Goal: Task Accomplishment & Management: Manage account settings

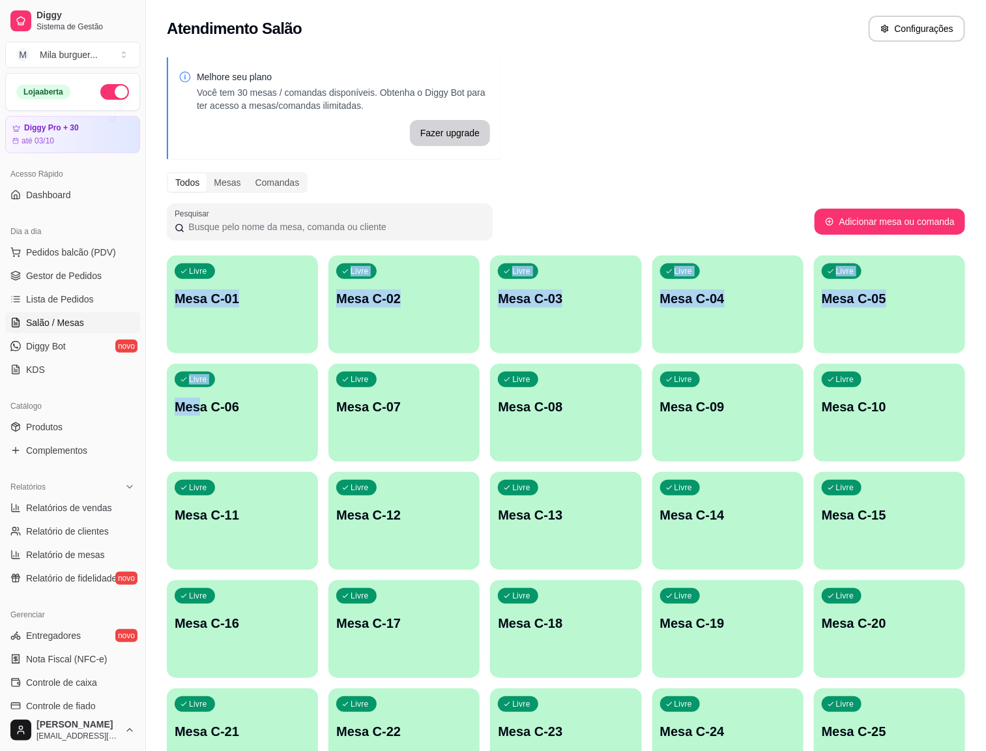
click at [318, 580] on div "Livre Mesa C-16" at bounding box center [242, 621] width 151 height 82
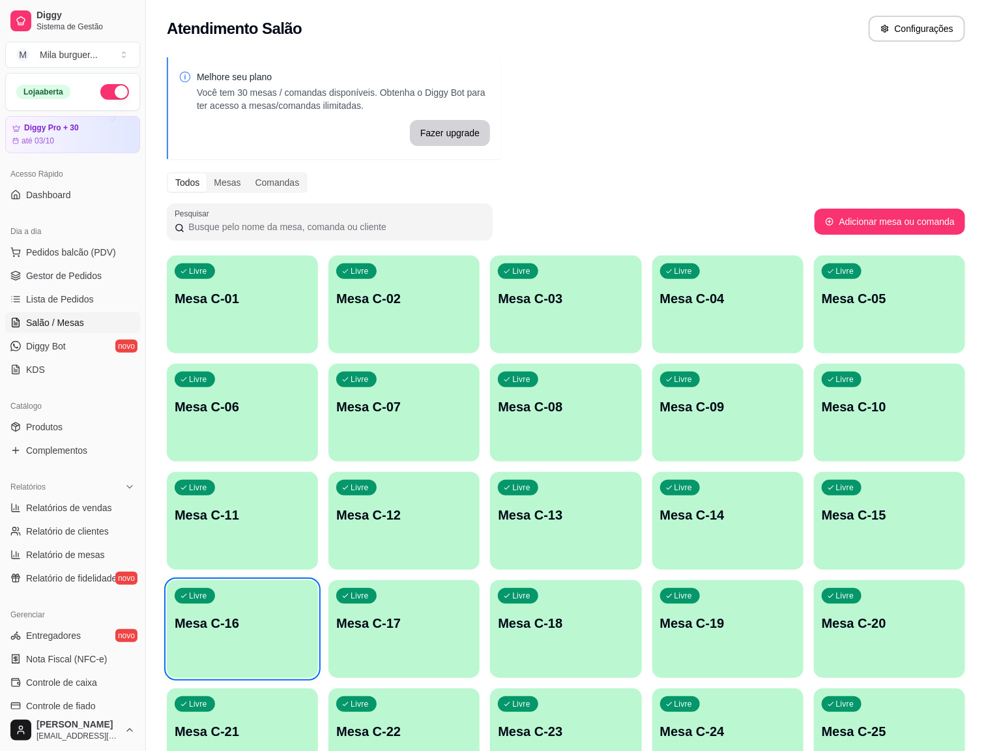
click at [777, 106] on div "Melhore seu plano Você tem 30 mesas / comandas disponíveis. Obtenha o Diggy Bot…" at bounding box center [566, 588] width 840 height 1077
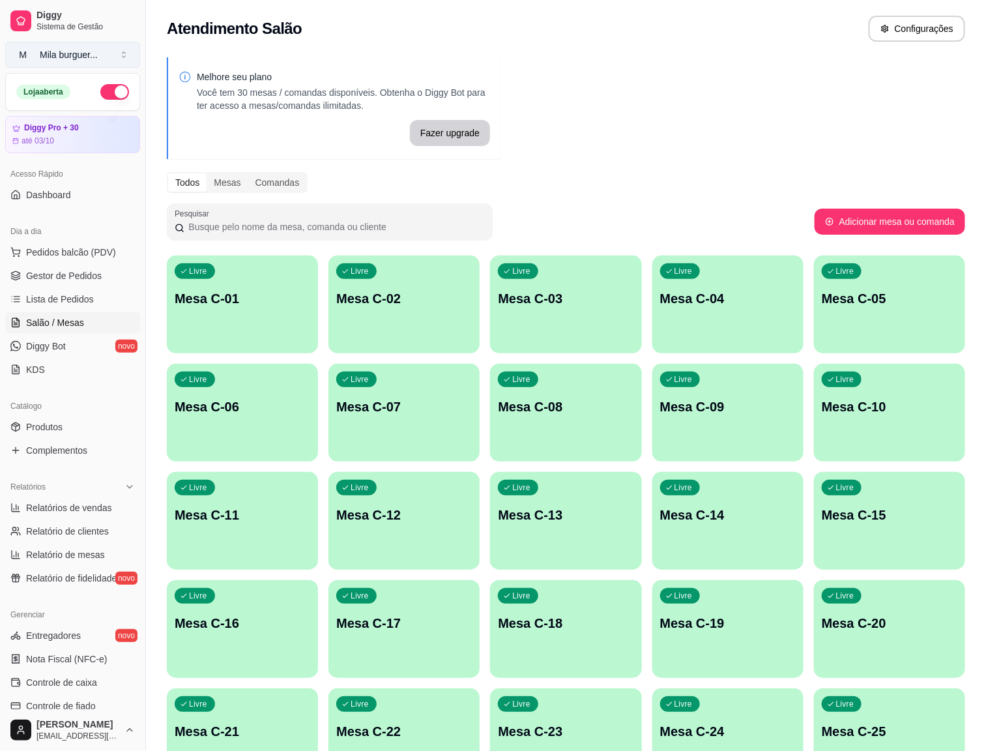
click at [116, 61] on button "M Mila burguer ..." at bounding box center [72, 55] width 135 height 26
click at [120, 124] on div "M Mila Salgados" at bounding box center [74, 123] width 143 height 21
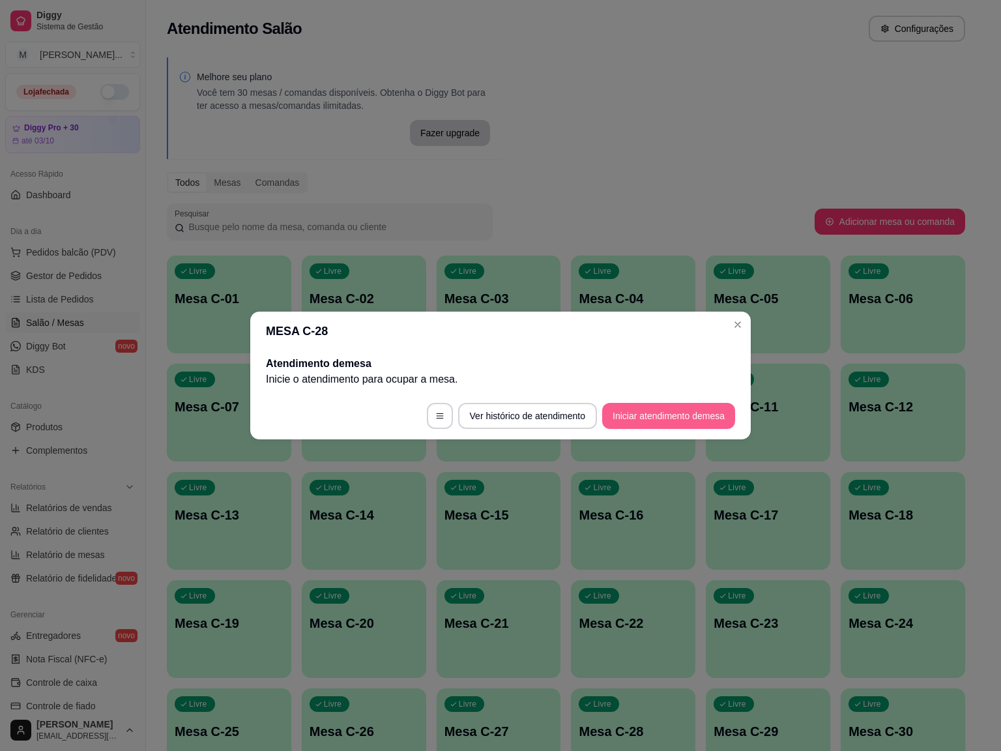
click at [661, 413] on button "Iniciar atendimento de mesa" at bounding box center [668, 416] width 133 height 26
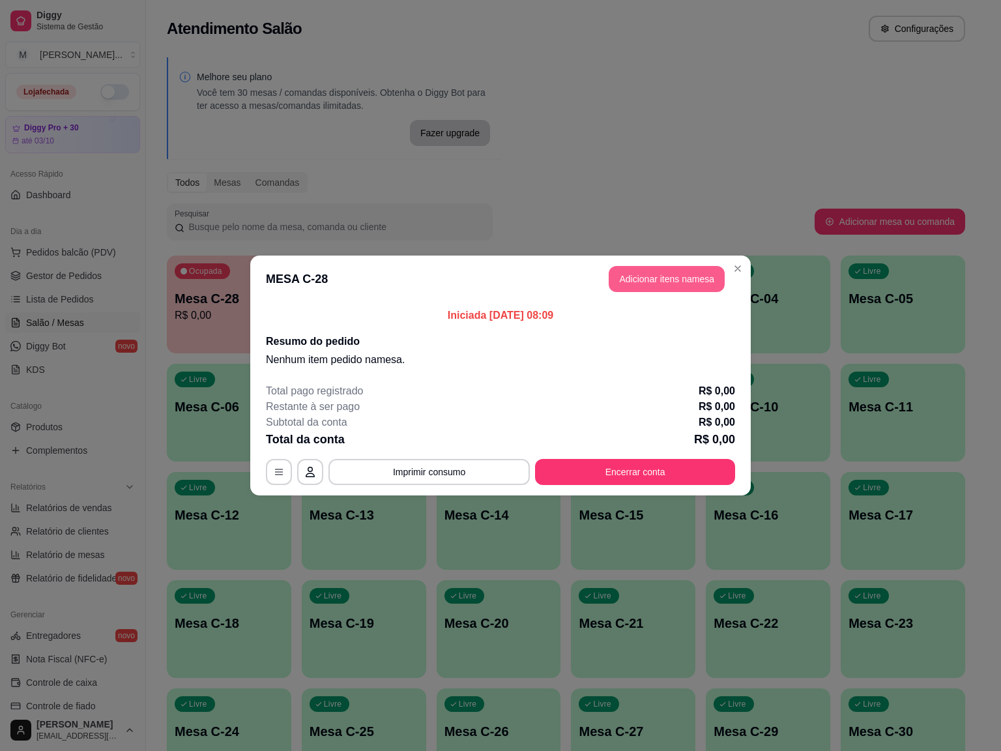
click at [659, 282] on button "Adicionar itens na mesa" at bounding box center [667, 279] width 116 height 26
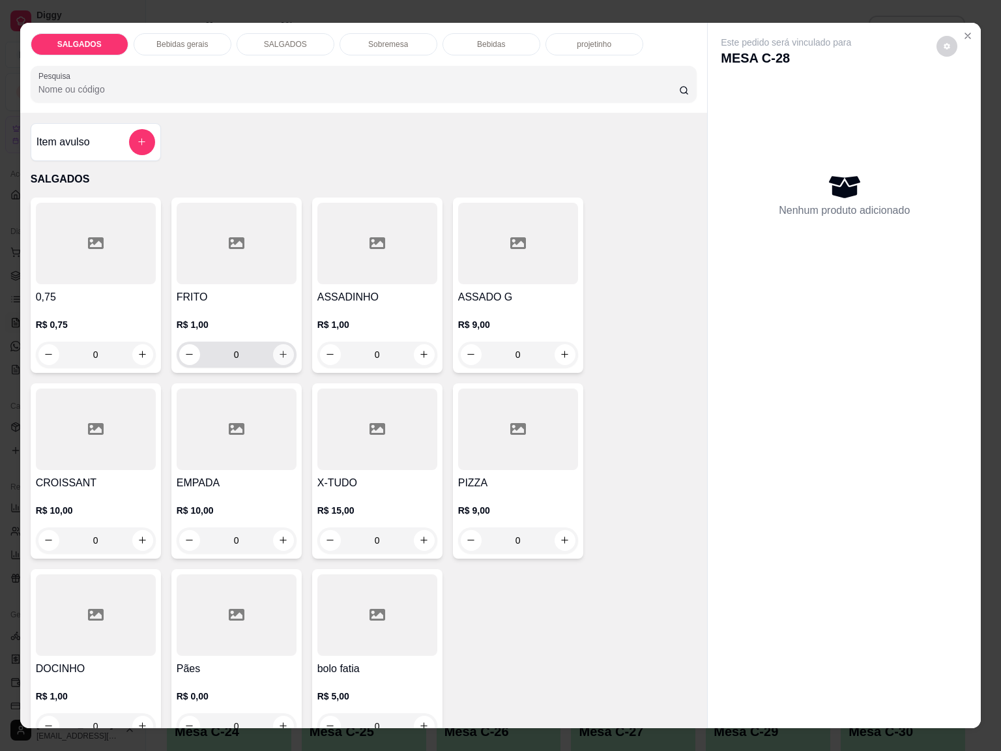
click at [273, 350] on button "increase-product-quantity" at bounding box center [283, 354] width 21 height 21
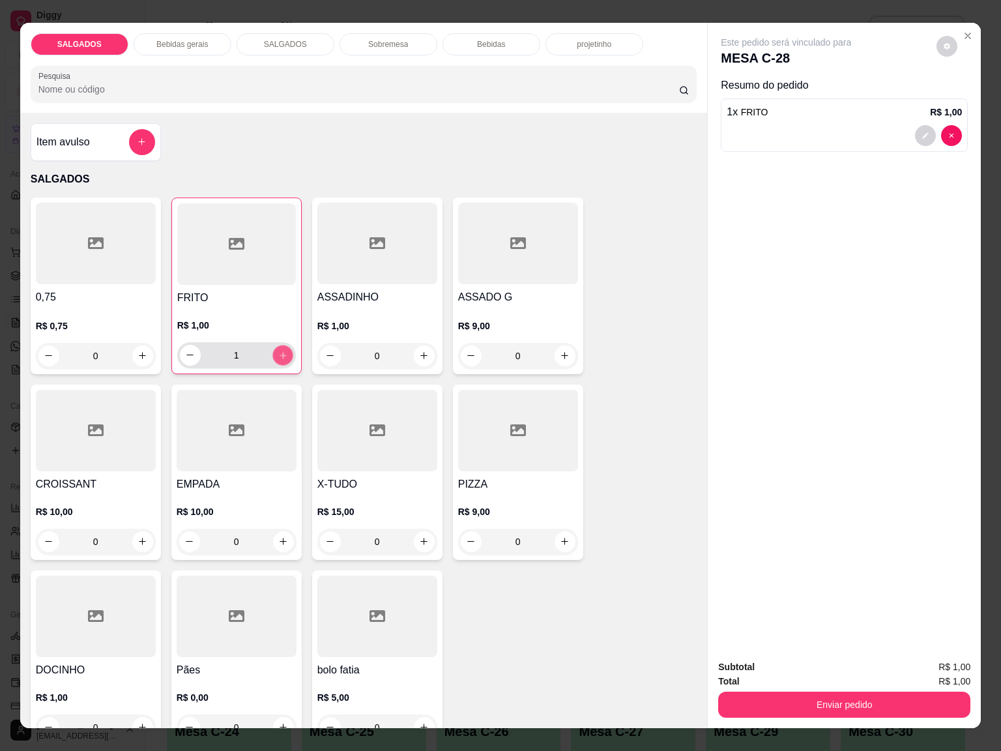
click at [278, 350] on icon "increase-product-quantity" at bounding box center [283, 355] width 10 height 10
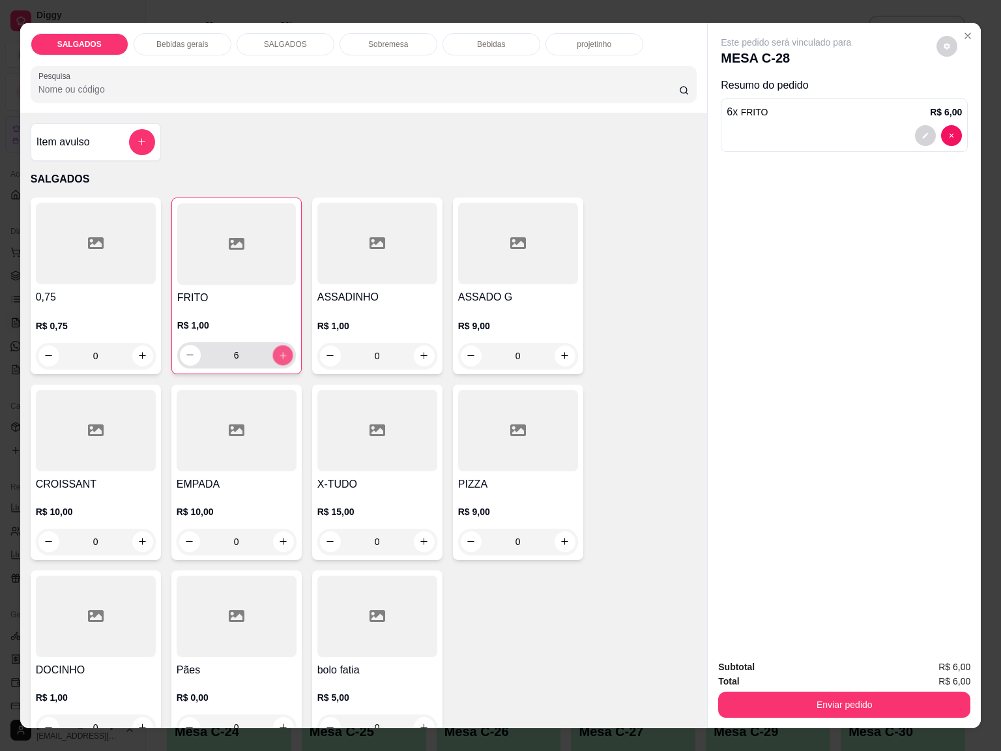
click at [278, 350] on icon "increase-product-quantity" at bounding box center [283, 355] width 10 height 10
type input "10"
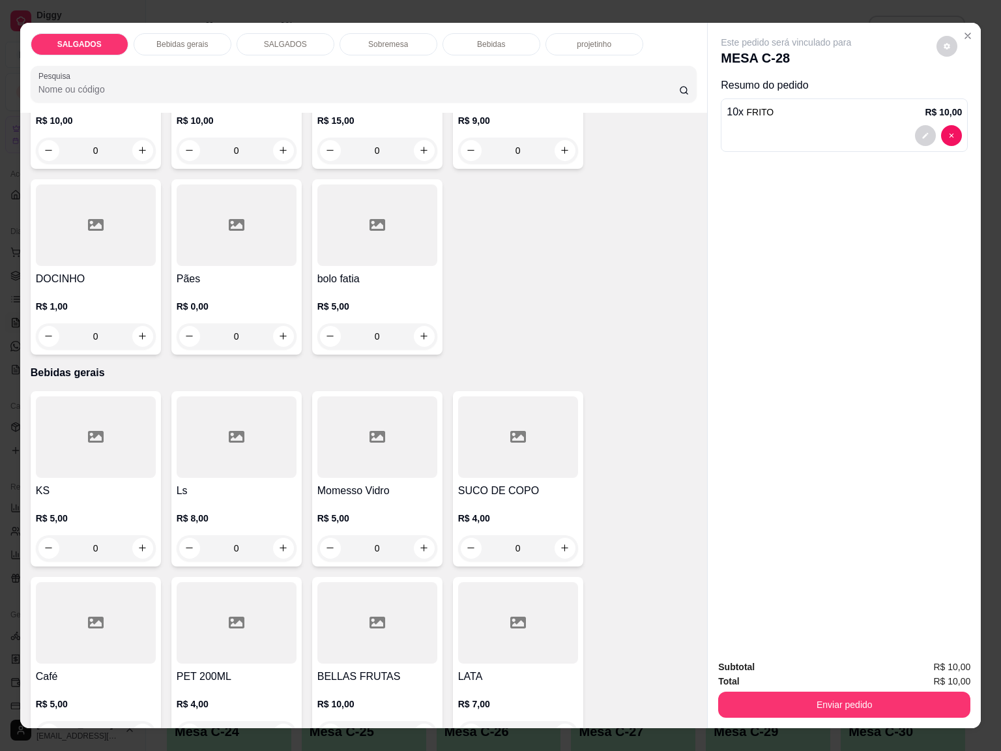
scroll to position [684, 0]
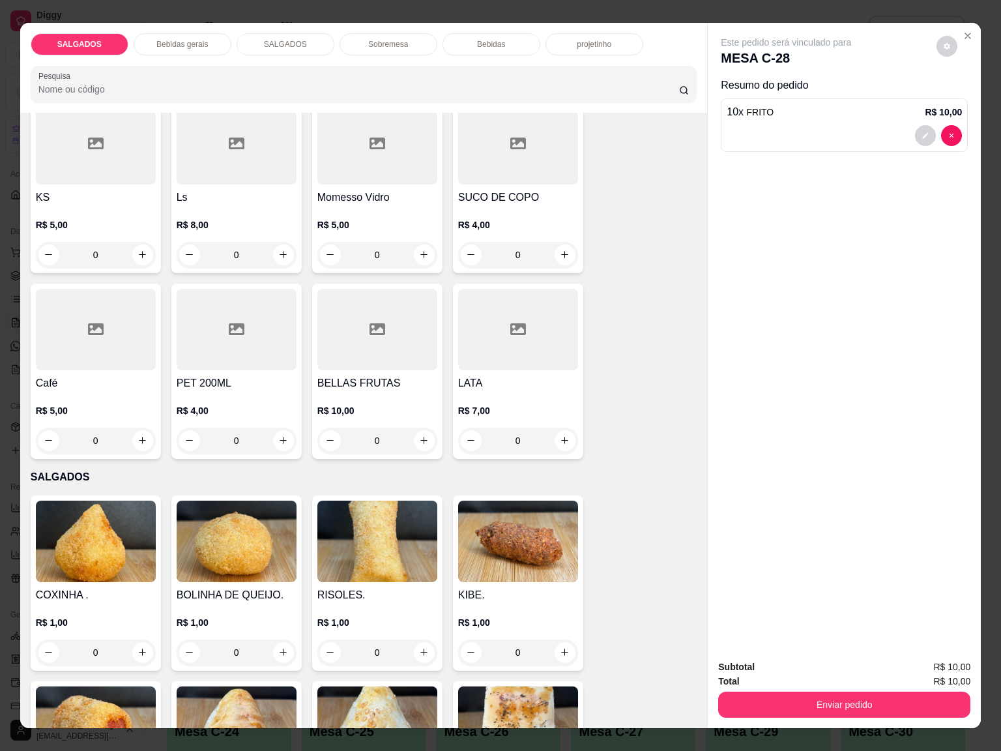
click at [61, 366] on div "Café R$ 5,00 0" at bounding box center [96, 370] width 130 height 175
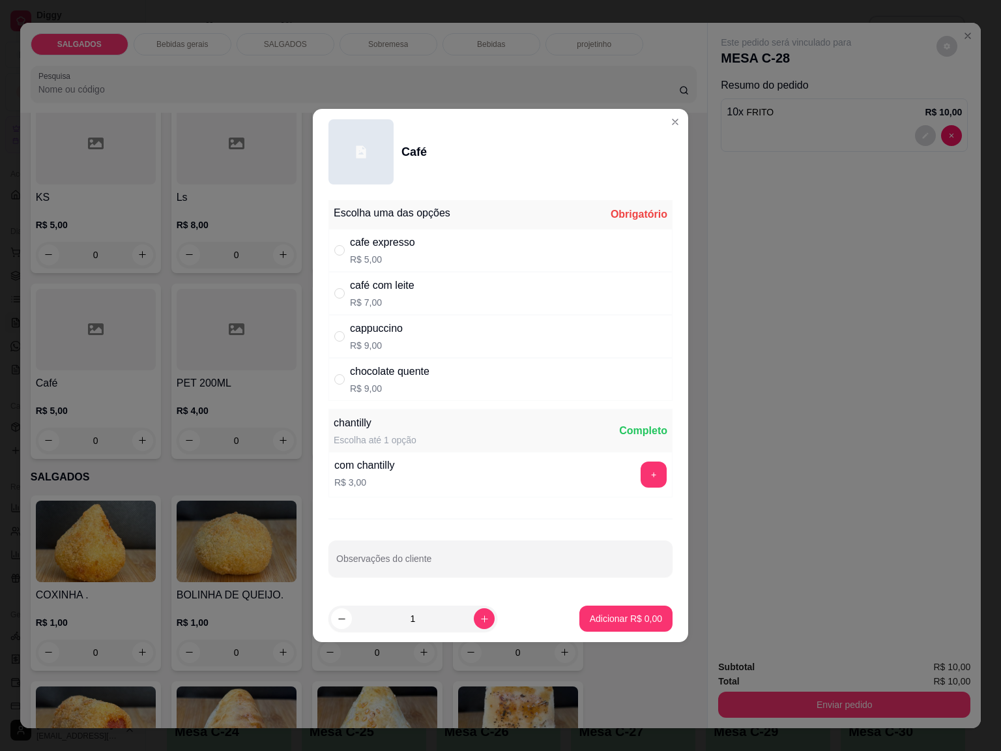
click at [413, 287] on div "café com leite" at bounding box center [382, 286] width 65 height 16
radio input "true"
click at [480, 618] on icon "increase-product-quantity" at bounding box center [485, 619] width 10 height 10
type input "2"
click at [560, 618] on footer "2 Adicionar R$ 14,00" at bounding box center [500, 618] width 375 height 47
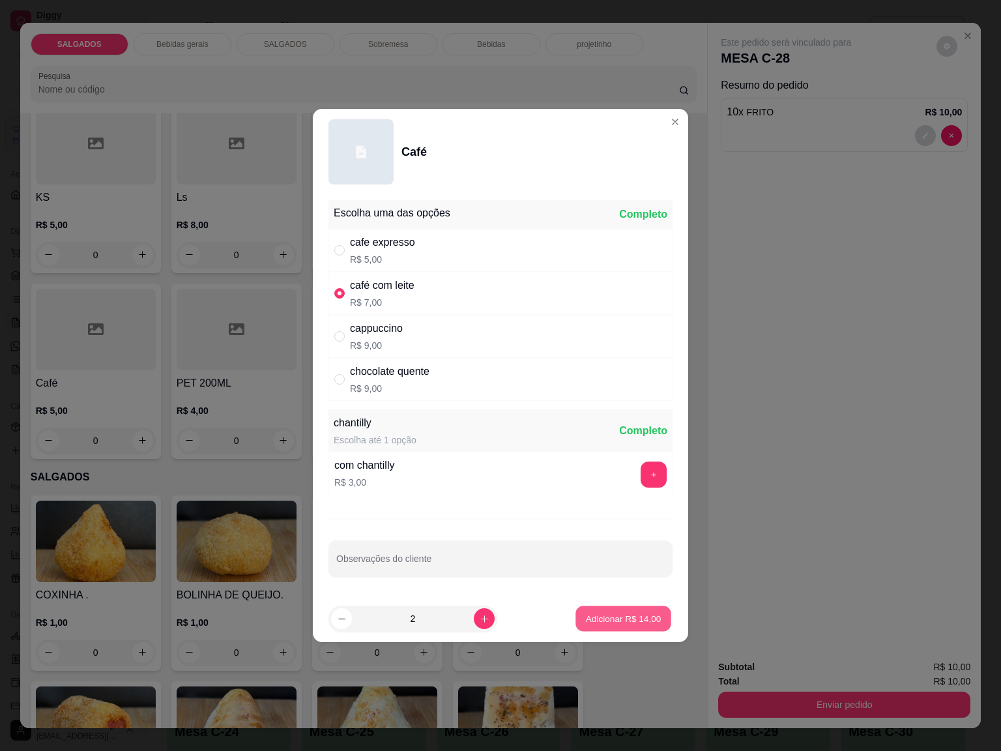
click at [612, 622] on p "Adicionar R$ 14,00" at bounding box center [624, 618] width 76 height 12
type input "2"
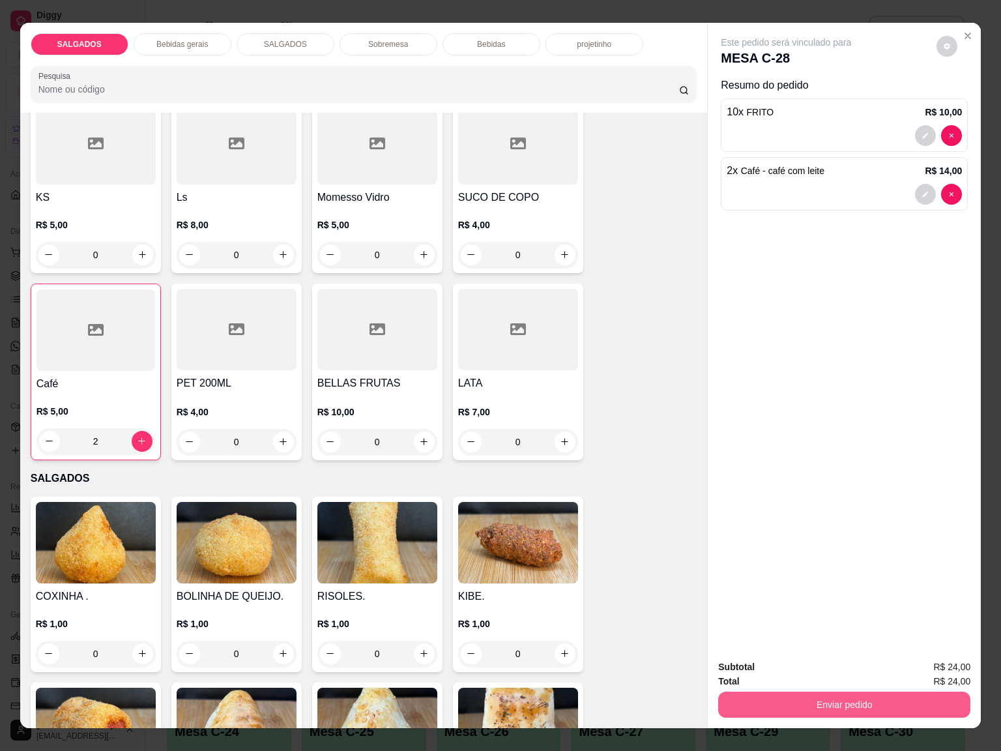
click at [888, 696] on button "Enviar pedido" at bounding box center [844, 704] width 252 height 26
click at [843, 665] on button "Não registrar e enviar pedido" at bounding box center [799, 665] width 132 height 24
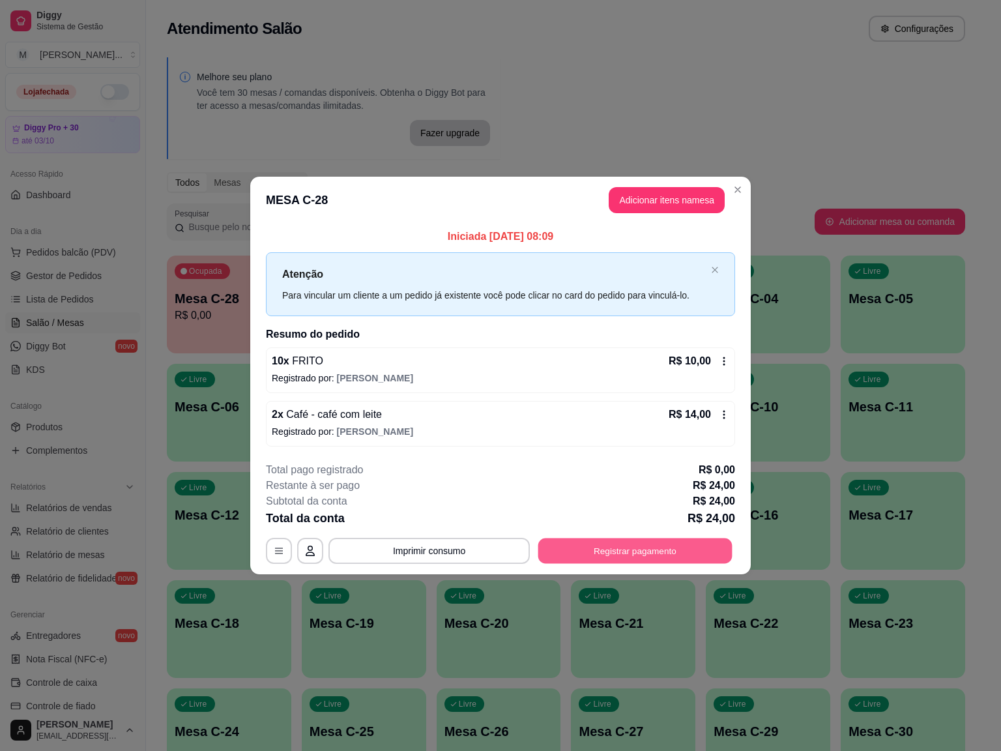
click at [700, 559] on button "Registrar pagamento" at bounding box center [635, 550] width 194 height 25
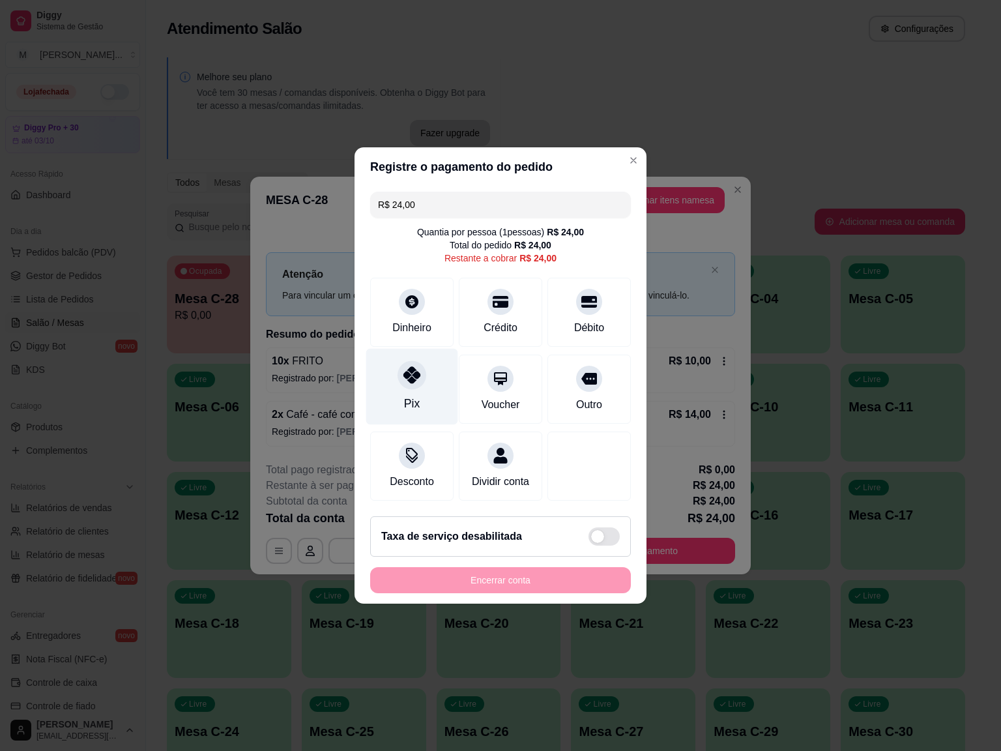
click at [415, 414] on div "Pix" at bounding box center [412, 387] width 92 height 76
type input "R$ 0,00"
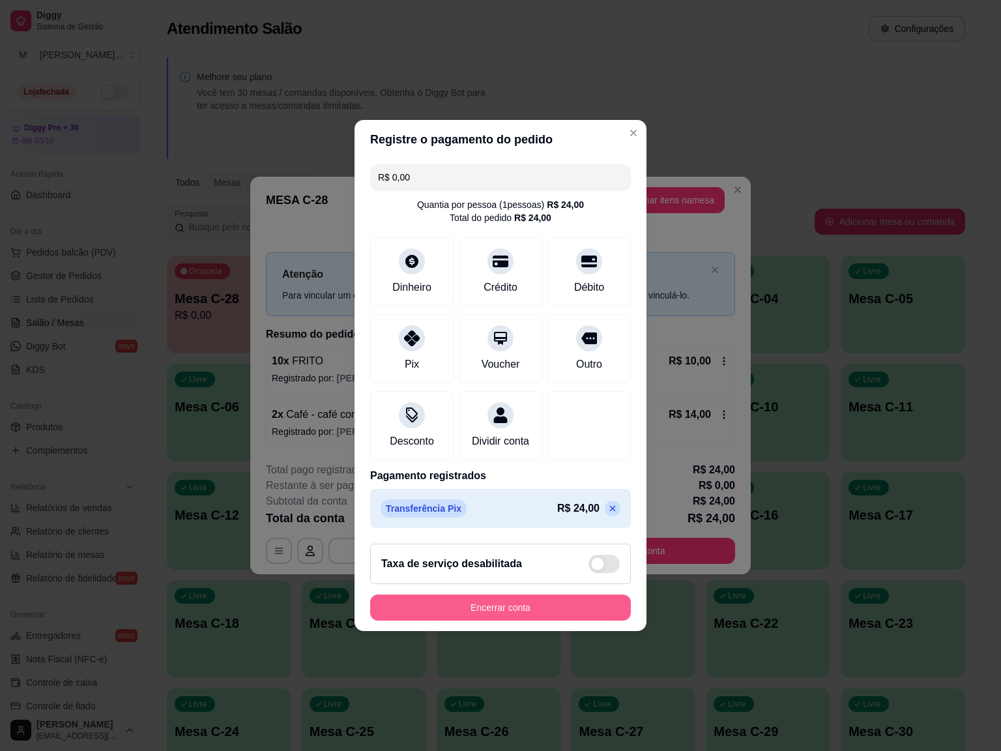
click at [504, 610] on button "Encerrar conta" at bounding box center [500, 607] width 261 height 26
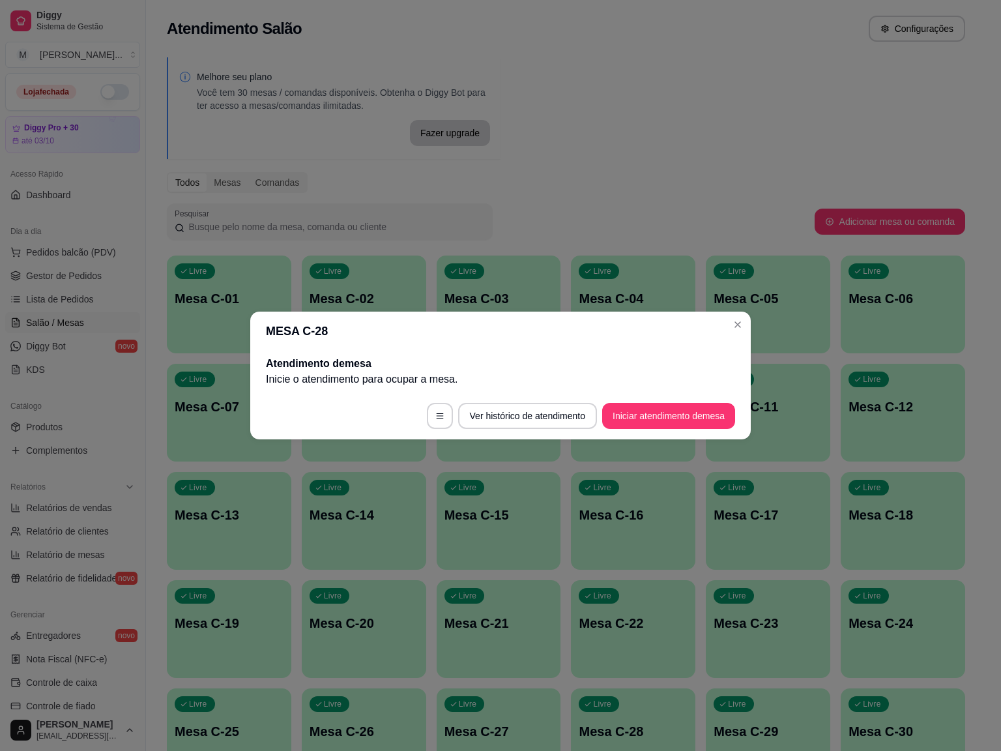
click at [681, 433] on footer "Ver histórico de atendimento Iniciar atendimento de mesa" at bounding box center [500, 415] width 500 height 47
click at [683, 429] on footer "Ver histórico de atendimento Iniciar atendimento de mesa" at bounding box center [500, 415] width 500 height 47
click at [683, 426] on button "Iniciar atendimento de mesa" at bounding box center [668, 416] width 133 height 26
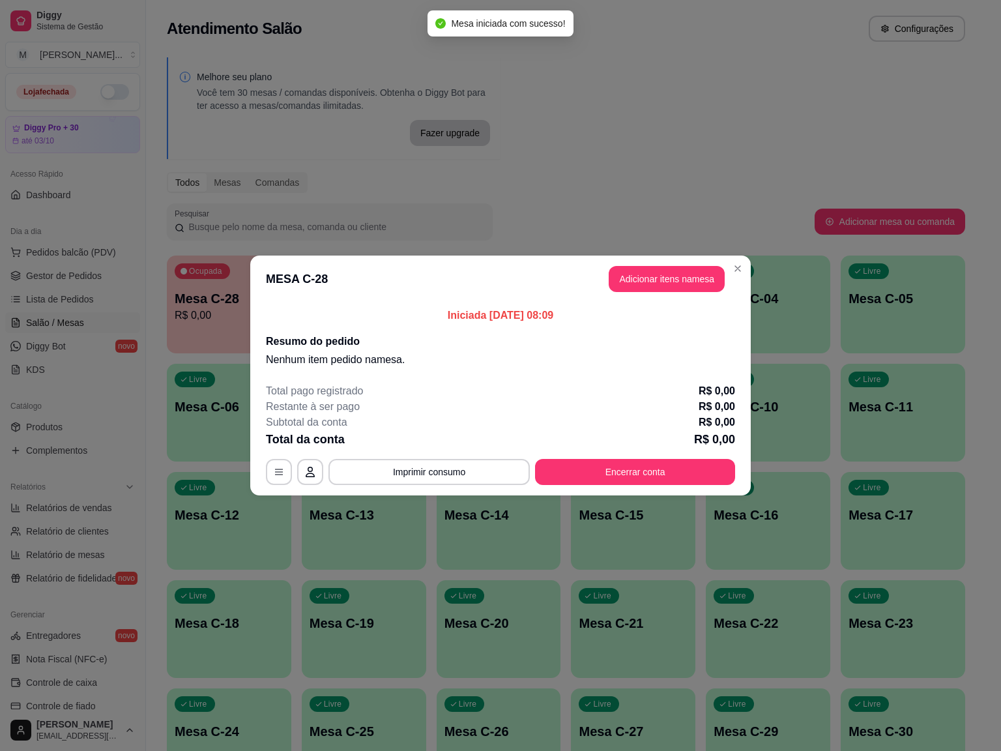
click at [694, 300] on header "MESA C-28 Adicionar itens na mesa" at bounding box center [500, 278] width 500 height 47
click at [690, 283] on button "Adicionar itens na mesa" at bounding box center [667, 279] width 116 height 26
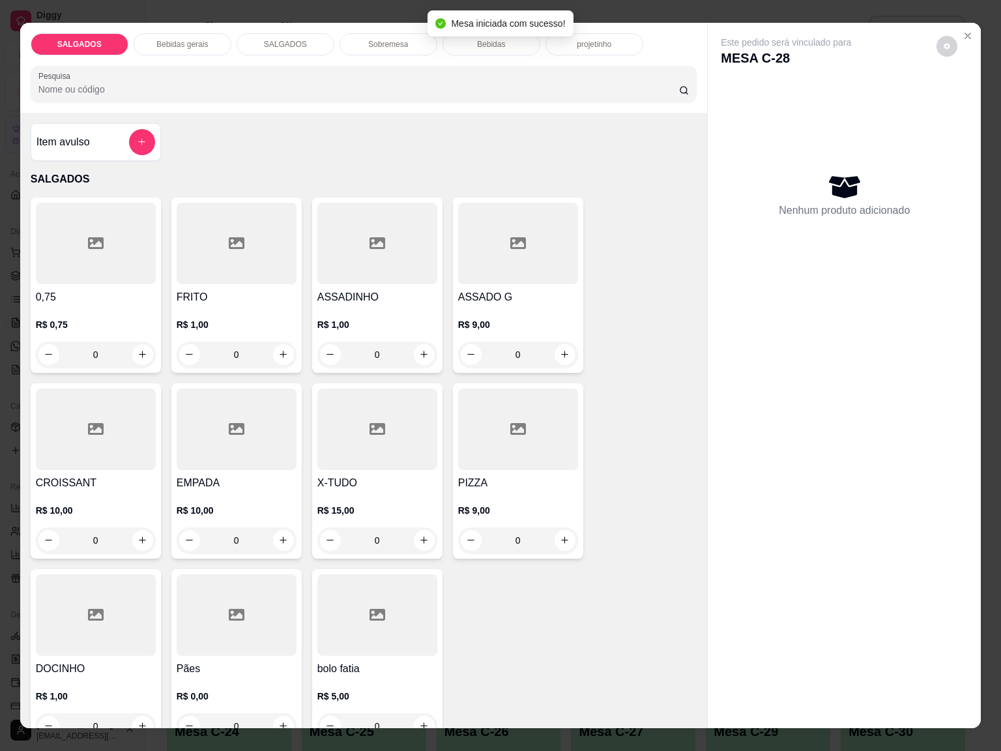
click at [219, 261] on div at bounding box center [237, 243] width 120 height 81
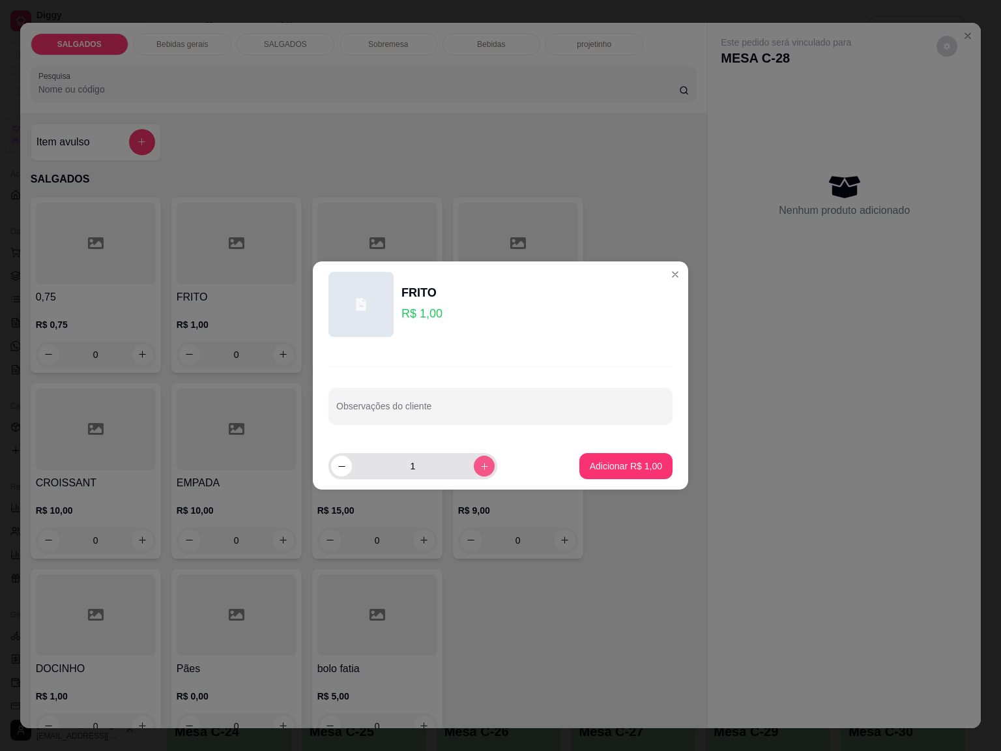
click at [465, 473] on div "1" at bounding box center [413, 466] width 164 height 26
click at [465, 473] on div "2" at bounding box center [413, 466] width 164 height 26
click at [465, 473] on div "3" at bounding box center [413, 466] width 164 height 26
click at [465, 473] on div "4" at bounding box center [413, 466] width 164 height 26
click at [465, 473] on div "5" at bounding box center [413, 466] width 164 height 26
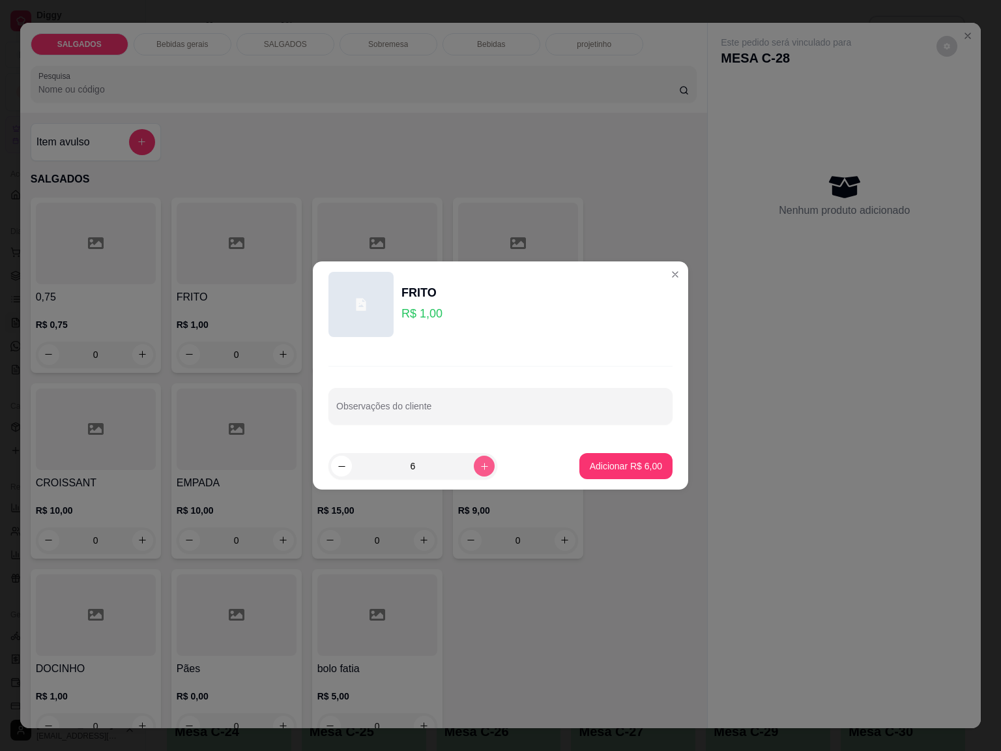
click at [465, 473] on div "6" at bounding box center [413, 466] width 164 height 26
click at [465, 473] on div "7" at bounding box center [413, 466] width 164 height 26
click at [465, 473] on div "8" at bounding box center [413, 466] width 164 height 26
click at [474, 473] on button "increase-product-quantity" at bounding box center [484, 466] width 20 height 20
type input "10"
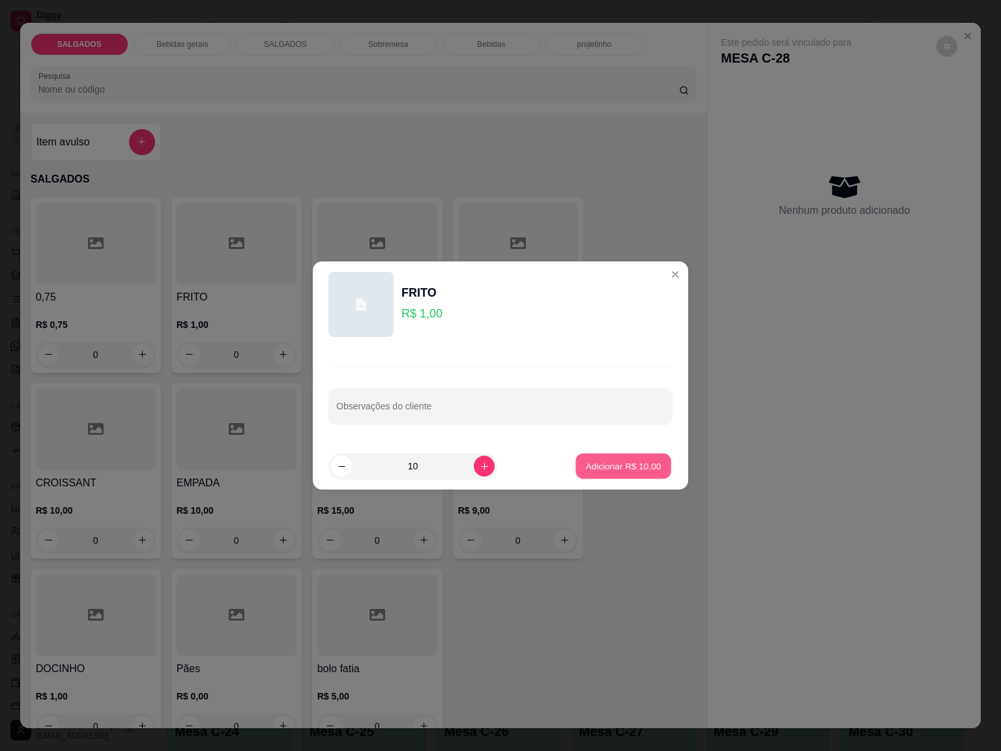
click at [586, 464] on p "Adicionar R$ 10,00" at bounding box center [624, 465] width 76 height 12
type input "10"
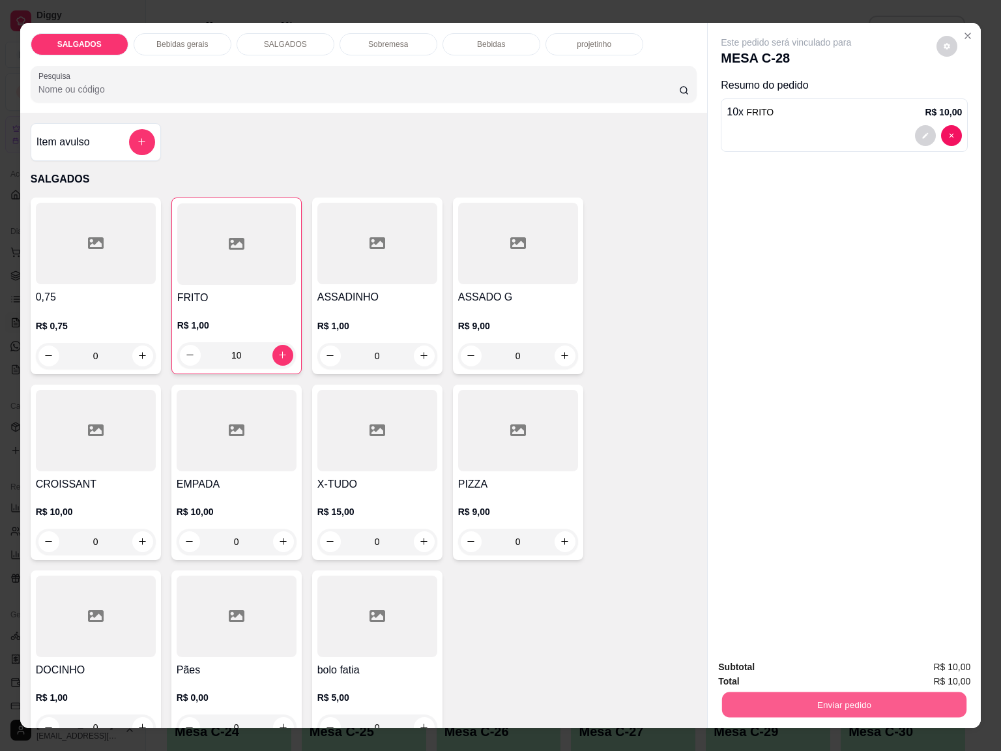
click at [794, 706] on button "Enviar pedido" at bounding box center [844, 704] width 244 height 25
click at [751, 661] on button "Não registrar e enviar pedido" at bounding box center [799, 665] width 132 height 24
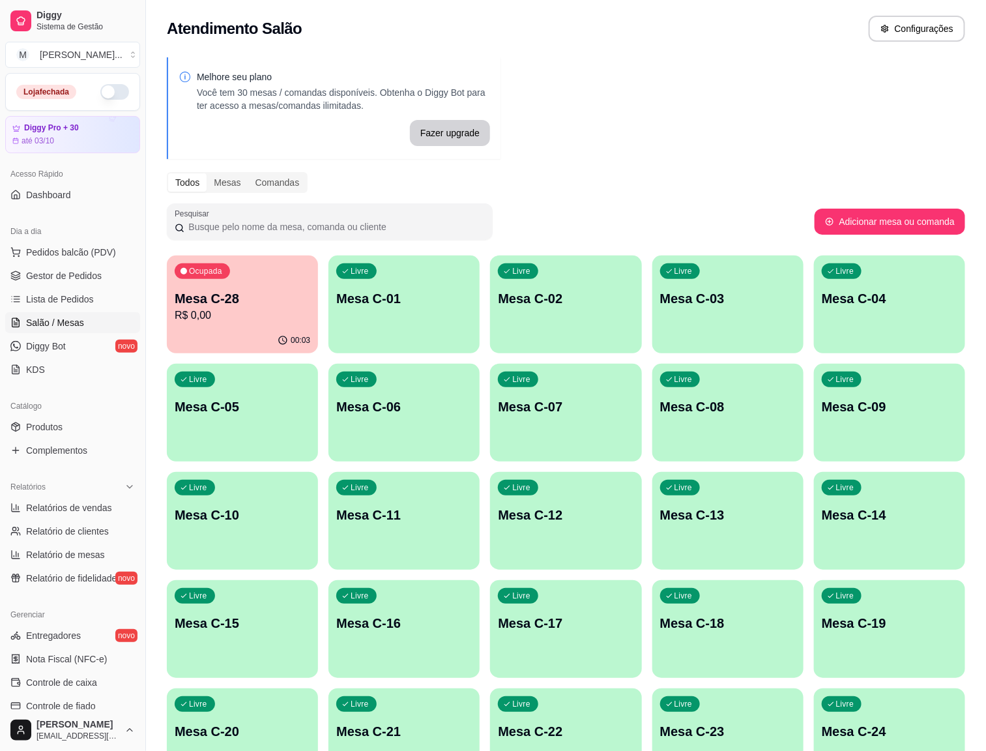
click at [667, 199] on div "Melhore seu plano Você tem 30 mesas / comandas disponíveis. Obtenha o Diggy Bot…" at bounding box center [566, 480] width 840 height 860
click at [233, 333] on div "00:03" at bounding box center [242, 340] width 151 height 25
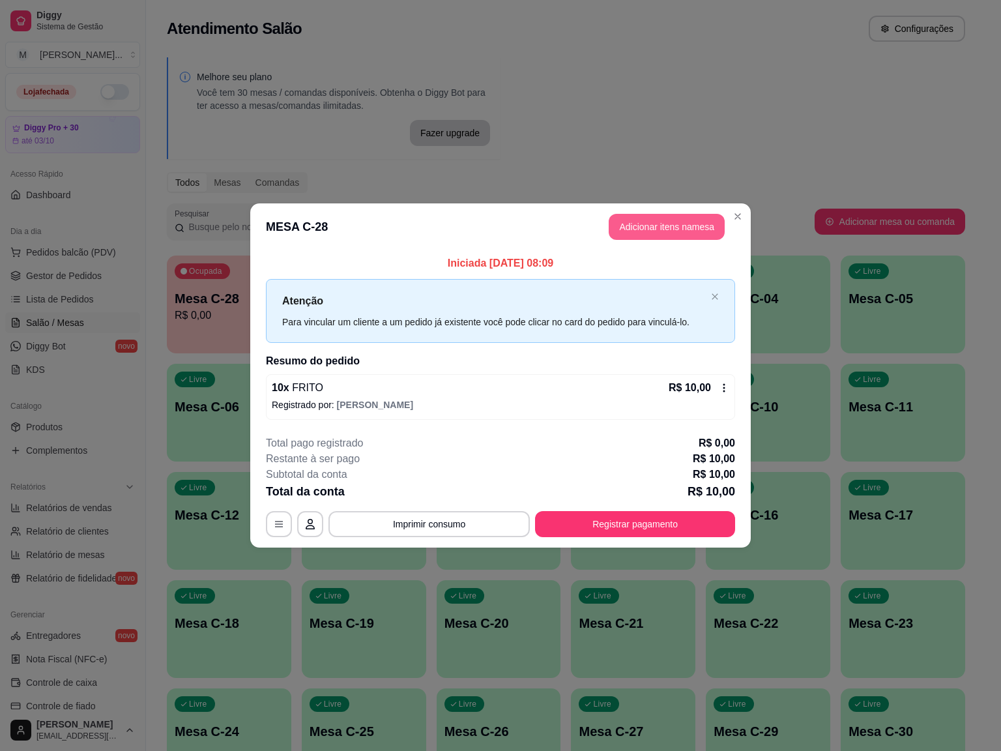
click at [674, 225] on button "Adicionar itens na mesa" at bounding box center [667, 227] width 116 height 26
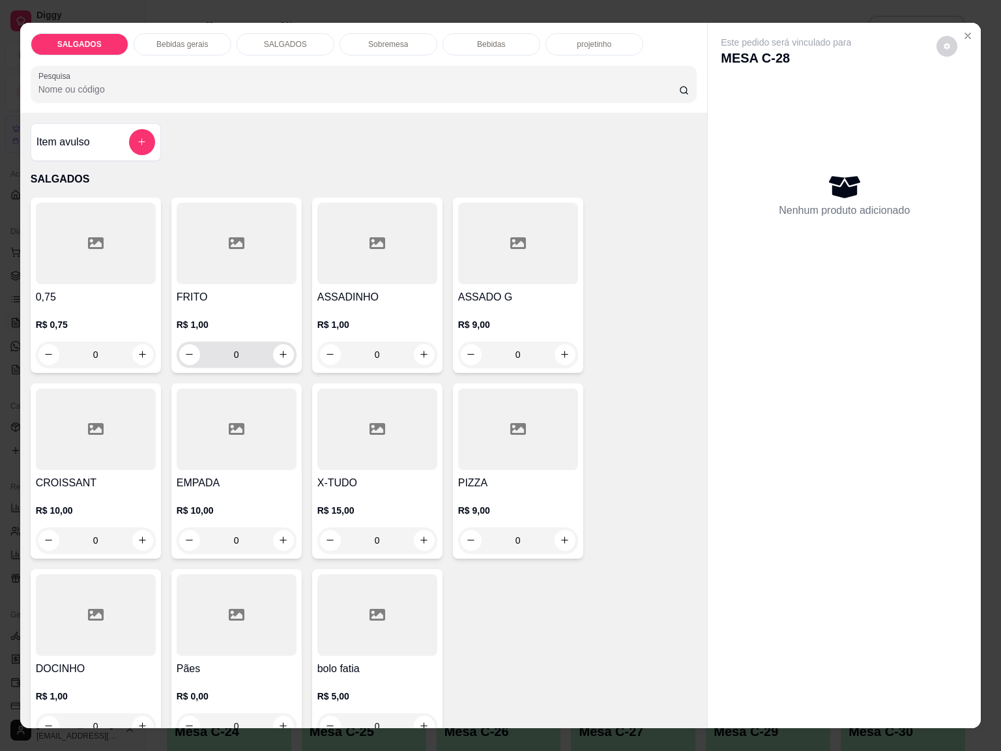
click at [241, 289] on h4 "FRITO" at bounding box center [237, 297] width 120 height 16
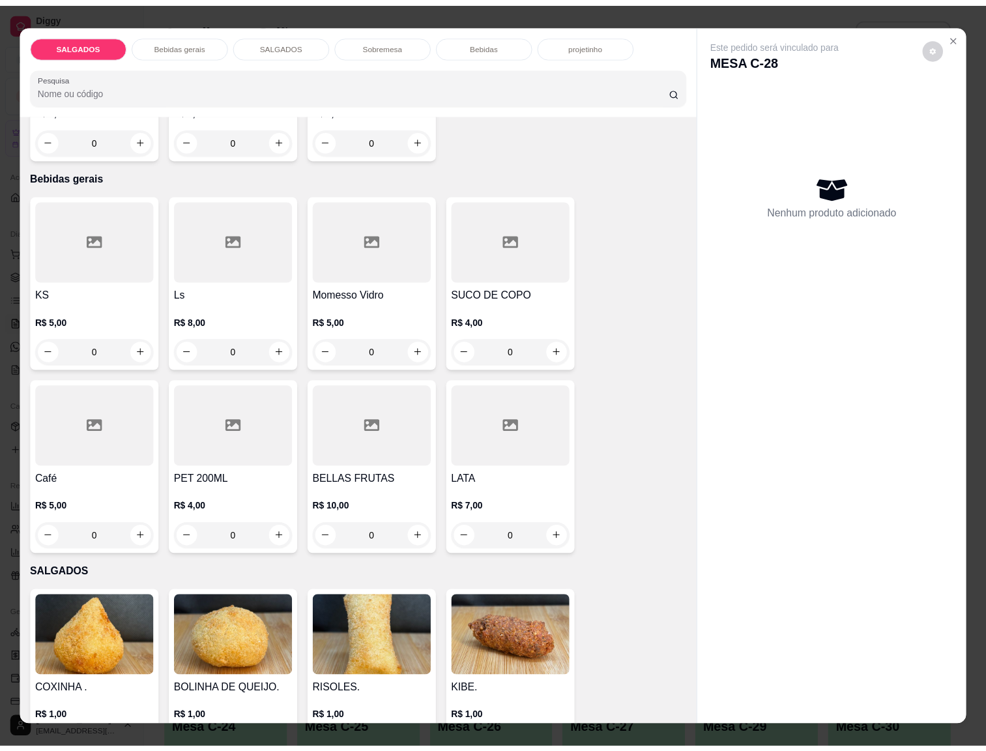
scroll to position [489, 0]
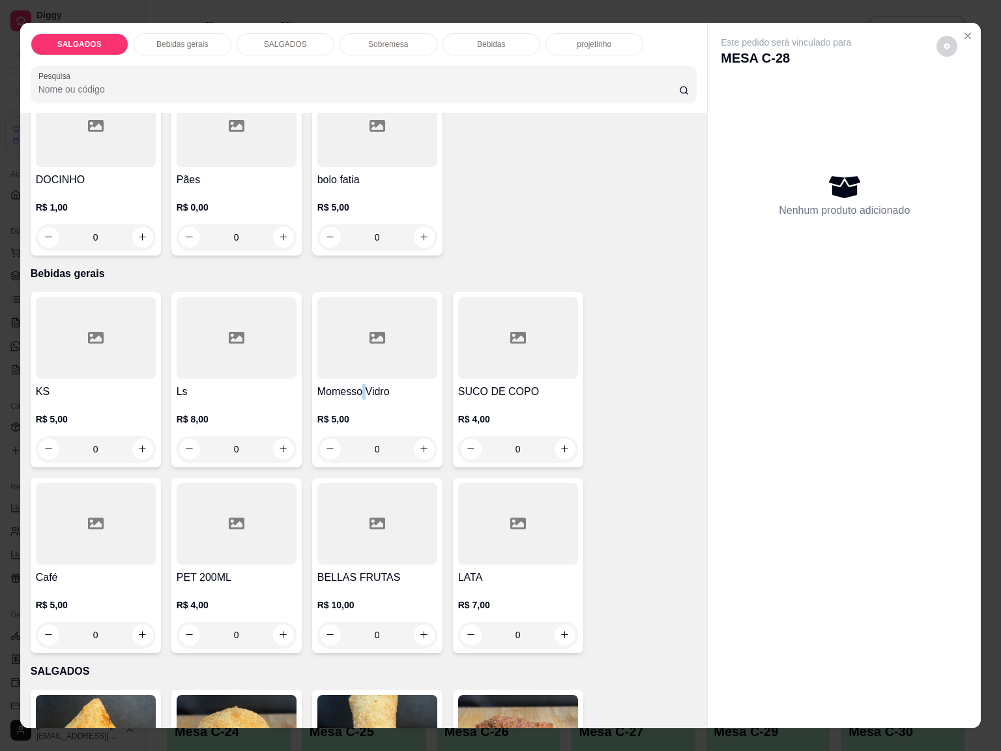
click at [362, 386] on h4 "Momesso Vidro" at bounding box center [377, 392] width 120 height 16
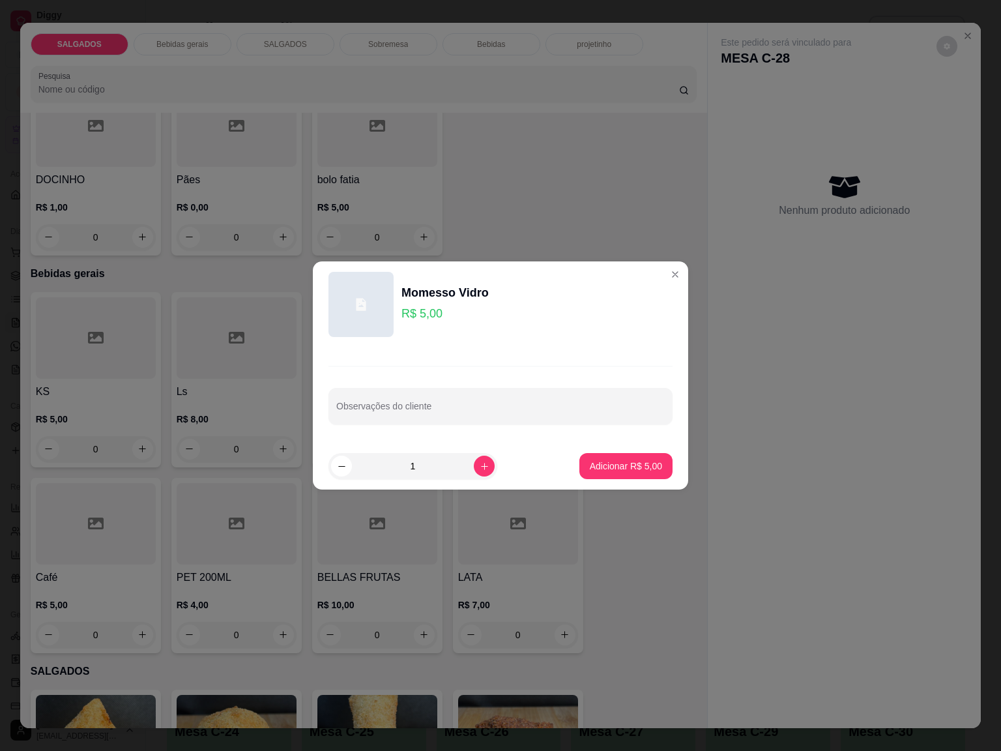
click at [583, 444] on footer "1 Adicionar R$ 5,00" at bounding box center [500, 465] width 375 height 47
click at [588, 458] on button "Adicionar R$ 5,00" at bounding box center [625, 466] width 93 height 26
type input "1"
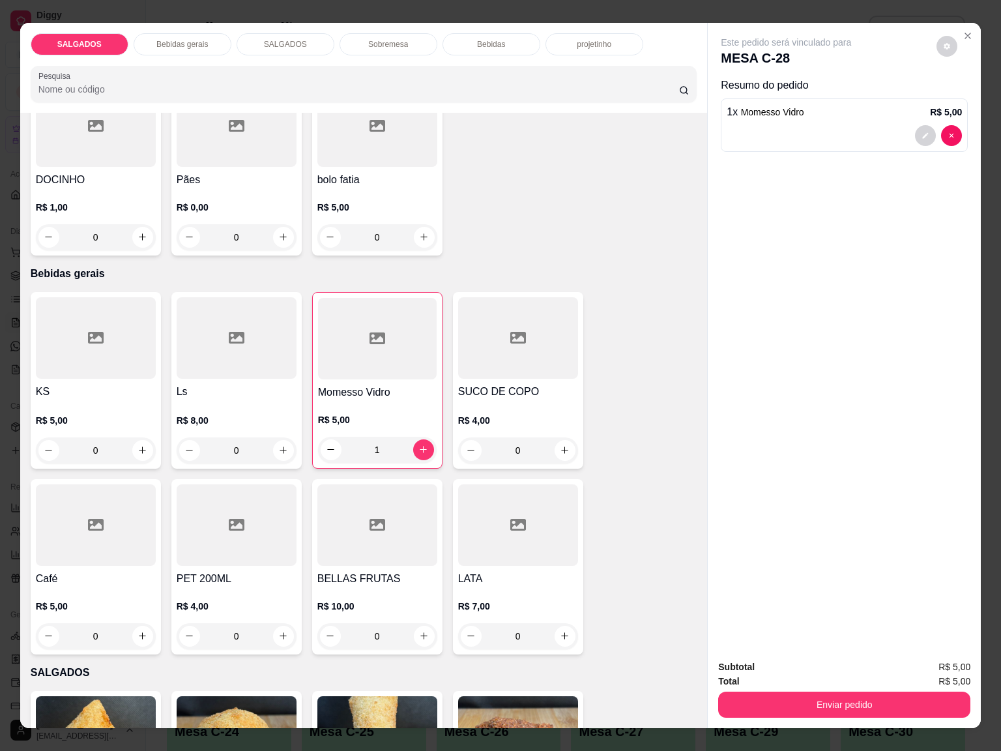
drag, startPoint x: 809, startPoint y: 682, endPoint x: 796, endPoint y: 688, distance: 14.3
click at [810, 688] on div "Enviar pedido" at bounding box center [844, 702] width 252 height 29
click at [796, 692] on button "Enviar pedido" at bounding box center [844, 704] width 244 height 25
click at [796, 663] on button "Não registrar e enviar pedido" at bounding box center [799, 665] width 132 height 24
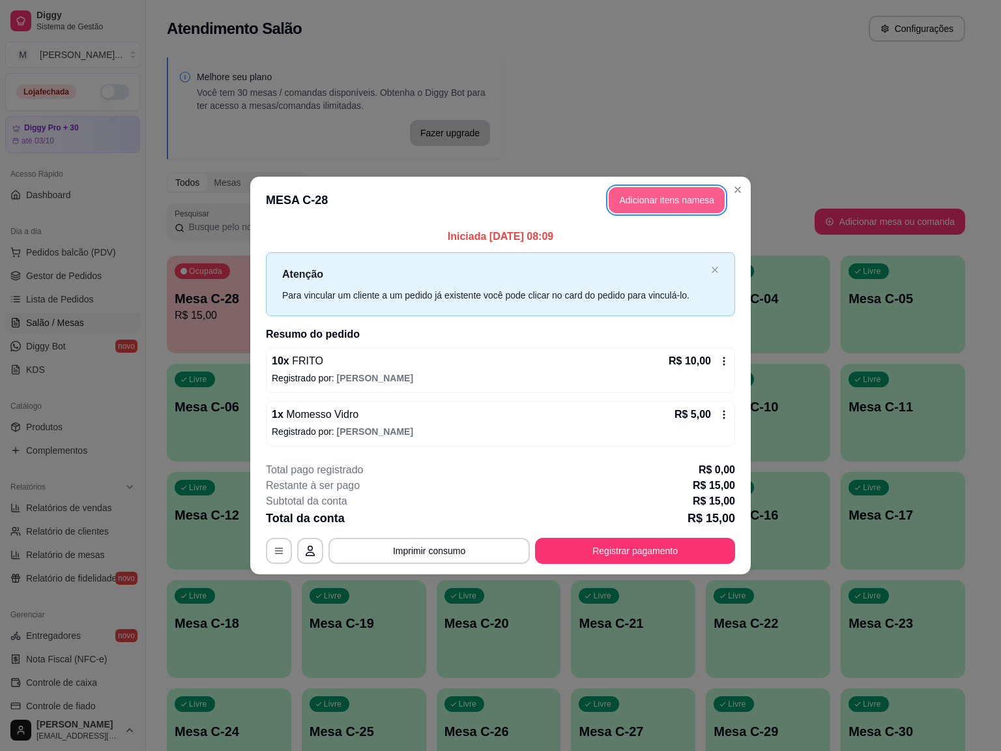
click at [699, 190] on button "Adicionar itens na mesa" at bounding box center [667, 200] width 116 height 26
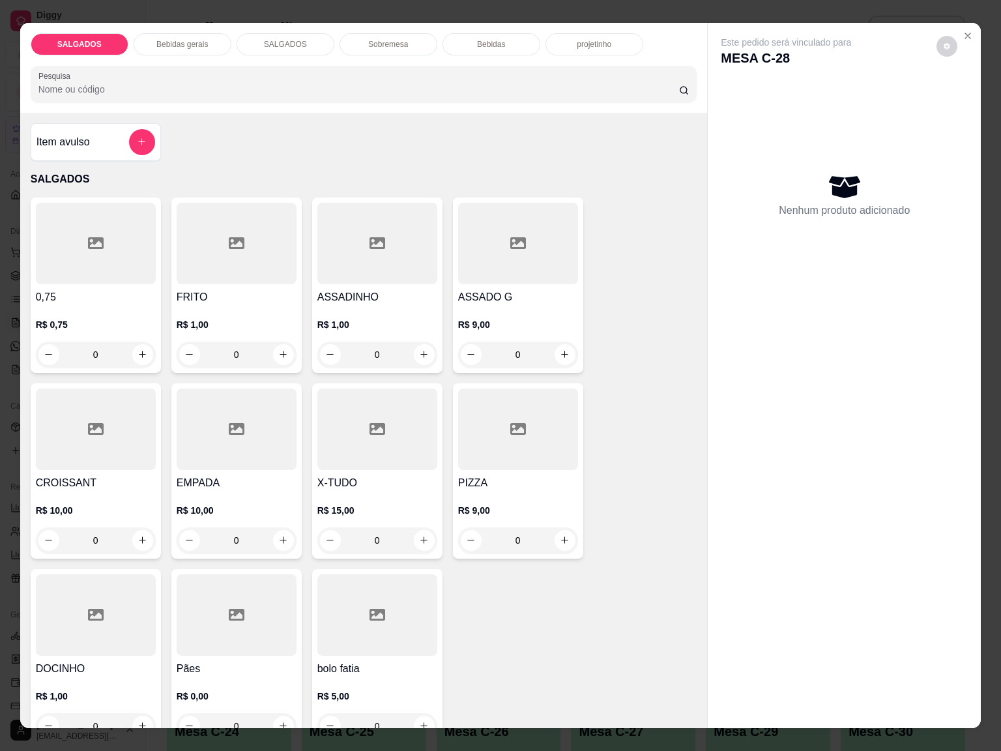
click at [221, 224] on div at bounding box center [237, 243] width 120 height 81
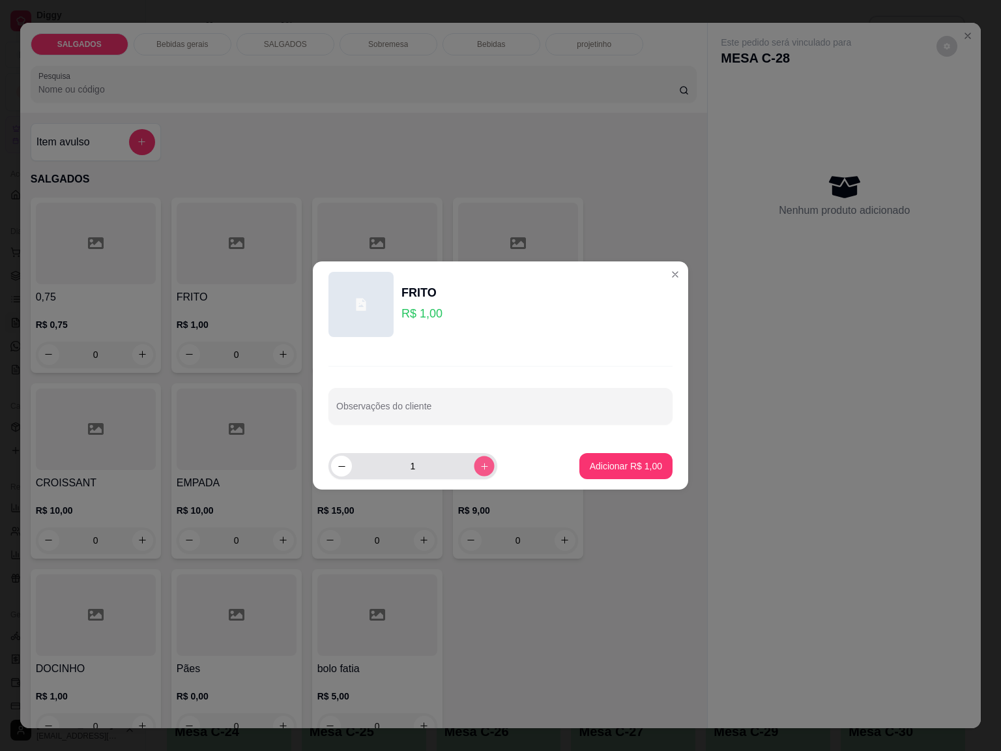
click at [474, 470] on button "increase-product-quantity" at bounding box center [484, 466] width 20 height 20
click at [474, 470] on button "increase-product-quantity" at bounding box center [484, 466] width 21 height 21
click at [474, 470] on button "increase-product-quantity" at bounding box center [484, 466] width 20 height 20
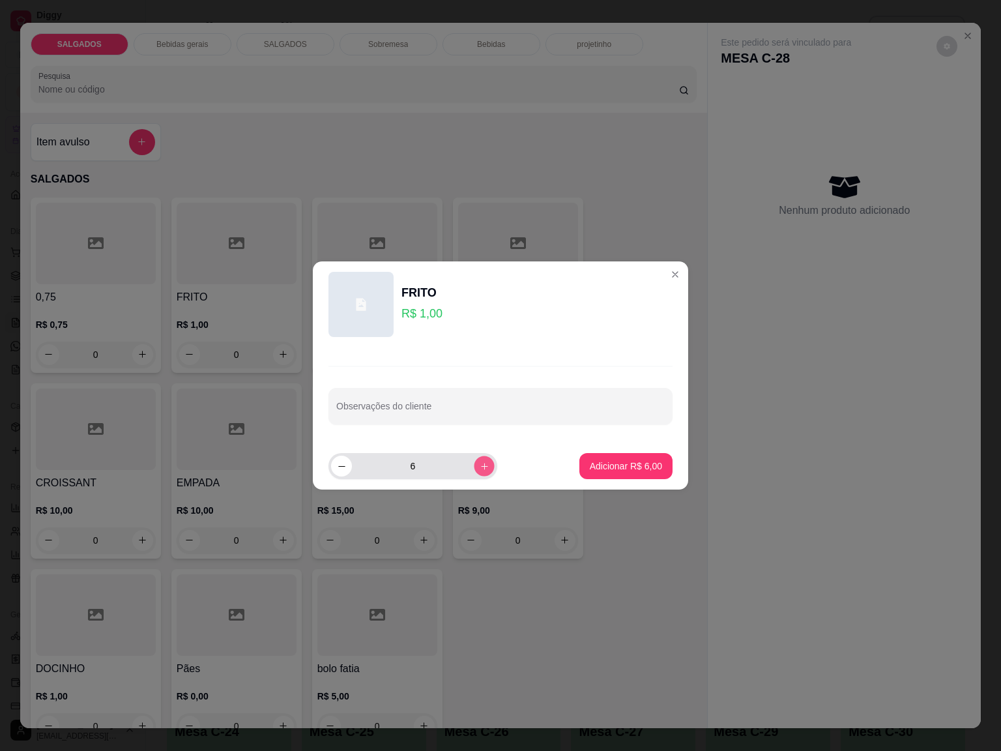
click at [474, 470] on button "increase-product-quantity" at bounding box center [484, 466] width 20 height 20
type input "7"
click at [585, 478] on button "Adicionar R$ 7,00" at bounding box center [626, 466] width 91 height 25
type input "7"
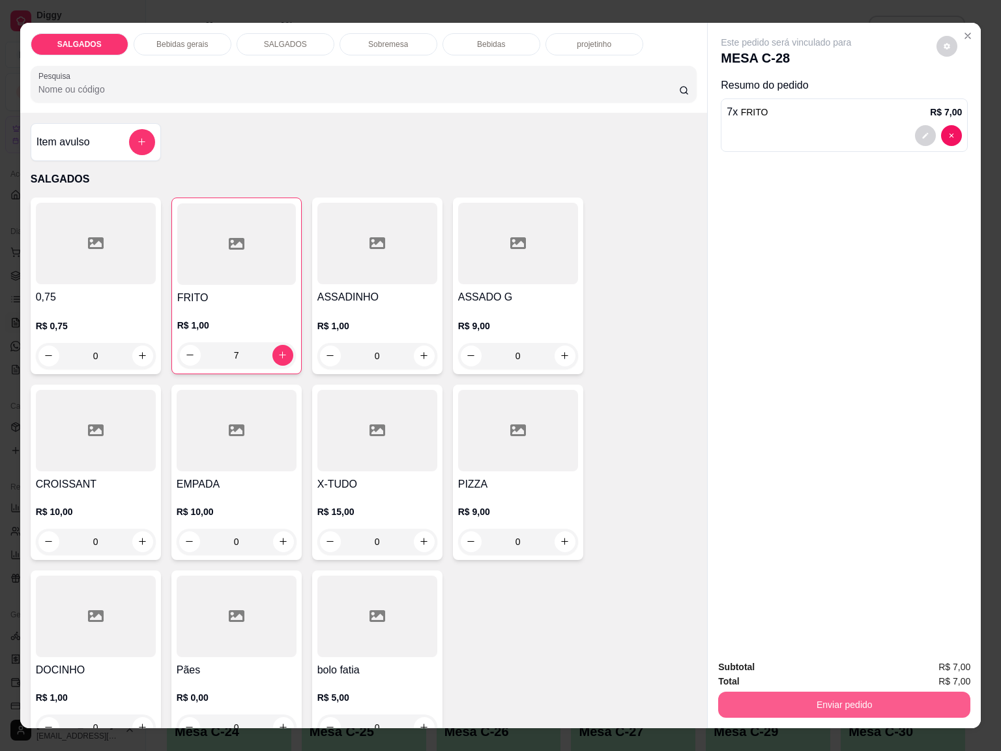
click at [751, 700] on button "Enviar pedido" at bounding box center [844, 704] width 252 height 26
click at [755, 663] on button "Não registrar e enviar pedido" at bounding box center [799, 665] width 132 height 24
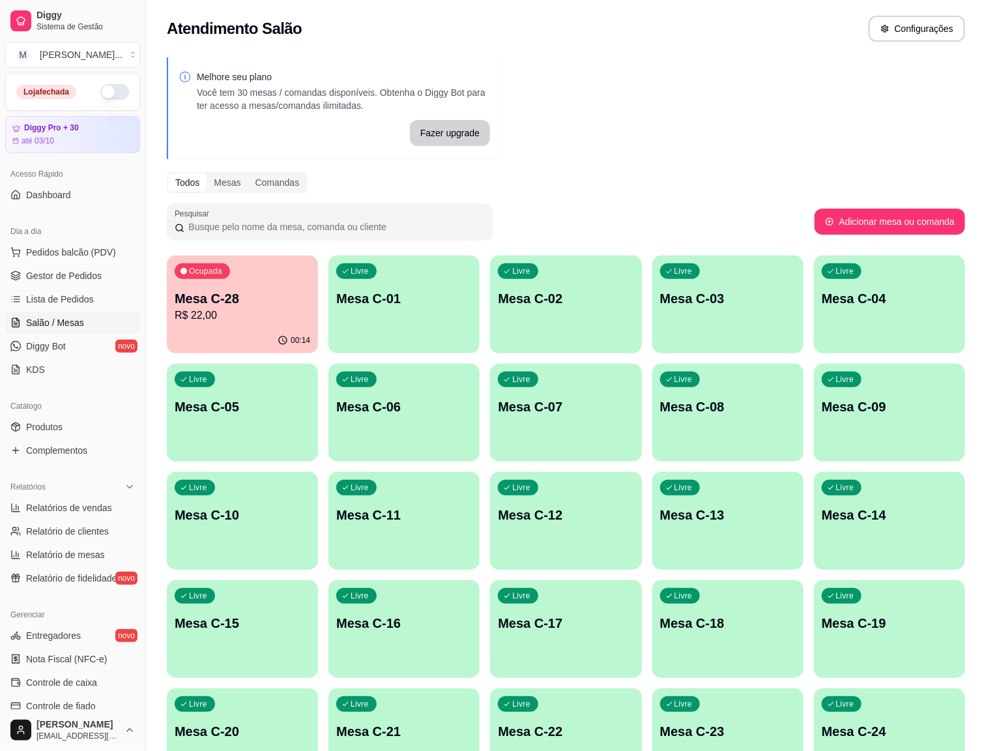
click at [620, 106] on div "Melhore seu plano Você tem 30 mesas / comandas disponíveis. Obtenha o Diggy Bot…" at bounding box center [566, 480] width 840 height 860
click at [738, 75] on div "Melhore seu plano Você tem 30 mesas / comandas disponíveis. Obtenha o Diggy Bot…" at bounding box center [566, 480] width 840 height 860
drag, startPoint x: 732, startPoint y: 0, endPoint x: 732, endPoint y: 115, distance: 115.3
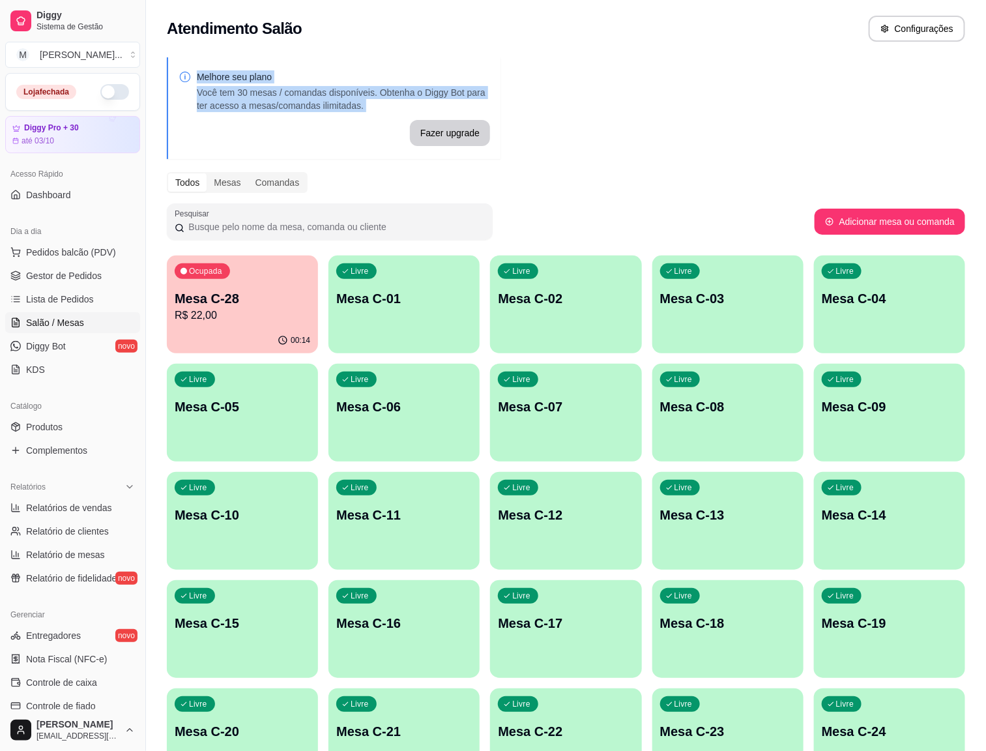
click at [732, 115] on div "Atendimento Salão Configurações Melhore seu plano Você tem 30 mesas / comandas …" at bounding box center [566, 455] width 840 height 910
click at [696, 2] on div "Atendimento Salão Configurações" at bounding box center [566, 25] width 840 height 50
drag, startPoint x: 696, startPoint y: 2, endPoint x: 696, endPoint y: 59, distance: 56.7
click at [696, 59] on div "Atendimento Salão Configurações Melhore seu plano Você tem 30 mesas / comandas …" at bounding box center [566, 455] width 840 height 910
click at [649, 55] on div "Melhore seu plano Você tem 30 mesas / comandas disponíveis. Obtenha o Diggy Bot…" at bounding box center [566, 480] width 840 height 860
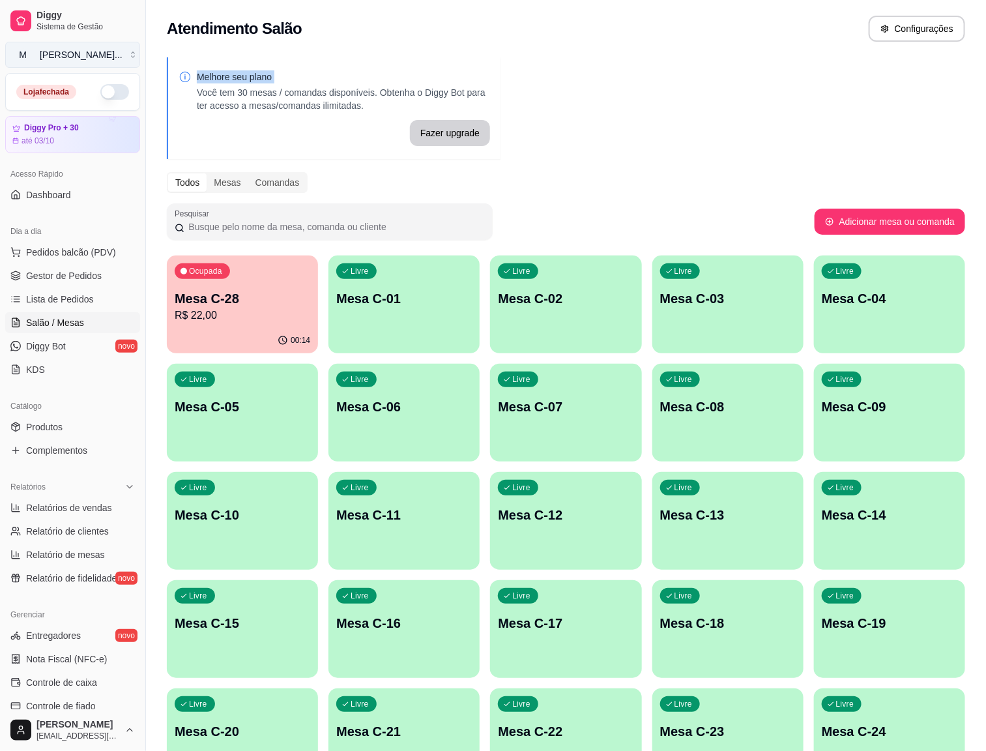
click at [98, 59] on div "[PERSON_NAME] ..." at bounding box center [81, 54] width 83 height 13
click at [249, 268] on div "Ocupada Mesa C-28 R$ 22,00" at bounding box center [242, 292] width 147 height 70
click at [490, 502] on div "Livre Mesa C-12" at bounding box center [565, 513] width 151 height 82
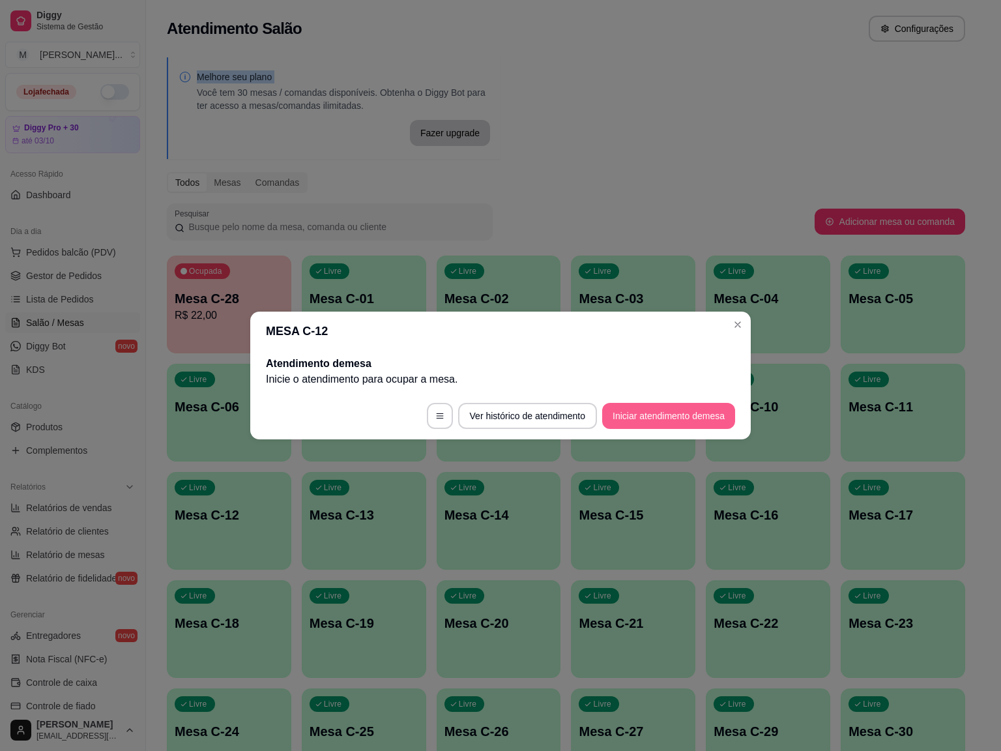
click at [637, 407] on button "Iniciar atendimento de mesa" at bounding box center [668, 416] width 133 height 26
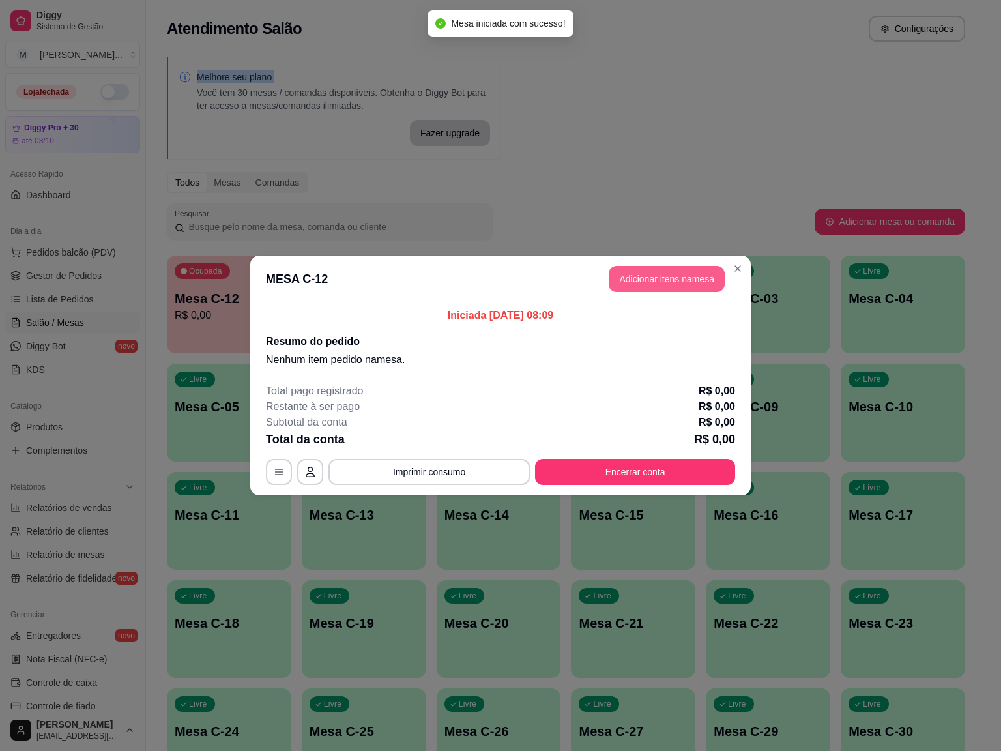
click at [630, 285] on button "Adicionar itens na mesa" at bounding box center [667, 279] width 116 height 26
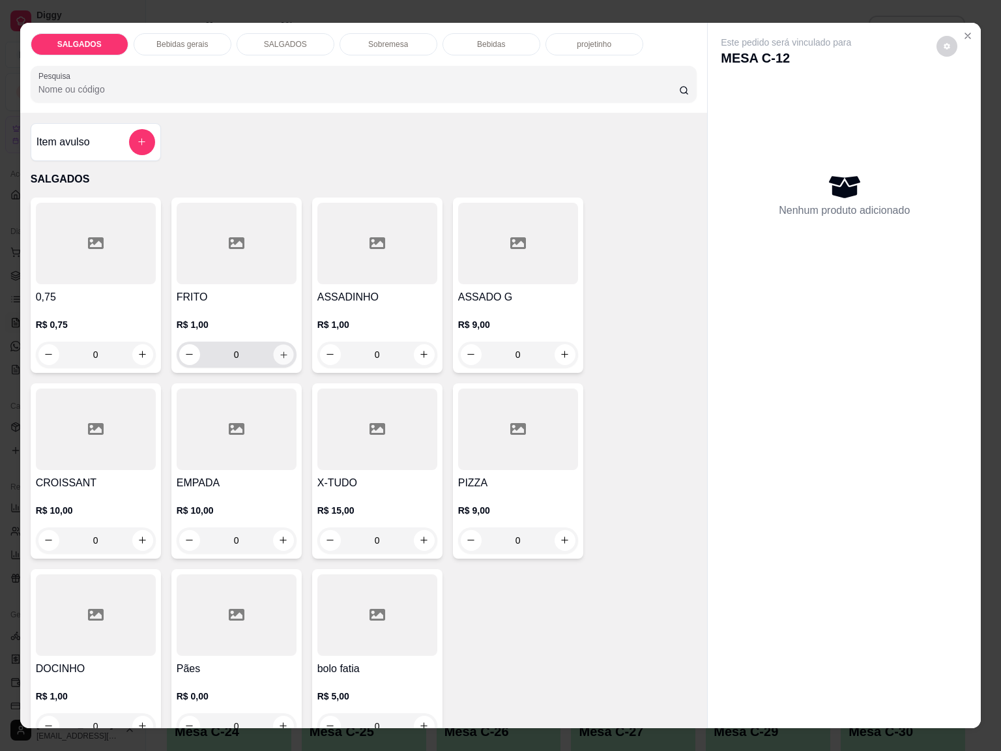
click at [282, 350] on button "increase-product-quantity" at bounding box center [283, 354] width 20 height 20
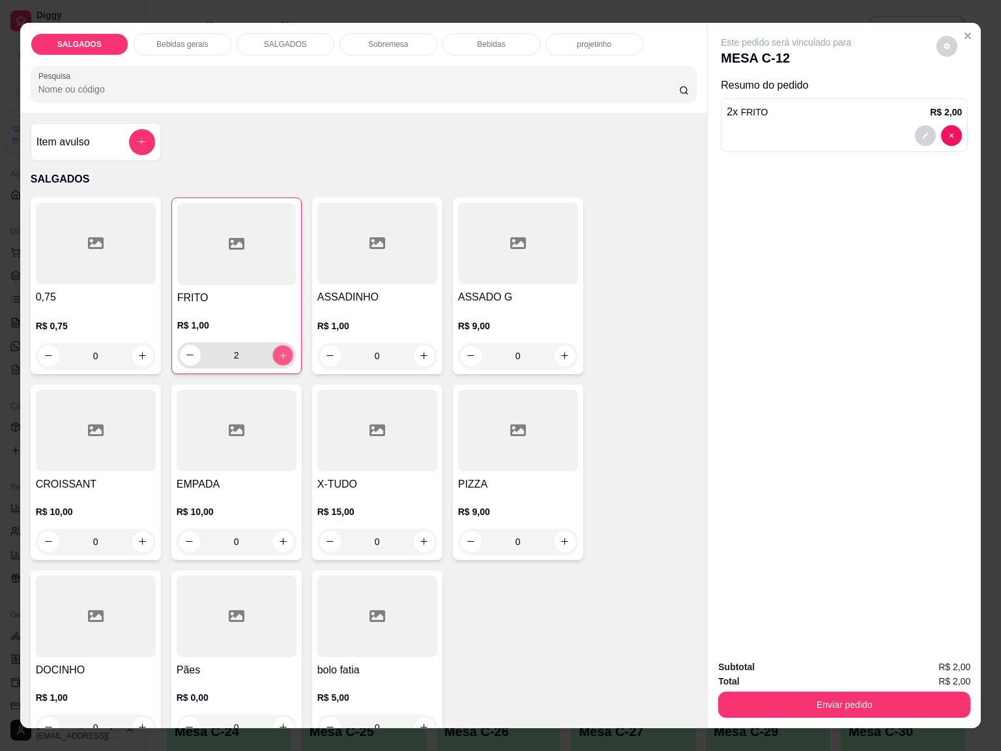
click at [282, 350] on button "increase-product-quantity" at bounding box center [282, 355] width 20 height 20
click at [282, 350] on button "increase-product-quantity" at bounding box center [282, 355] width 21 height 21
click at [282, 350] on button "increase-product-quantity" at bounding box center [282, 355] width 20 height 20
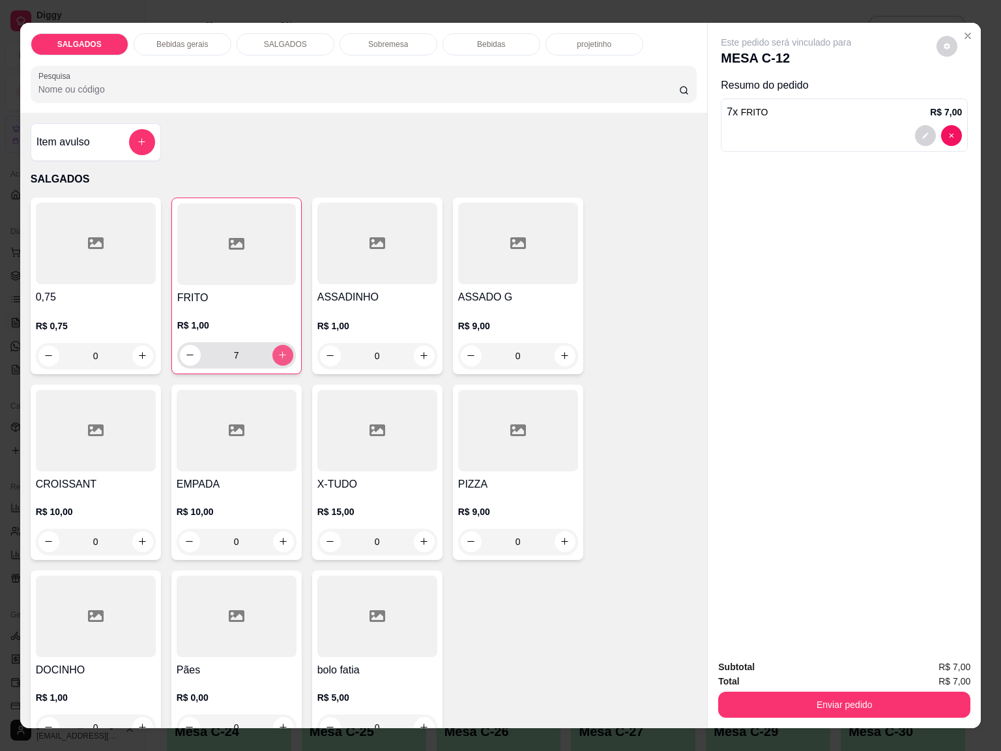
click at [282, 350] on button "increase-product-quantity" at bounding box center [282, 355] width 21 height 21
type input "8"
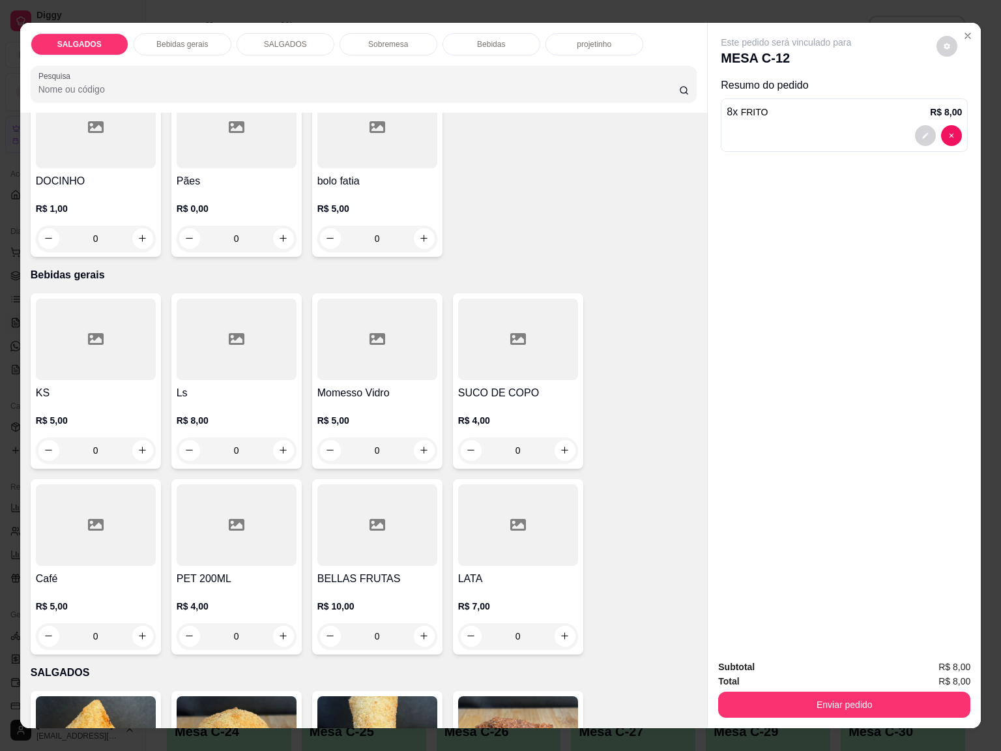
scroll to position [587, 0]
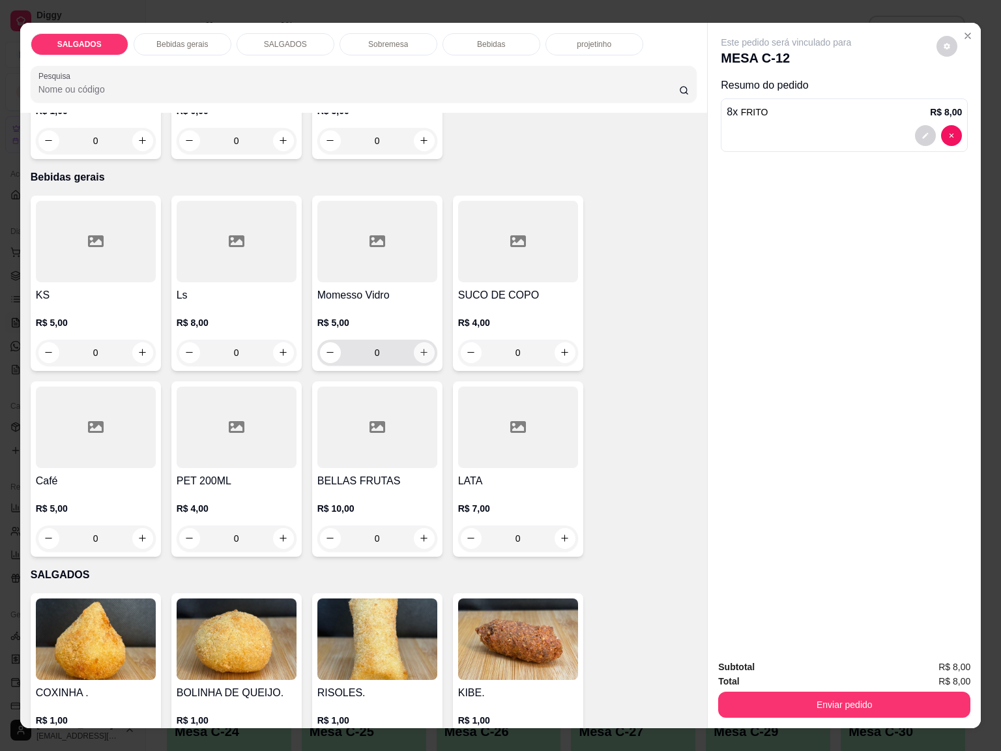
click at [414, 352] on button "increase-product-quantity" at bounding box center [424, 352] width 21 height 21
type input "1"
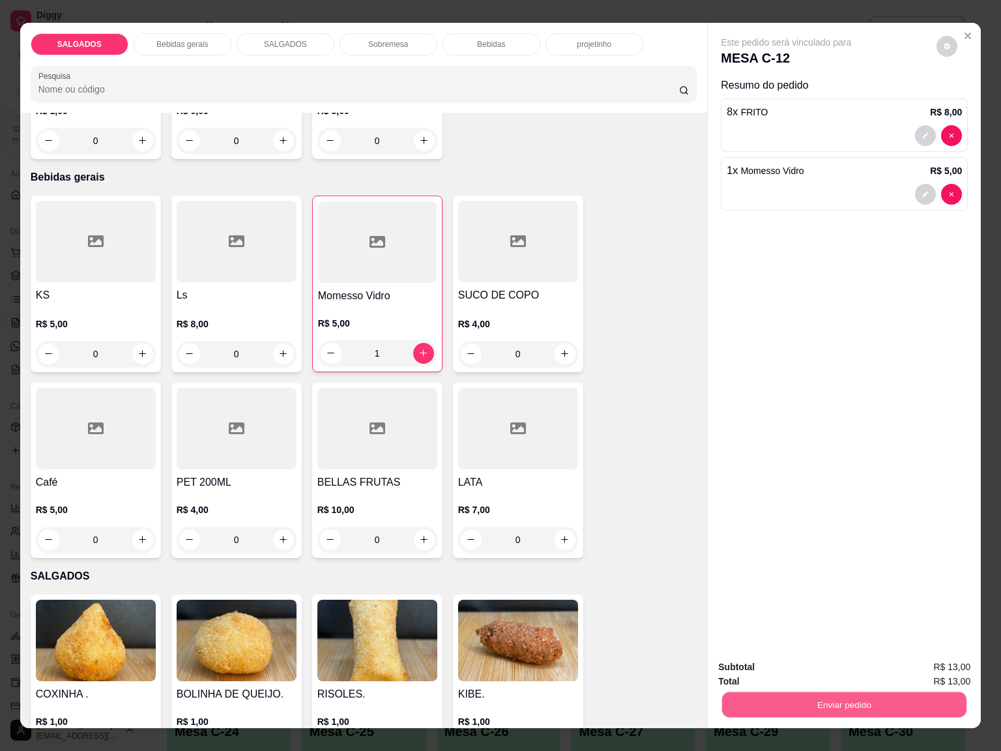
click at [777, 692] on button "Enviar pedido" at bounding box center [844, 704] width 244 height 25
click at [782, 667] on button "Não registrar e enviar pedido" at bounding box center [799, 665] width 136 height 25
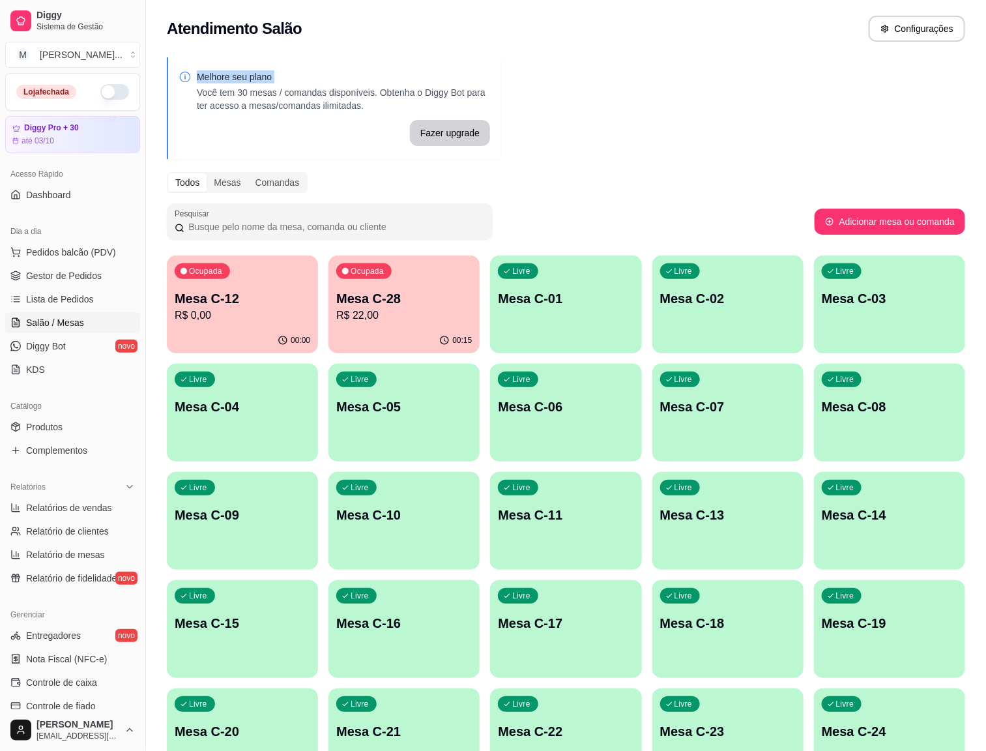
click at [266, 329] on div "00:00" at bounding box center [242, 340] width 151 height 25
click at [371, 286] on div "Ocupada Mesa C-28 R$ 22,00" at bounding box center [403, 291] width 151 height 72
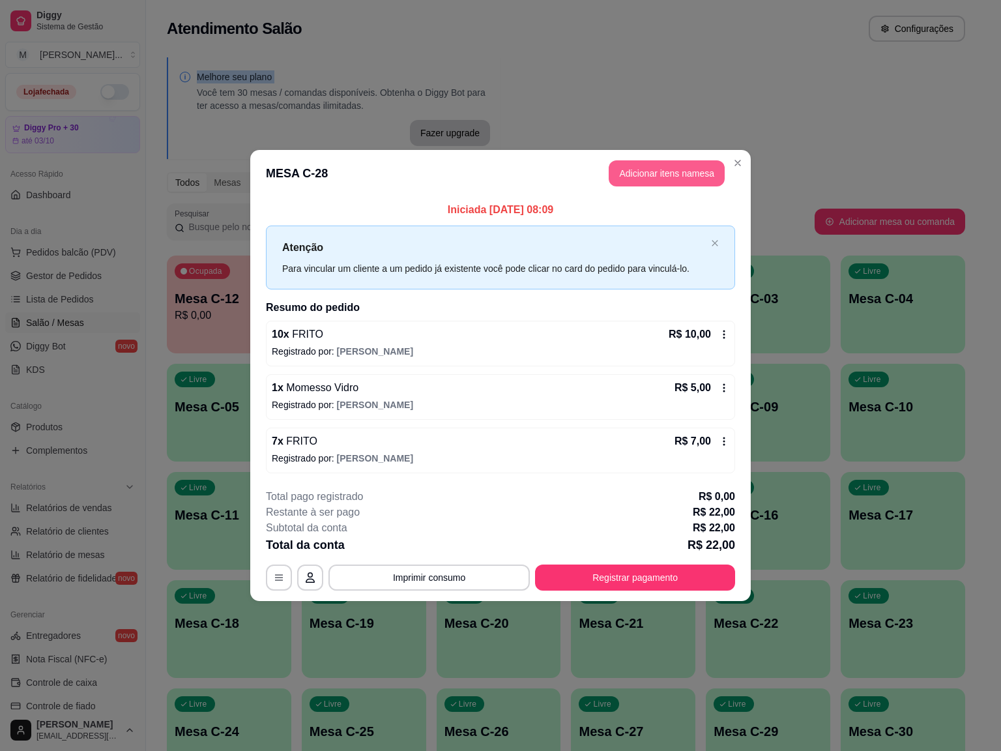
click at [635, 180] on button "Adicionar itens na mesa" at bounding box center [667, 173] width 116 height 26
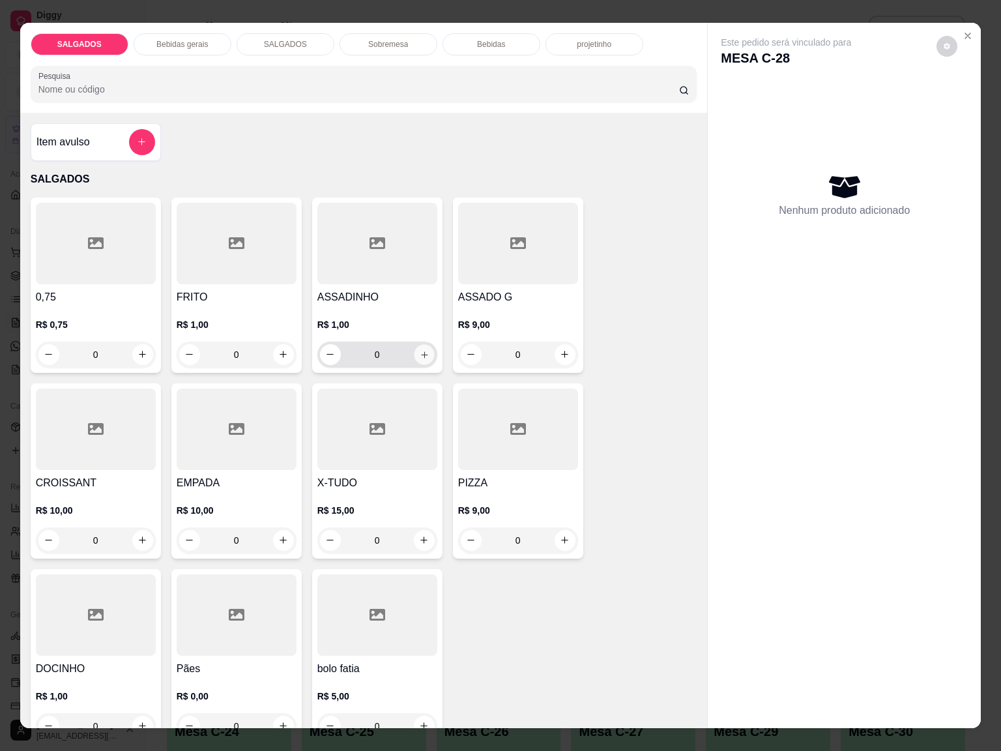
click at [414, 352] on button "increase-product-quantity" at bounding box center [424, 354] width 20 height 20
click at [419, 352] on icon "increase-product-quantity" at bounding box center [424, 354] width 10 height 10
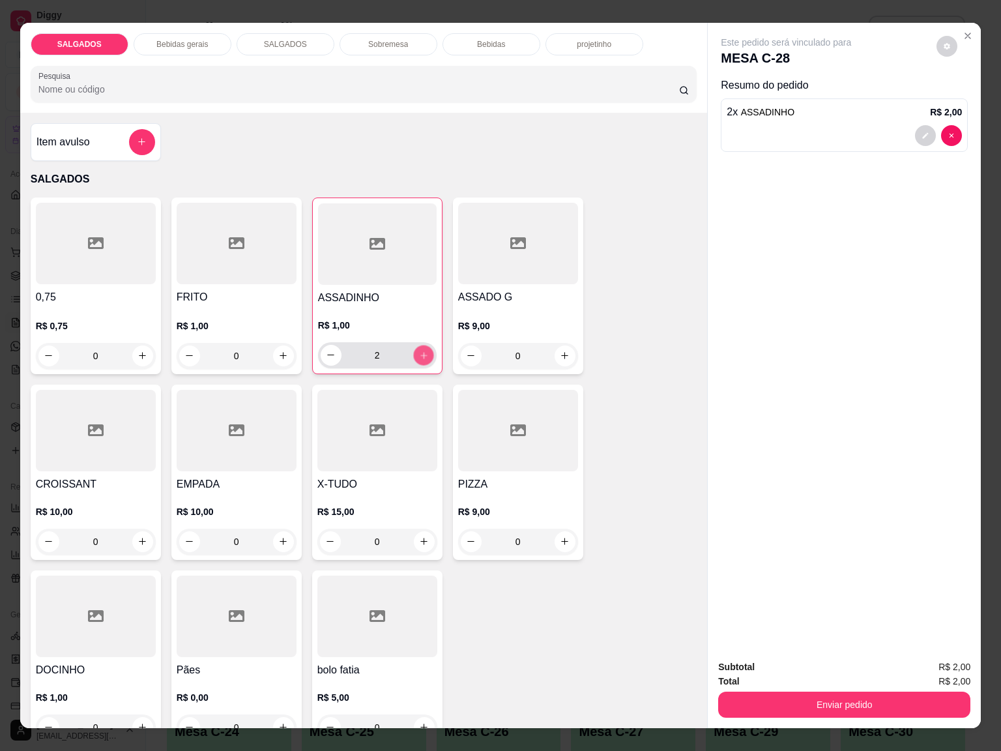
click at [418, 352] on icon "increase-product-quantity" at bounding box center [423, 355] width 10 height 10
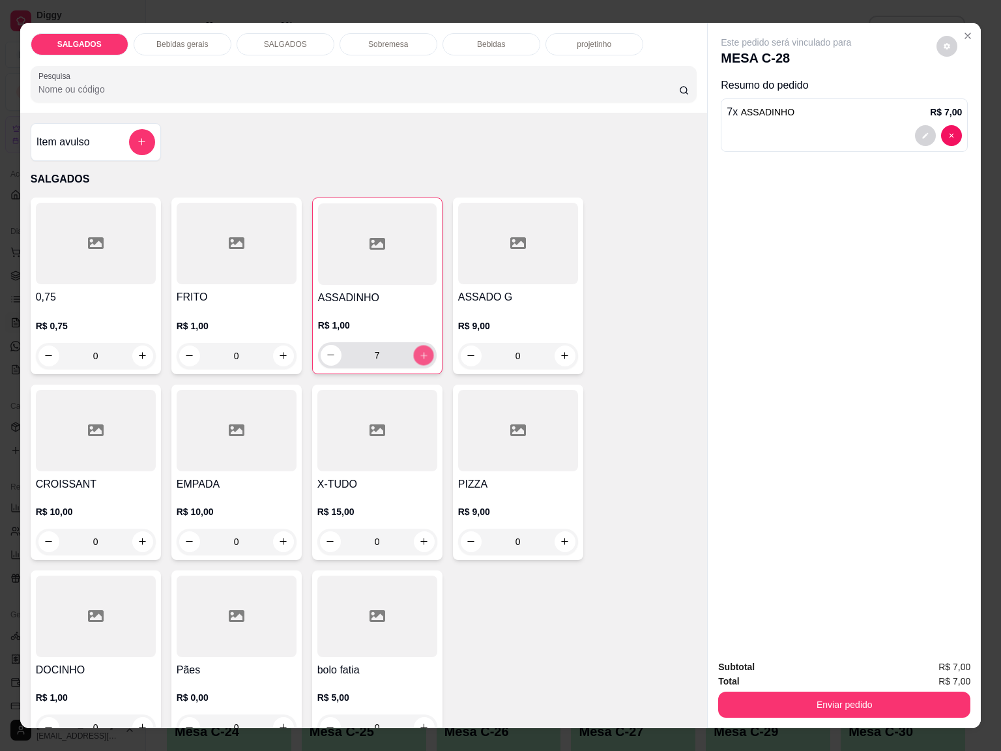
click at [418, 352] on icon "increase-product-quantity" at bounding box center [423, 355] width 10 height 10
type input "10"
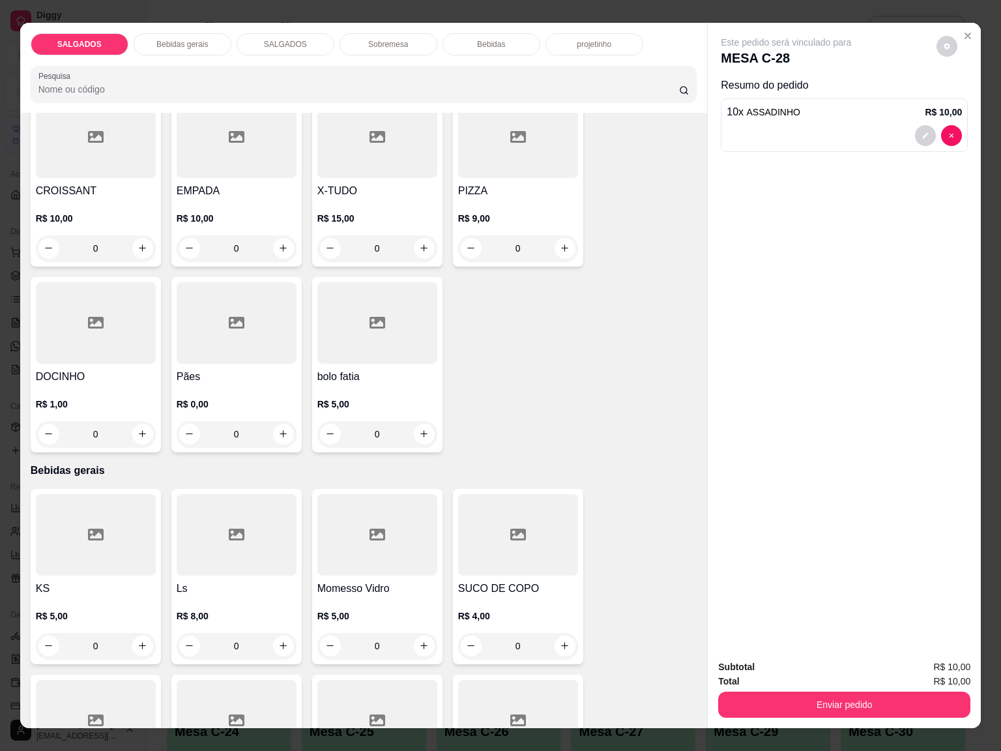
scroll to position [391, 0]
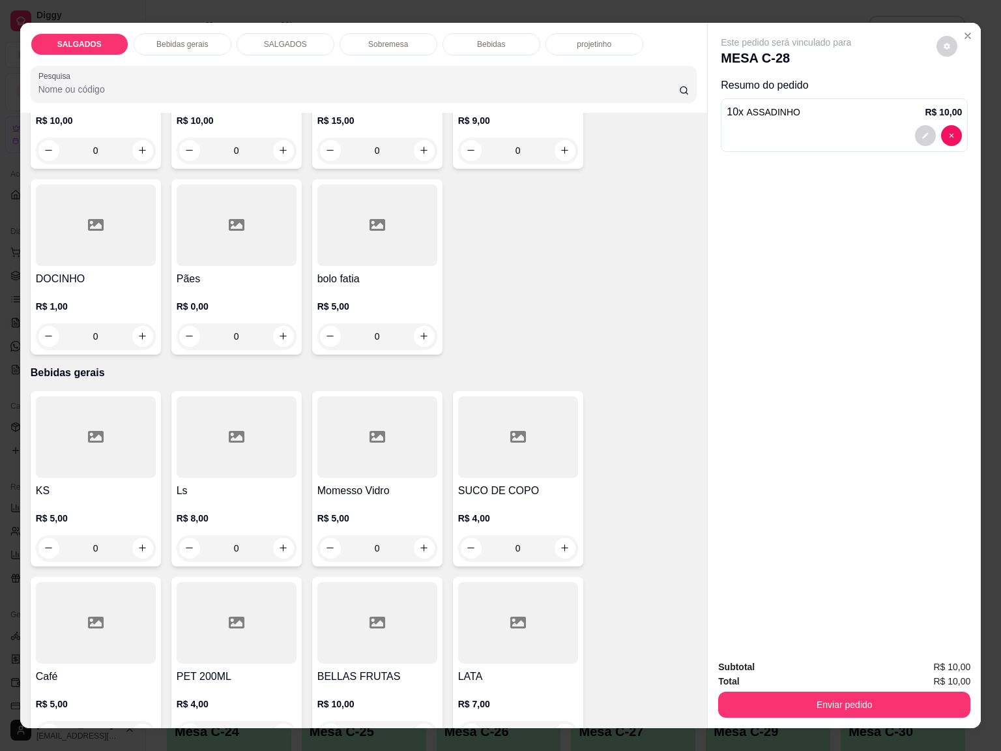
click at [114, 649] on div at bounding box center [96, 622] width 120 height 81
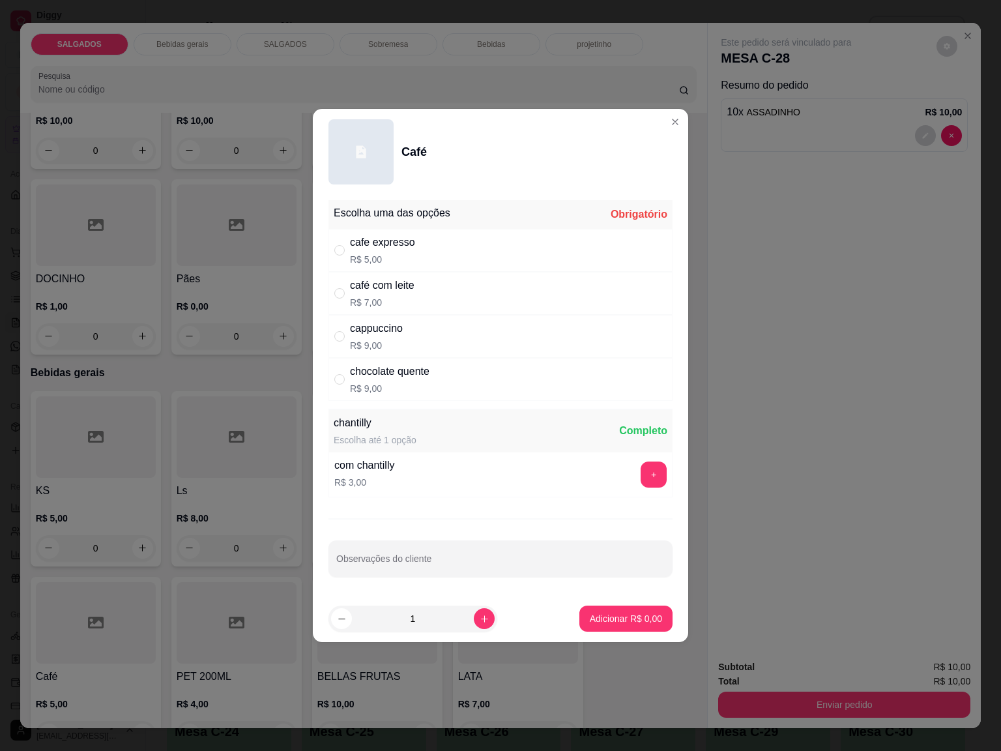
click at [380, 291] on div "café com leite" at bounding box center [382, 286] width 65 height 16
radio input "true"
click at [609, 616] on p "Adicionar R$ 7,00" at bounding box center [625, 618] width 70 height 12
type input "1"
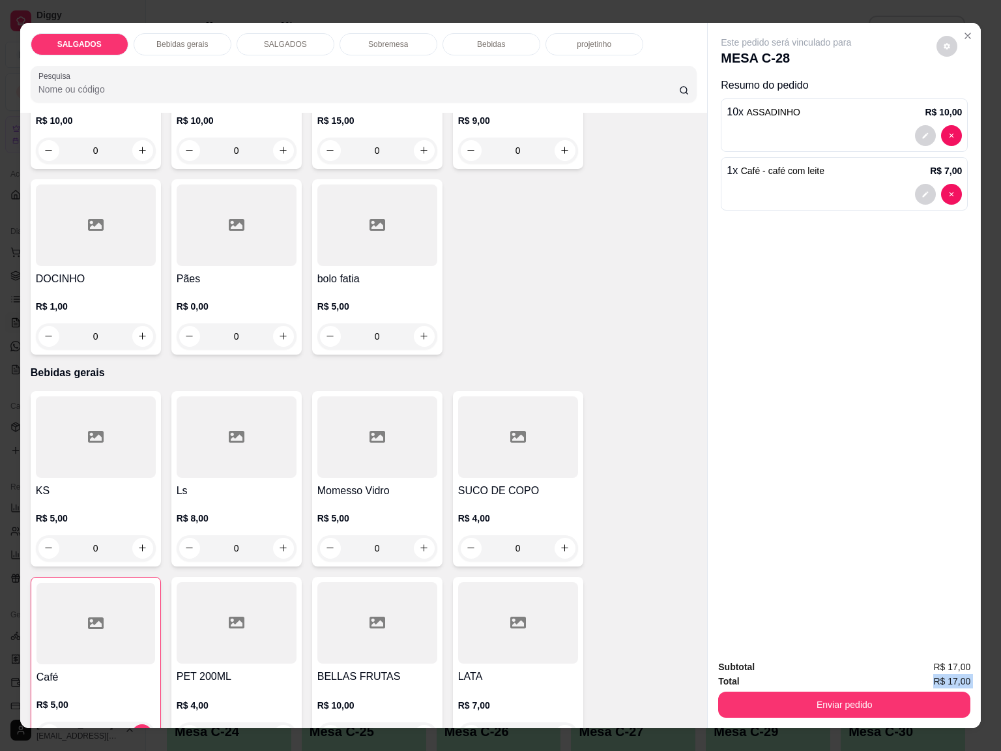
click at [857, 680] on div "Subtotal R$ 17,00 Total R$ 17,00 Enviar pedido" at bounding box center [844, 689] width 252 height 58
click at [863, 691] on button "Enviar pedido" at bounding box center [844, 704] width 252 height 26
click at [858, 693] on button "Enviar pedido" at bounding box center [844, 704] width 252 height 26
click at [845, 673] on button "Não registrar e enviar pedido" at bounding box center [799, 665] width 132 height 24
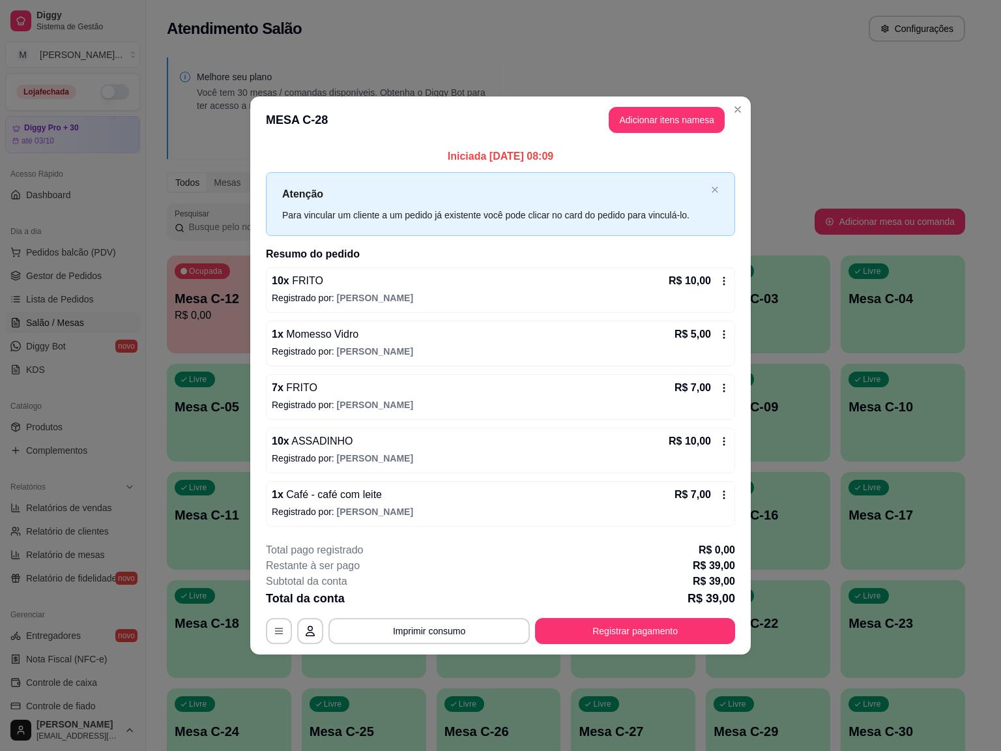
click at [708, 491] on p "R$ 7,00" at bounding box center [692, 495] width 36 height 16
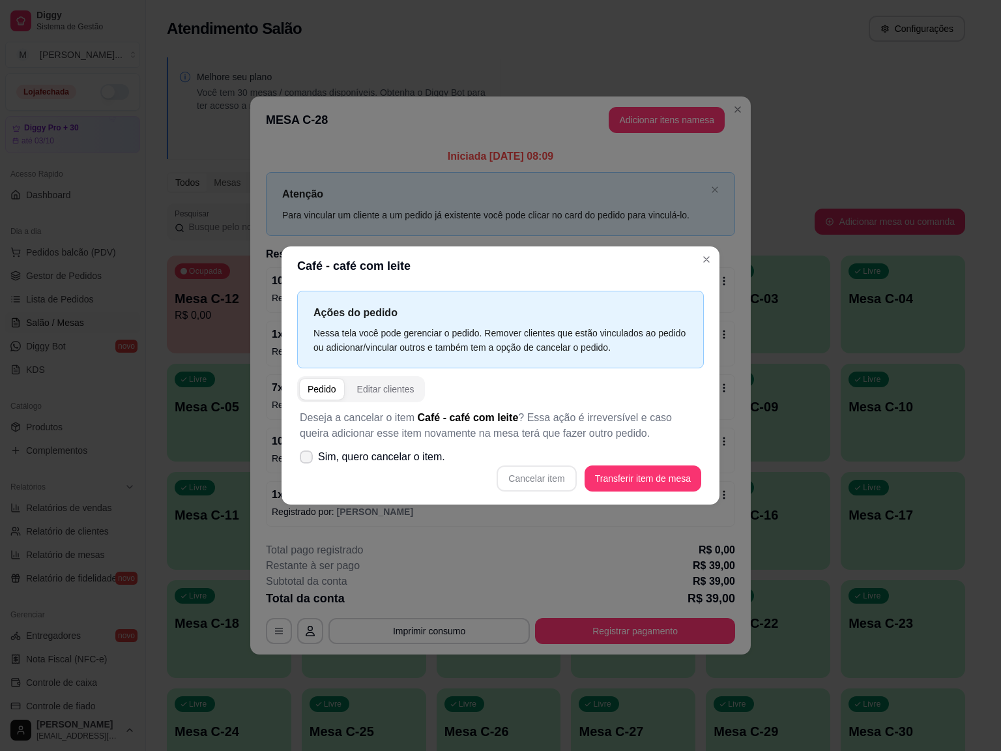
click at [300, 448] on label "Sim, quero cancelar o item." at bounding box center [373, 457] width 156 height 26
click at [300, 459] on input "Sim, quero cancelar o item." at bounding box center [303, 463] width 8 height 8
checkbox input "true"
click at [518, 491] on div "Deseja a cancelar o item Café - café com leite ? Essa ação é irreversível e cas…" at bounding box center [500, 450] width 407 height 97
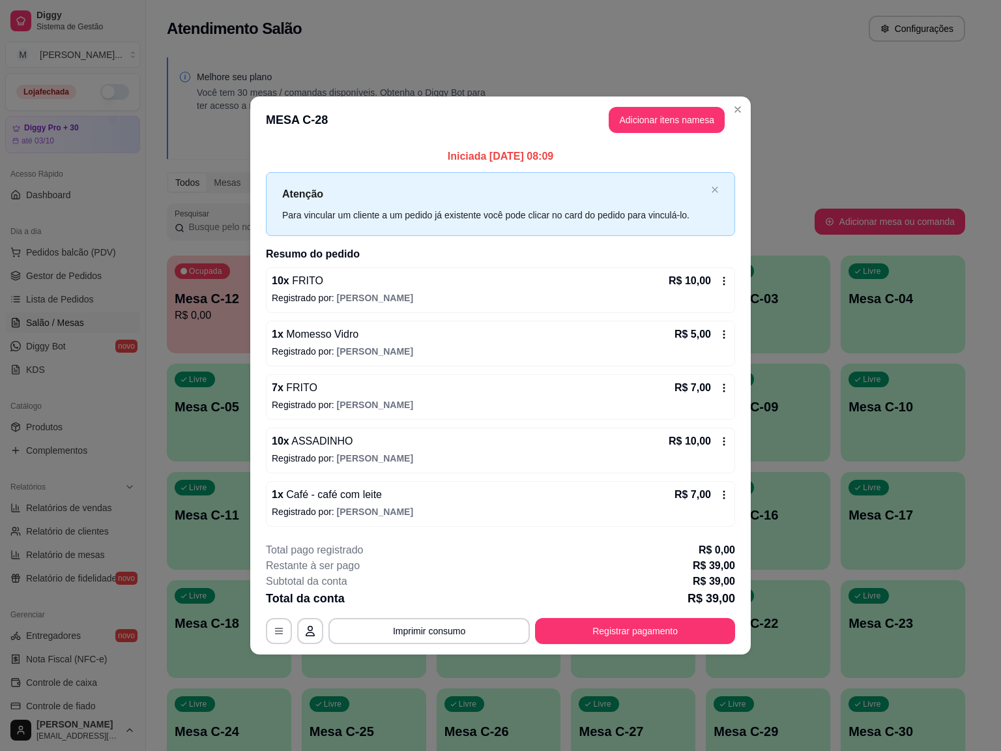
click at [719, 495] on icon at bounding box center [724, 494] width 10 height 10
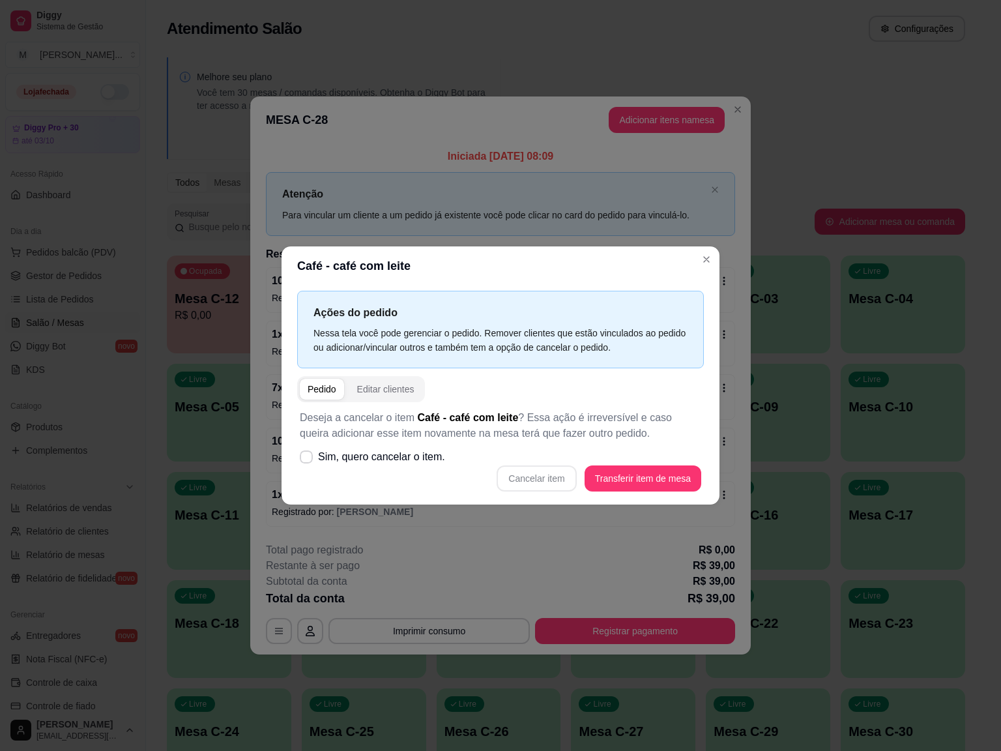
click at [554, 482] on div "Cancelar item Transferir item de mesa" at bounding box center [500, 478] width 401 height 26
click at [552, 482] on div "Cancelar item Transferir item de mesa" at bounding box center [500, 478] width 401 height 26
click at [554, 482] on div "Cancelar item Transferir item de mesa" at bounding box center [500, 478] width 401 height 26
drag, startPoint x: 554, startPoint y: 481, endPoint x: 426, endPoint y: 489, distance: 128.0
click at [556, 480] on div "Cancelar item Transferir item de mesa" at bounding box center [500, 478] width 401 height 26
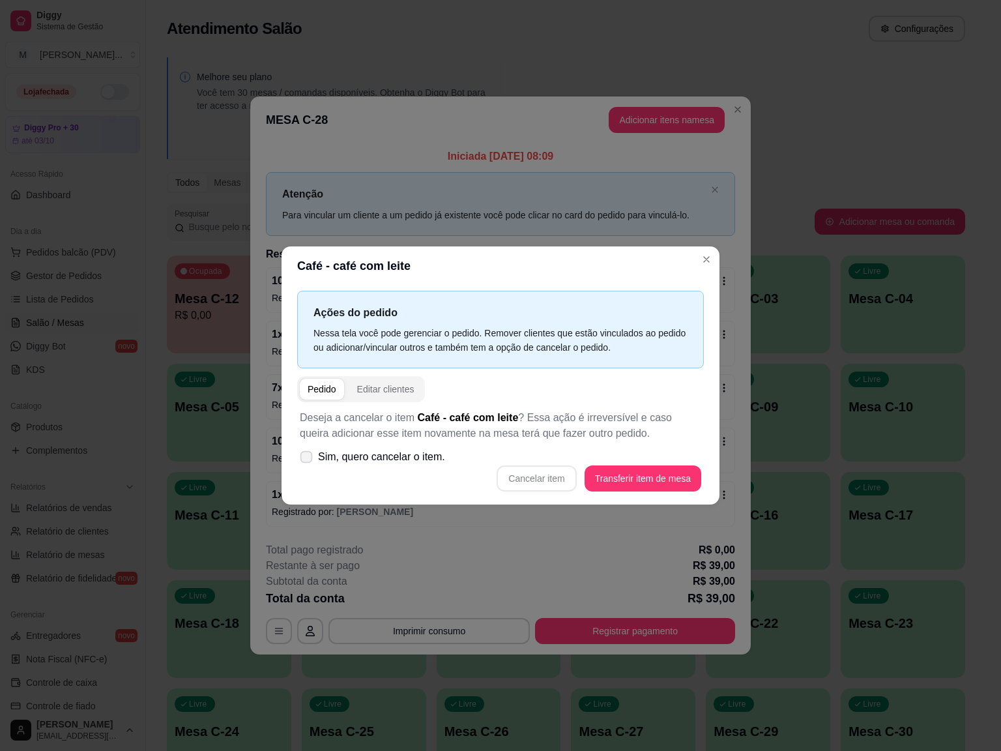
click at [360, 466] on label "Sim, quero cancelar o item." at bounding box center [373, 457] width 156 height 26
click at [308, 466] on input "Sim, quero cancelar o item." at bounding box center [303, 463] width 8 height 8
checkbox input "true"
click at [526, 486] on button "Cancelar item" at bounding box center [537, 478] width 80 height 26
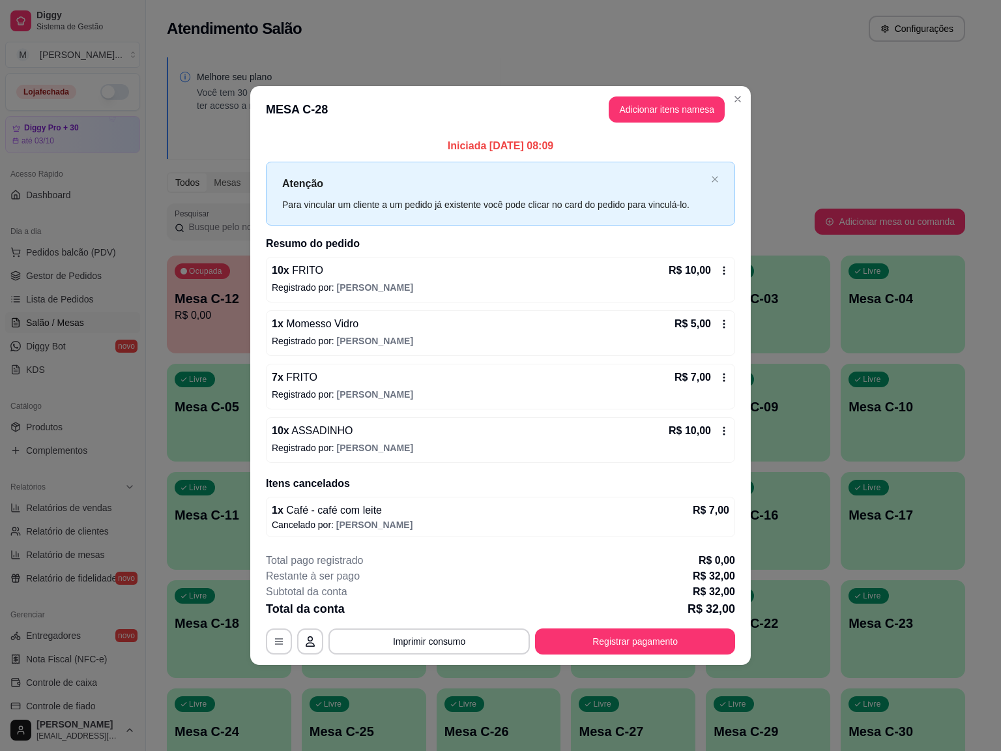
click at [720, 431] on icon at bounding box center [724, 431] width 10 height 10
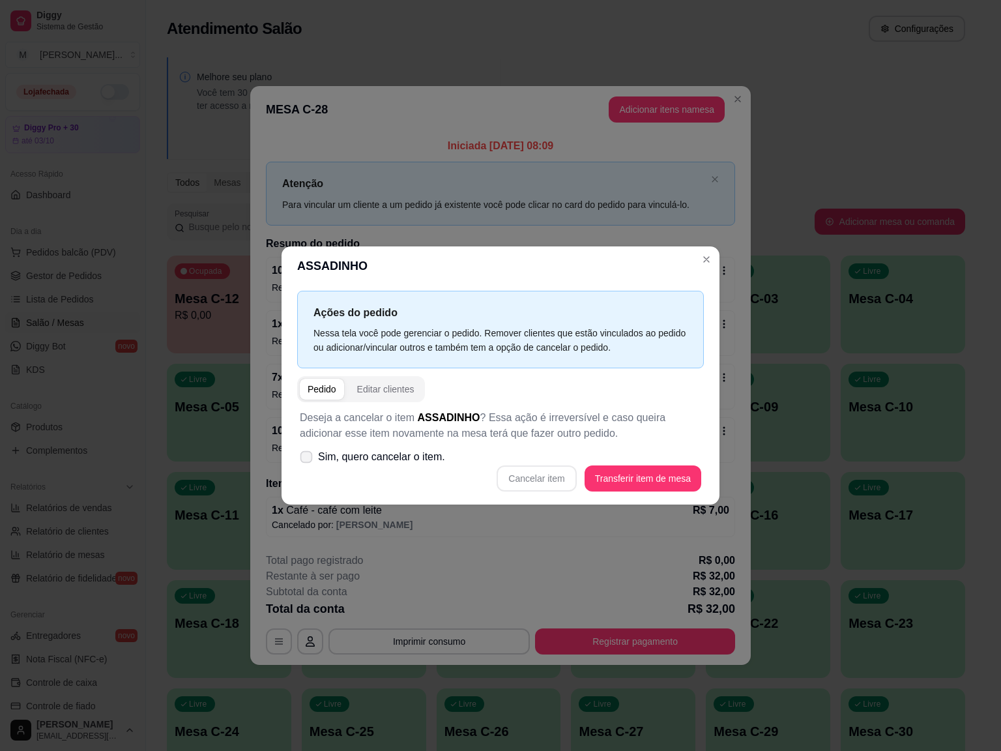
click at [338, 450] on span "Sim, quero cancelar o item." at bounding box center [381, 457] width 127 height 16
click at [308, 459] on input "Sim, quero cancelar o item." at bounding box center [303, 463] width 8 height 8
checkbox input "true"
click at [536, 482] on button "Cancelar item" at bounding box center [537, 478] width 80 height 26
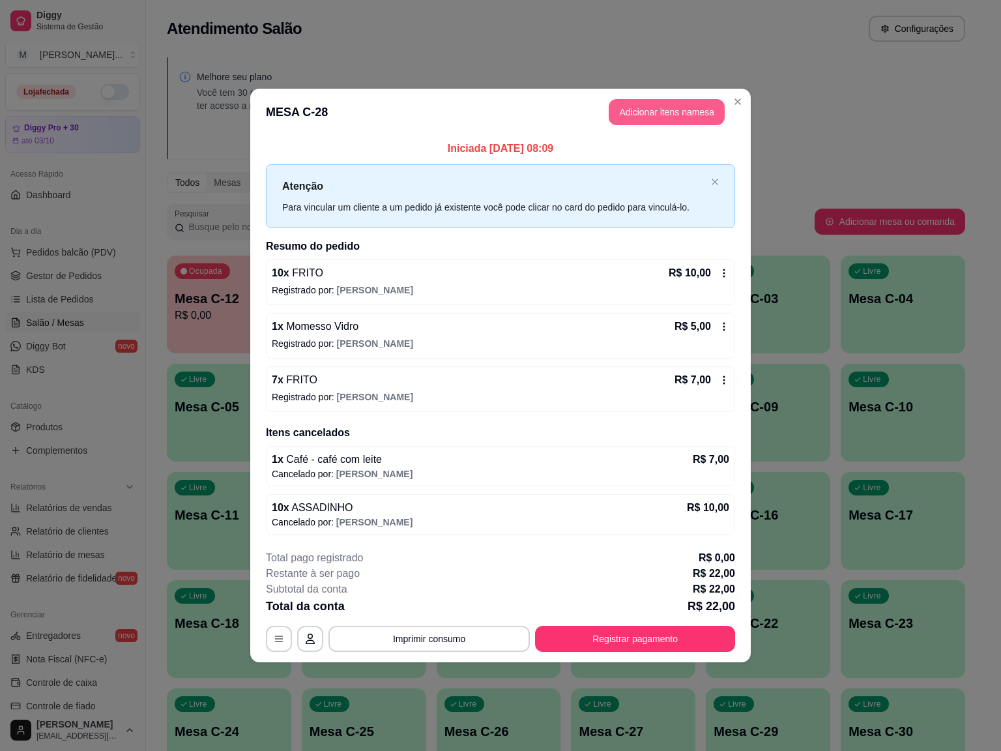
click at [684, 108] on button "Adicionar itens na mesa" at bounding box center [667, 112] width 116 height 26
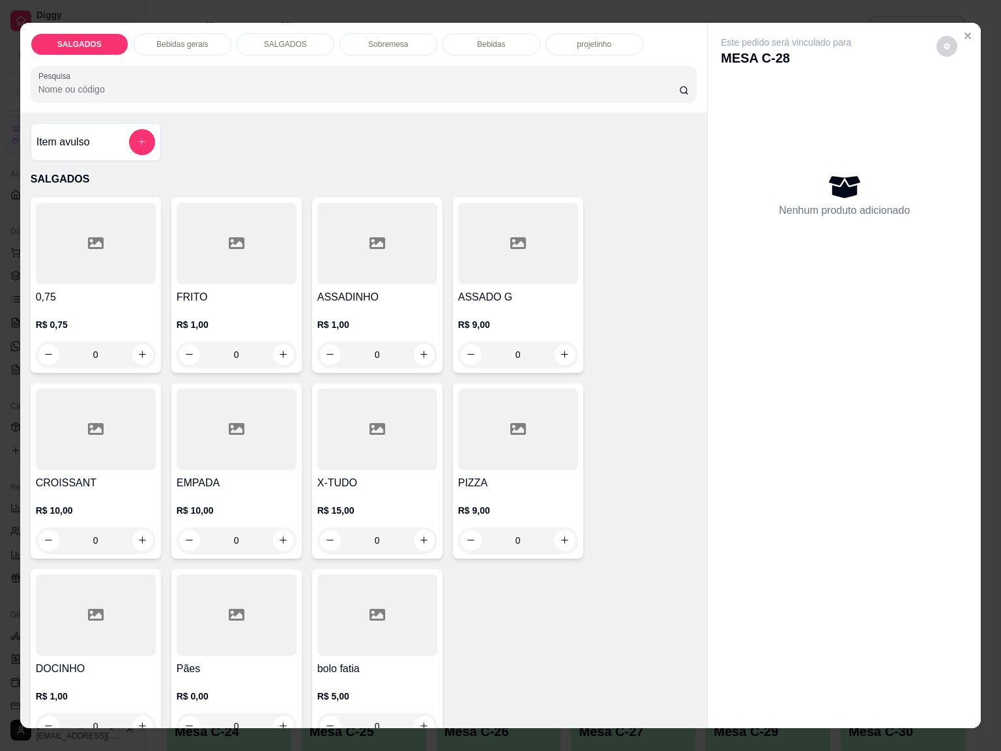
click at [202, 33] on div "Bebidas gerais" at bounding box center [183, 44] width 98 height 22
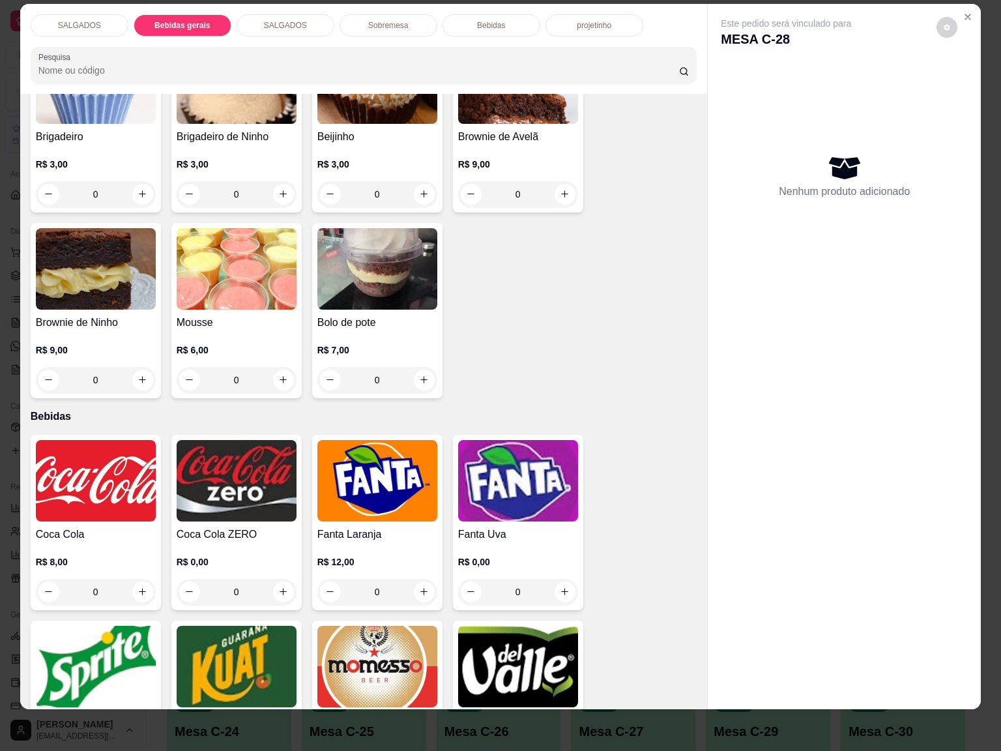
scroll to position [2401, 0]
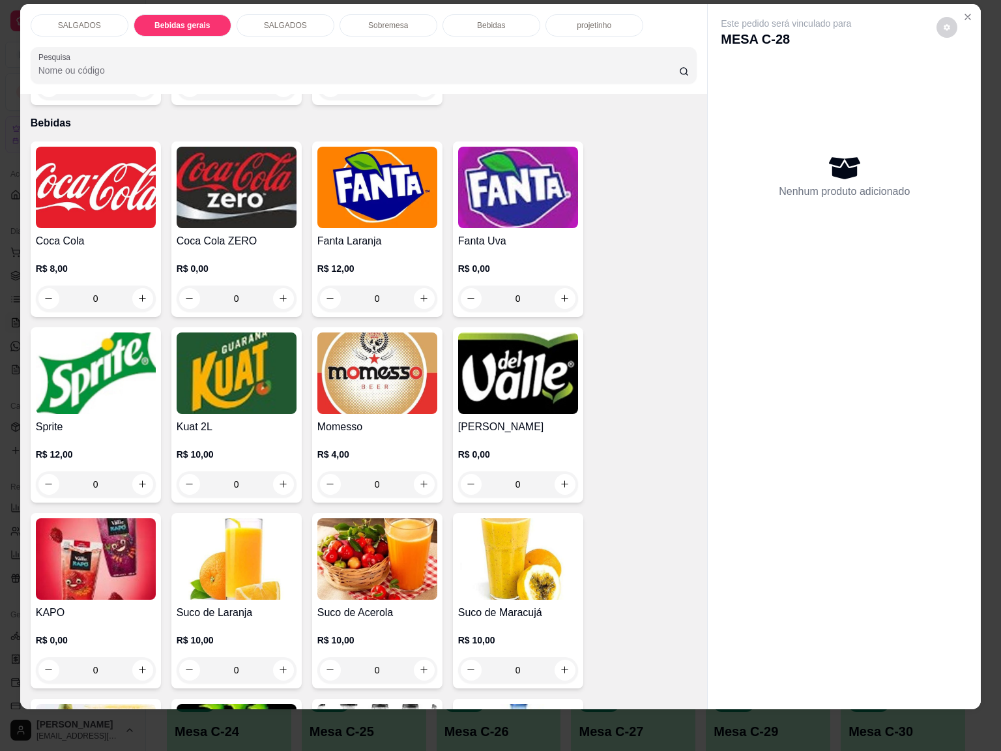
click at [106, 233] on h4 "Coca Cola" at bounding box center [96, 241] width 120 height 16
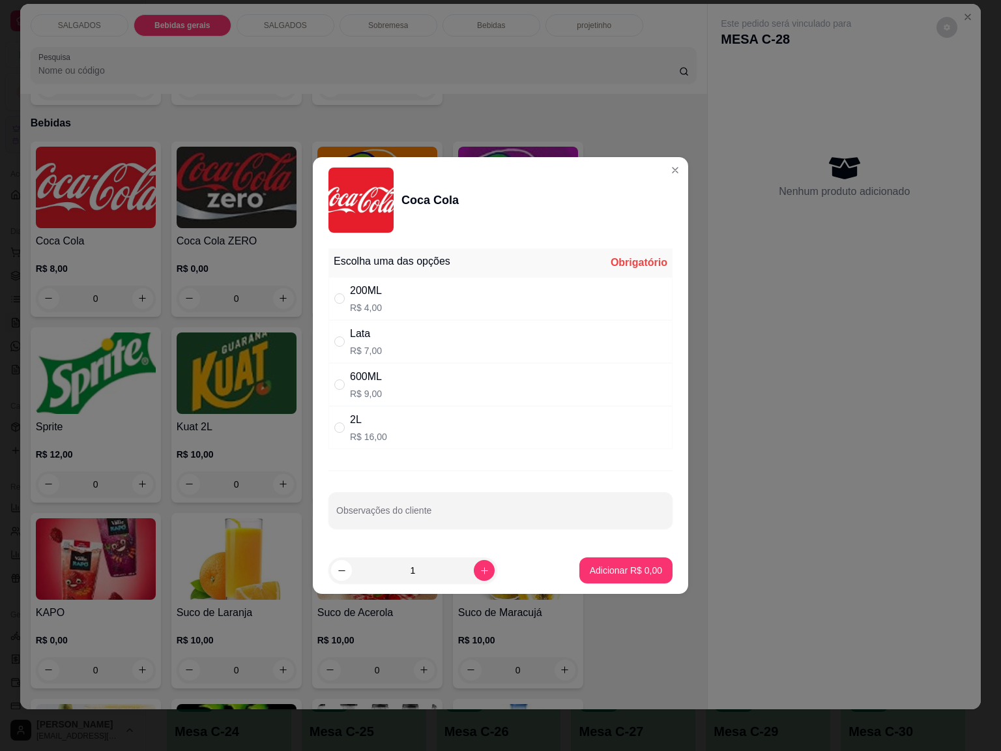
click at [386, 440] on div "2L R$ 16,00" at bounding box center [500, 427] width 344 height 43
radio input "true"
click at [613, 559] on button "Adicionar R$ 16,00" at bounding box center [623, 570] width 98 height 26
type input "1"
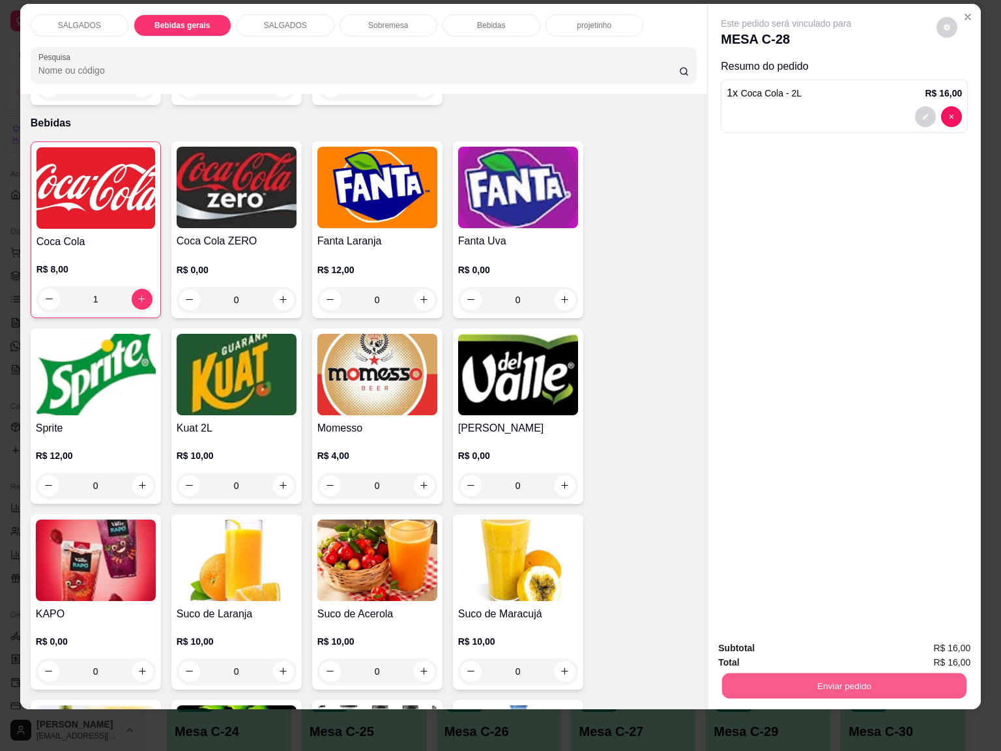
click button "Enviar pedido"
click button "Não registrar e enviar pedido"
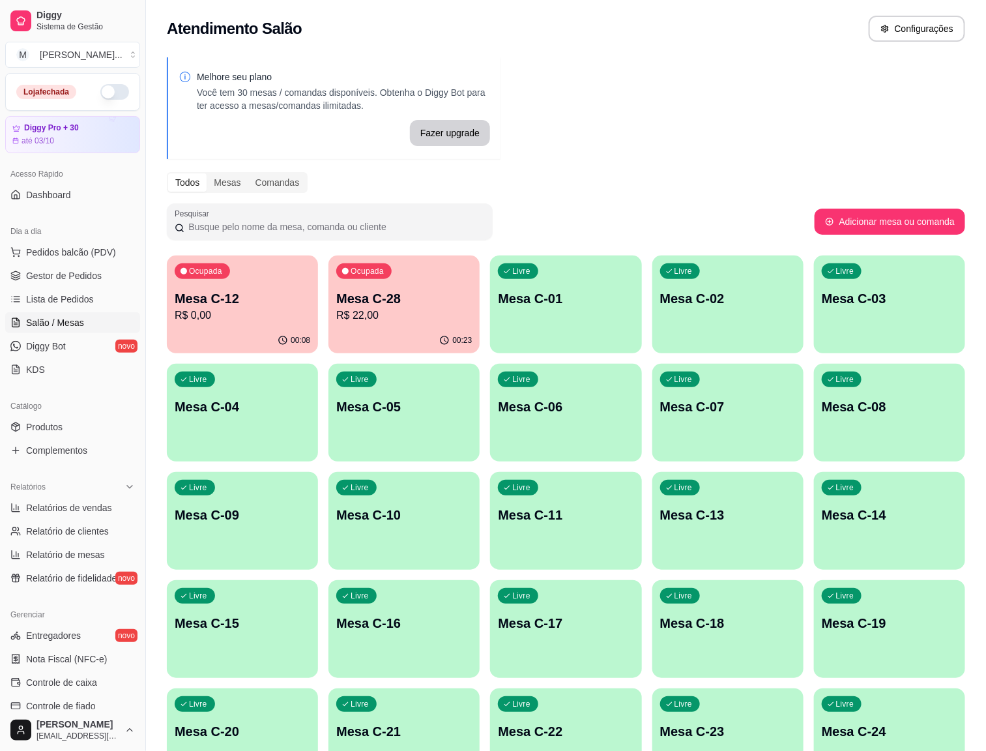
click p "Mesa C-11"
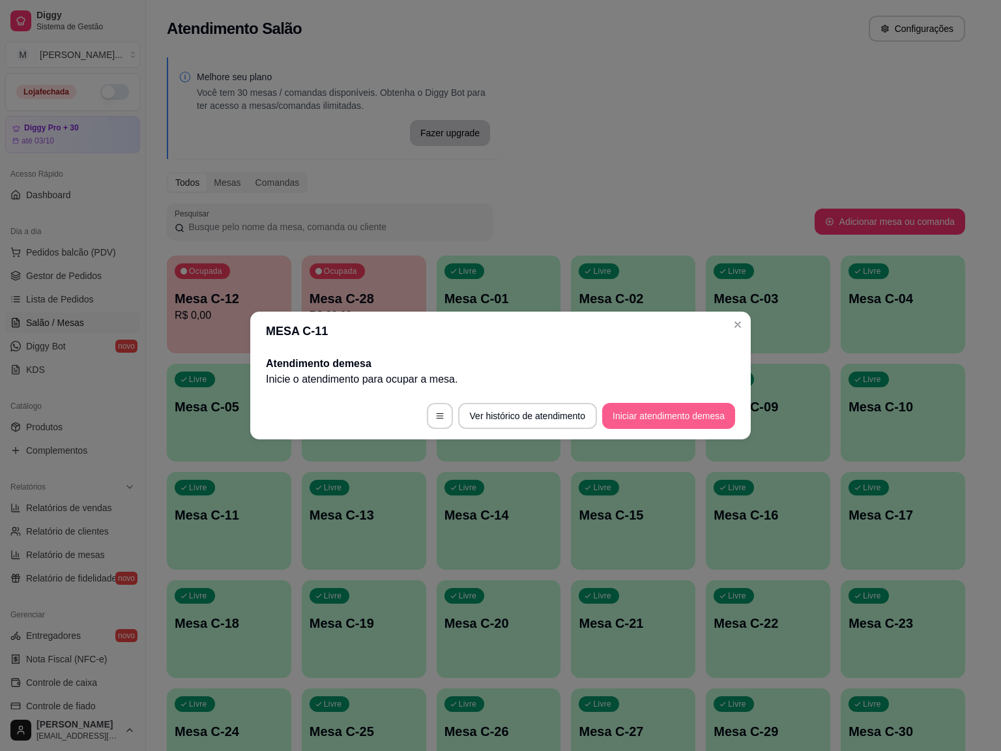
click button "Iniciar atendimento de mesa"
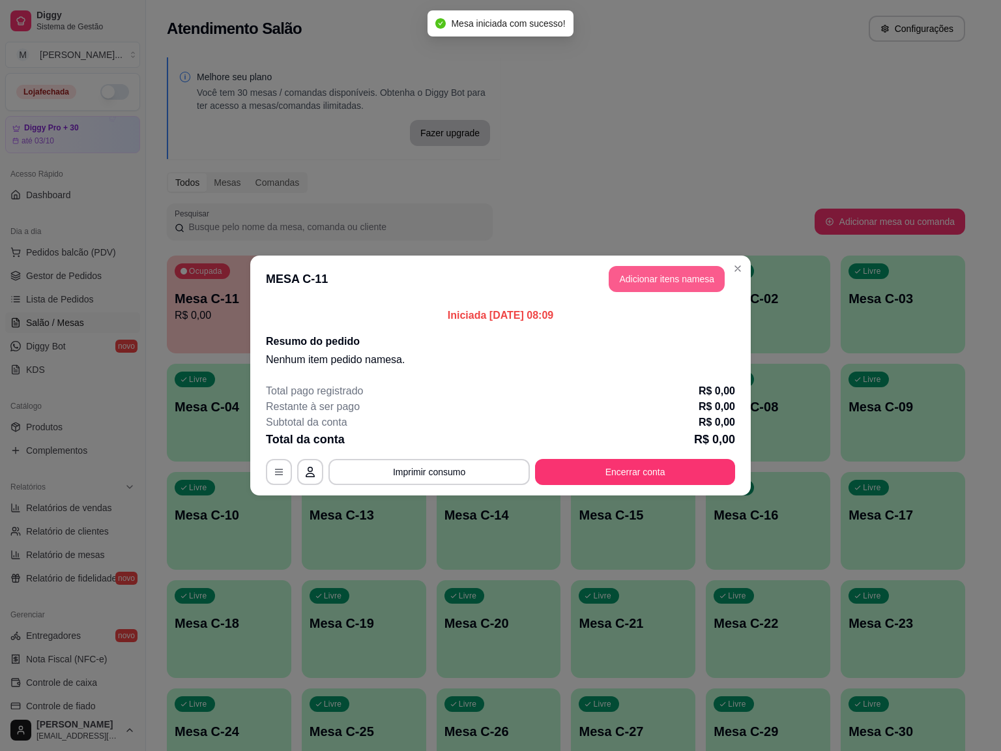
click button "Adicionar itens na mesa"
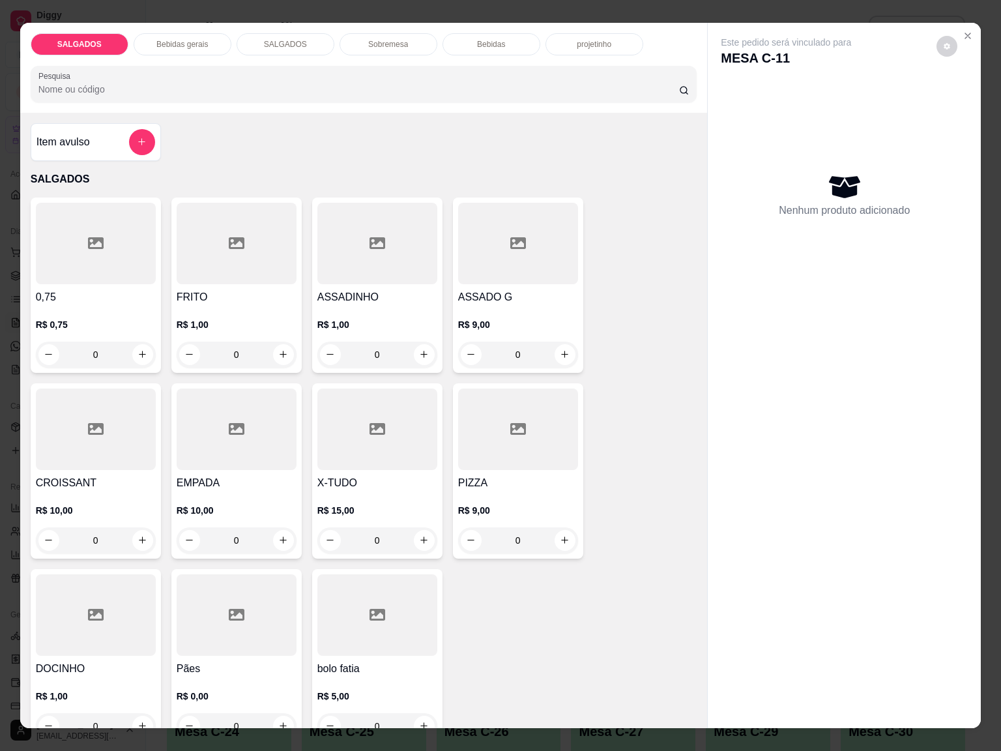
click div "ASSADINHO R$ 1,00 0"
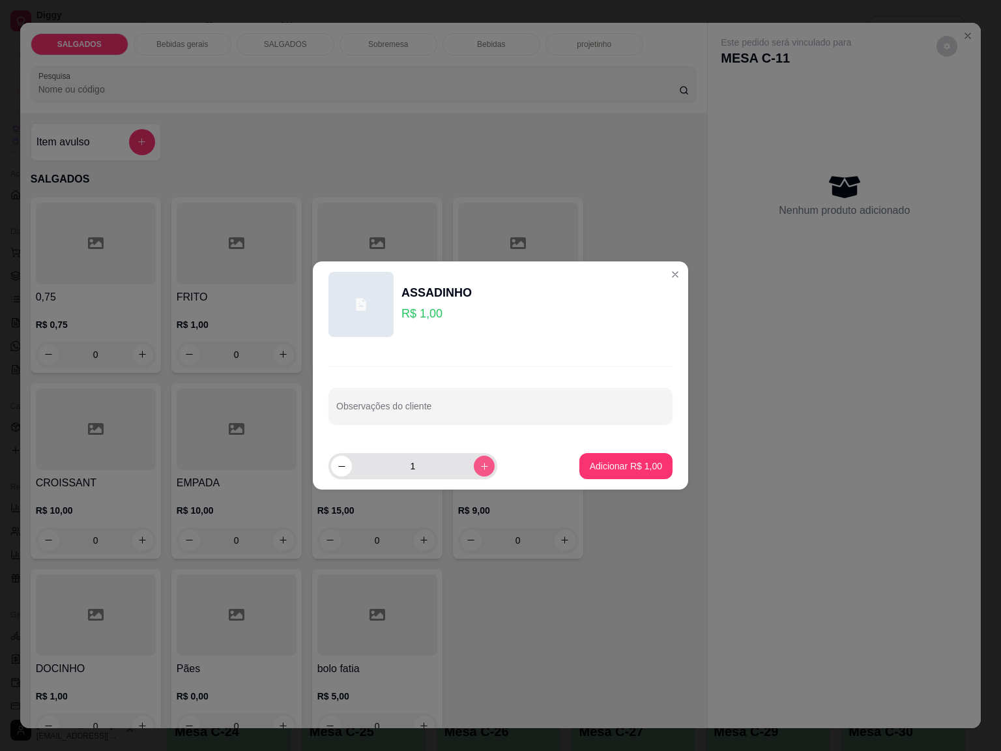
click icon "increase-product-quantity"
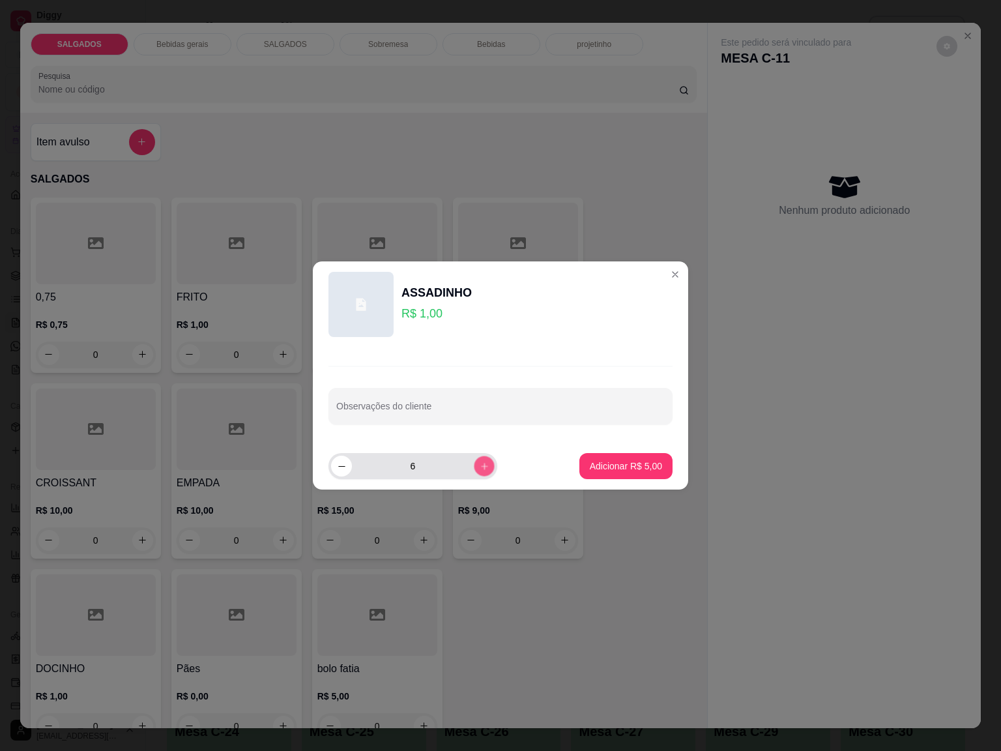
click icon "increase-product-quantity"
type input "10"
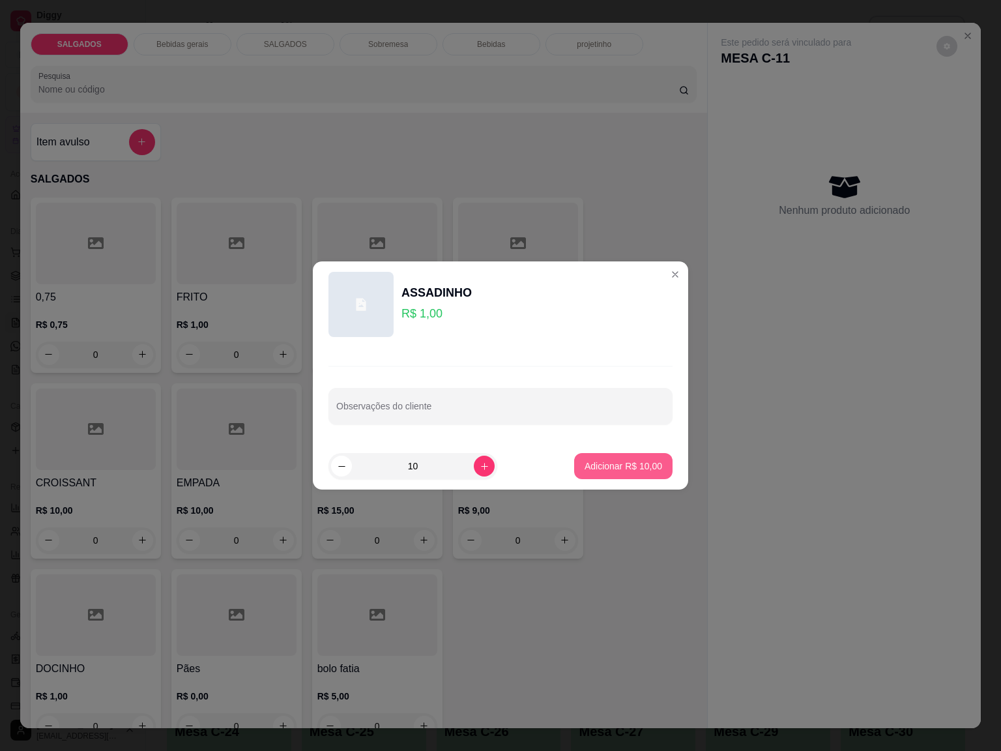
click footer "10 Adicionar R$ 10,00"
click p "Adicionar R$ 10,00"
type input "10"
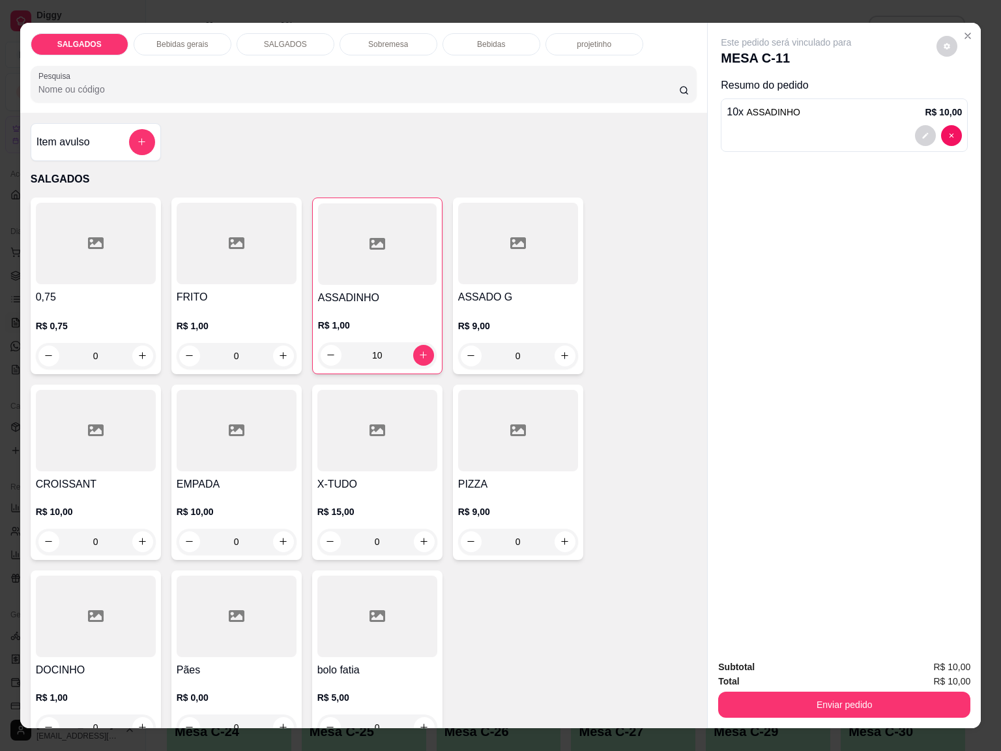
click div "Bebidas gerais"
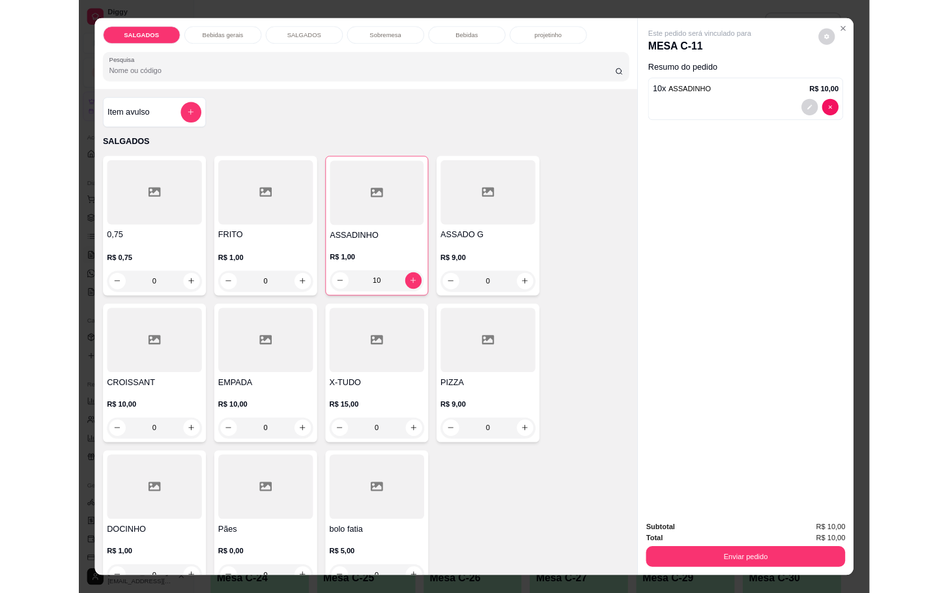
scroll to position [26, 0]
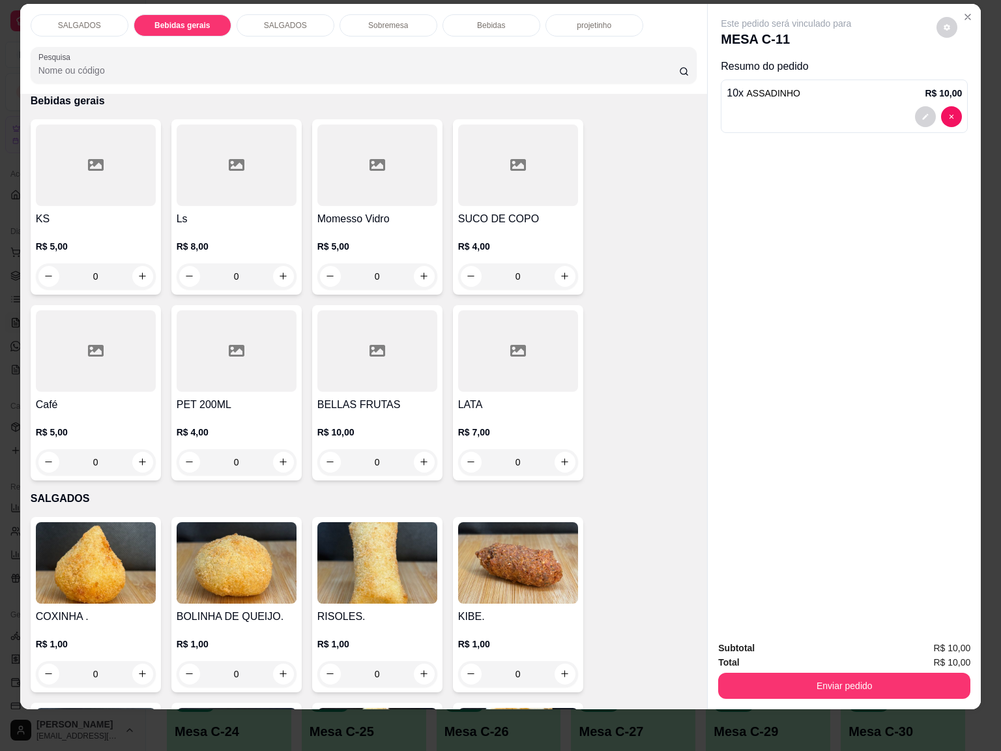
click div "R$ 5,00 0"
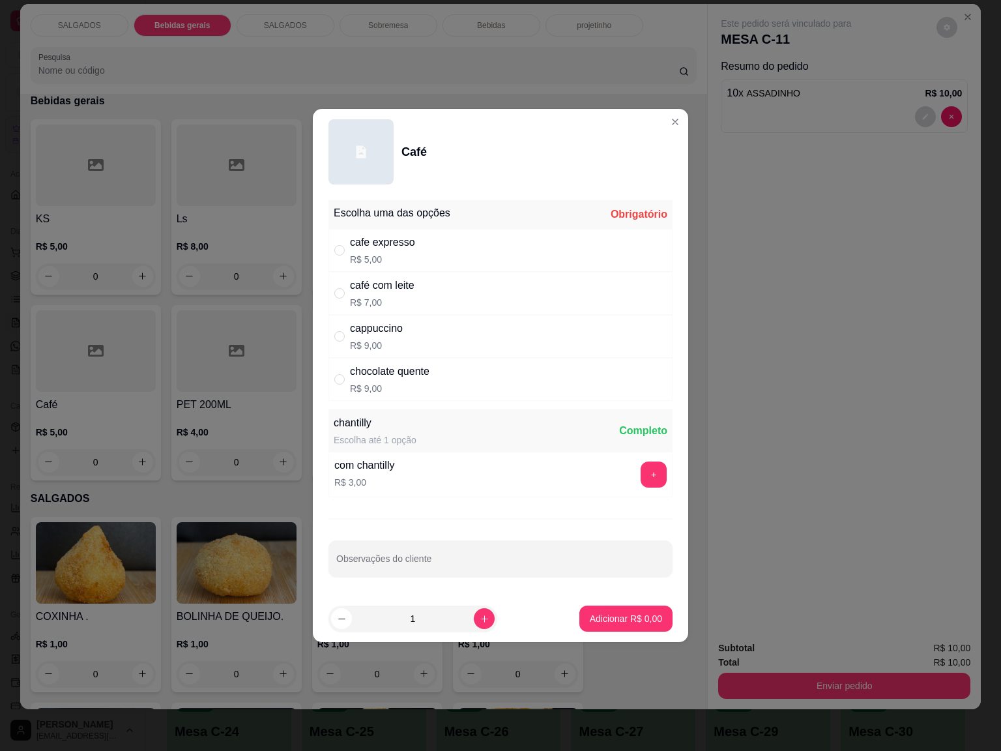
click div "café com leite R$ 7,00"
radio input "true"
click button "Adicionar R$ 7,00"
type input "1"
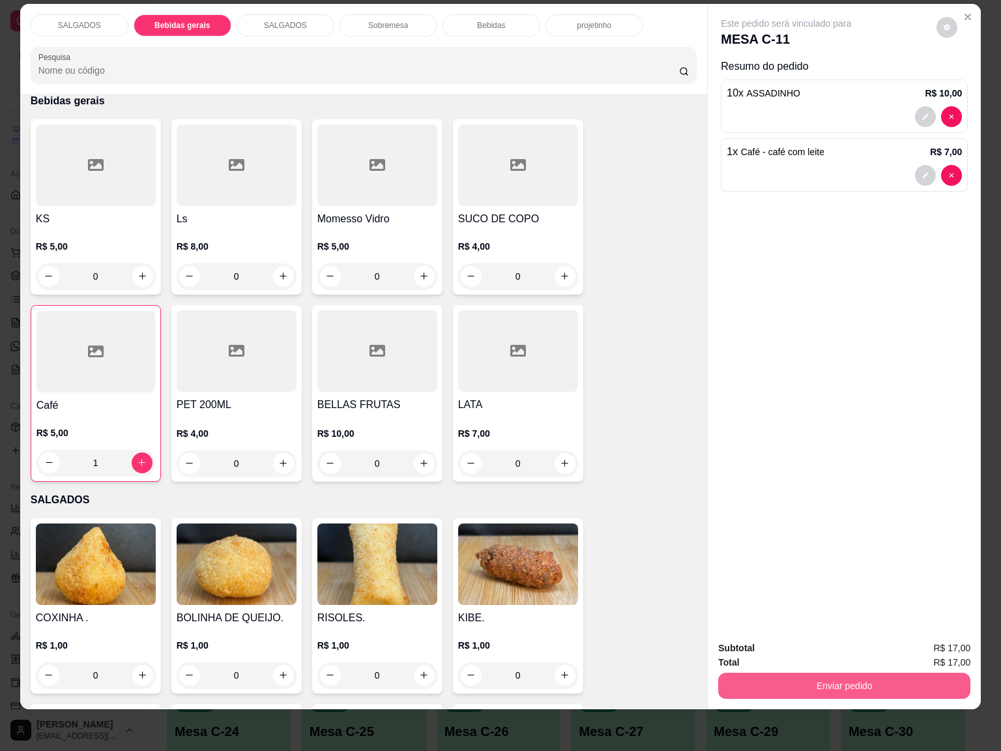
click button "Enviar pedido"
click button "Não registrar e enviar pedido"
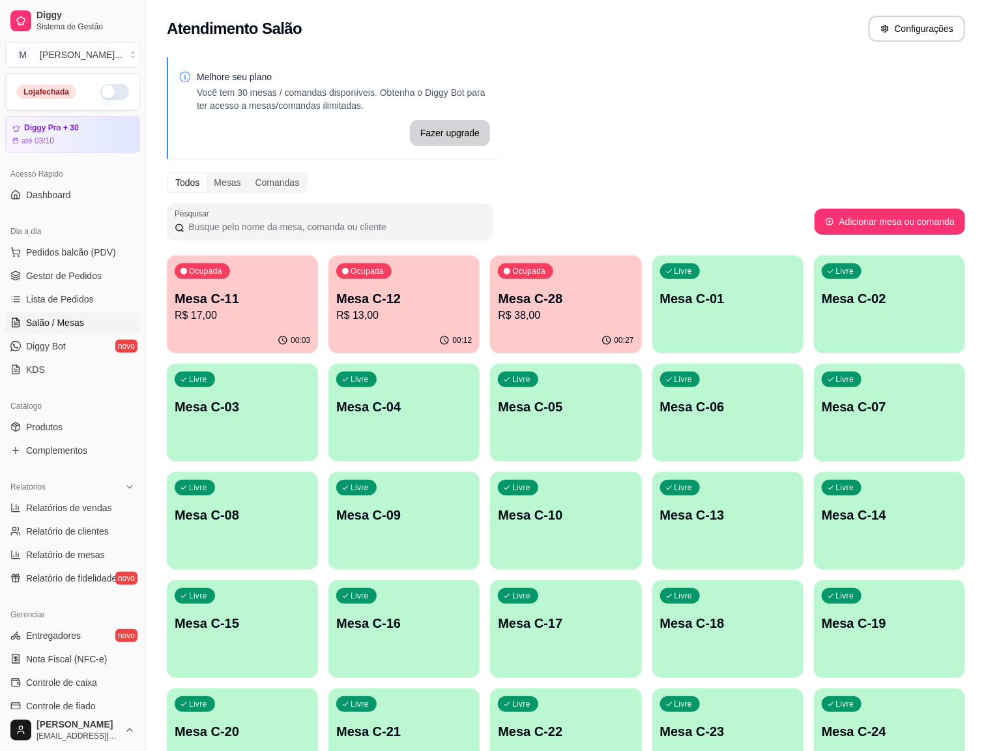
click div "Ocupada Mesa C-12 R$ 13,00"
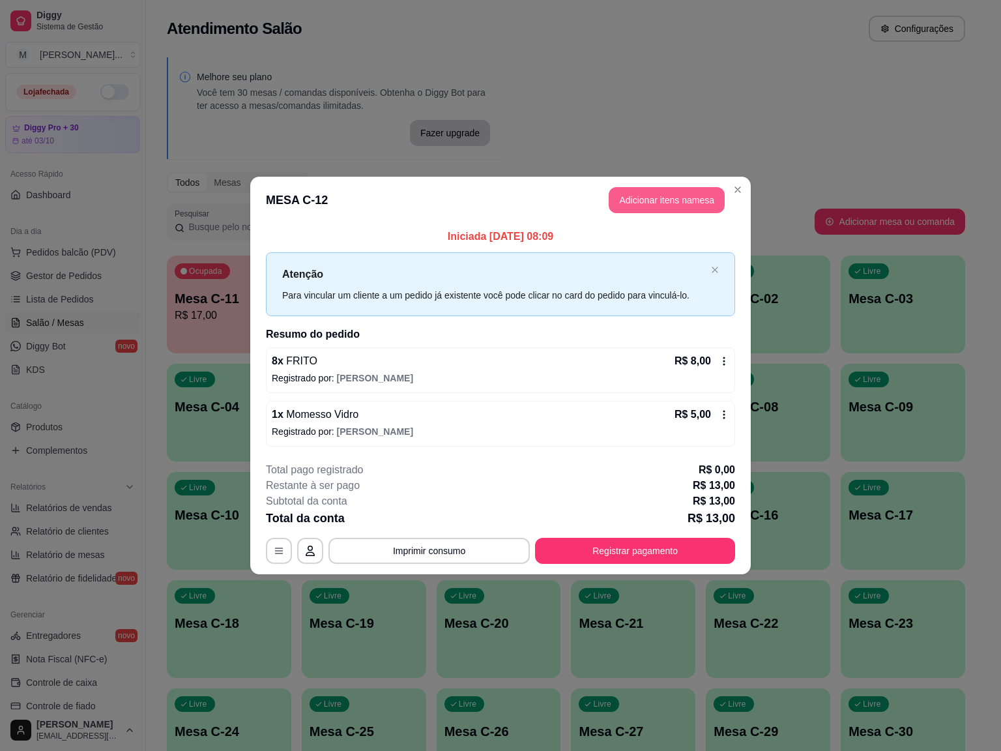
click button "Adicionar itens na mesa"
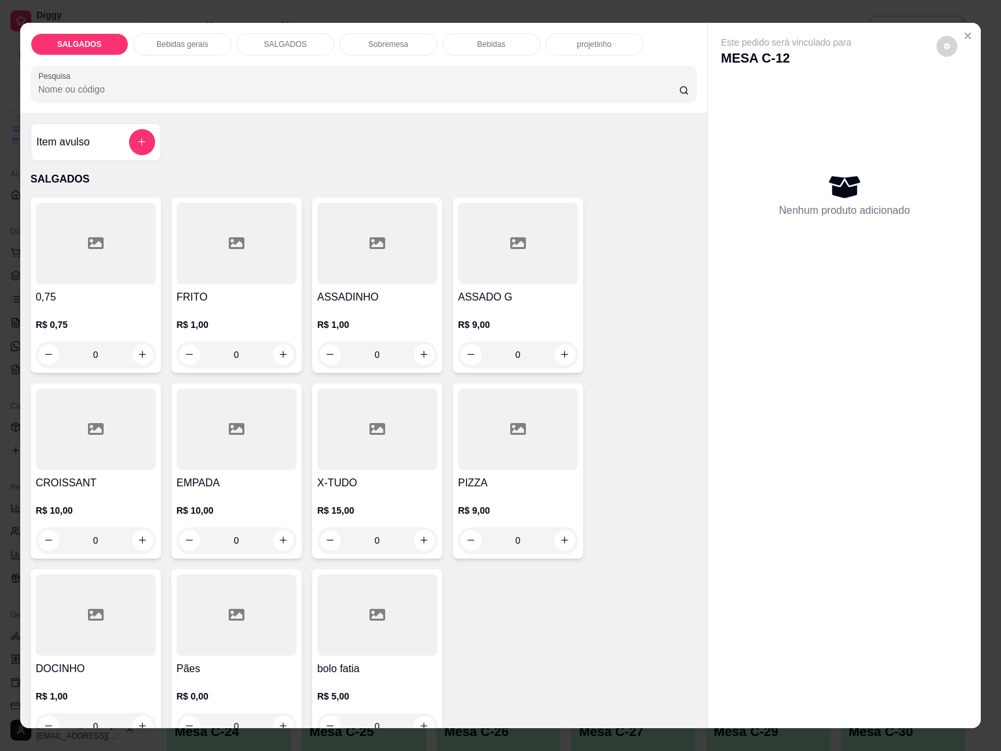
click div
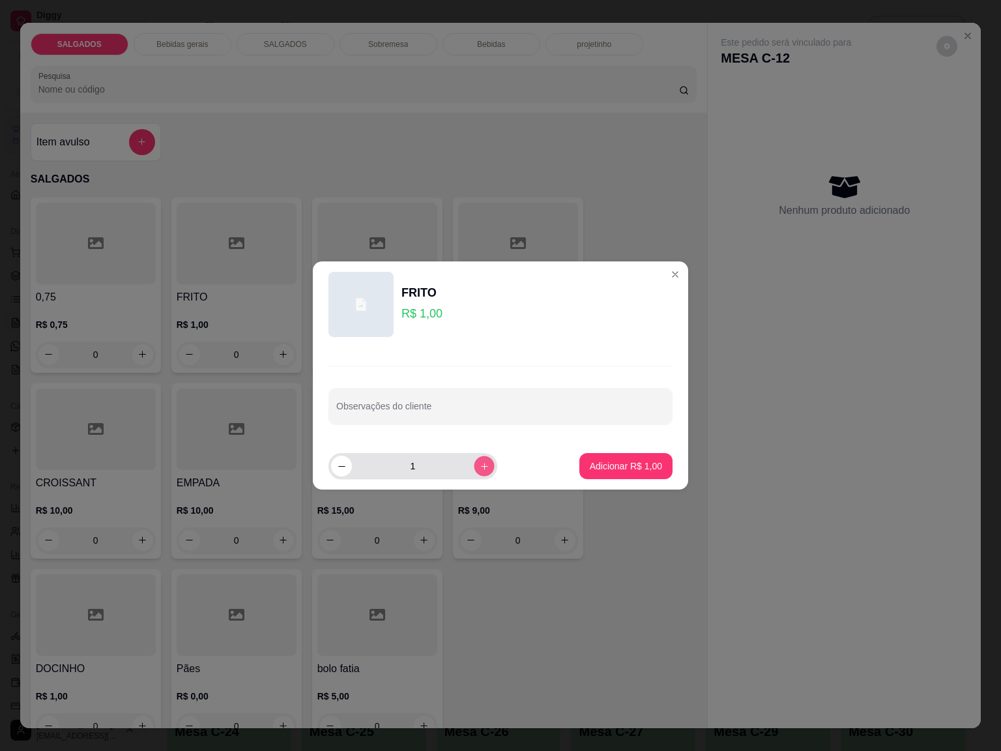
click icon "increase-product-quantity"
click button "increase-product-quantity"
click div "3"
click input "3"
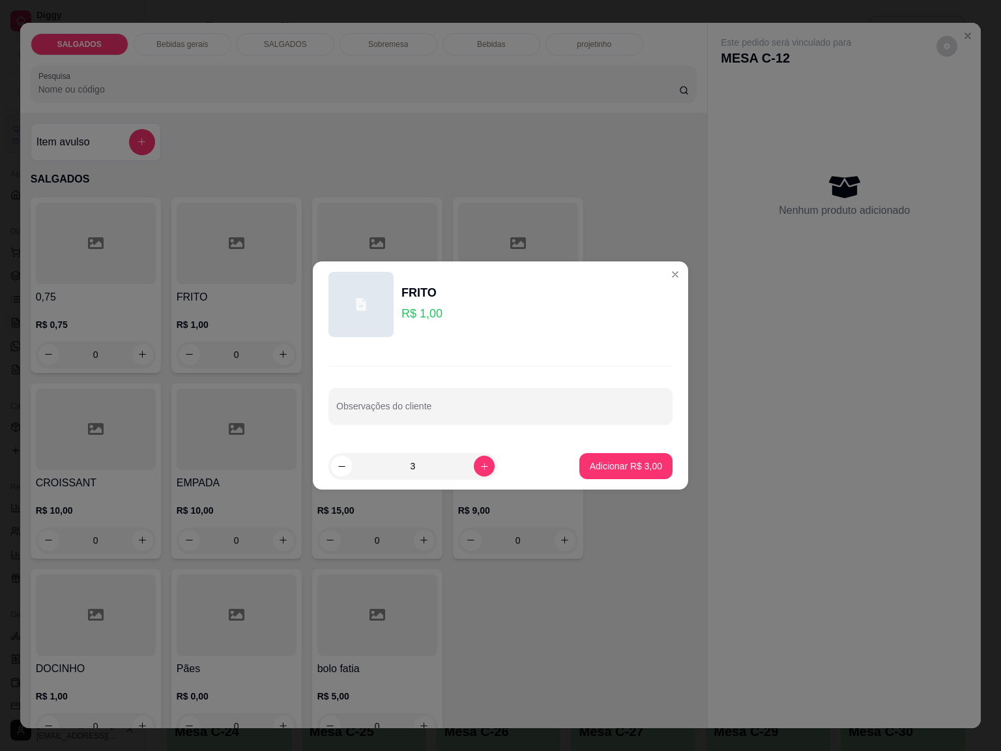
drag, startPoint x: 459, startPoint y: 464, endPoint x: 469, endPoint y: 469, distance: 11.1
click div "3"
click icon "increase-product-quantity"
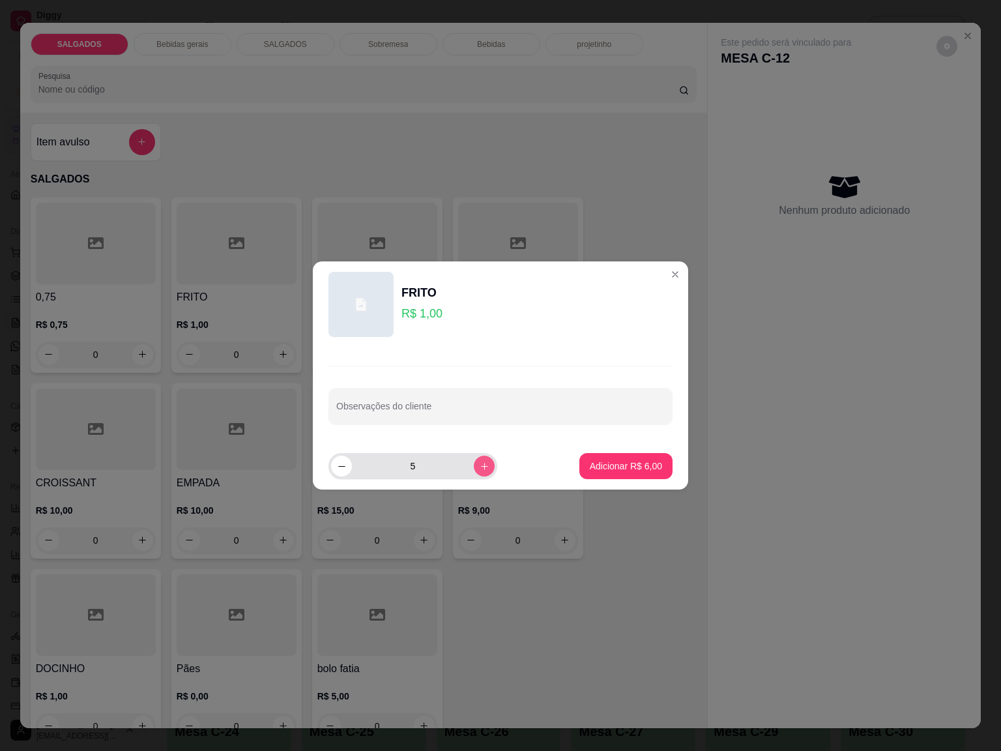
type input "6"
click button "Adicionar R$ 6,00"
type input "6"
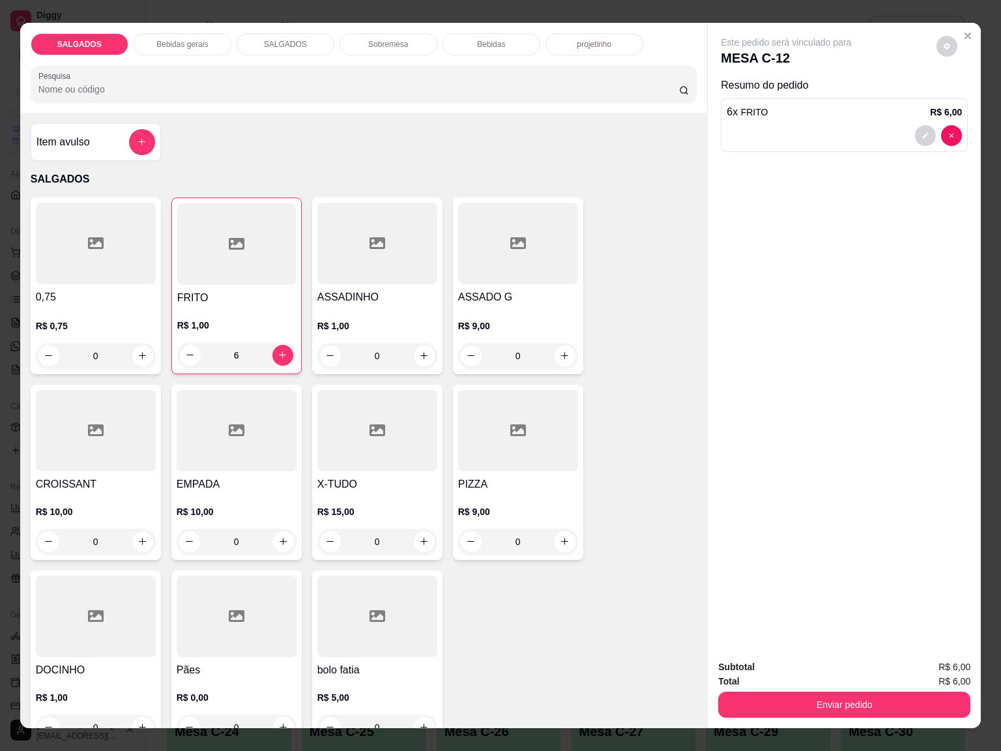
click button "Enviar pedido"
click button "Não registrar e enviar pedido"
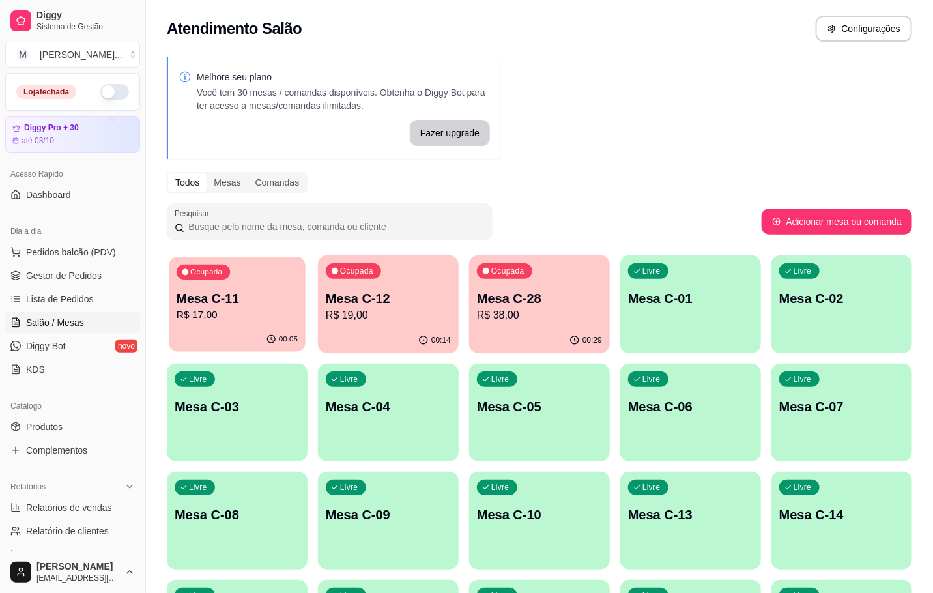
click div "Ocupada Mesa C-11 R$ 17,00"
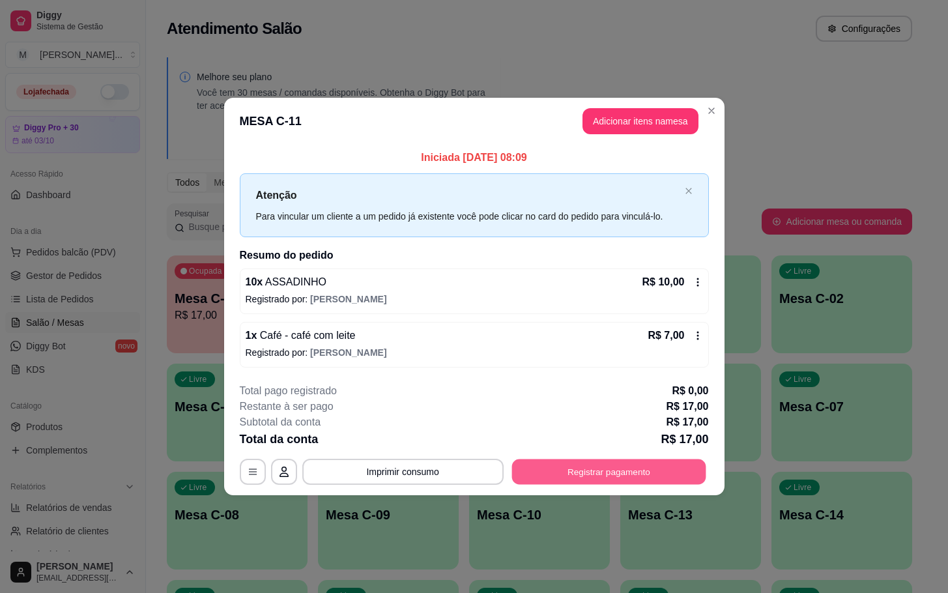
click button "Registrar pagamento"
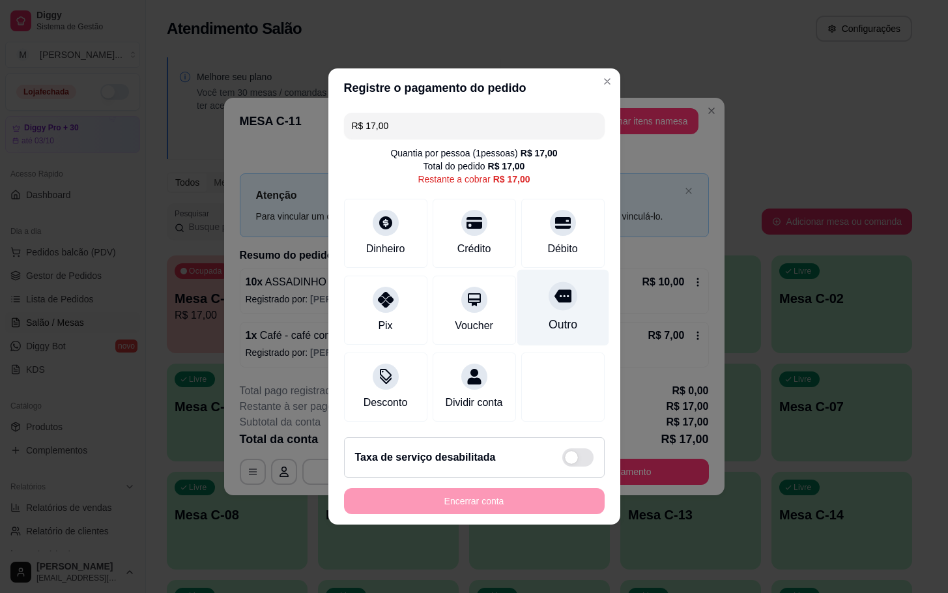
drag, startPoint x: 532, startPoint y: 301, endPoint x: 534, endPoint y: 415, distance: 114.1
click div "Outro"
click footer "Taxa de serviço desabilitada Encerrar conta"
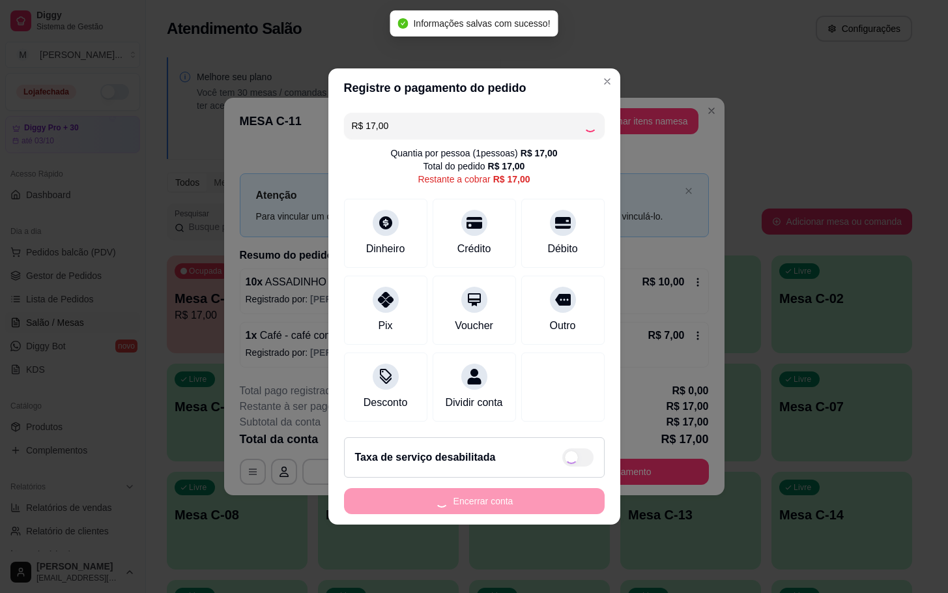
type input "R$ 0,00"
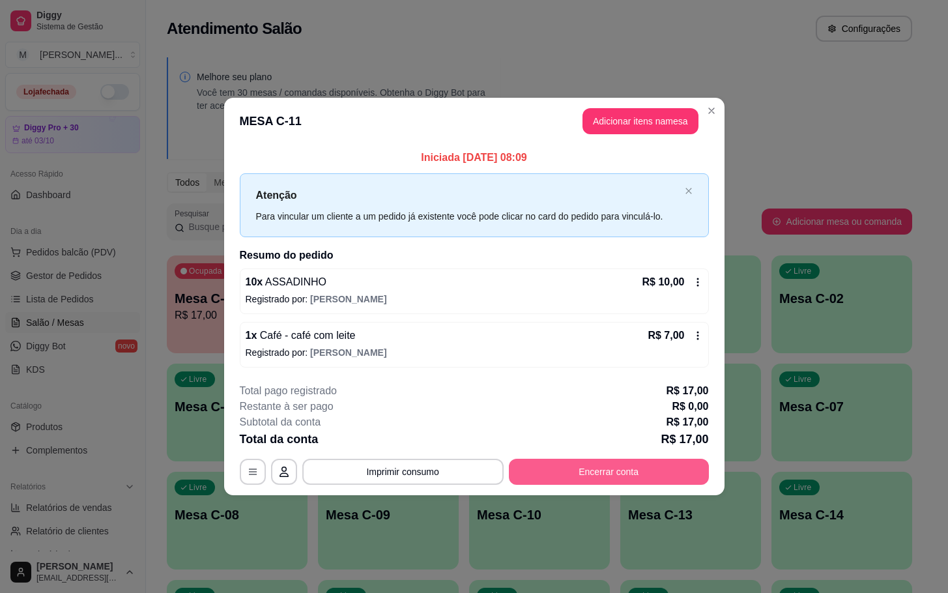
click button "Encerrar conta"
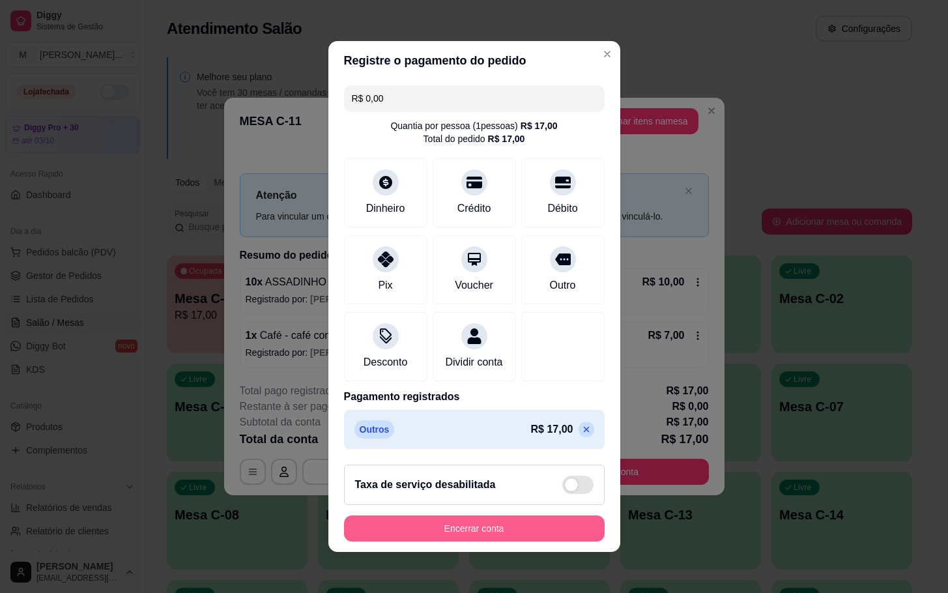
click button "Encerrar conta"
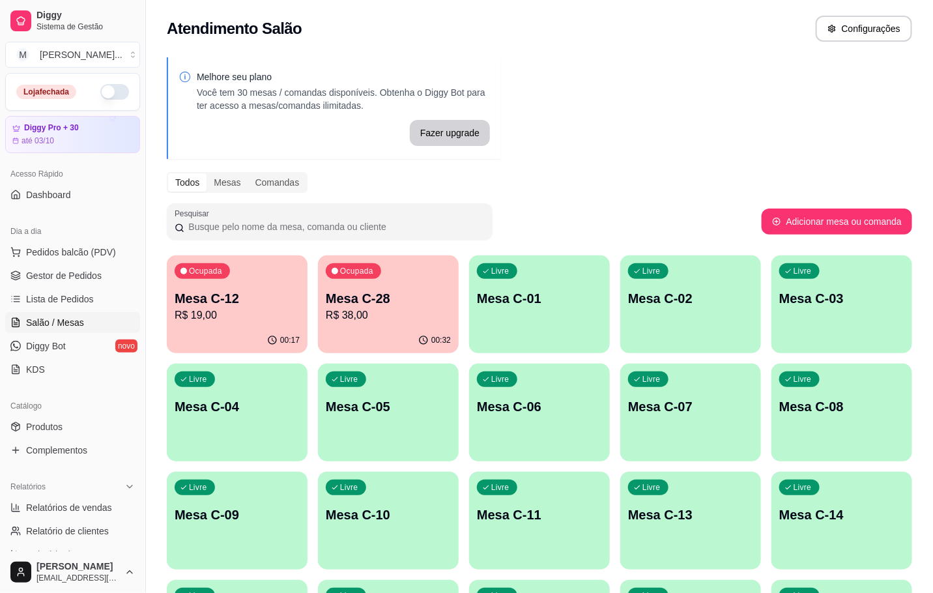
click div "Livre Mesa C-07"
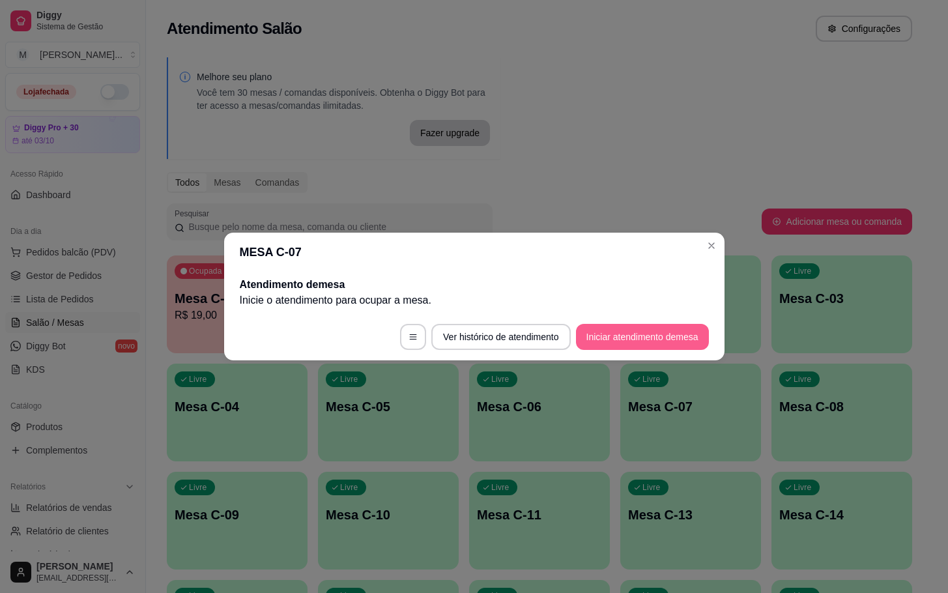
click button "Iniciar atendimento de mesa"
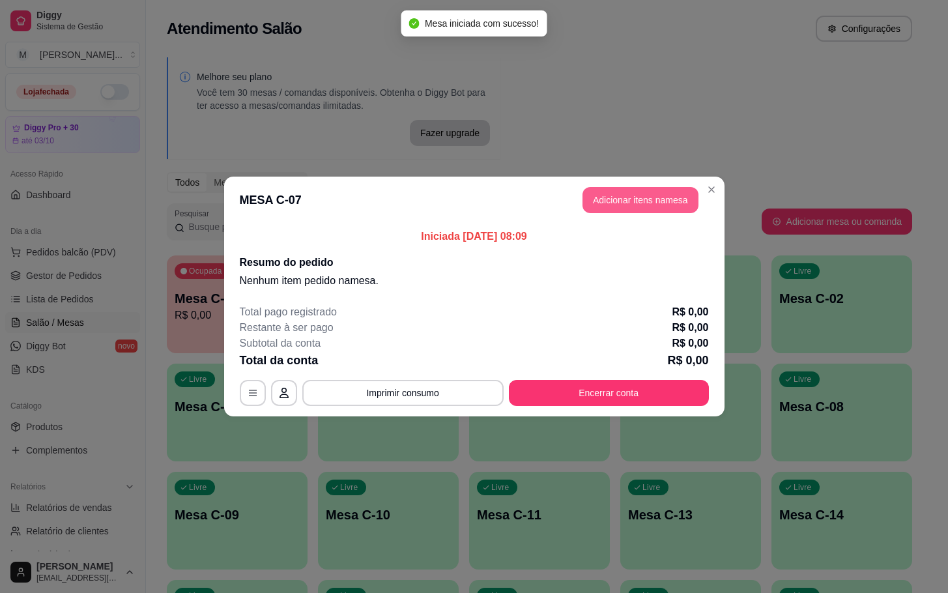
click button "Adicionar itens na mesa"
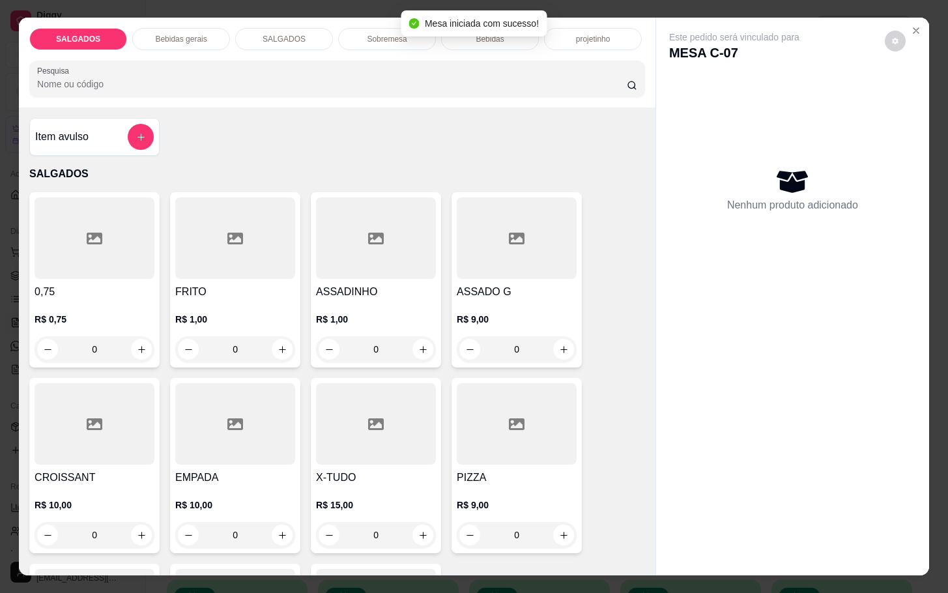
click h4 "FRITO"
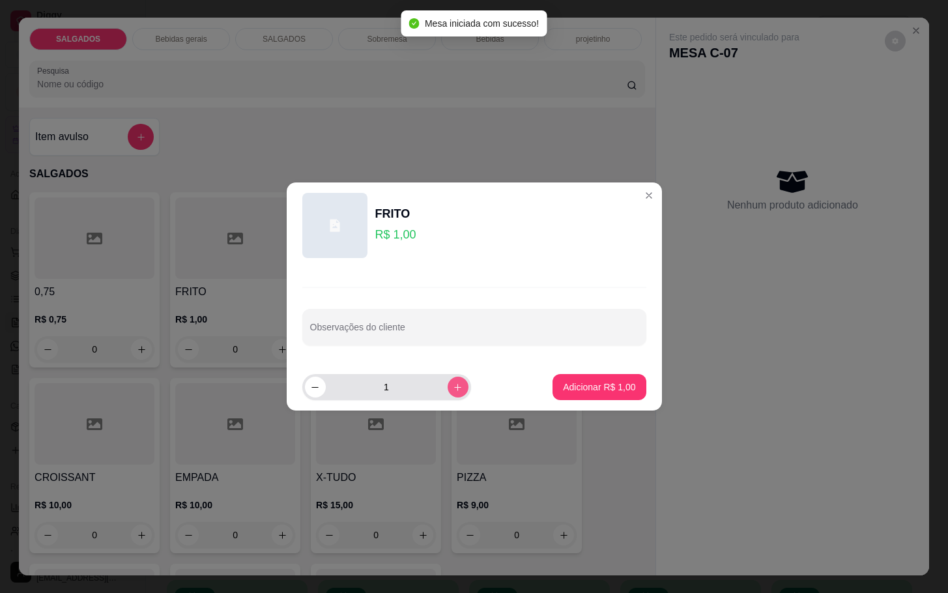
click icon "increase-product-quantity"
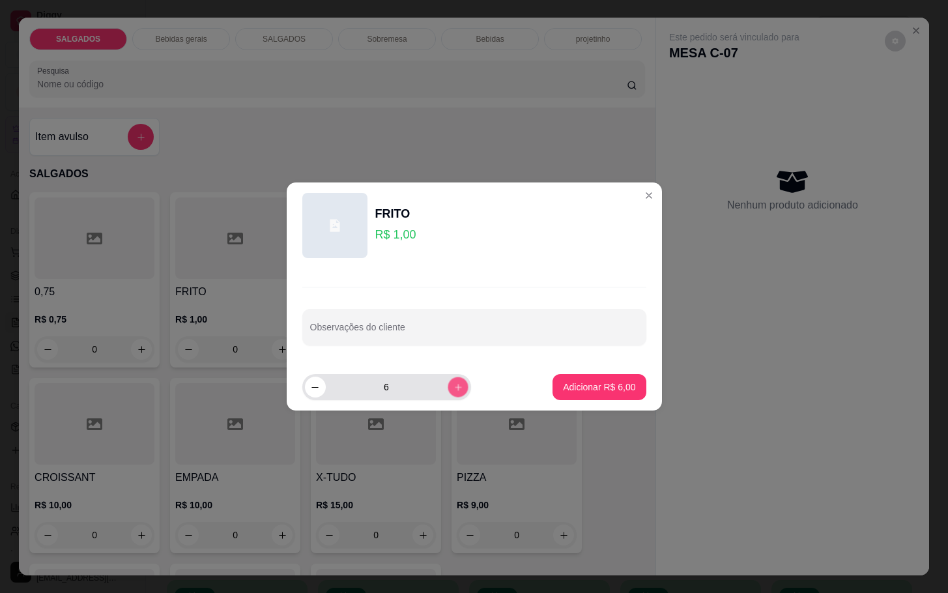
click icon "increase-product-quantity"
type input "10"
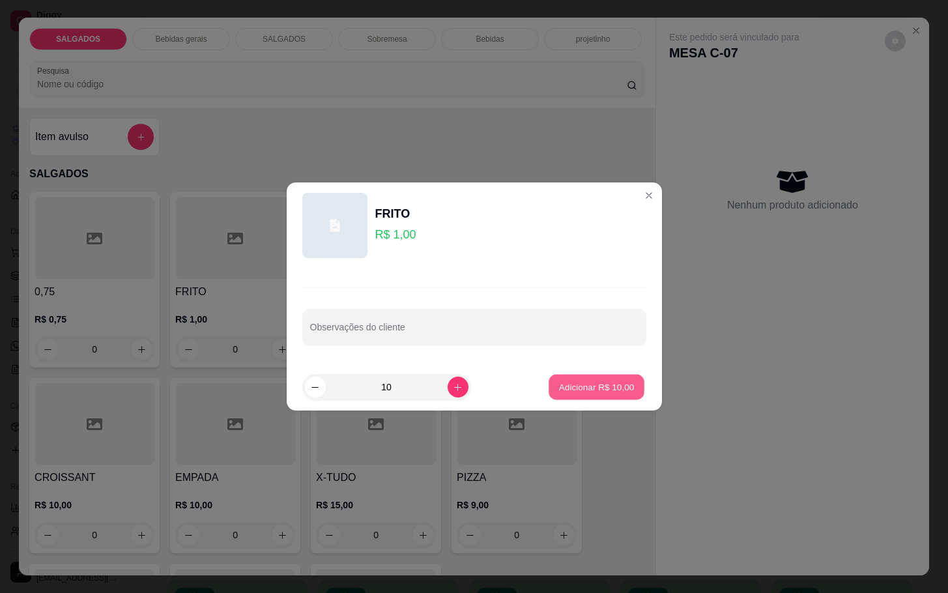
click button "Adicionar R$ 10,00"
type input "10"
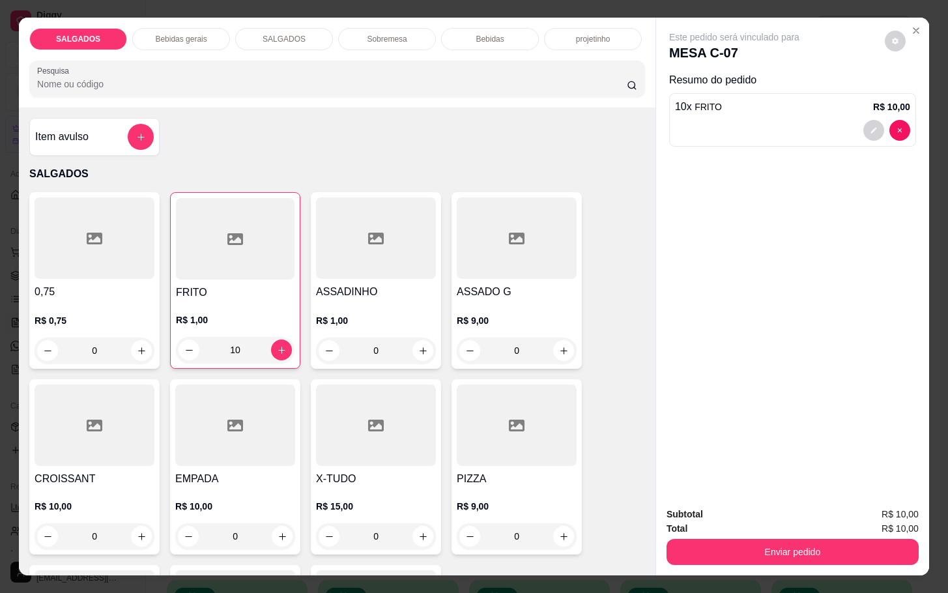
click div "Bebidas"
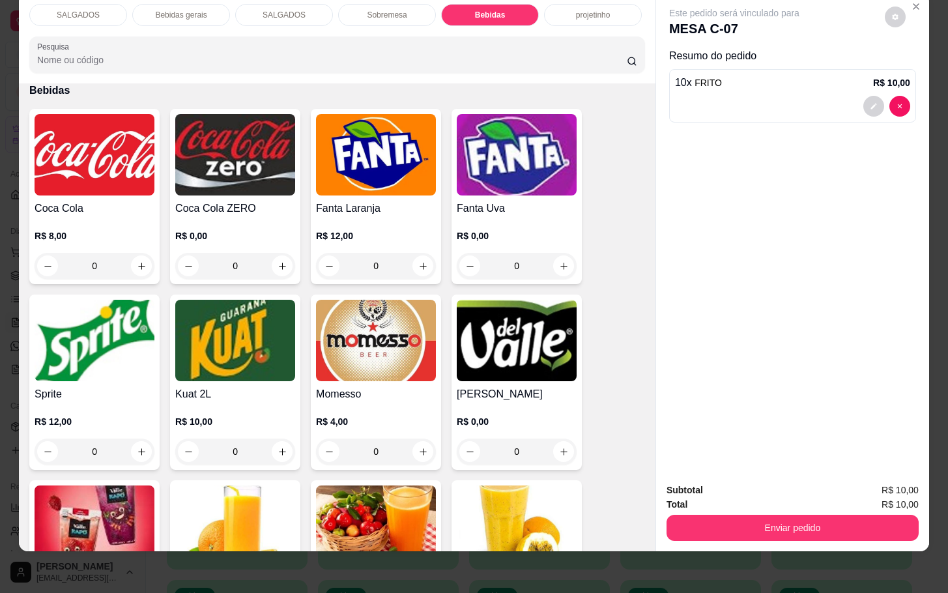
click div "Bebidas gerais"
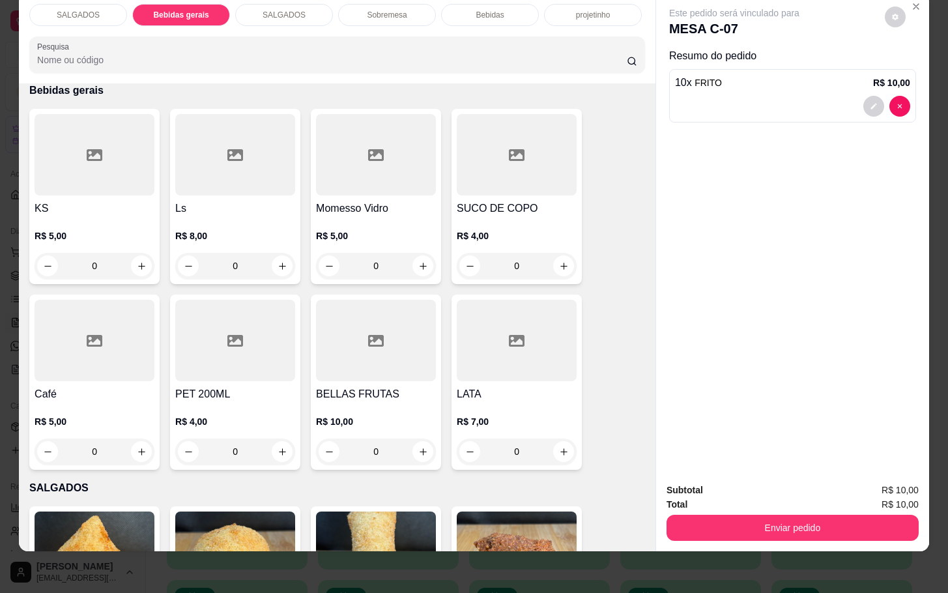
click div
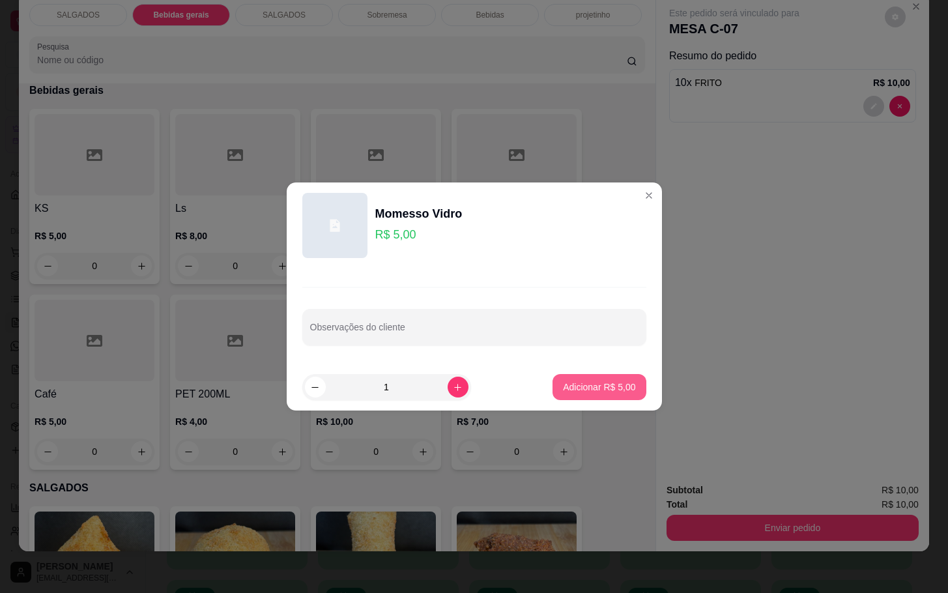
click p "Adicionar R$ 5,00"
type input "1"
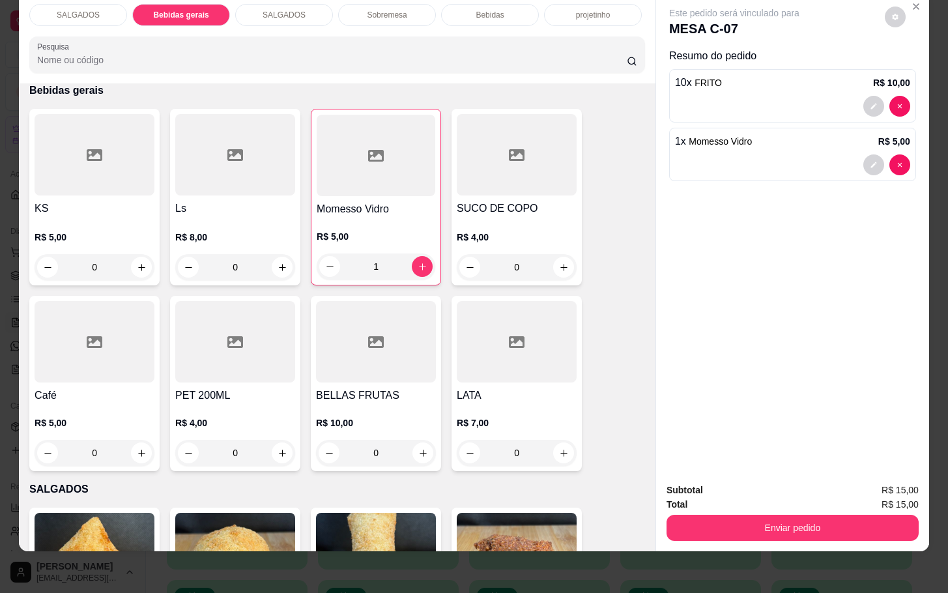
click div "Subtotal R$ 15,00"
click button "Enviar pedido"
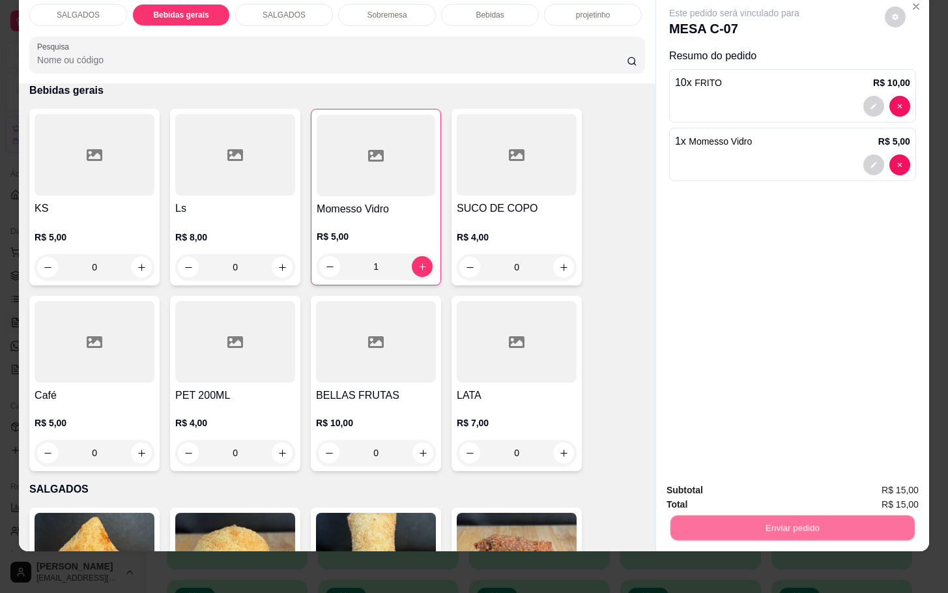
click button "Não registrar e enviar pedido"
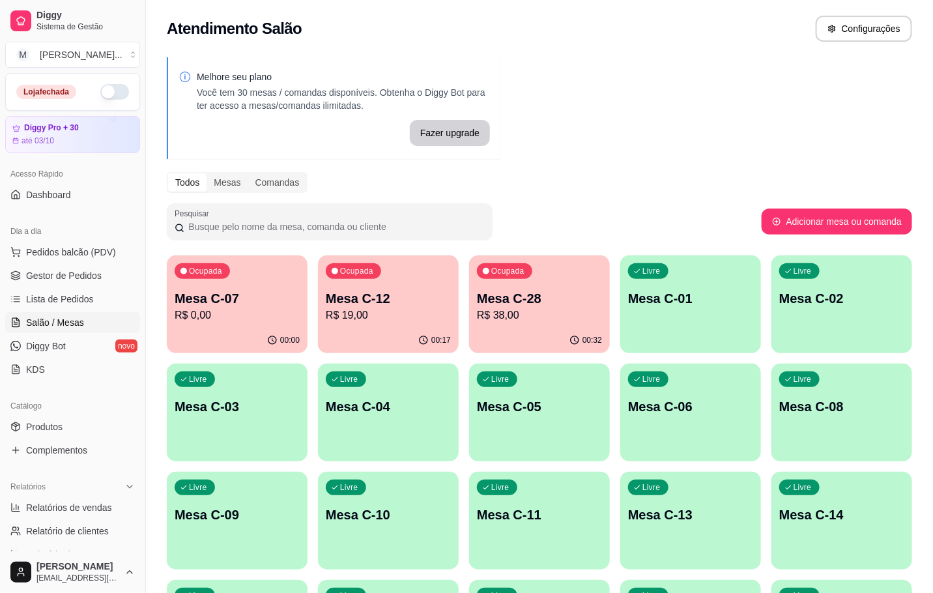
click p "Mesa C-12"
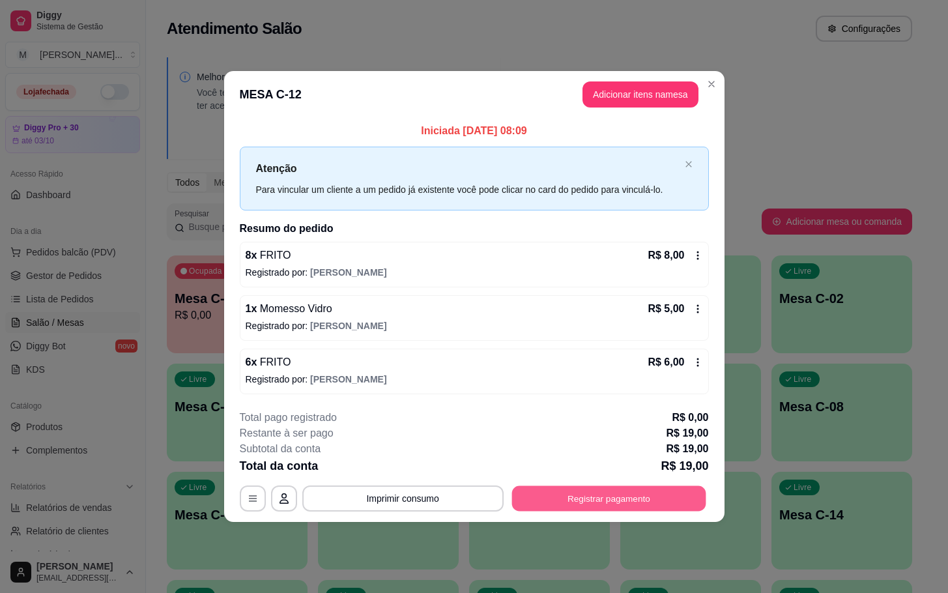
click button "Registrar pagamento"
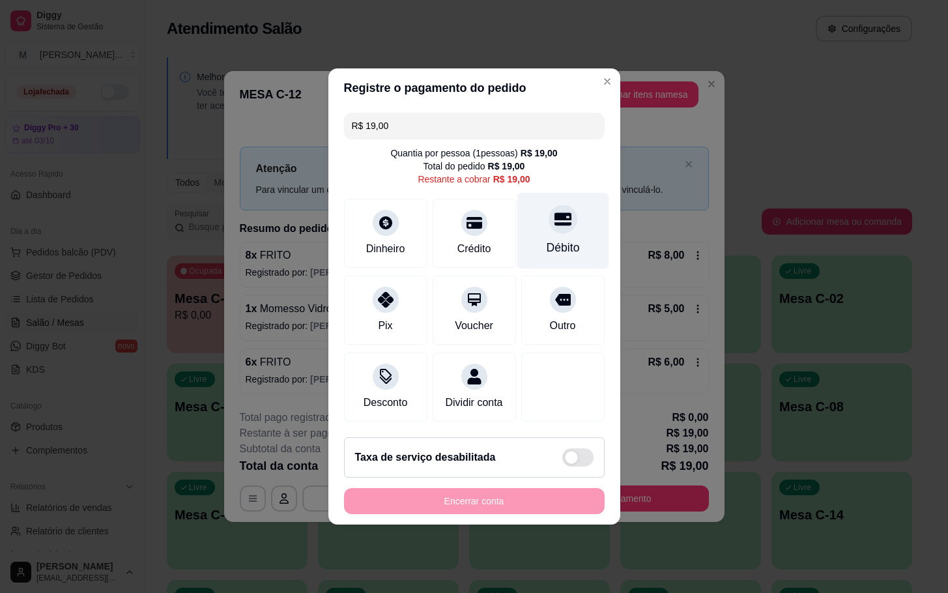
click div "Débito"
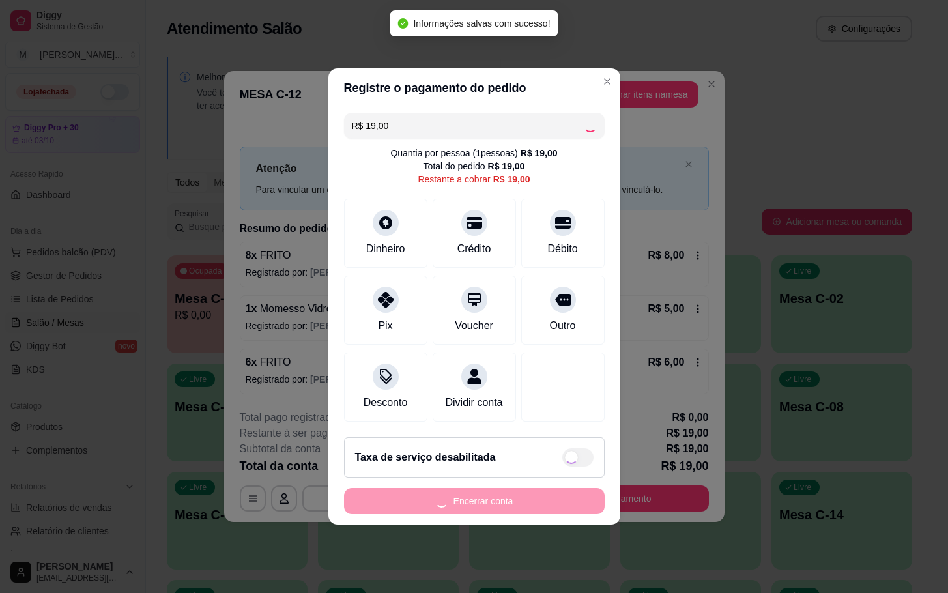
type input "R$ 0,00"
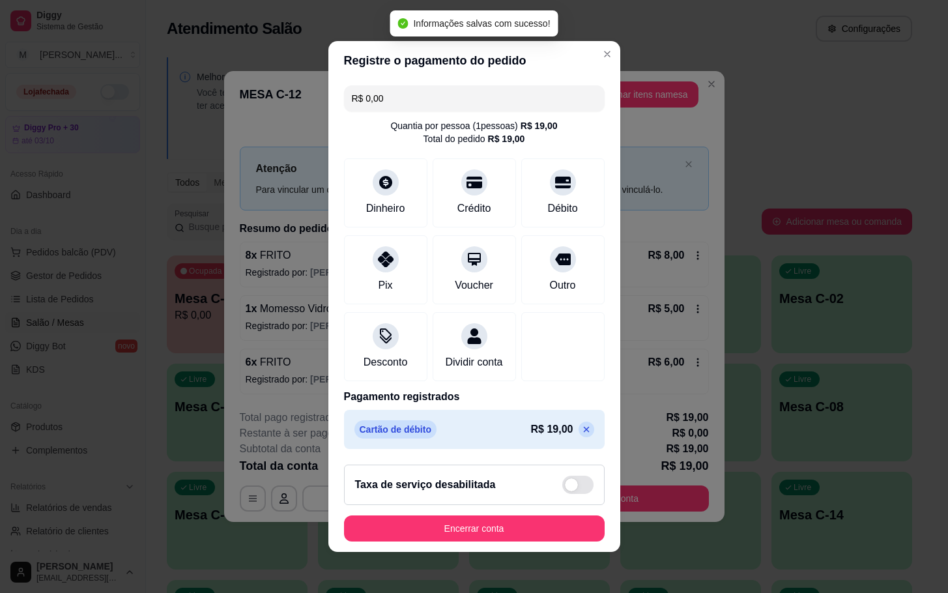
click div "Taxa de serviço desabilitada"
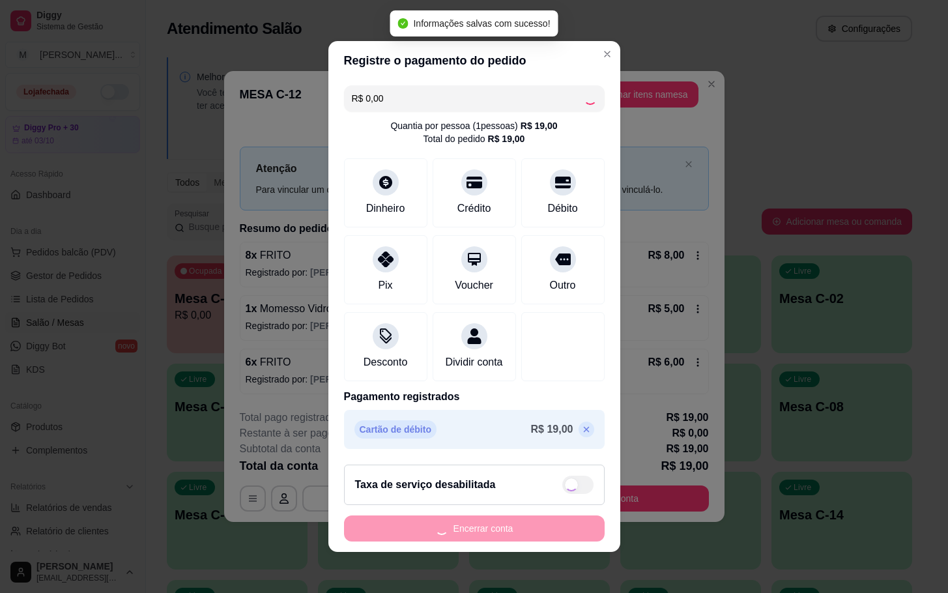
click footer "Taxa de serviço desabilitada Encerrar conta"
checkbox input "true"
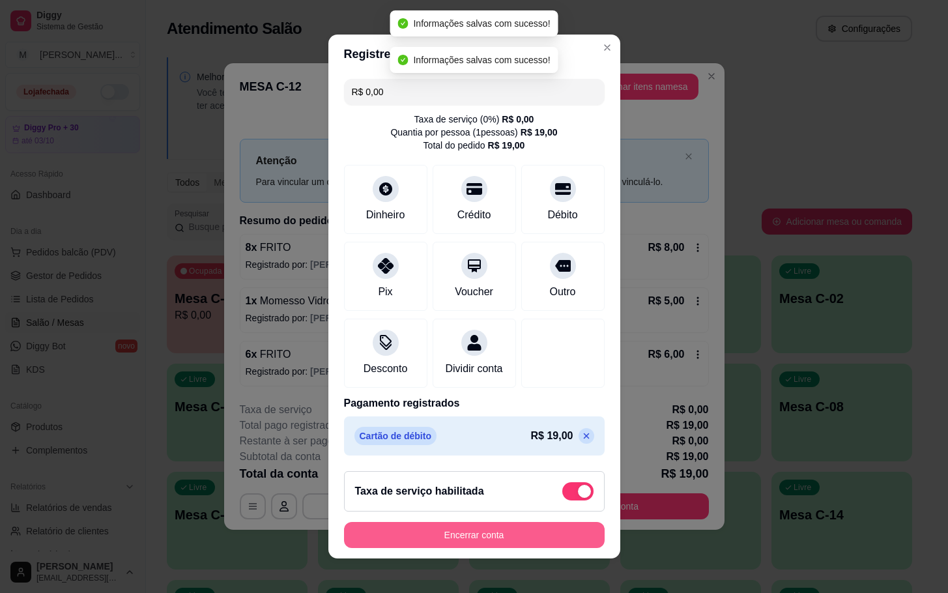
click button "Encerrar conta"
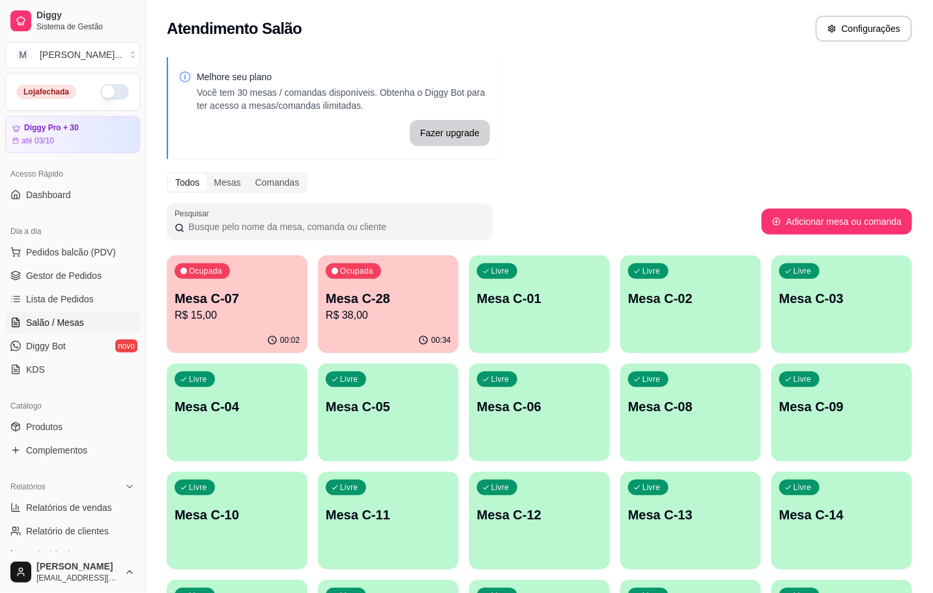
click div "Livre Mesa C-08"
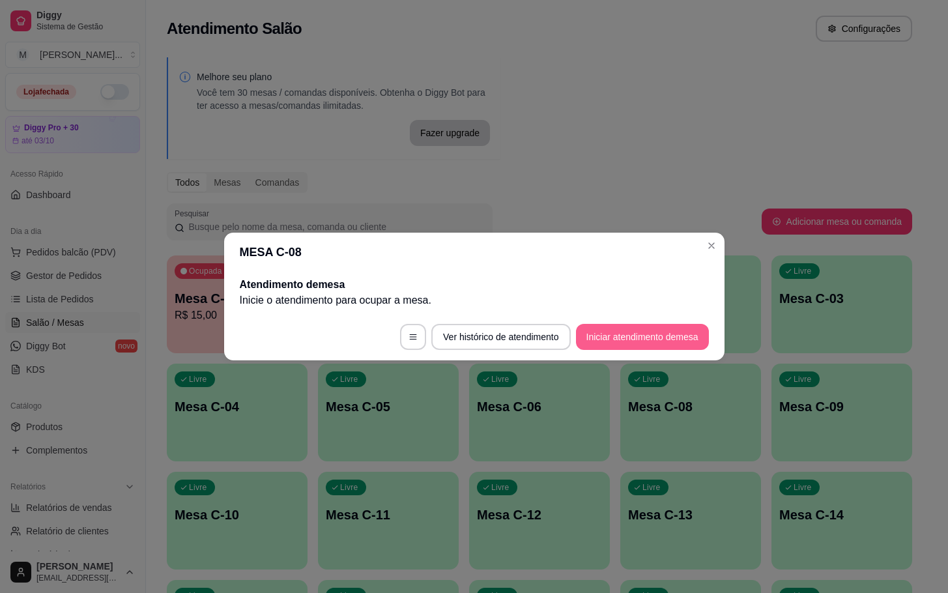
click button "Iniciar atendimento de mesa"
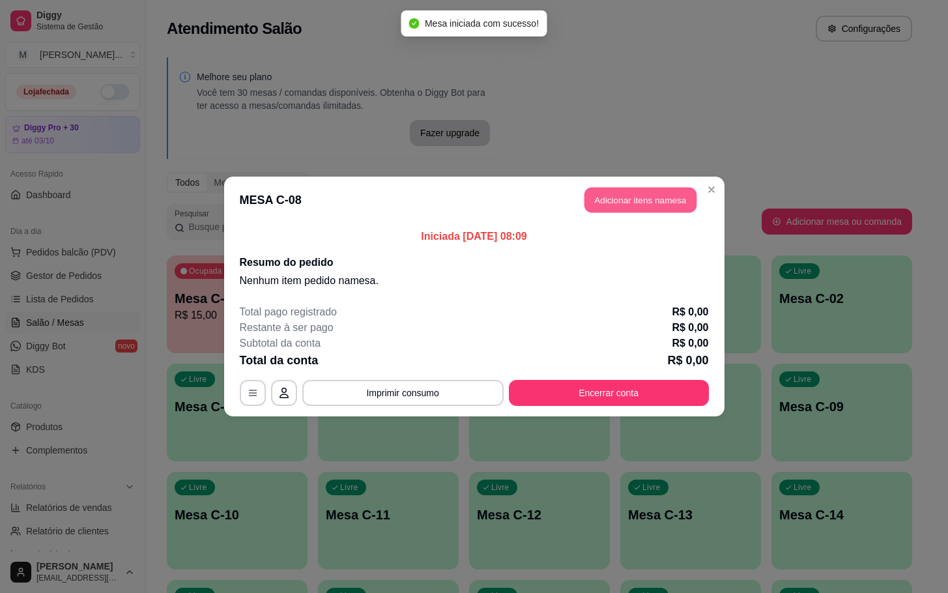
click button "Adicionar itens na mesa"
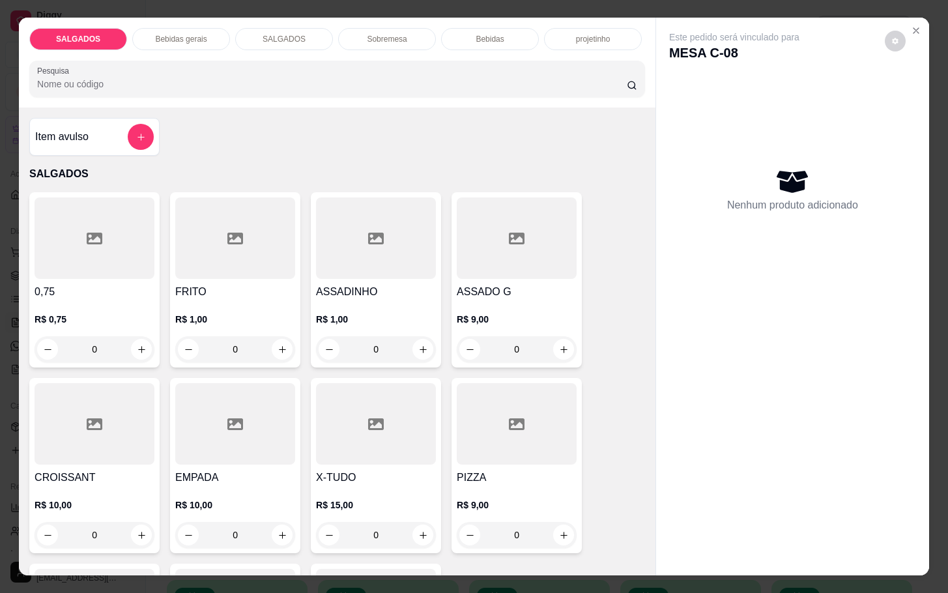
click input "0"
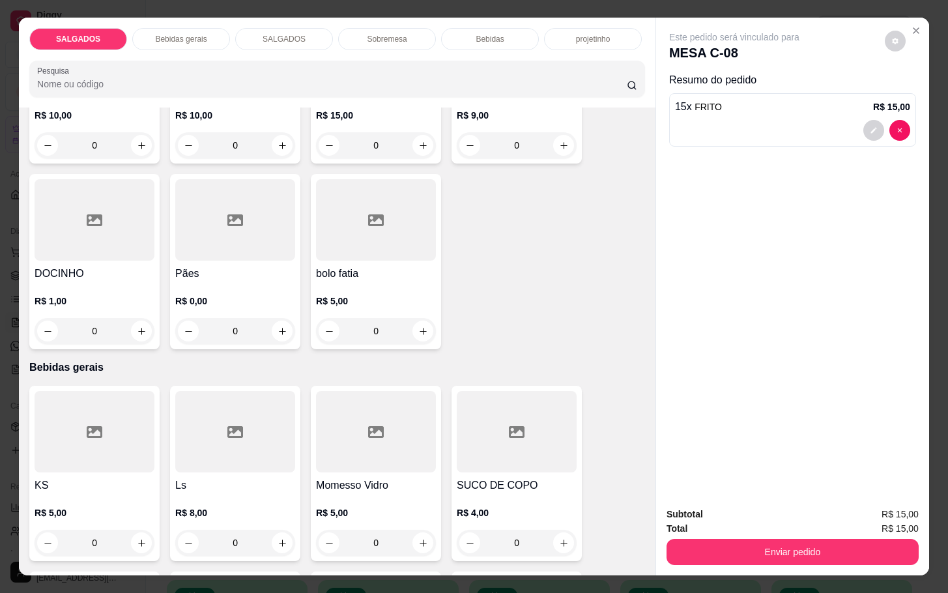
scroll to position [782, 0]
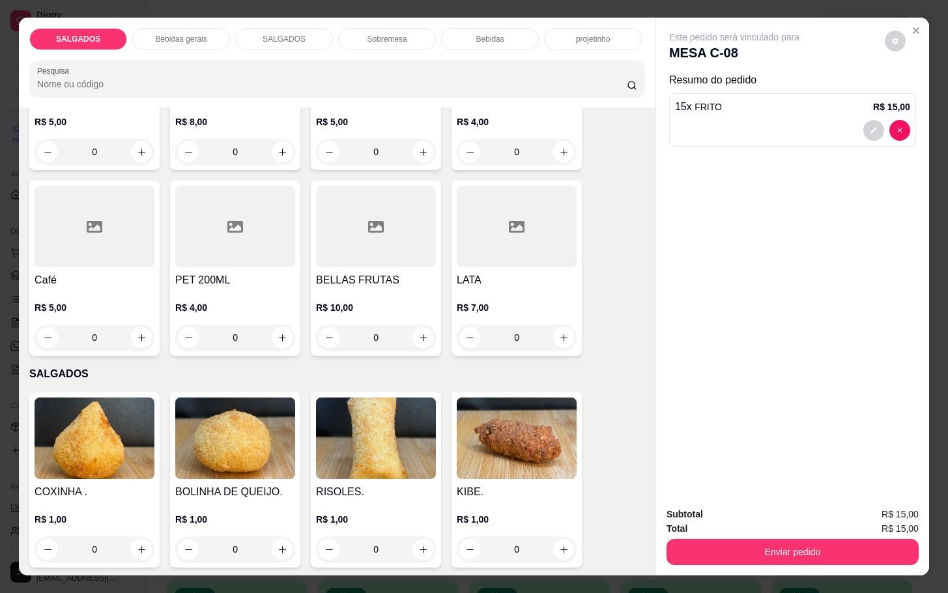
type input "15"
click div "R$ 5,00 0"
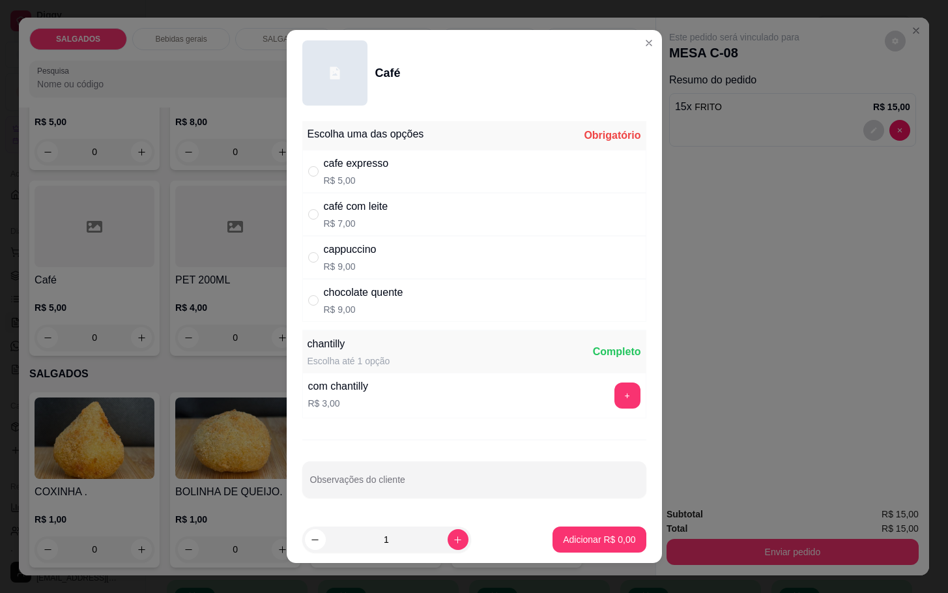
click div "café com leite"
radio input "true"
click button "Adicionar R$ 7,00"
type input "1"
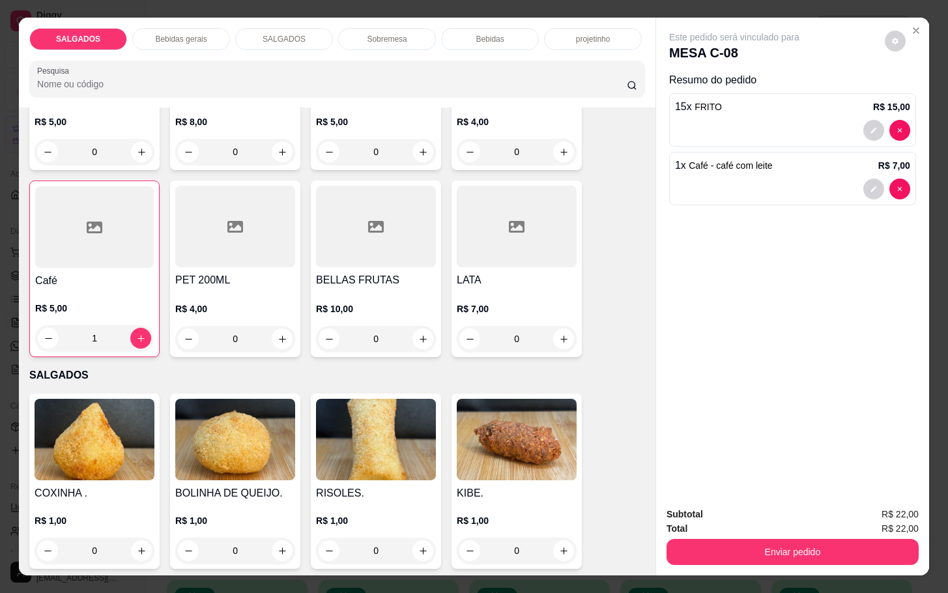
scroll to position [587, 0]
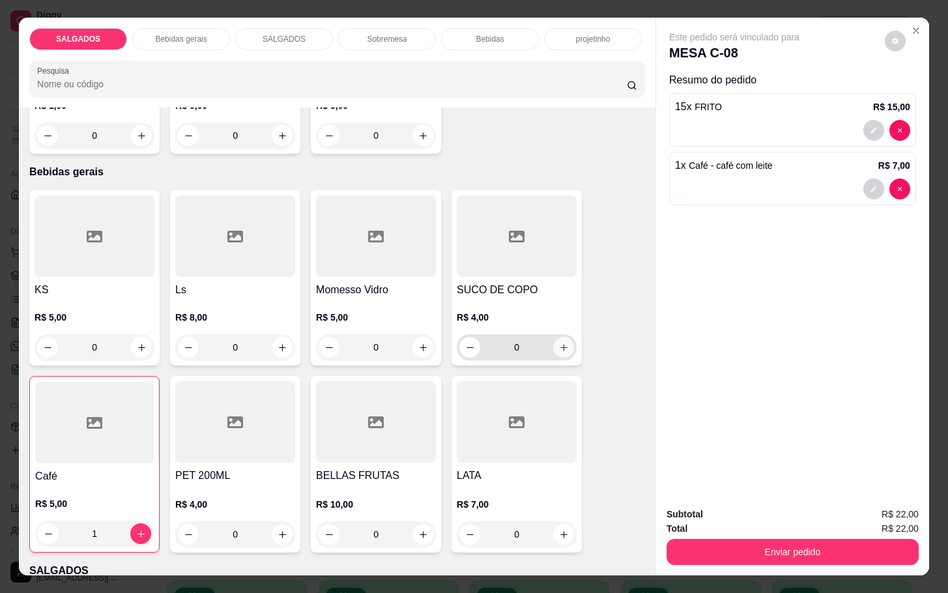
click icon "increase-product-quantity"
type input "1"
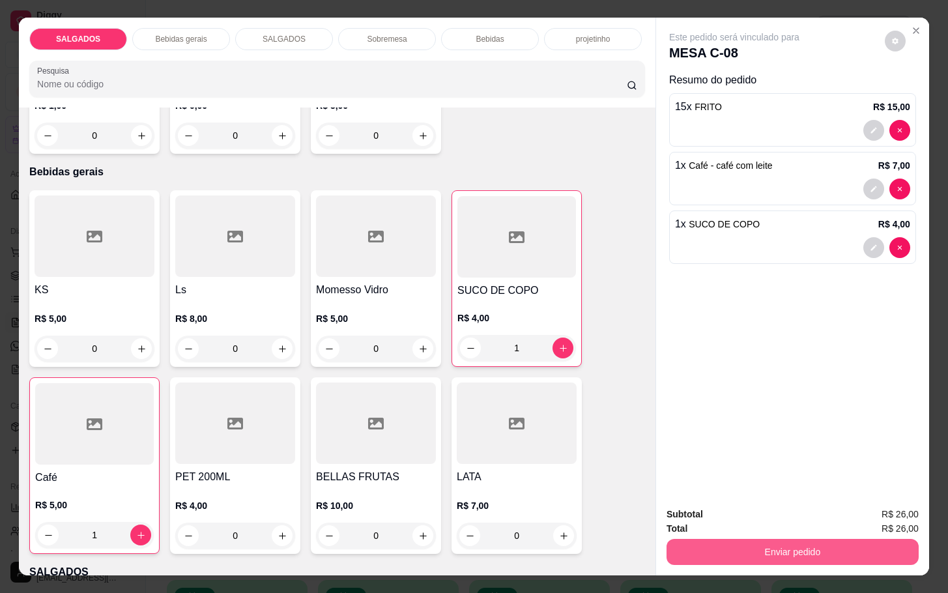
click button "Enviar pedido"
click button "Não registrar e enviar pedido"
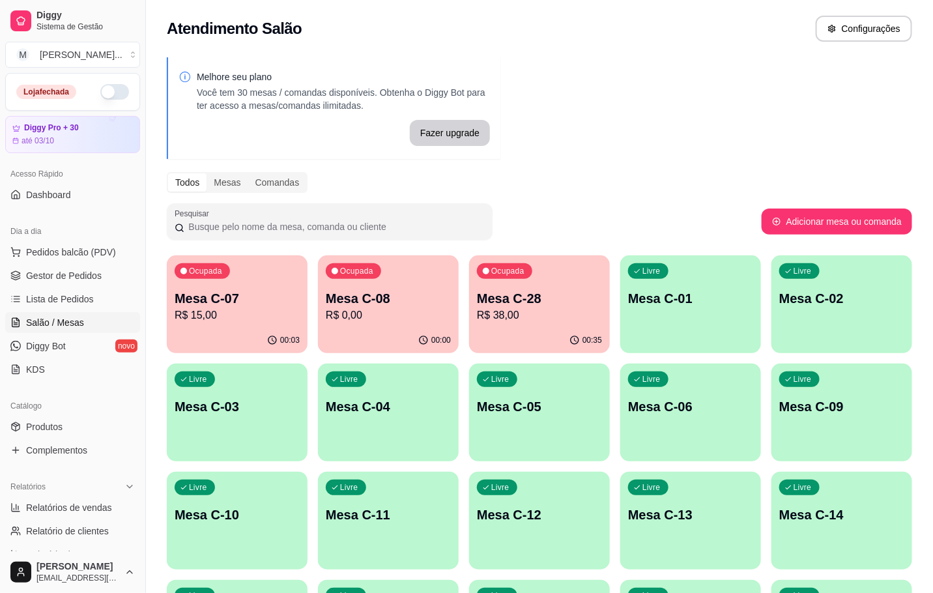
click div "Ocupada Mesa C-28 R$ 38,00"
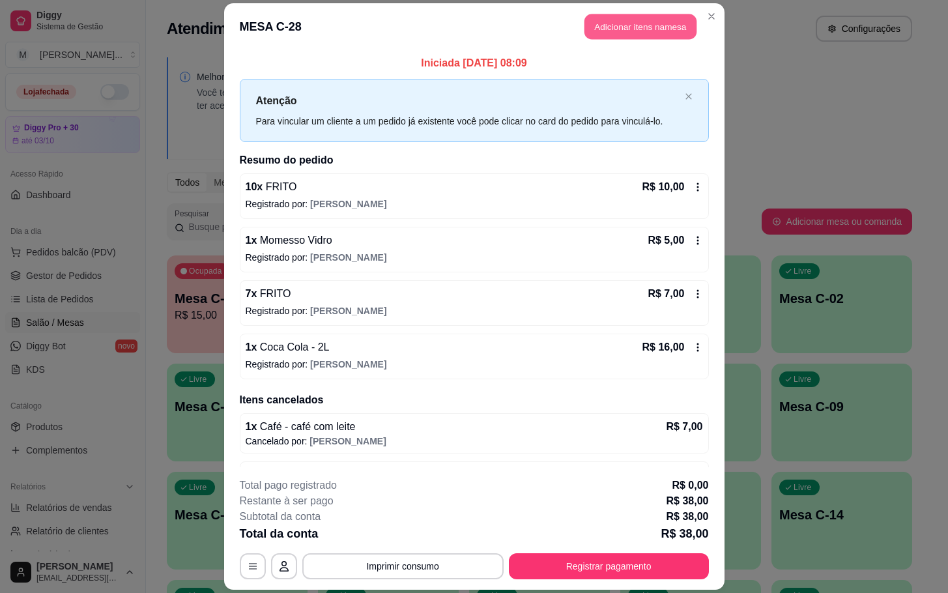
click button "Adicionar itens na mesa"
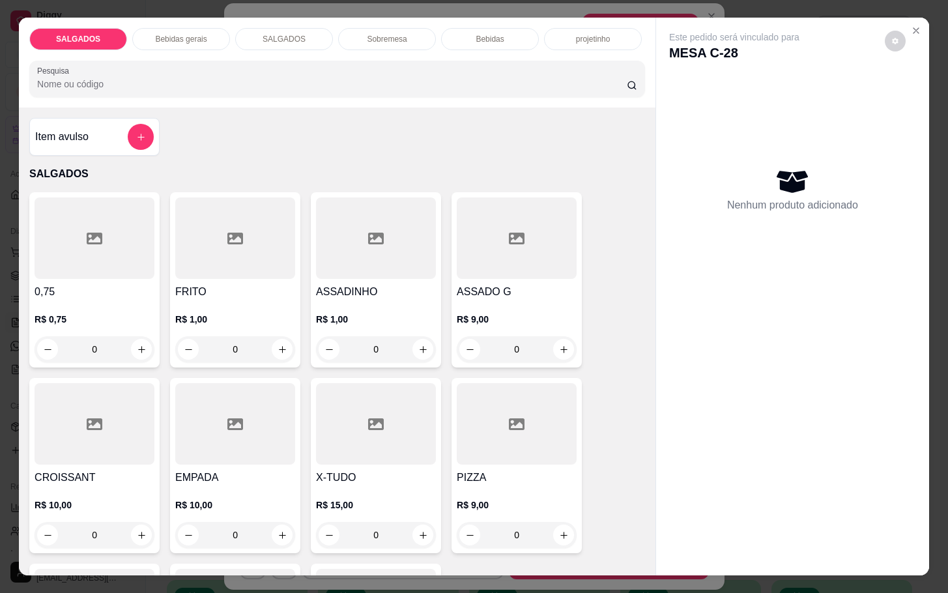
click div "SALGADOS Bebidas gerais SALGADOS Sobremesa Bebidas projetinho Pesquisa"
click div "Sobremesa"
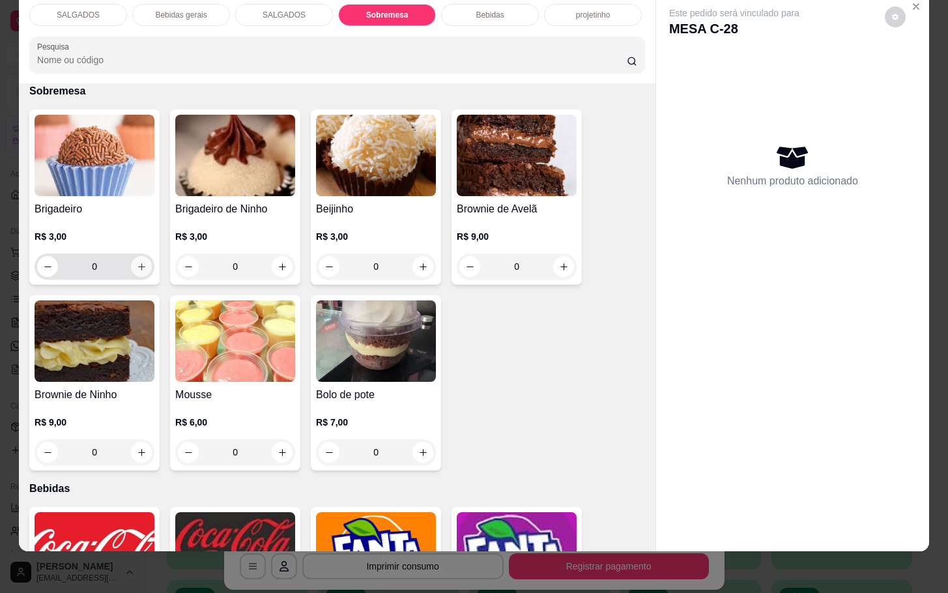
click icon "increase-product-quantity"
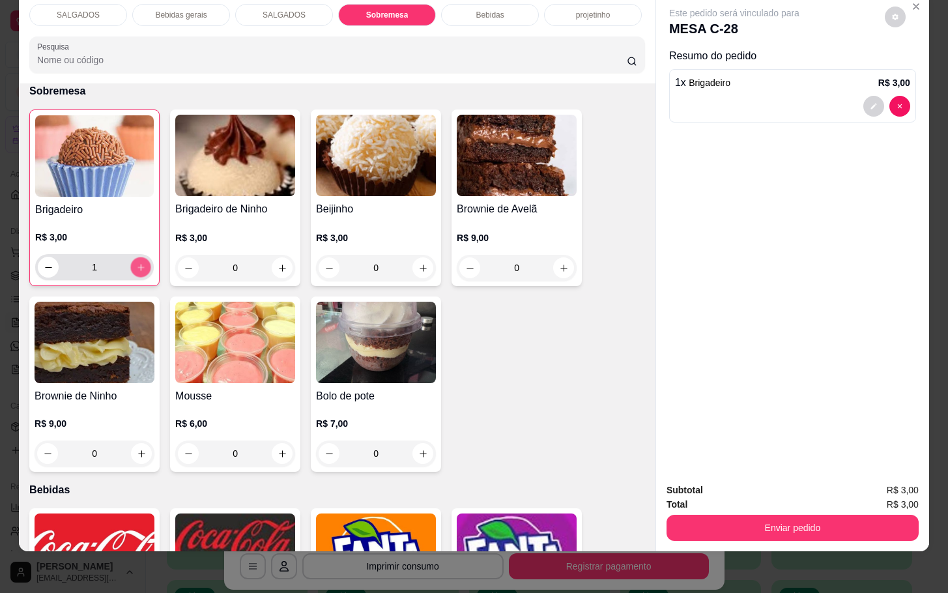
click icon "increase-product-quantity"
type input "3"
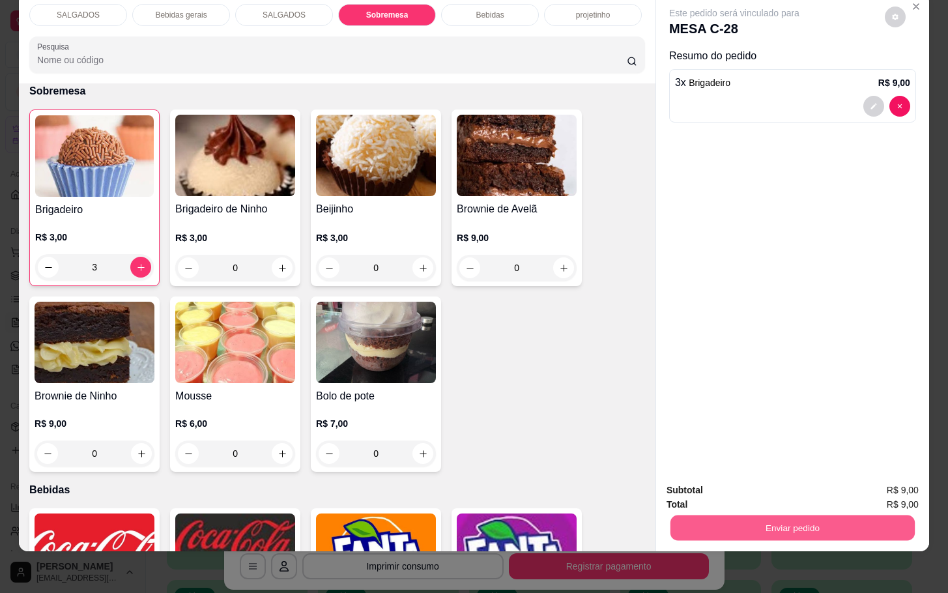
click button "Enviar pedido"
click button "Não registrar e enviar pedido"
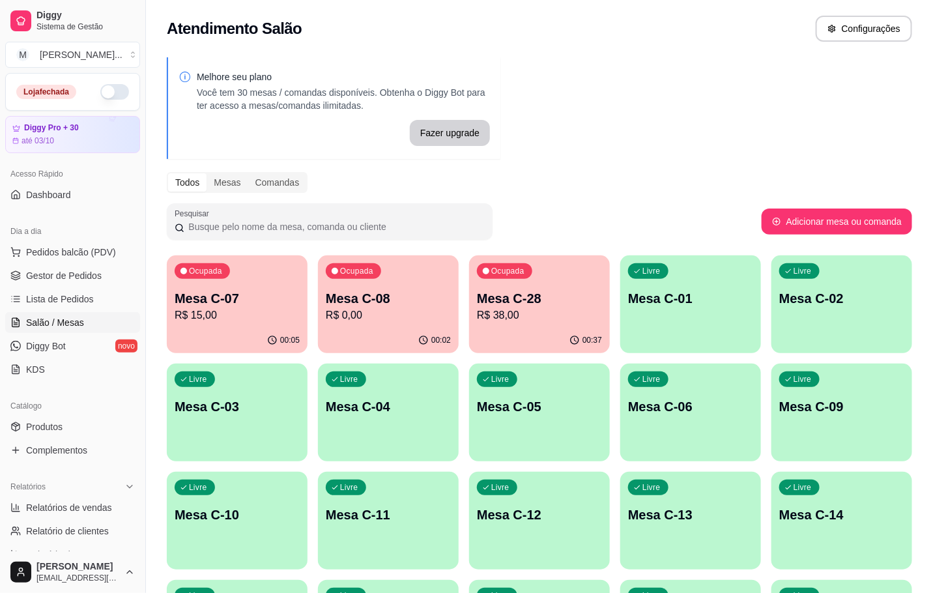
click p "Mesa C-07"
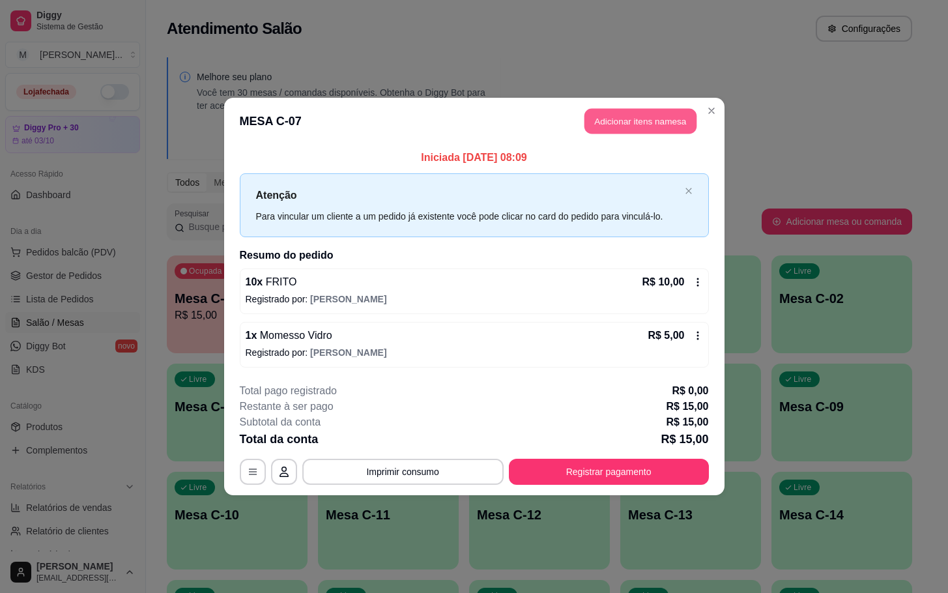
click button "Adicionar itens na mesa"
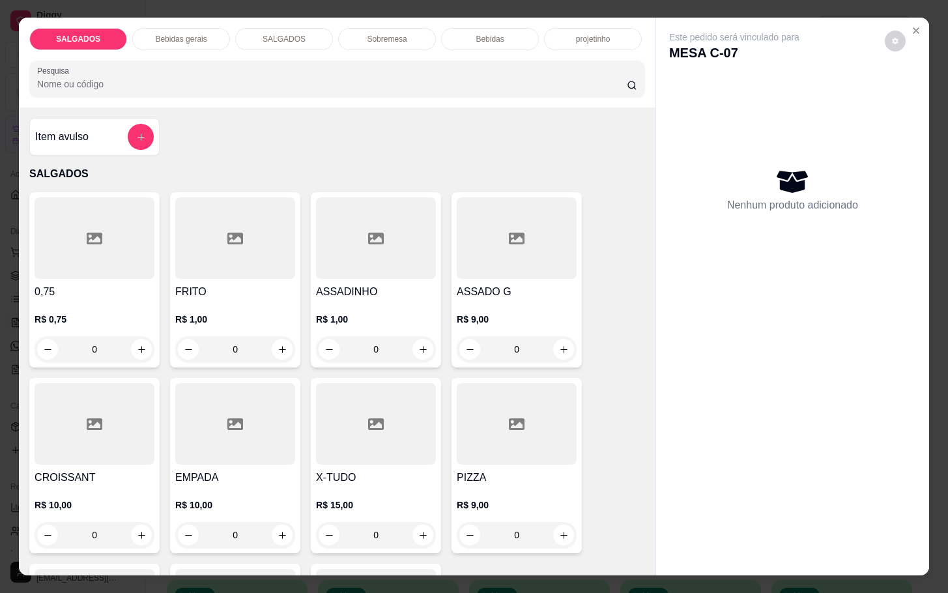
click p "R$ 1,00"
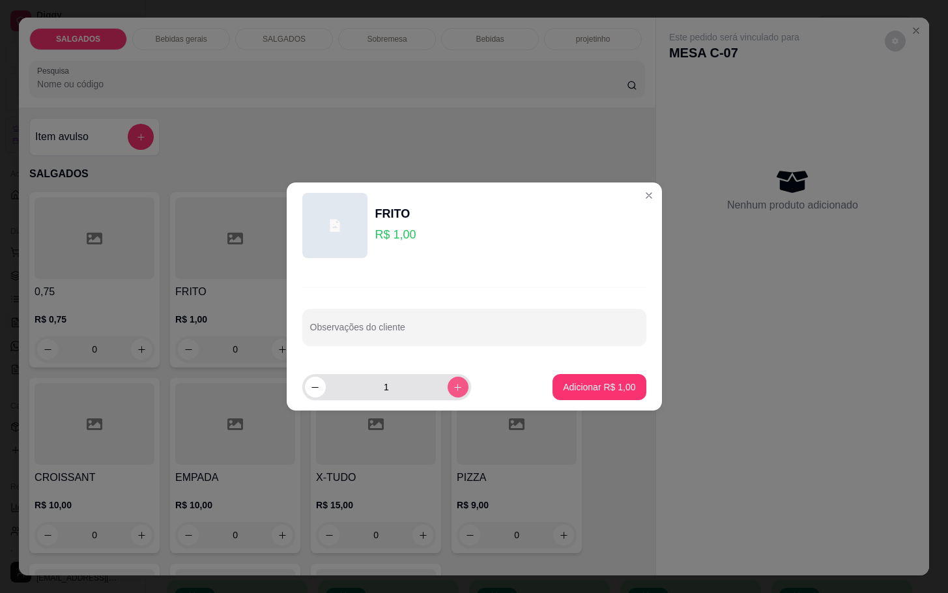
click button "increase-product-quantity"
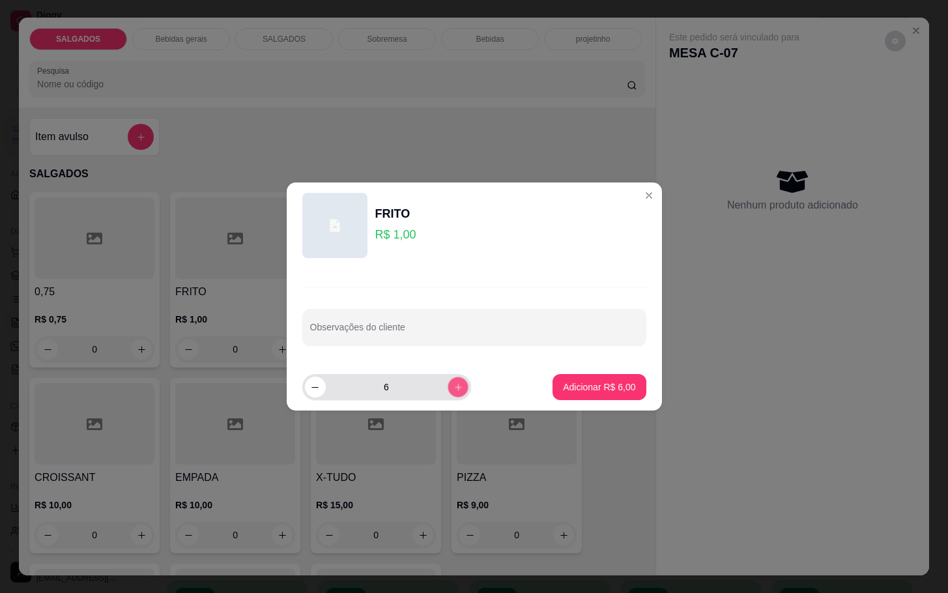
click button "increase-product-quantity"
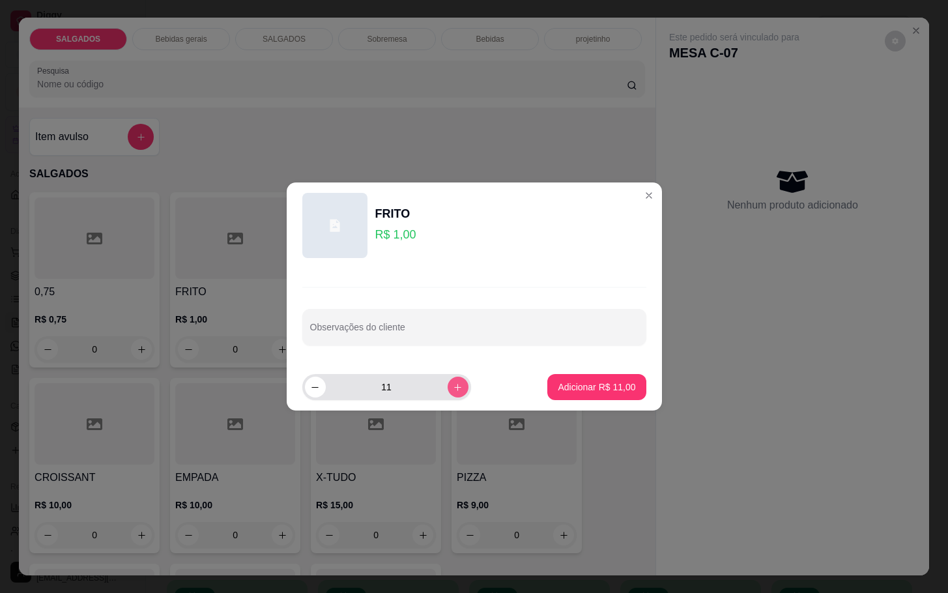
click button "increase-product-quantity"
type input "12"
click button "Adicionar R$ 12,00"
type input "12"
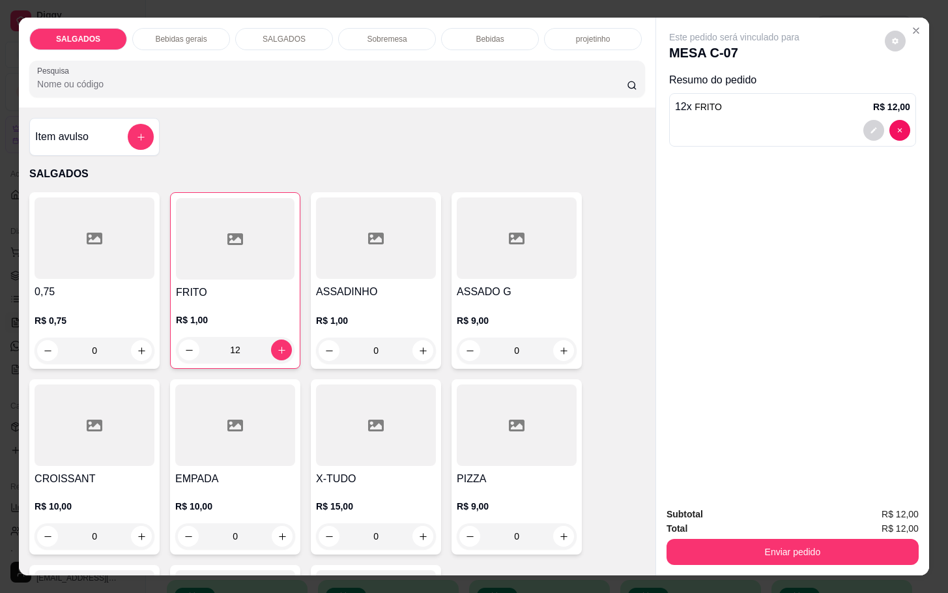
click button "Enviar pedido"
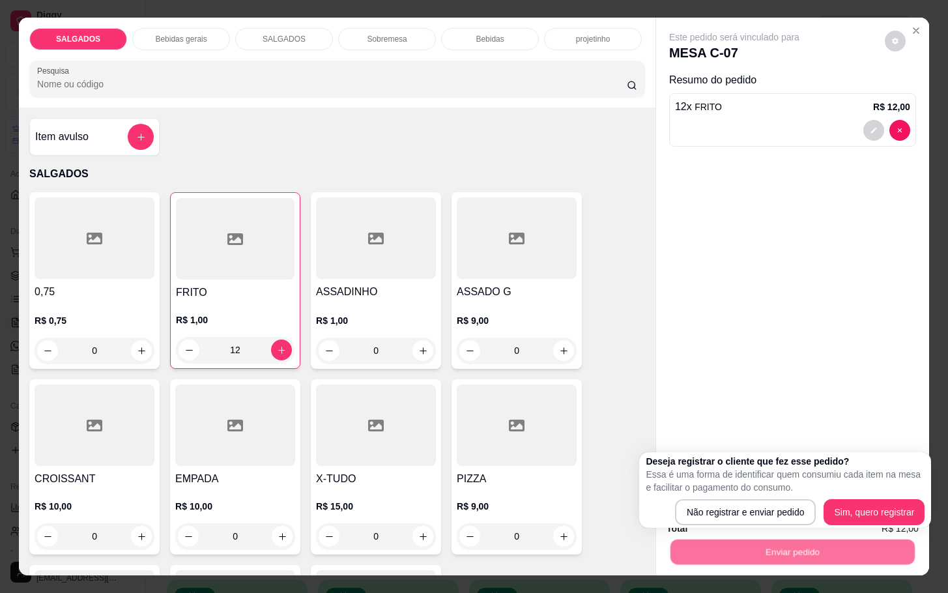
click div "Deseja registrar o cliente que fez esse pedido? Essa é uma forma de identificar…"
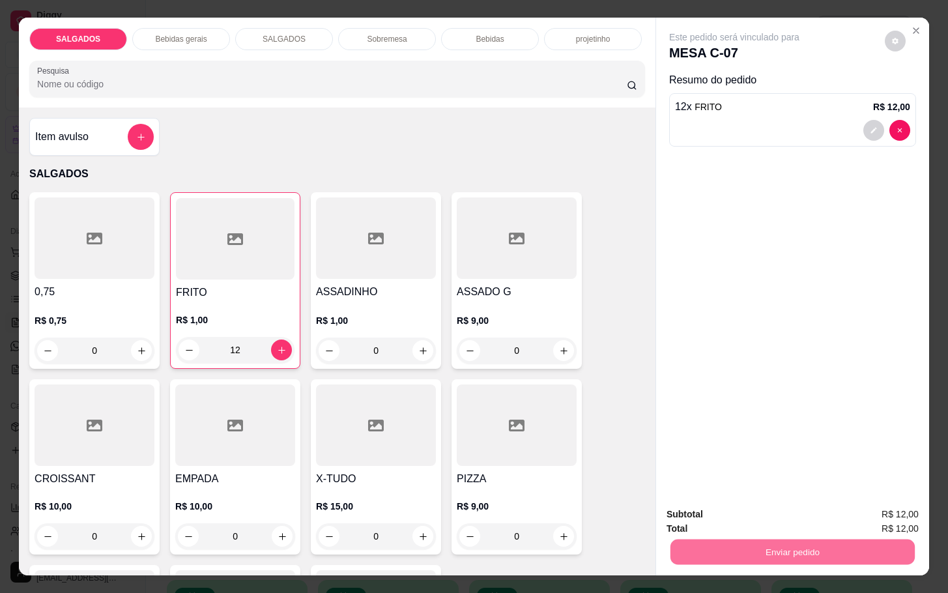
click button "Não registrar e enviar pedido"
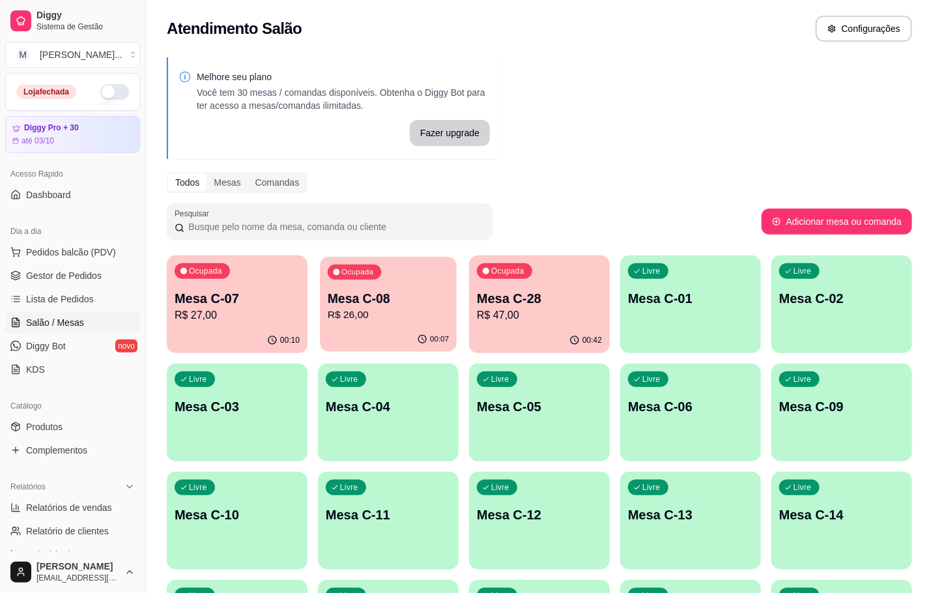
click p "Mesa C-08"
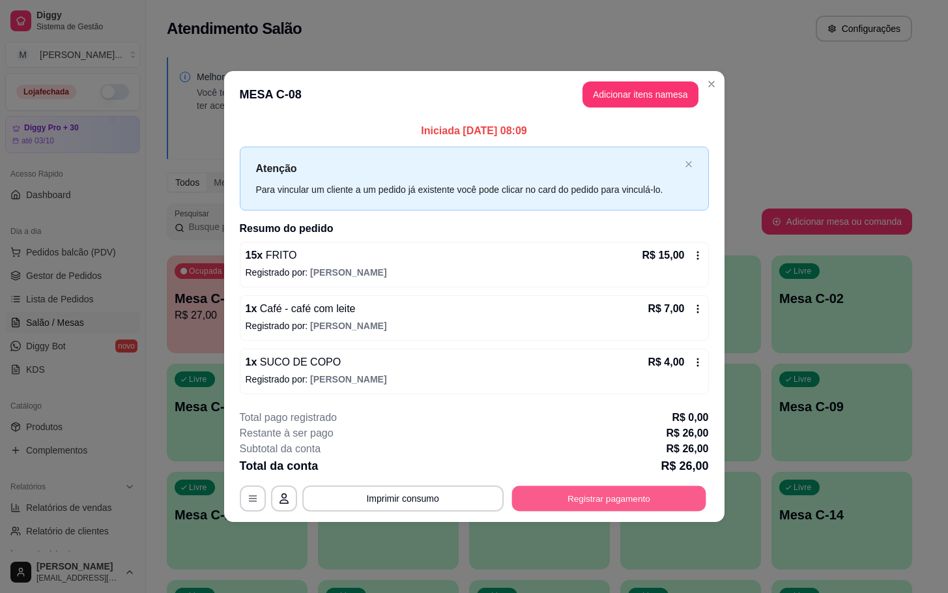
click button "Registrar pagamento"
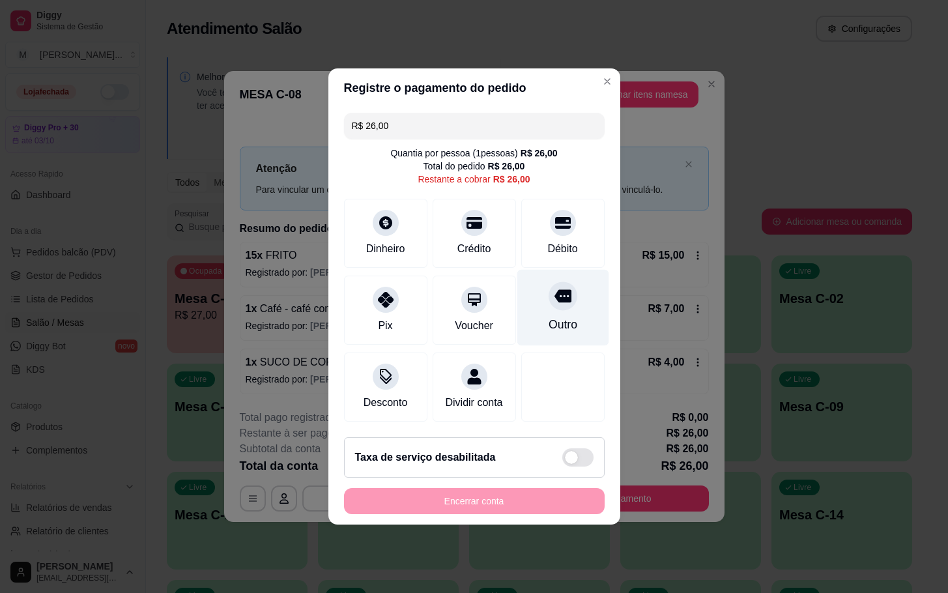
click div "Outro"
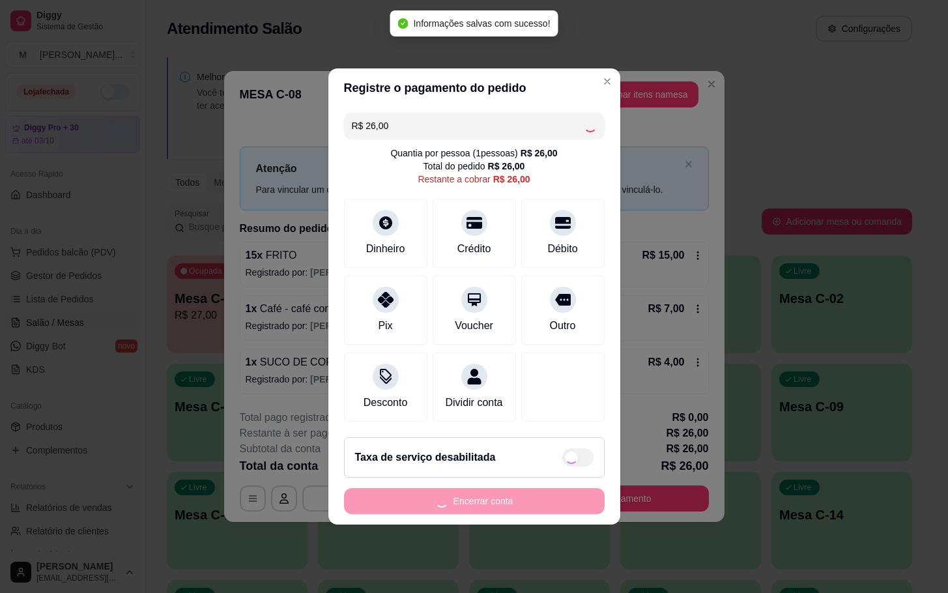
type input "R$ 0,00"
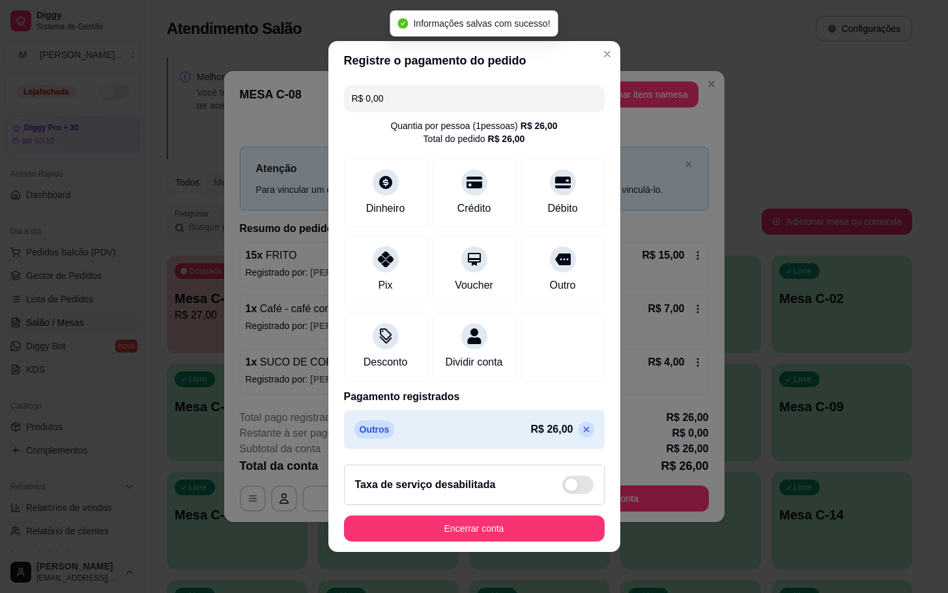
click footer "Taxa de serviço desabilitada Encerrar conta"
click button "Encerrar conta"
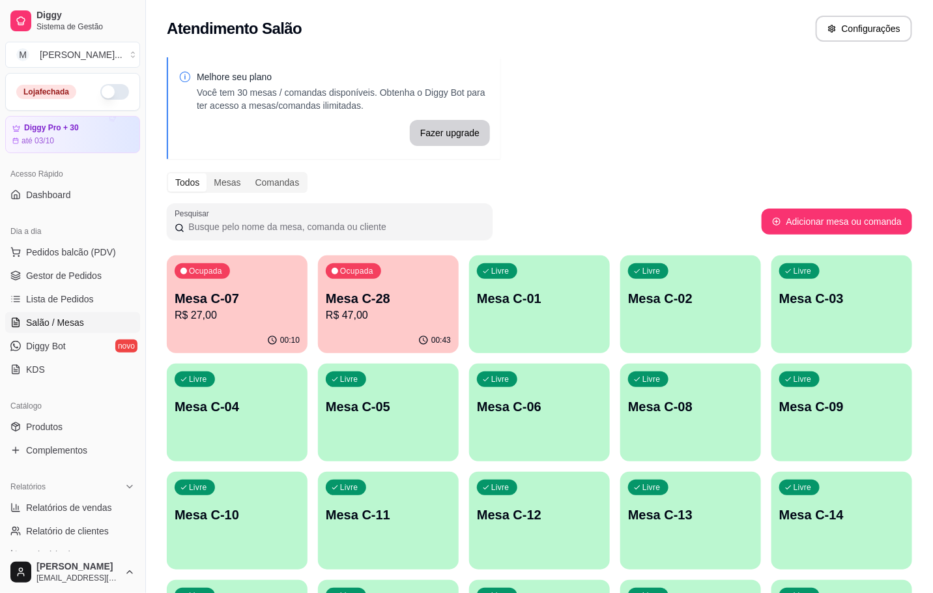
click p "Mesa C-28"
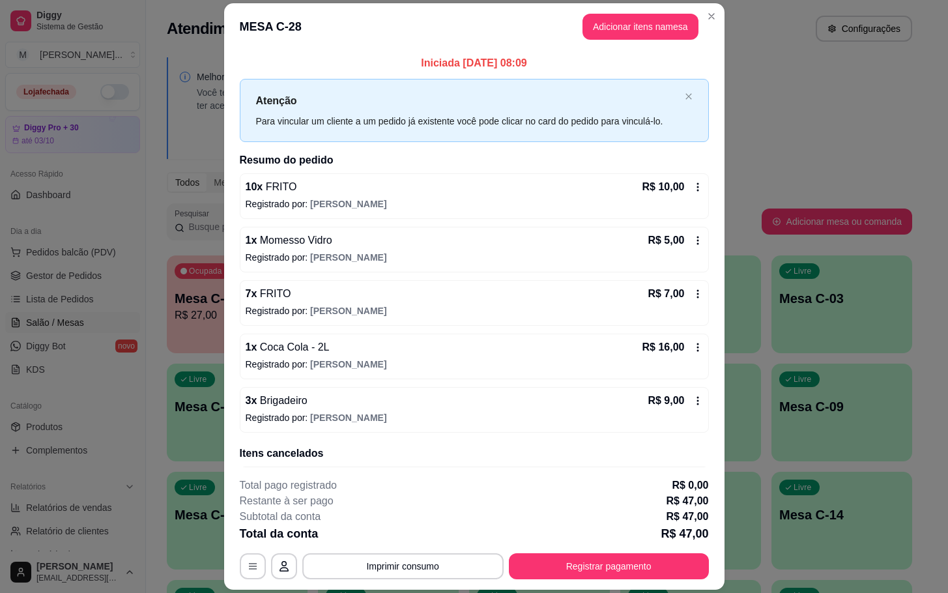
scroll to position [96, 0]
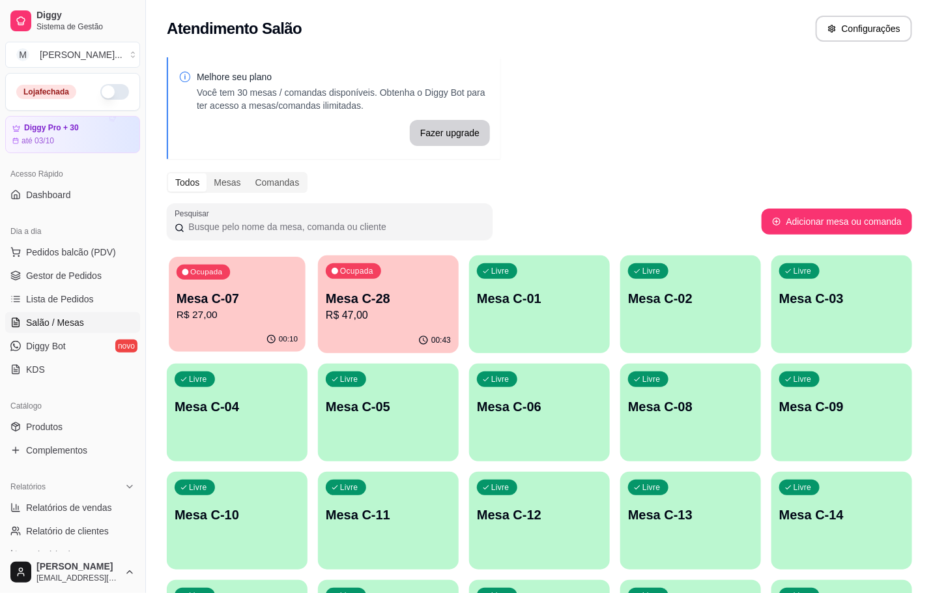
click p "Mesa C-07"
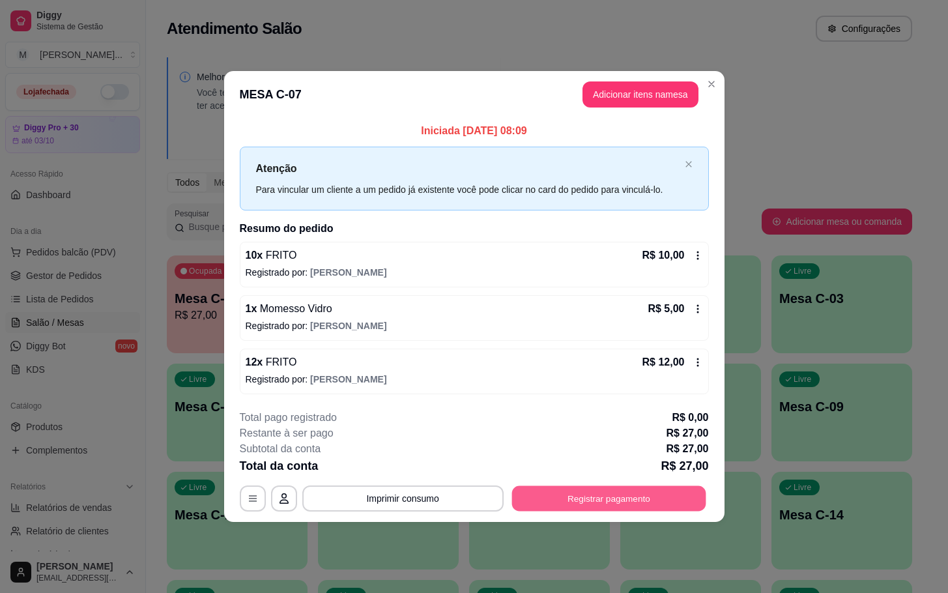
click button "Registrar pagamento"
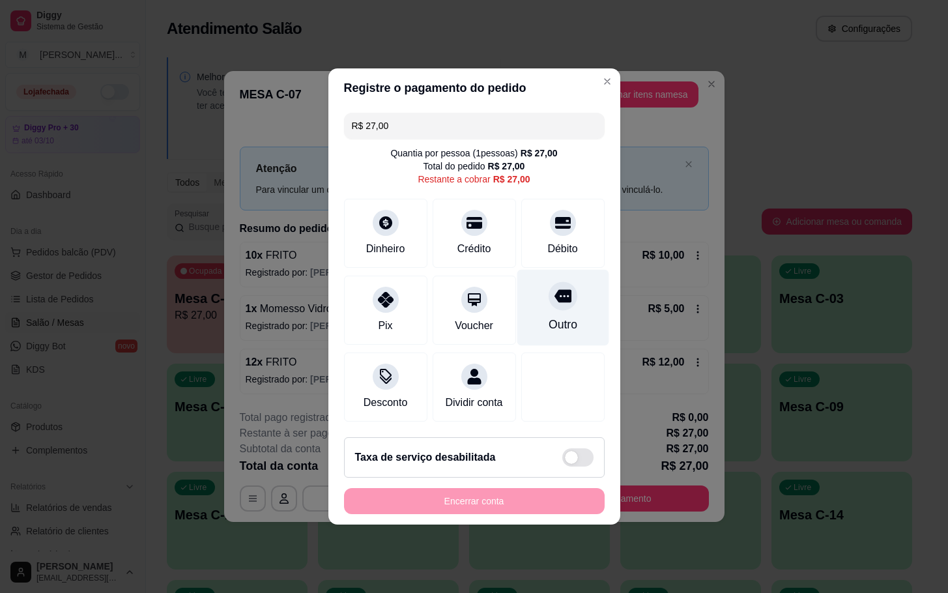
click div "Outro"
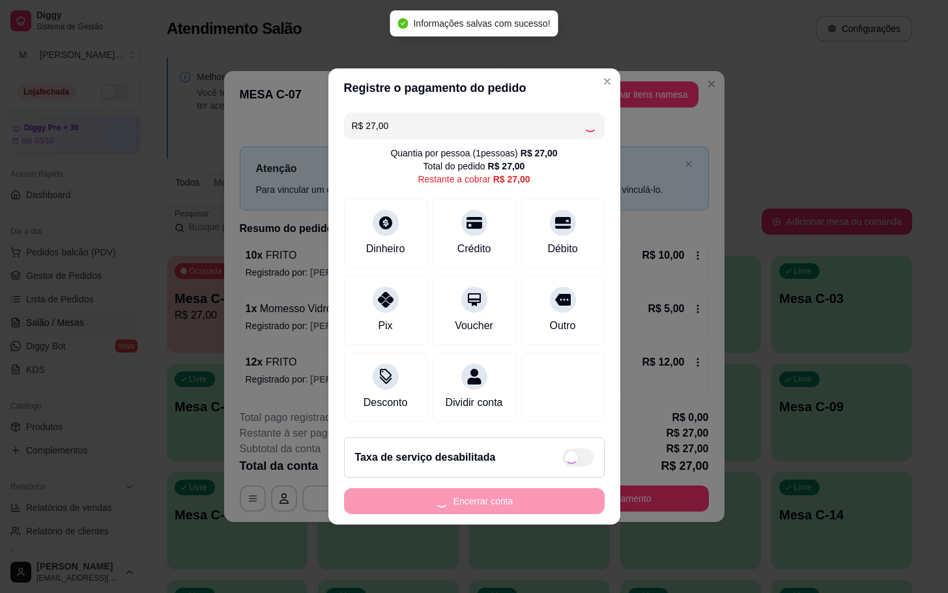
type input "R$ 0,00"
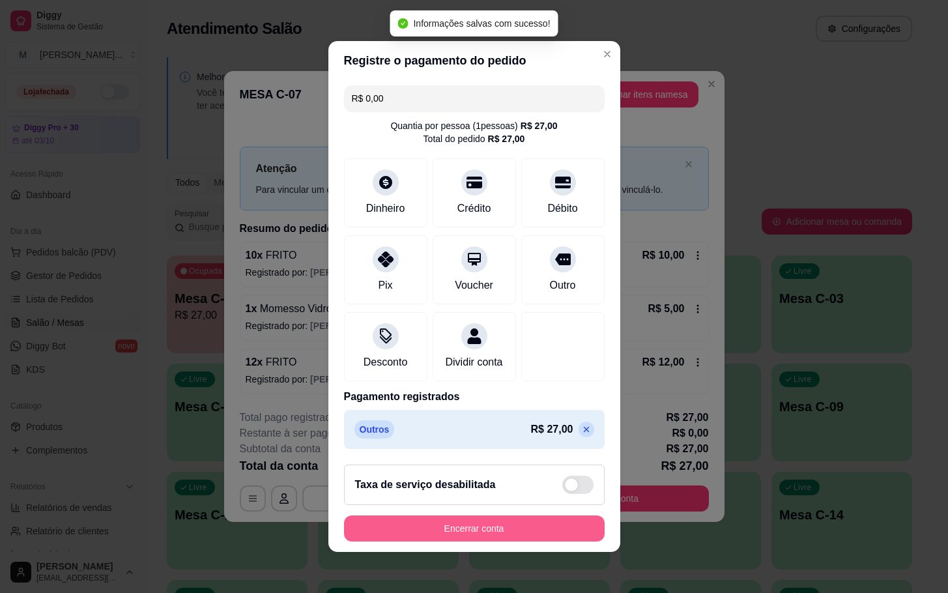
click button "Encerrar conta"
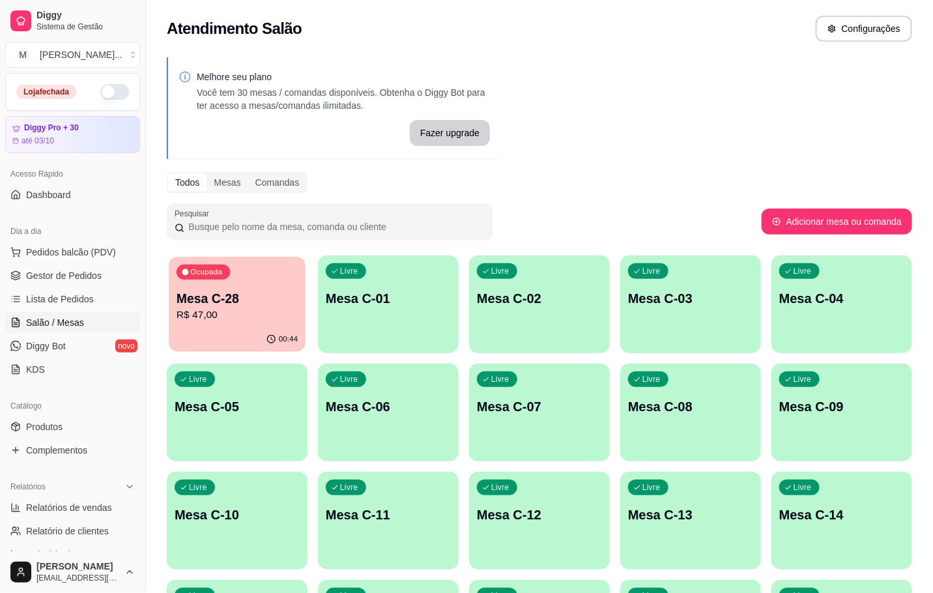
click p "R$ 47,00"
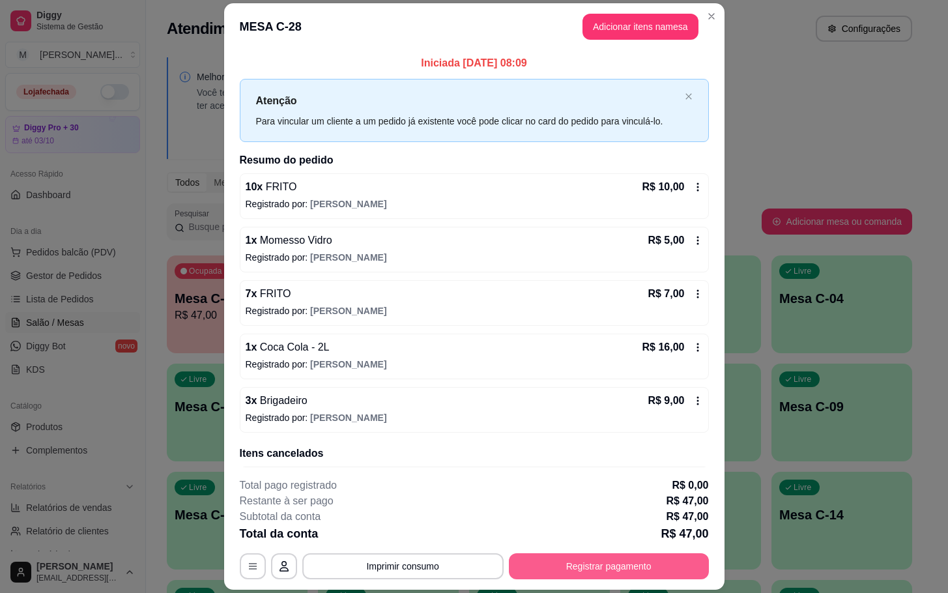
click button "Registrar pagamento"
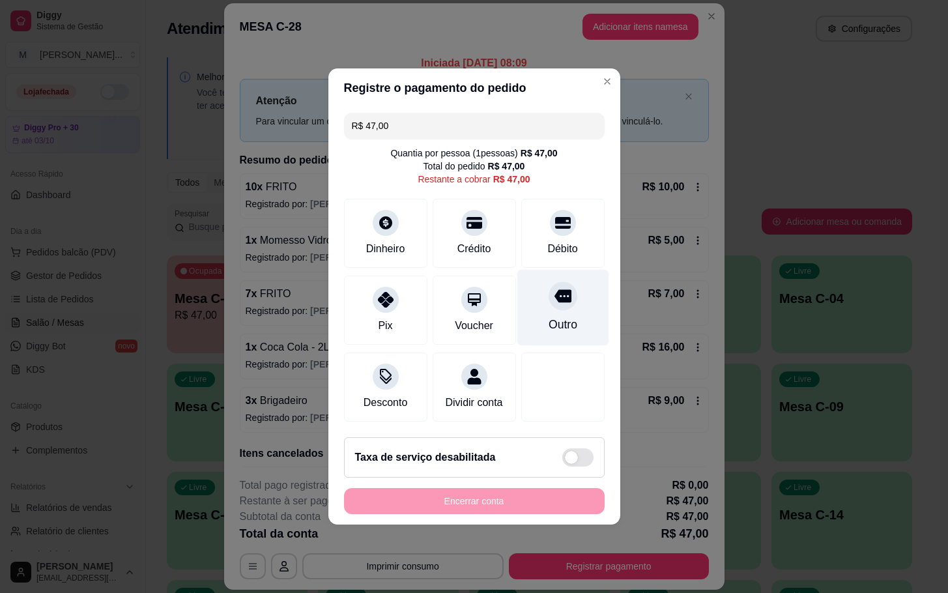
click div "Outro"
type input "R$ 0,00"
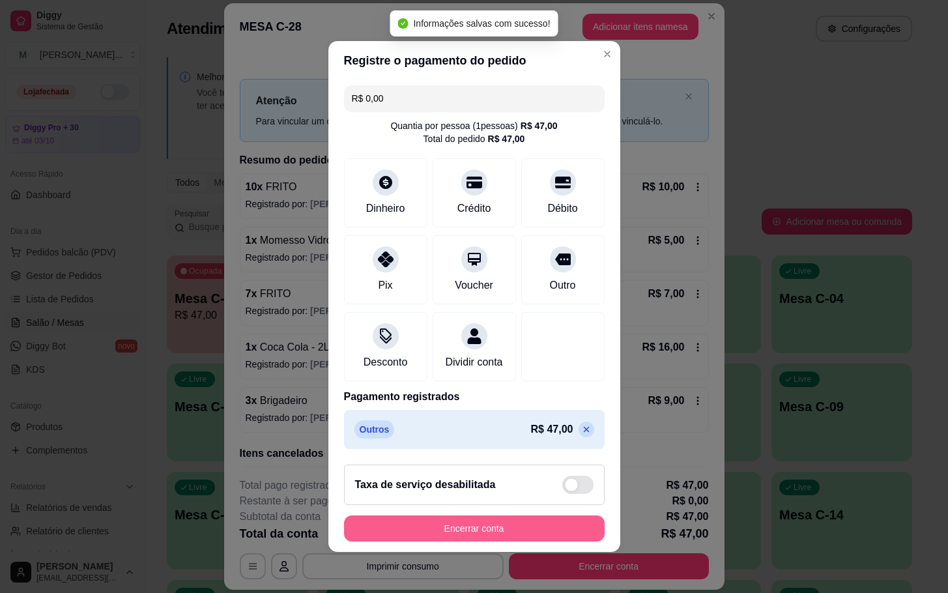
click button "Encerrar conta"
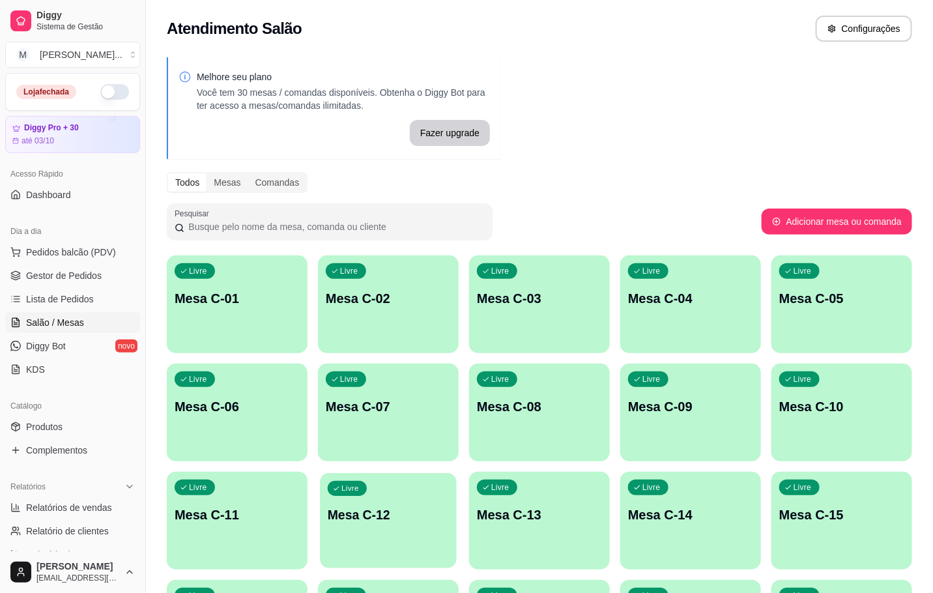
click div "Livre Mesa C-12"
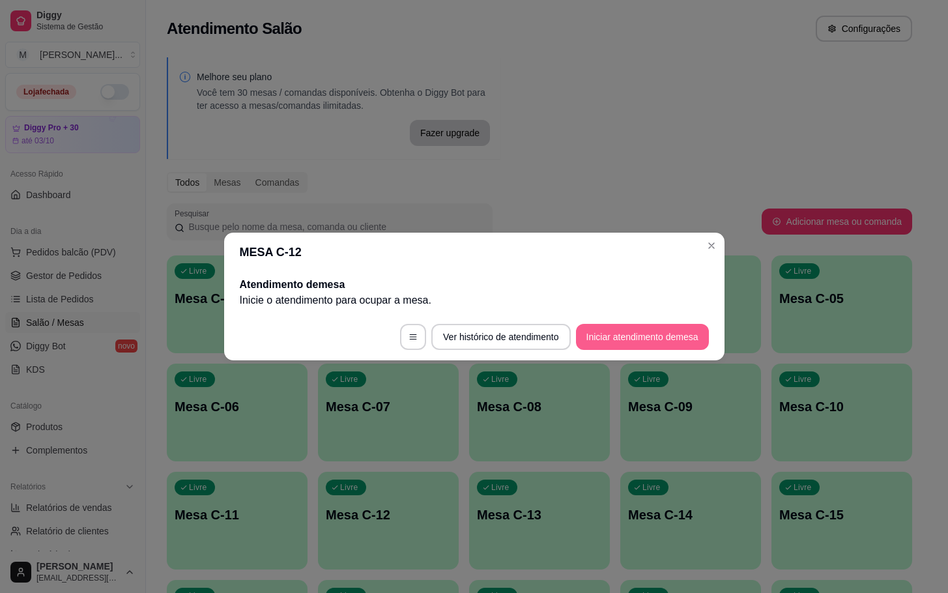
click button "Iniciar atendimento de mesa"
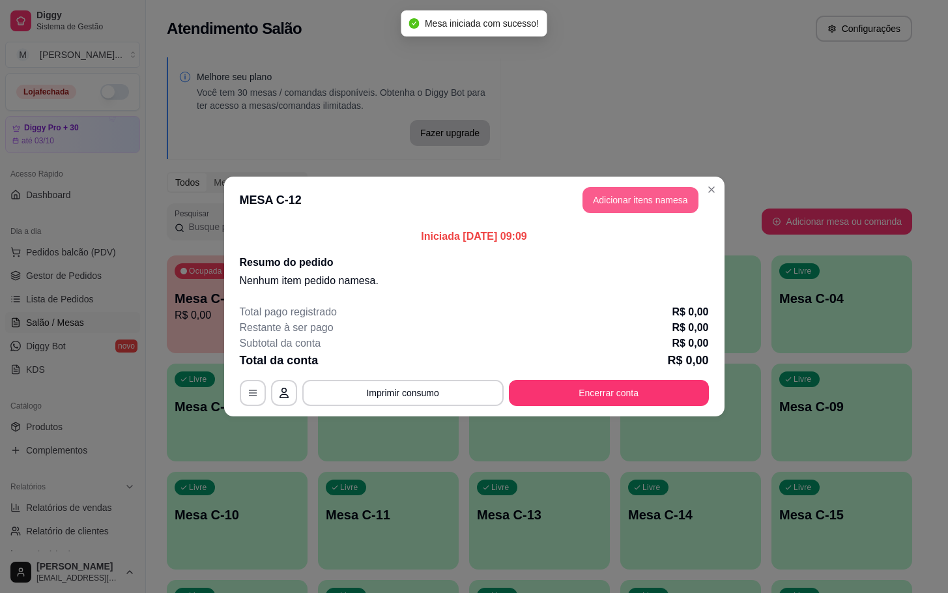
click button "Adicionar itens na mesa"
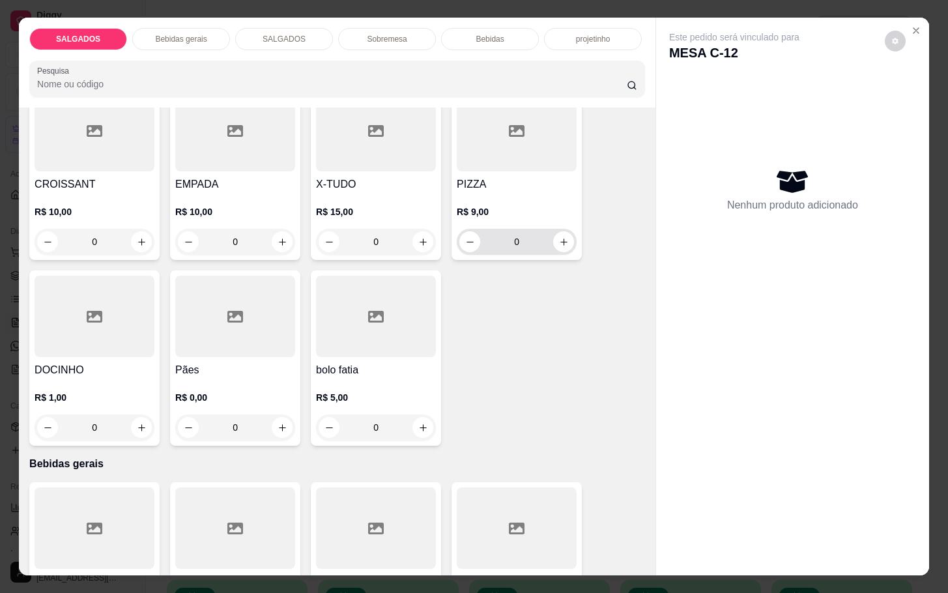
scroll to position [98, 0]
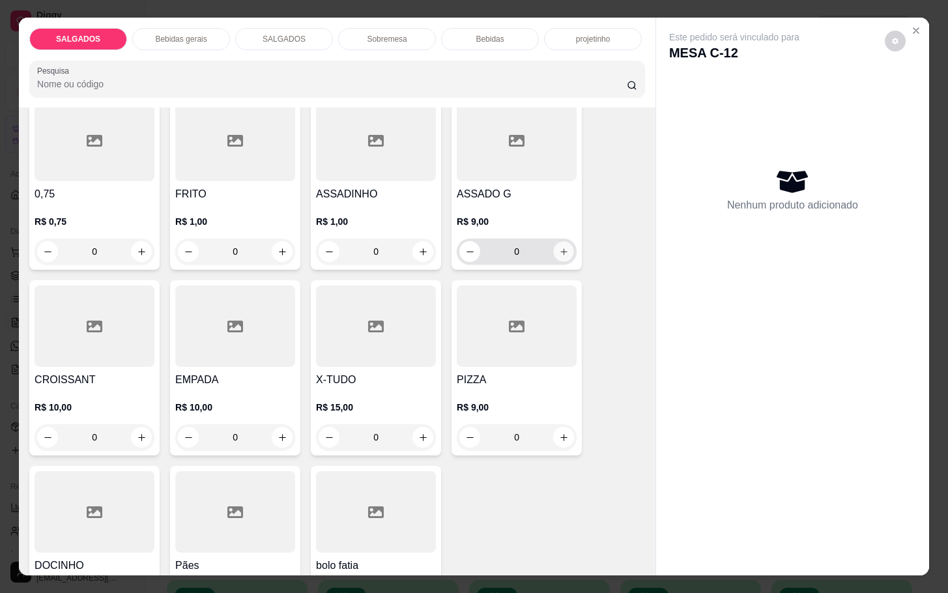
click button "increase-product-quantity"
type input "1"
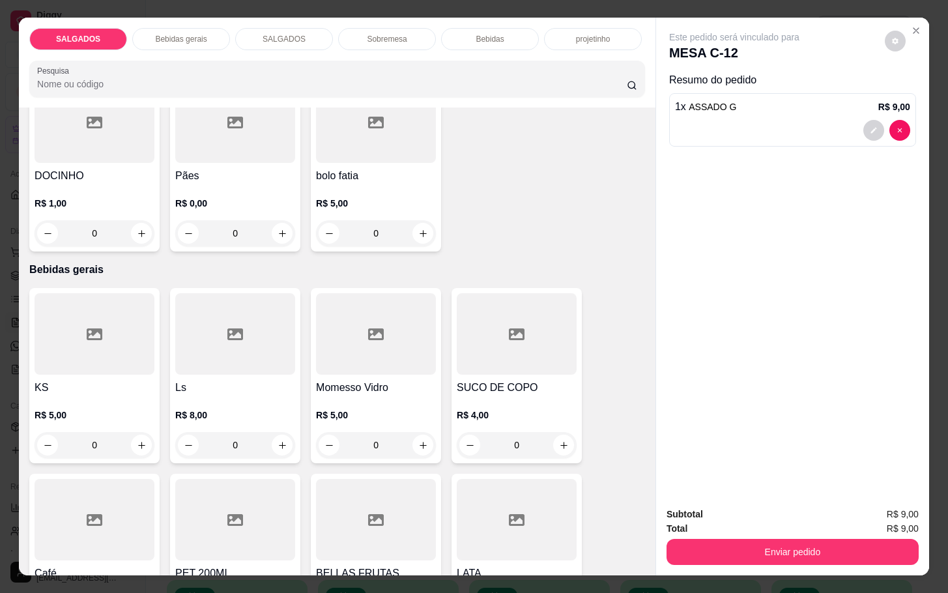
scroll to position [587, 0]
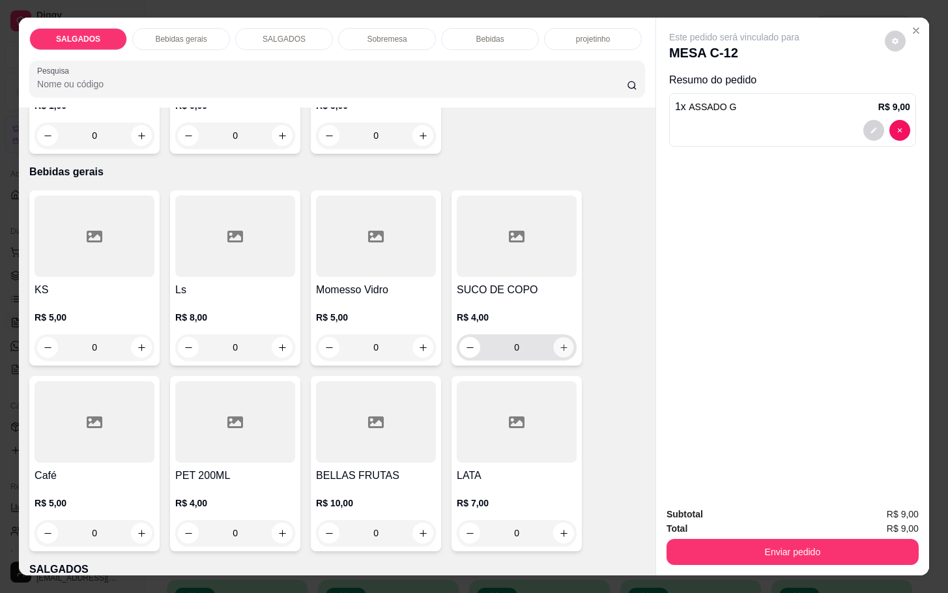
click icon "increase-product-quantity"
type input "1"
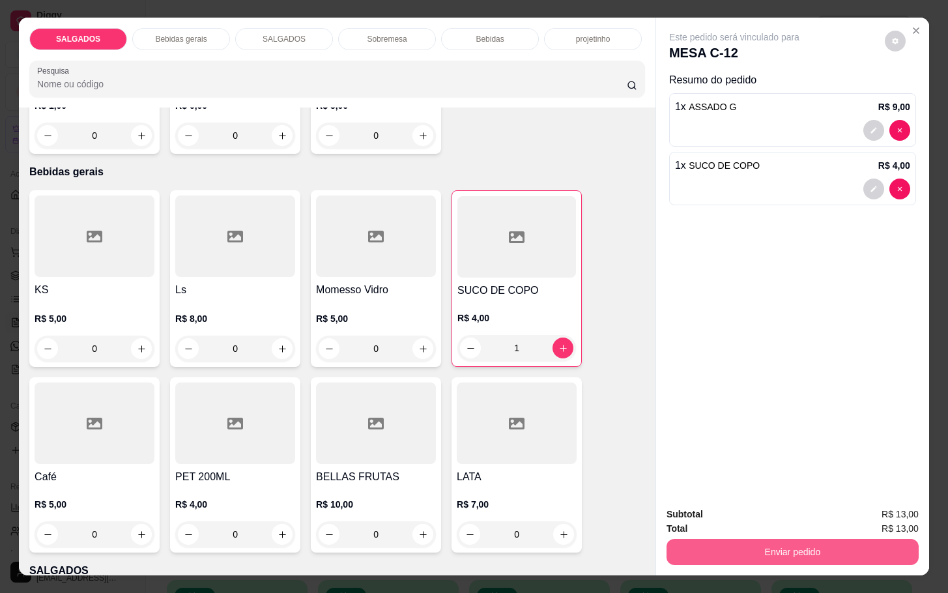
click button "Enviar pedido"
click button "Não registrar e enviar pedido"
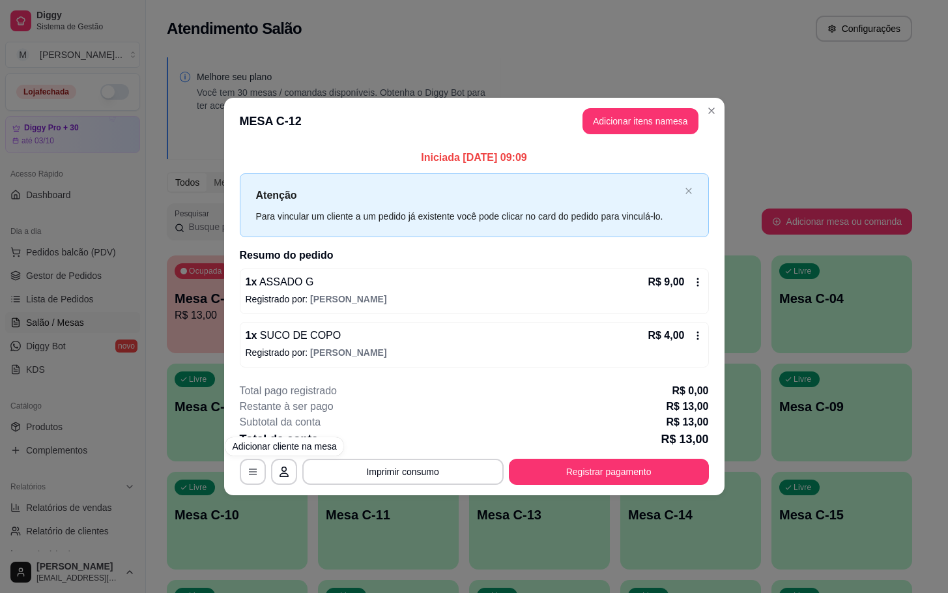
click button "Registrar pagamento"
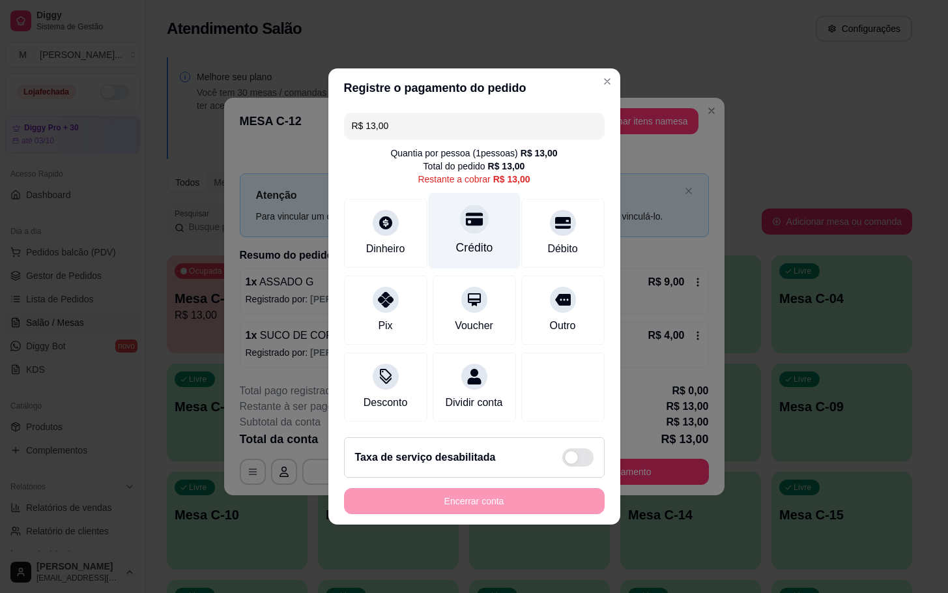
drag, startPoint x: 465, startPoint y: 216, endPoint x: 465, endPoint y: 190, distance: 25.4
click icon
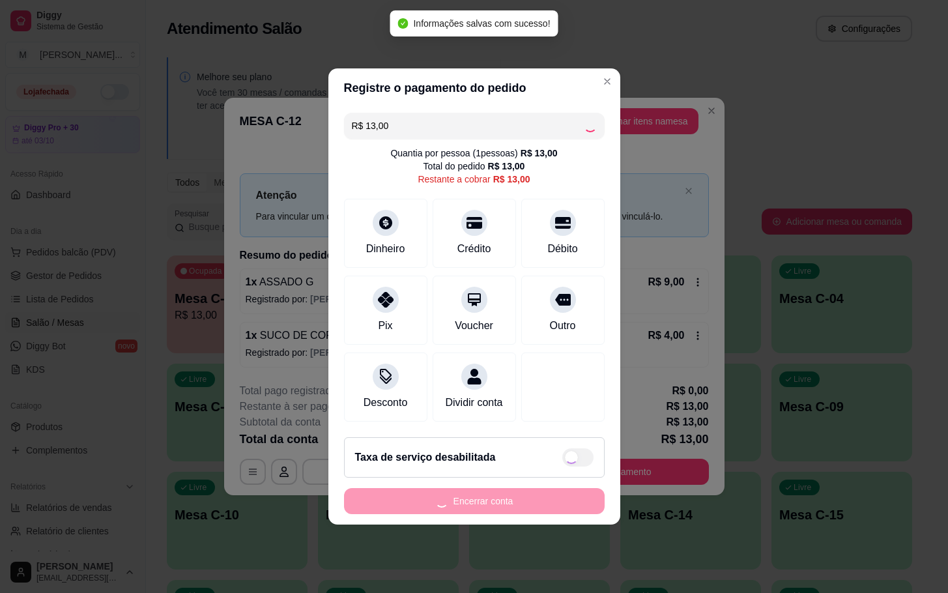
type input "R$ 0,00"
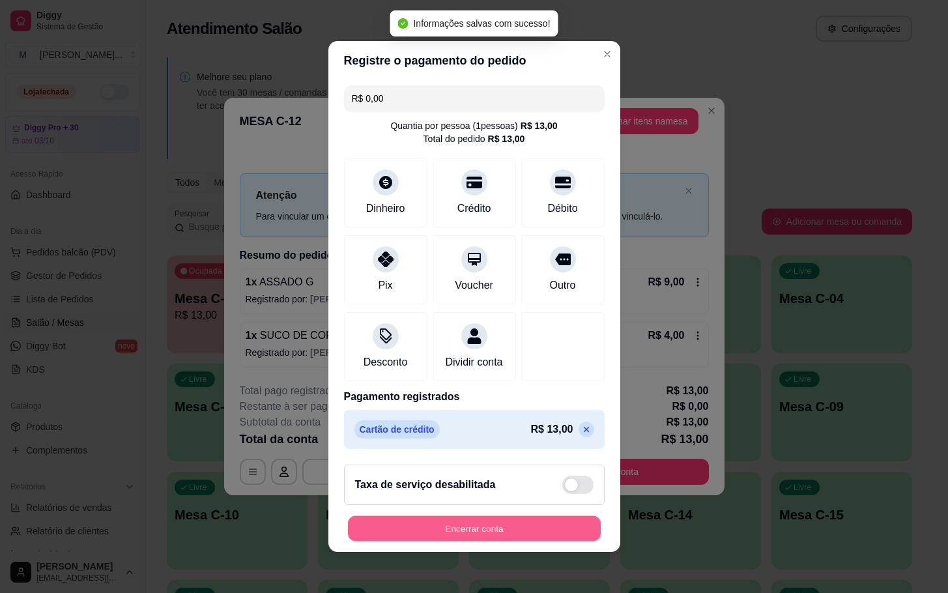
click button "Encerrar conta"
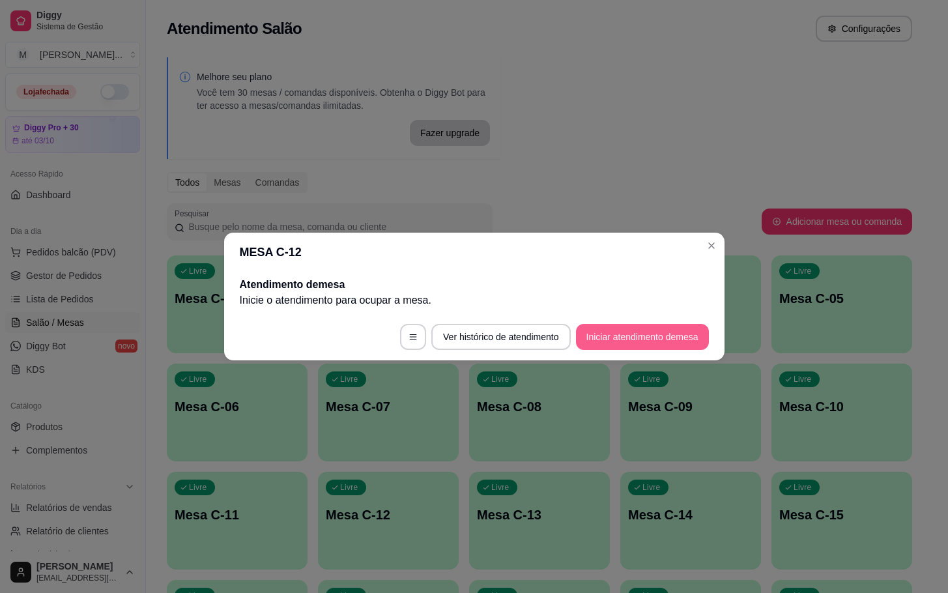
click button "Iniciar atendimento de mesa"
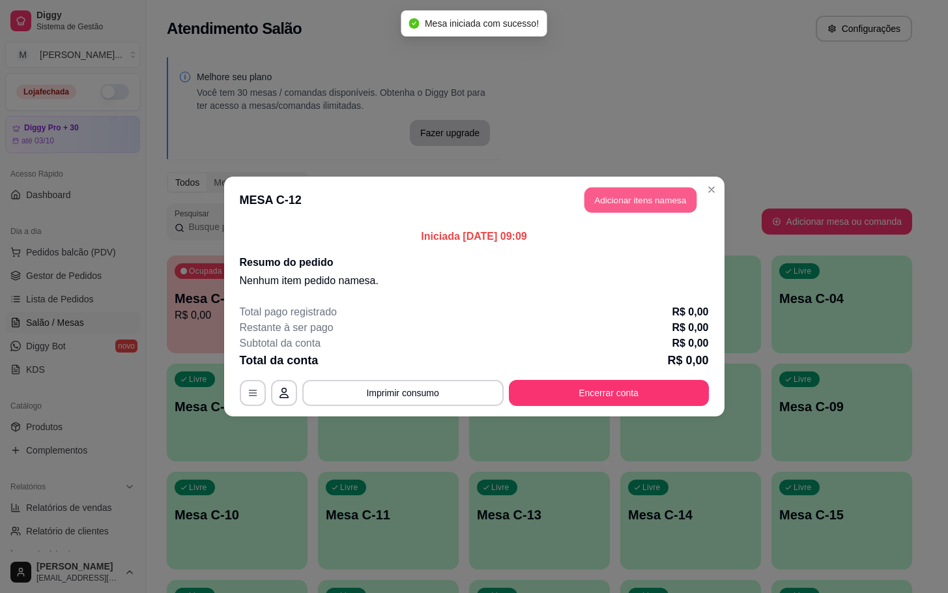
click button "Adicionar itens na mesa"
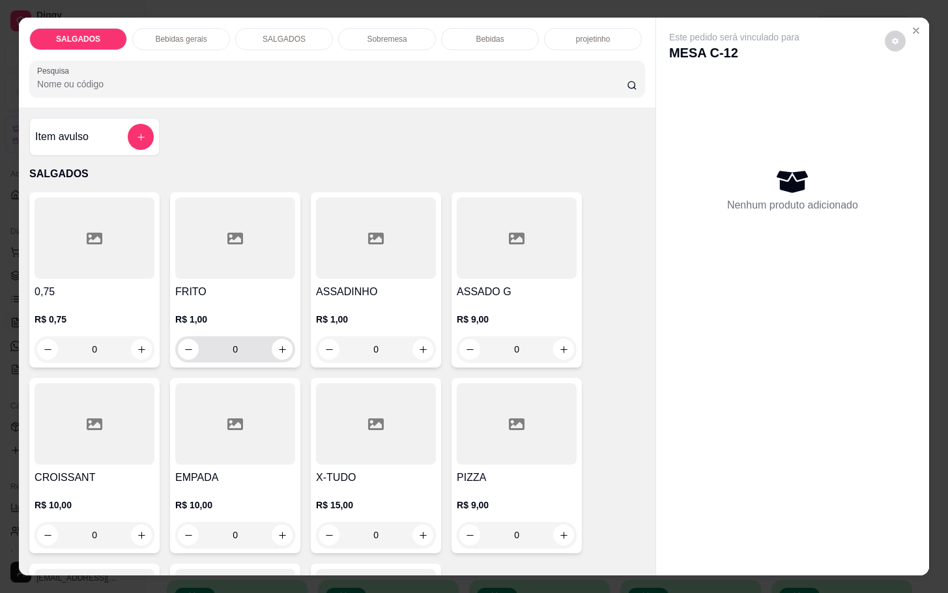
click input "0"
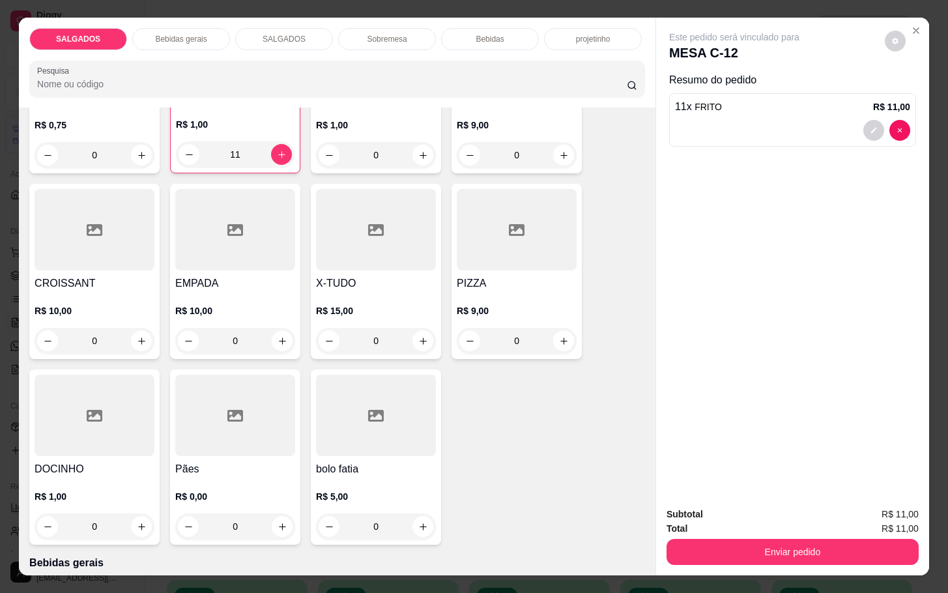
scroll to position [98, 0]
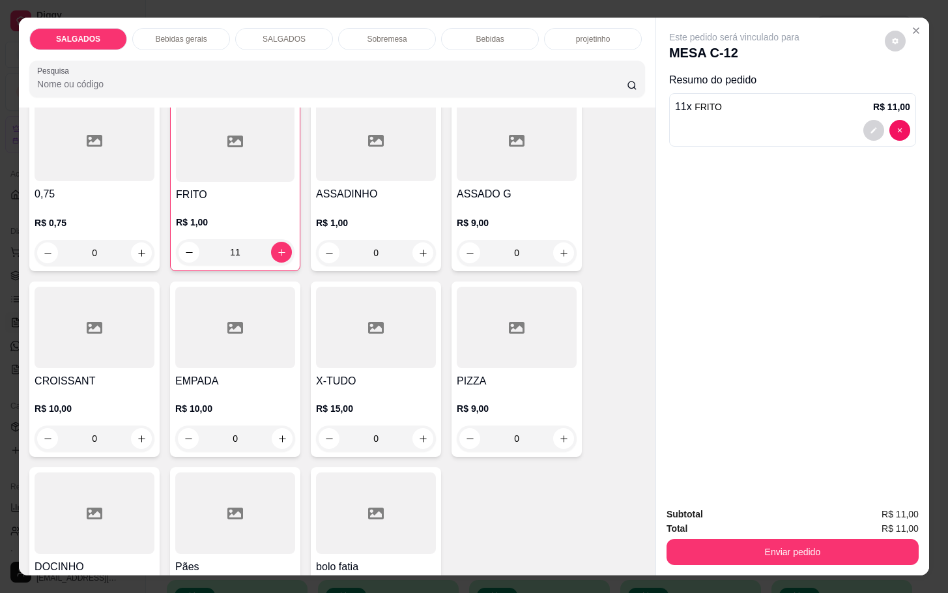
type input "11"
click icon "increase-product-quantity"
type input "1"
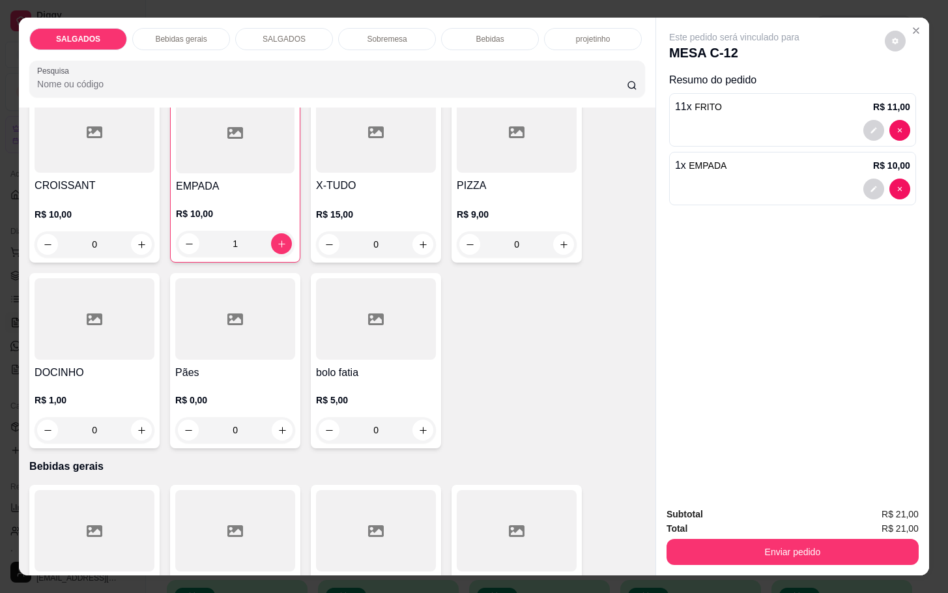
scroll to position [489, 0]
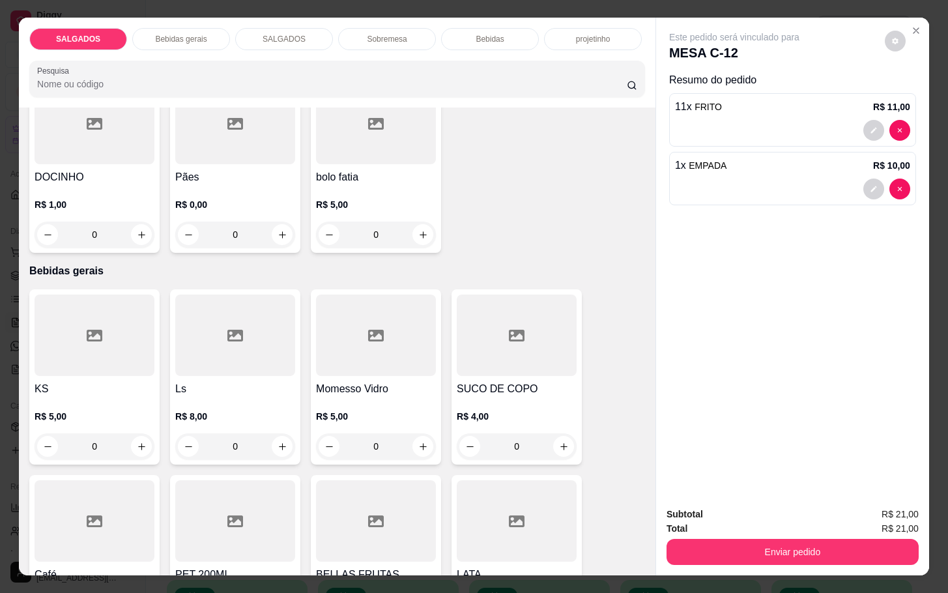
click div
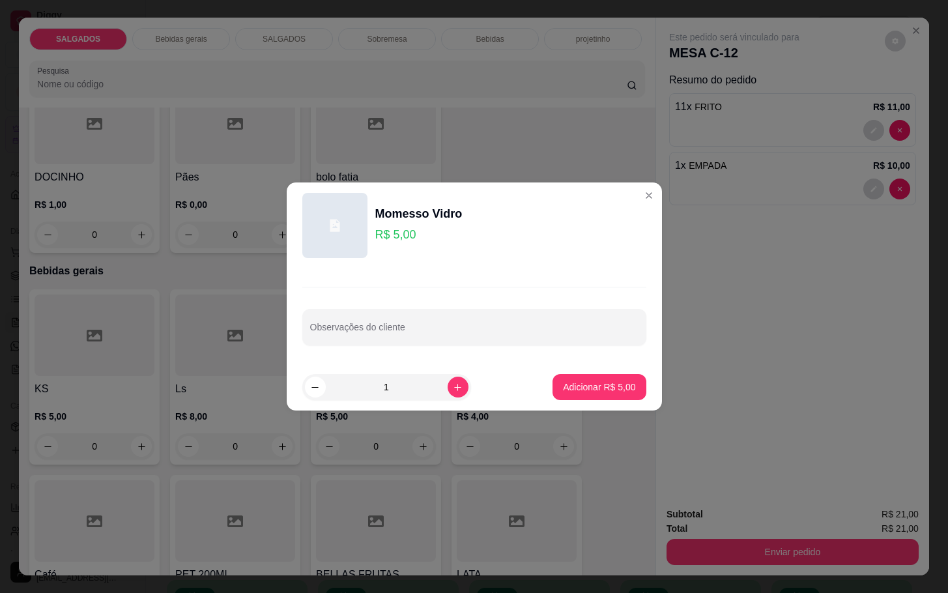
click p "Adicionar R$ 5,00"
type input "1"
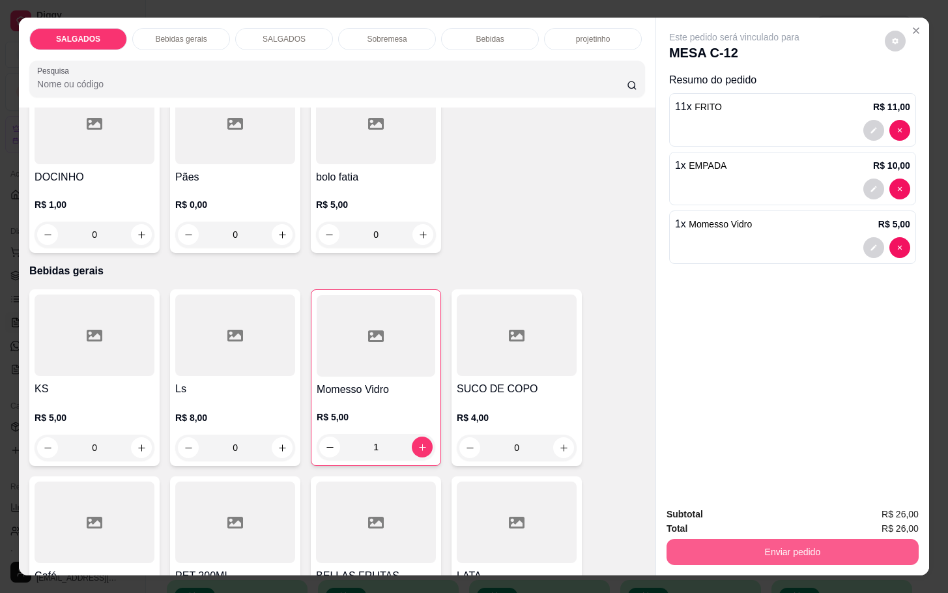
click button "Enviar pedido"
click button "Não registrar e enviar pedido"
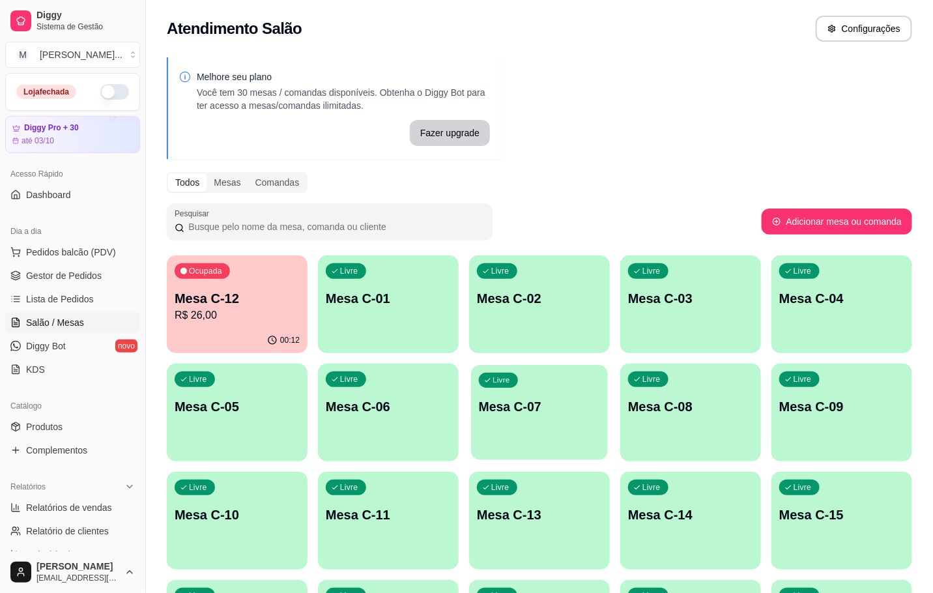
click p "Mesa C-07"
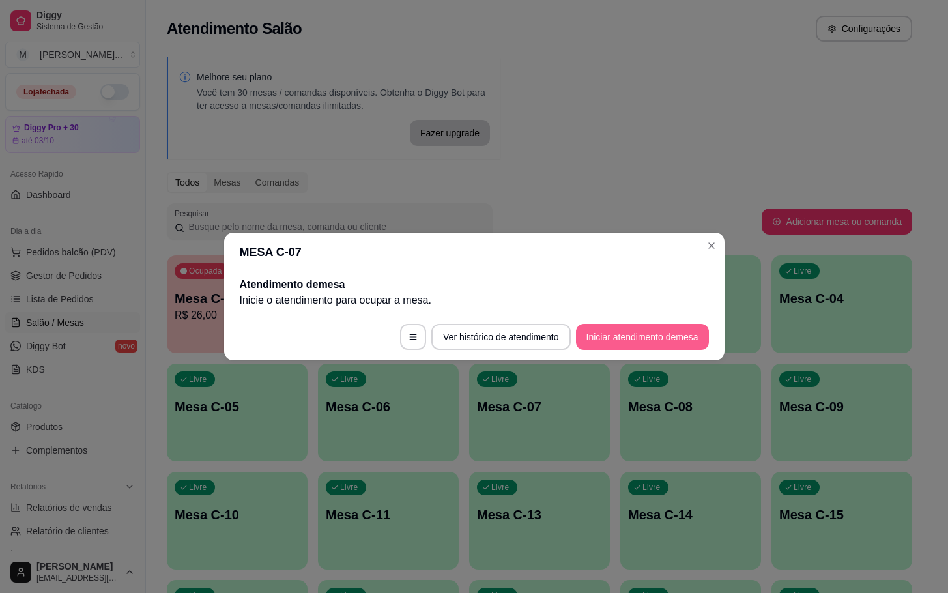
click button "Iniciar atendimento de mesa"
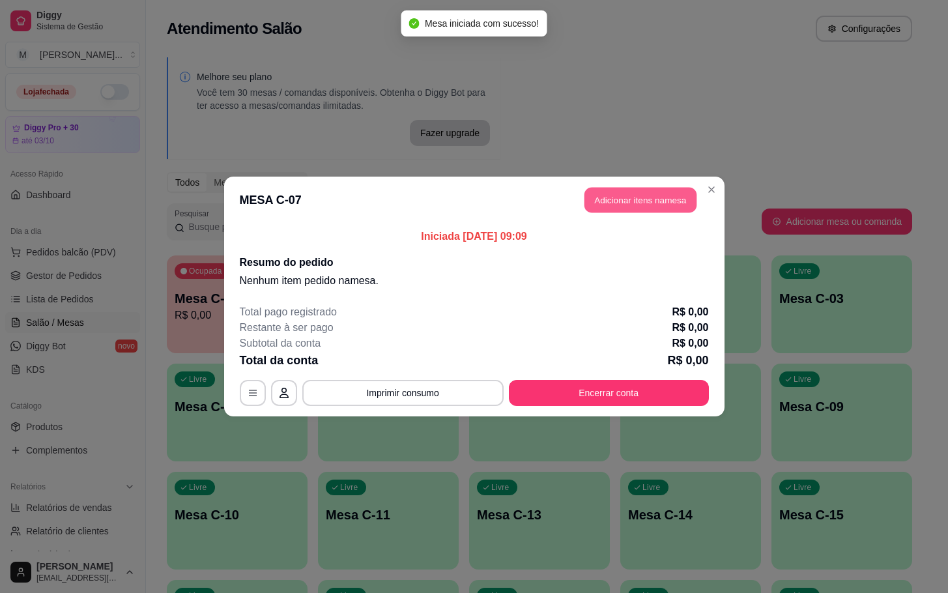
click button "Adicionar itens na mesa"
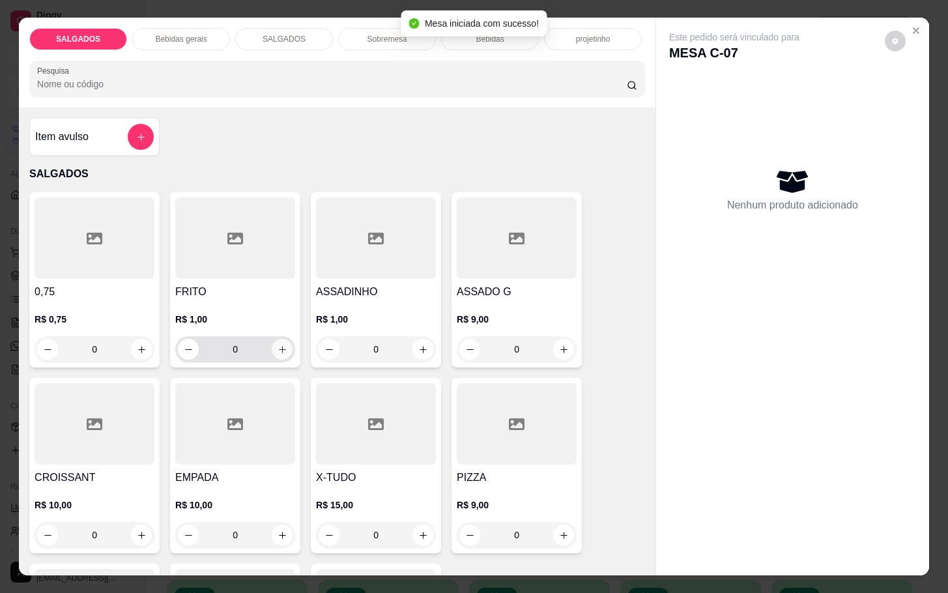
click icon "increase-product-quantity"
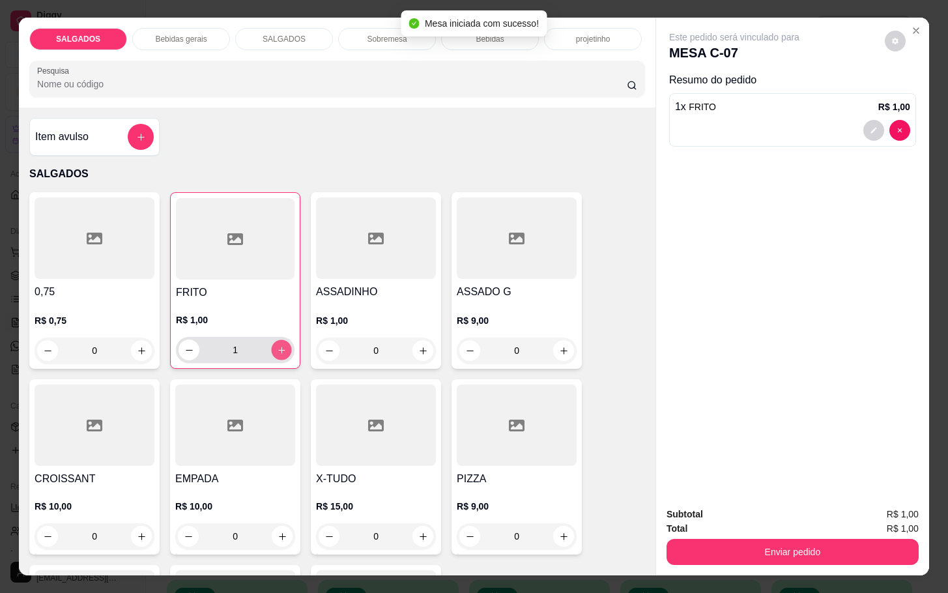
click icon "increase-product-quantity"
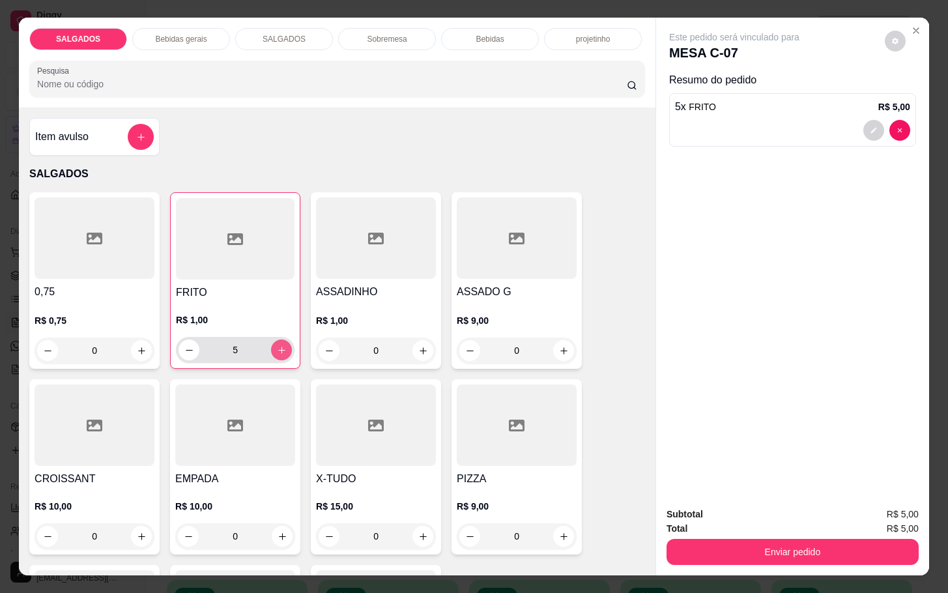
type input "6"
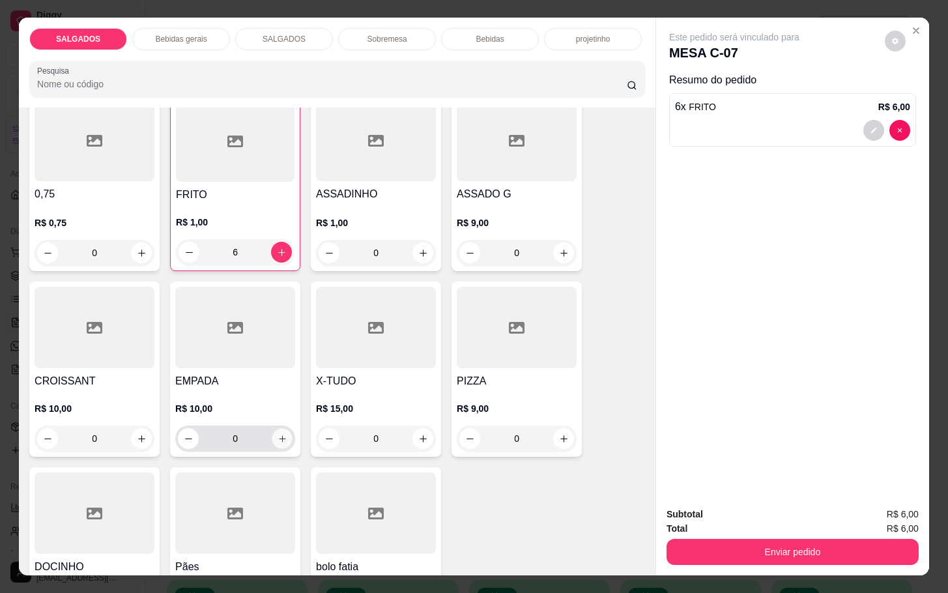
click button "increase-product-quantity"
type input "1"
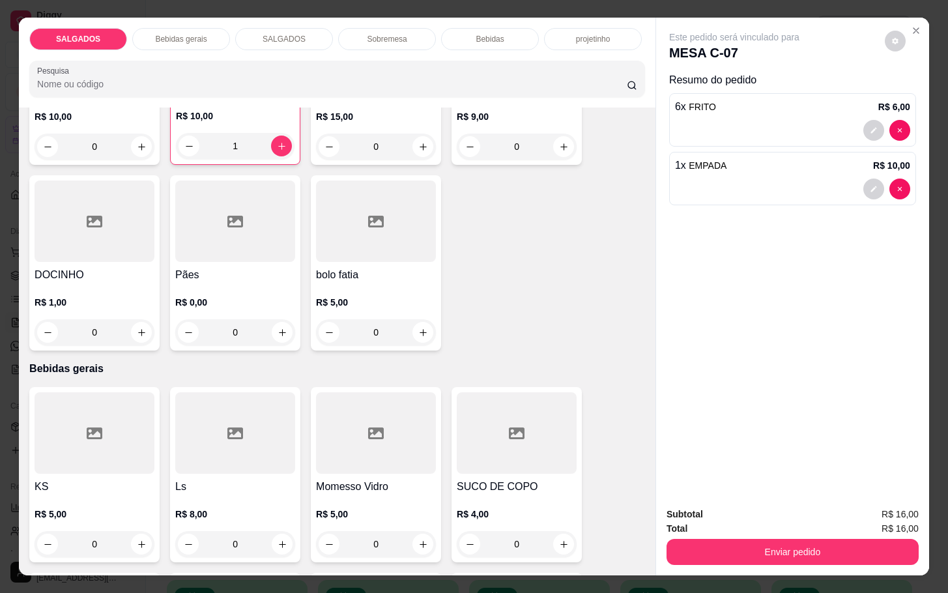
scroll to position [489, 0]
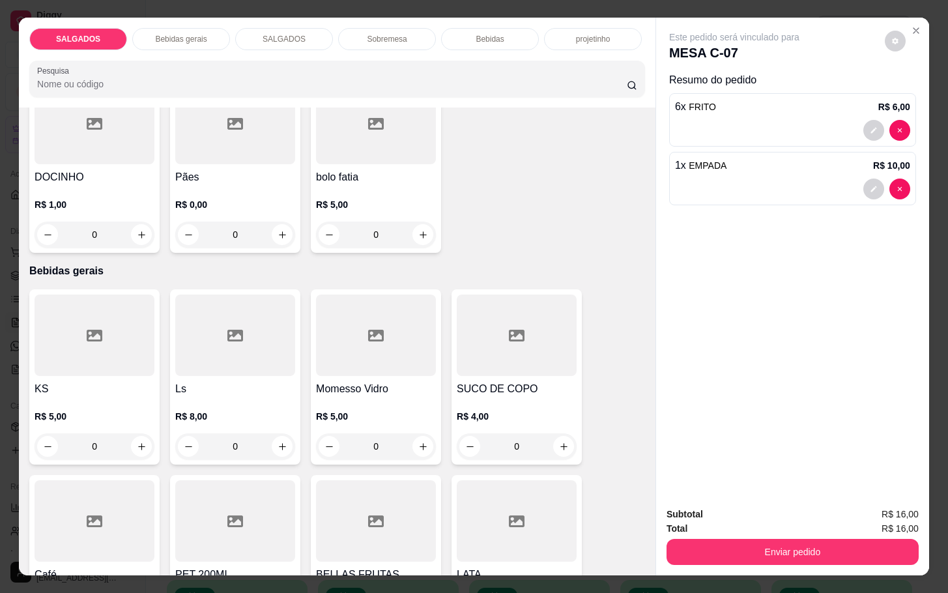
click div
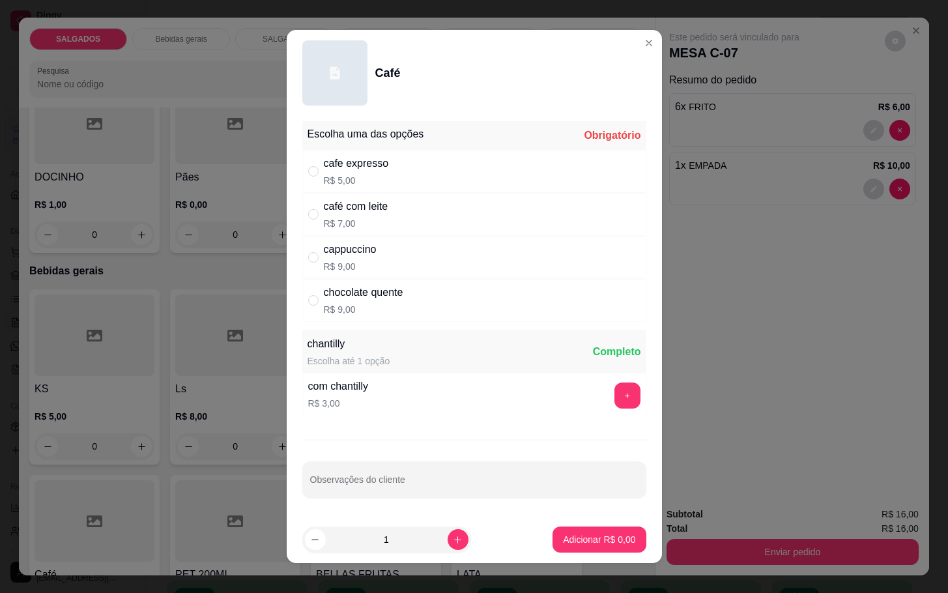
click div "cafe expresso"
radio input "true"
click p "Adicionar R$ 5,00"
type input "1"
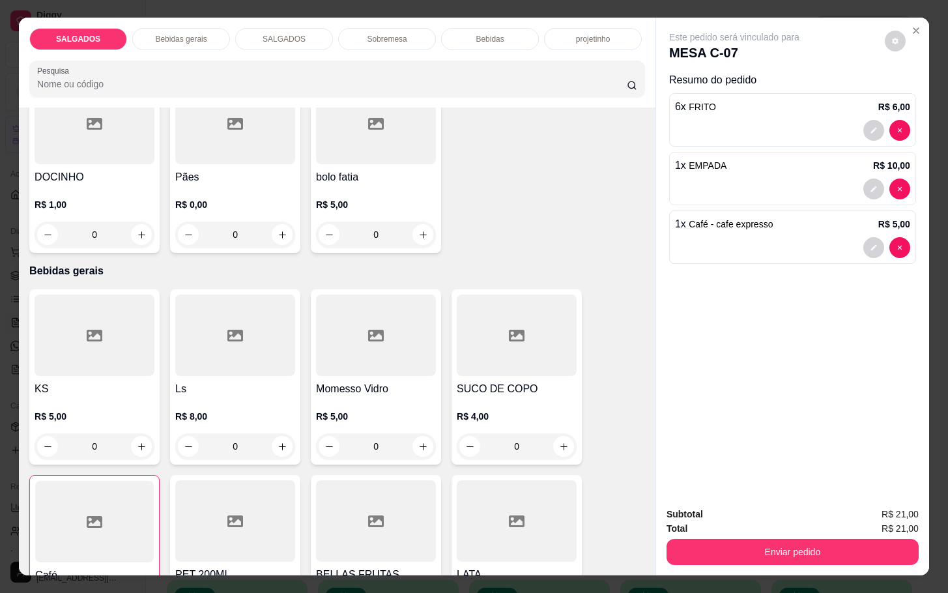
click div
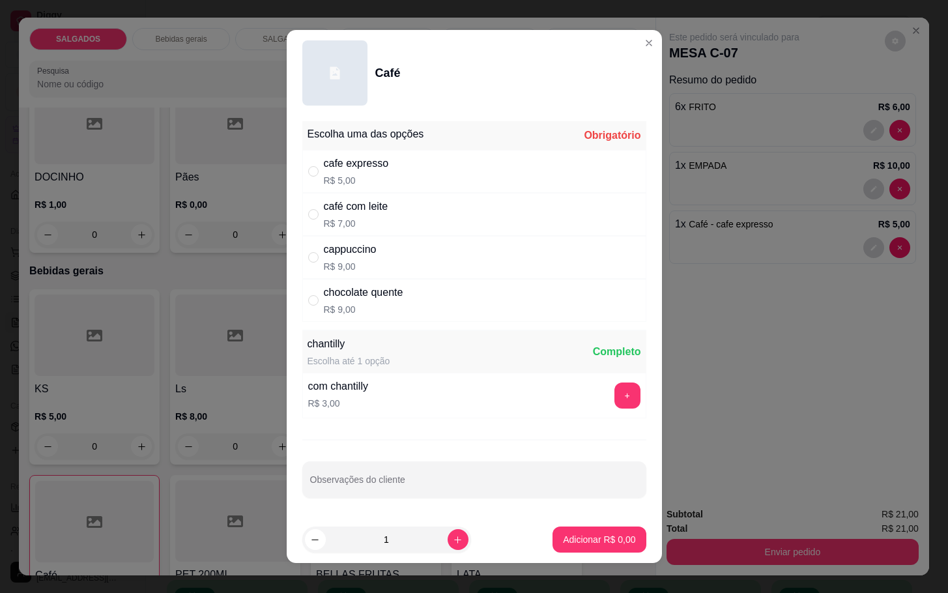
click div "café com leite R$ 7,00"
radio input "true"
click p "Adicionar R$ 7,00"
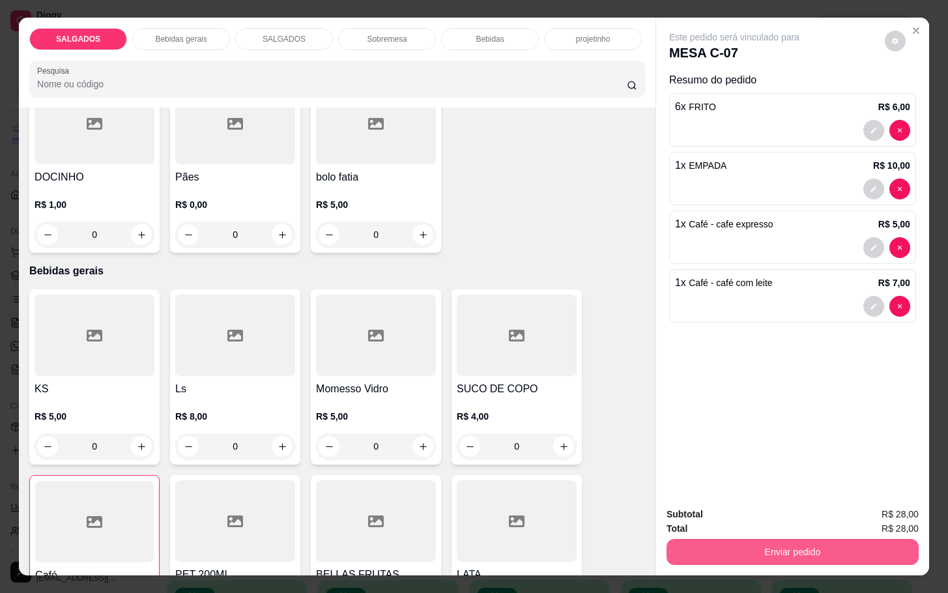
click button "Enviar pedido"
click button "Não registrar e enviar pedido"
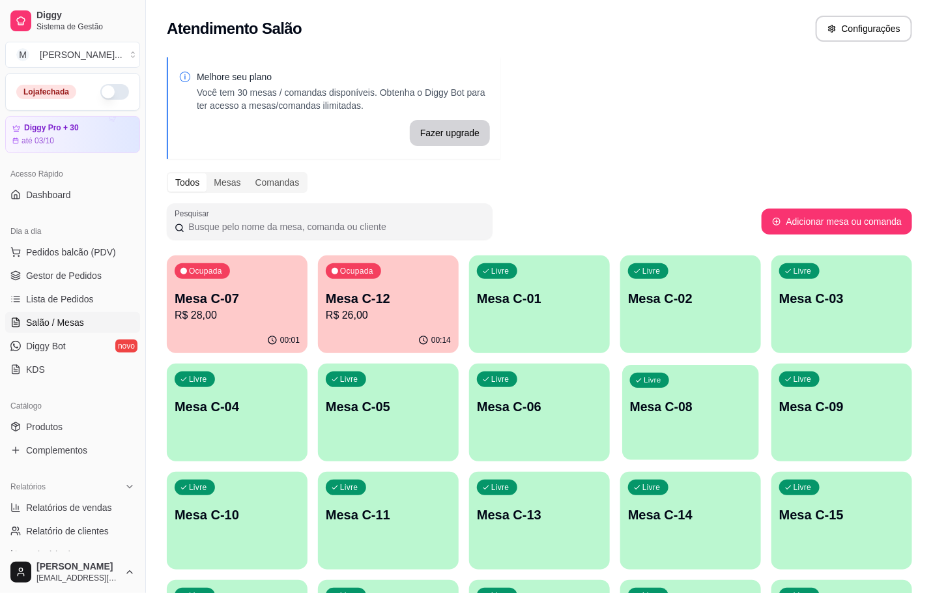
click div "Livre Mesa C-08"
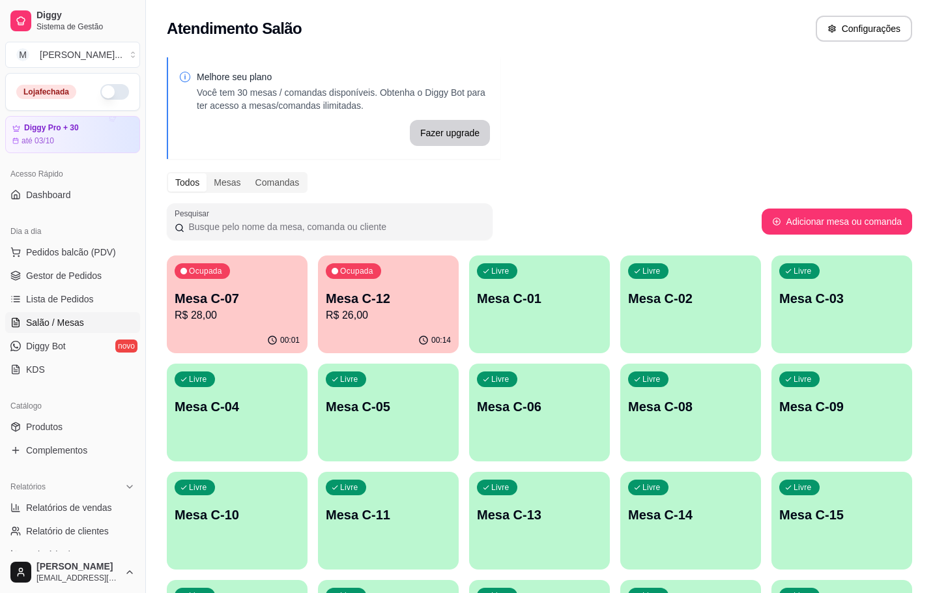
click button "Iniciar atendimento de mesa"
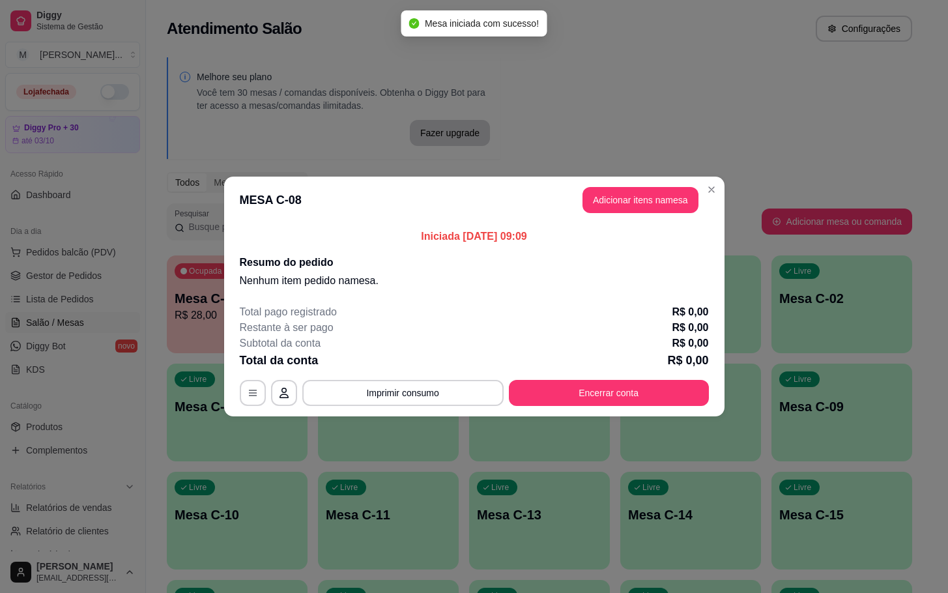
click header "MESA C-08 Adicionar itens na mesa"
click button "Adicionar itens na mesa"
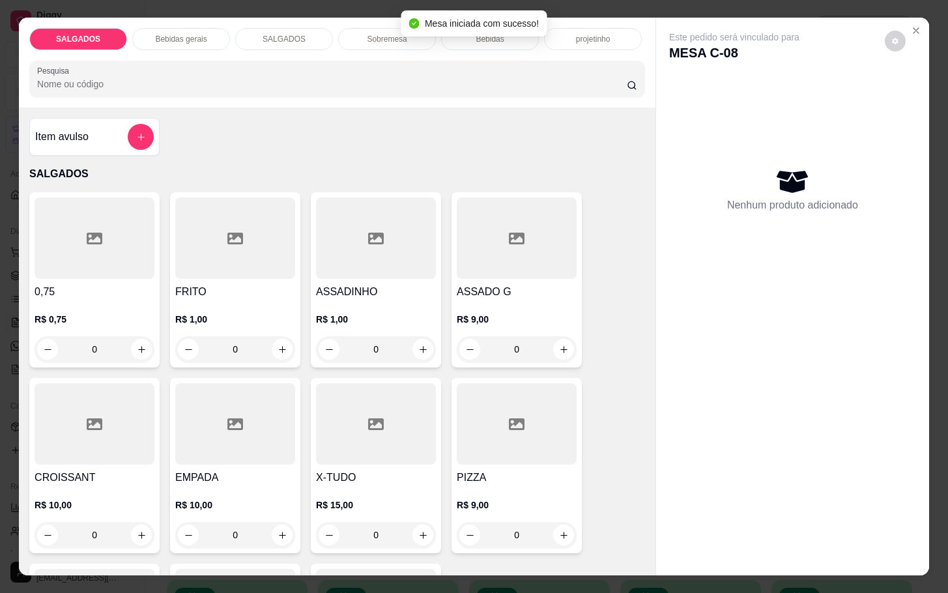
click div
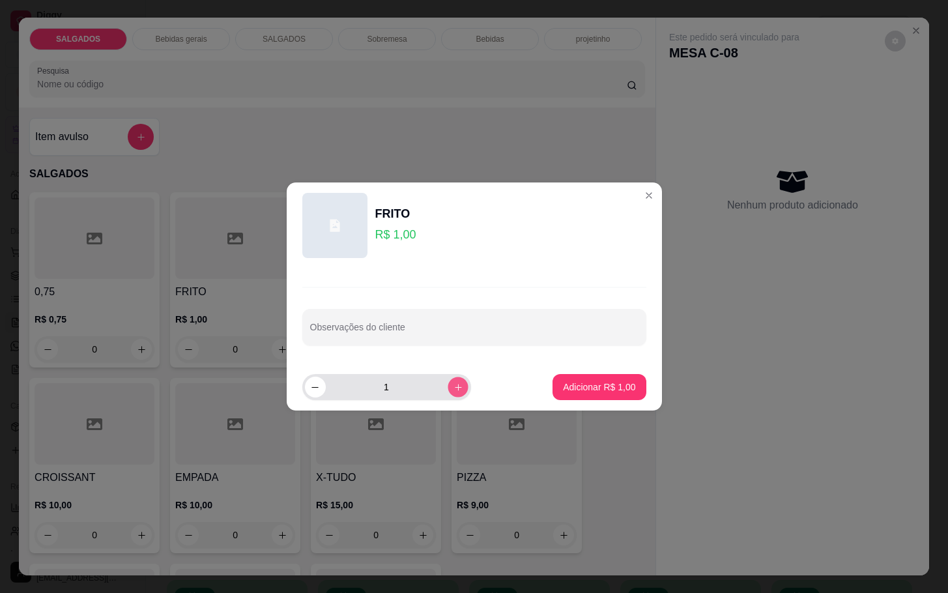
click icon "increase-product-quantity"
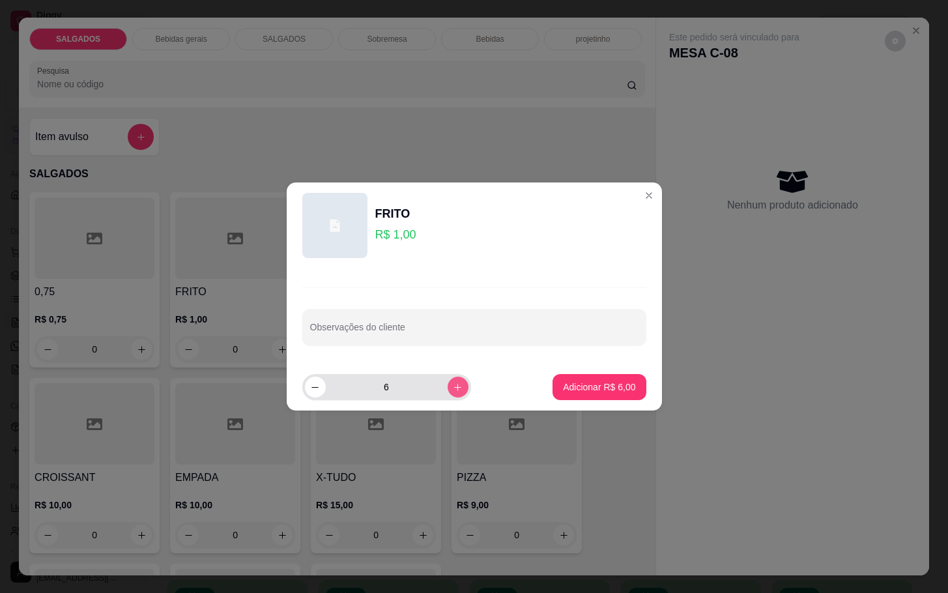
click button "increase-product-quantity"
type input "8"
click button "Adicionar R$ 8,00"
type input "8"
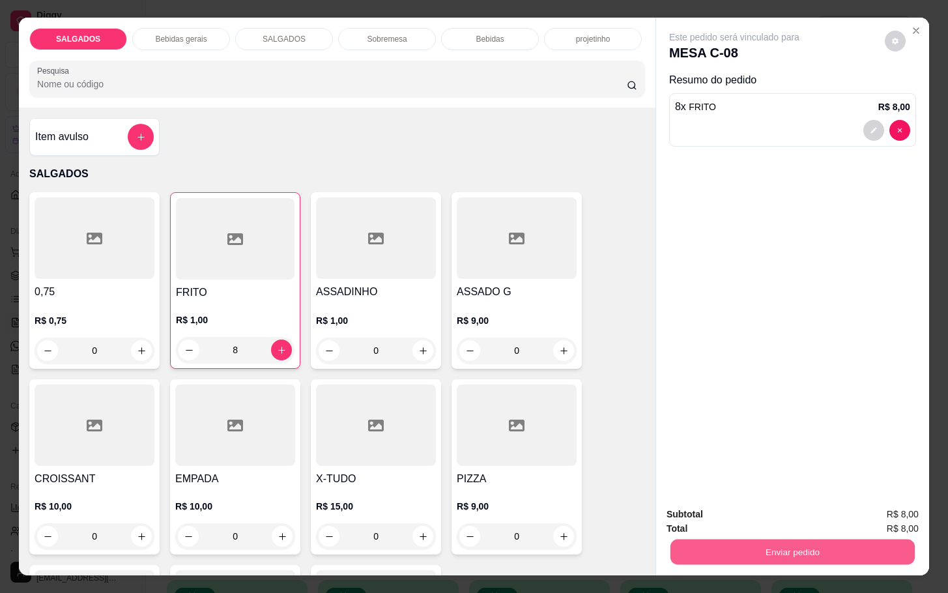
click button "Enviar pedido"
click button "Não registrar e enviar pedido"
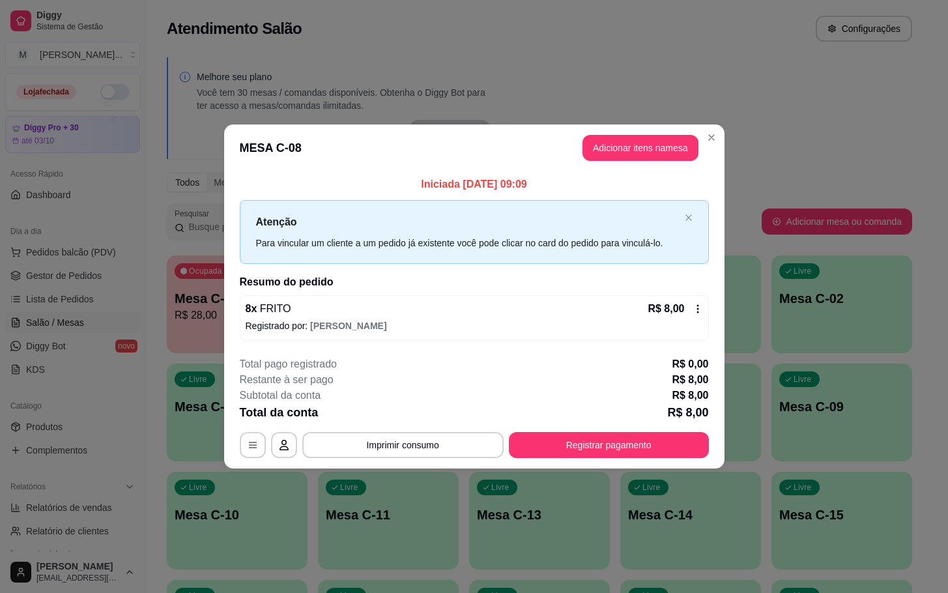
click button "Adicionar itens na mesa"
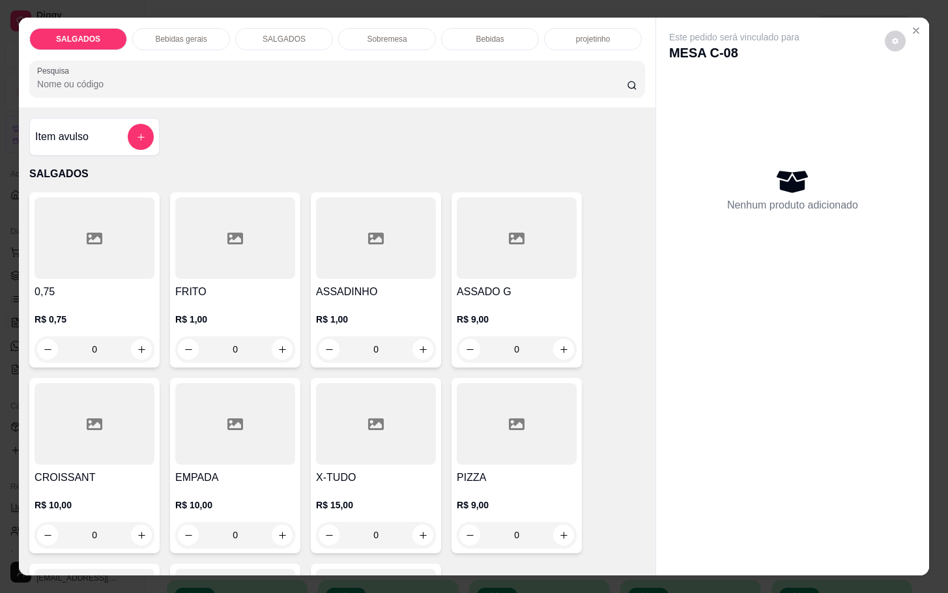
click div "Bebidas gerais"
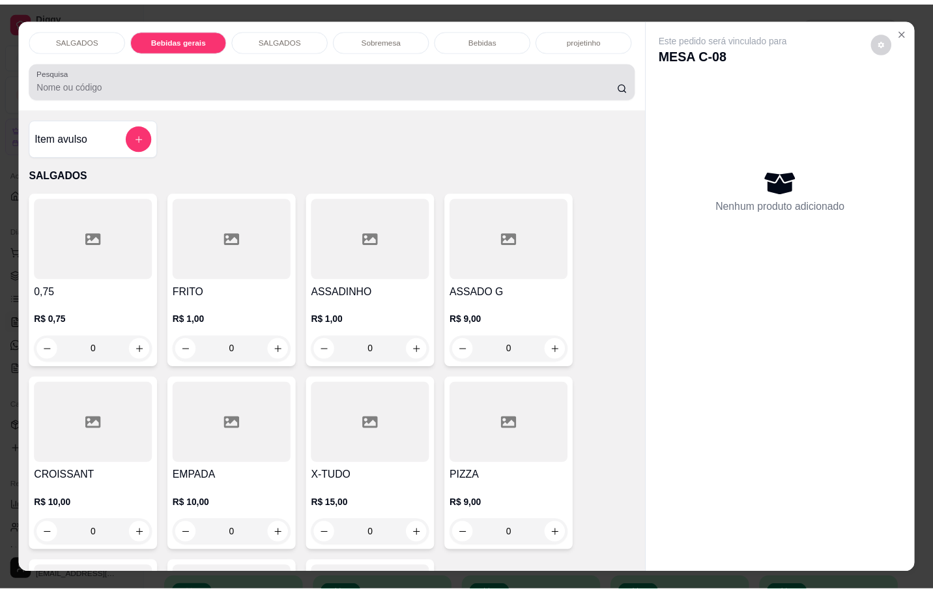
scroll to position [31, 0]
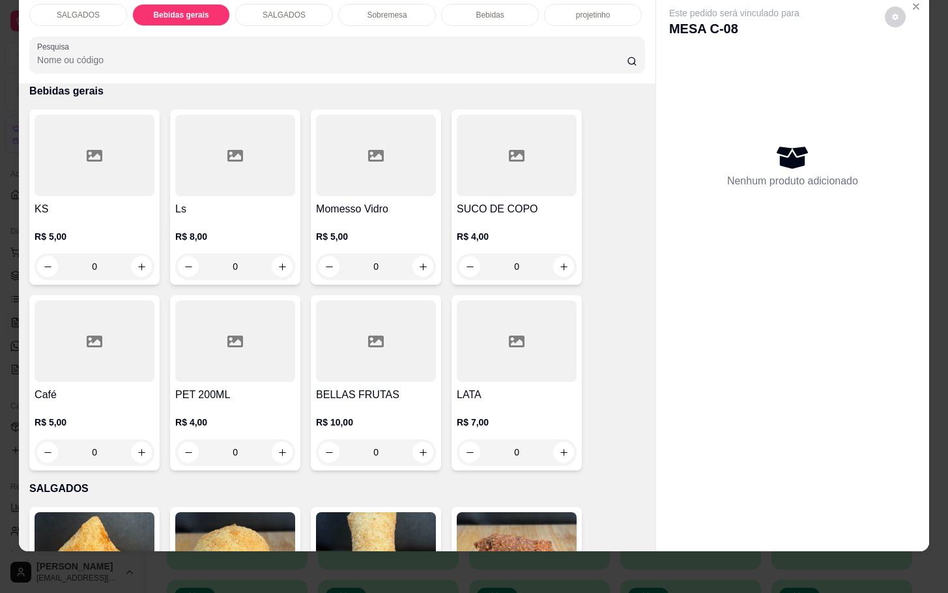
click icon
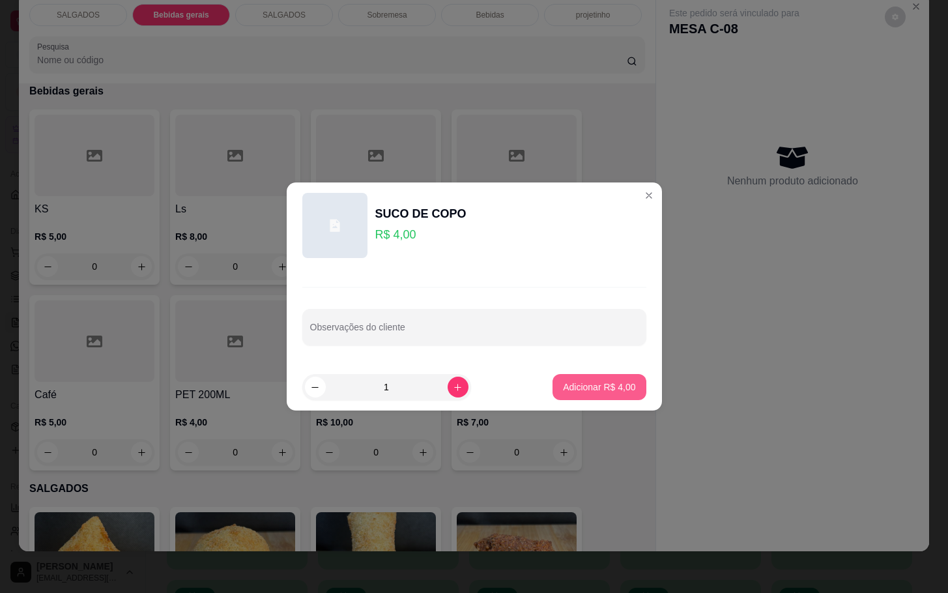
click p "Adicionar R$ 4,00"
type input "1"
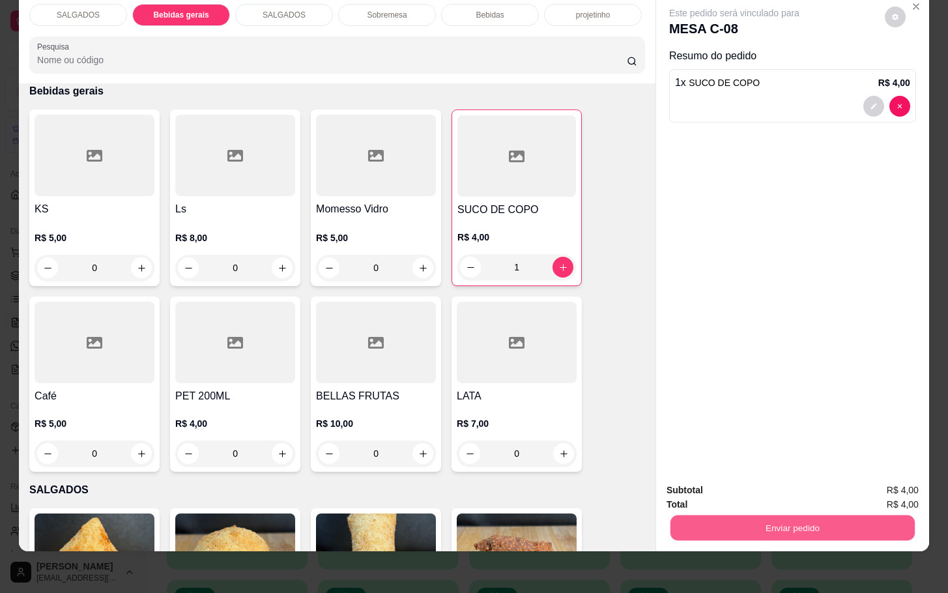
click button "Enviar pedido"
click button "Não registrar e enviar pedido"
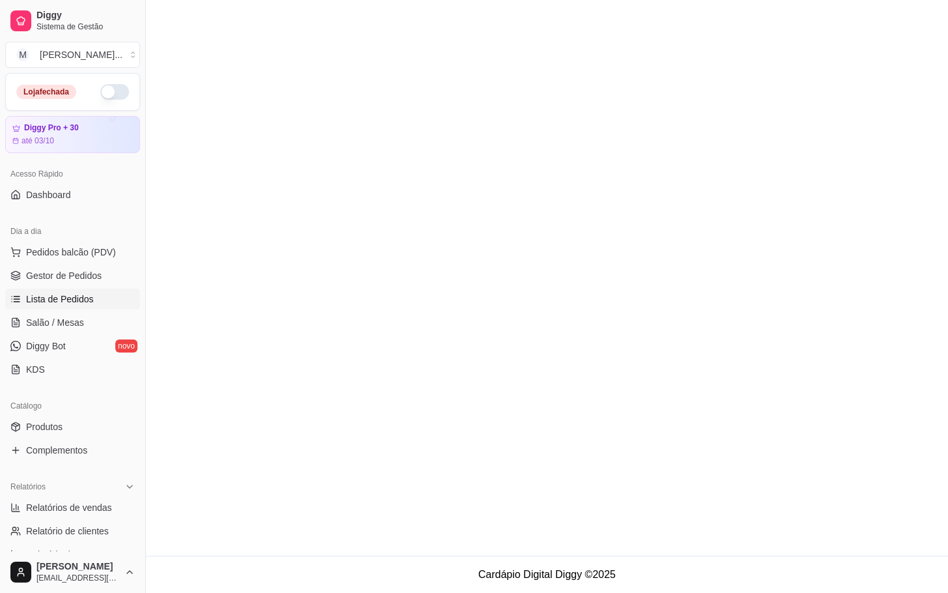
click main
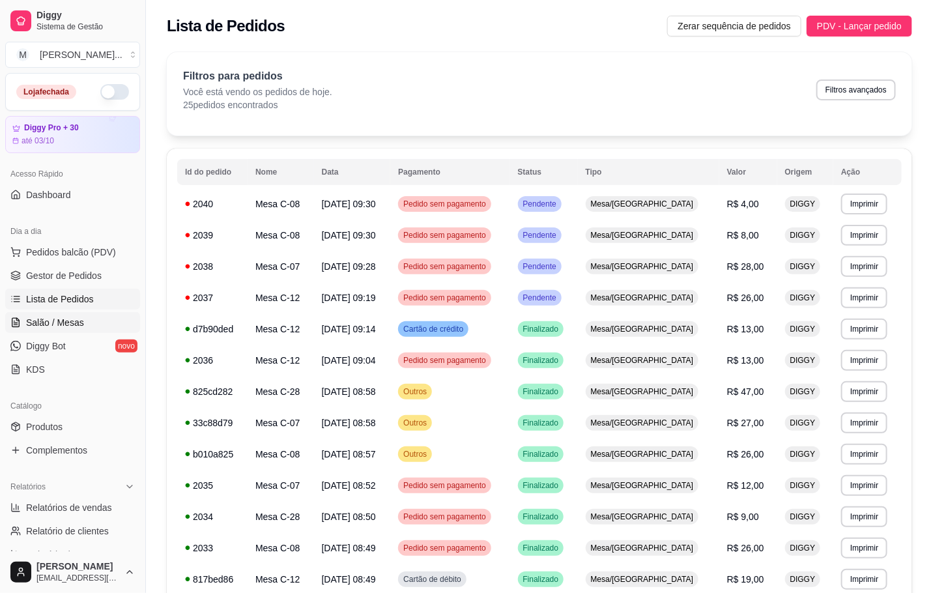
click link "Salão / Mesas"
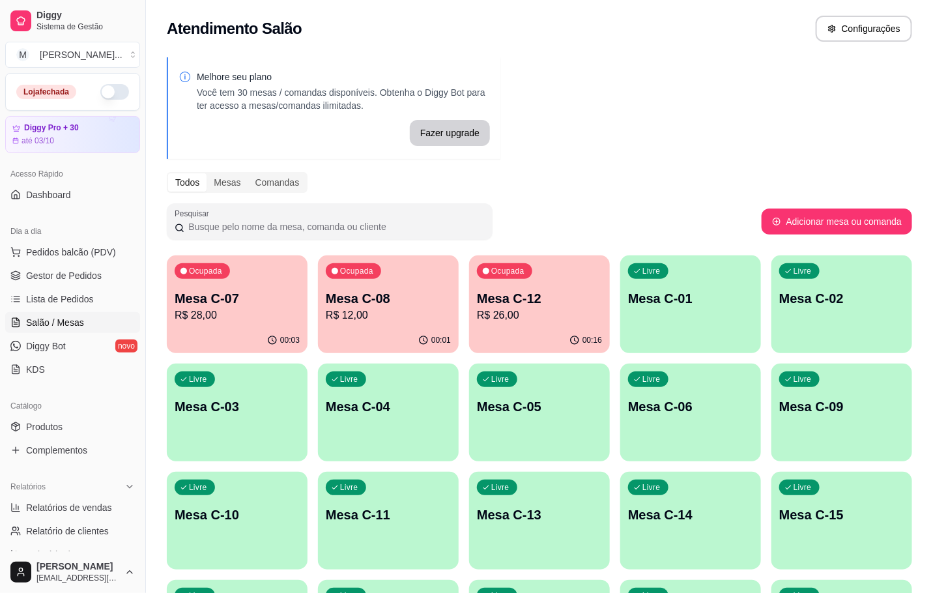
click p "Mesa C-12"
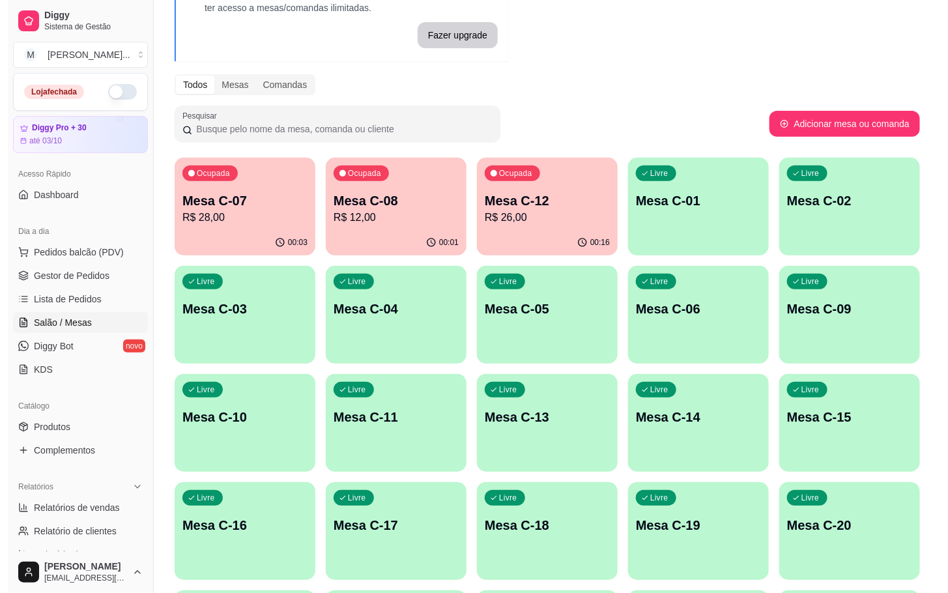
scroll to position [354, 0]
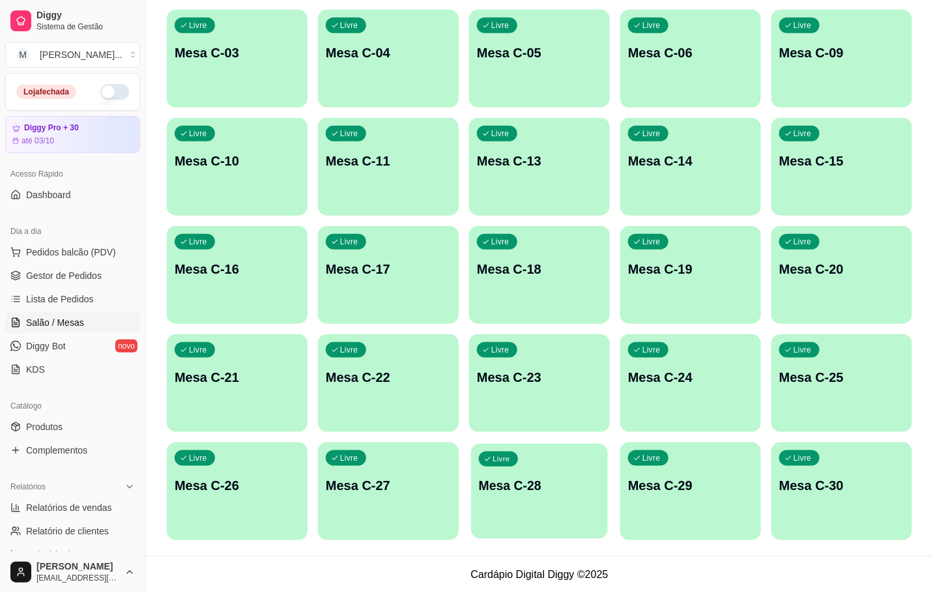
click div "Livre Mesa C-28"
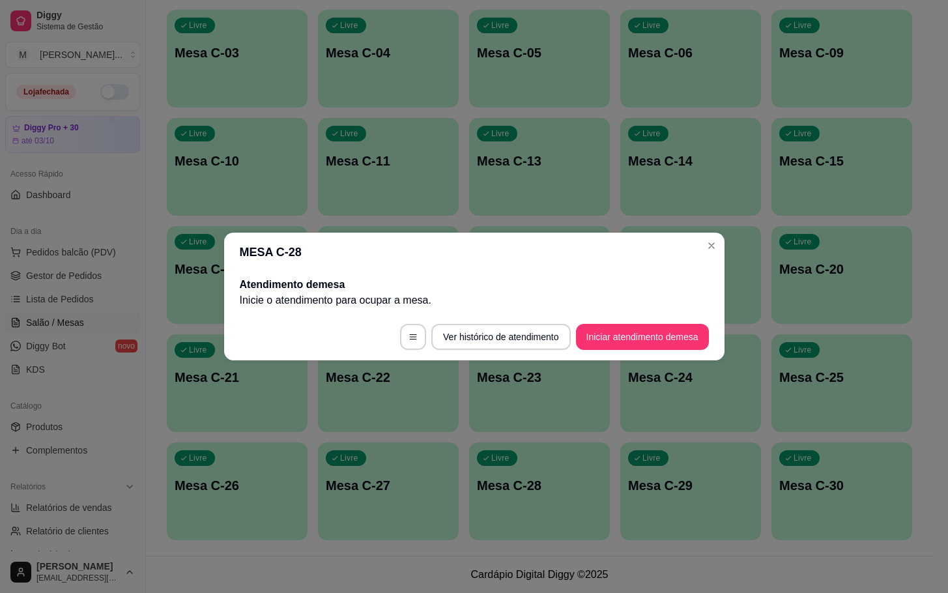
click button "Iniciar atendimento de mesa"
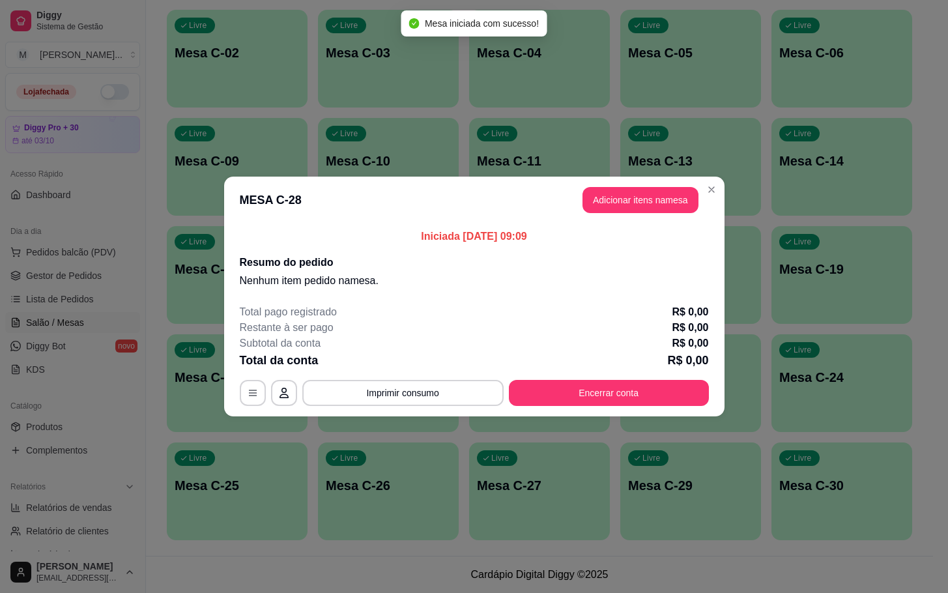
click header "MESA C-28 Adicionar itens na mesa"
click button "Adicionar itens na mesa"
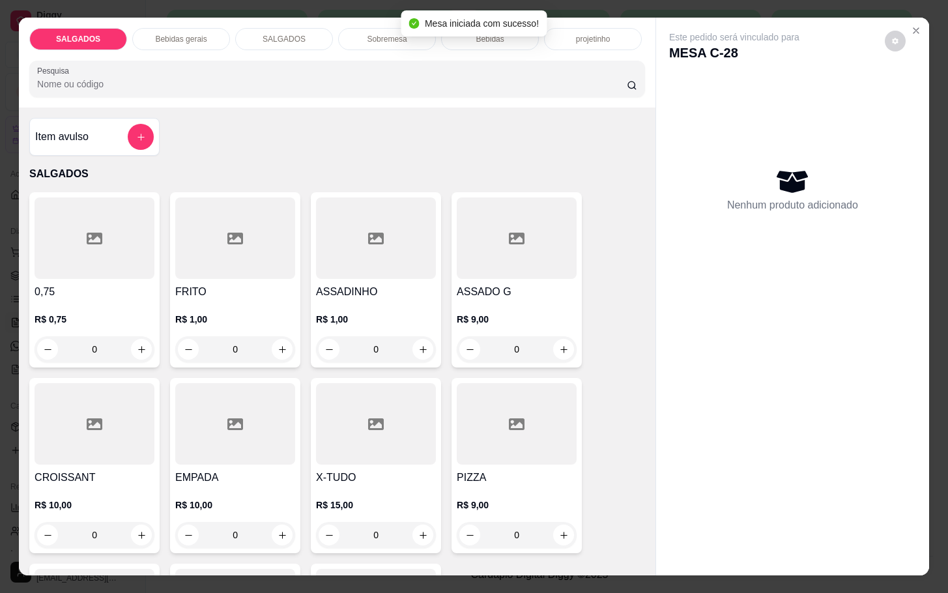
click div
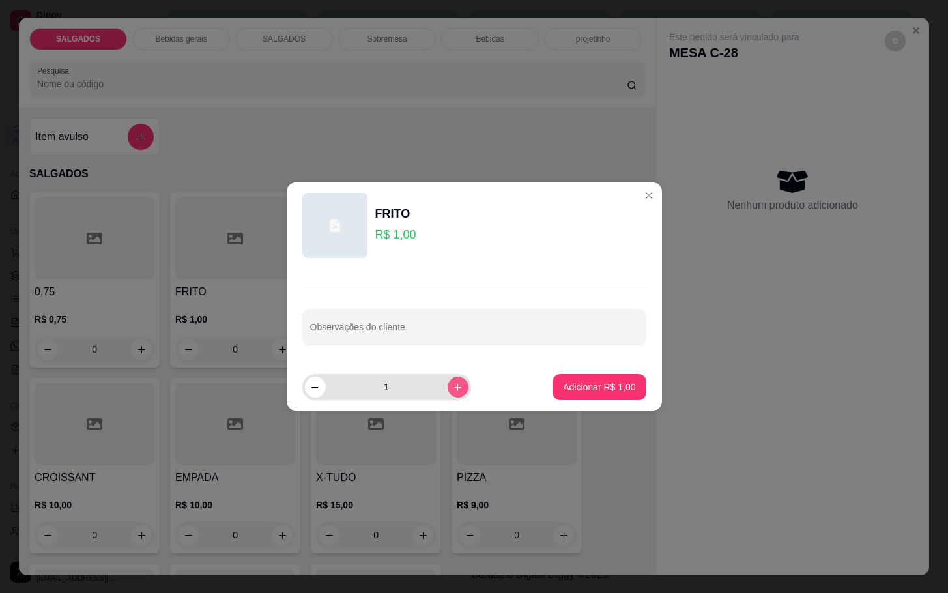
click icon "increase-product-quantity"
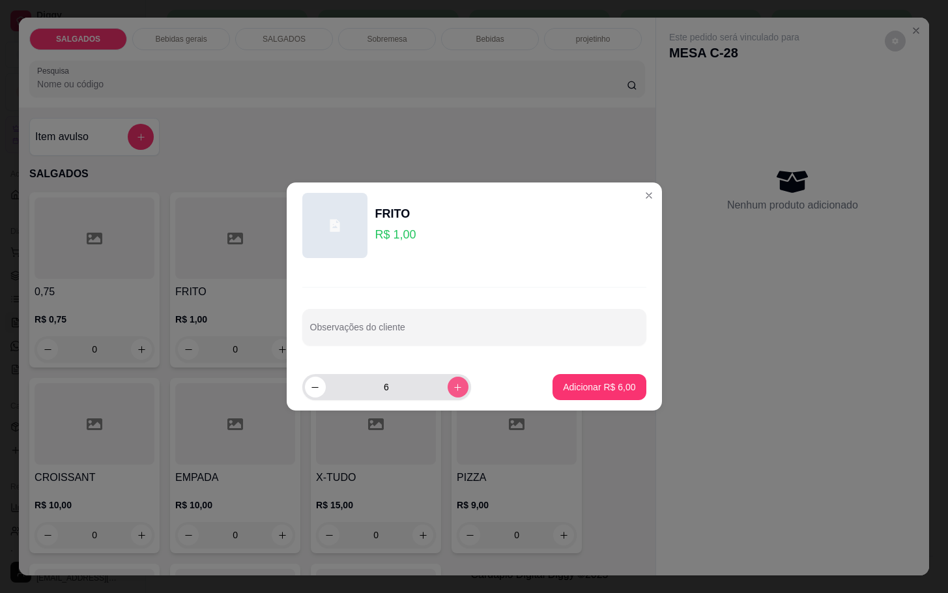
click icon "increase-product-quantity"
type input "7"
click footer "7 Adicionar R$ 7,00"
click p "Adicionar R$ 7,00"
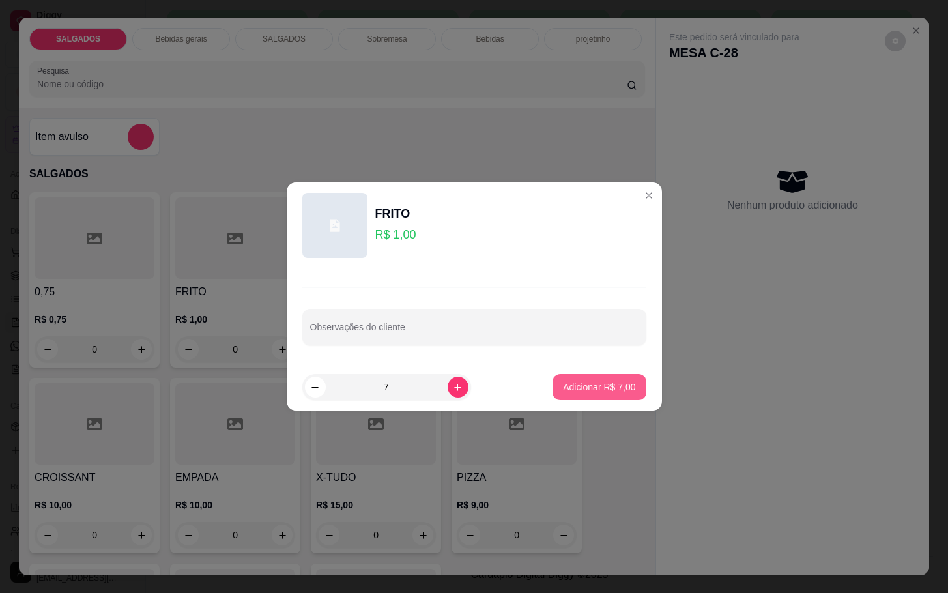
type input "7"
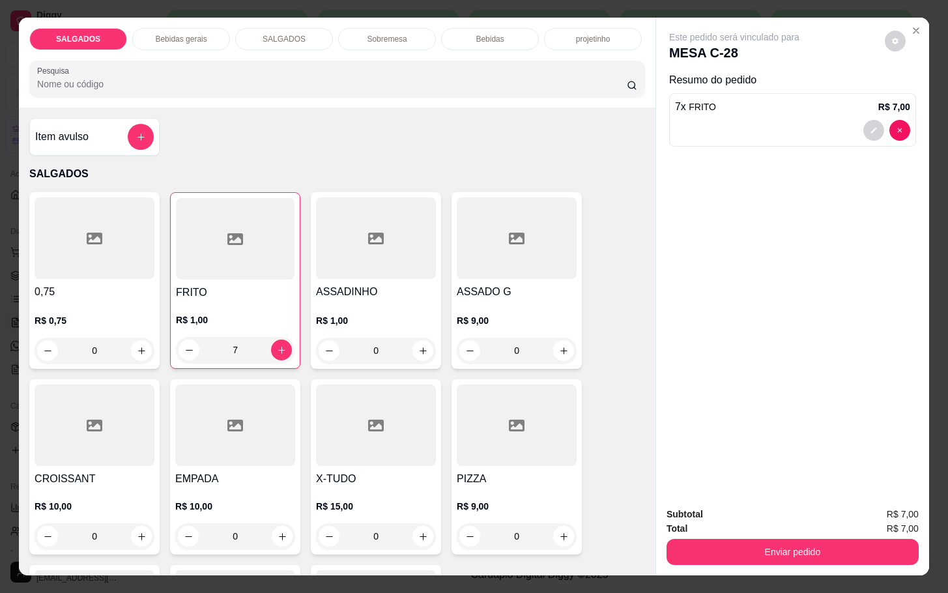
click p "Bebidas gerais"
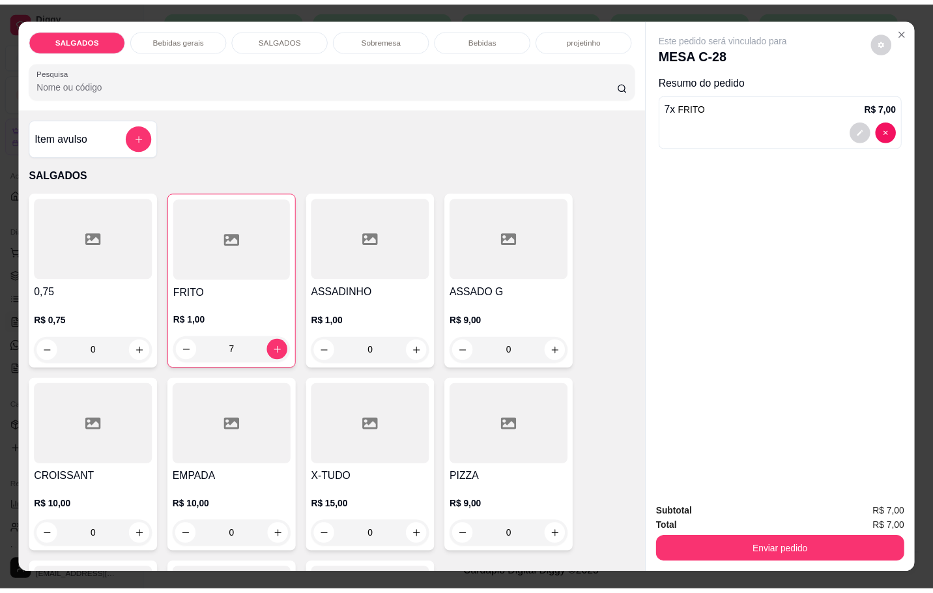
scroll to position [31, 0]
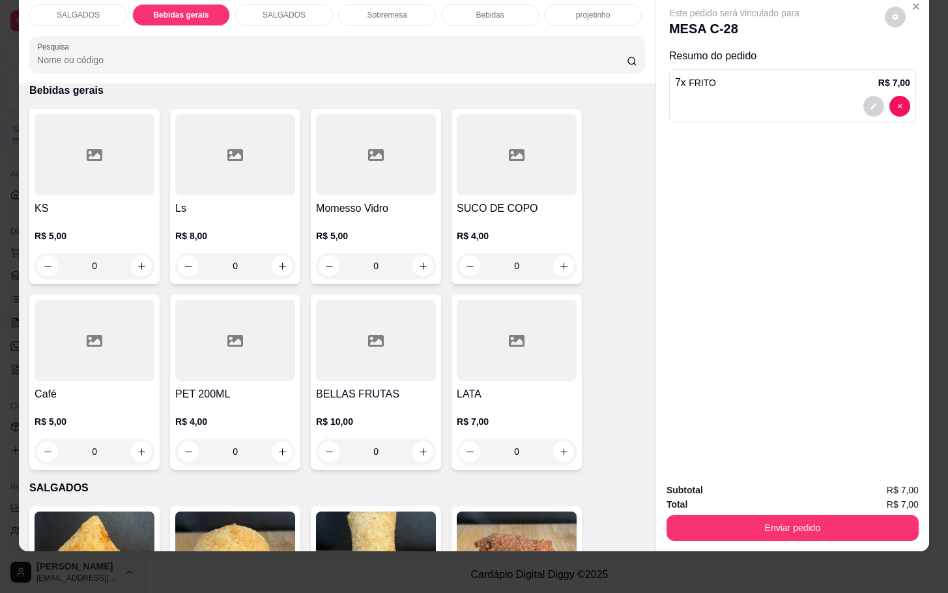
click div
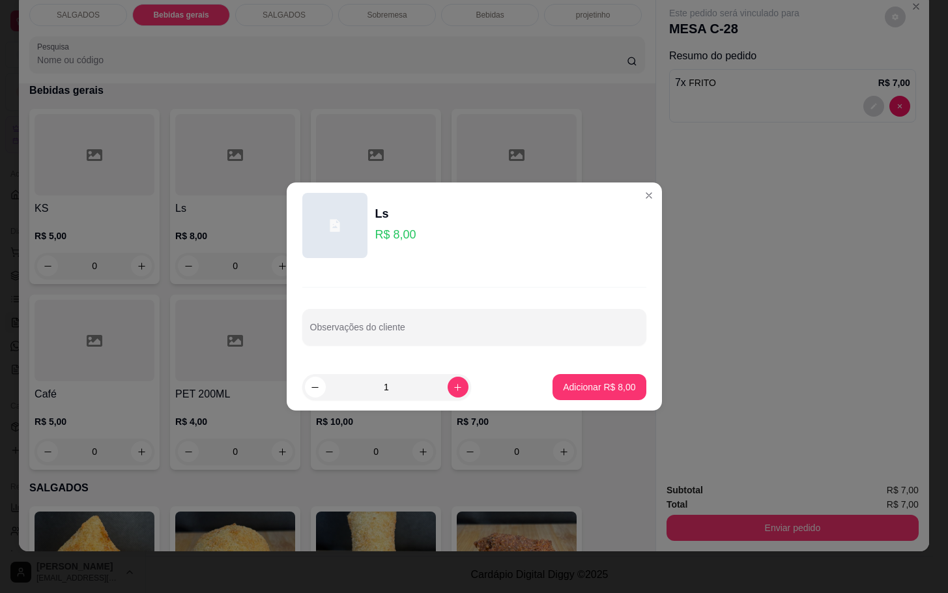
click p "Adicionar R$ 8,00"
type input "1"
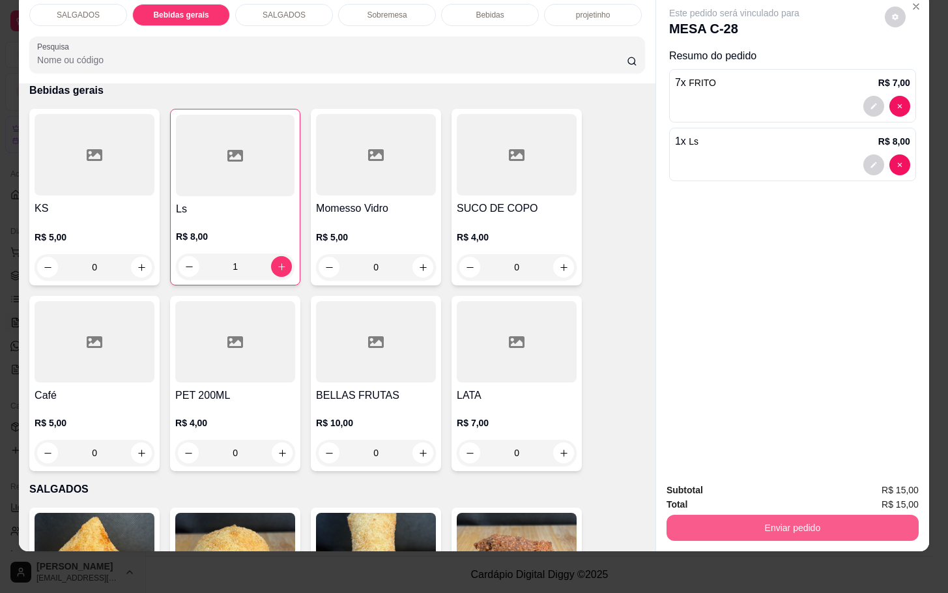
click button "Enviar pedido"
click button "Não registrar e enviar pedido"
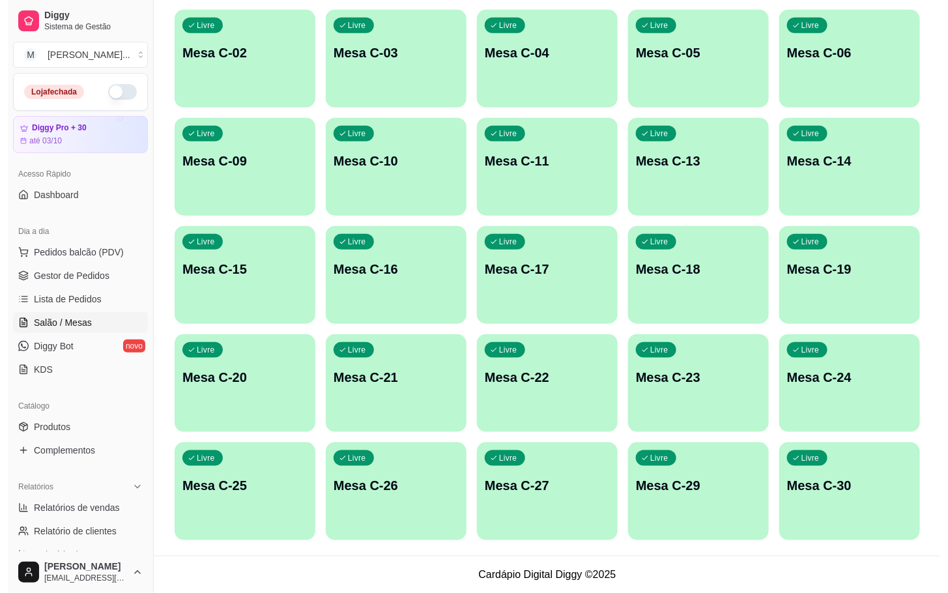
scroll to position [0, 0]
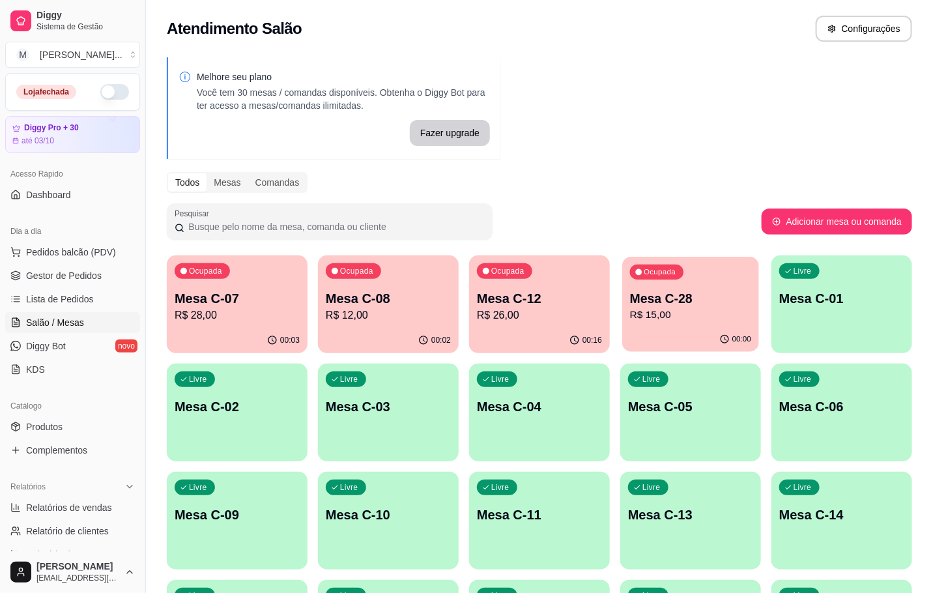
click p "Mesa C-28"
click div "00:16"
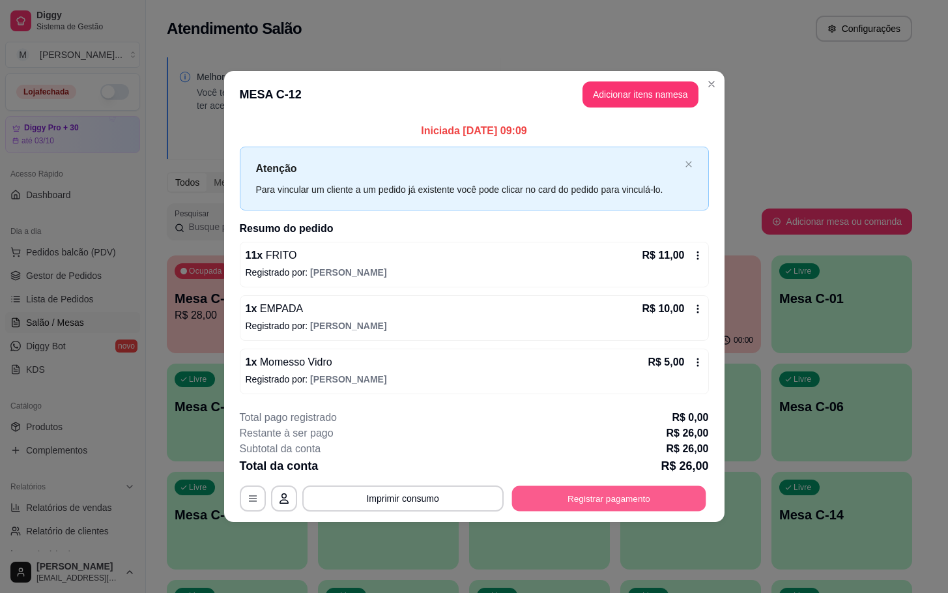
click button "Registrar pagamento"
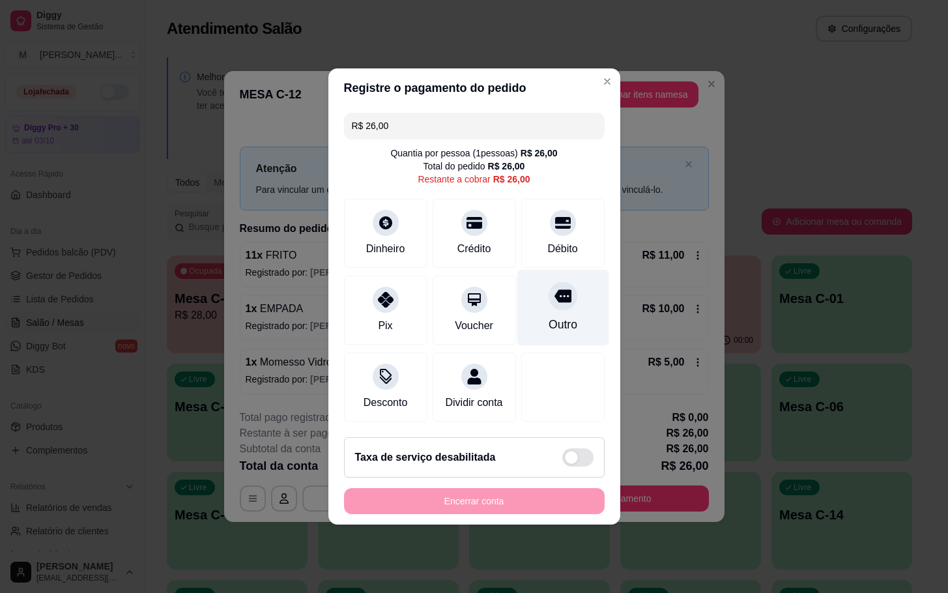
click div "Outro"
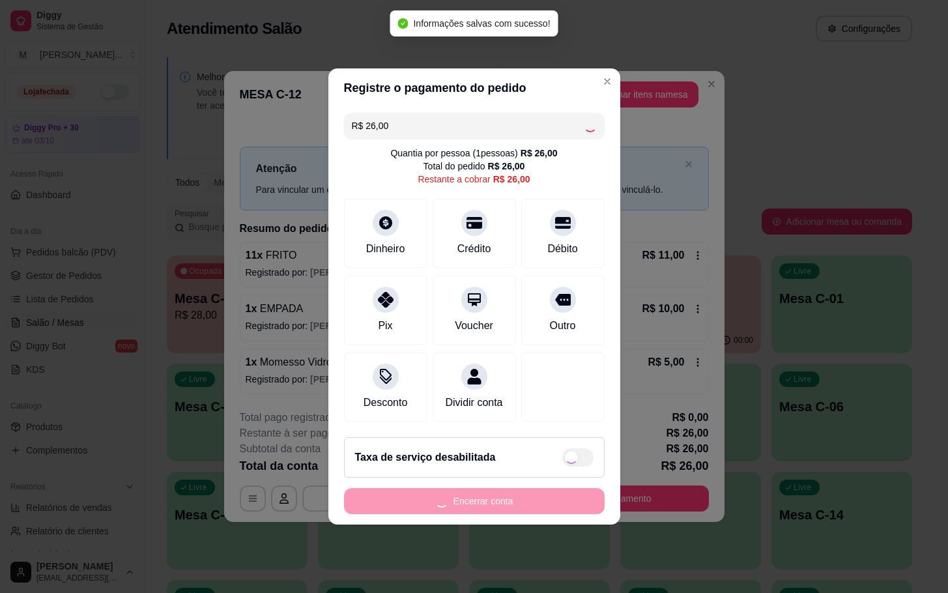
type input "R$ 0,00"
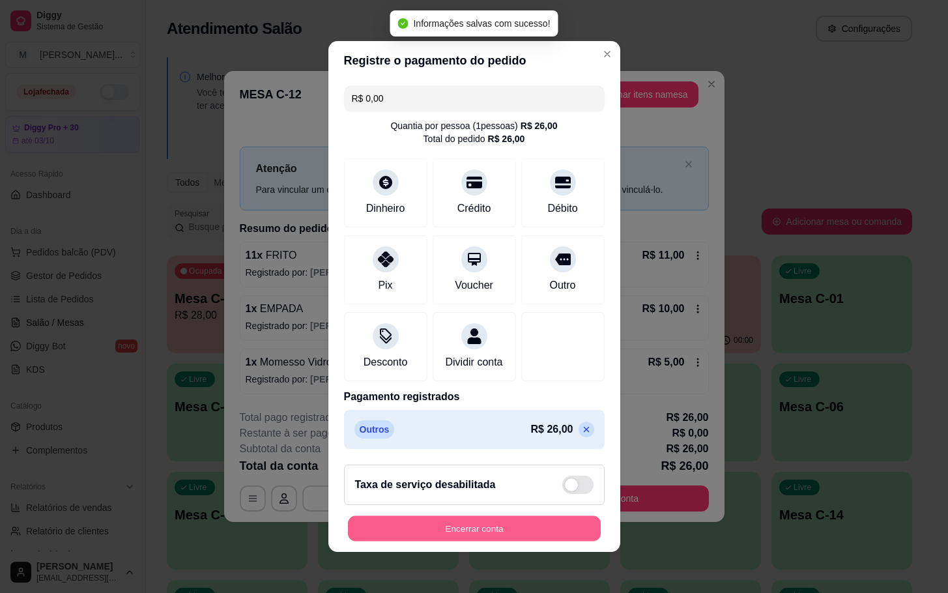
click button "Encerrar conta"
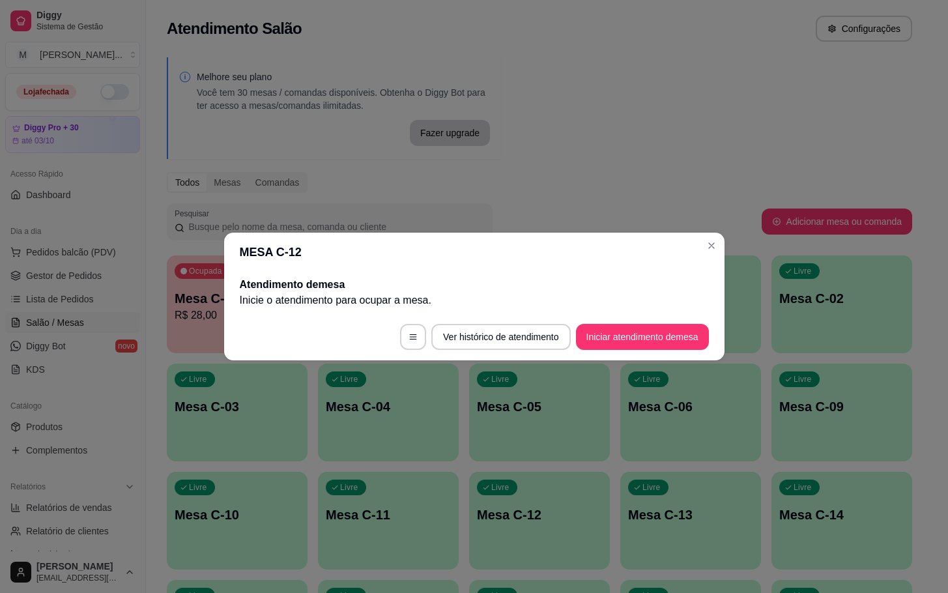
click footer "Ver histórico de atendimento Iniciar atendimento de mesa"
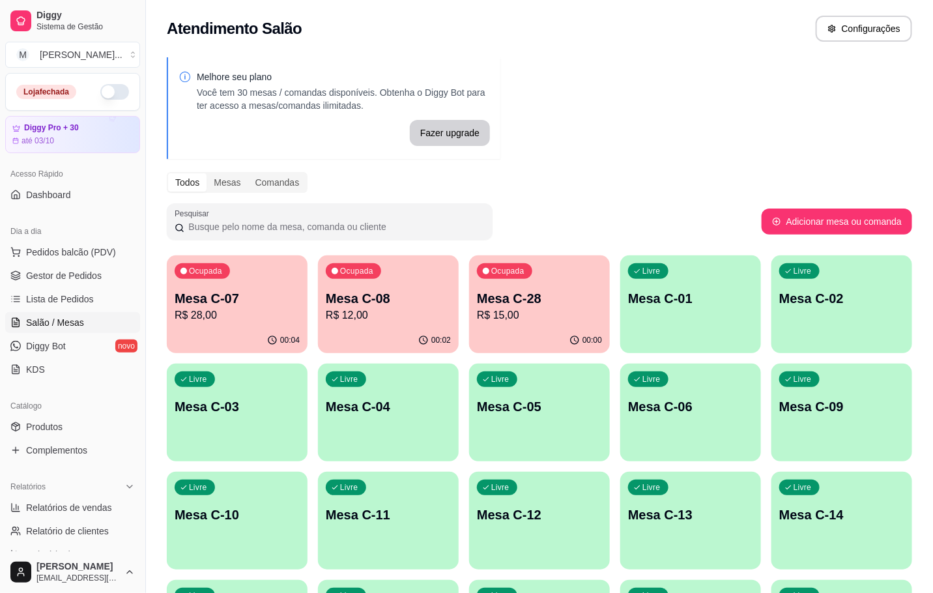
click p "Mesa C-28"
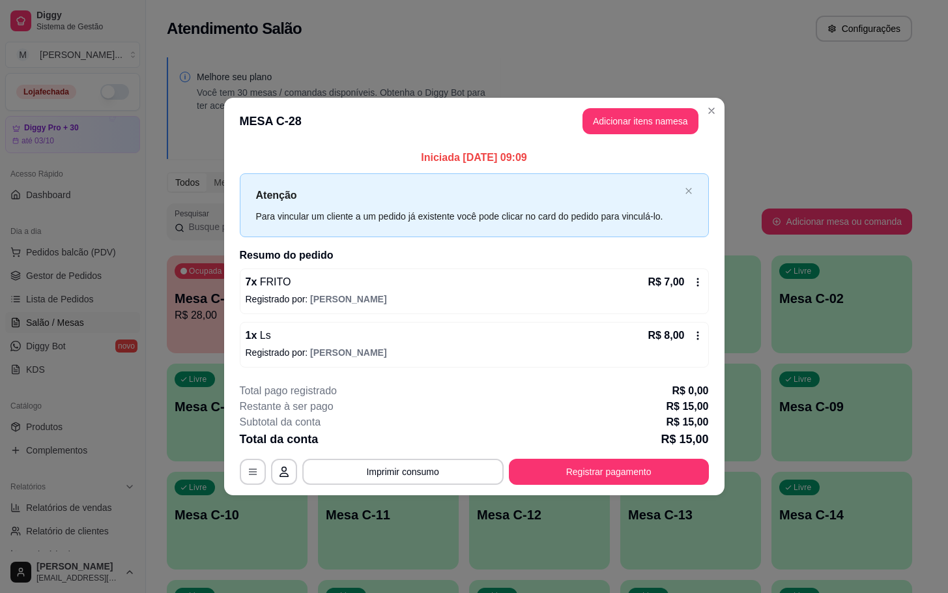
click div "R$ 8,00"
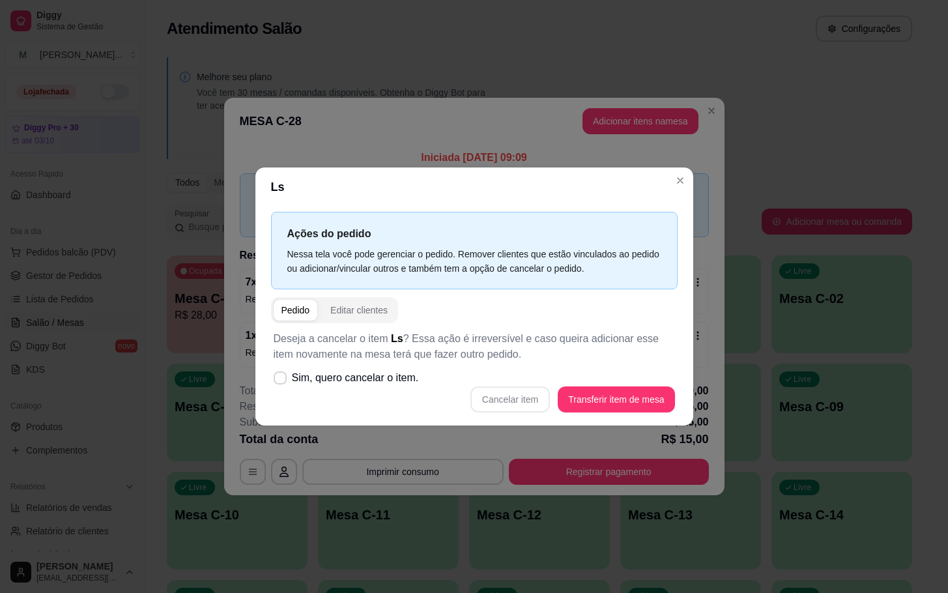
click div "Ações do pedido Nessa tela você pode gerenciar o pedido. Remover clientes que e…"
click label "Sim, quero cancelar o item."
click input "Sim, quero cancelar o item."
checkbox input "true"
click button "Cancelar item"
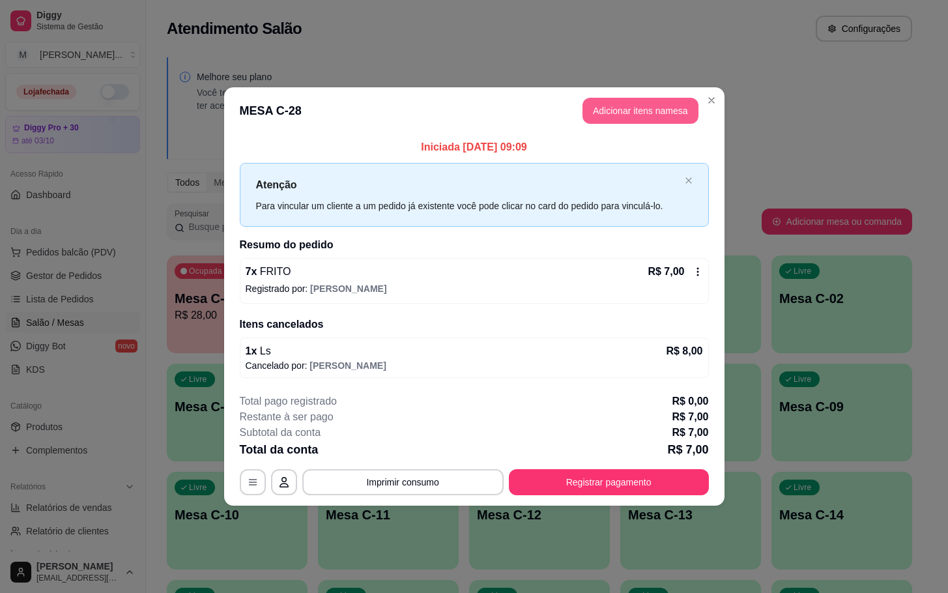
click button "Adicionar itens na mesa"
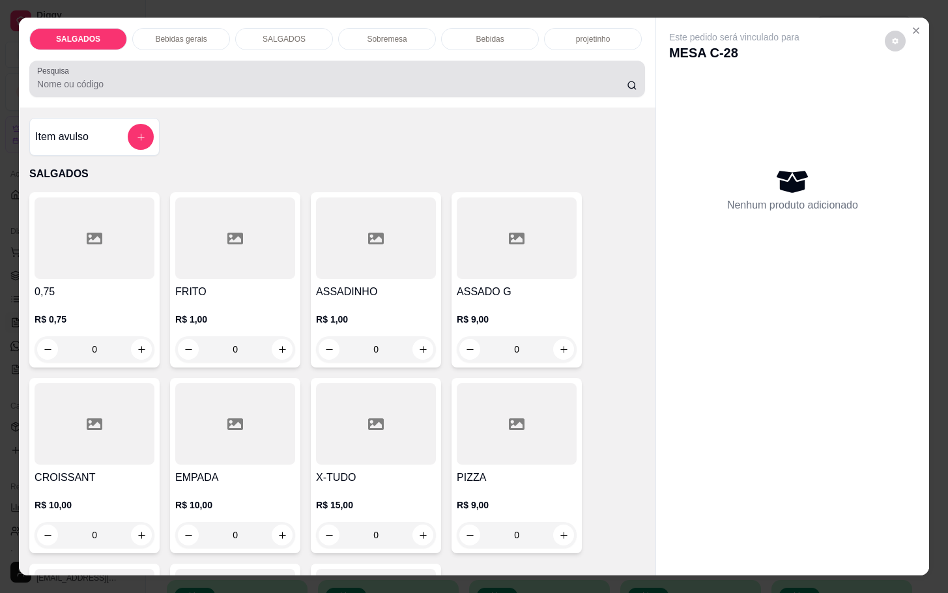
click div
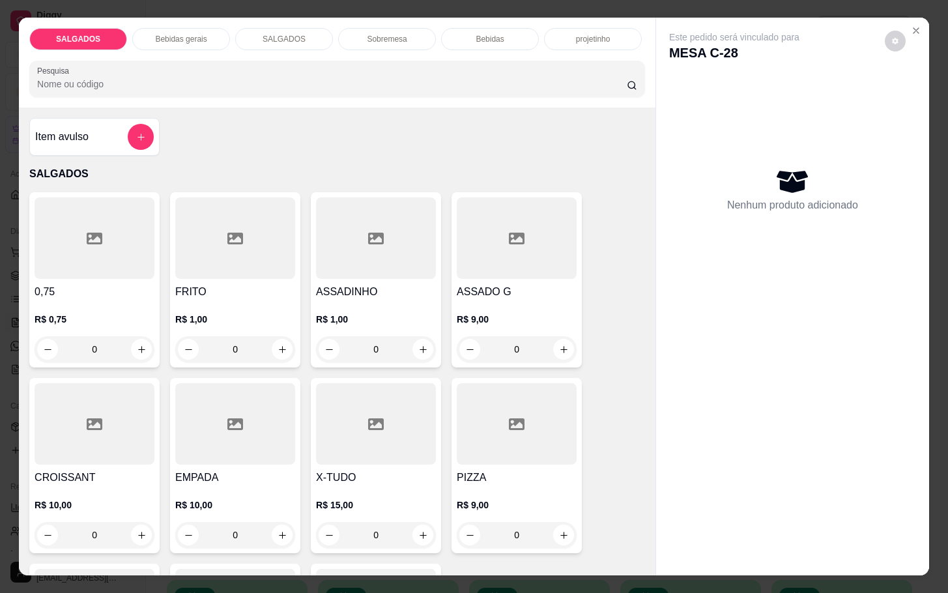
click div "Item avulso SALGADOS 0,75 R$ 0,75 0 FRITO R$ 1,00 0 ASSADINHO R$ 1,00 0 ASSADO …"
click div "Item avulso"
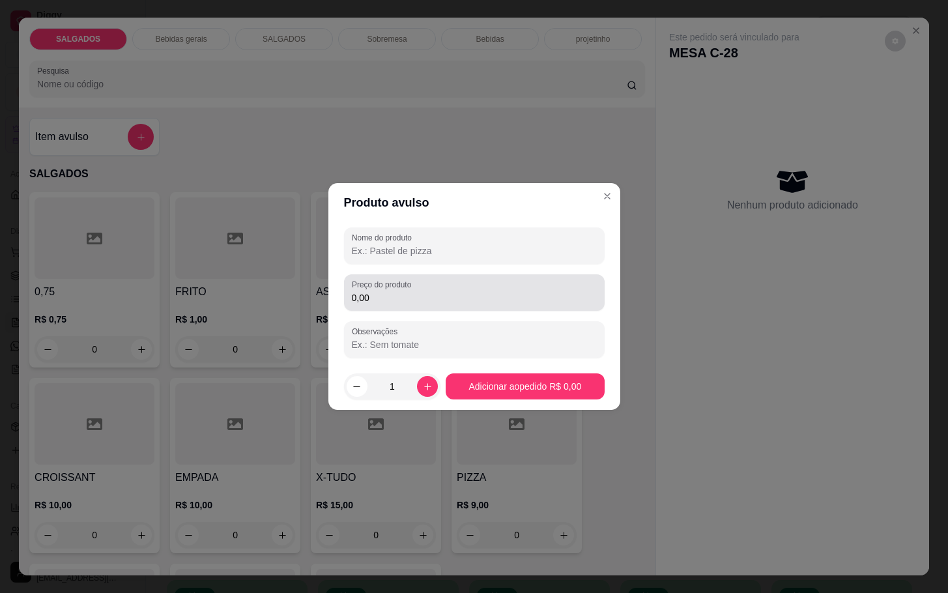
click label "Preço do produto"
click input "0,00"
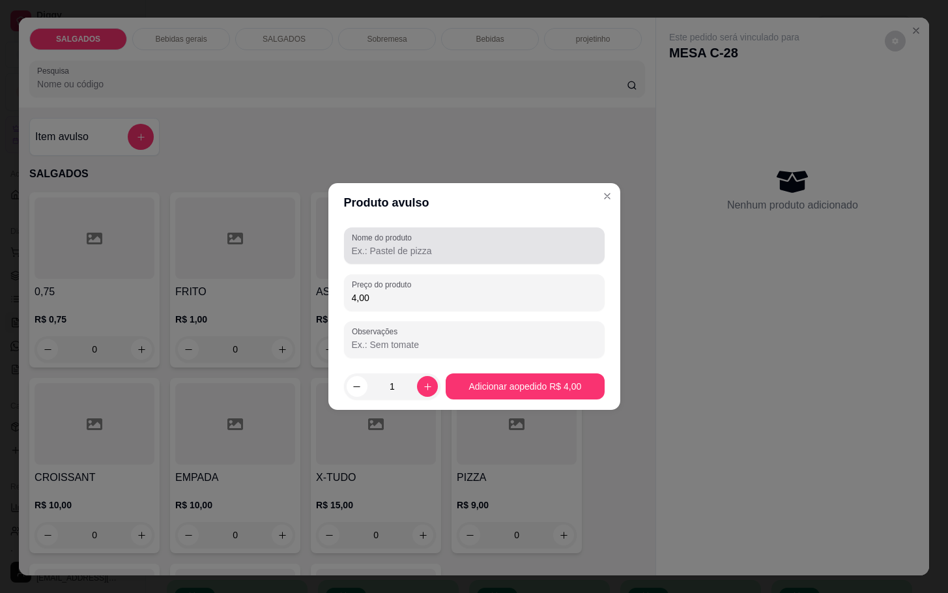
type input "4,00"
click label "Nome do produto"
click input "Nome do produto"
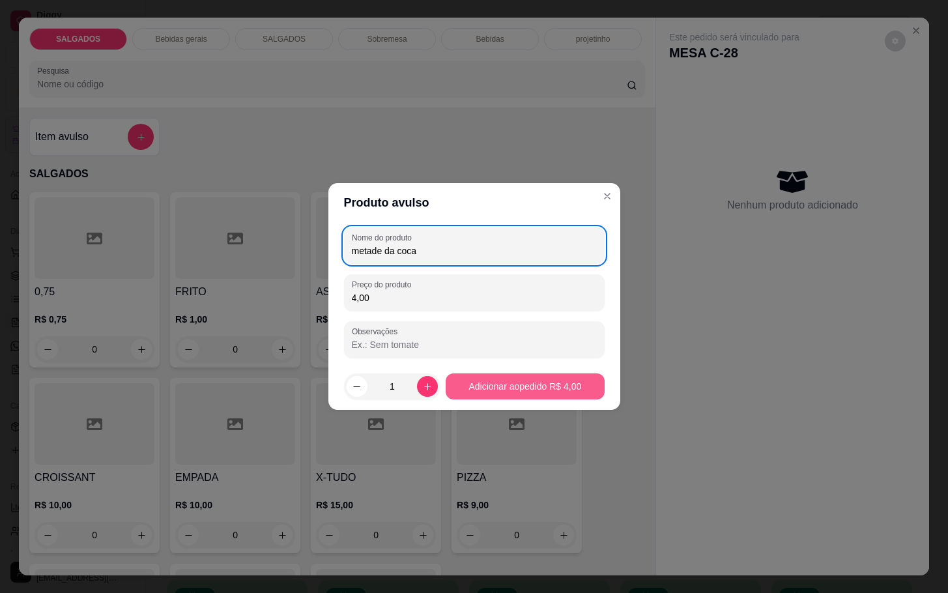
type input "metade da coca"
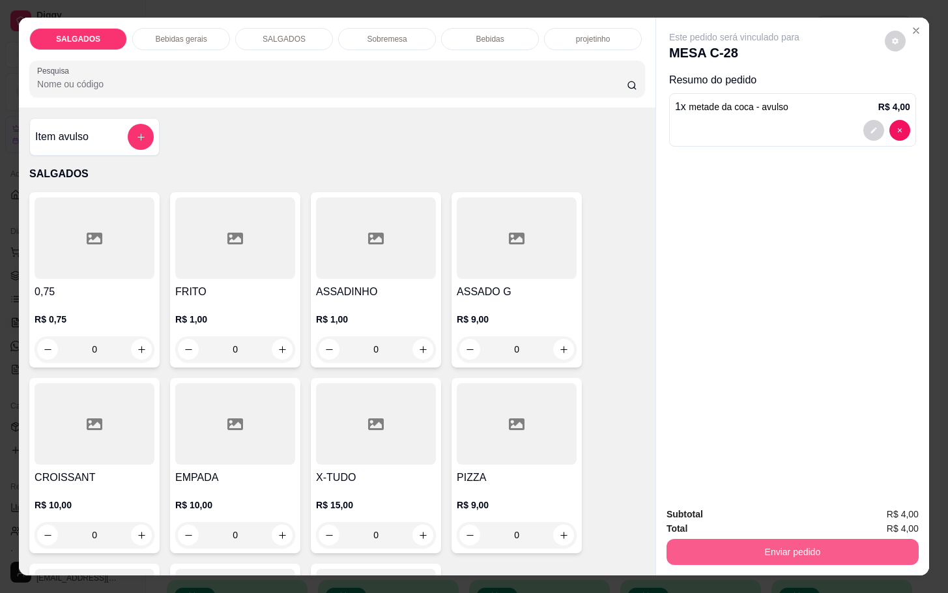
click button "Enviar pedido"
click button "Não registrar e enviar pedido"
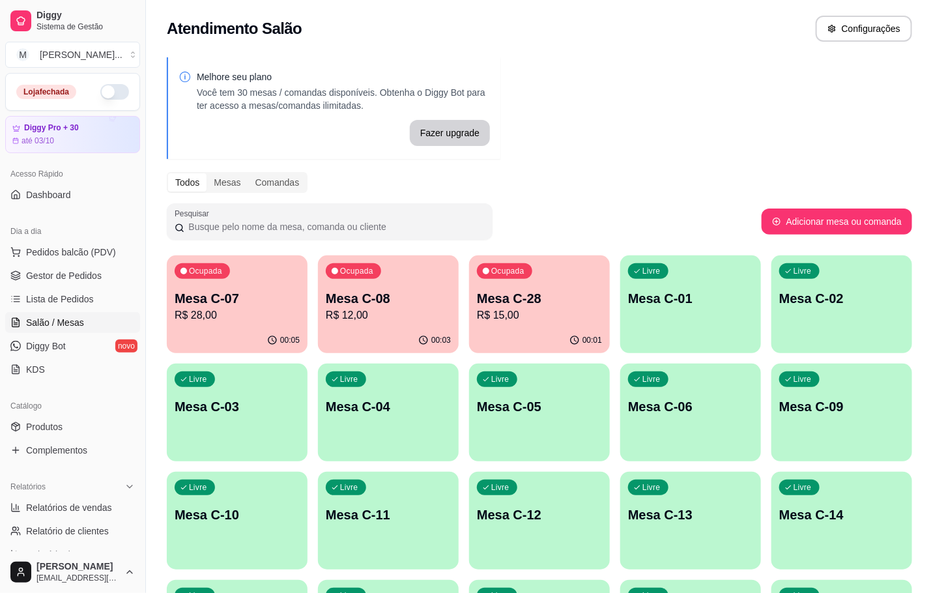
click p "Mesa C-12"
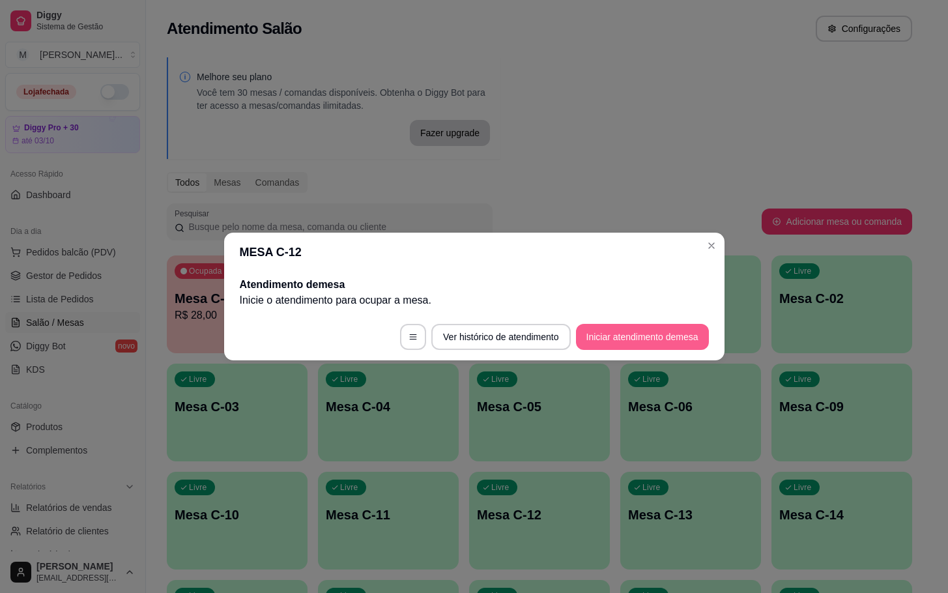
click button "Iniciar atendimento de mesa"
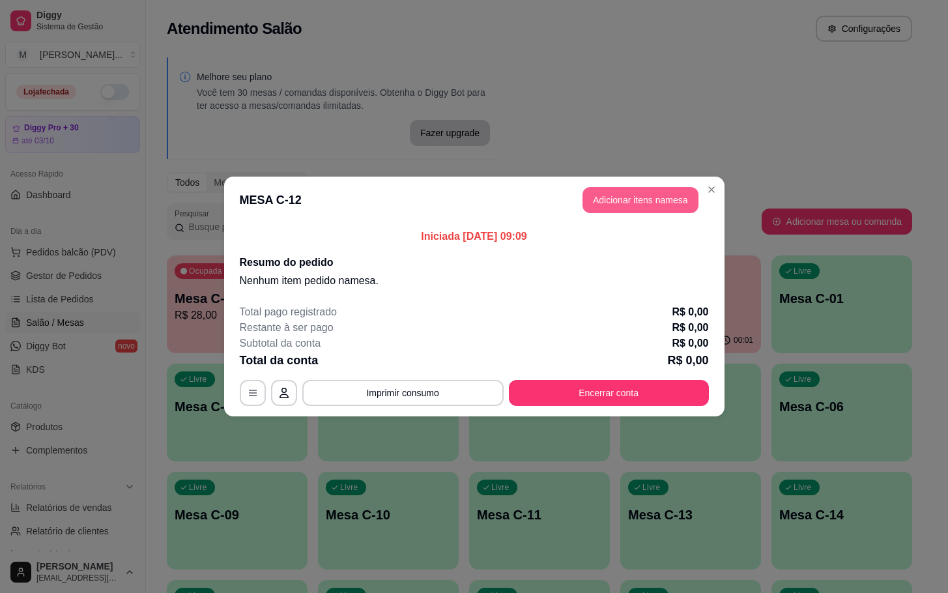
click button "Adicionar itens na mesa"
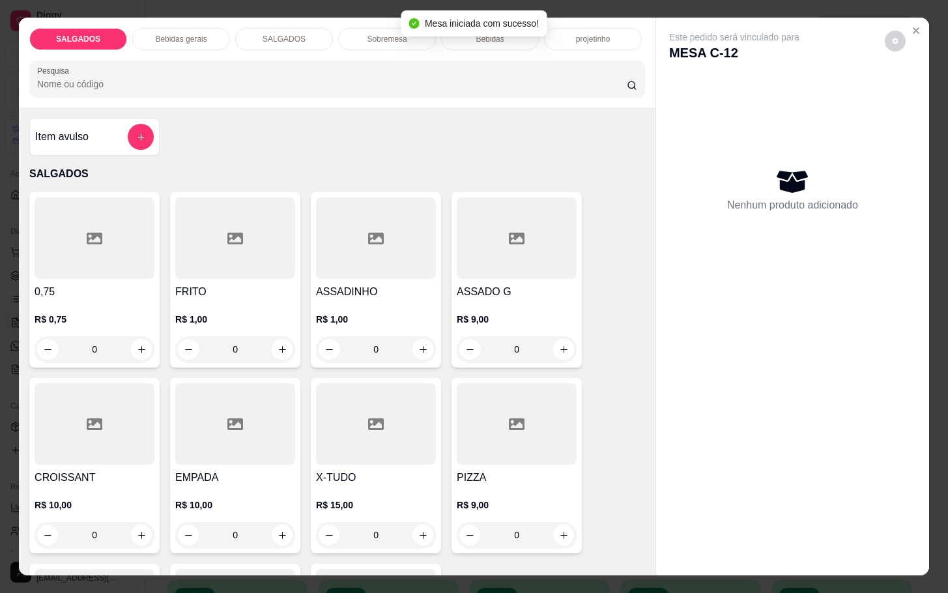
click div
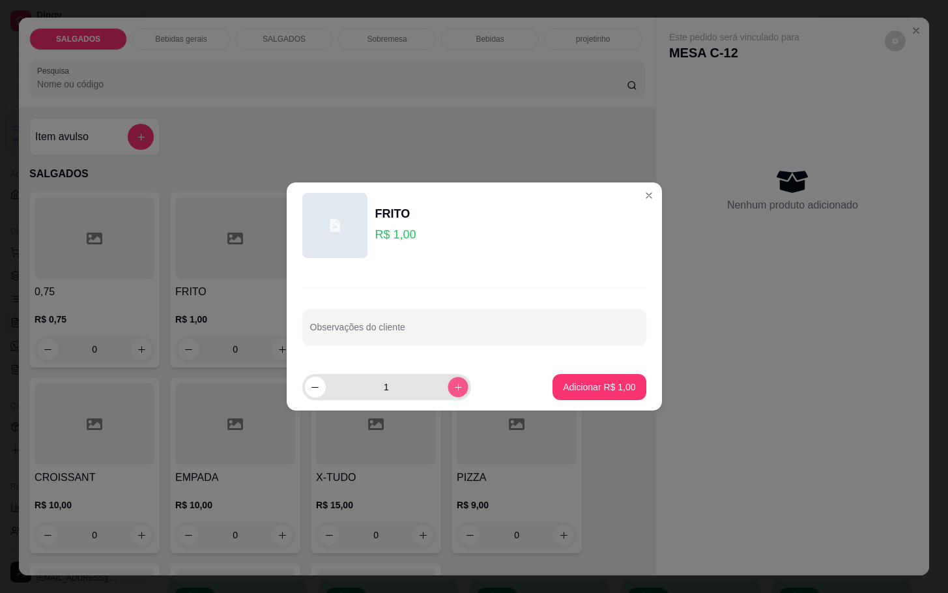
click icon "increase-product-quantity"
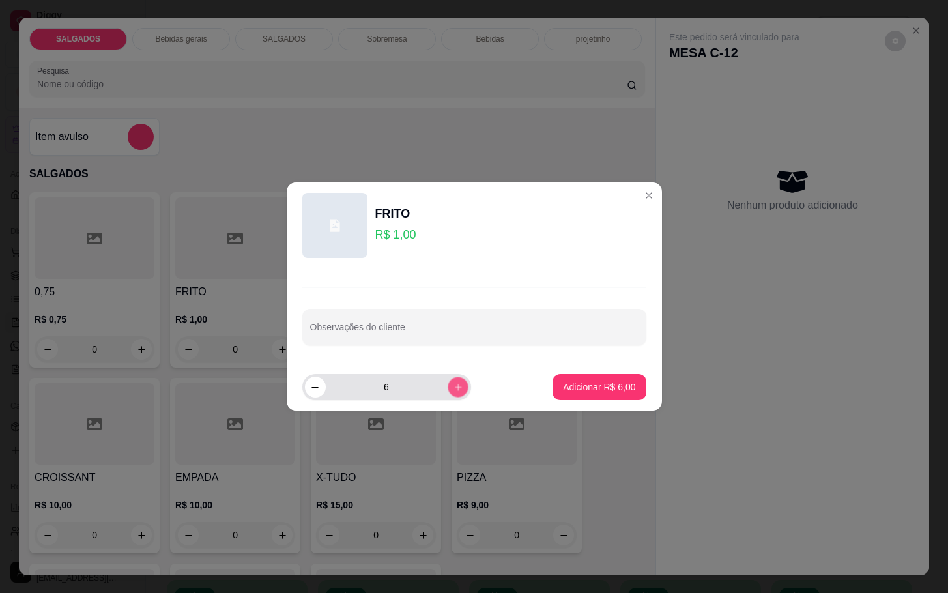
click icon "increase-product-quantity"
type input "10"
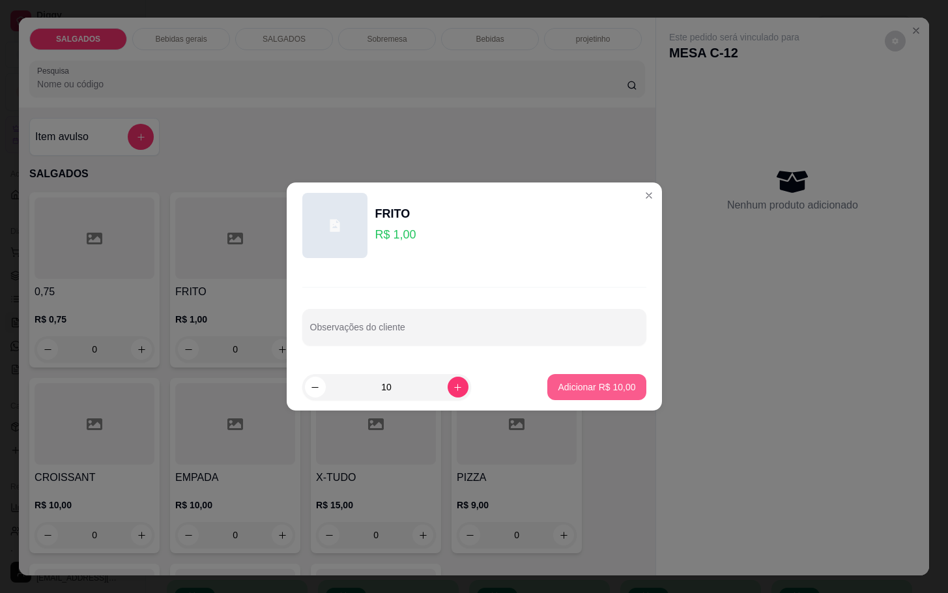
click button "Adicionar R$ 10,00"
type input "10"
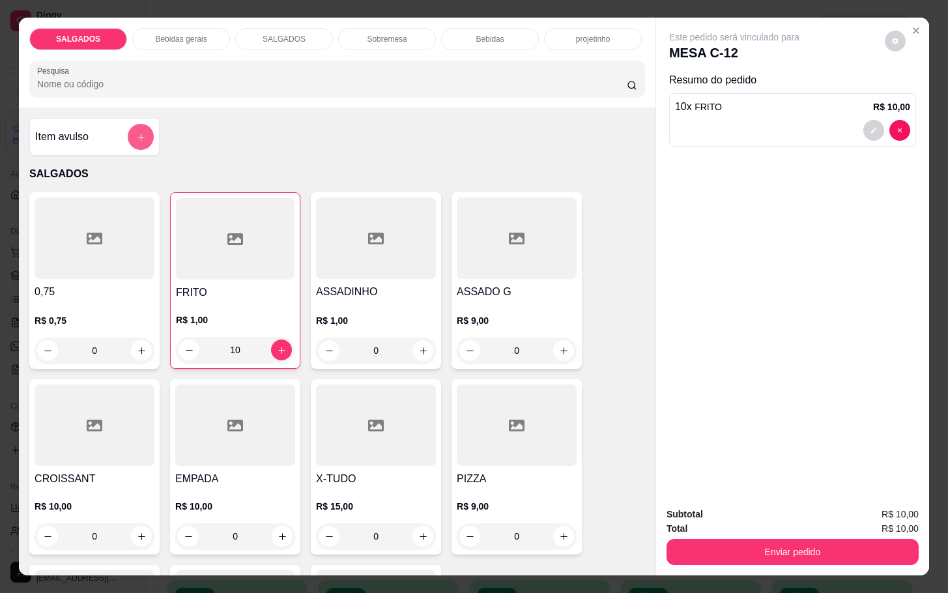
click button "add-separate-item"
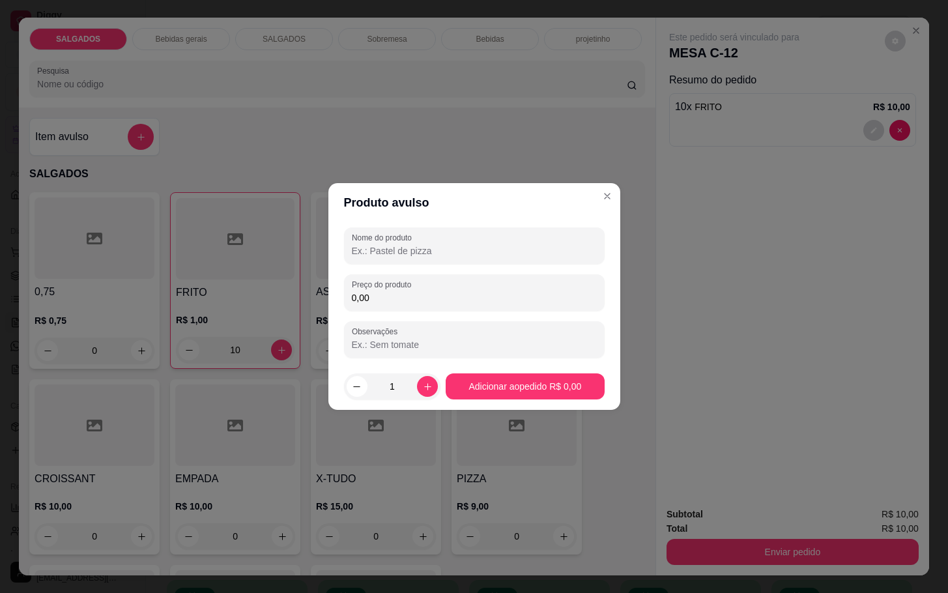
click input "0,00"
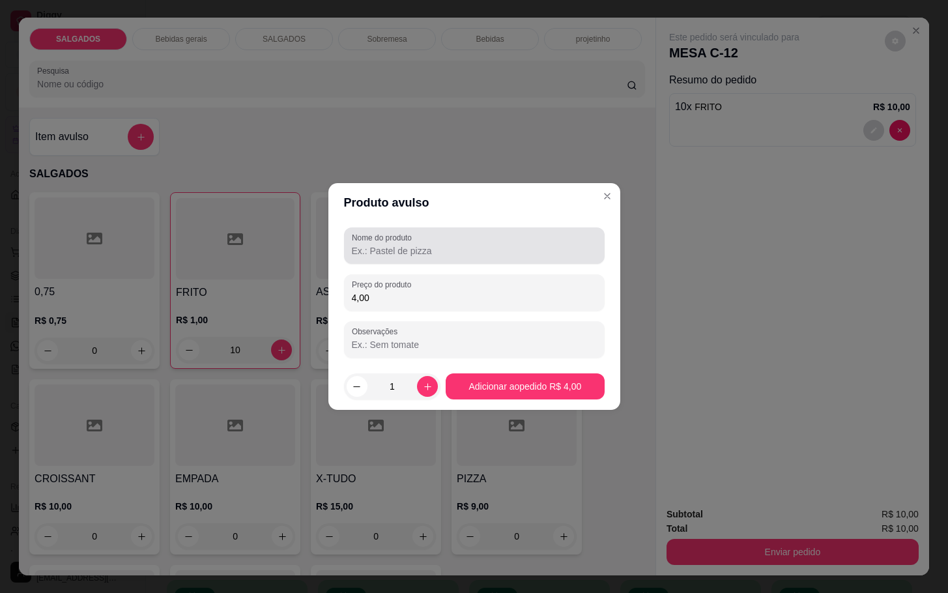
type input "4,00"
click input "Nome do produto"
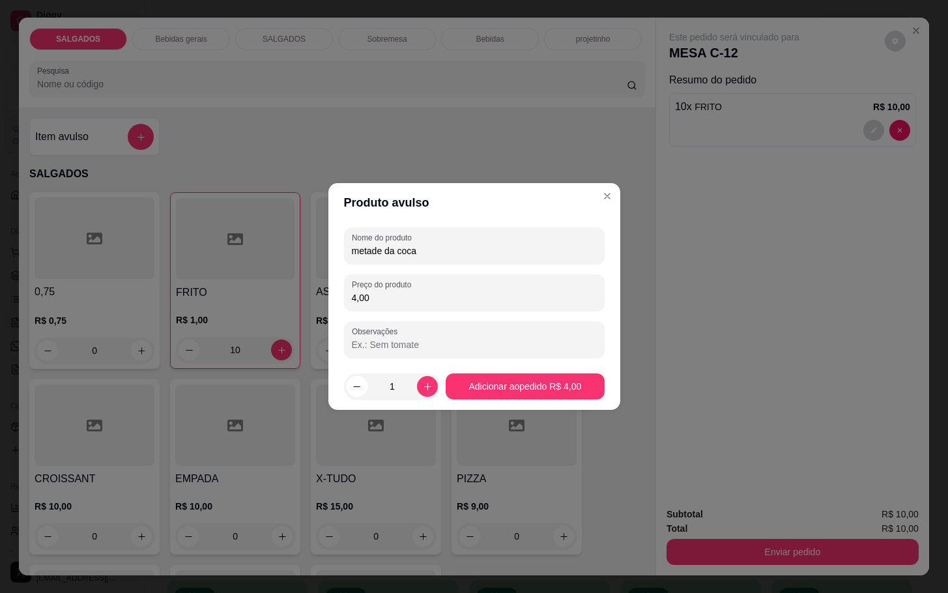
type input "metade da coca"
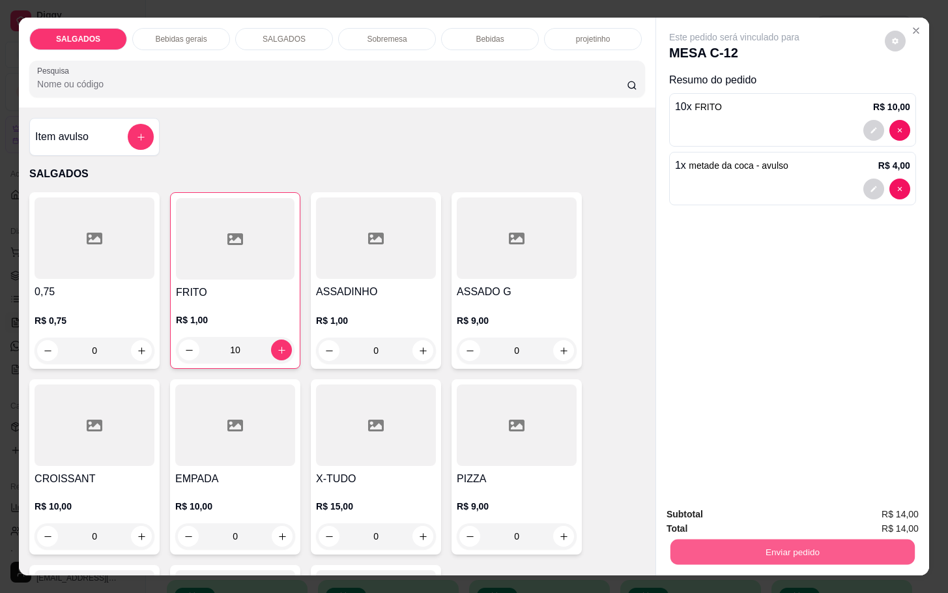
click button "Enviar pedido"
click button "Não registrar e enviar pedido"
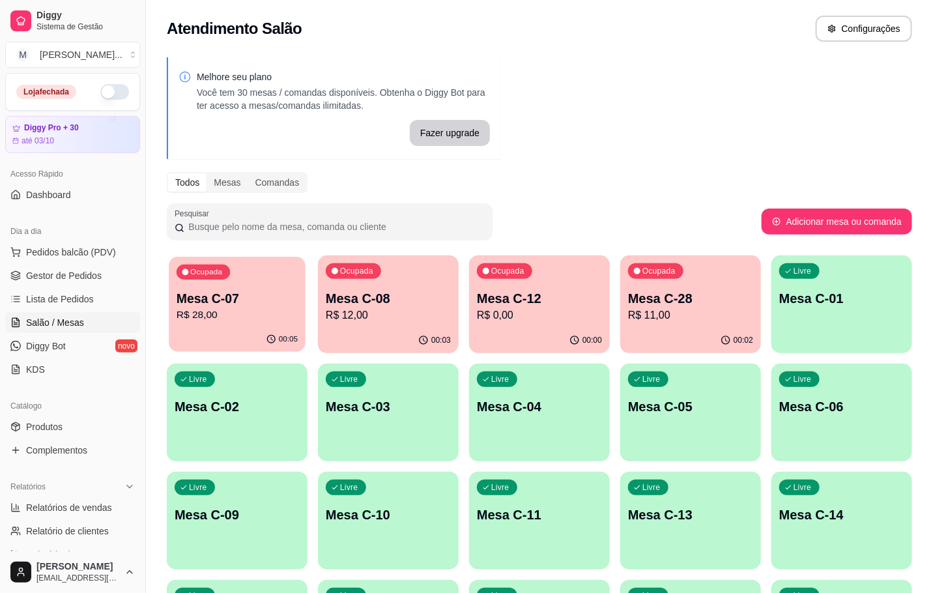
click p "Mesa C-07"
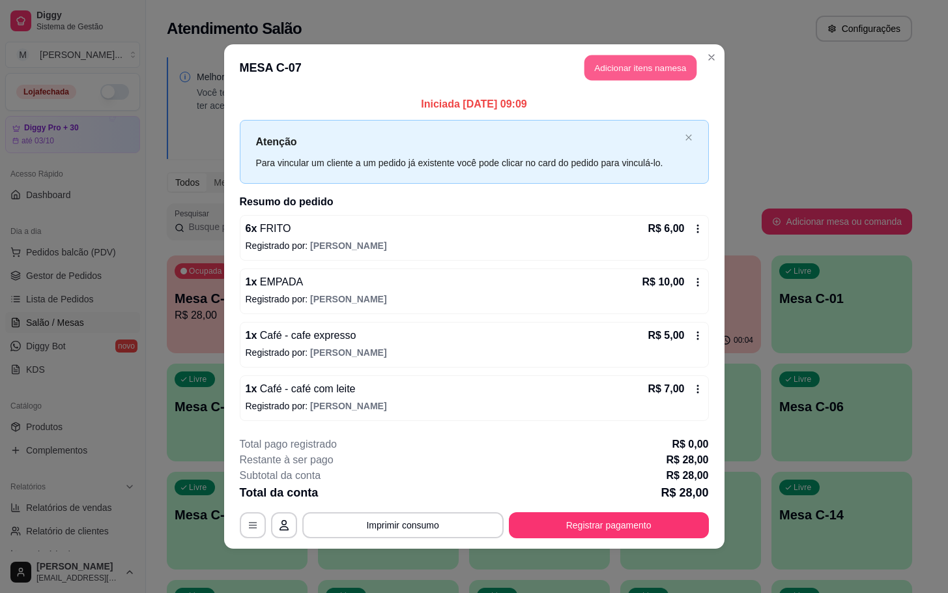
click button "Adicionar itens na mesa"
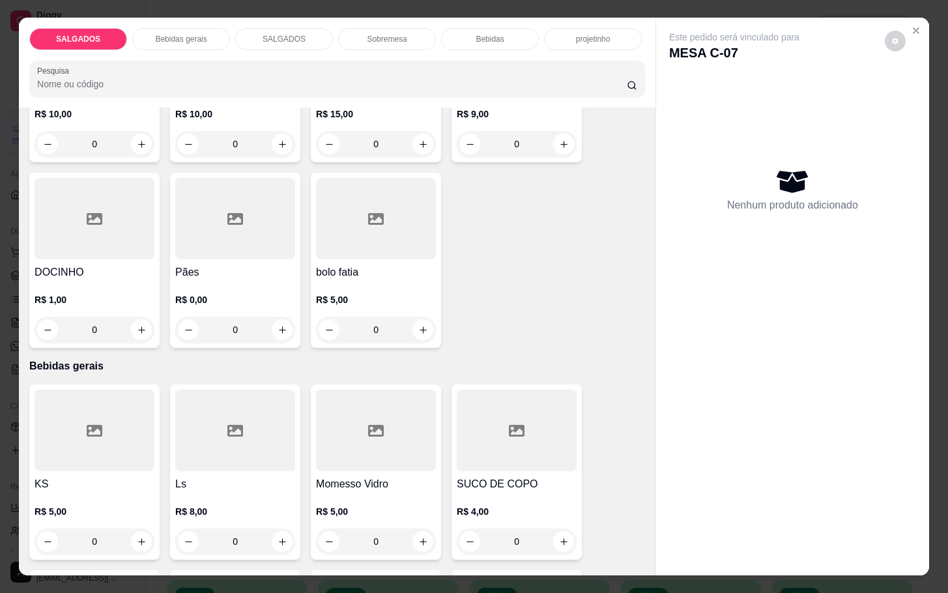
scroll to position [684, 0]
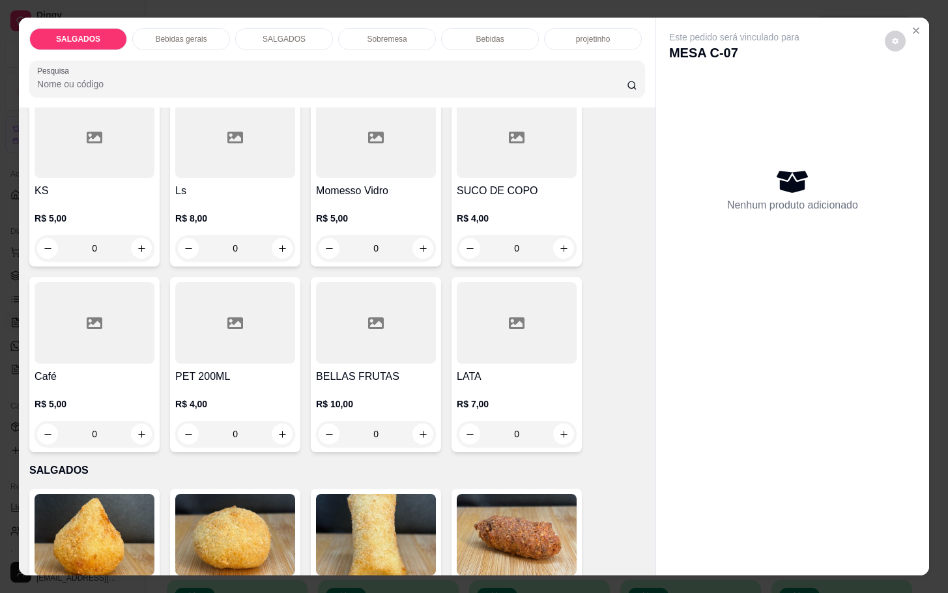
click div "R$ 5,00 0"
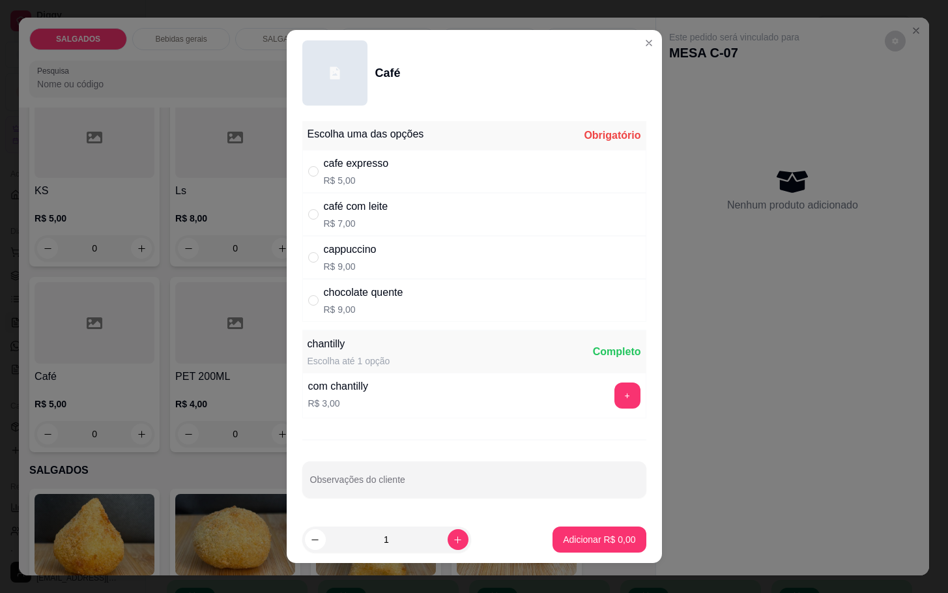
click div "café com leite R$ 7,00"
radio input "true"
click p "Adicionar R$ 7,00"
type input "1"
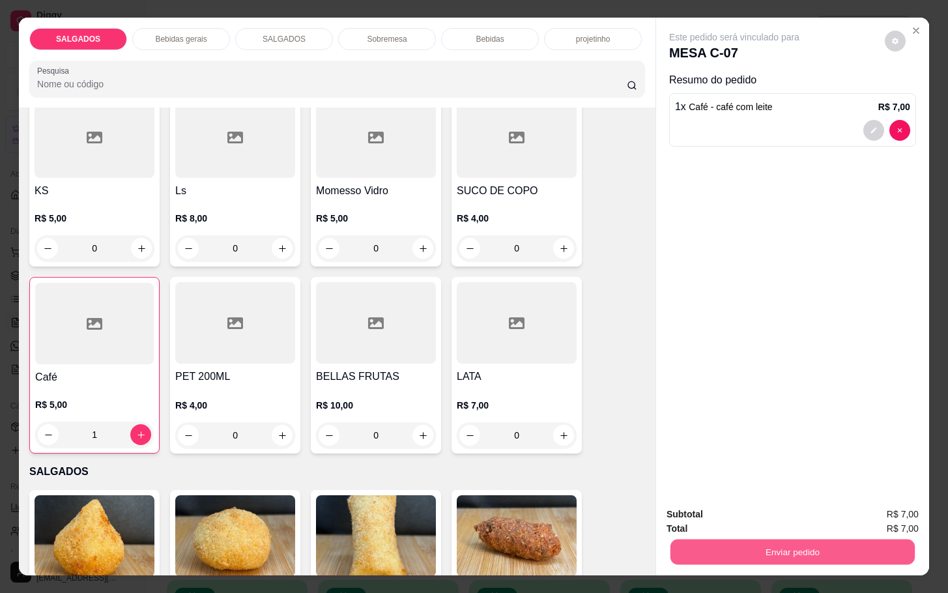
click button "Enviar pedido"
click button "Não registrar e enviar pedido"
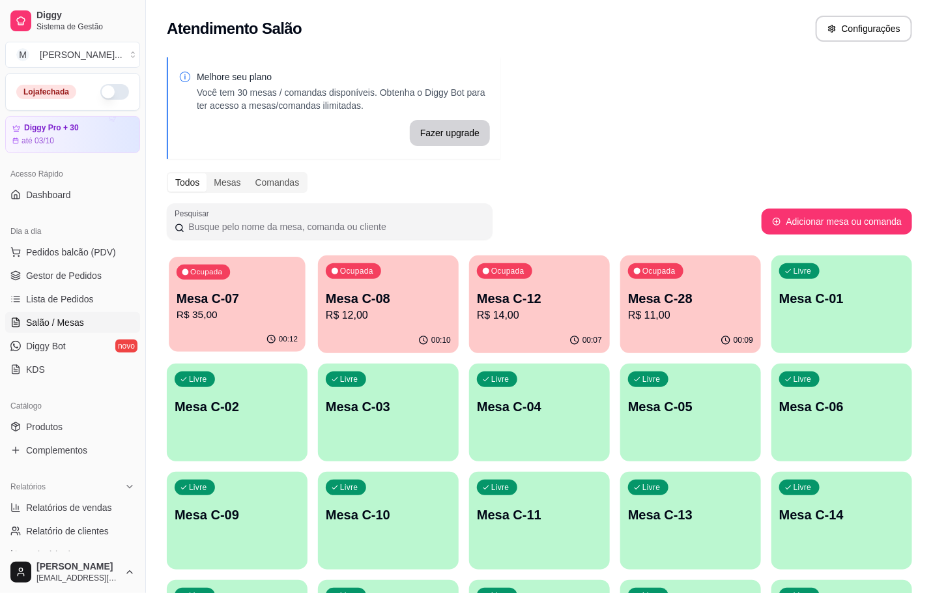
click p "Mesa C-07"
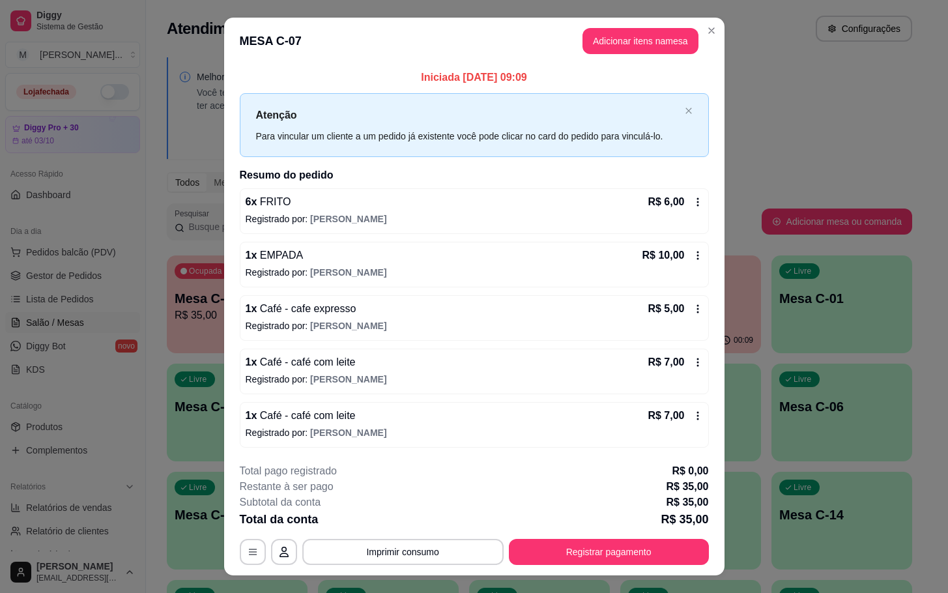
scroll to position [25, 0]
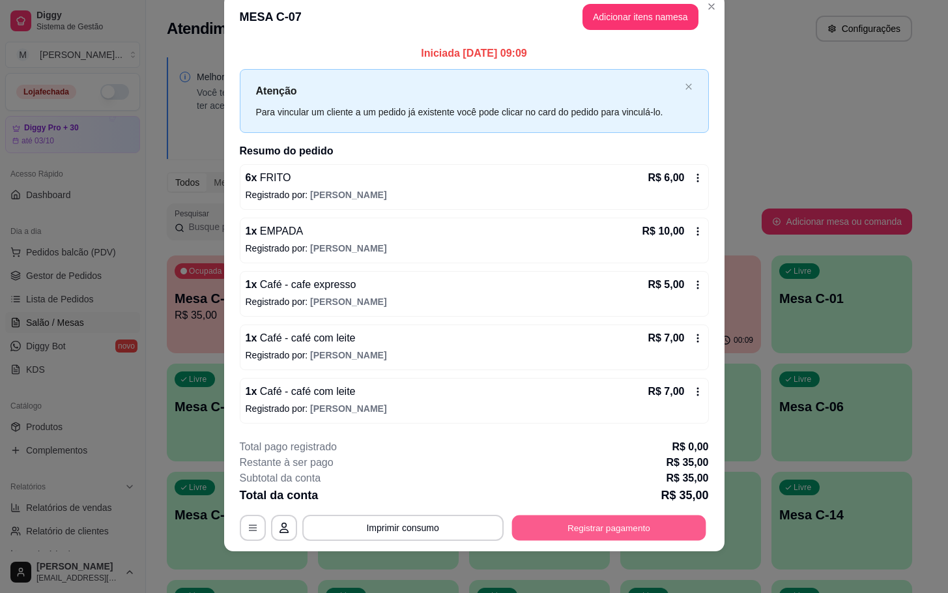
click button "Registrar pagamento"
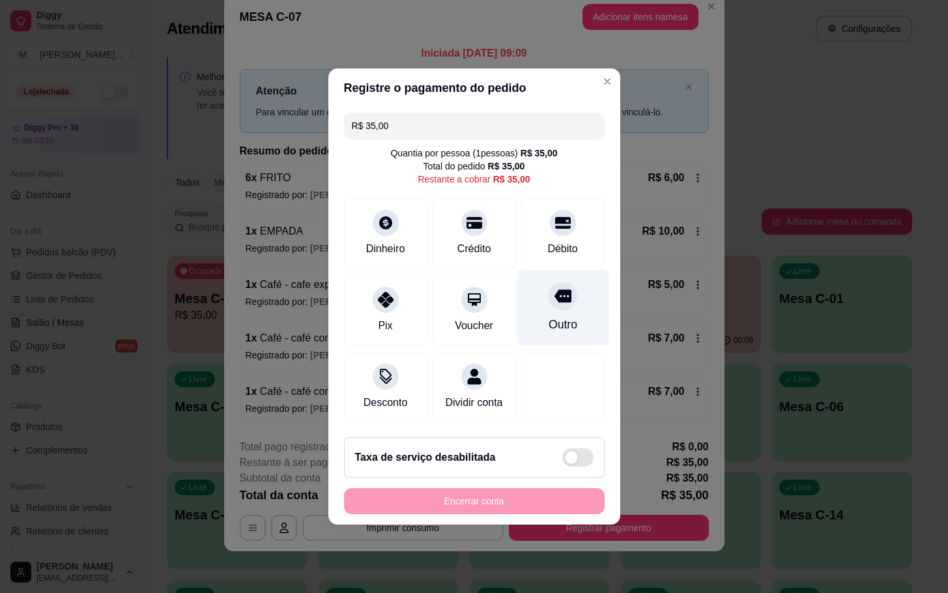
click div "Outro"
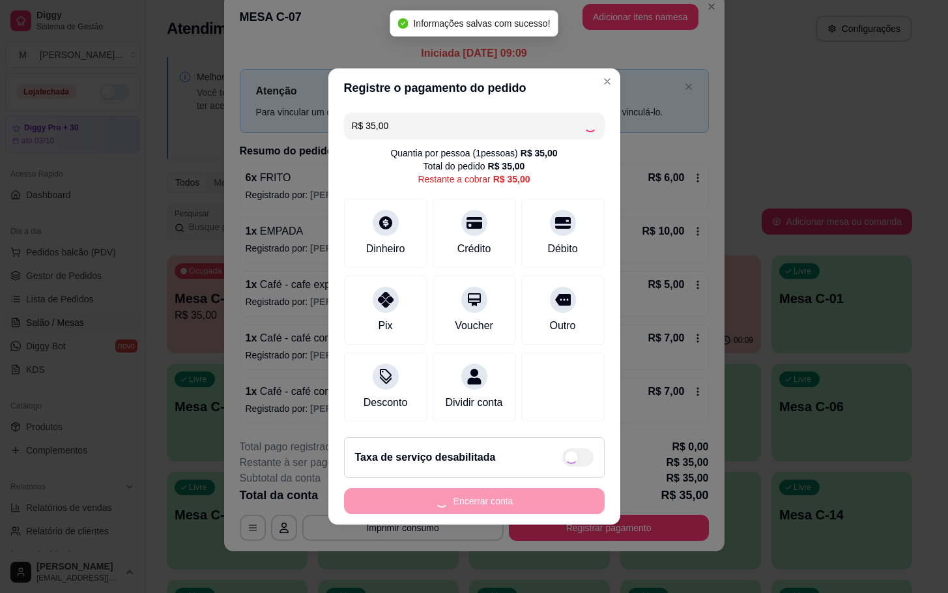
type input "R$ 0,00"
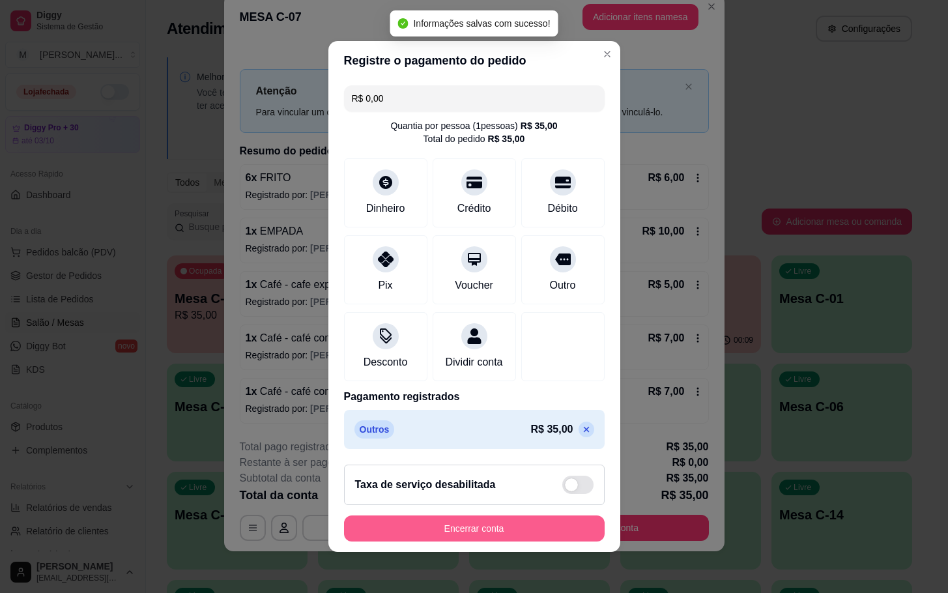
click button "Encerrar conta"
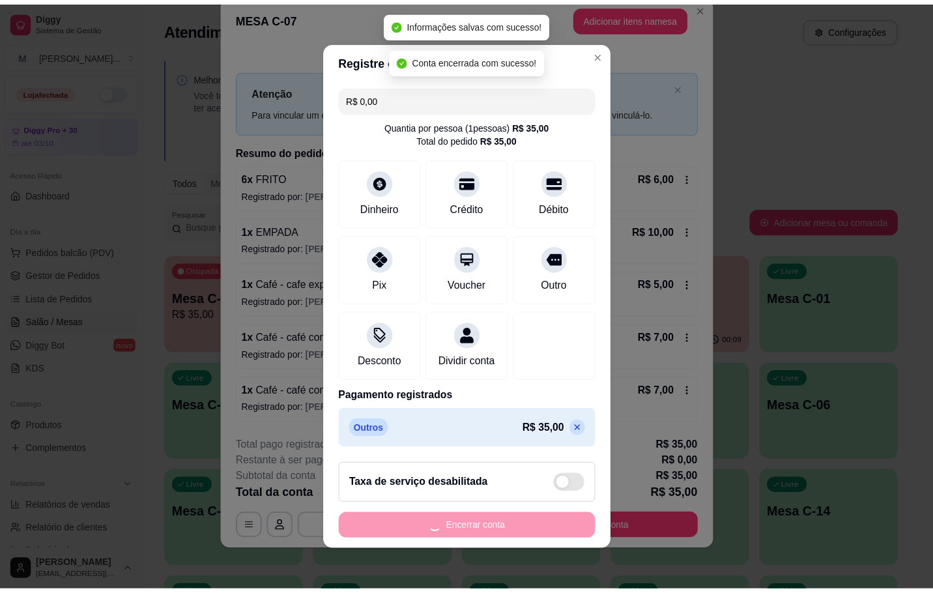
scroll to position [0, 0]
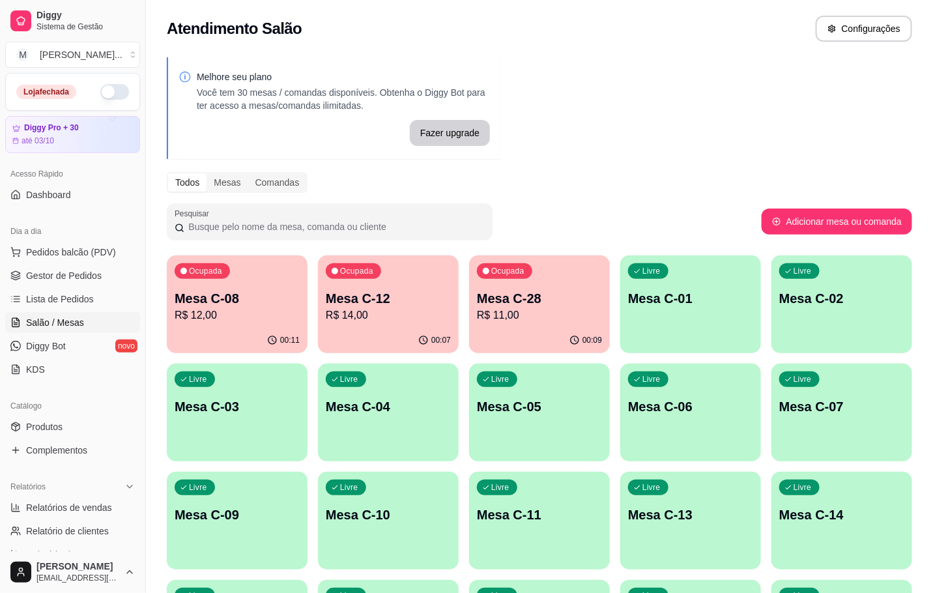
click div "00:09"
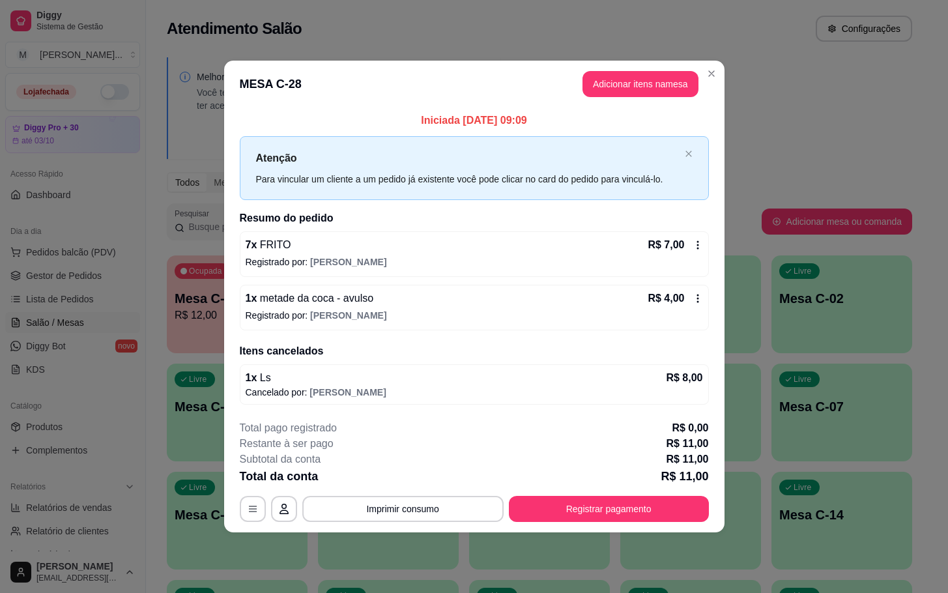
click header "MESA C-28 Adicionar itens na mesa"
click button "Adicionar itens na mesa"
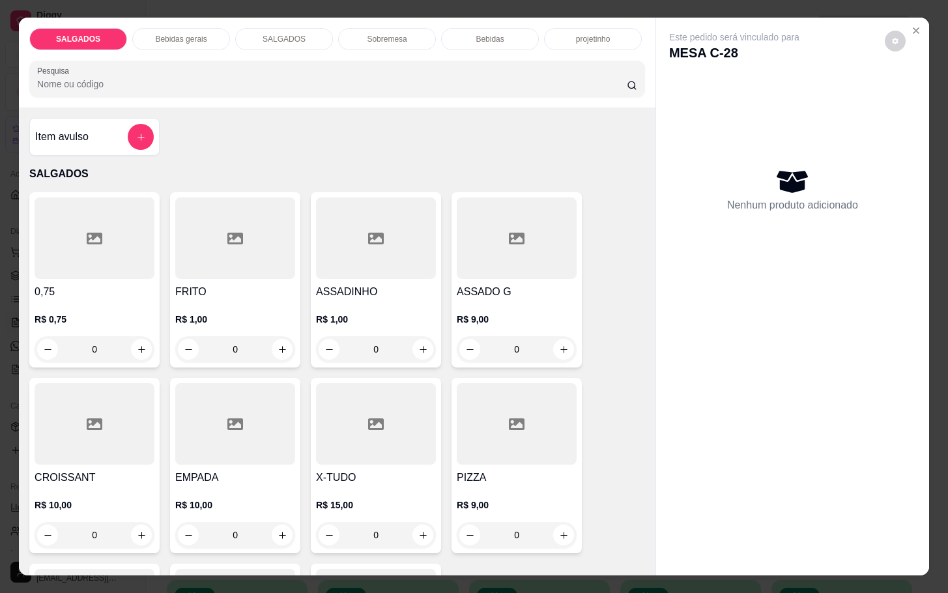
click div
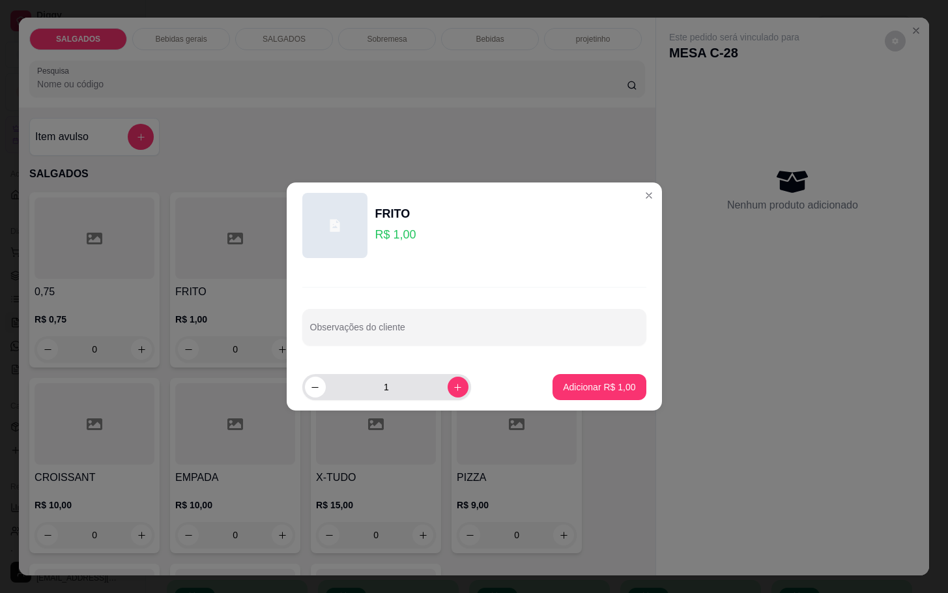
click div "1"
click icon "increase-product-quantity"
type input "3"
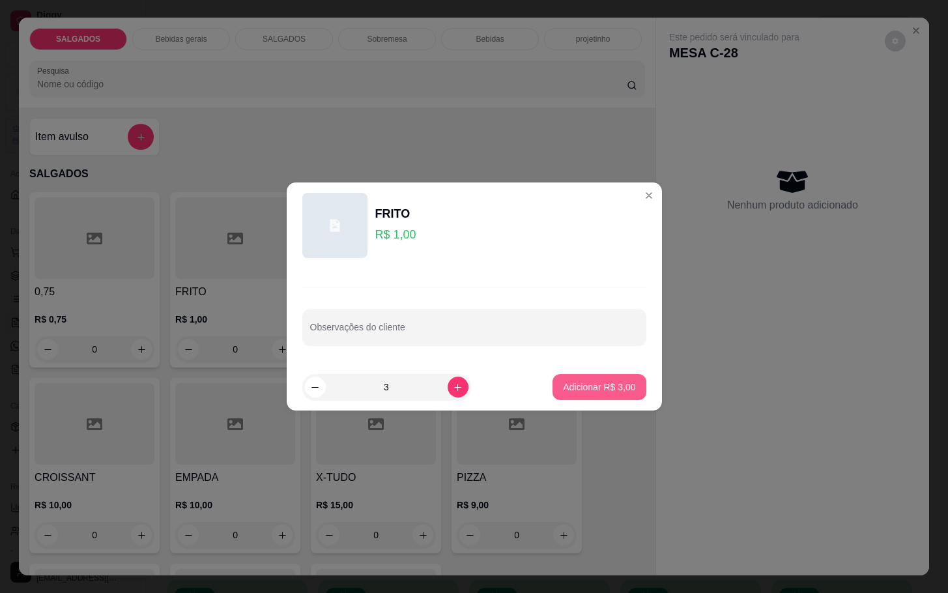
click button "Adicionar R$ 3,00"
type input "3"
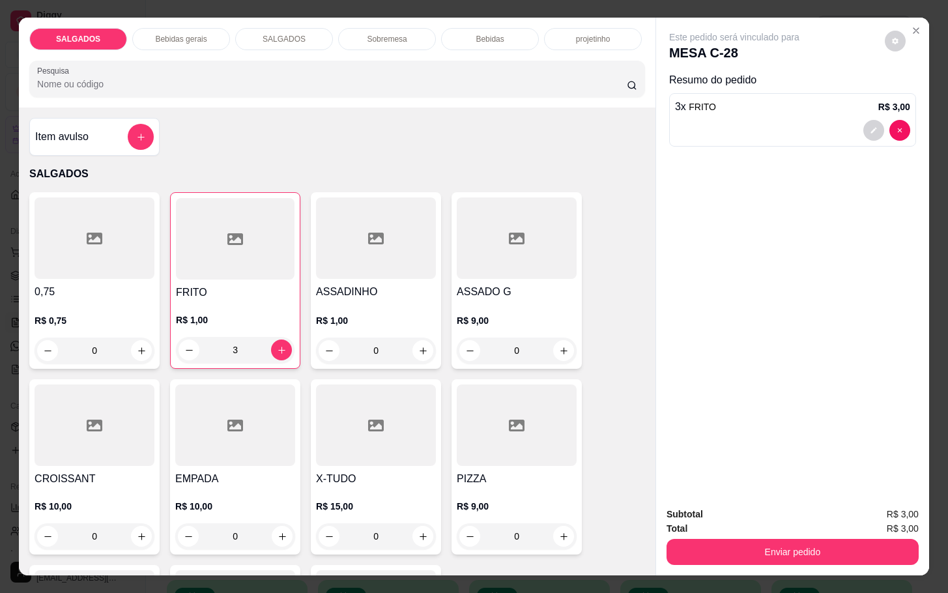
click div "Subtotal R$ 3,00 Total R$ 3,00 Enviar pedido"
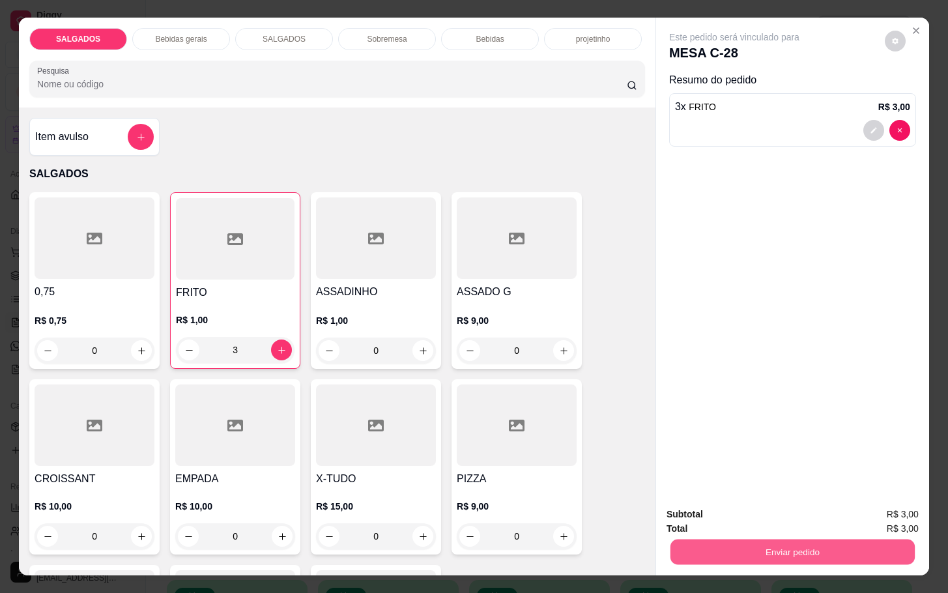
click button "Enviar pedido"
click button "Não registrar e enviar pedido"
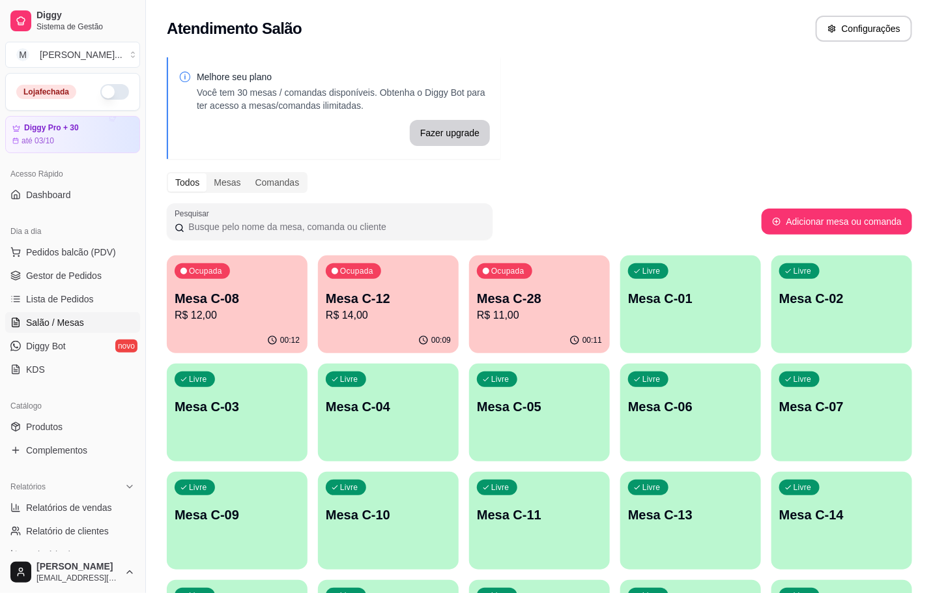
click div "Ocupada Mesa C-12 R$ 14,00"
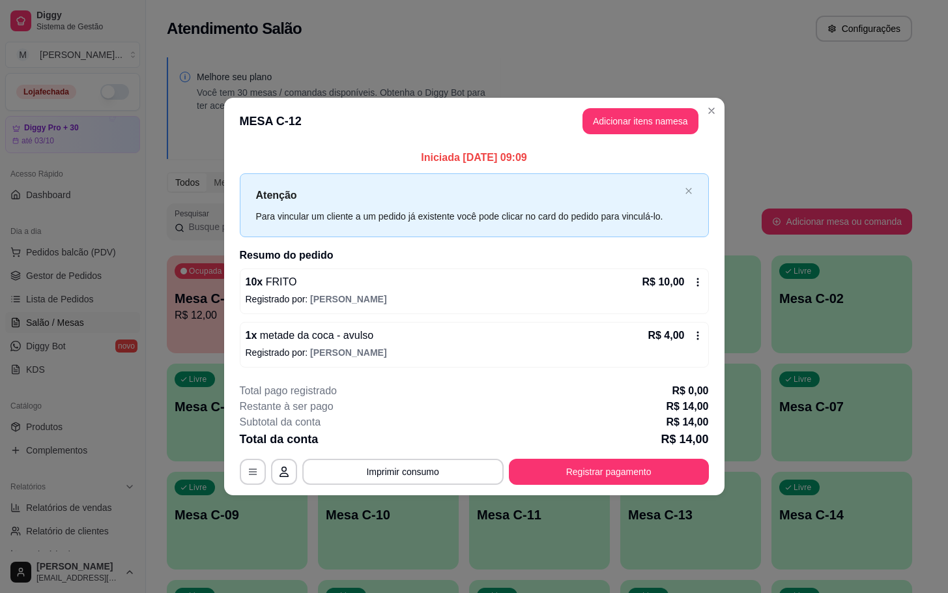
click footer "**********"
click button "Registrar pagamento"
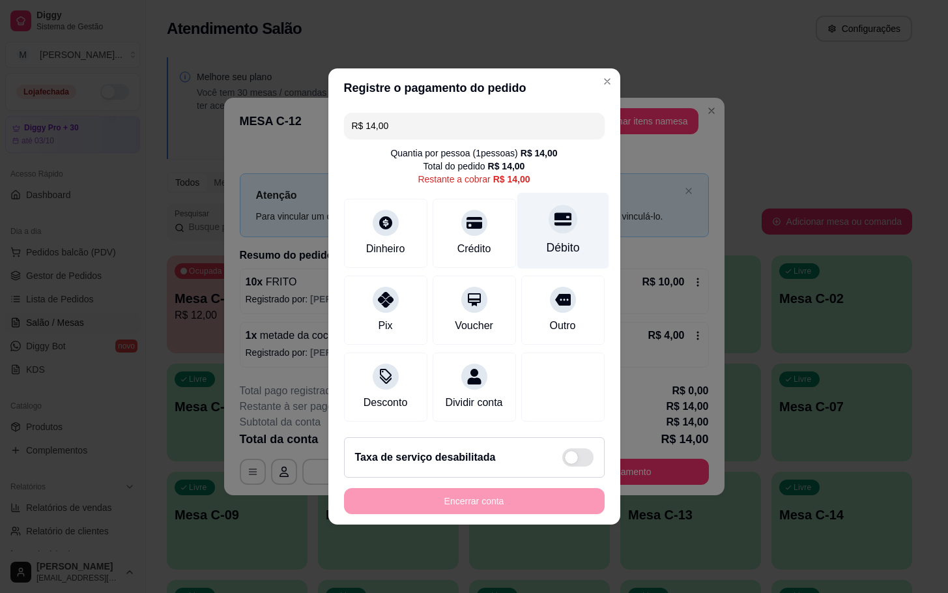
click div
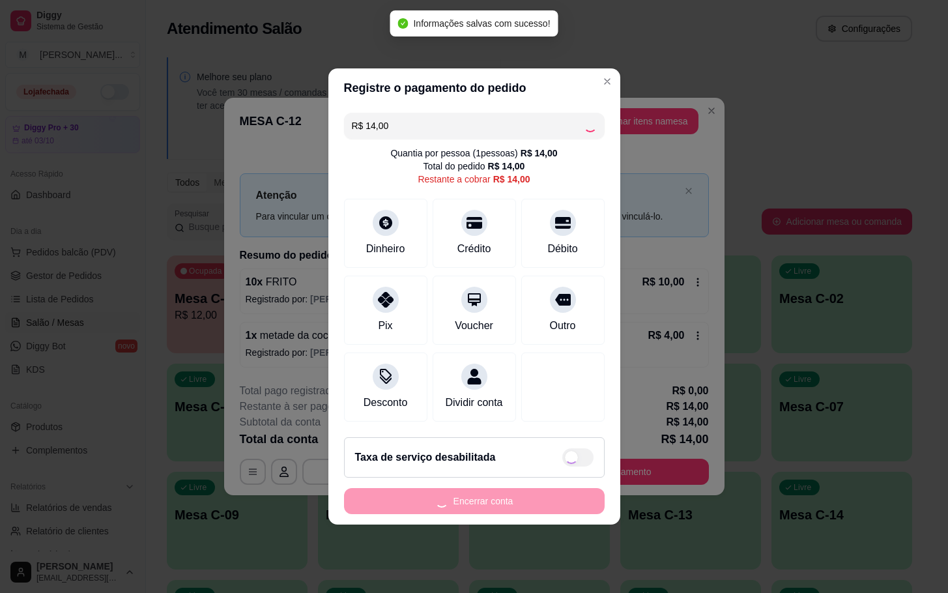
type input "R$ 0,00"
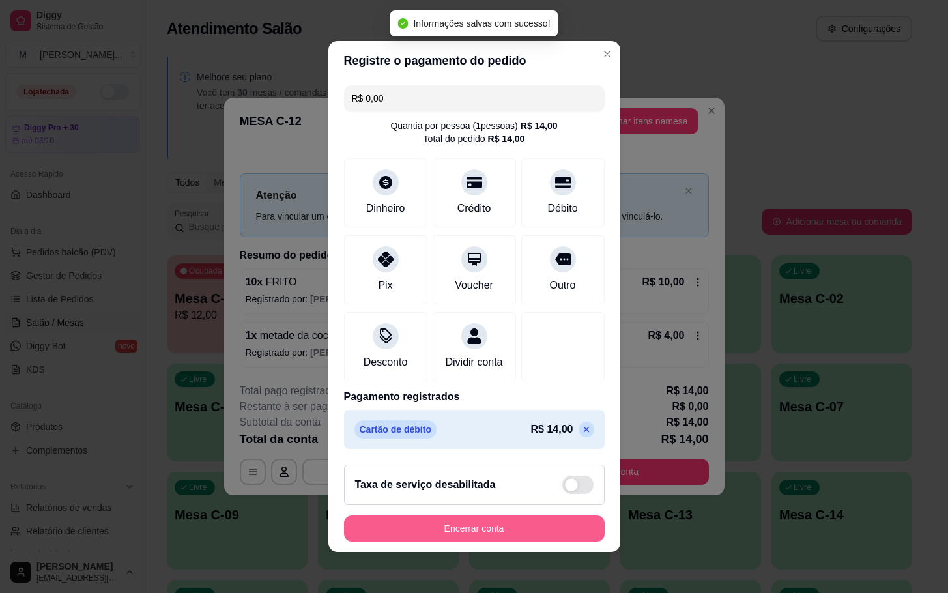
click div "Encerrar conta"
click button "Encerrar conta"
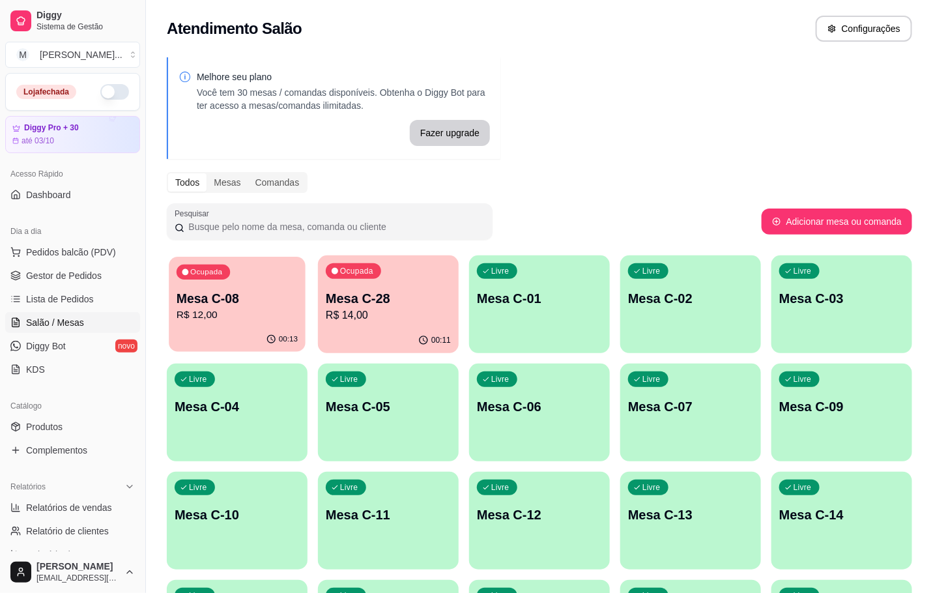
click div "00:13"
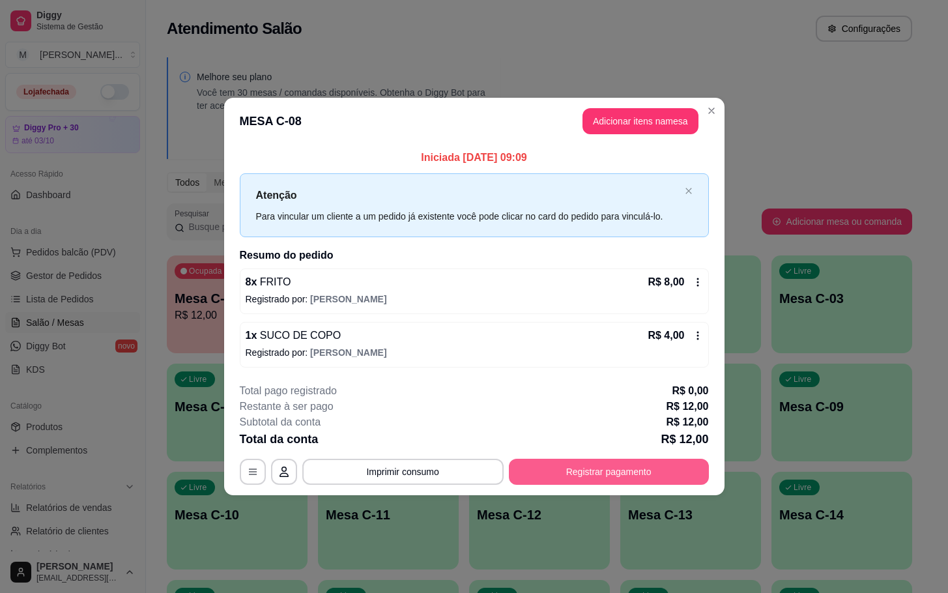
click button "Registrar pagamento"
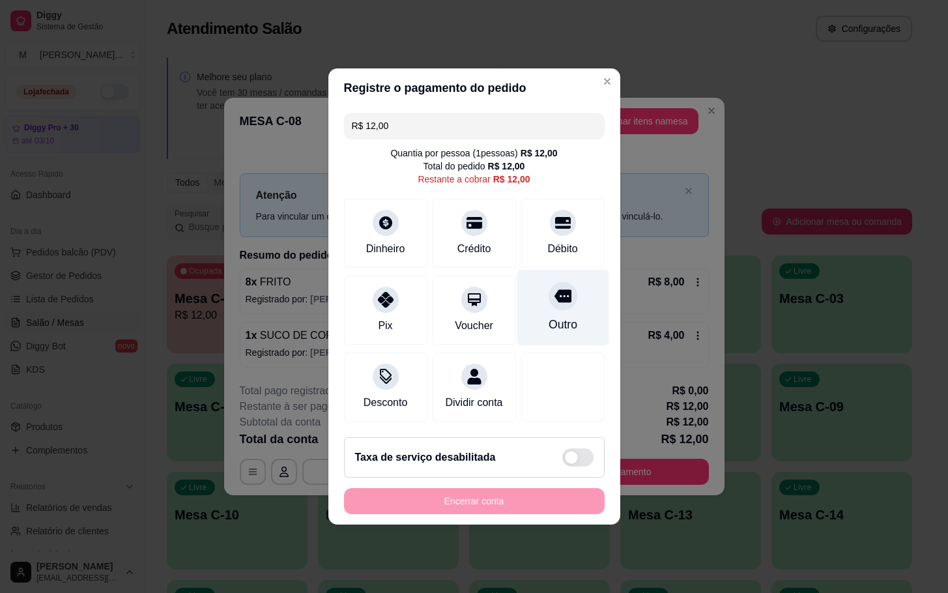
click div "Outro"
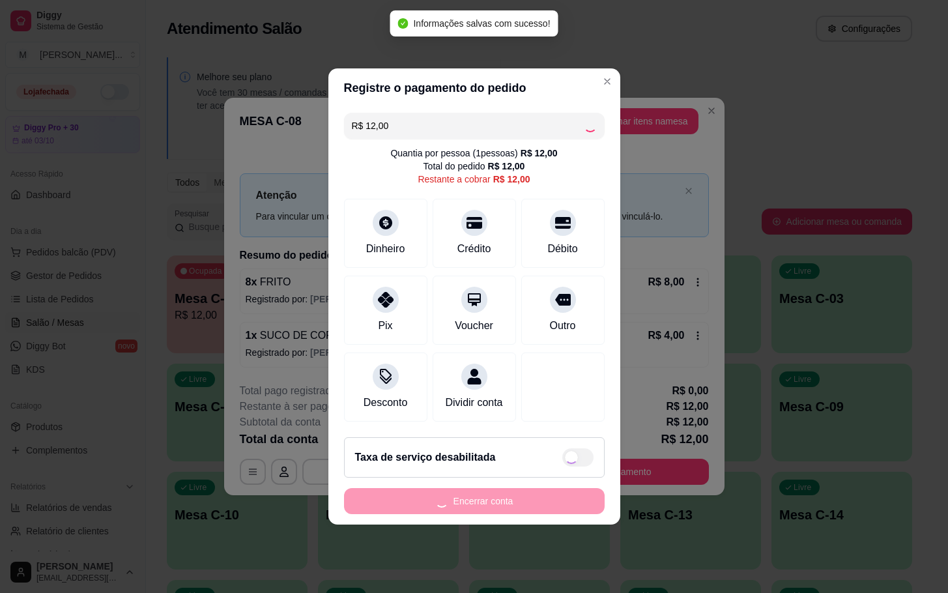
type input "R$ 0,00"
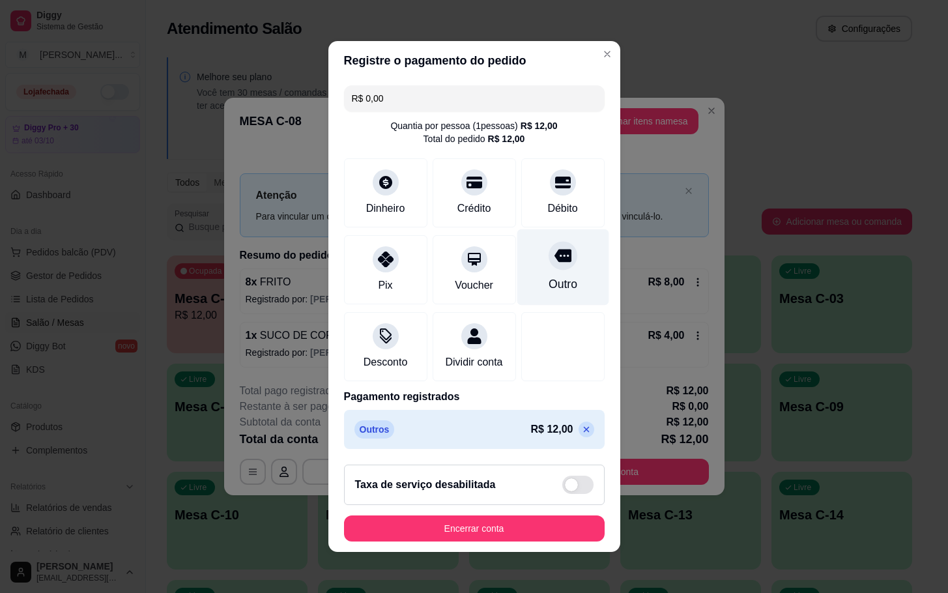
click div "Outro"
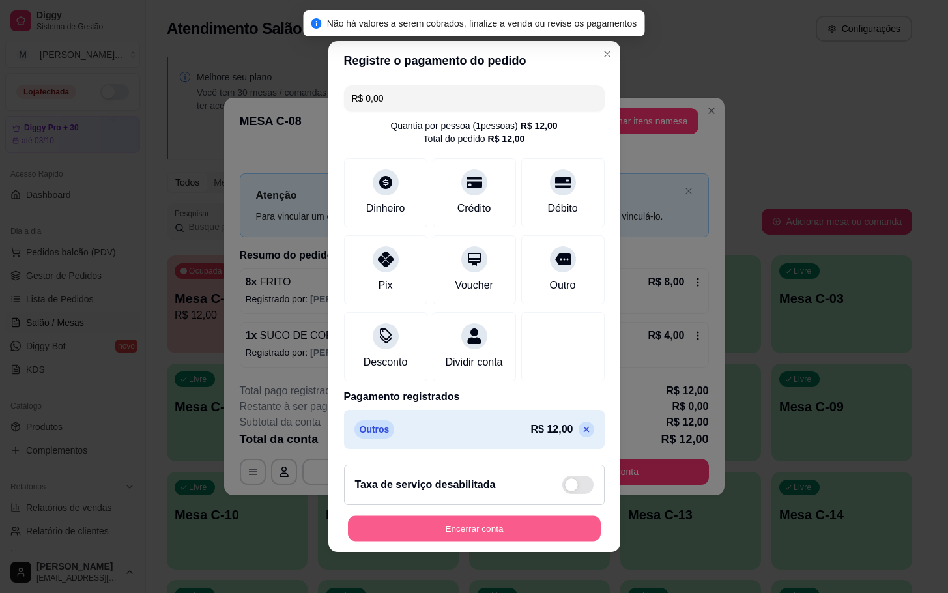
click button "Encerrar conta"
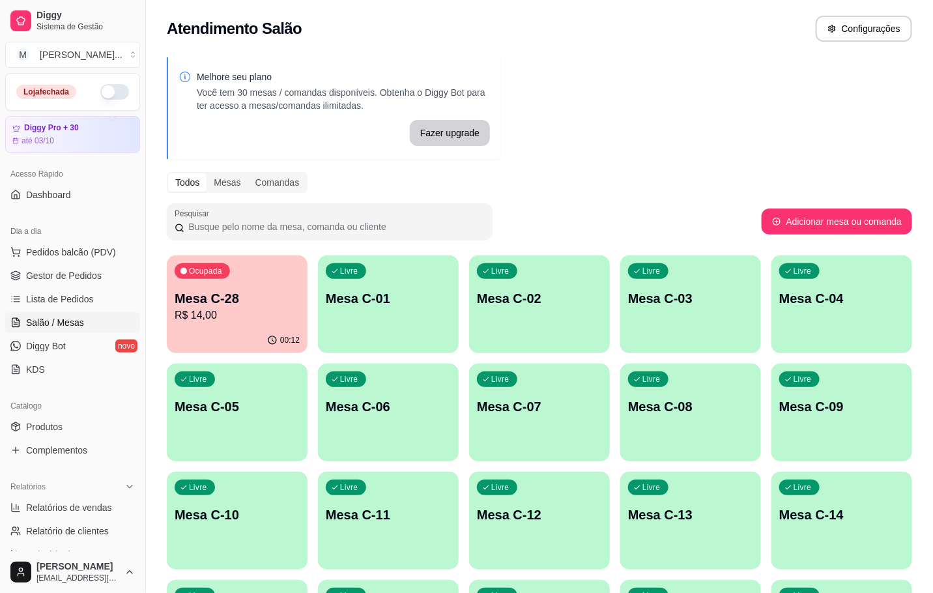
click div "Ocupada Mesa C-28 R$ 14,00"
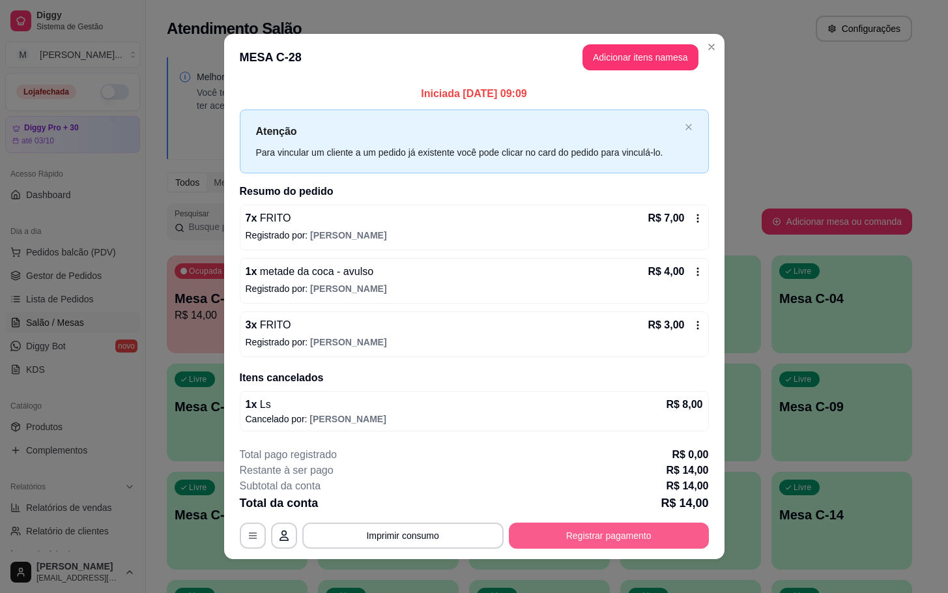
click button "Registrar pagamento"
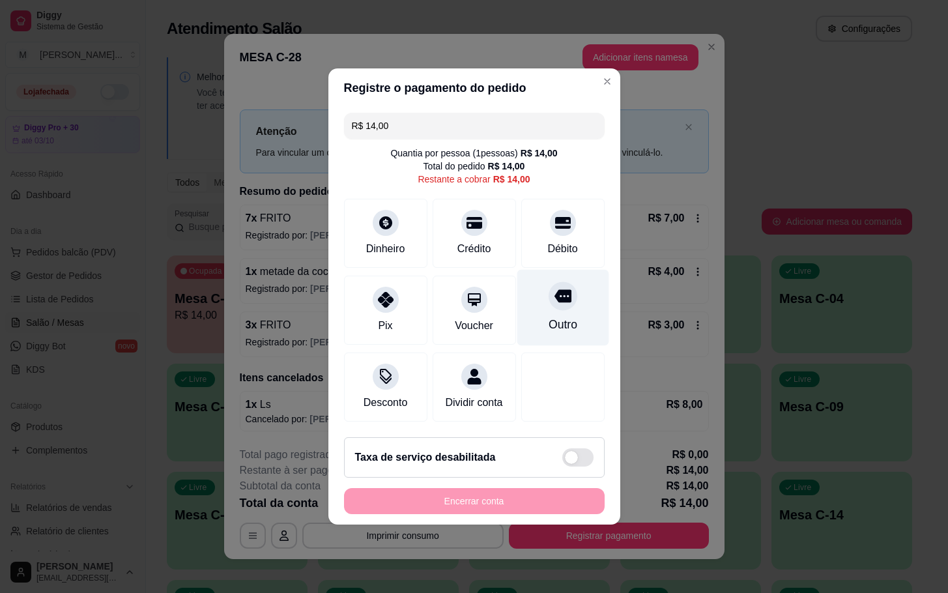
click div "Outro"
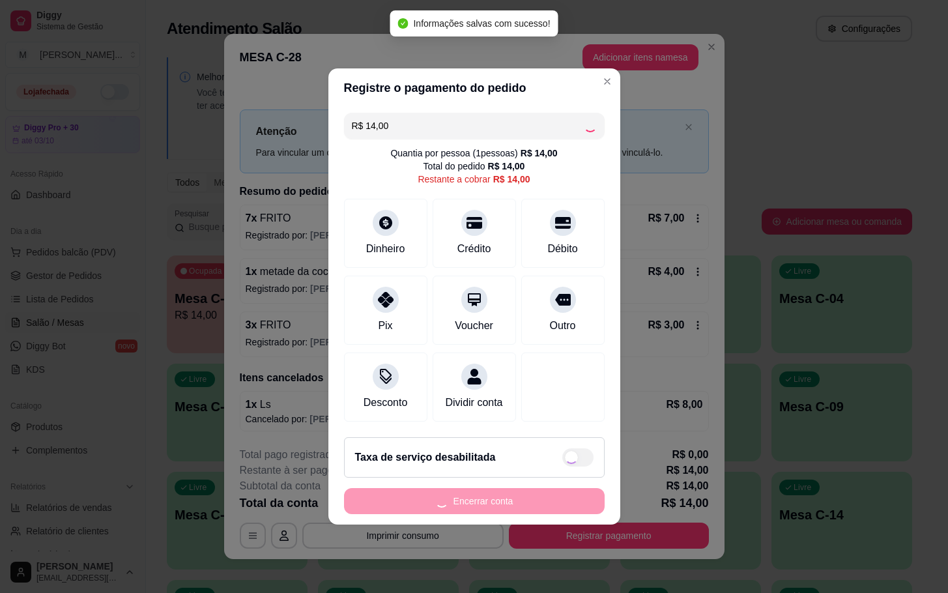
type input "R$ 0,00"
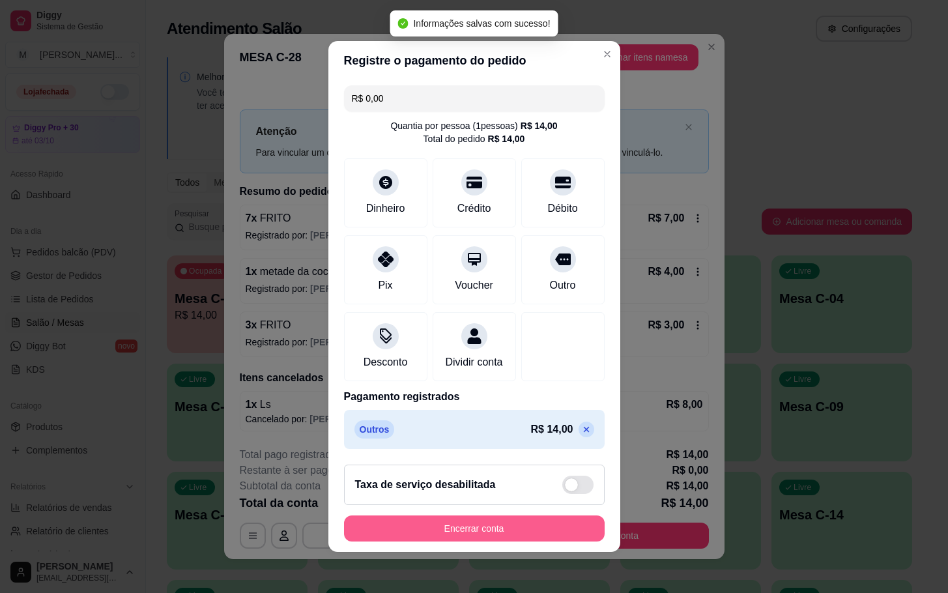
click button "Encerrar conta"
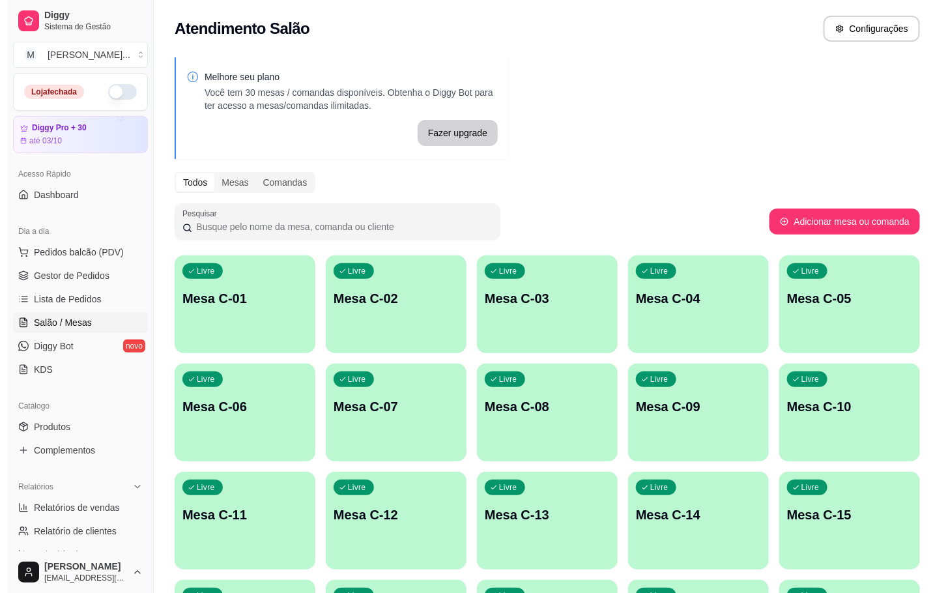
scroll to position [354, 0]
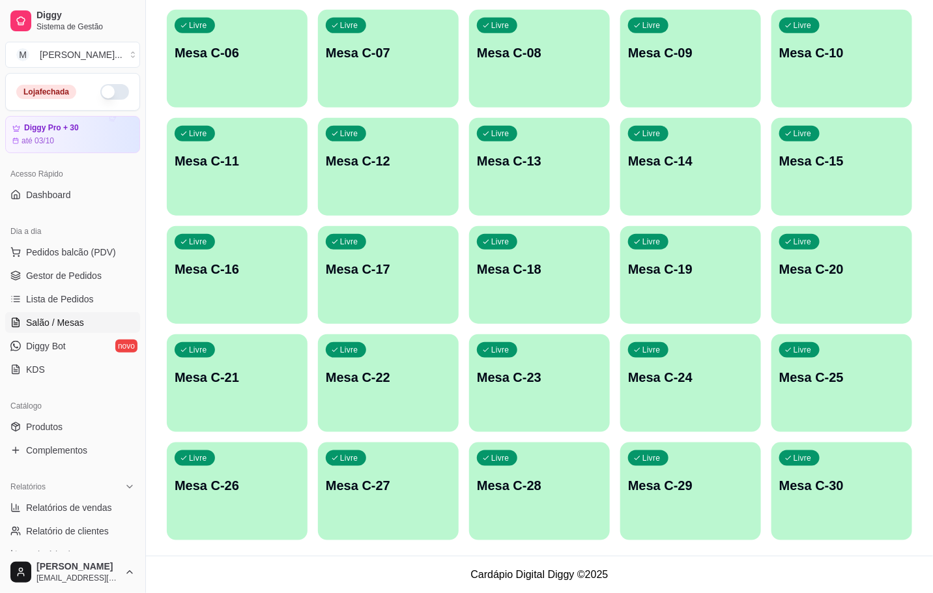
click div "Livre Mesa C-28"
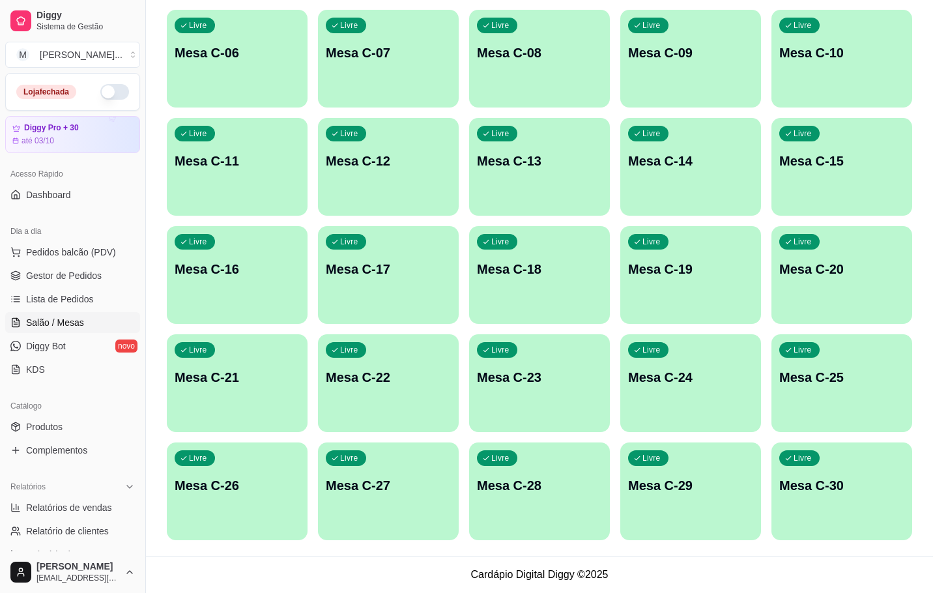
click footer "Ver histórico de atendimento Iniciar atendimento de mesa"
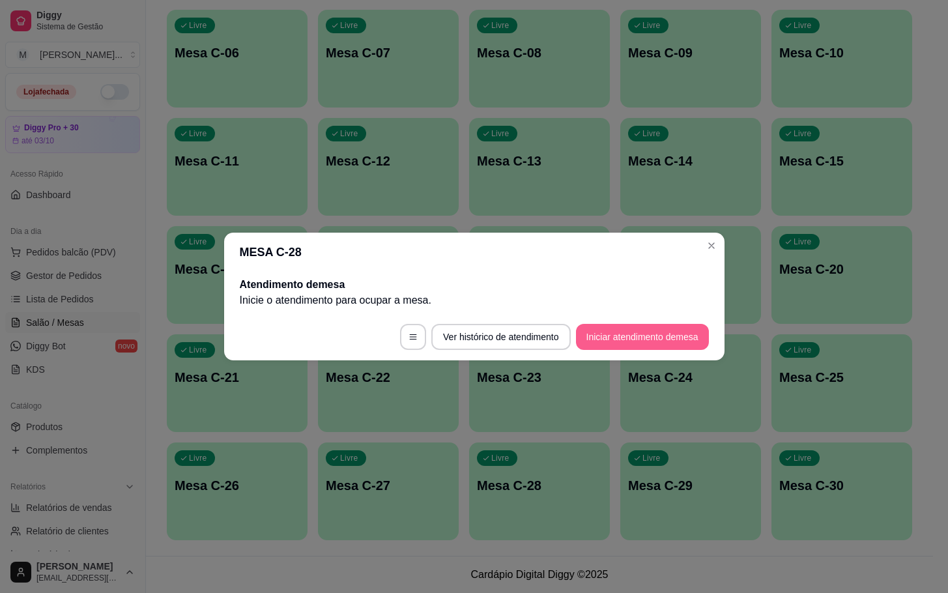
click button "Iniciar atendimento de mesa"
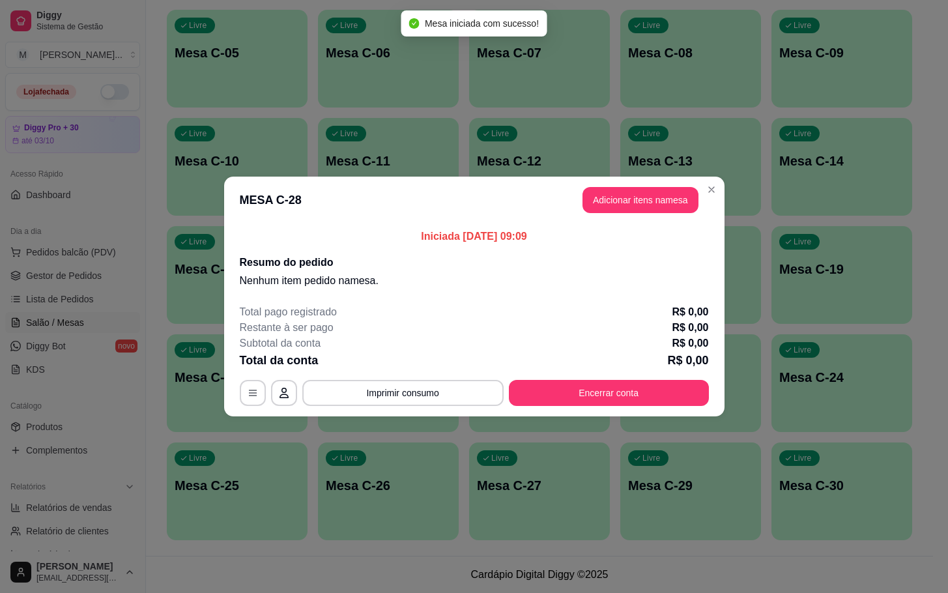
drag, startPoint x: 646, startPoint y: 186, endPoint x: 647, endPoint y: 194, distance: 7.9
click header "MESA C-28 Adicionar itens na mesa"
click button "Adicionar itens na mesa"
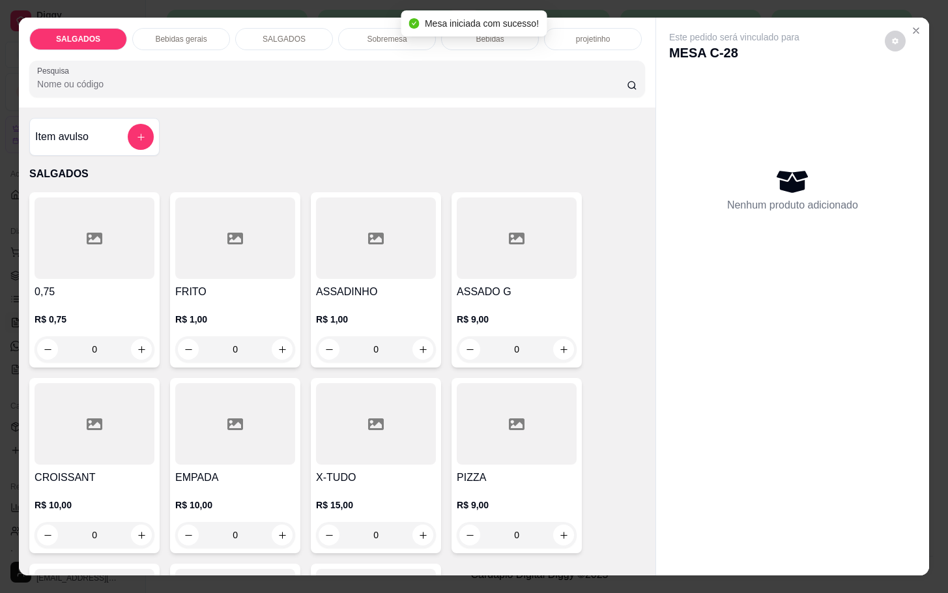
click div
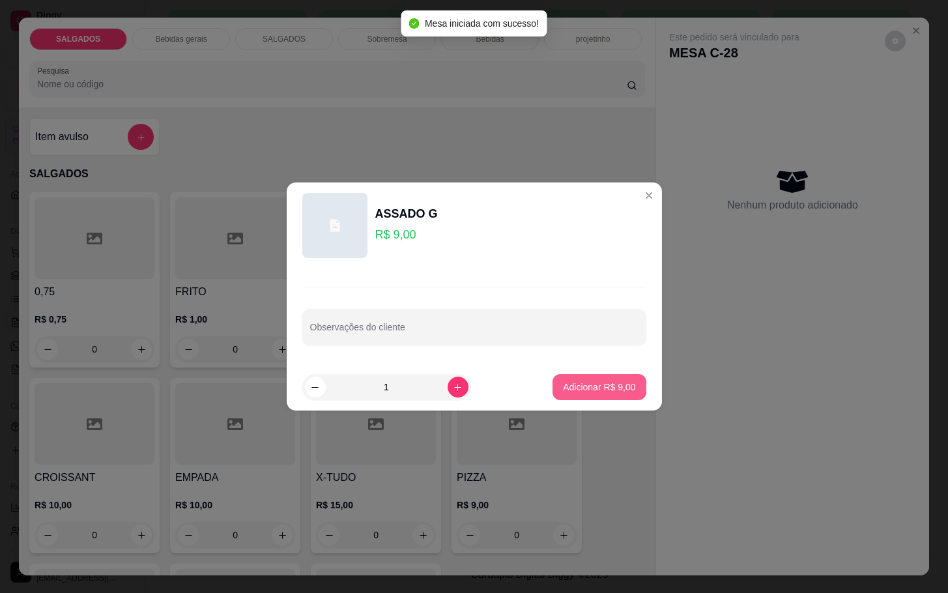
click p "Adicionar R$ 9,00"
type input "1"
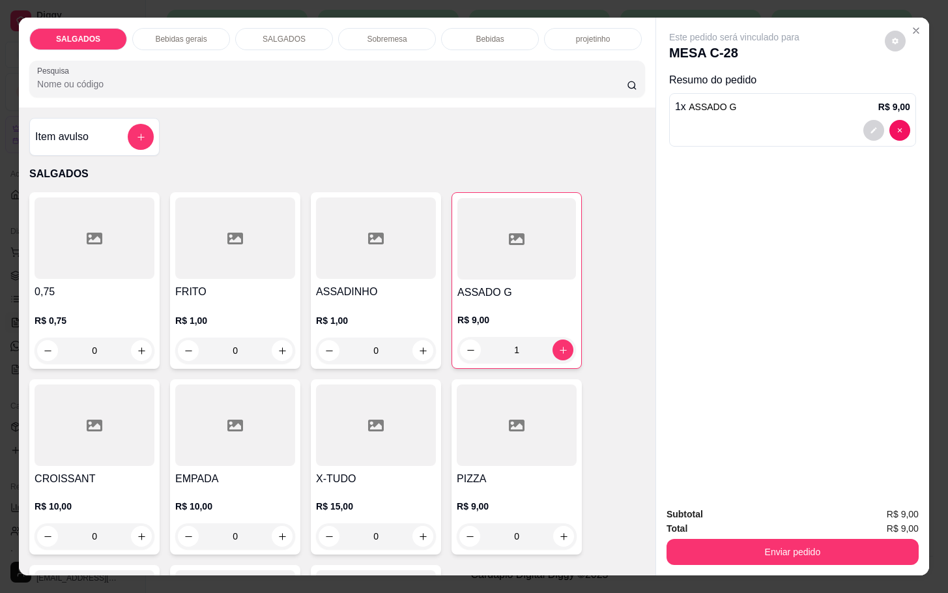
scroll to position [293, 0]
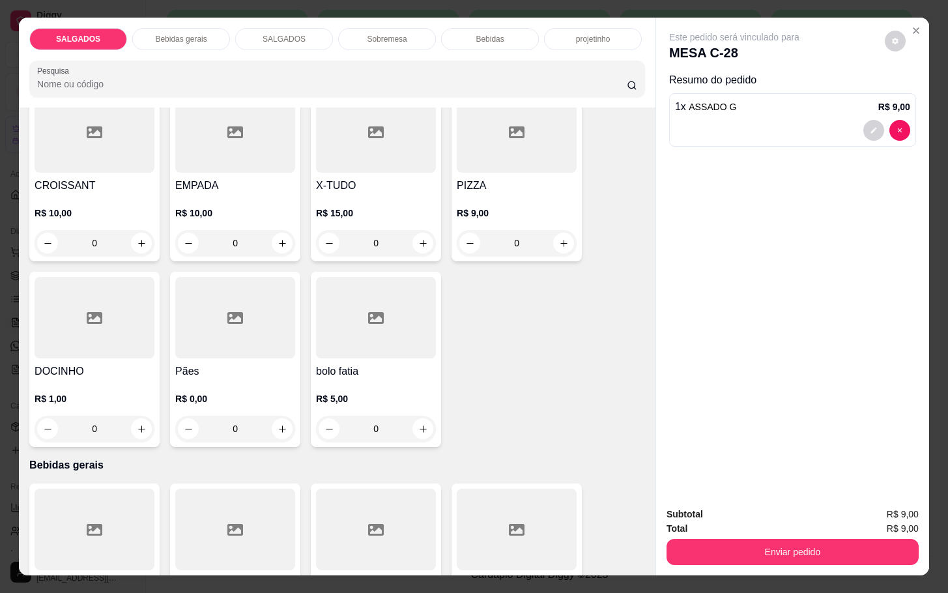
click div "R$ 15,00 0"
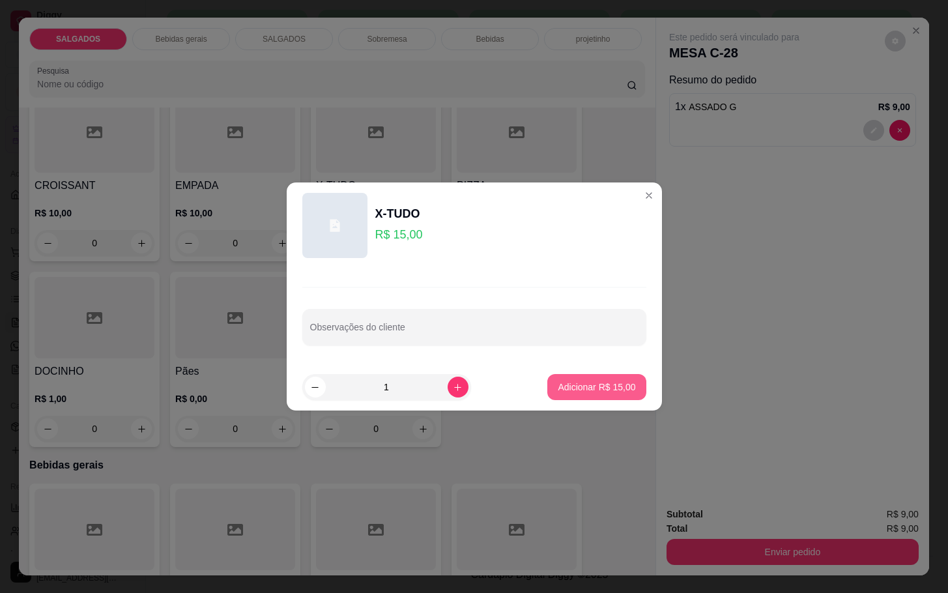
click button "Adicionar R$ 15,00"
type input "1"
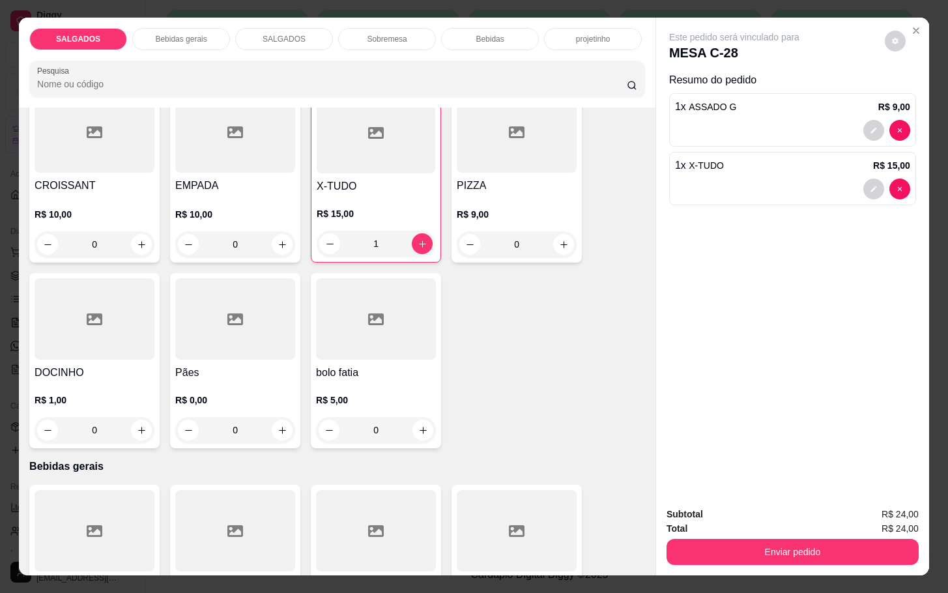
click div "SALGADOS Bebidas gerais SALGADOS Sobremesa Bebidas projetinho Pesquisa"
click p "Bebidas gerais"
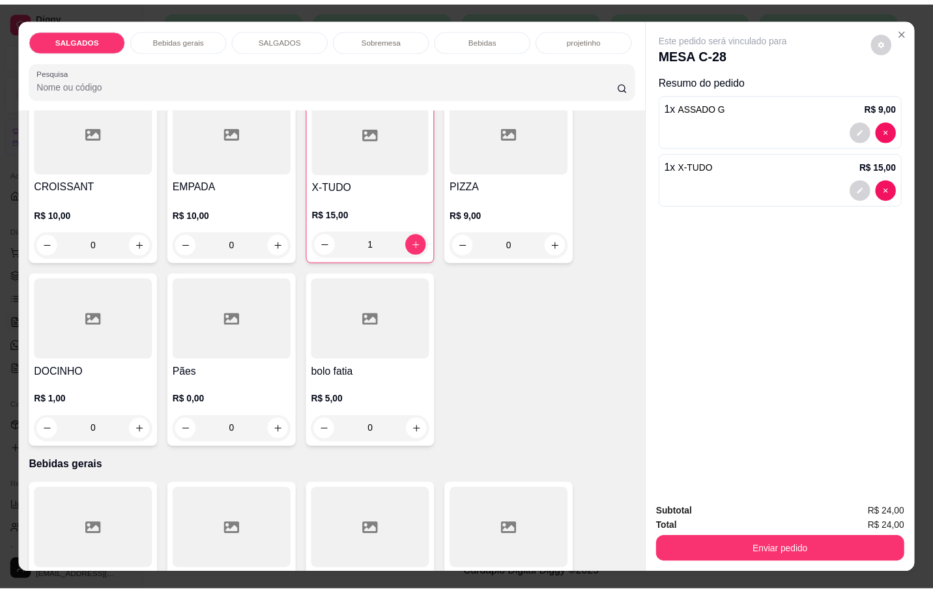
scroll to position [31, 0]
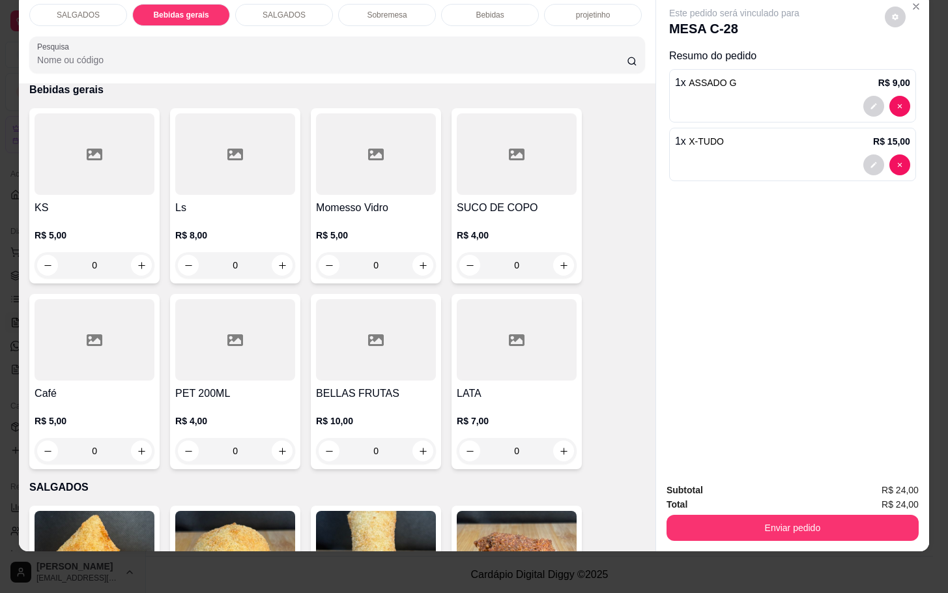
click div
click p "Adicionar R$ 4,00"
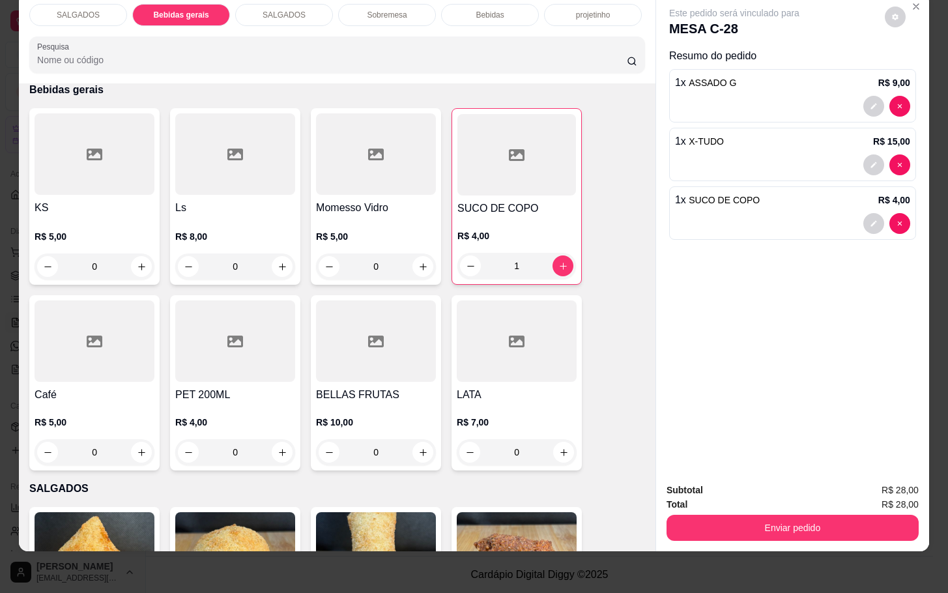
click div
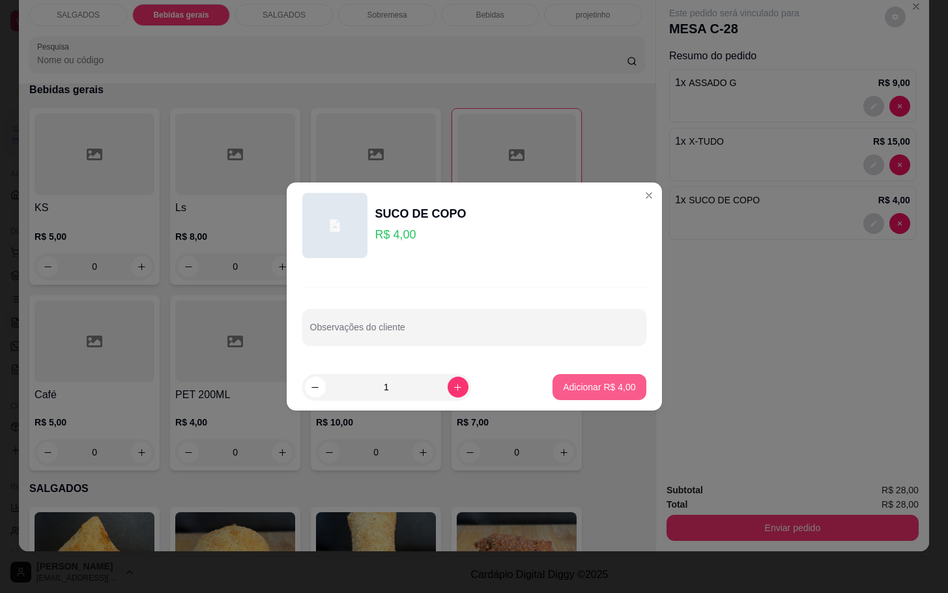
click p "Adicionar R$ 4,00"
type input "2"
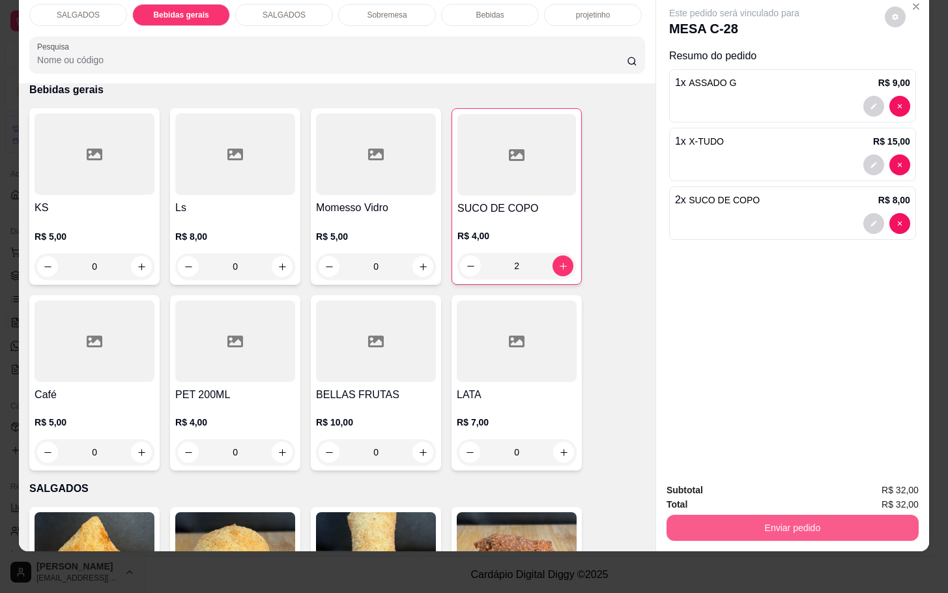
click button "Enviar pedido"
click button "Não registrar e enviar pedido"
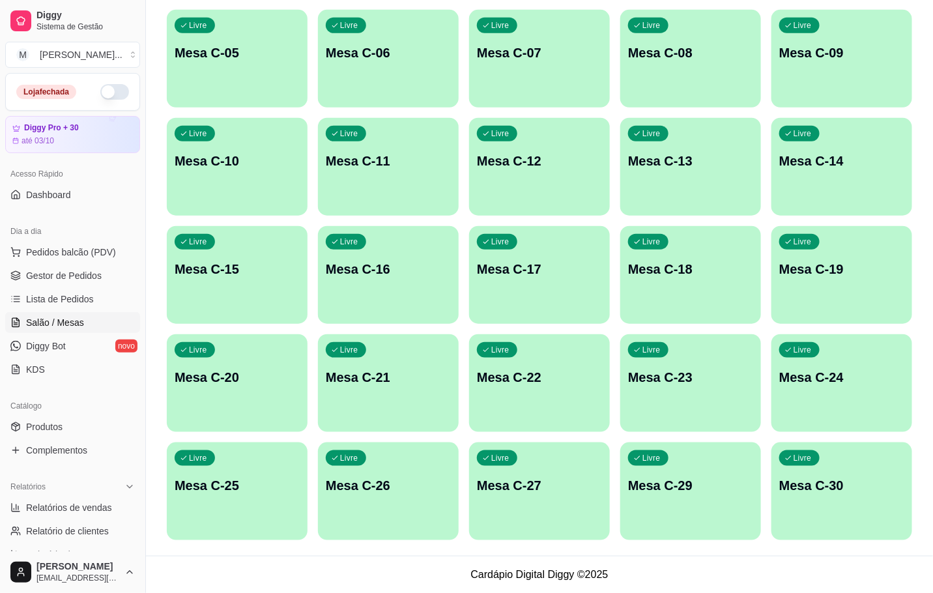
scroll to position [0, 0]
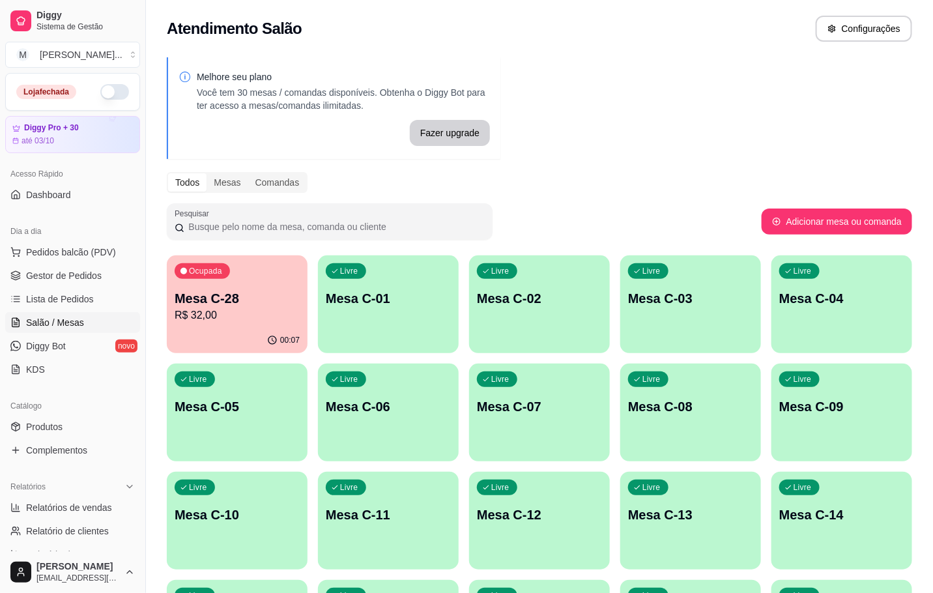
click p "Mesa C-28"
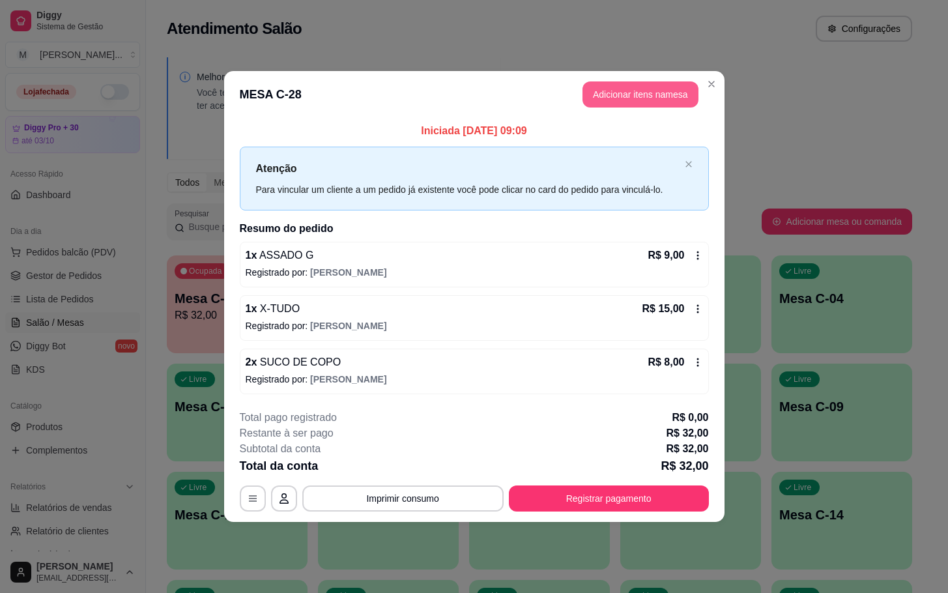
click button "Adicionar itens na mesa"
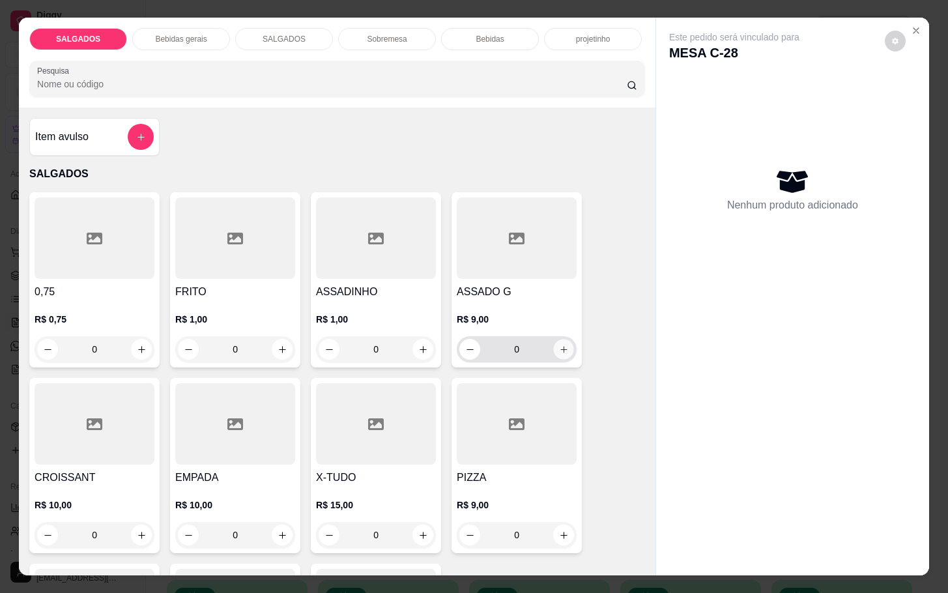
click icon "increase-product-quantity"
type input "1"
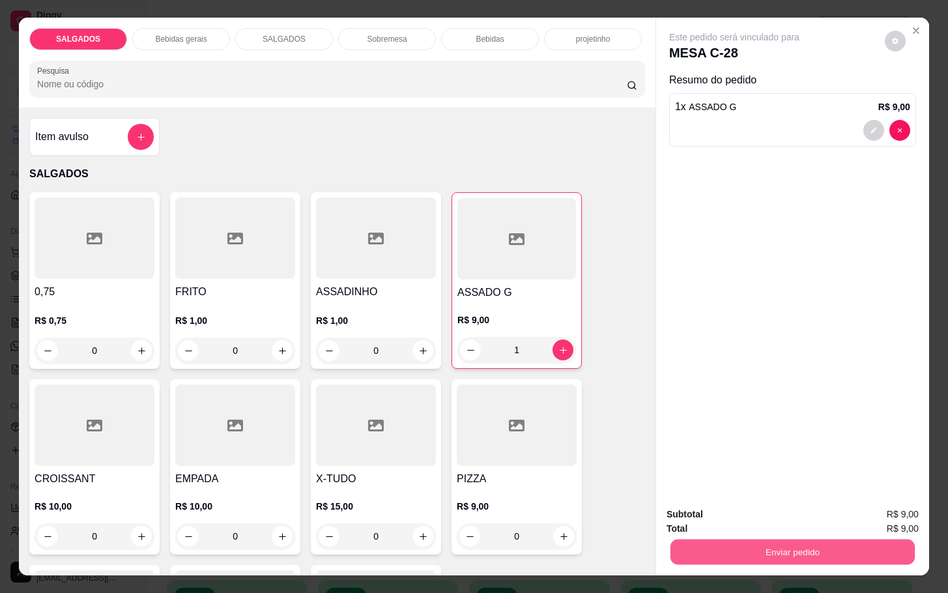
click button "Enviar pedido"
click button "Não registrar e enviar pedido"
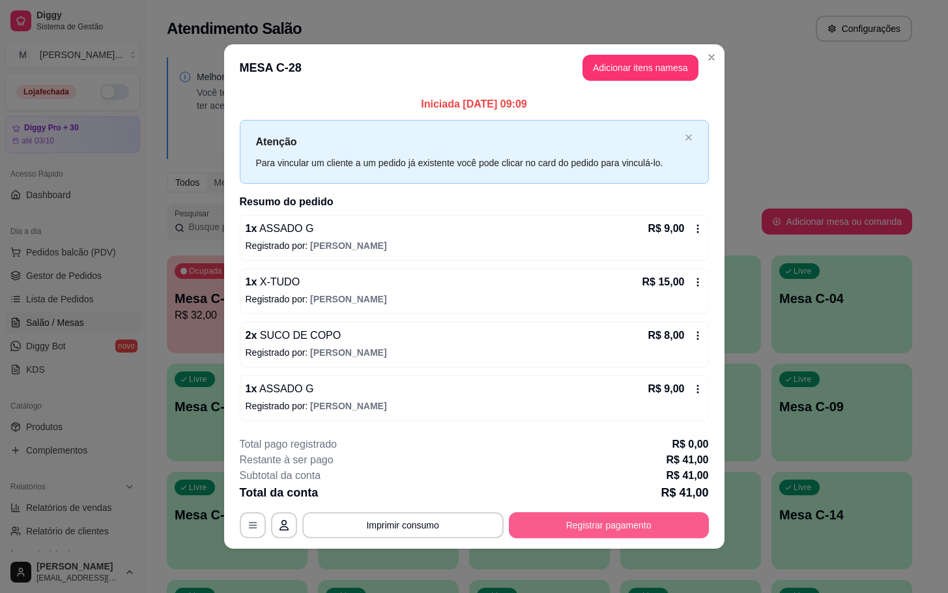
click button "Registrar pagamento"
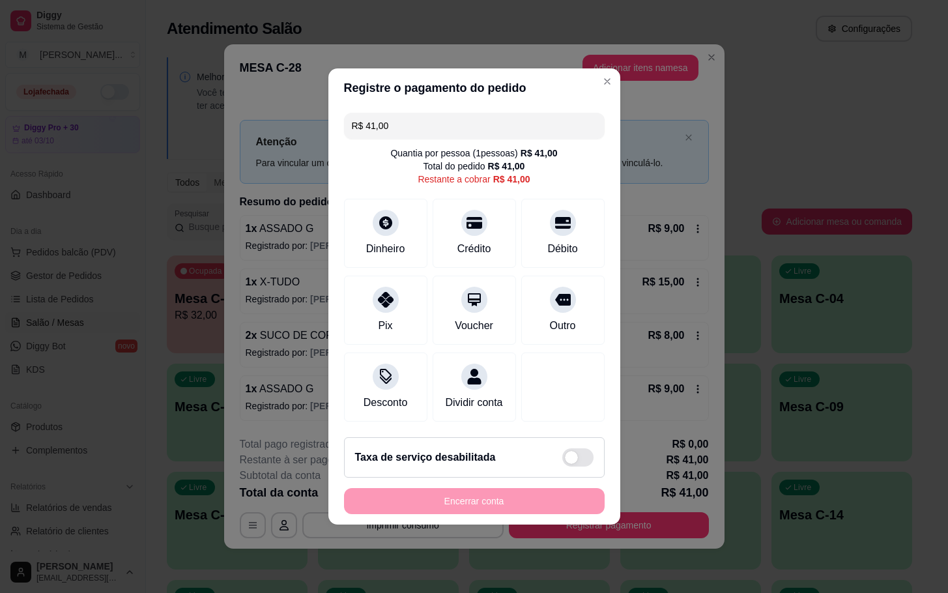
drag, startPoint x: 493, startPoint y: 124, endPoint x: 145, endPoint y: 57, distance: 353.8
click div "Registre o pagamento do pedido R$ 41,00 Quantia por pessoa ( 1 pessoas) R$ 41,0…"
click div "Crédito"
type input "R$ 29,00"
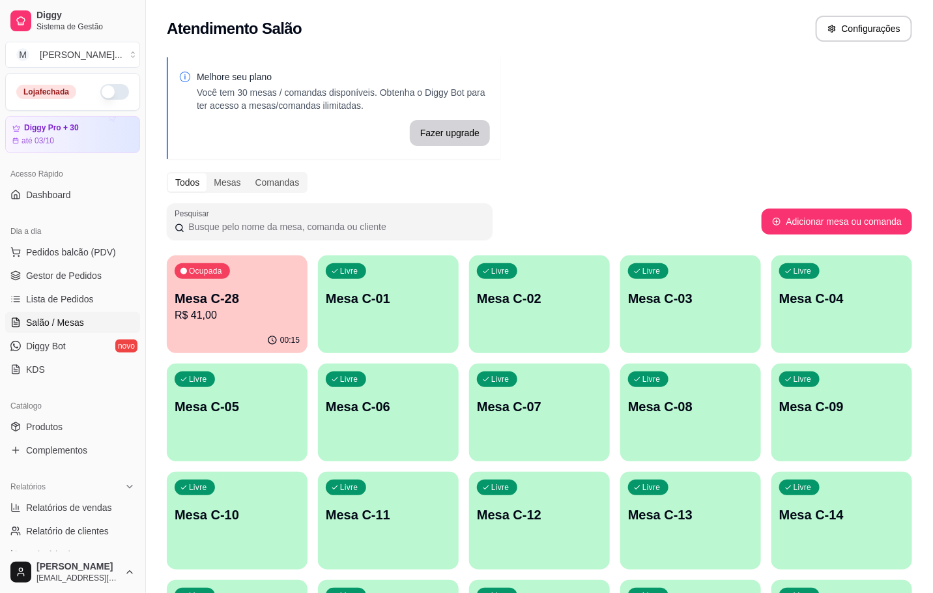
click p "R$ 41,00"
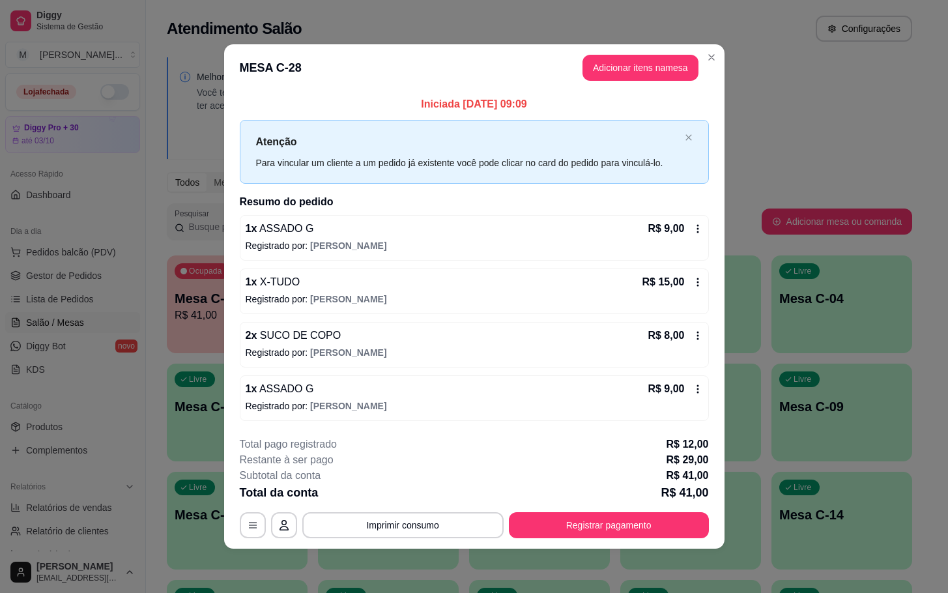
click footer "**********"
click button "Registrar pagamento"
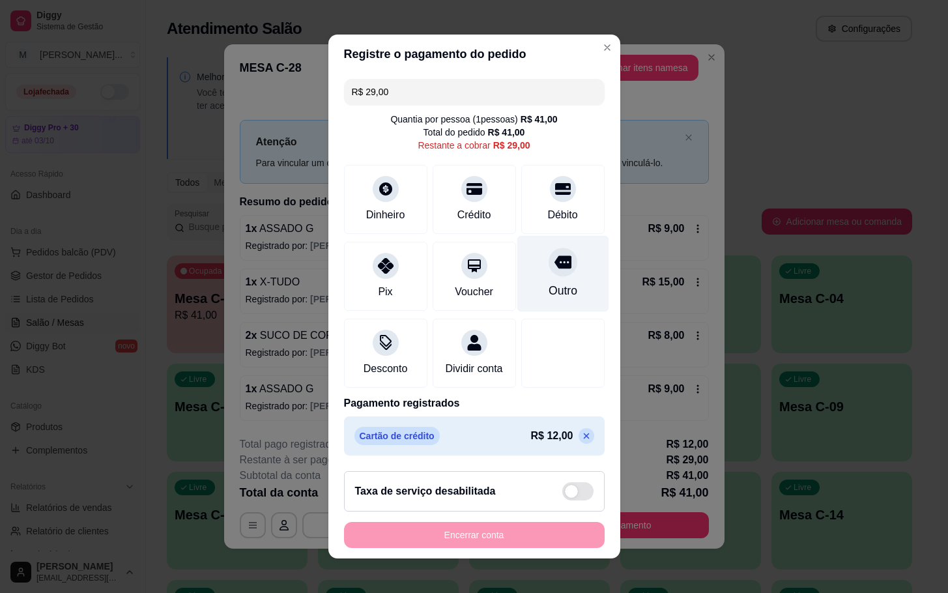
click div "Outro"
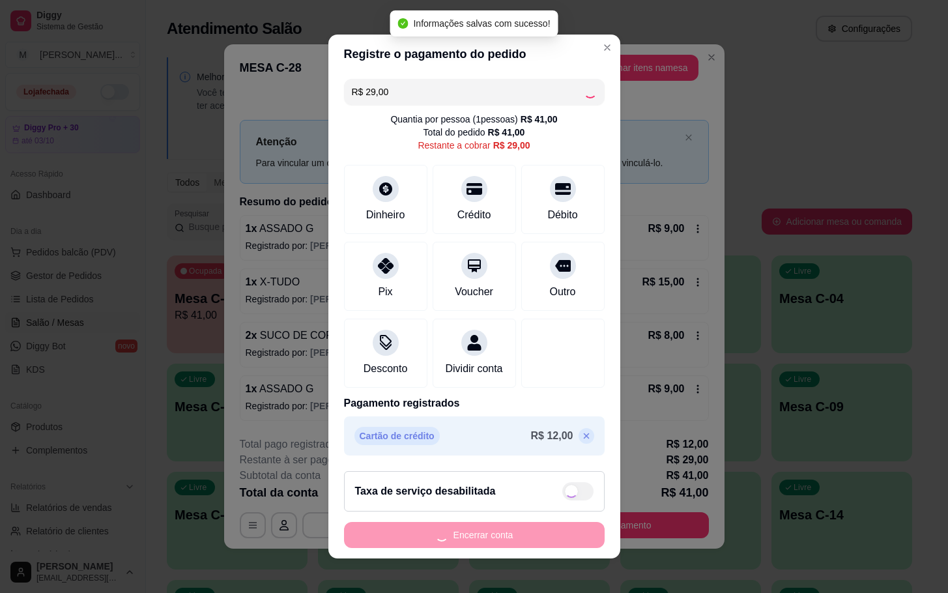
type input "R$ 0,00"
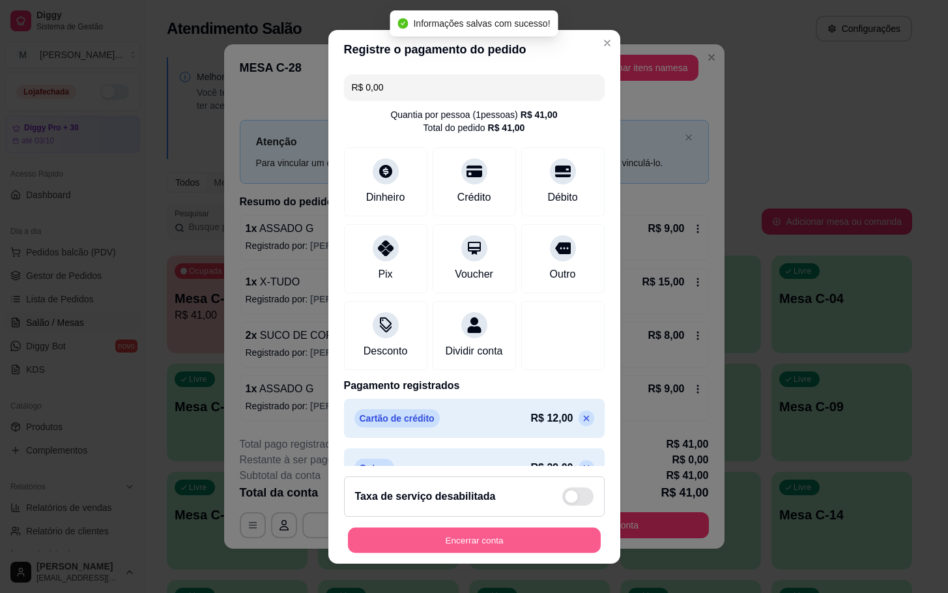
click button "Encerrar conta"
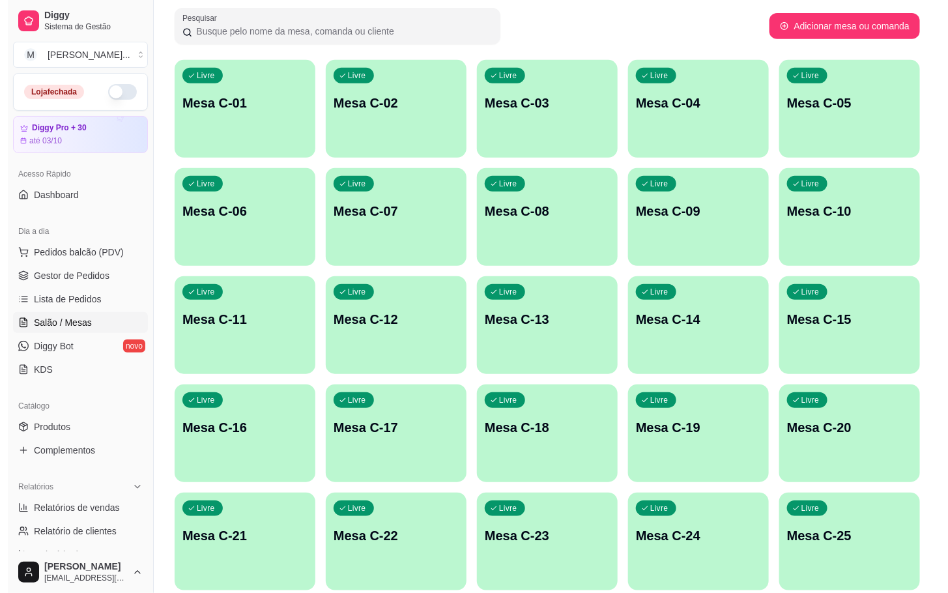
scroll to position [354, 0]
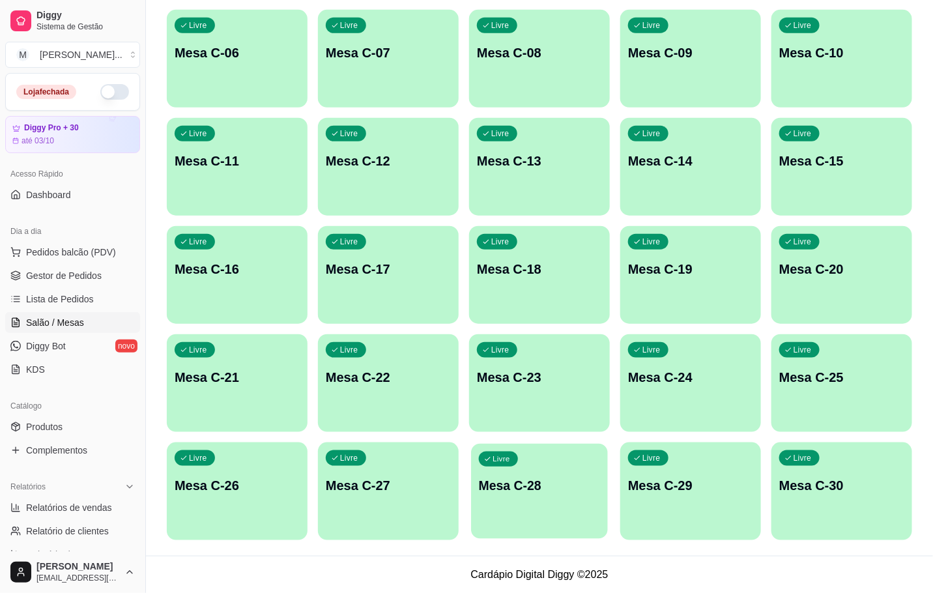
click div "Livre Mesa C-28"
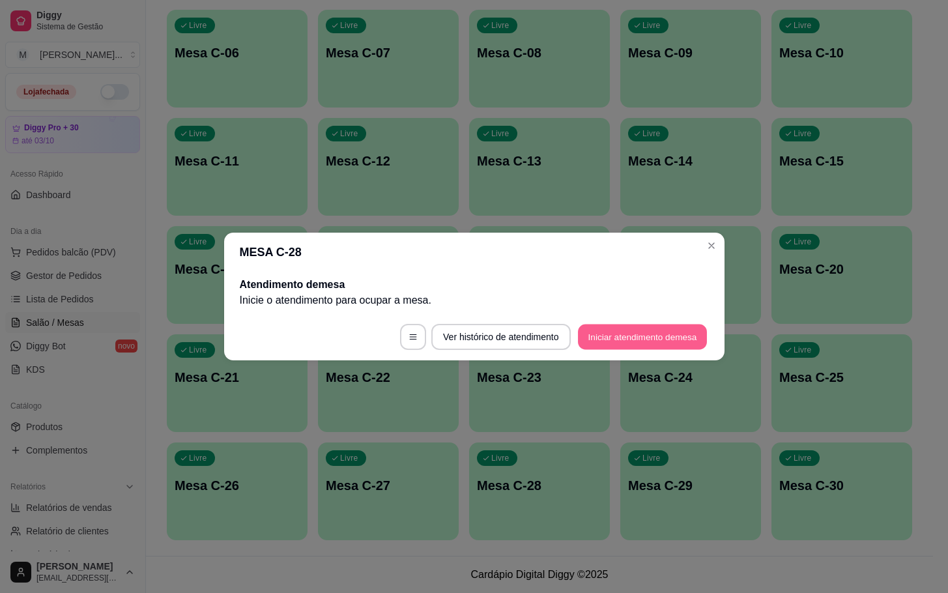
click button "Iniciar atendimento de mesa"
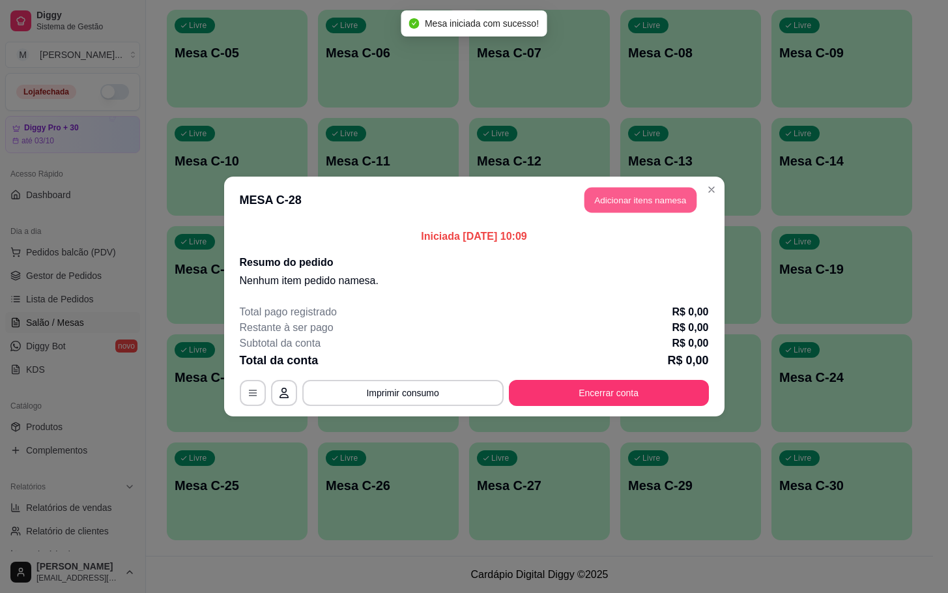
click button "Adicionar itens na mesa"
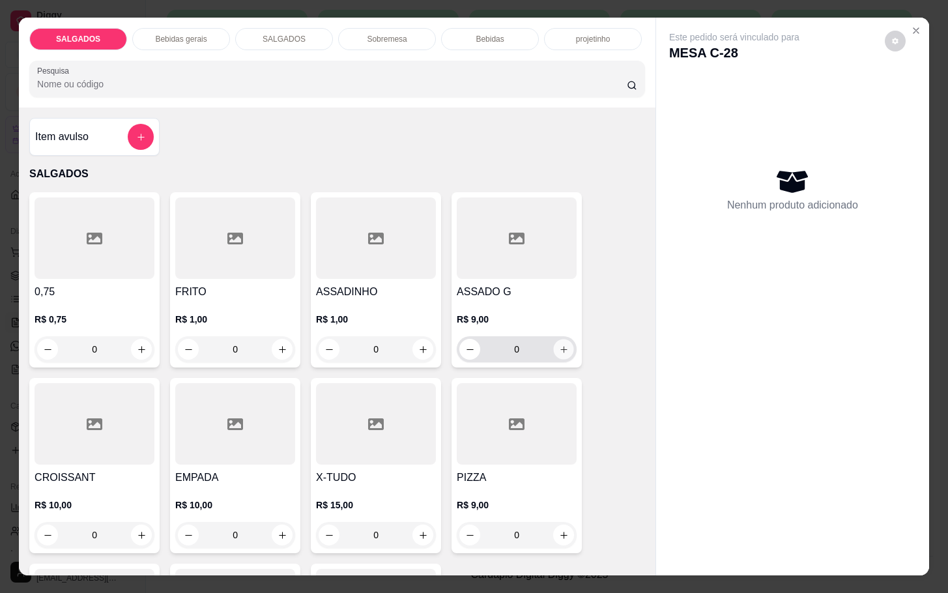
click button "increase-product-quantity"
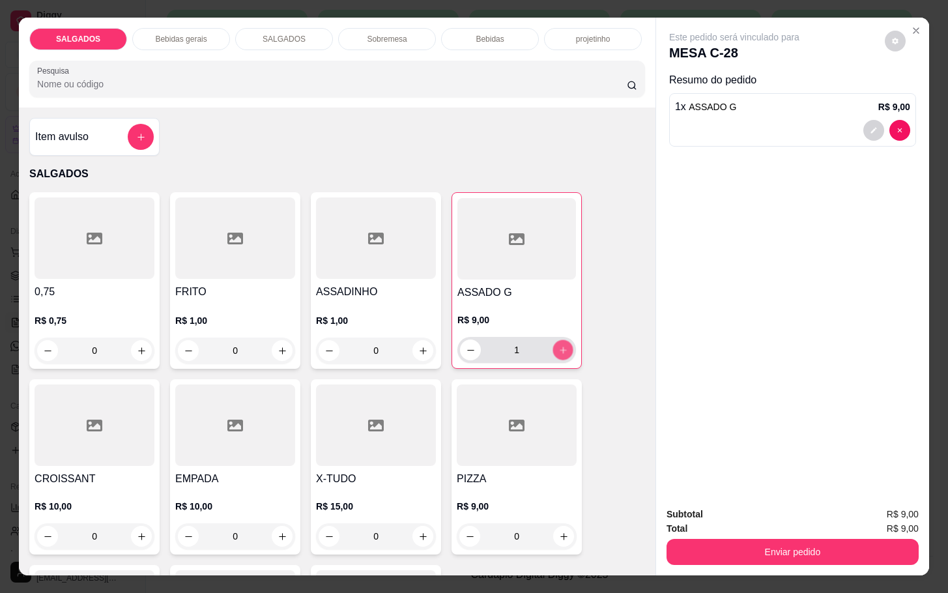
click button "increase-product-quantity"
type input "2"
click div "0"
click button "increase-product-quantity"
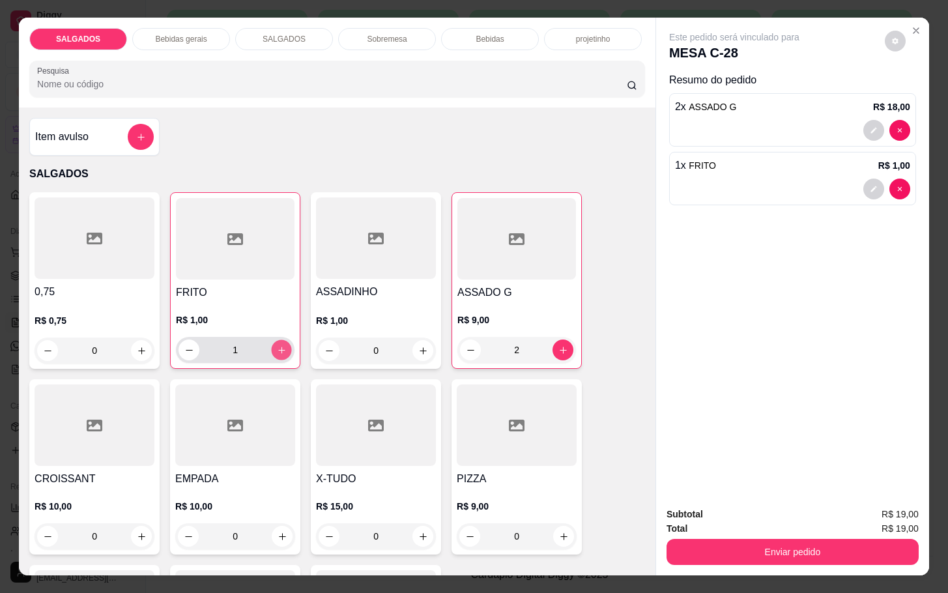
click button "increase-product-quantity"
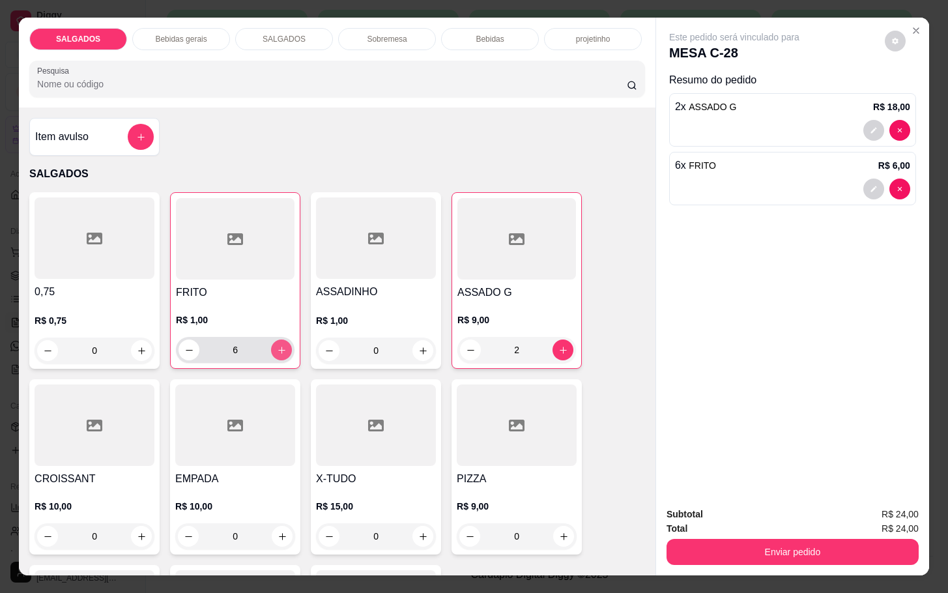
click button "increase-product-quantity"
type input "10"
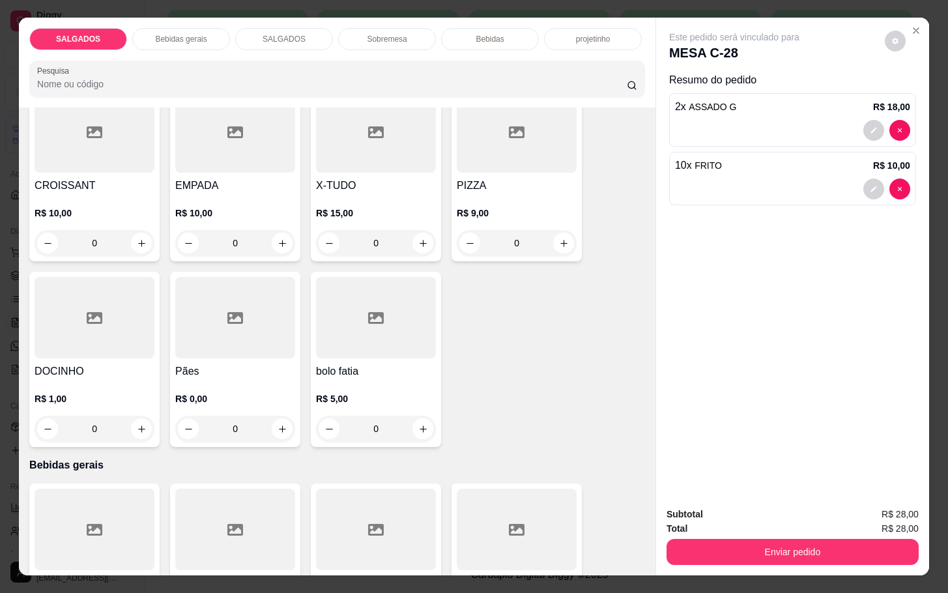
scroll to position [587, 0]
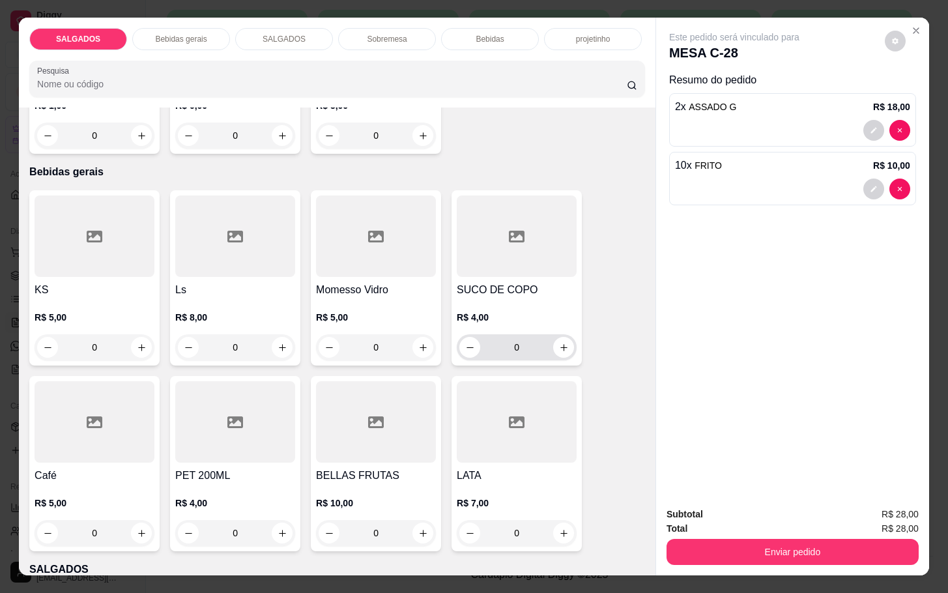
click div "0"
click button "increase-product-quantity"
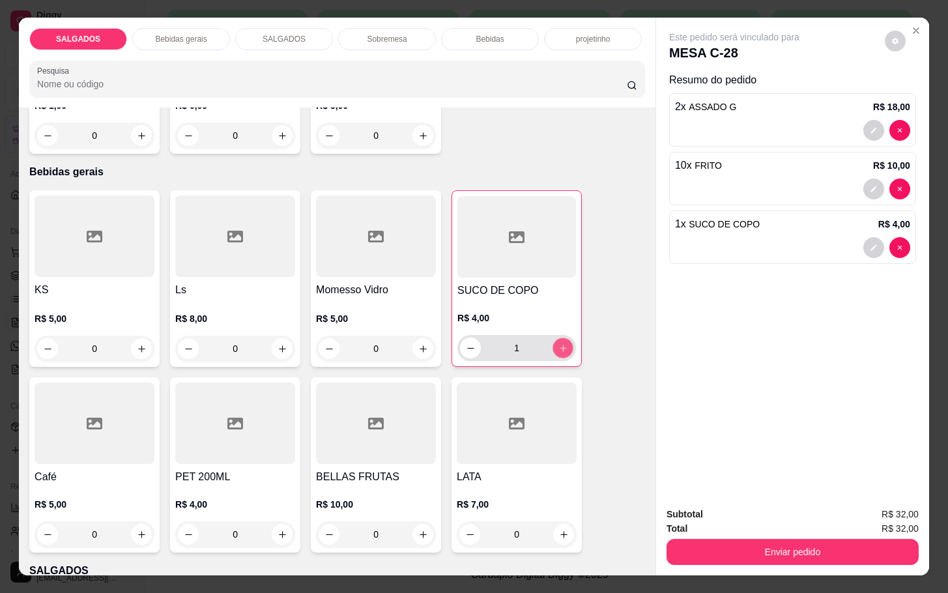
click button "increase-product-quantity"
type input "2"
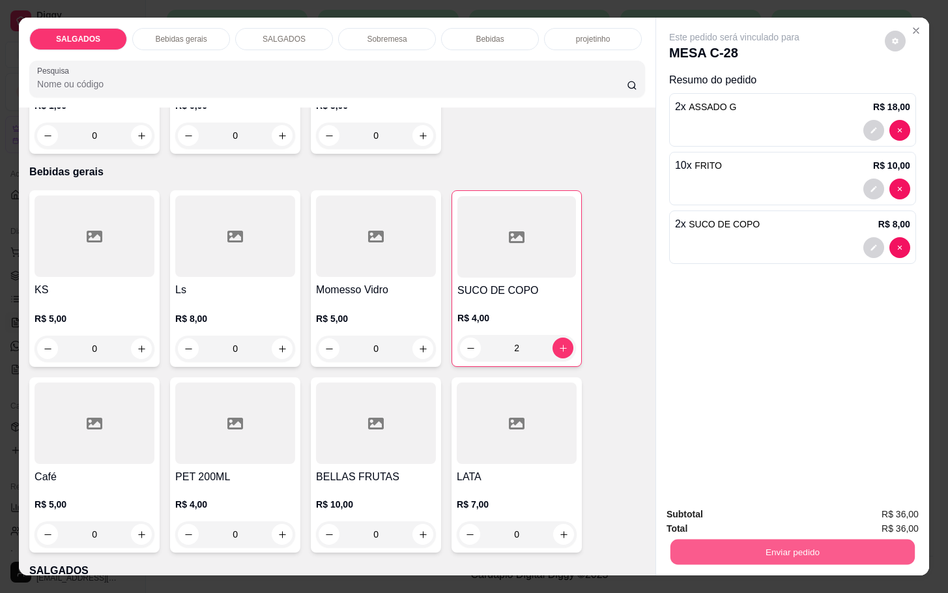
click button "Enviar pedido"
click button "Não registrar e enviar pedido"
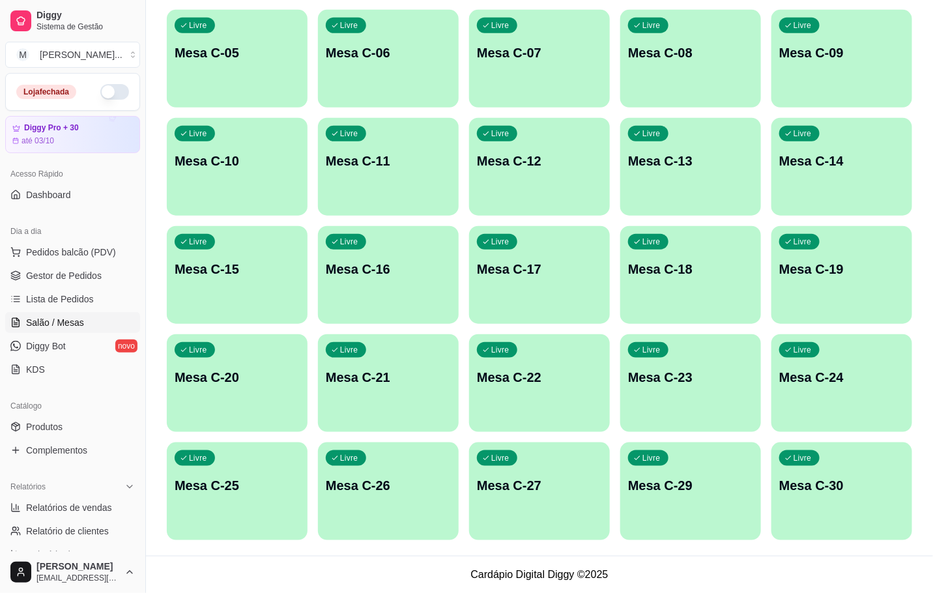
click div "Livre Mesa C-11"
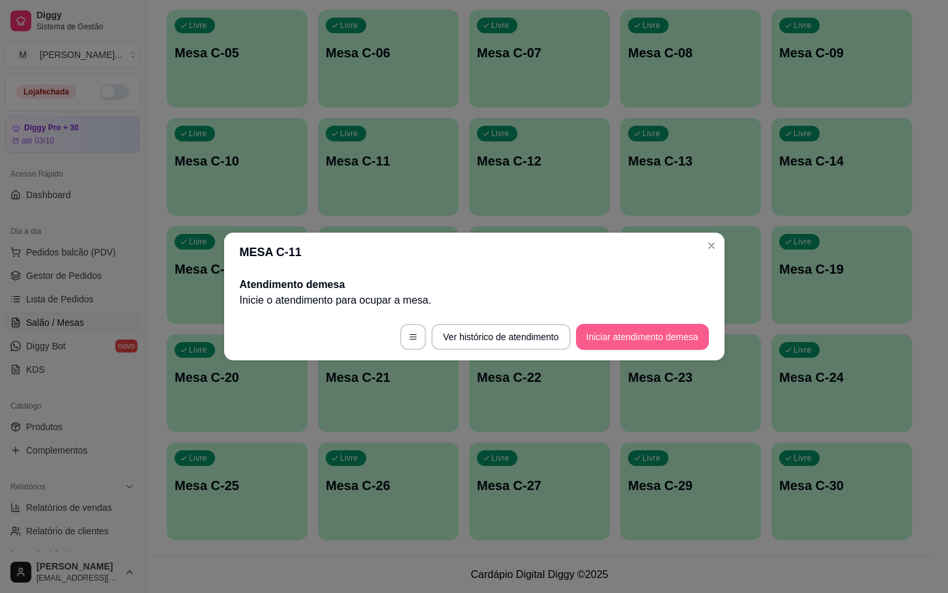
click button "Iniciar atendimento de mesa"
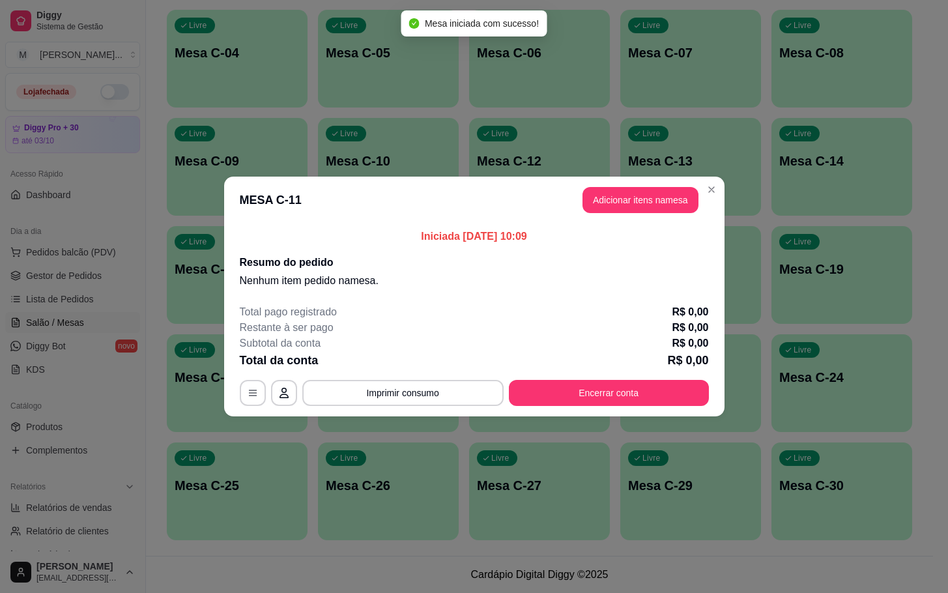
click button "Adicionar itens na mesa"
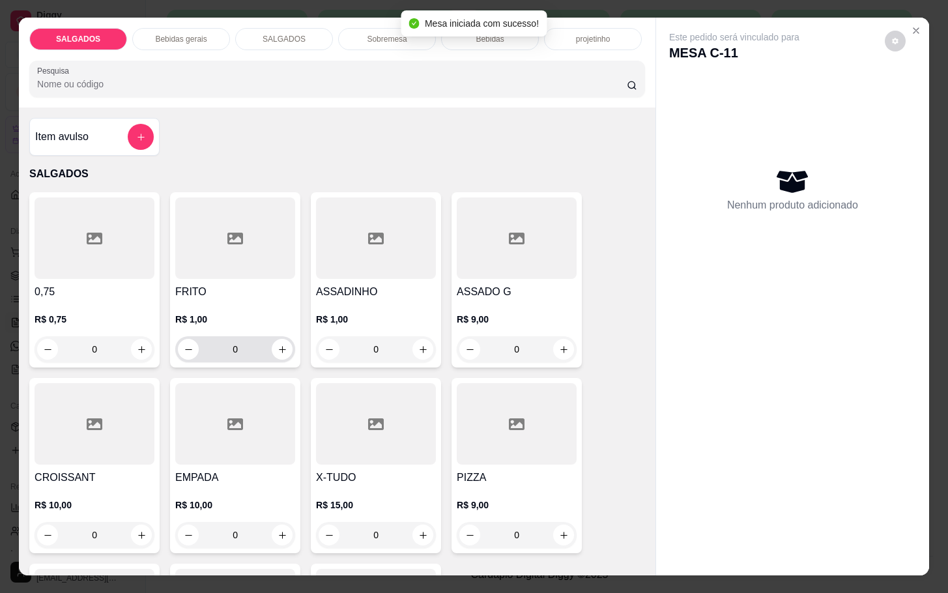
click input "0"
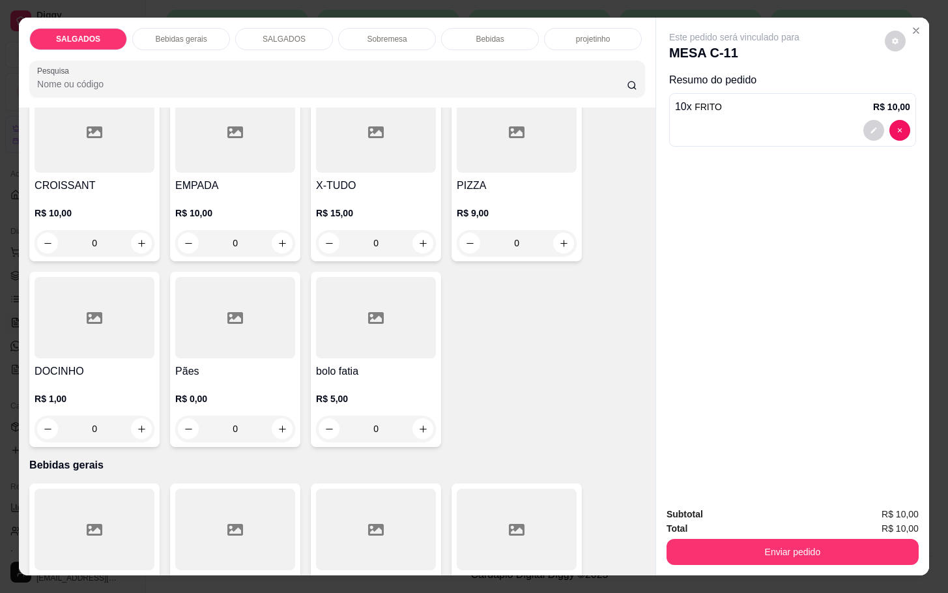
scroll to position [489, 0]
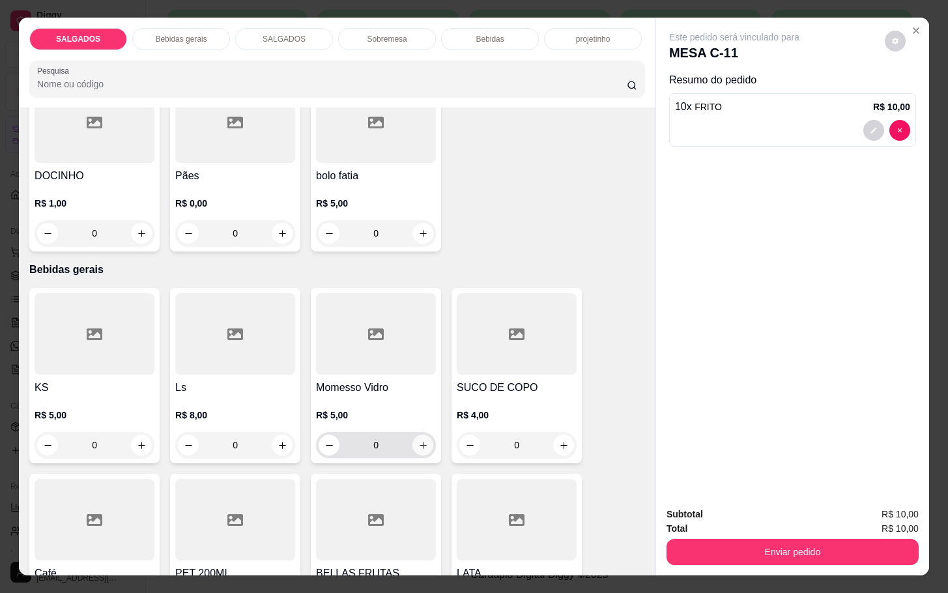
type input "10"
click icon "increase-product-quantity"
type input "1"
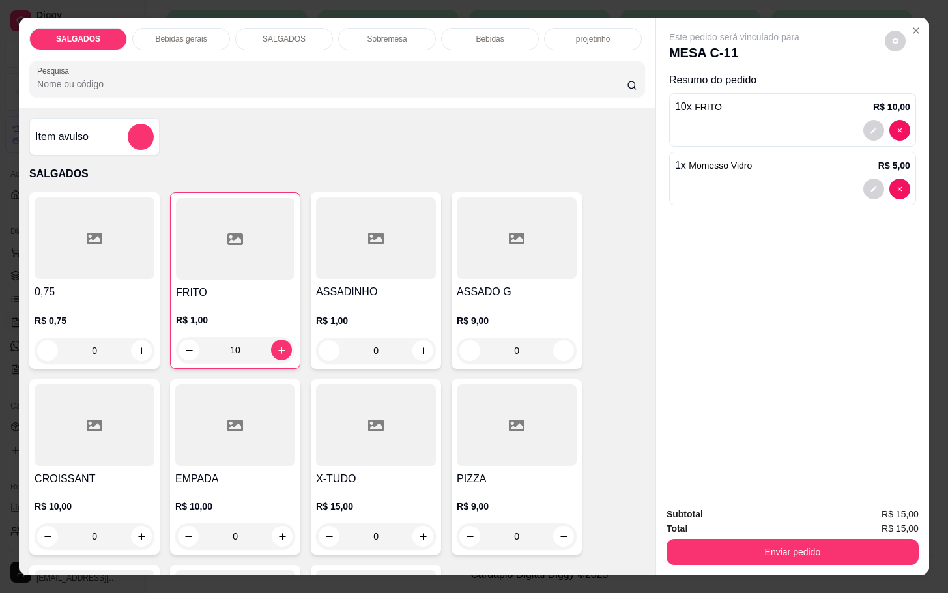
scroll to position [196, 0]
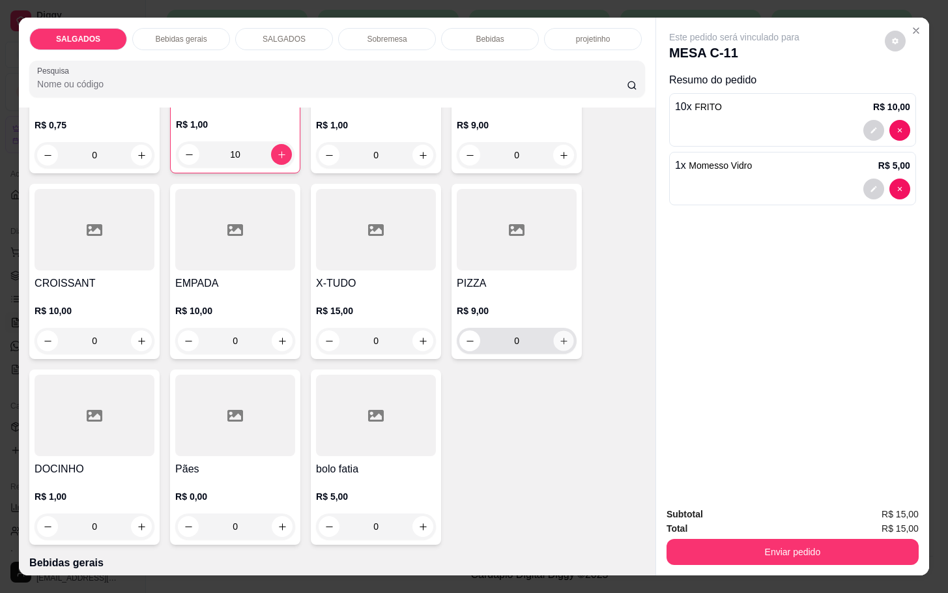
click icon "increase-product-quantity"
type input "1"
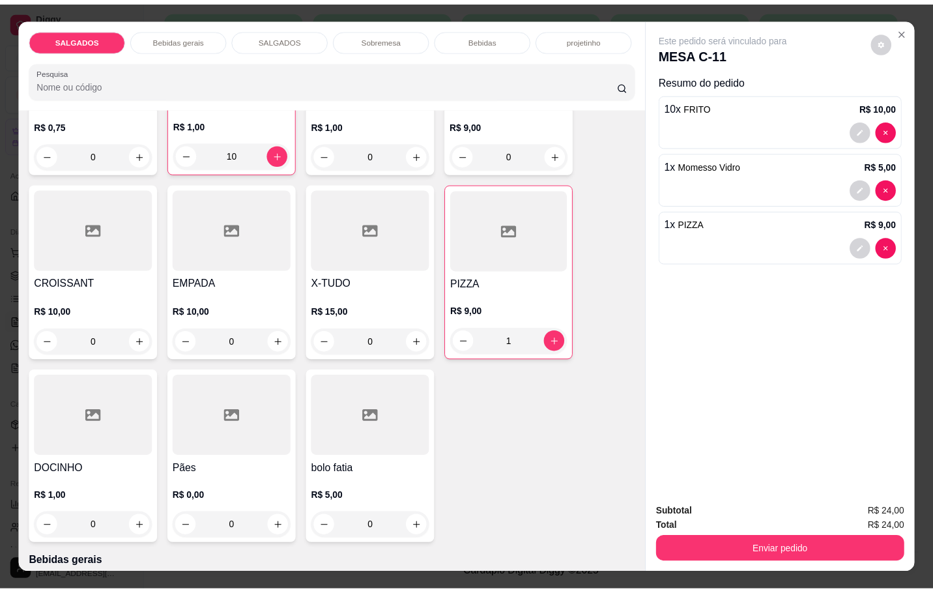
scroll to position [0, 0]
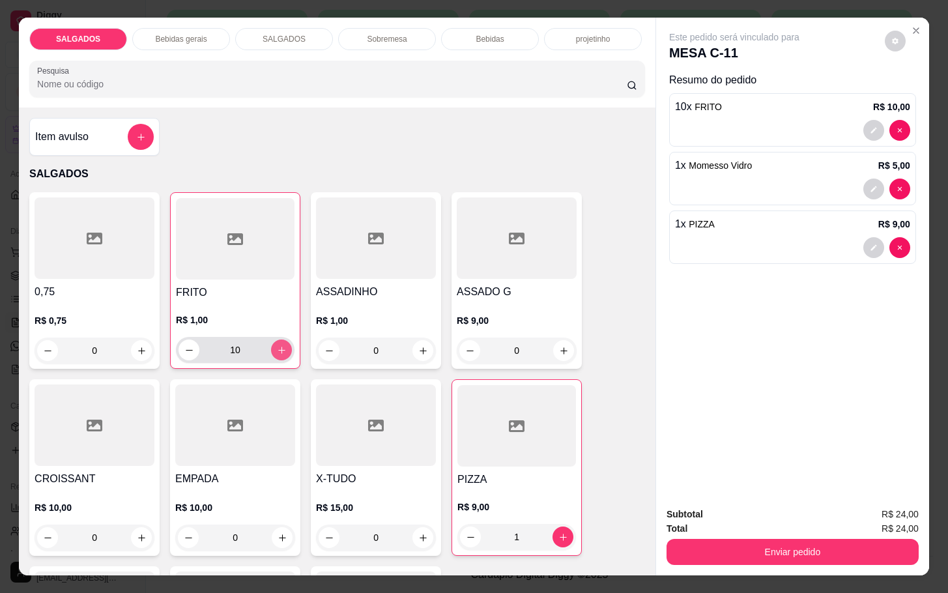
click icon "increase-product-quantity"
type input "13"
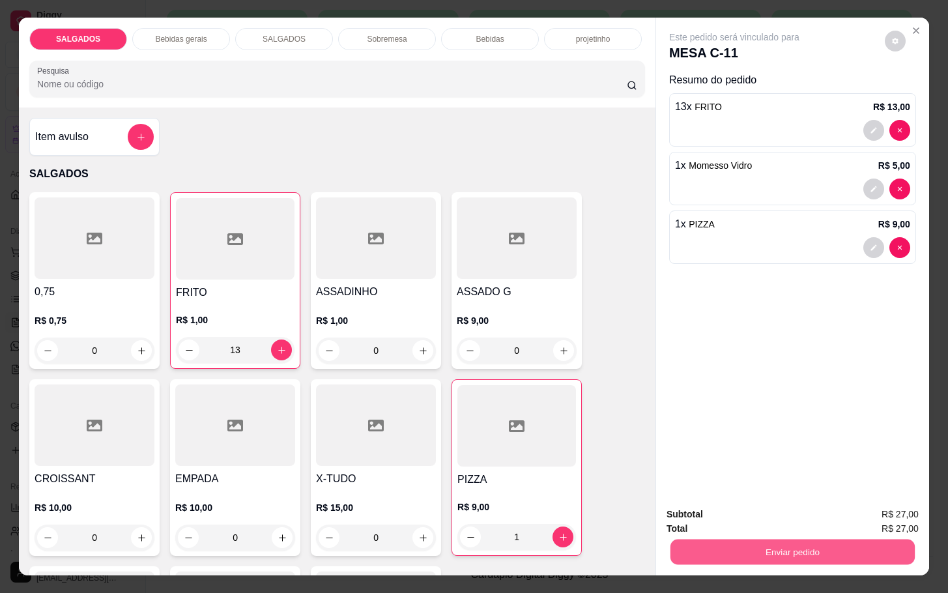
click button "Enviar pedido"
click button "Não registrar e enviar pedido"
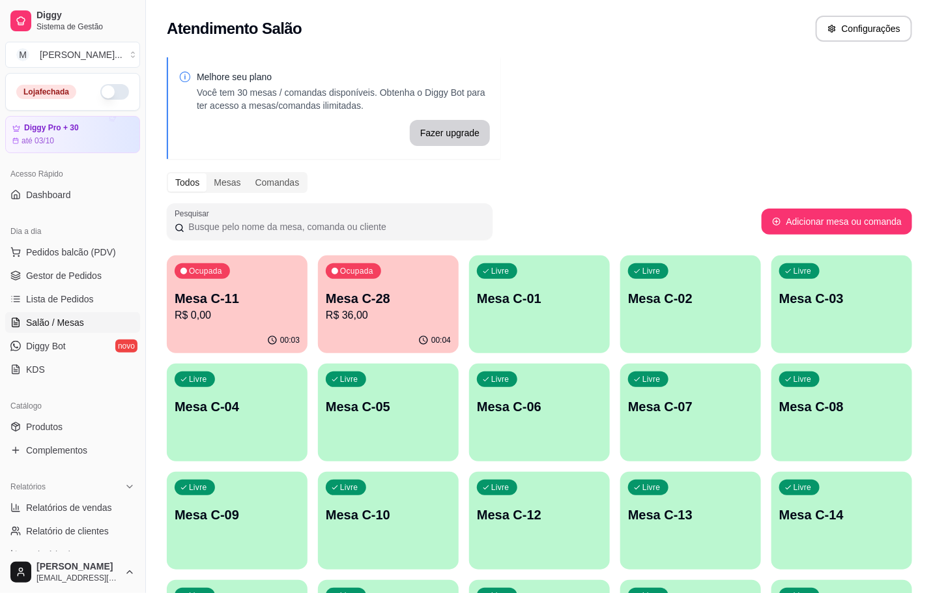
click p "Mesa C-28"
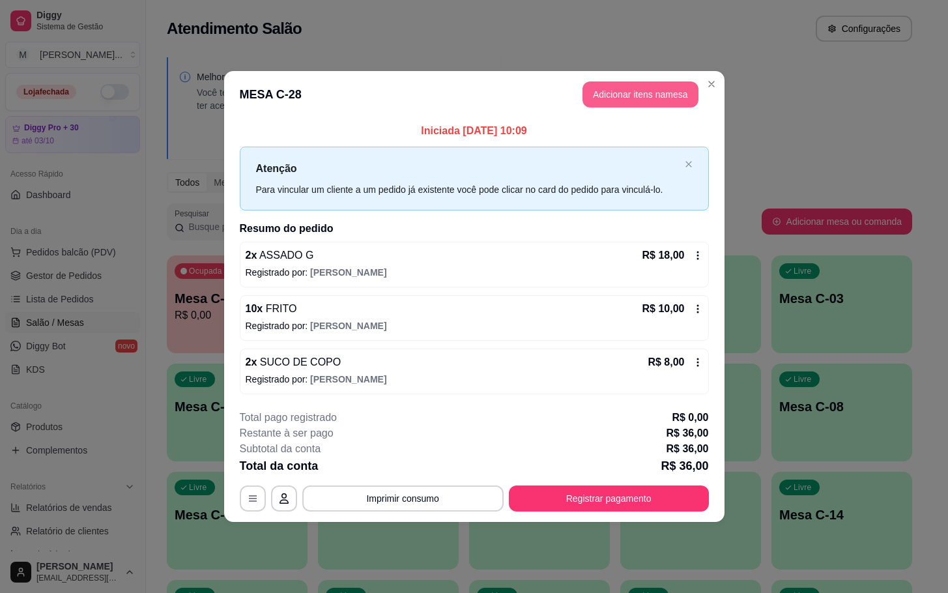
click button "Adicionar itens na mesa"
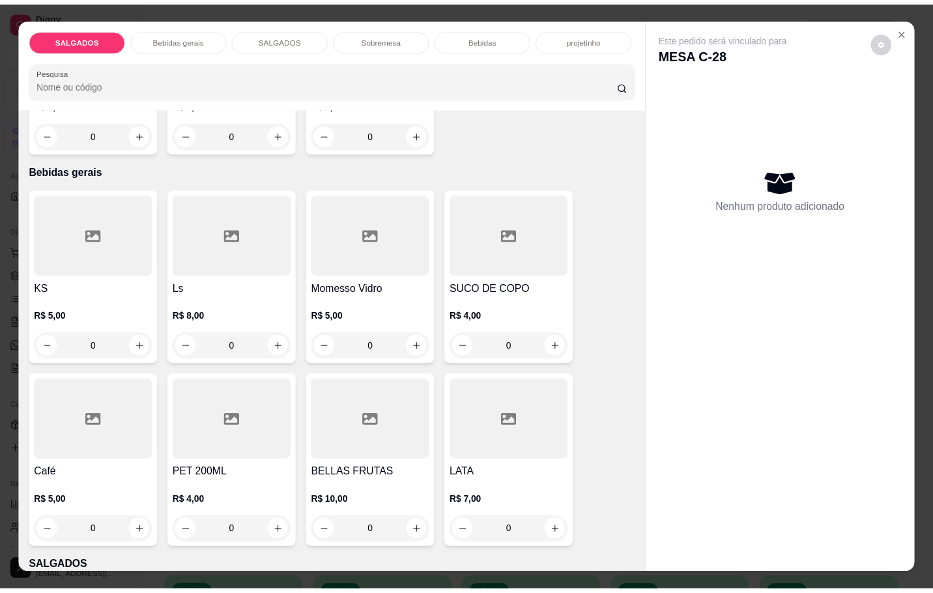
scroll to position [684, 0]
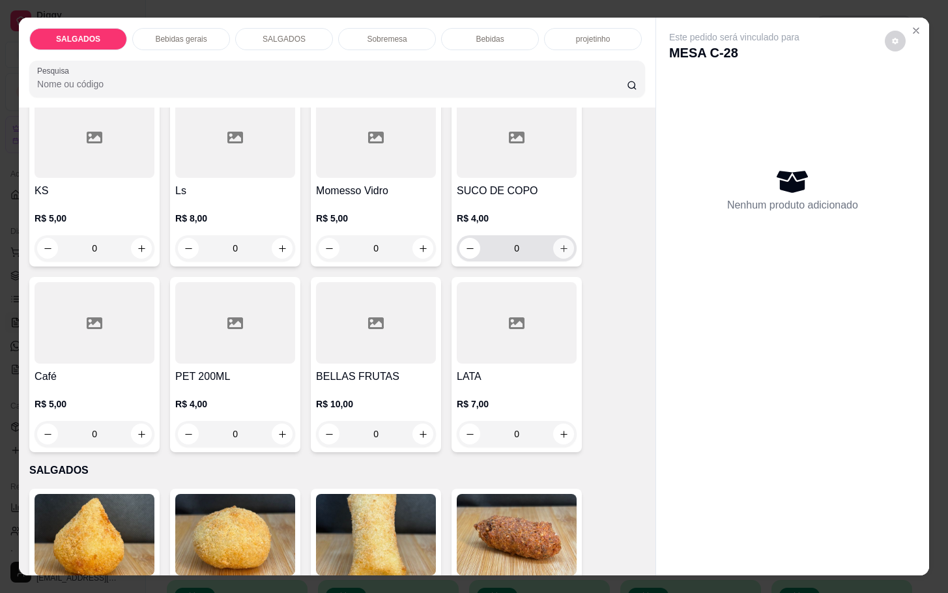
click icon "increase-product-quantity"
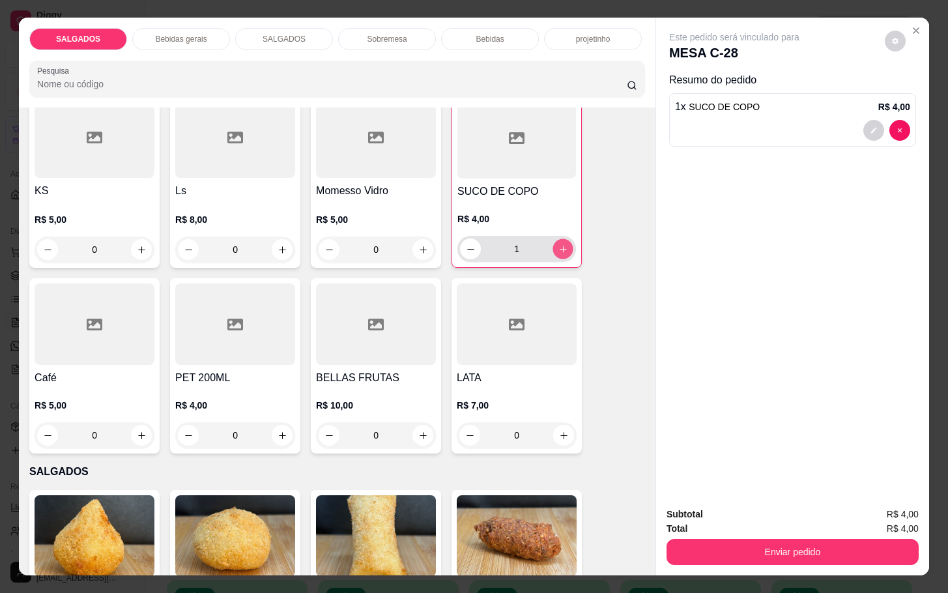
click icon "increase-product-quantity"
type input "2"
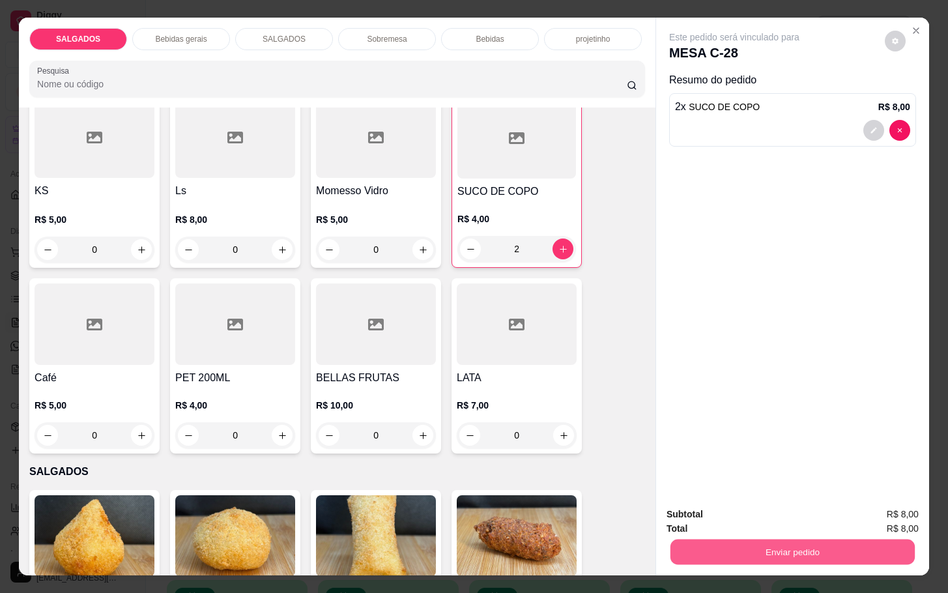
click button "Enviar pedido"
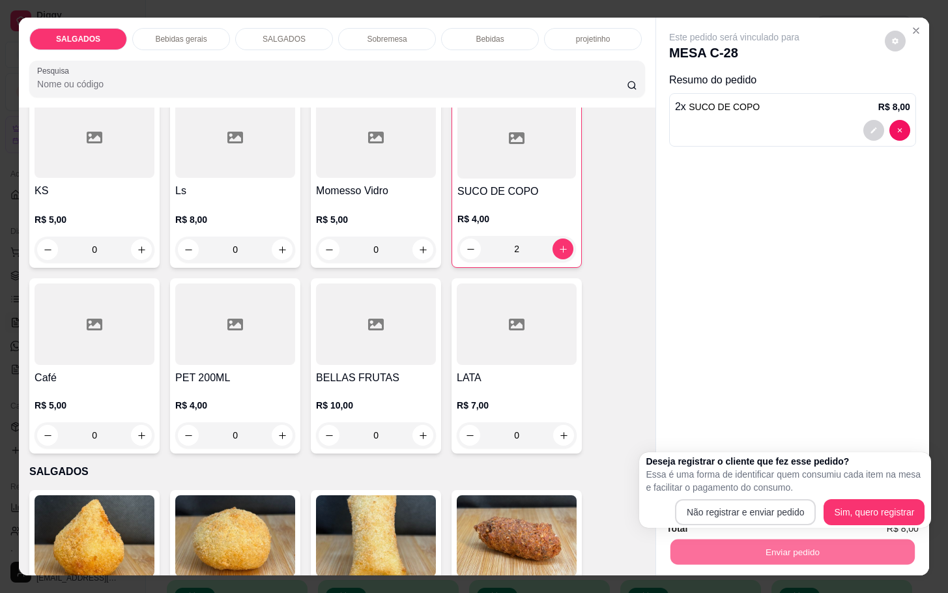
click button "Não registrar e enviar pedido"
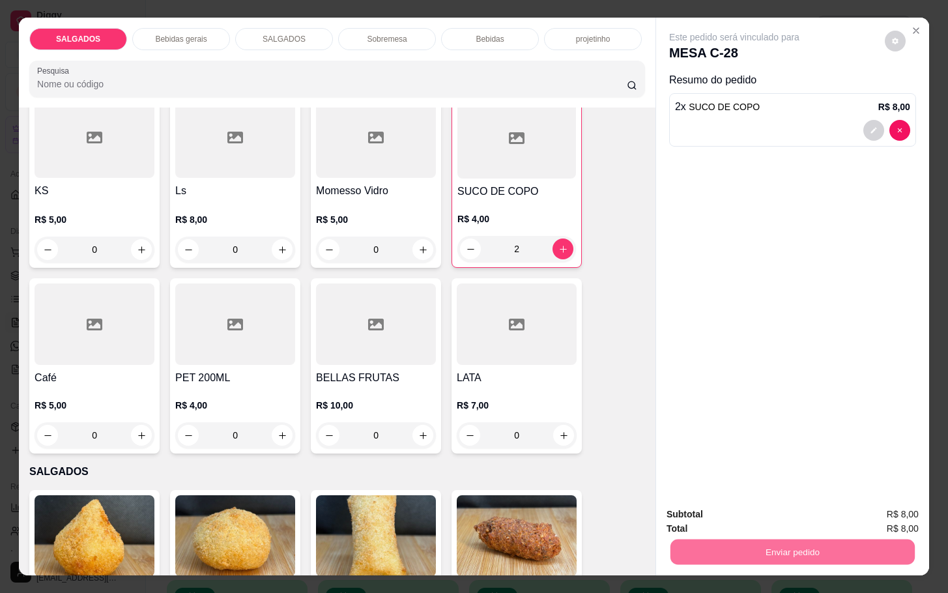
click button "Não registrar e enviar pedido"
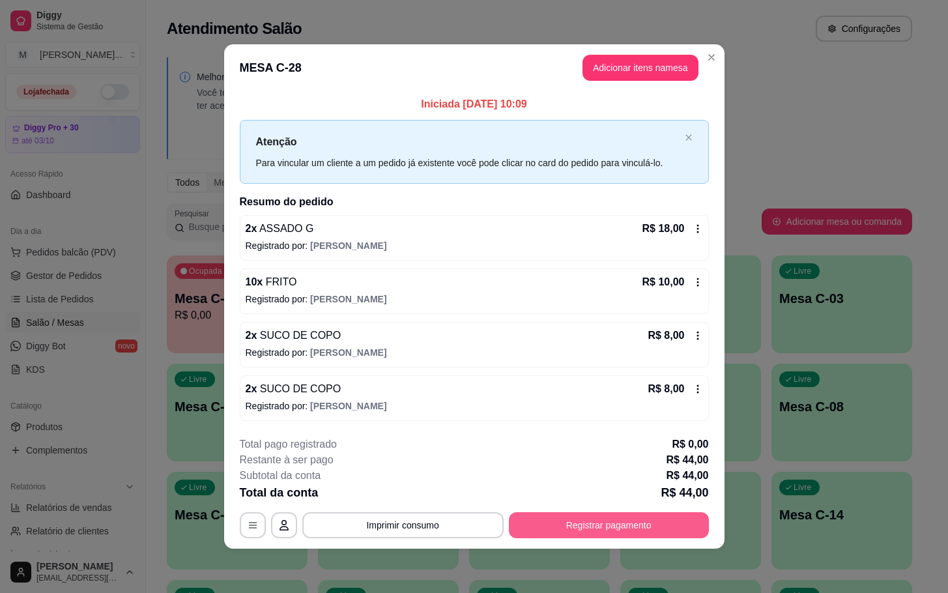
click button "Registrar pagamento"
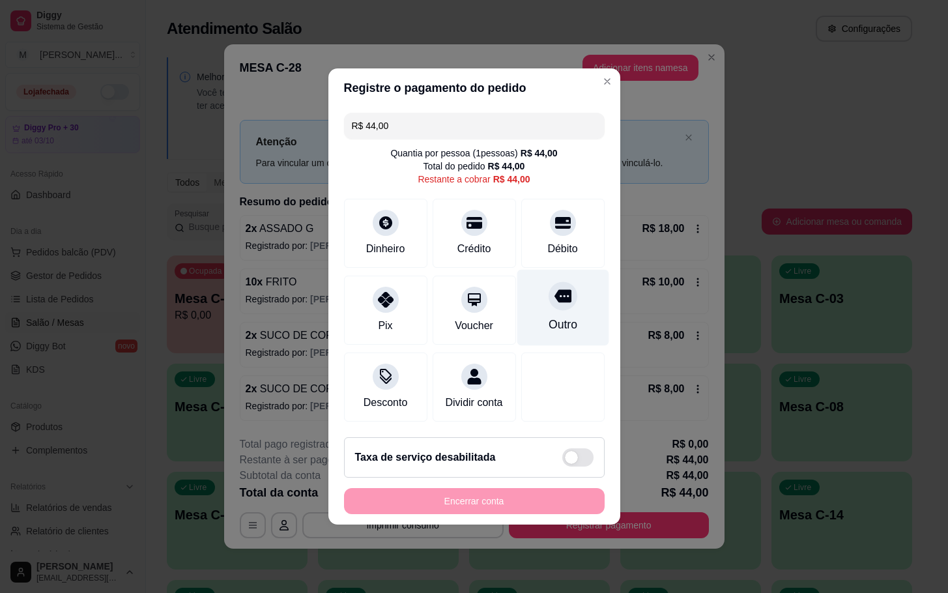
click div
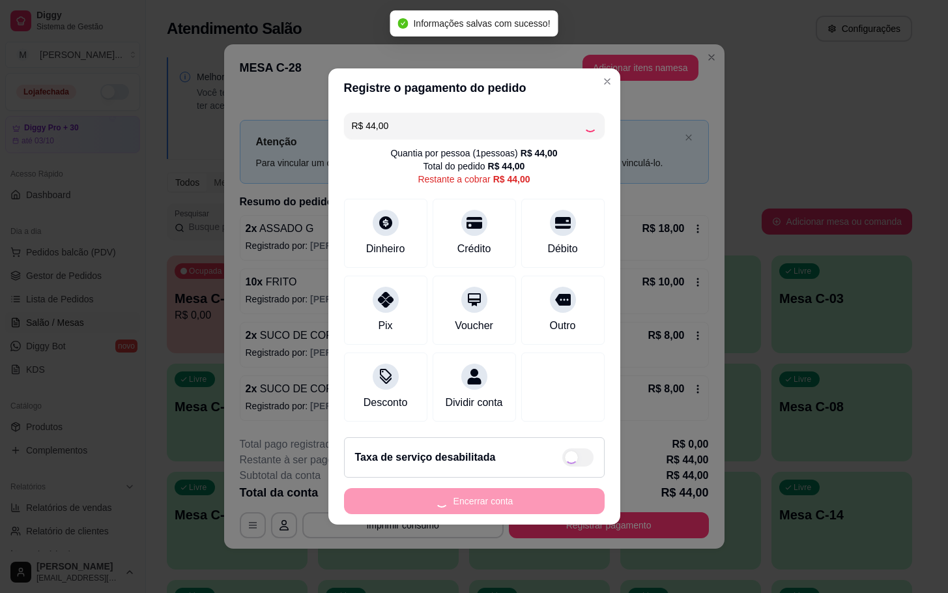
type input "R$ 0,00"
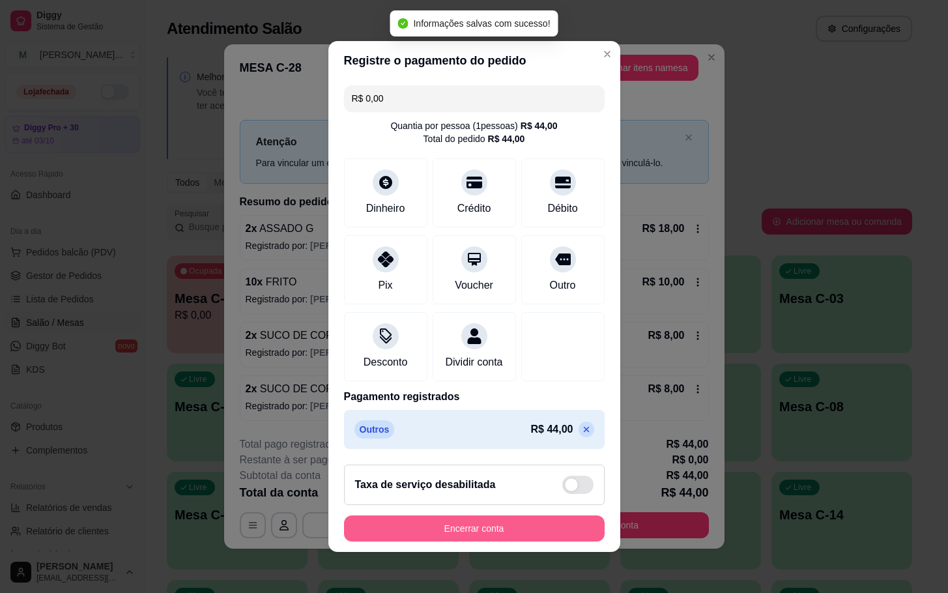
click button "Encerrar conta"
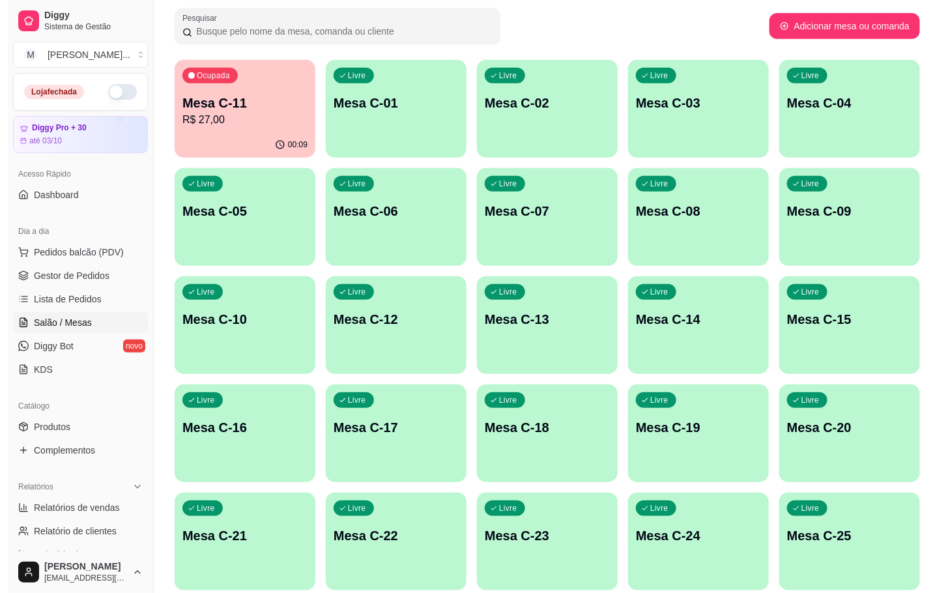
scroll to position [354, 0]
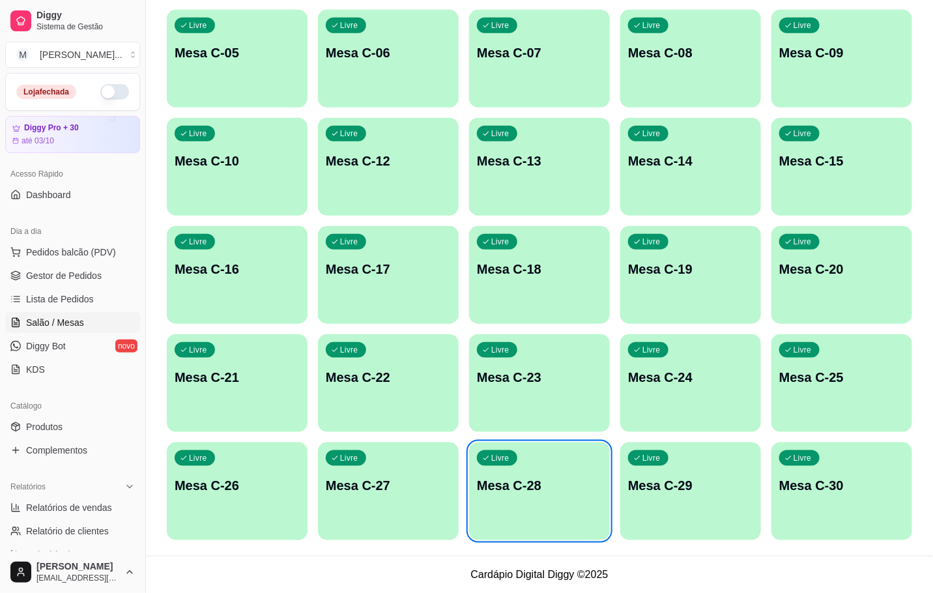
click div "Livre Mesa C-24"
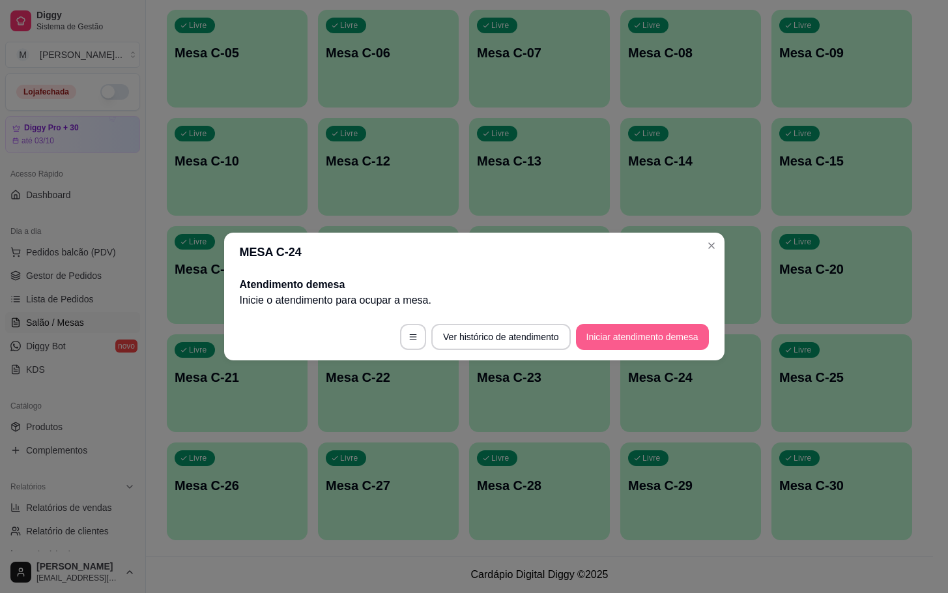
click button "Iniciar atendimento de mesa"
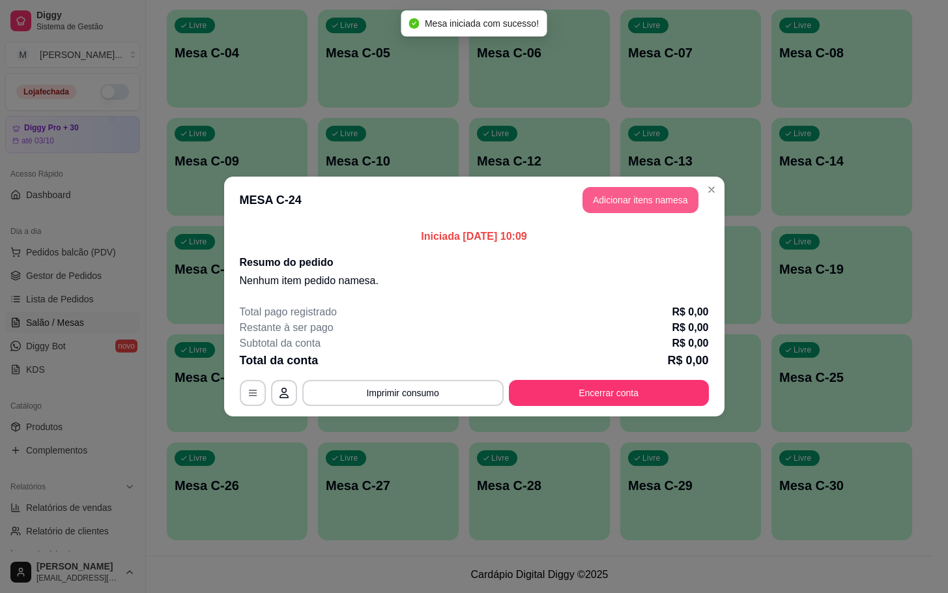
click button "Adicionar itens na mesa"
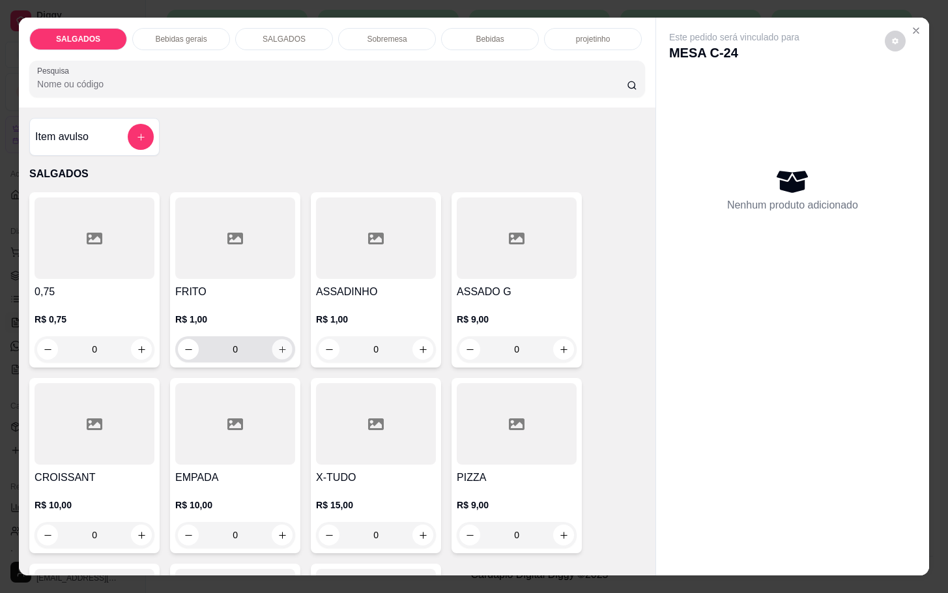
click icon "increase-product-quantity"
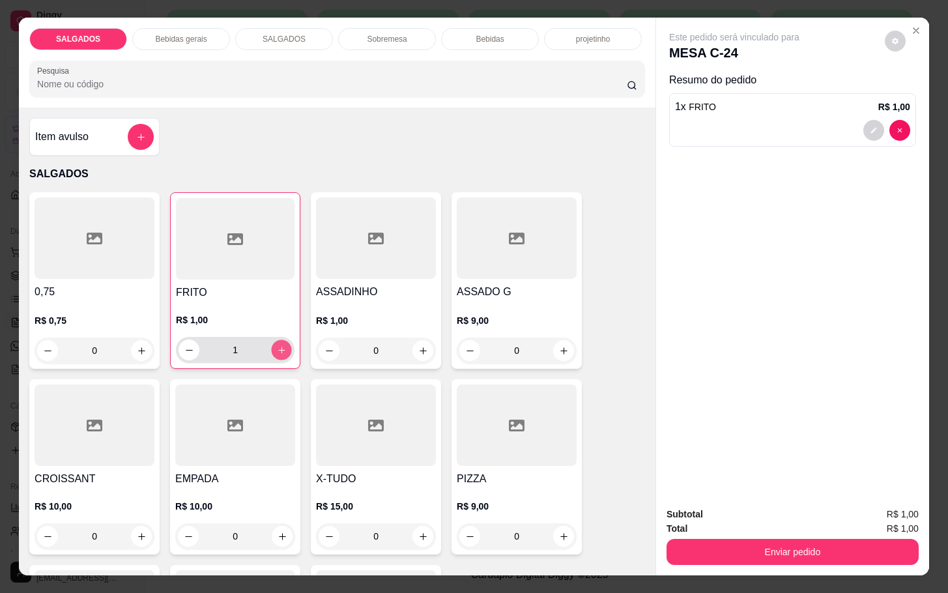
click icon "increase-product-quantity"
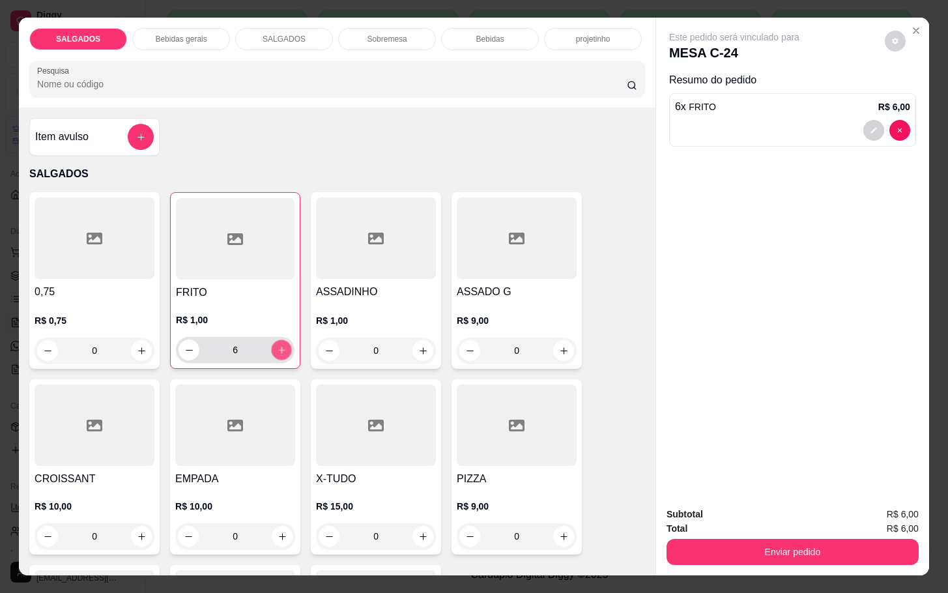
click icon "increase-product-quantity"
type input "9"
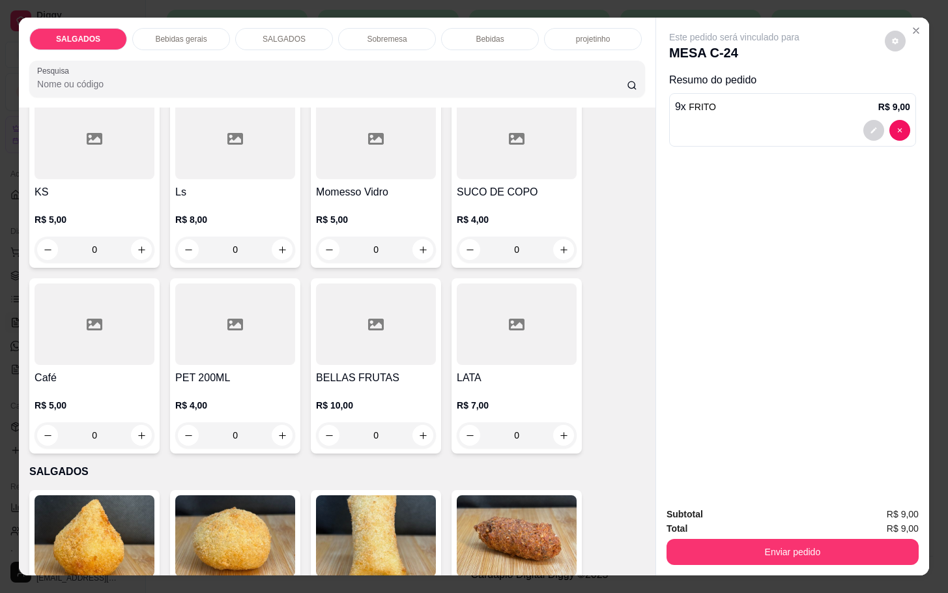
scroll to position [782, 0]
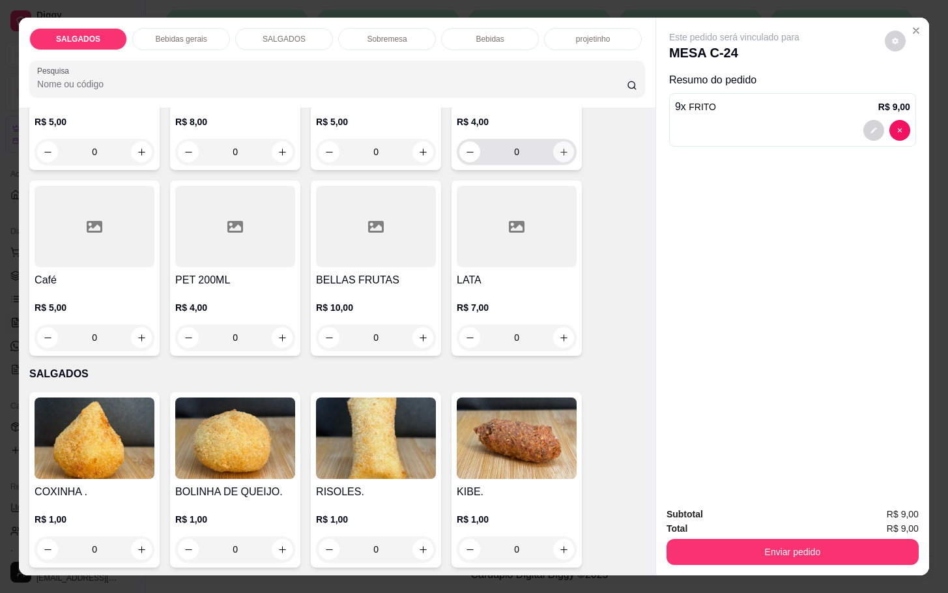
click icon "increase-product-quantity"
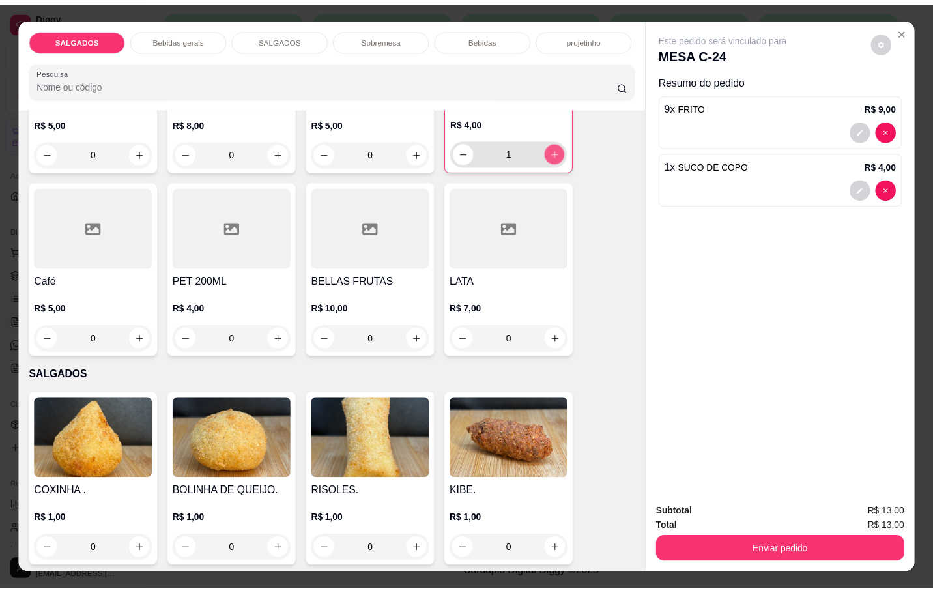
scroll to position [784, 0]
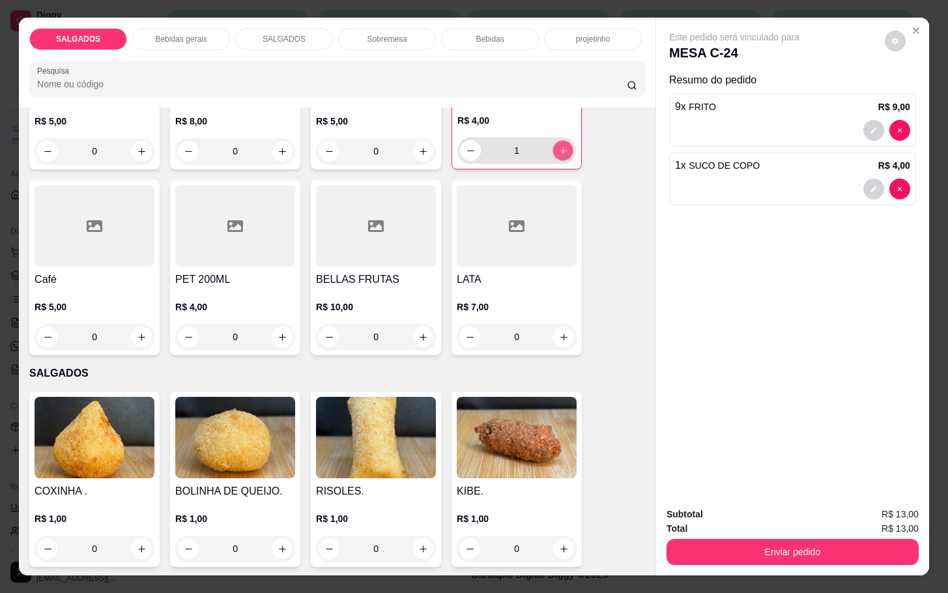
click icon "increase-product-quantity"
type input "2"
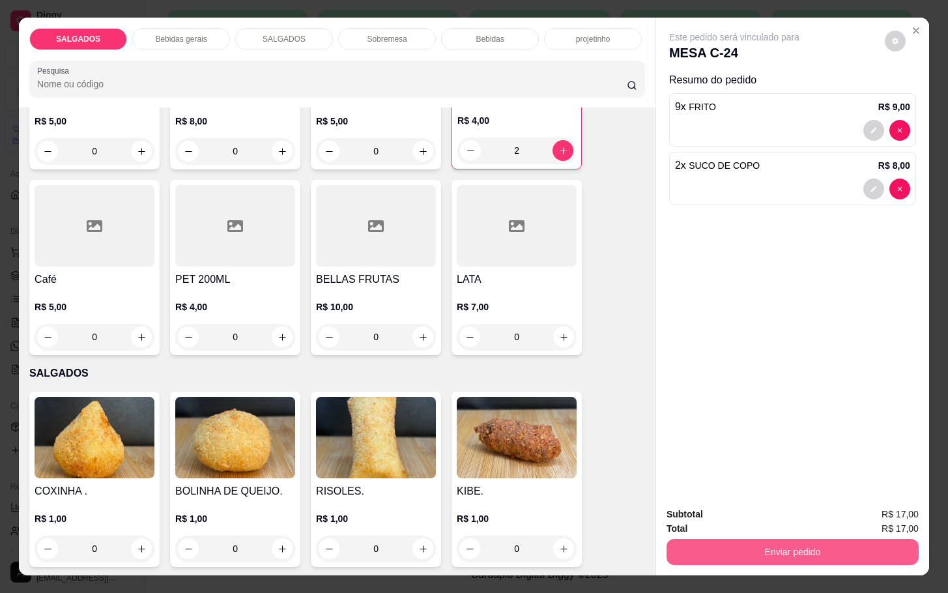
click button "Enviar pedido"
click button "Não registrar e enviar pedido"
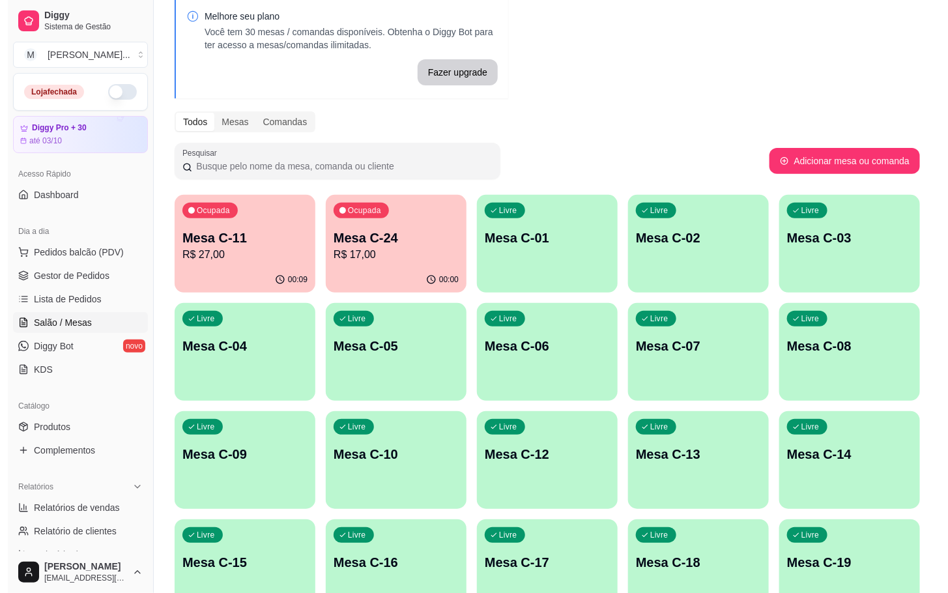
scroll to position [0, 0]
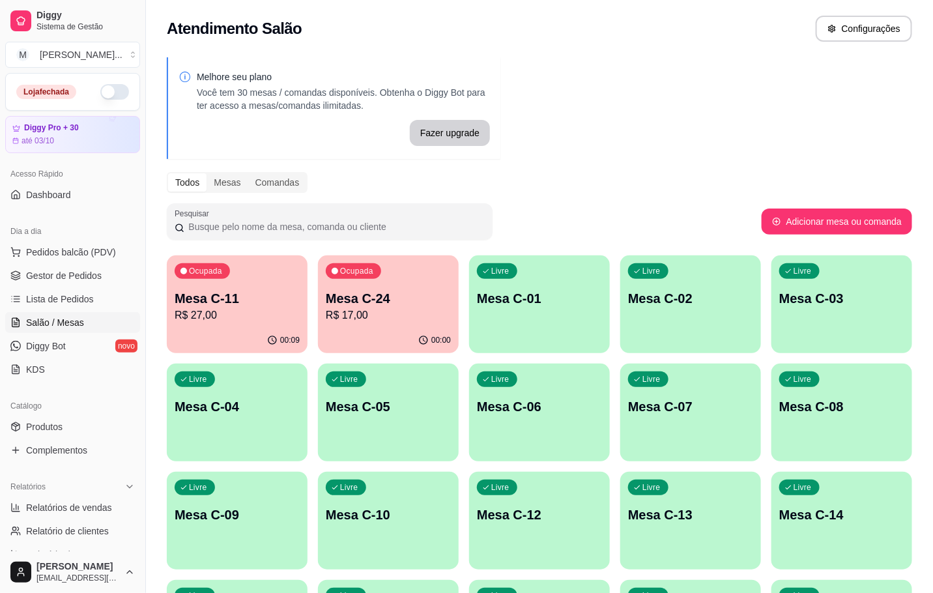
click p "Mesa C-11"
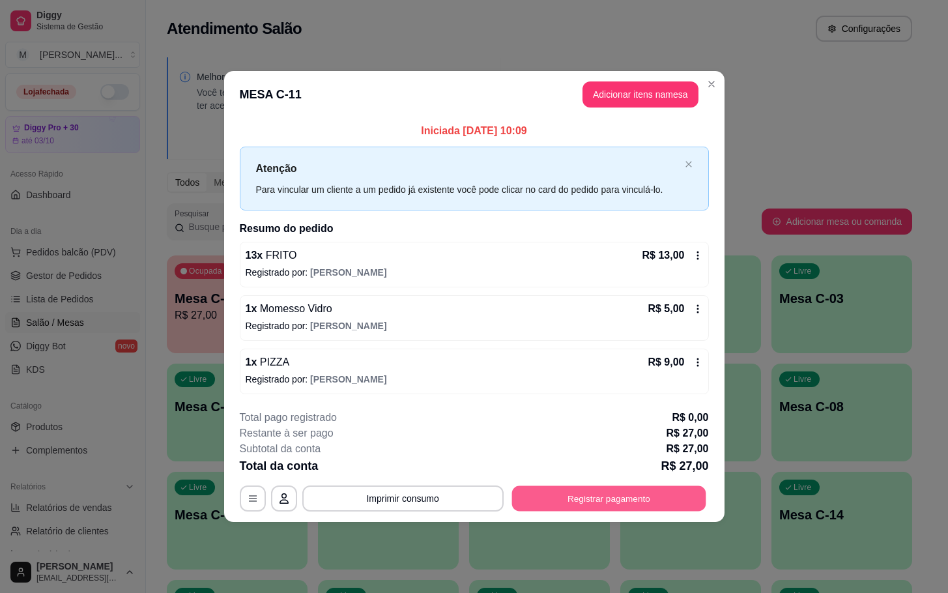
click button "Registrar pagamento"
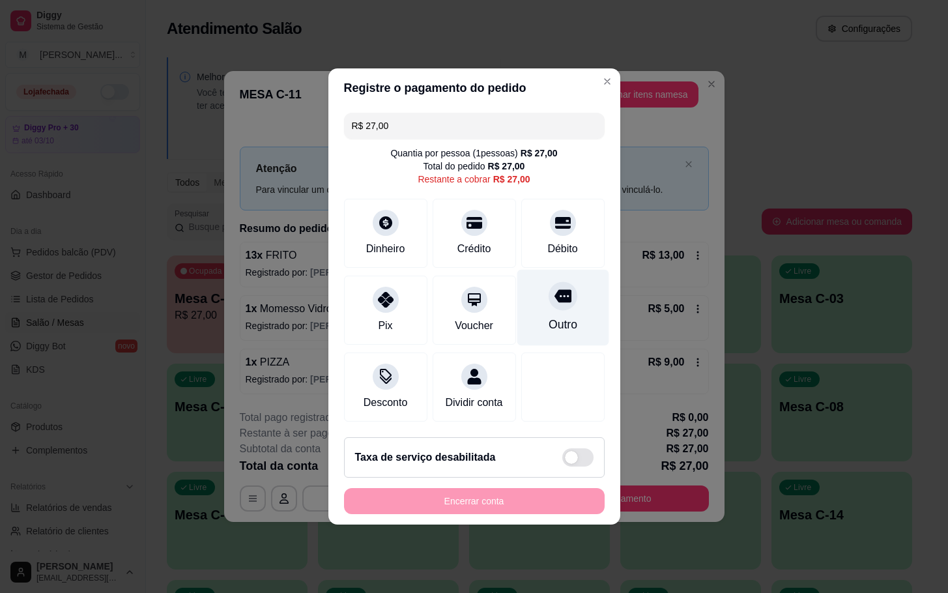
click div "Outro"
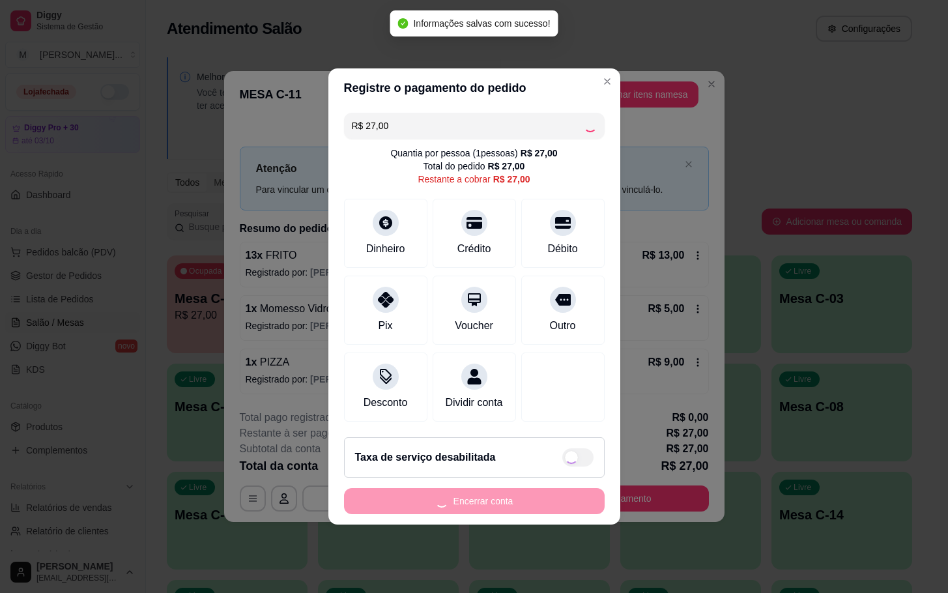
type input "R$ 0,00"
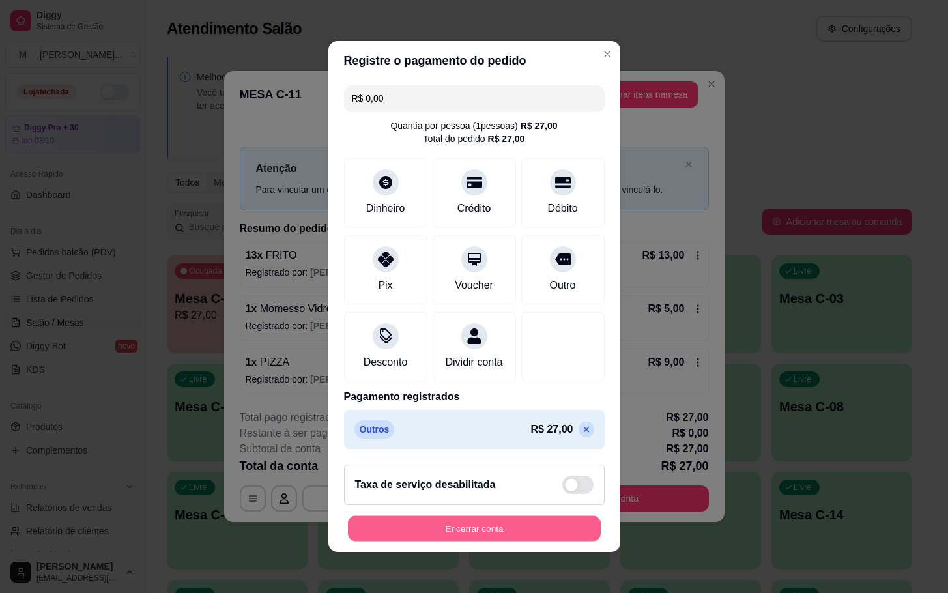
click button "Encerrar conta"
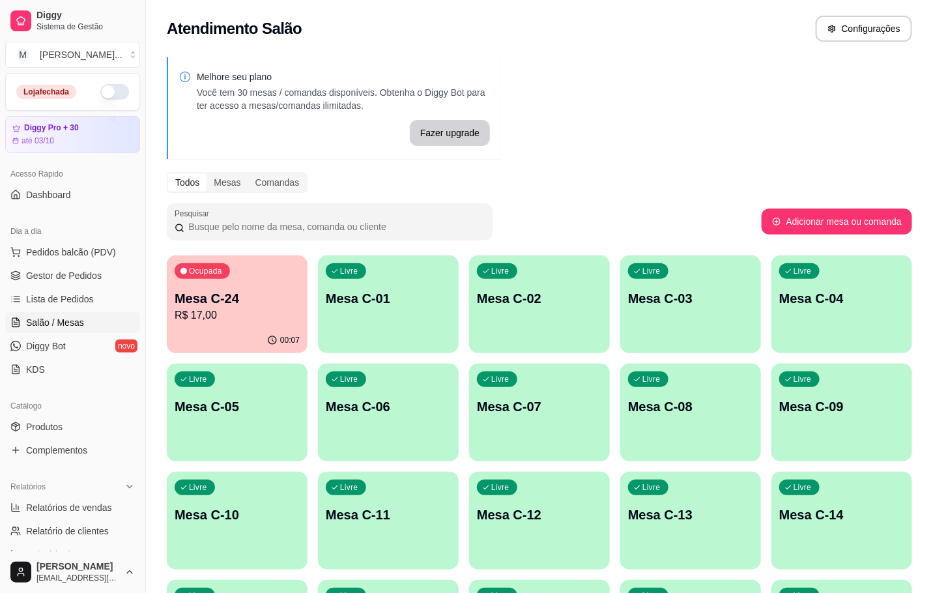
click p "R$ 17,00"
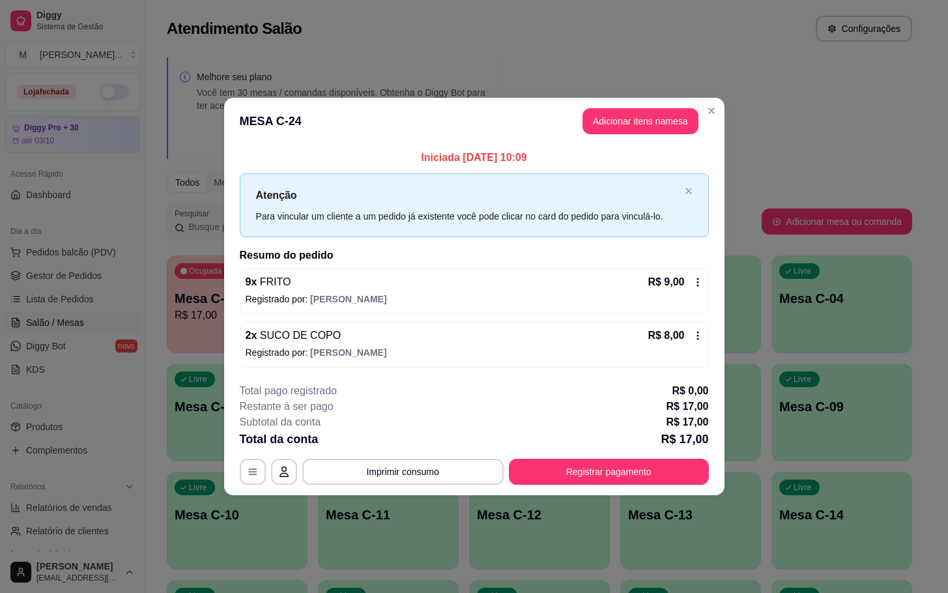
click footer "**********"
click button "Registrar pagamento"
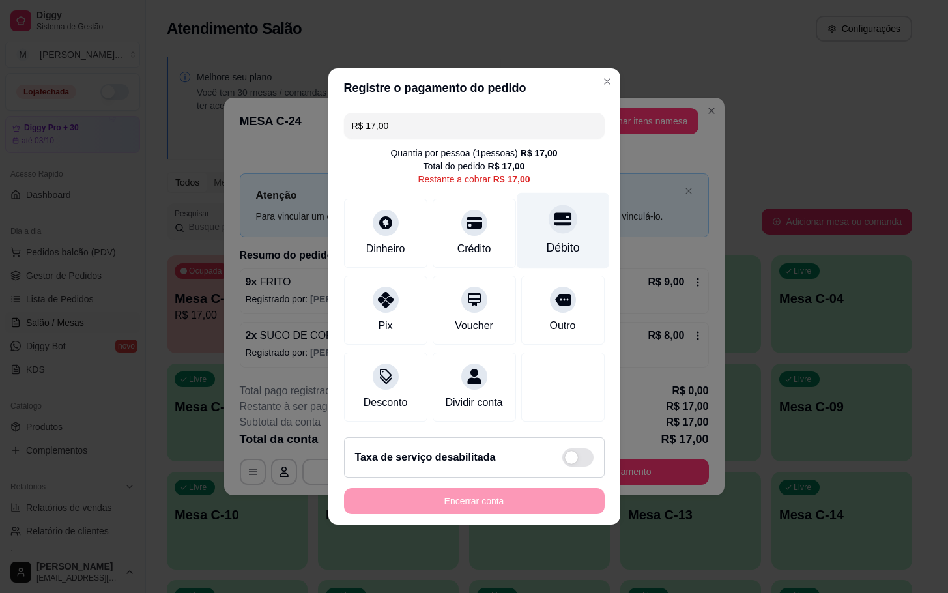
click icon
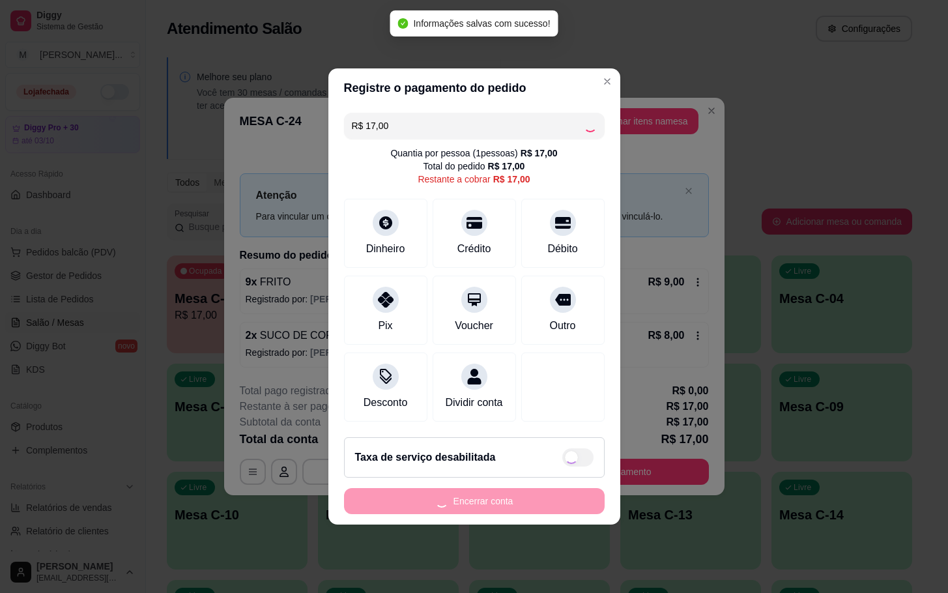
type input "R$ 0,00"
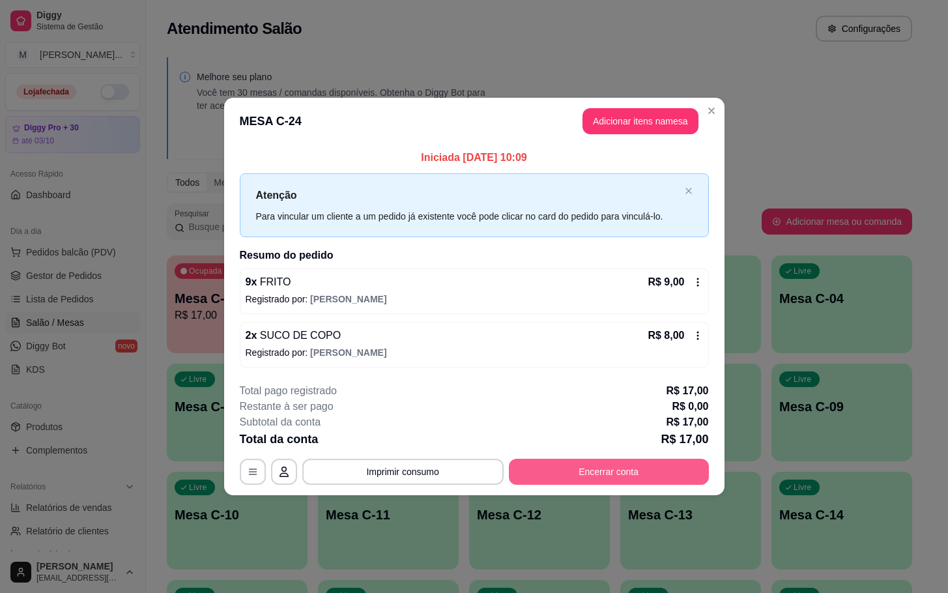
click button "Encerrar conta"
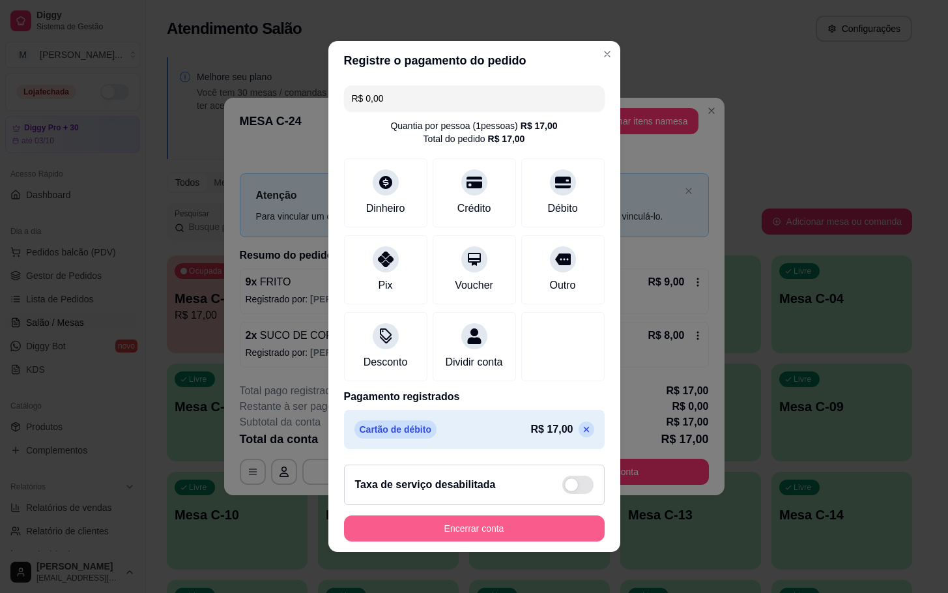
click button "Encerrar conta"
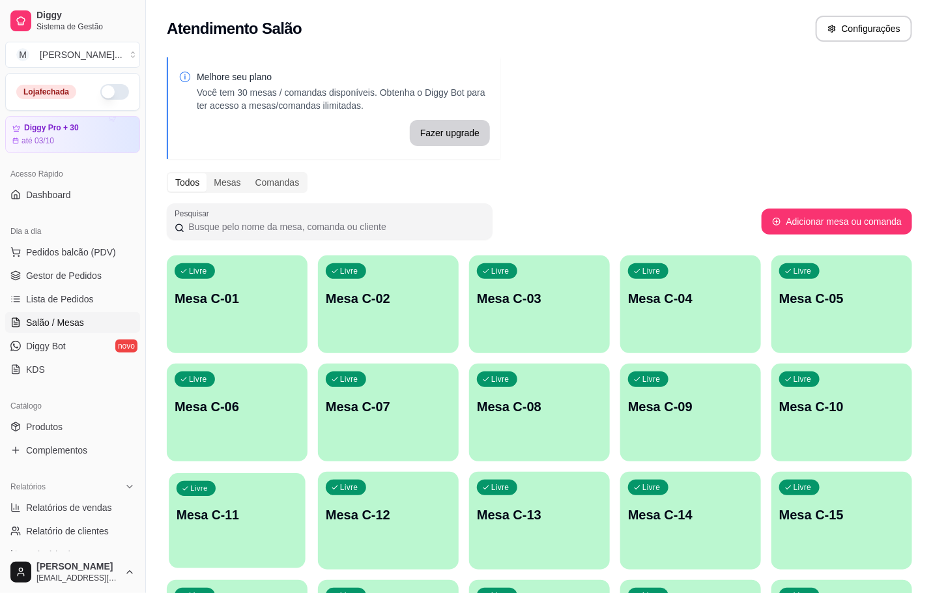
click div "Livre"
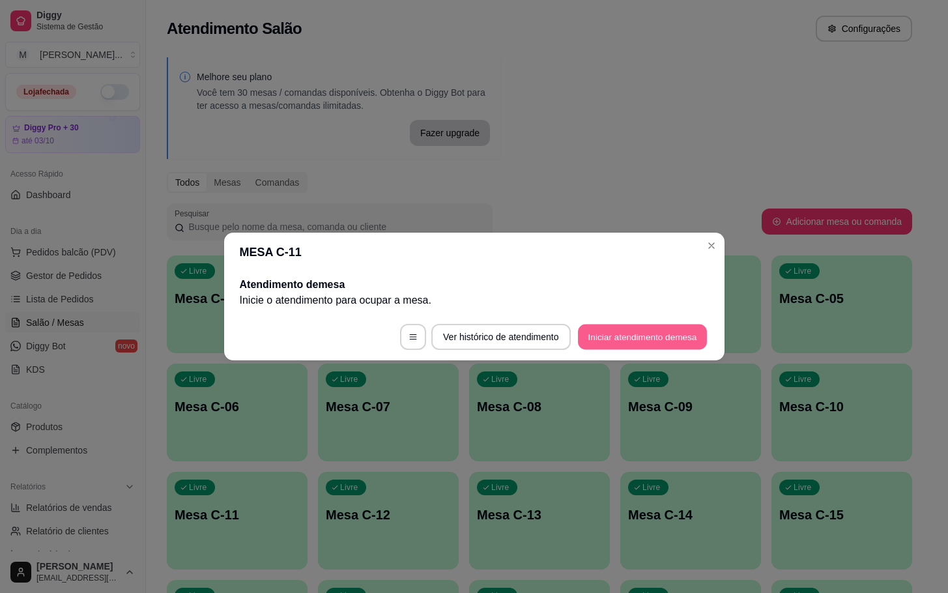
click button "Iniciar atendimento de mesa"
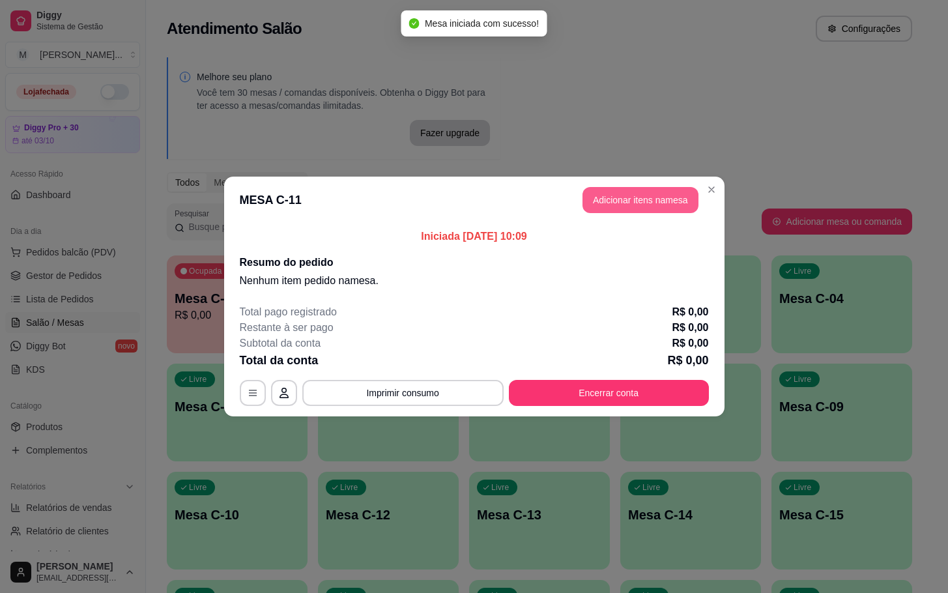
click button "Adicionar itens na mesa"
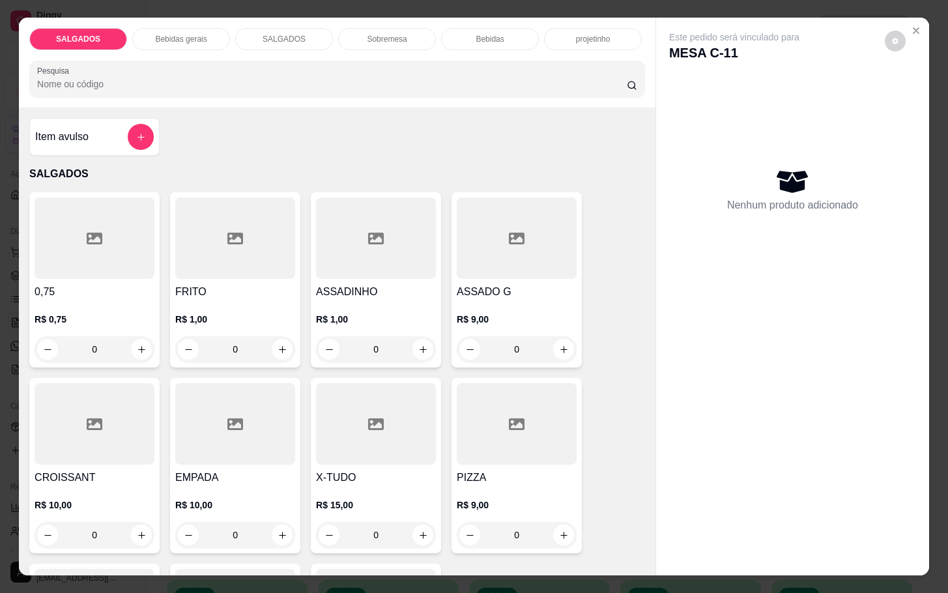
scroll to position [98, 0]
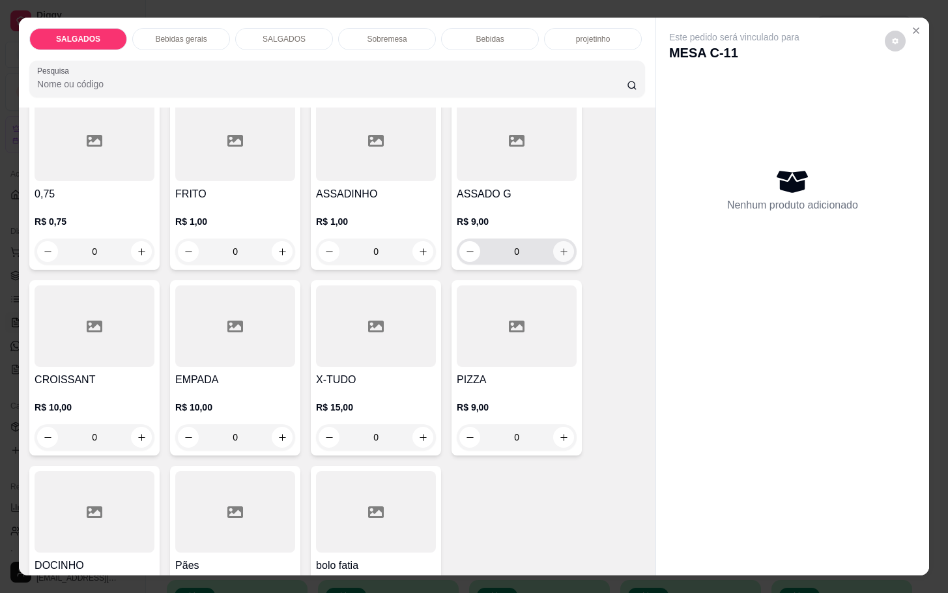
click button "increase-product-quantity"
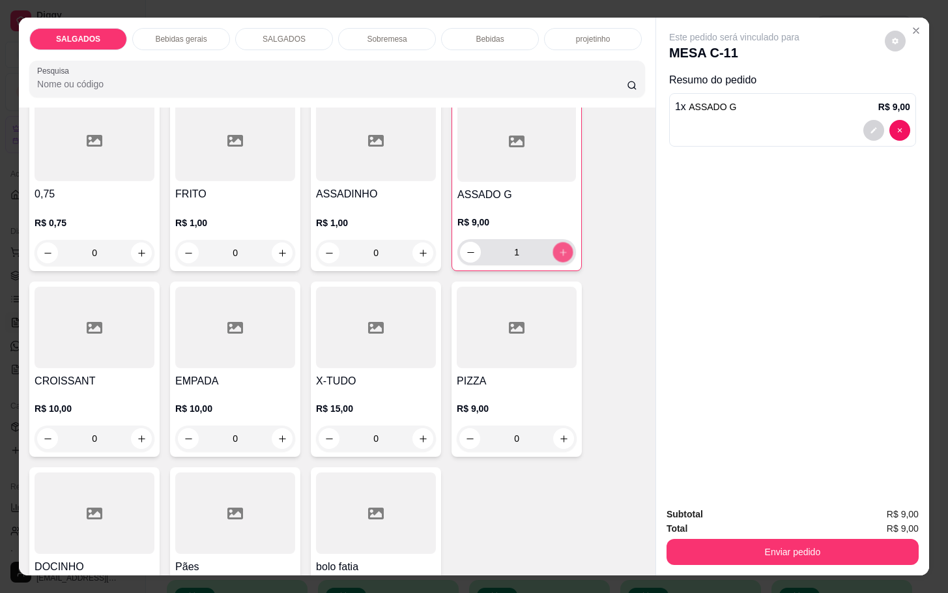
click button "increase-product-quantity"
type input "2"
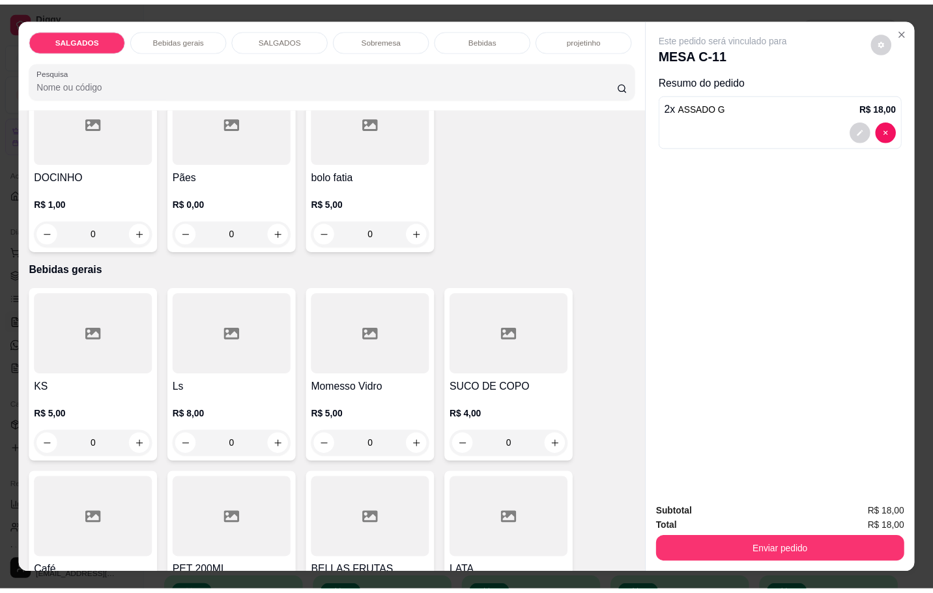
scroll to position [587, 0]
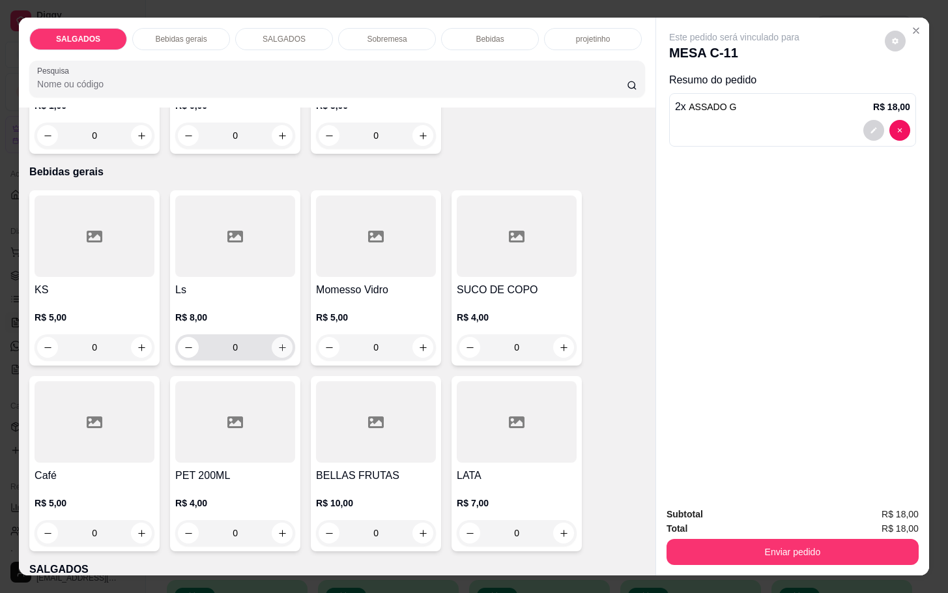
click icon "increase-product-quantity"
type input "1"
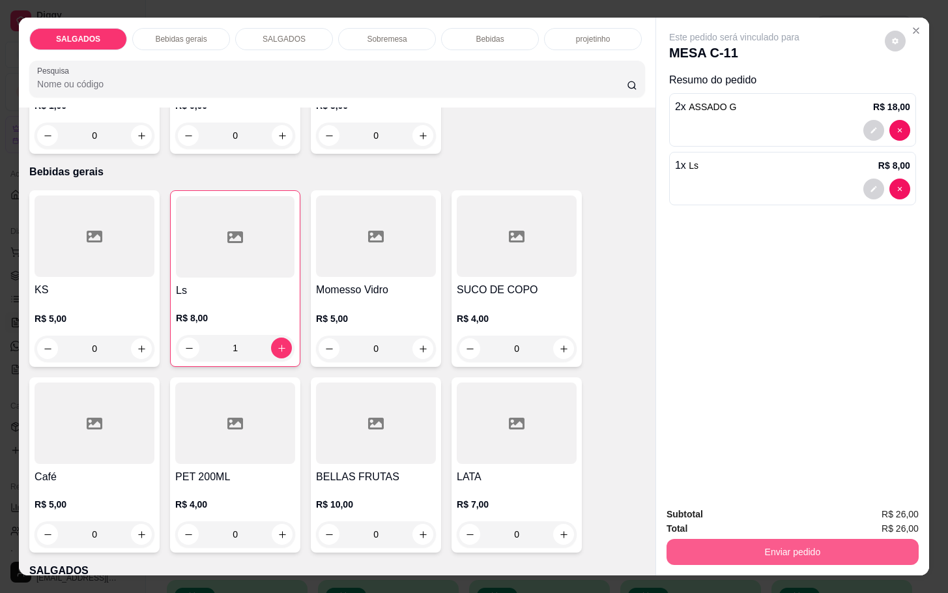
click button "Enviar pedido"
click button "Não registrar e enviar pedido"
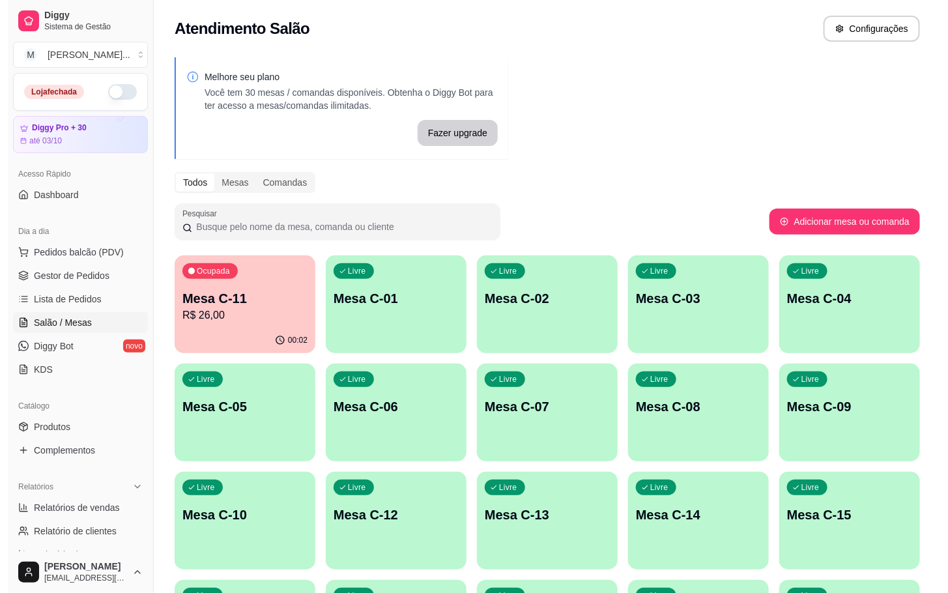
scroll to position [293, 0]
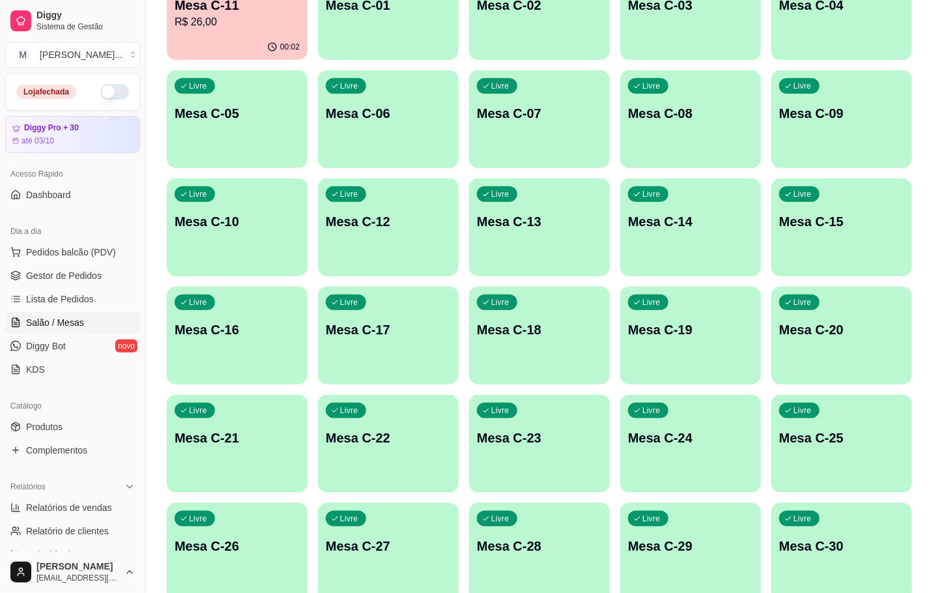
click div "Livre Mesa C-28"
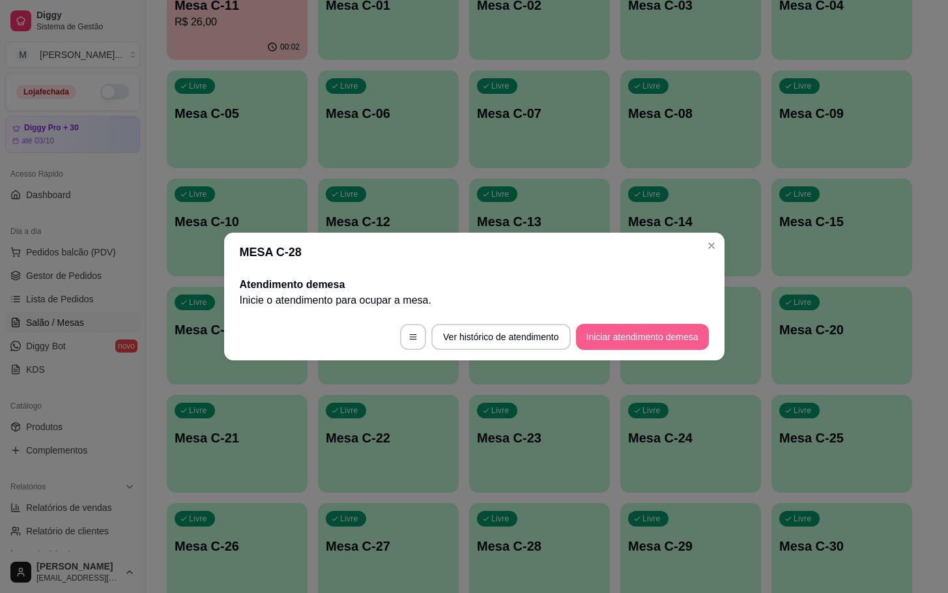
click button "Iniciar atendimento de mesa"
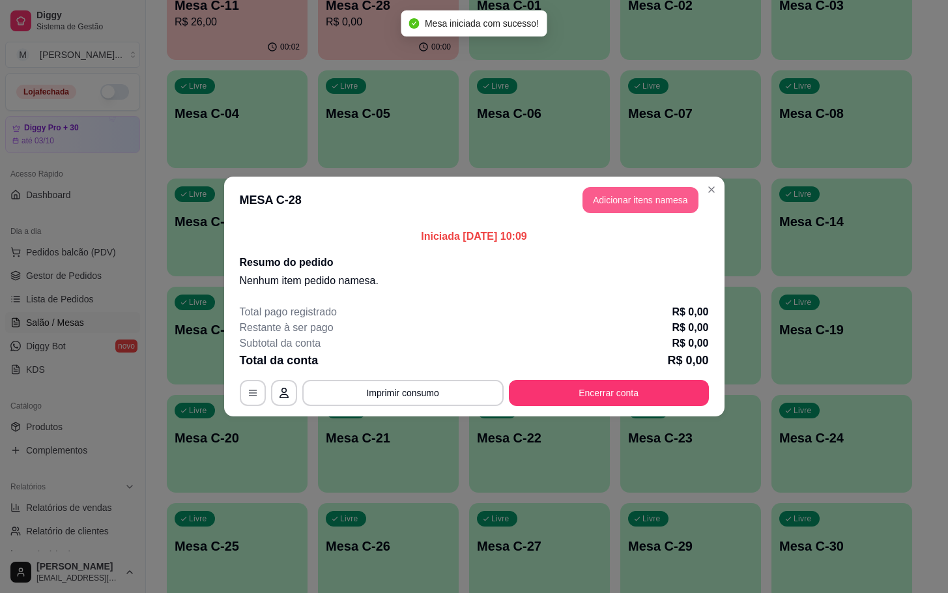
click button "Adicionar itens na mesa"
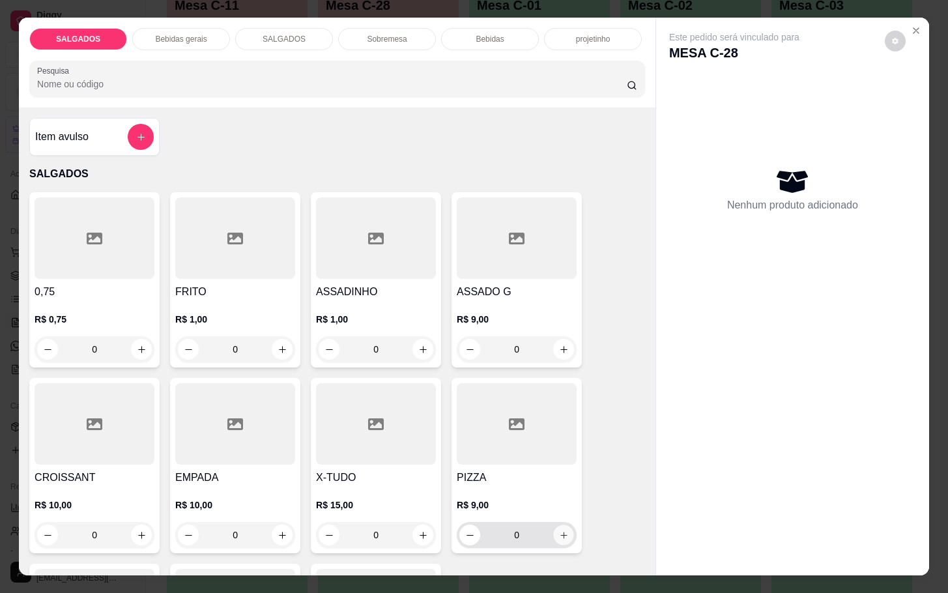
click icon "increase-product-quantity"
type input "1"
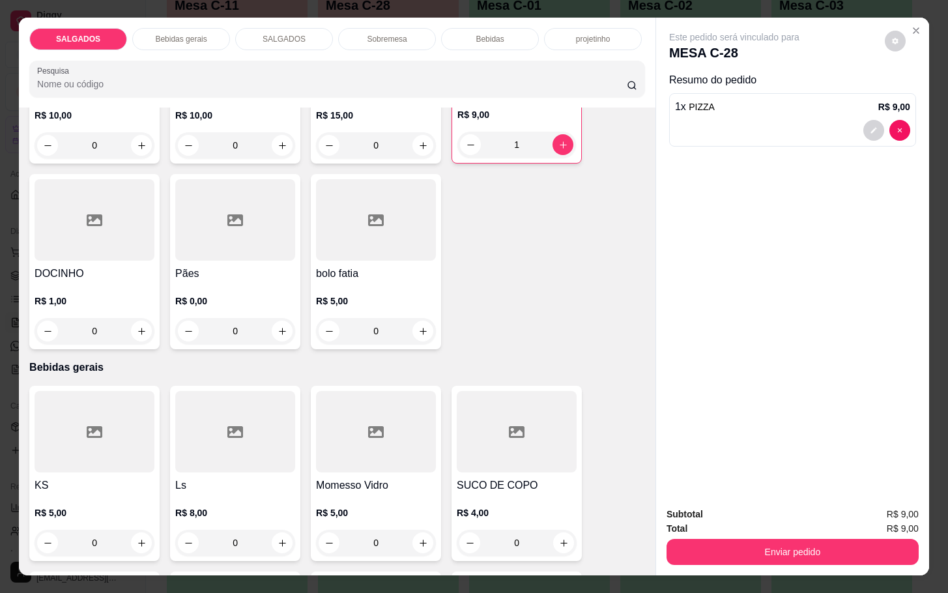
scroll to position [587, 0]
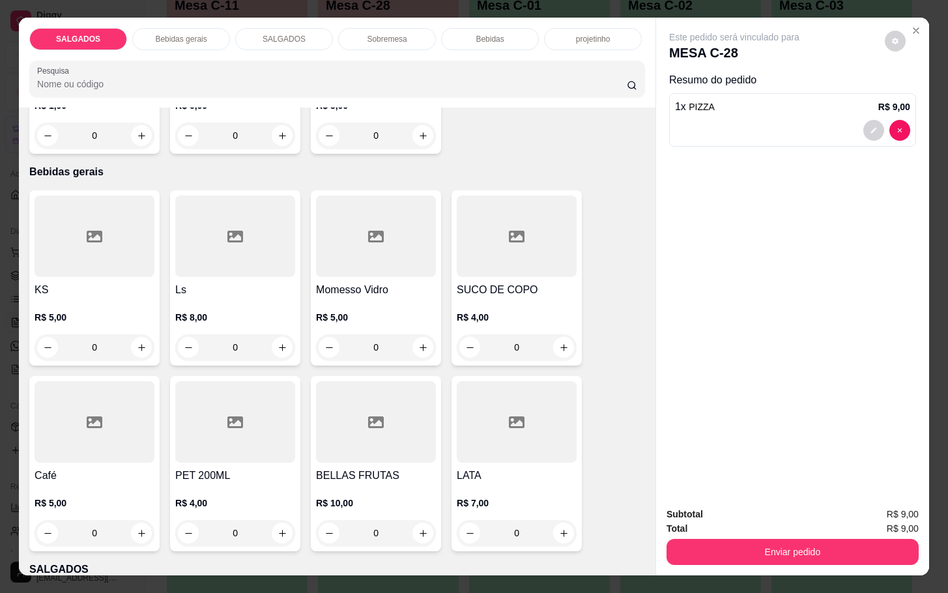
click div
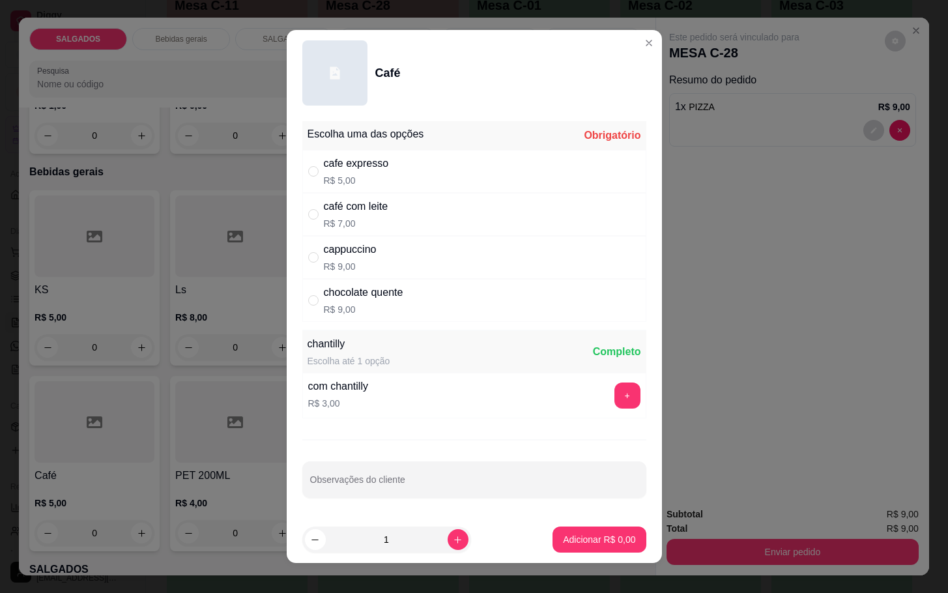
click div "cafe expresso R$ 5,00"
radio input "true"
click p "Adicionar R$ 5,00"
type input "1"
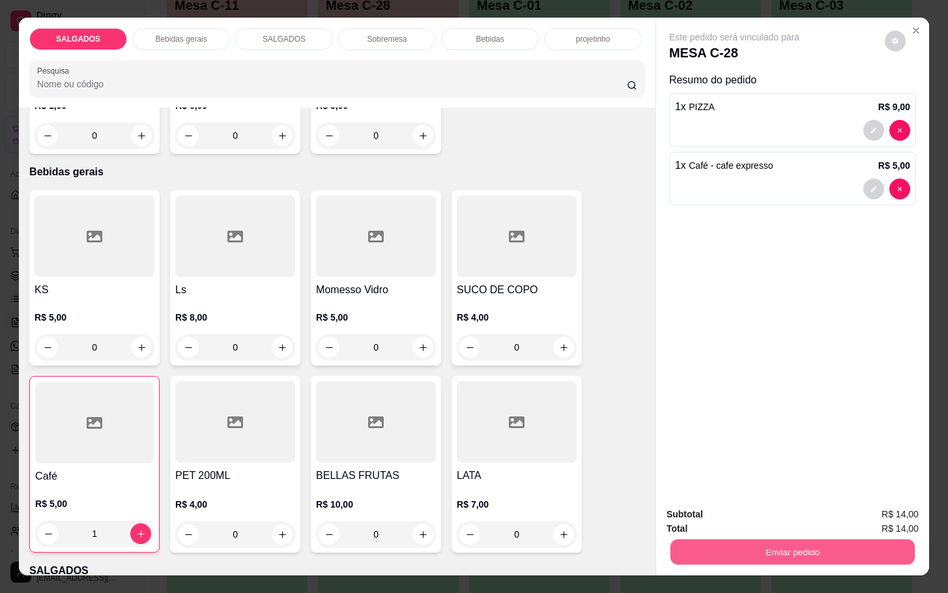
click button "Enviar pedido"
click button "Não registrar e enviar pedido"
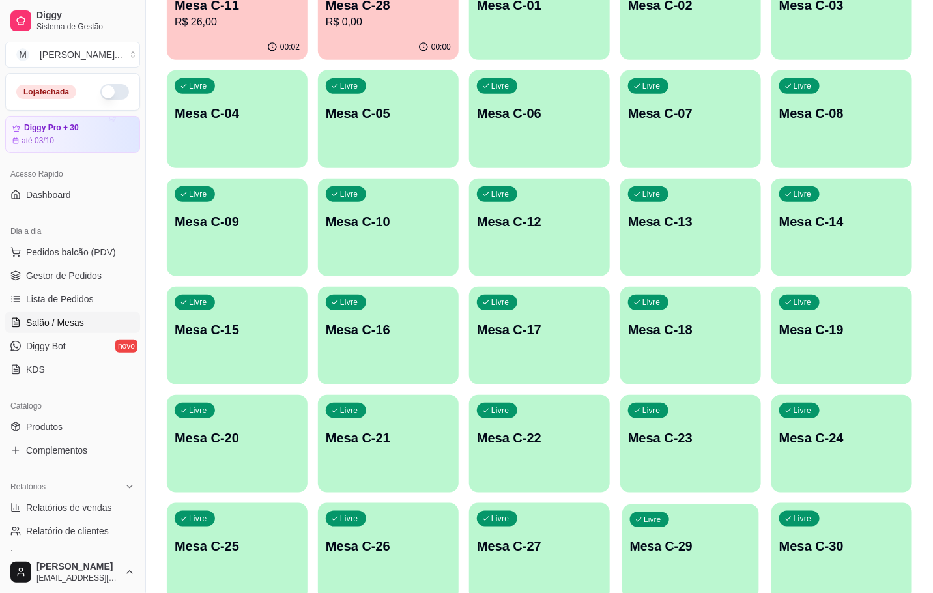
click div "Livre Mesa C-29"
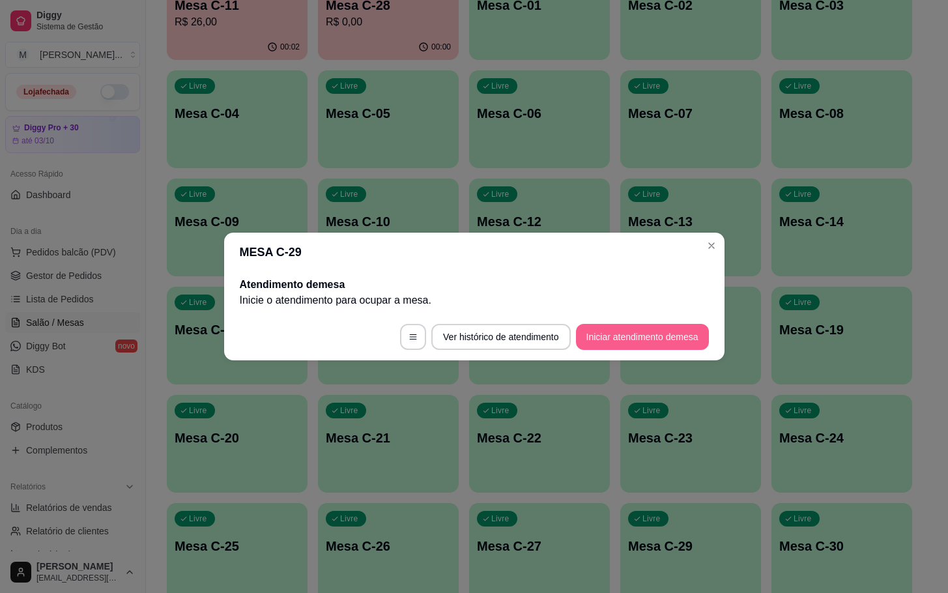
click button "Iniciar atendimento de mesa"
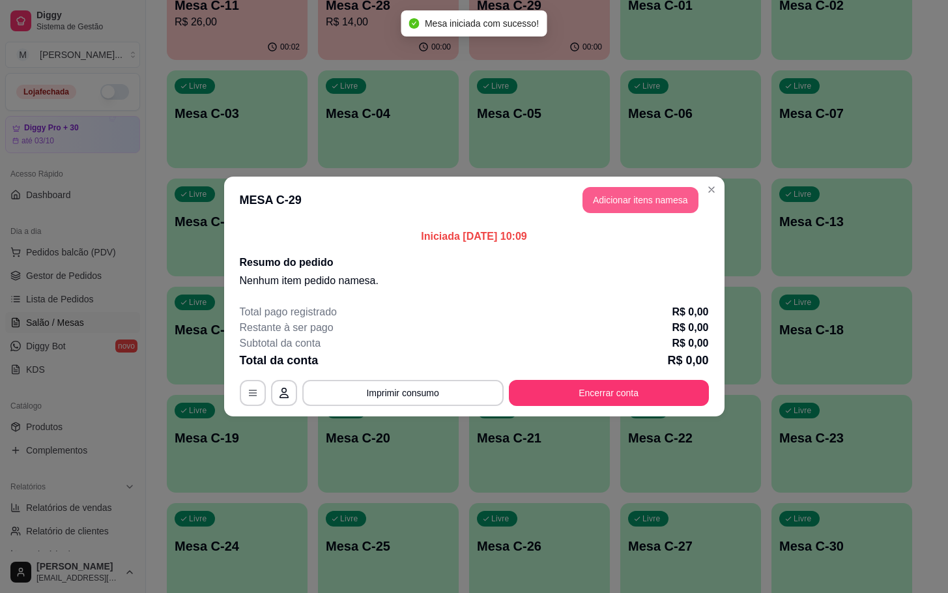
click button "Adicionar itens na mesa"
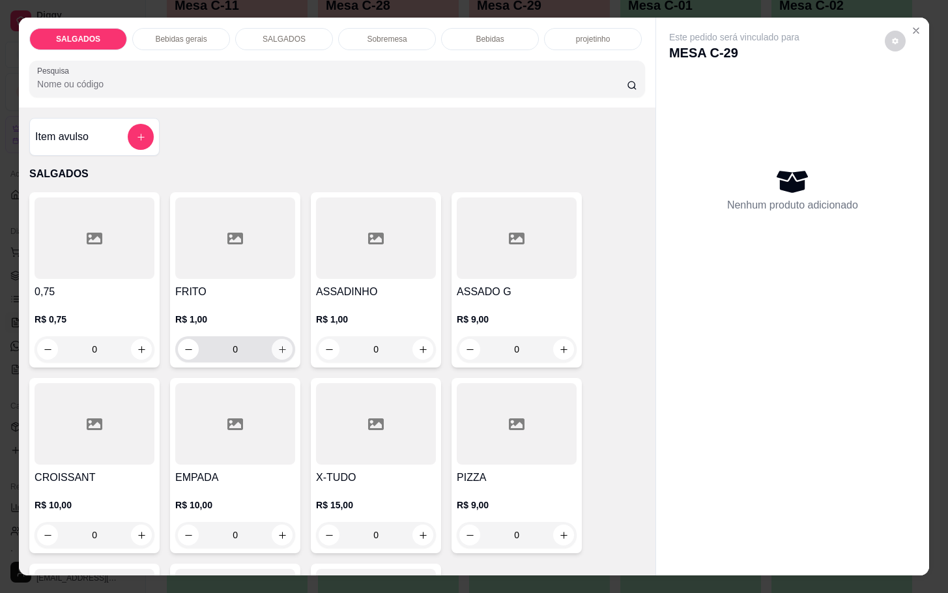
click icon "increase-product-quantity"
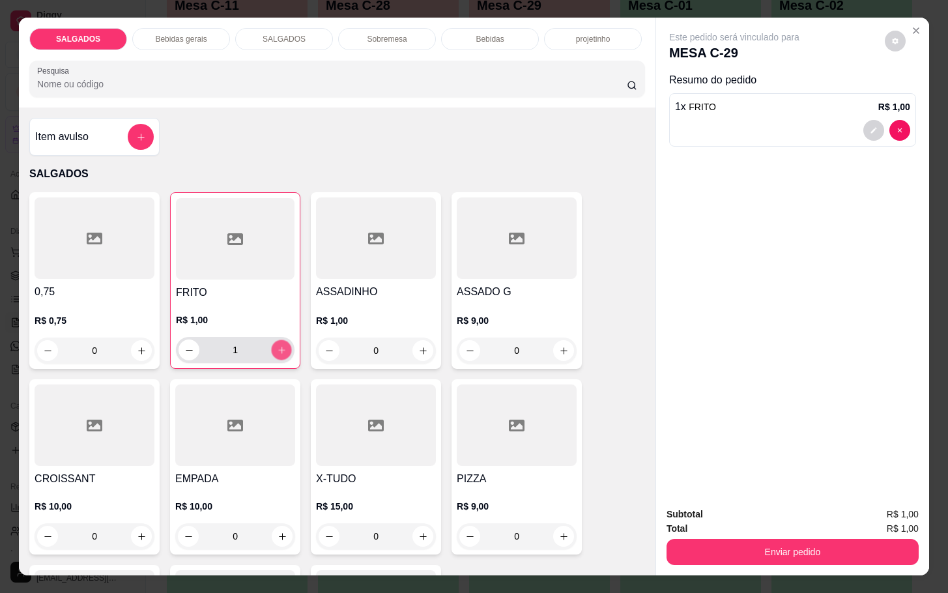
click icon "increase-product-quantity"
type input "4"
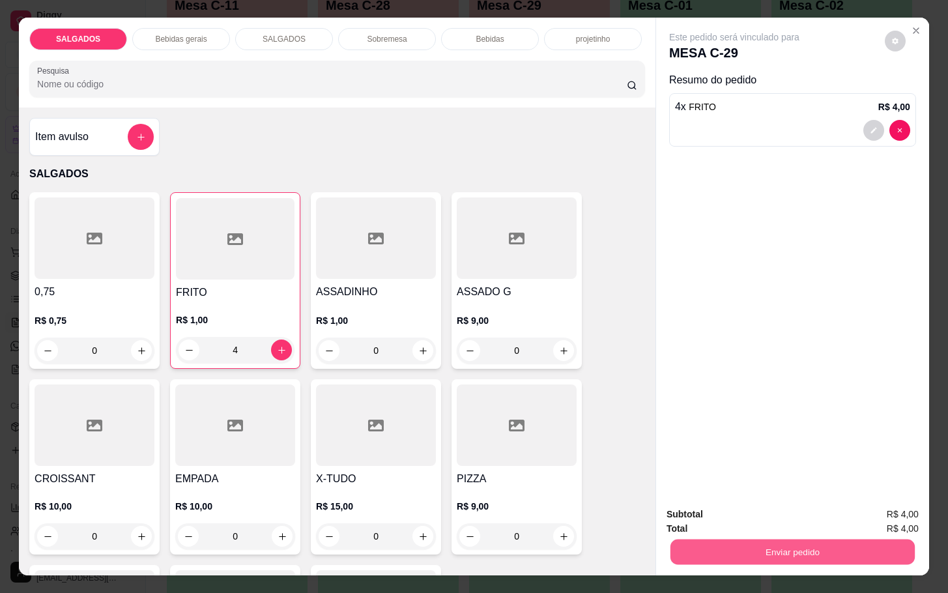
click button "Enviar pedido"
click button "Não registrar e enviar pedido"
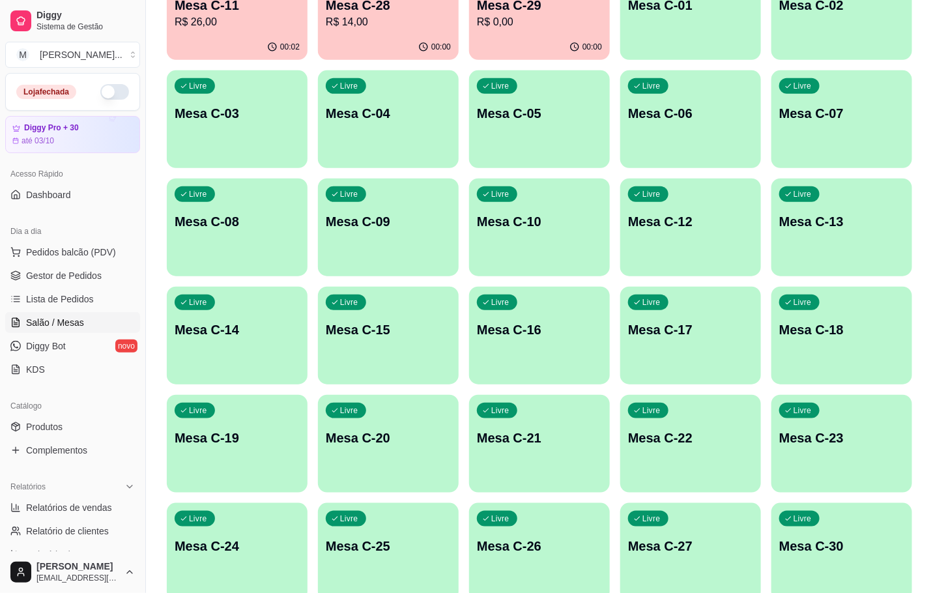
click div "Livre Mesa C-27"
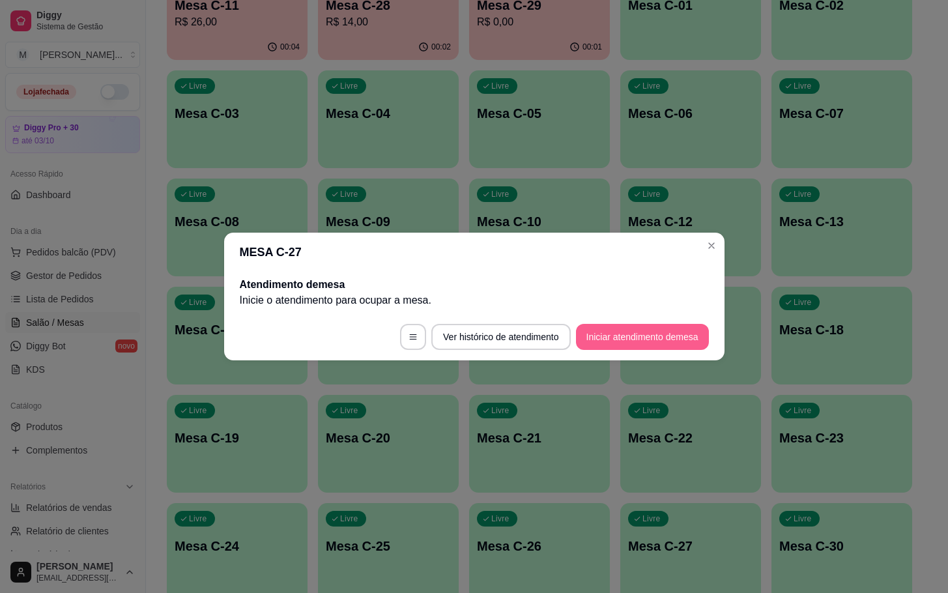
click button "Iniciar atendimento de mesa"
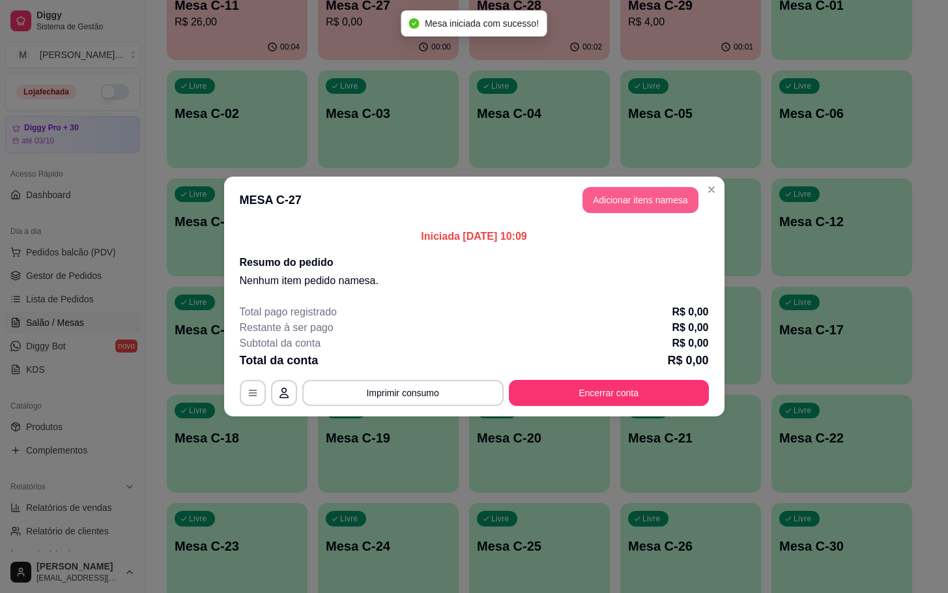
click button "Adicionar itens na mesa"
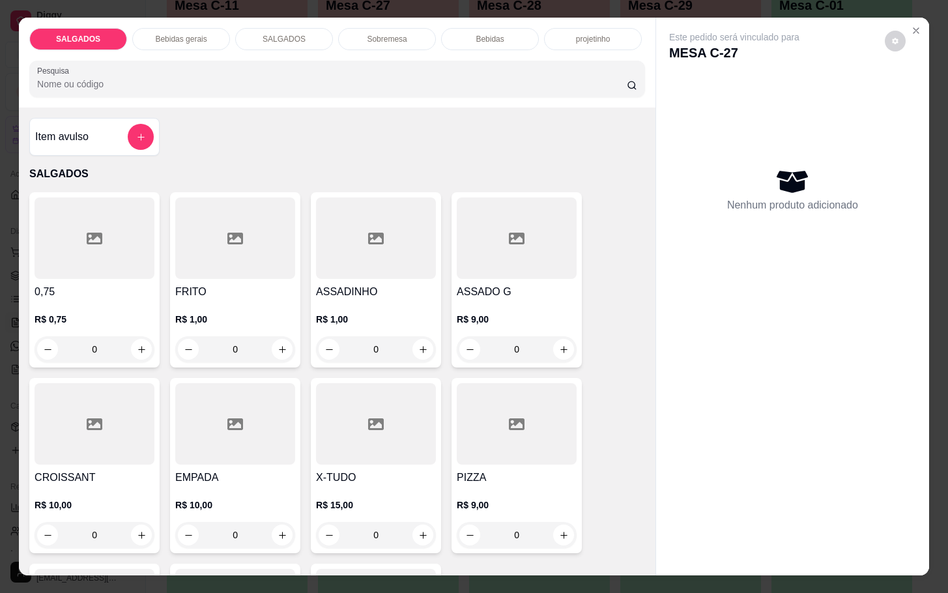
click div
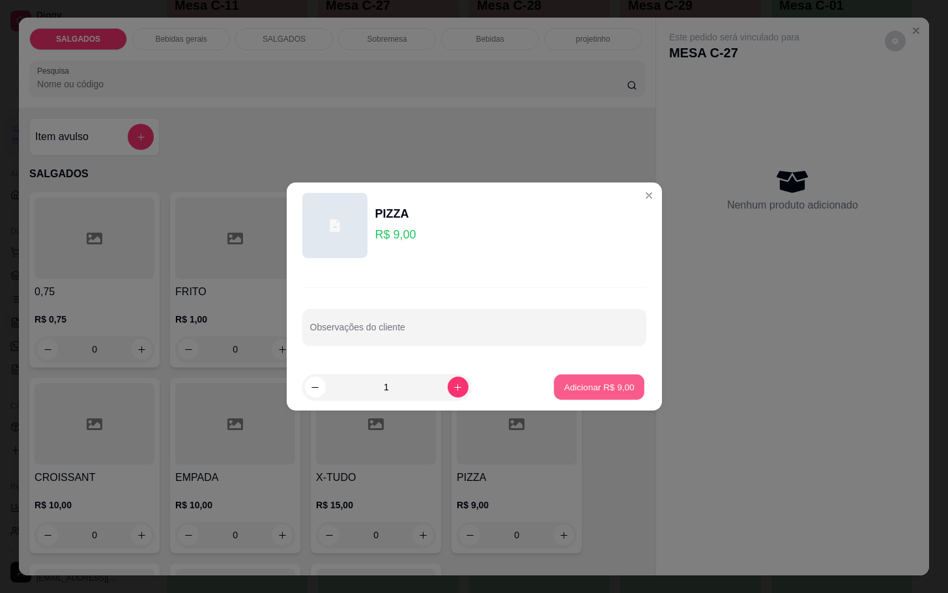
click button "Adicionar R$ 9,00"
type input "1"
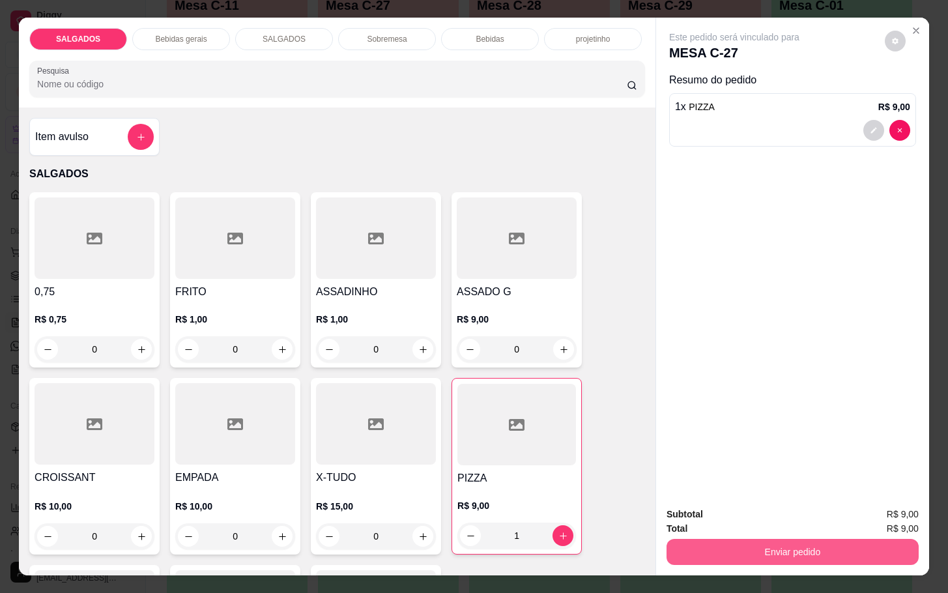
click button "Enviar pedido"
click button "Não registrar e enviar pedido"
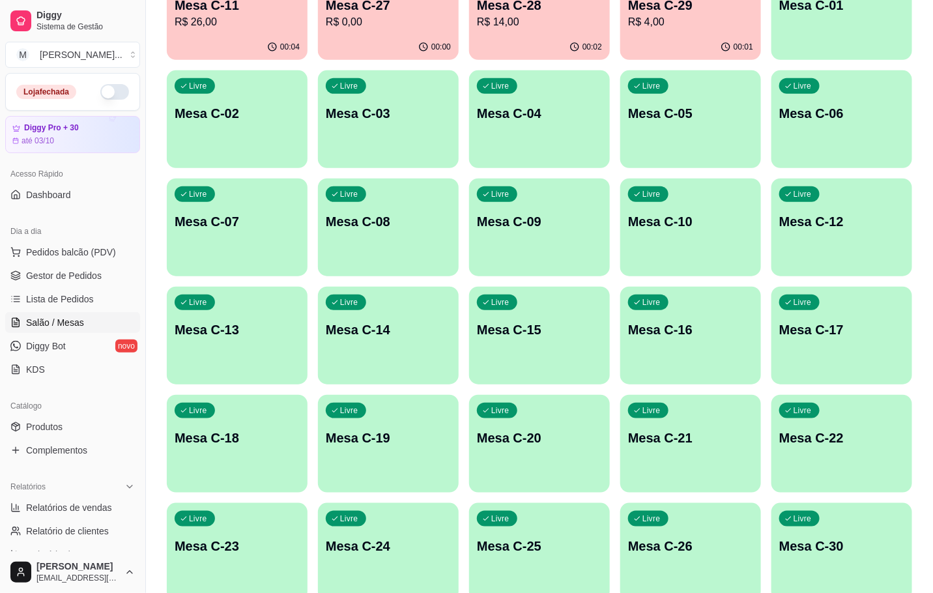
click div "Ocupada Mesa C-11 R$ 26,00 00:04 Ocupada Mesa C-27 R$ 0,00 00:00 Ocupada Mesa C…"
click div "Livre Mesa C-22"
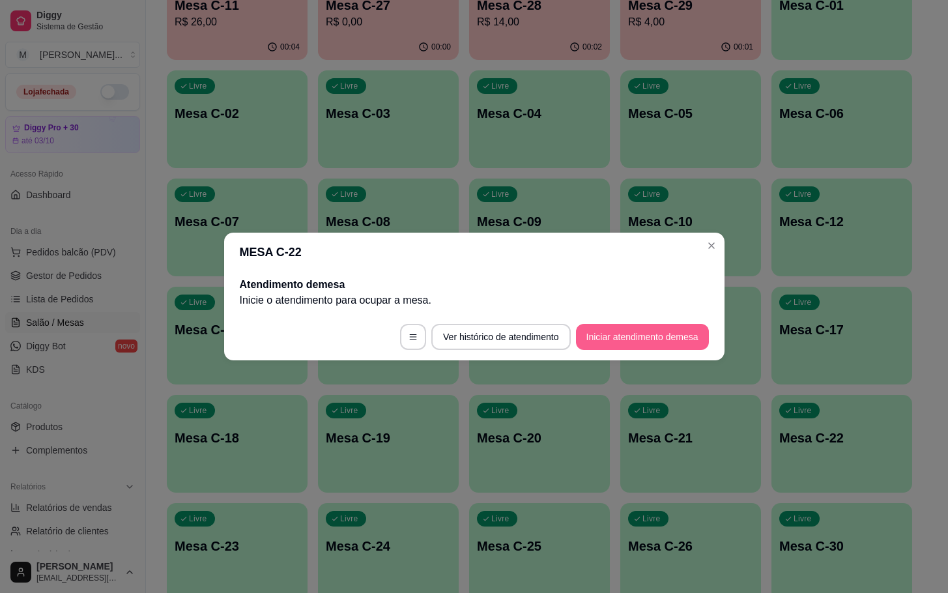
click button "Iniciar atendimento de mesa"
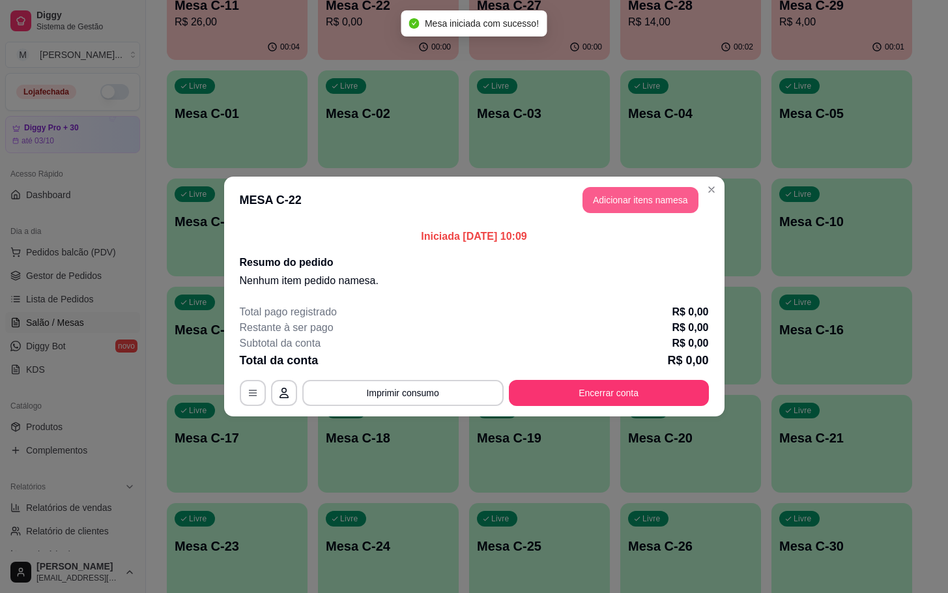
click button "Adicionar itens na mesa"
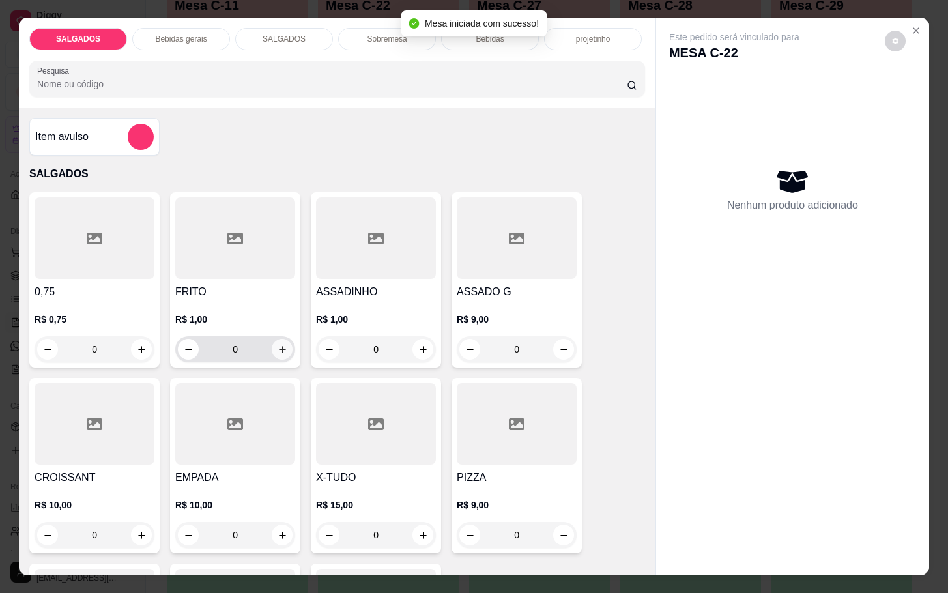
click div "FRITO R$ 1,00 0"
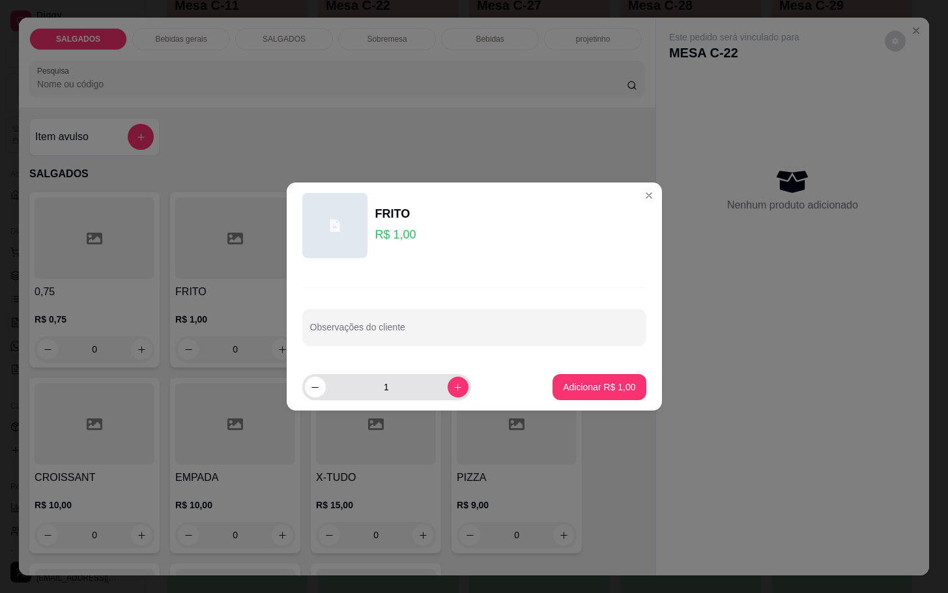
click button "increase-product-quantity"
click icon "increase-product-quantity"
type input "3"
click footer "3 Adicionar R$ 3,00"
click p "Adicionar R$ 3,00"
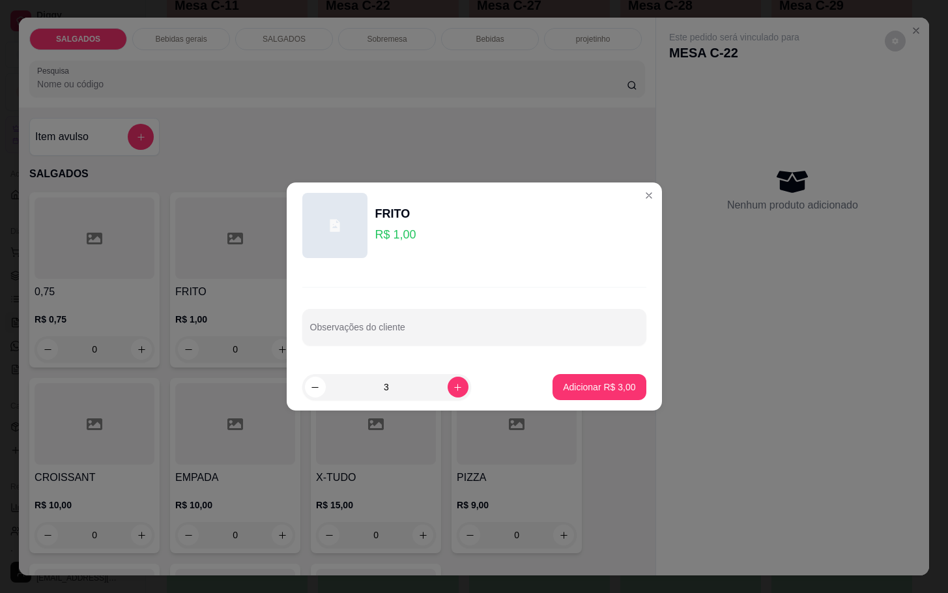
type input "3"
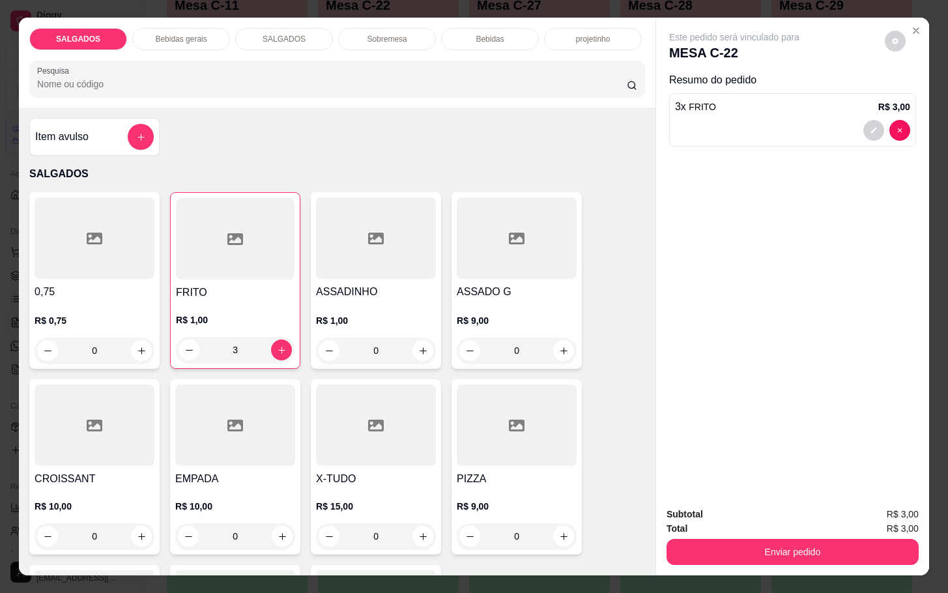
click div "Total R$ 3,00"
click button "Enviar pedido"
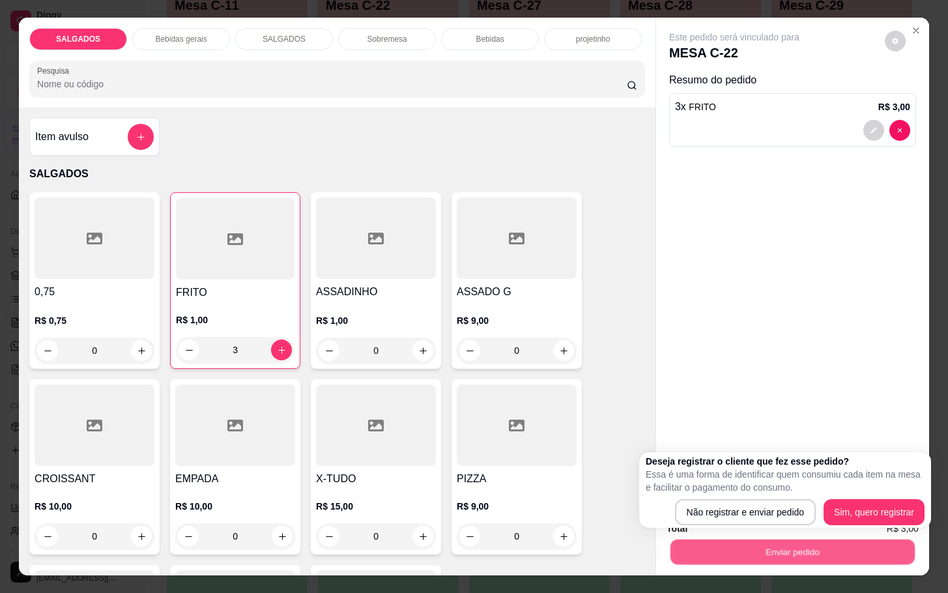
click button "Enviar pedido"
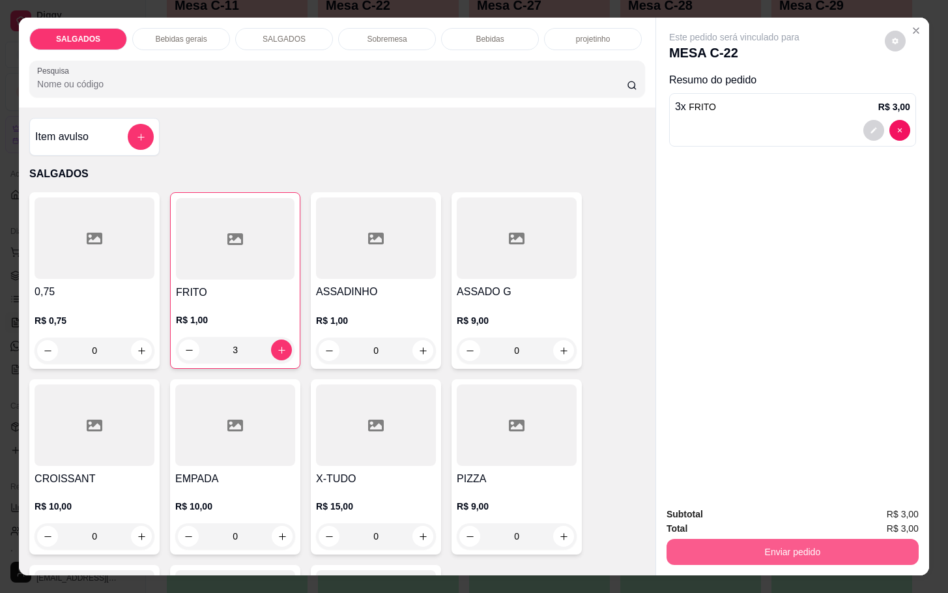
click button "Enviar pedido"
click button "Não registrar e enviar pedido"
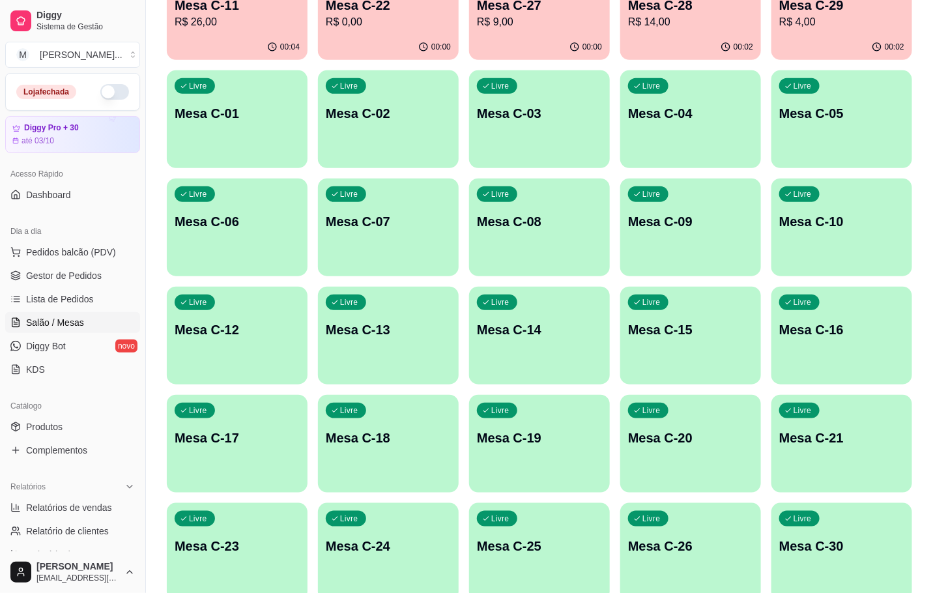
click div "00:00"
click p "00:00"
click div "00:00"
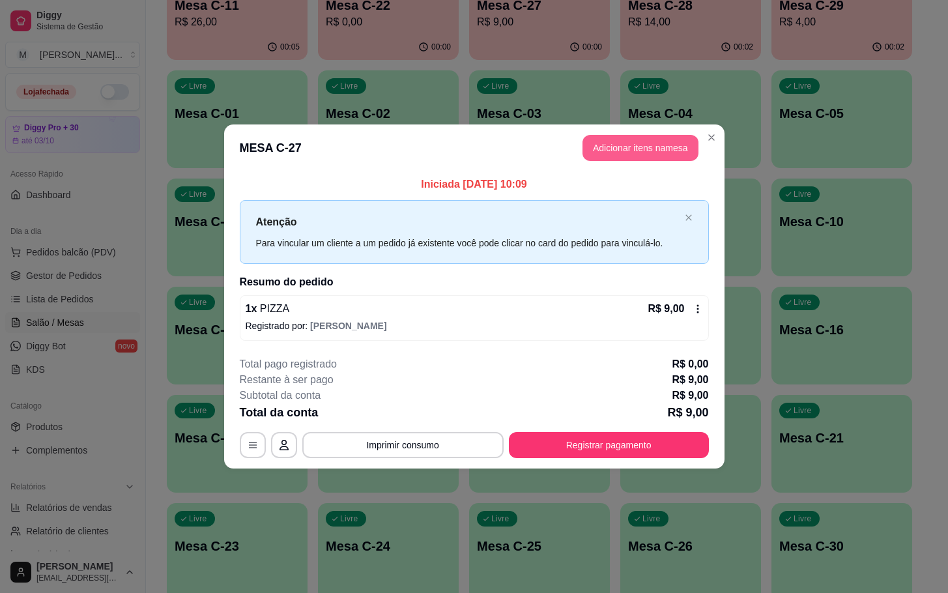
click button "Adicionar itens na mesa"
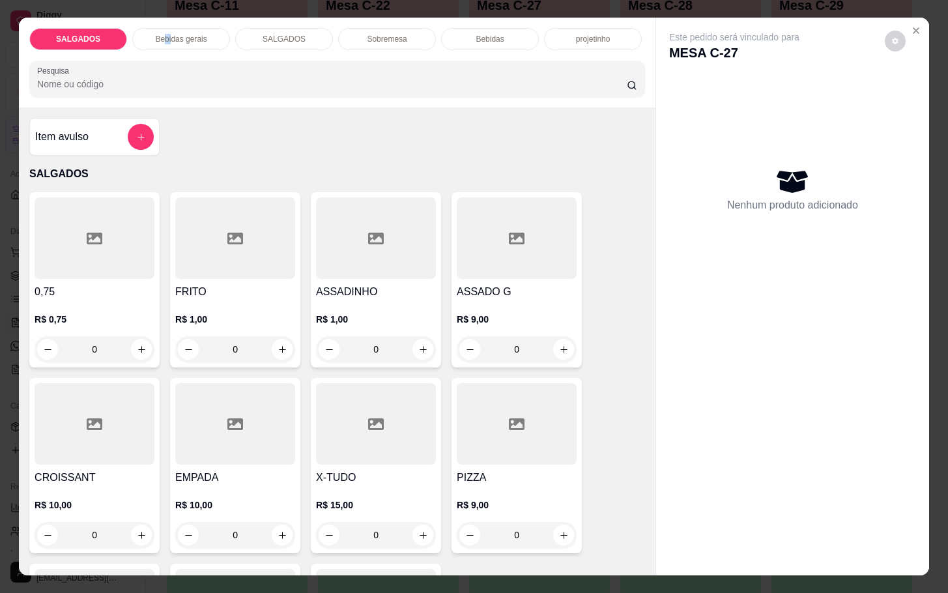
click div "Bebidas gerais"
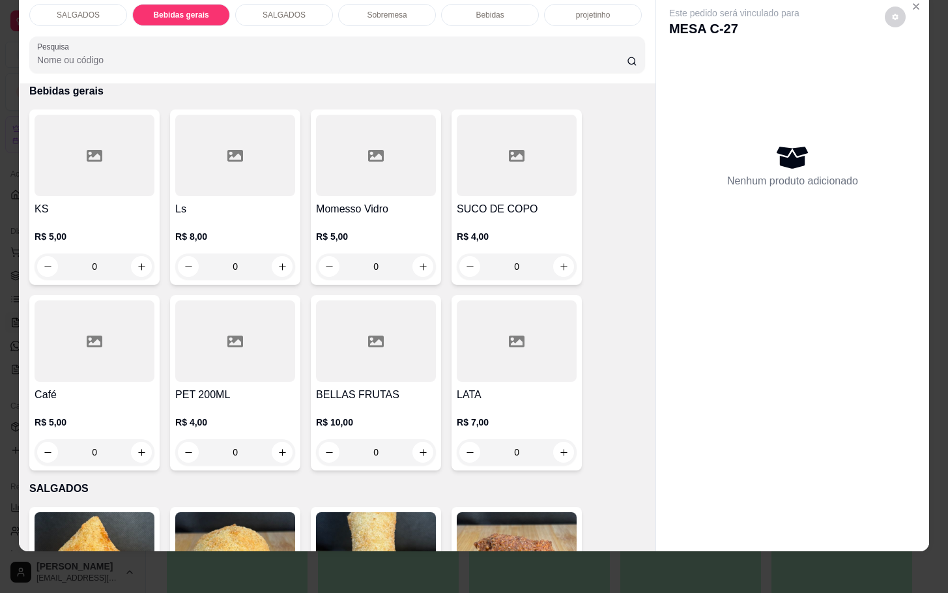
click div
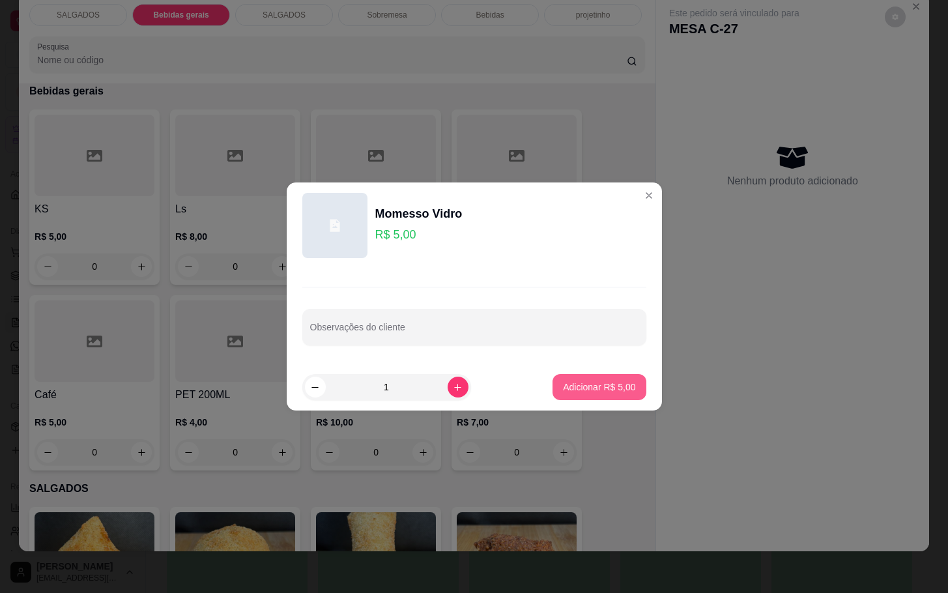
click button "Adicionar R$ 5,00"
type input "1"
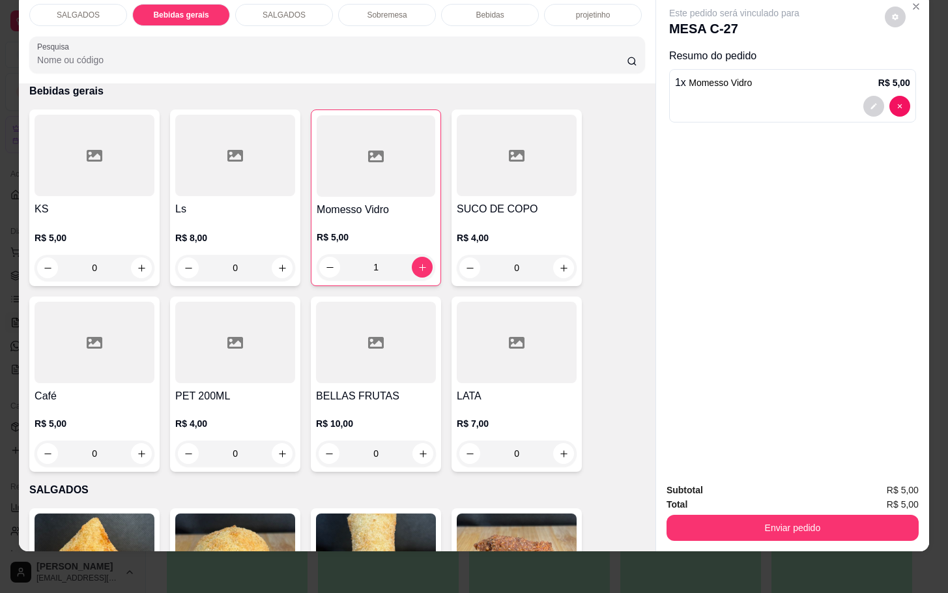
click div "SALGADOS Bebidas gerais SALGADOS Sobremesa Bebidas projetinho Pesquisa Item avu…"
click div "Subtotal R$ 5,00 Total R$ 5,00 Enviar pedido"
click button "Enviar pedido"
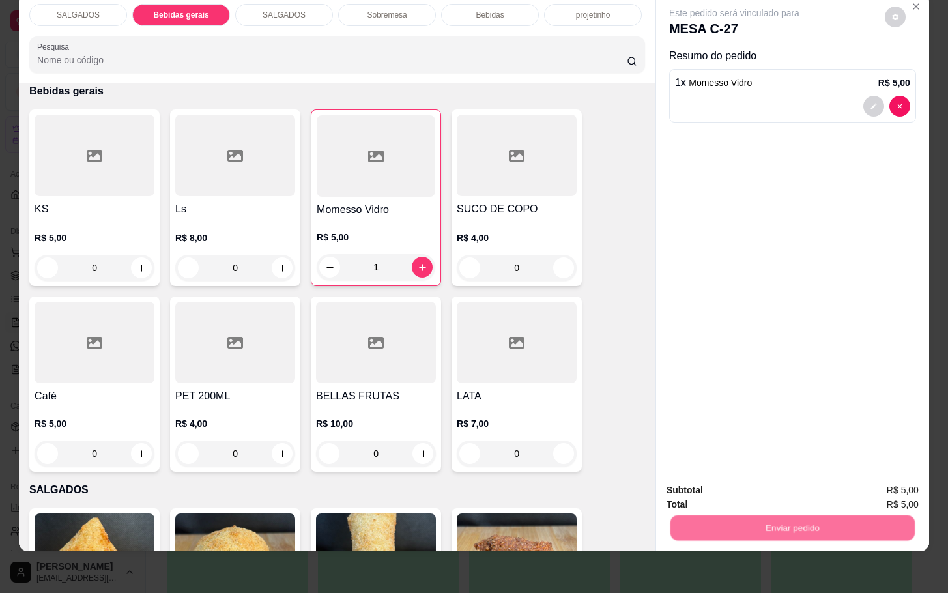
click button "Não registrar e enviar pedido"
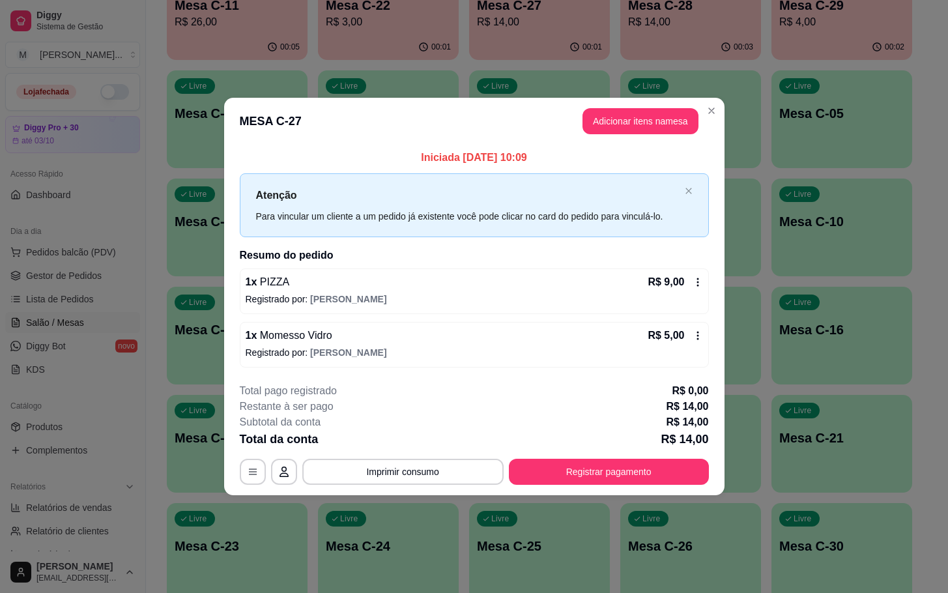
drag, startPoint x: 224, startPoint y: 202, endPoint x: 165, endPoint y: 194, distance: 59.3
click div "**********"
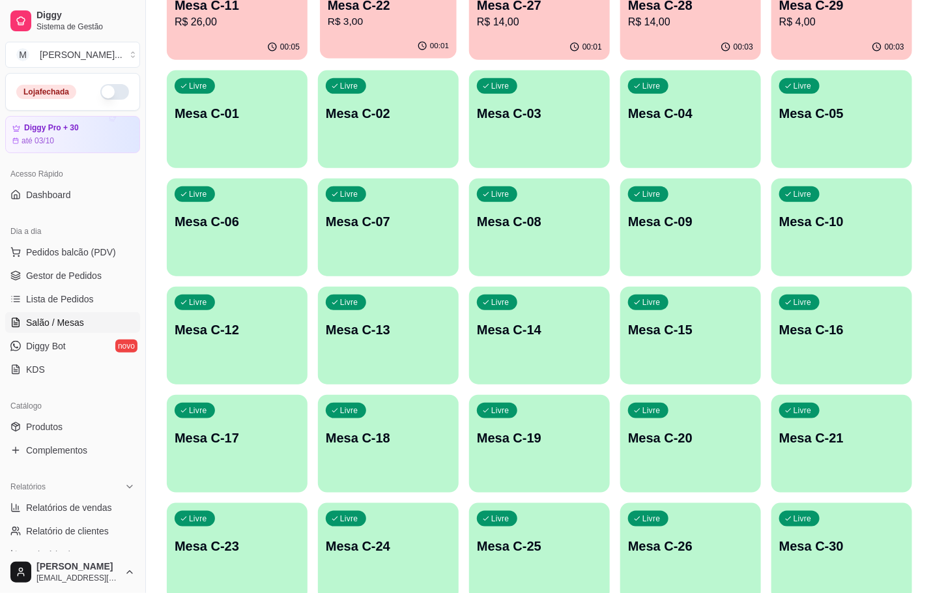
click div "00:01"
click p "R$ 14,00"
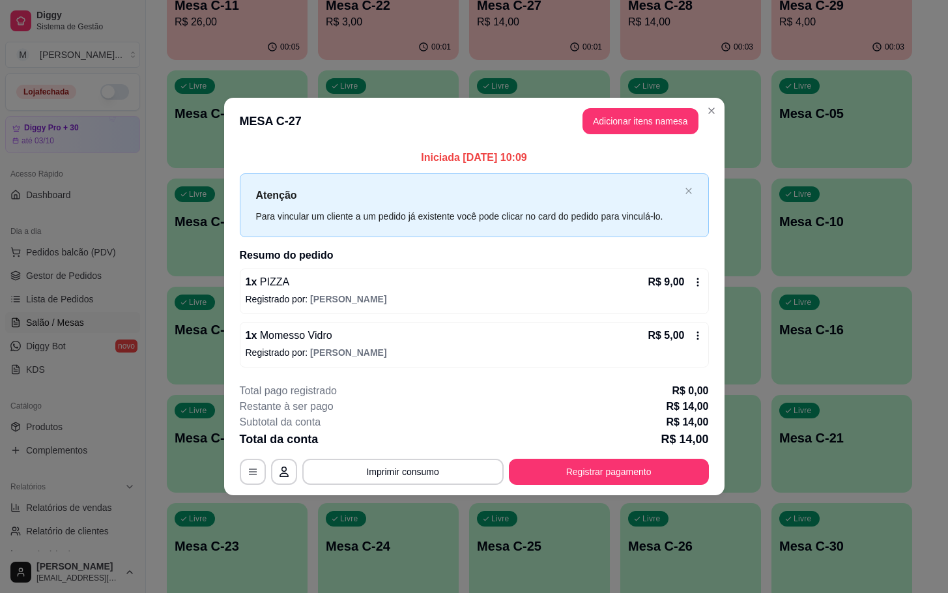
click div "R$ 5,00"
click div "1 x Momesso Vidro R$ 5,00 Registrado por: [PERSON_NAME]"
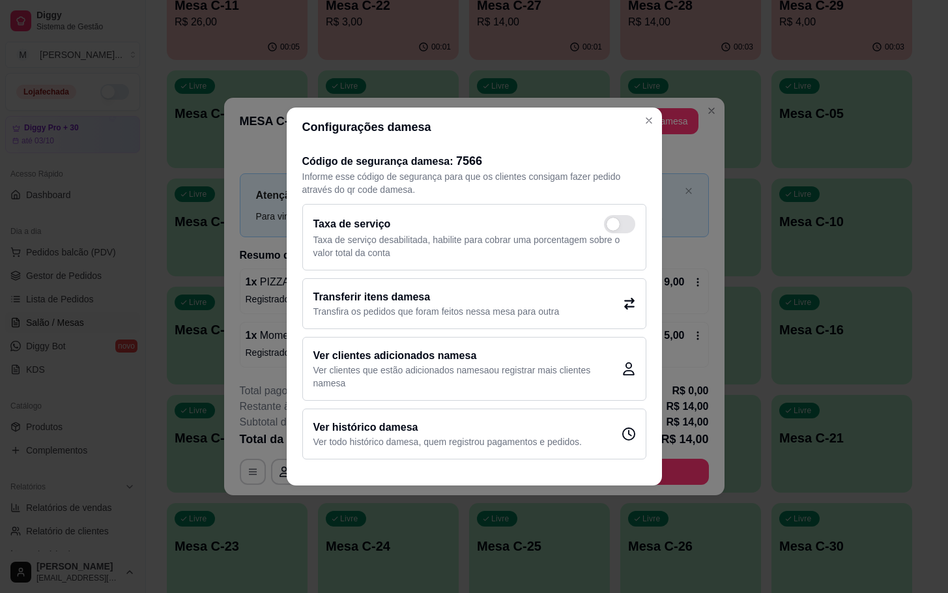
click div "Transferir itens da mesa Transfira os pedidos que foram feitos nessa mesa para …"
click header "Configurações da mesa"
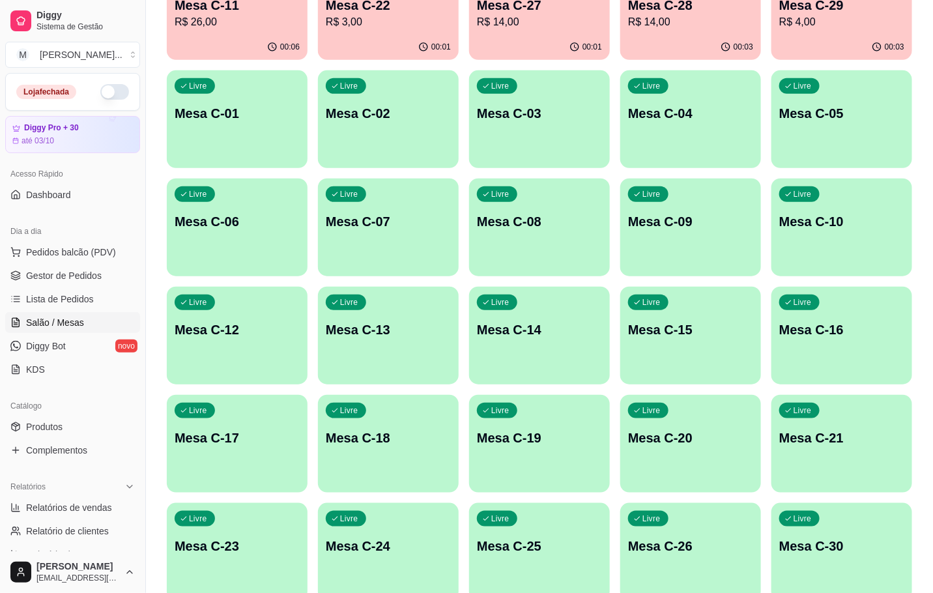
click div "00:01"
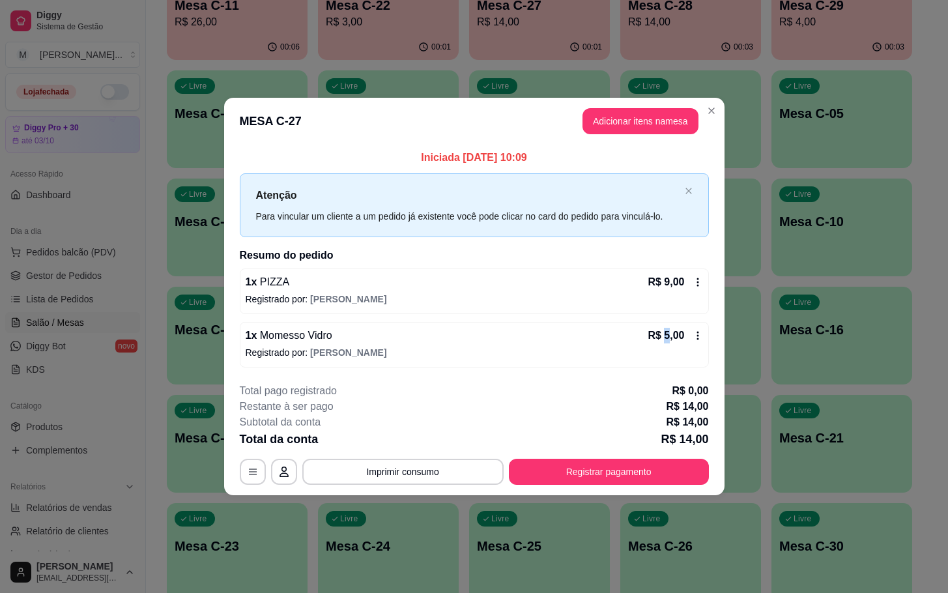
click p "R$ 5,00"
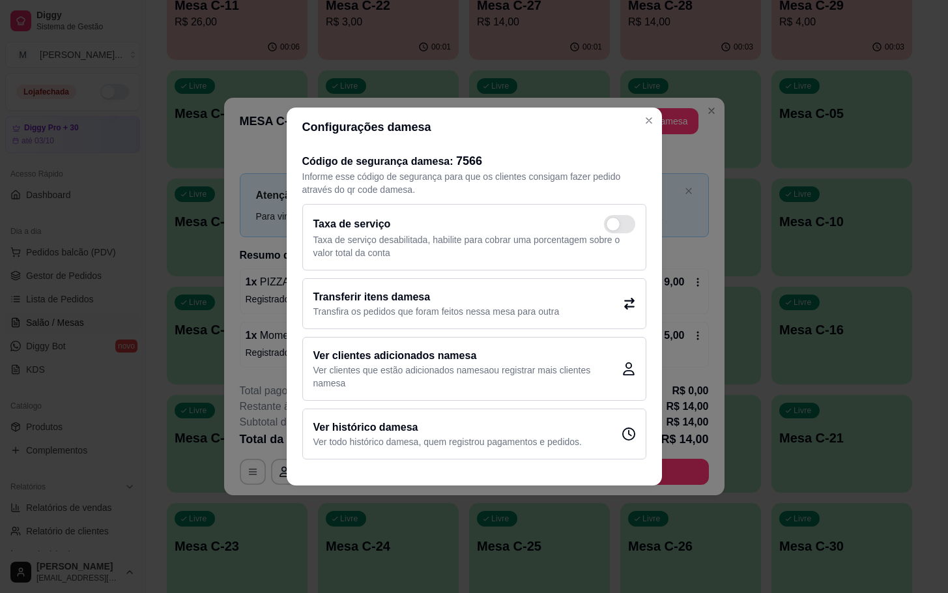
click h2 "Transferir itens da mesa"
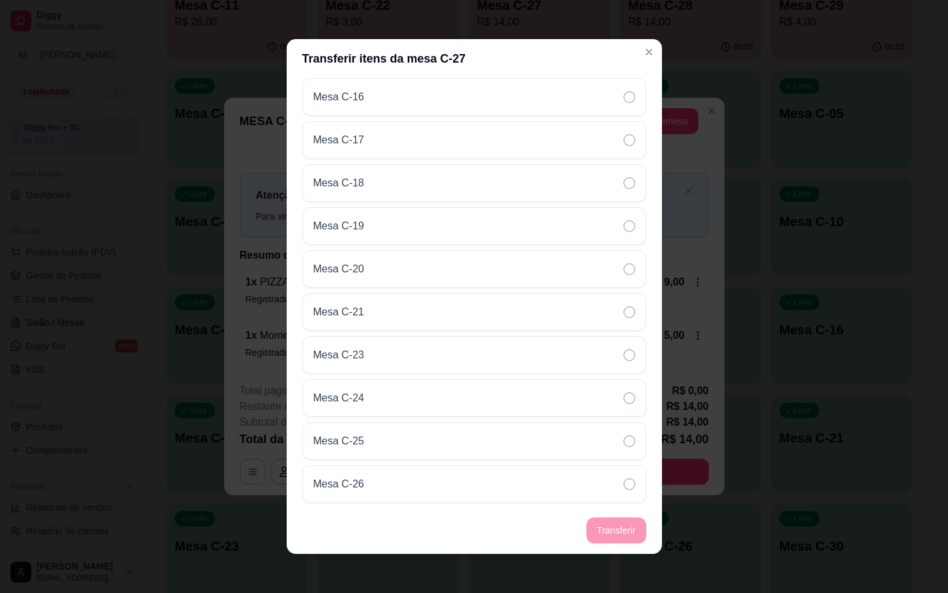
scroll to position [841, 0]
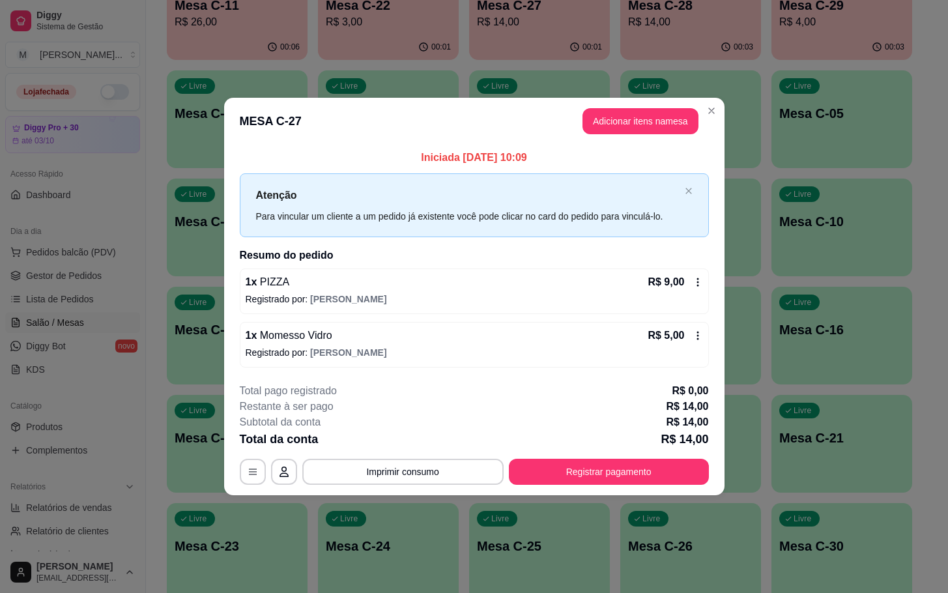
click div "1 x Momesso Vidro R$ 5,00 Registrado por: [PERSON_NAME]"
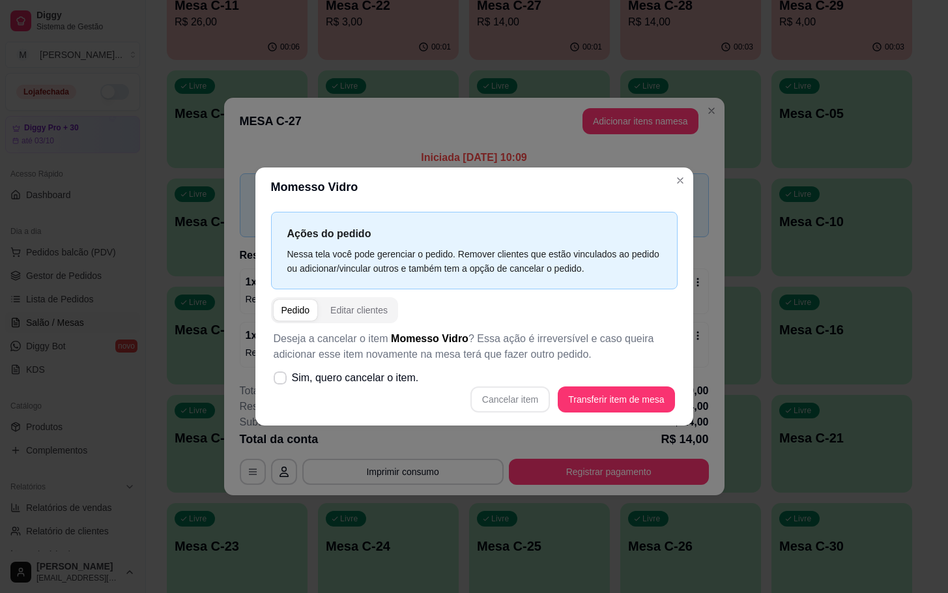
click span "Sim, quero cancelar o item."
click input "Sim, quero cancelar o item."
checkbox input "true"
click div "Deseja a cancelar o item Momesso Vidro ? Essa ação é irreversível e caso queira…"
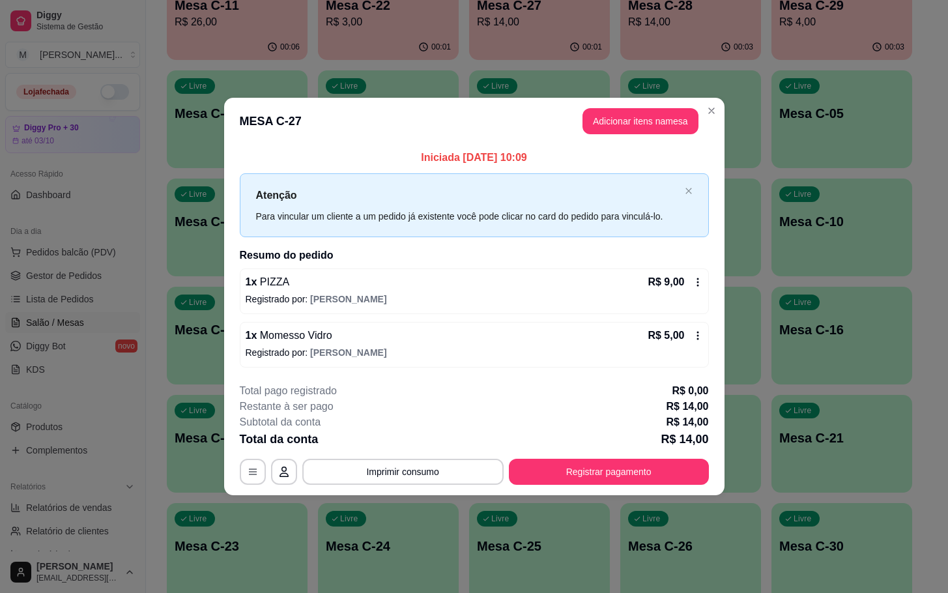
click div "Iniciada [DATE] 10:09 Atenção Para vincular um cliente a um pedido já existente…"
click div "1 x Momesso Vidro R$ 5,00 Registrado por: [PERSON_NAME]"
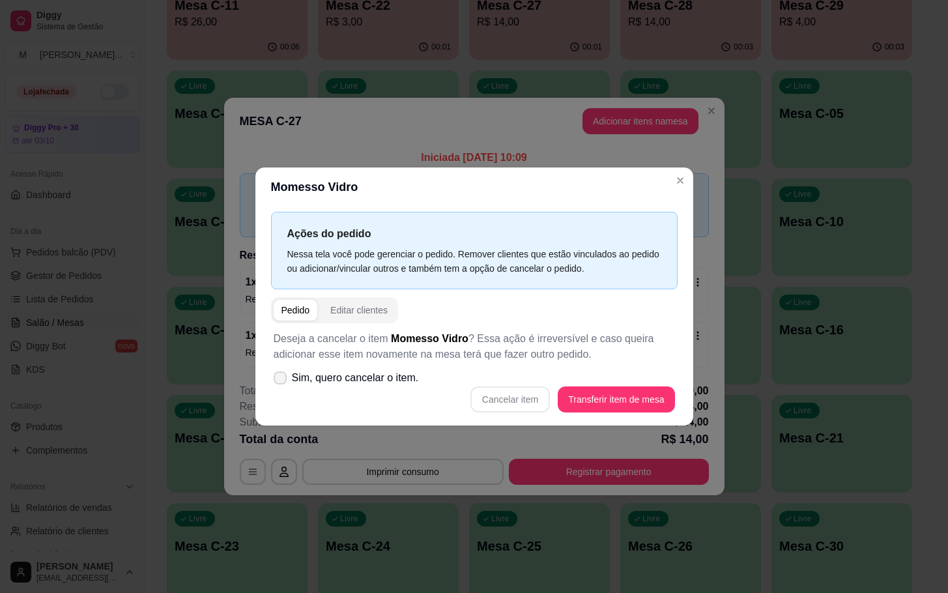
click icon
click input "Sim, quero cancelar o item."
checkbox input "true"
click button "Cancelar item"
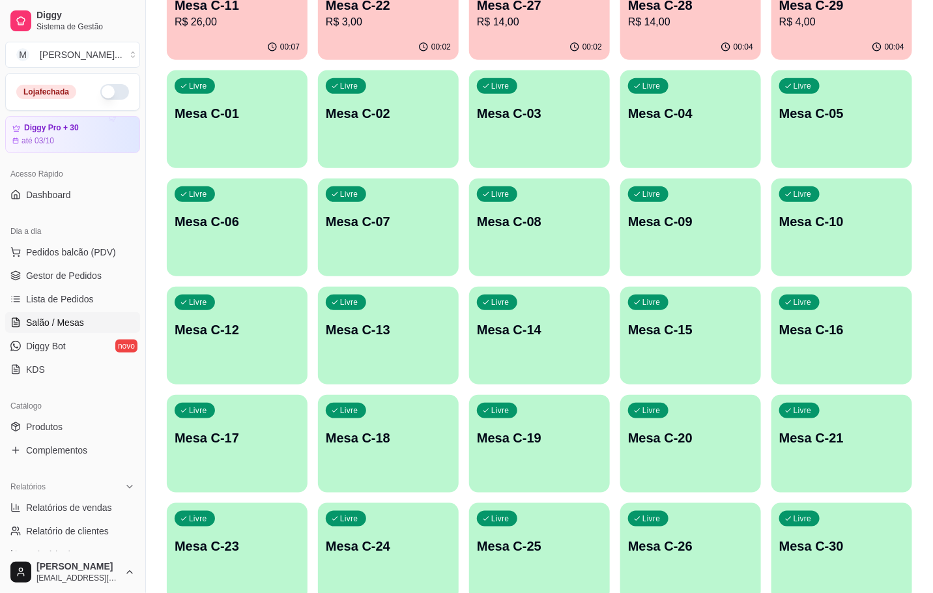
click p "Mesa C-22"
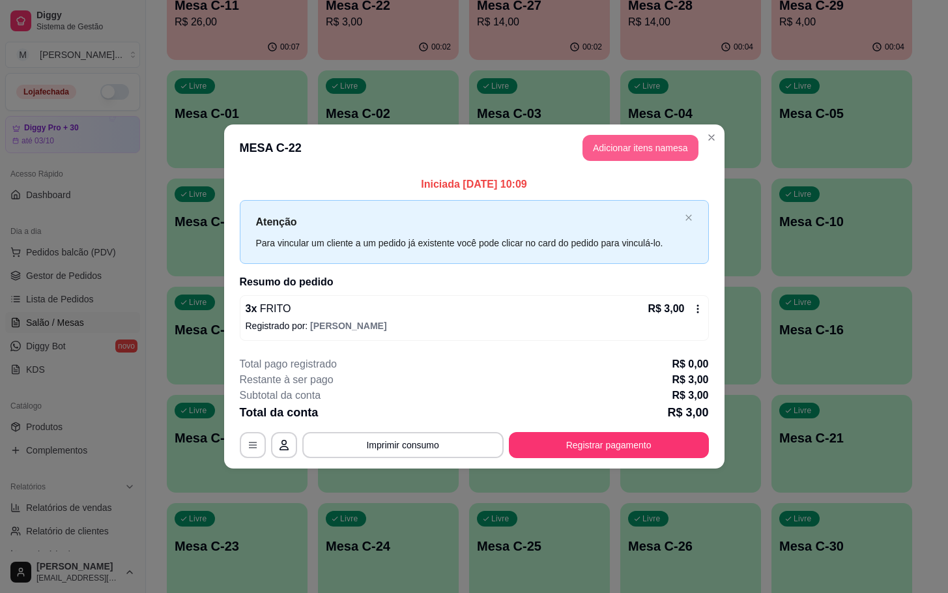
click button "Adicionar itens na mesa"
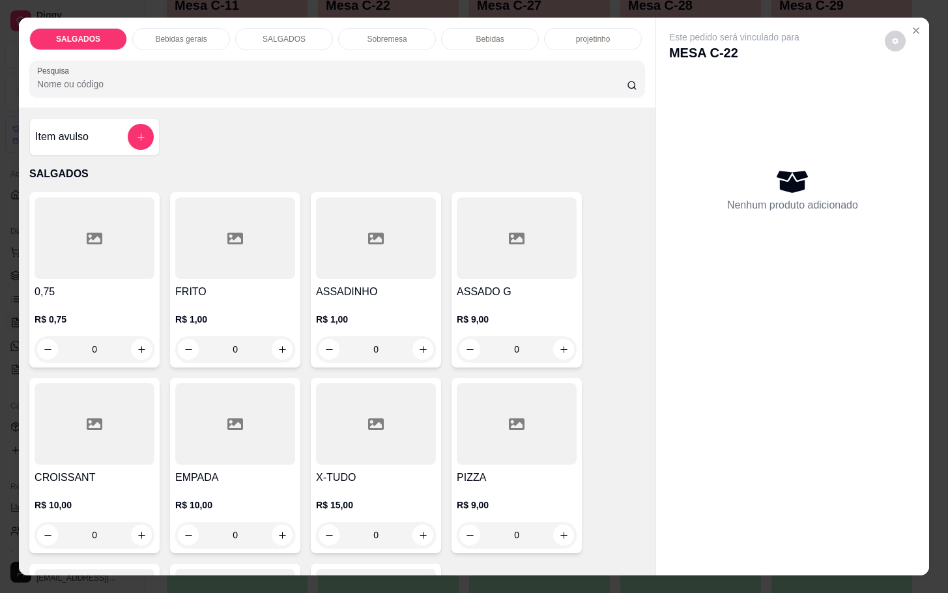
click p "Bebidas gerais"
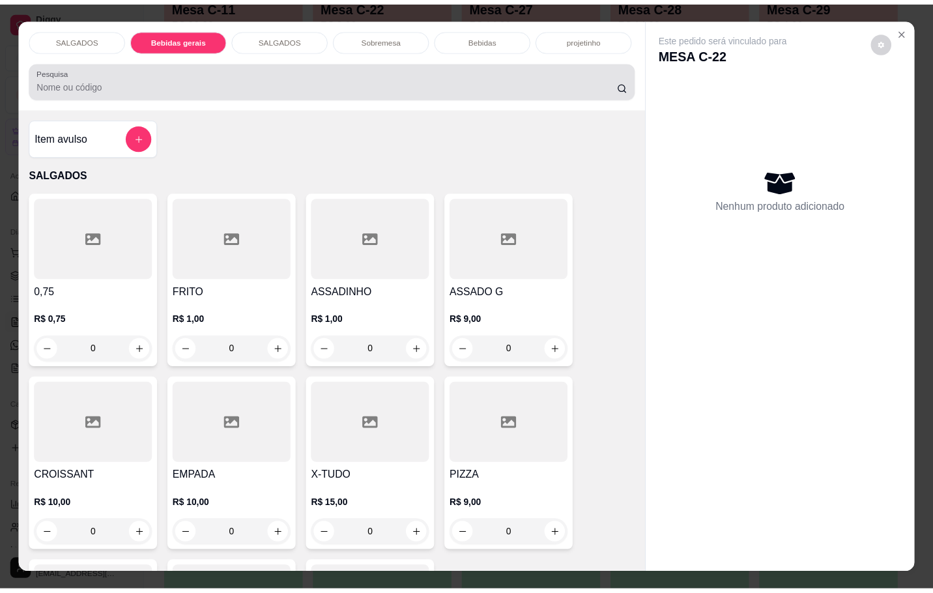
scroll to position [31, 0]
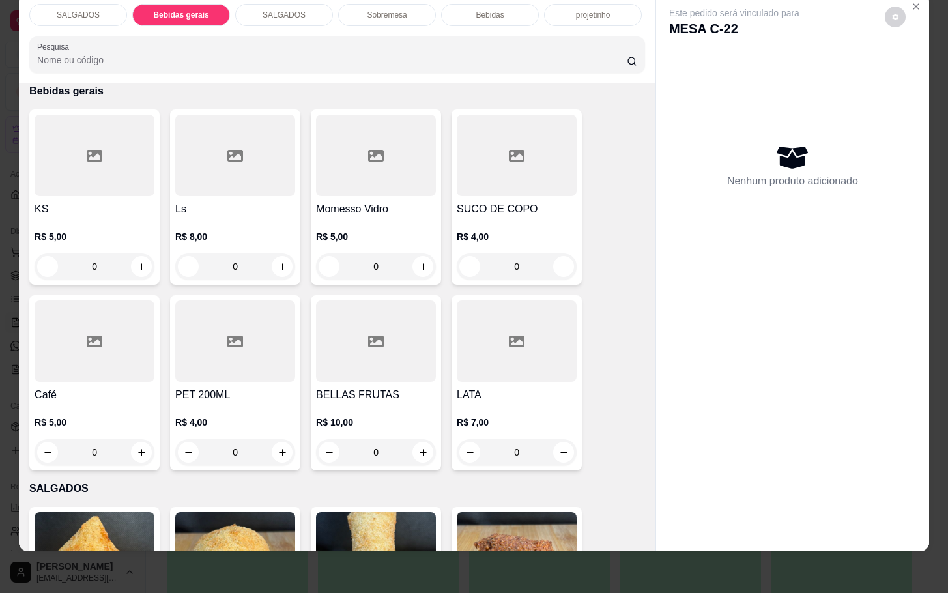
click div
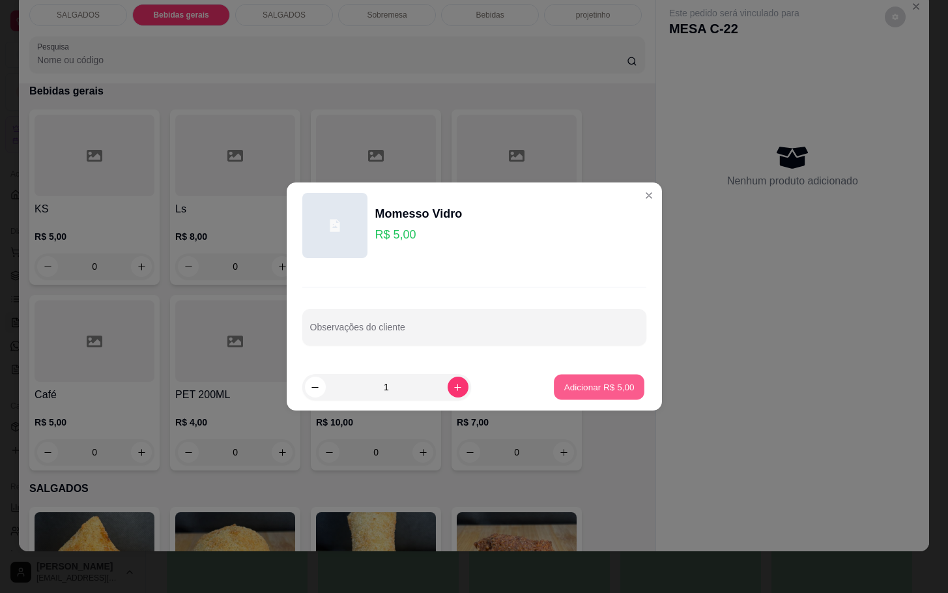
click p "Adicionar R$ 5,00"
type input "1"
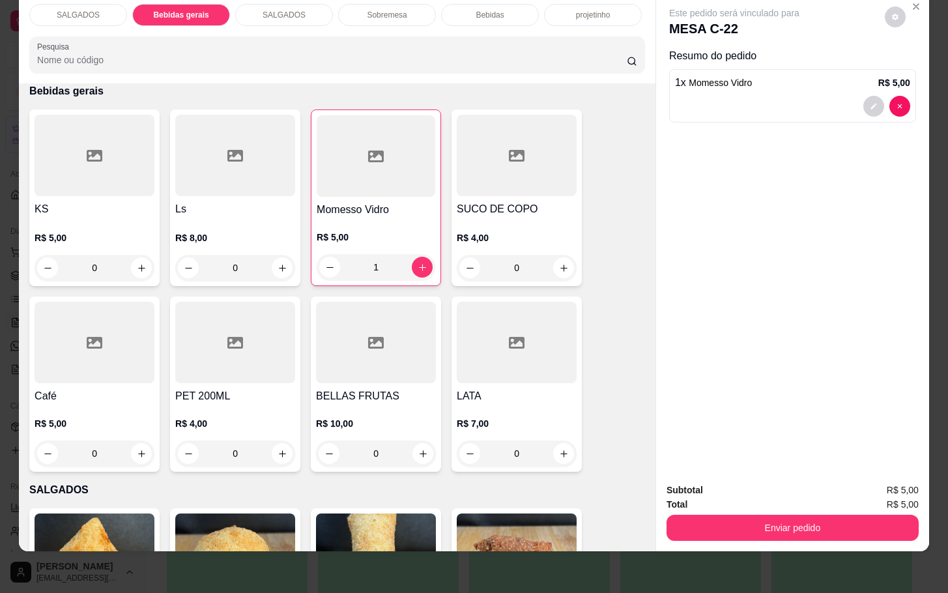
click div "Enviar pedido"
click button "Enviar pedido"
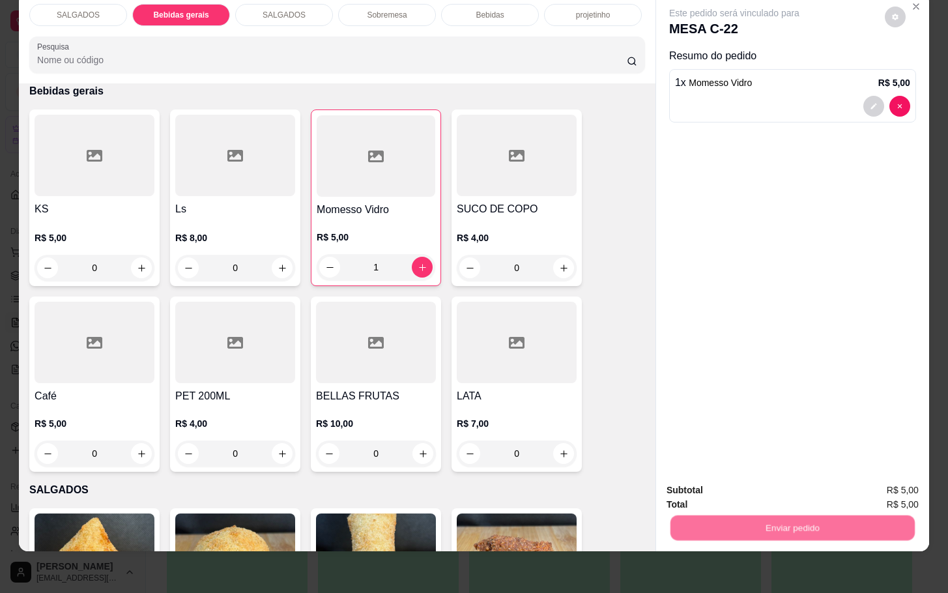
click button "Não registrar e enviar pedido"
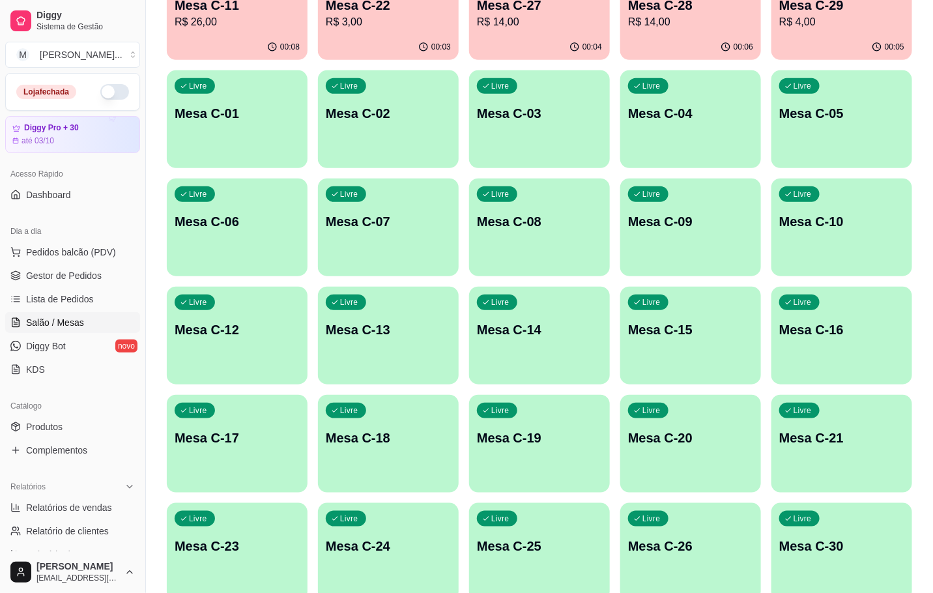
click p "R$ 4,00"
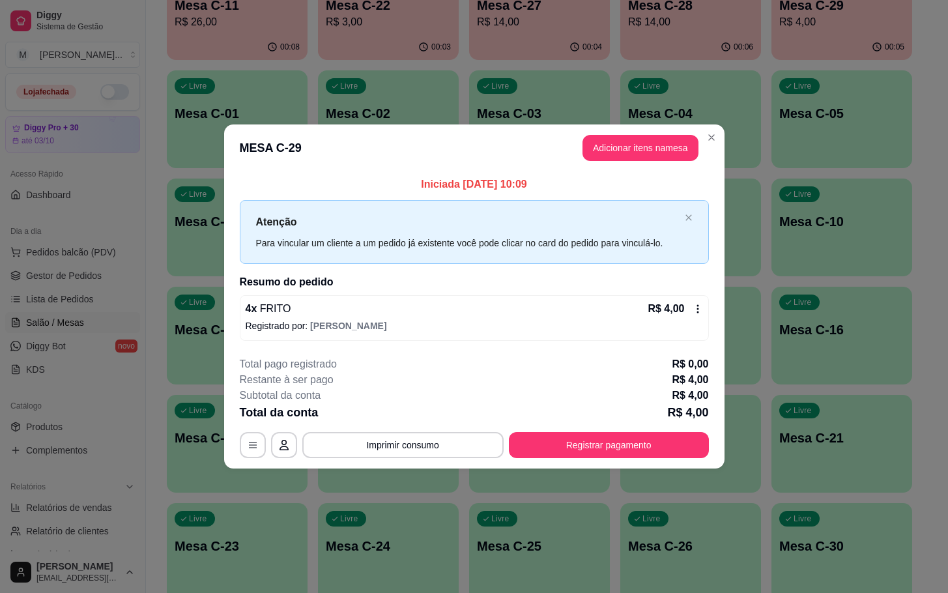
click div "**********"
click button "Registrar pagamento"
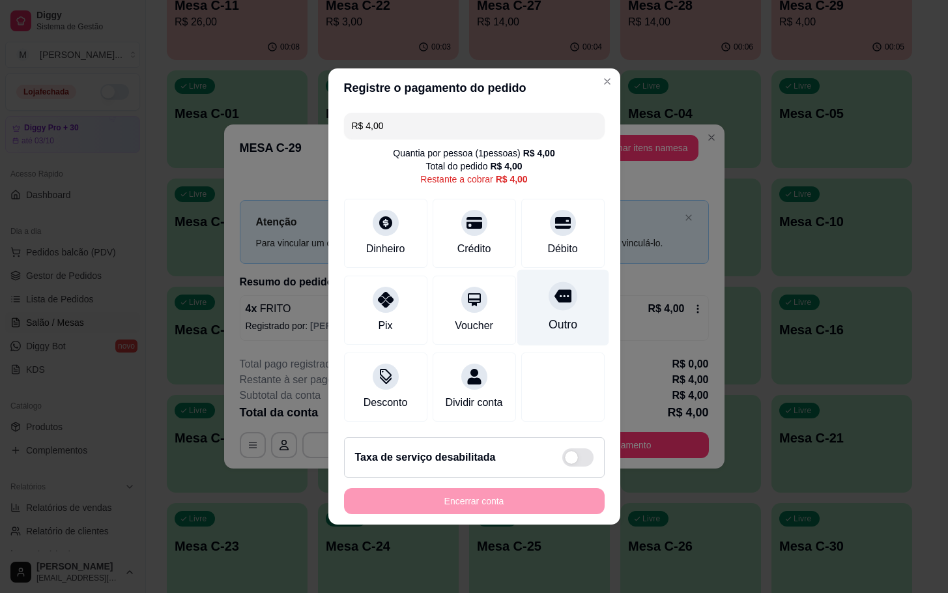
click div "Outro"
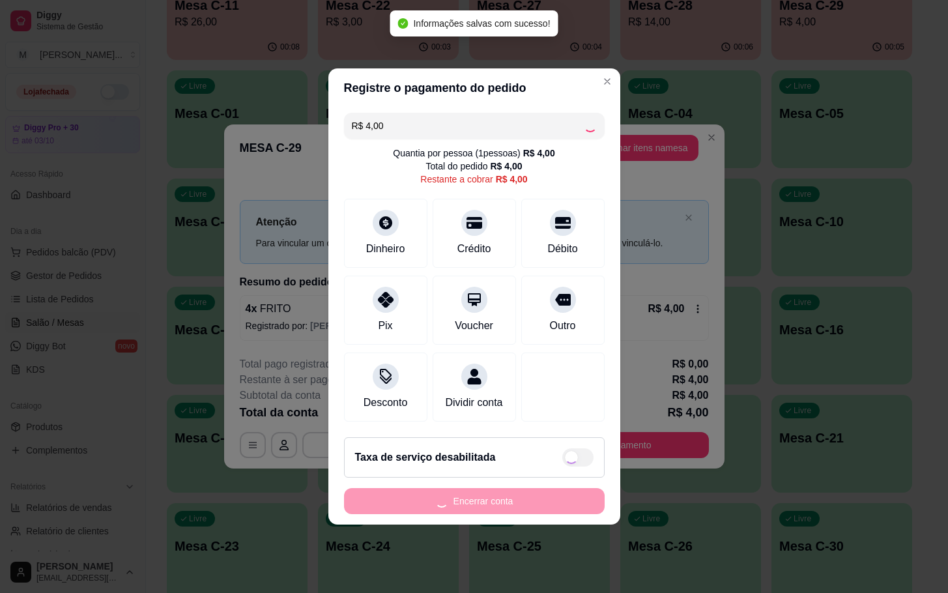
type input "R$ 0,00"
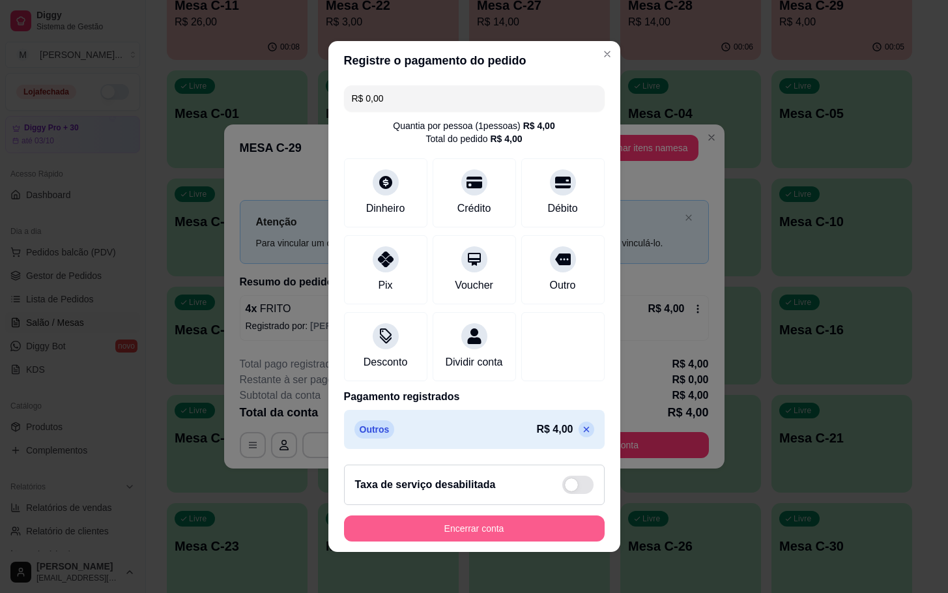
click button "Encerrar conta"
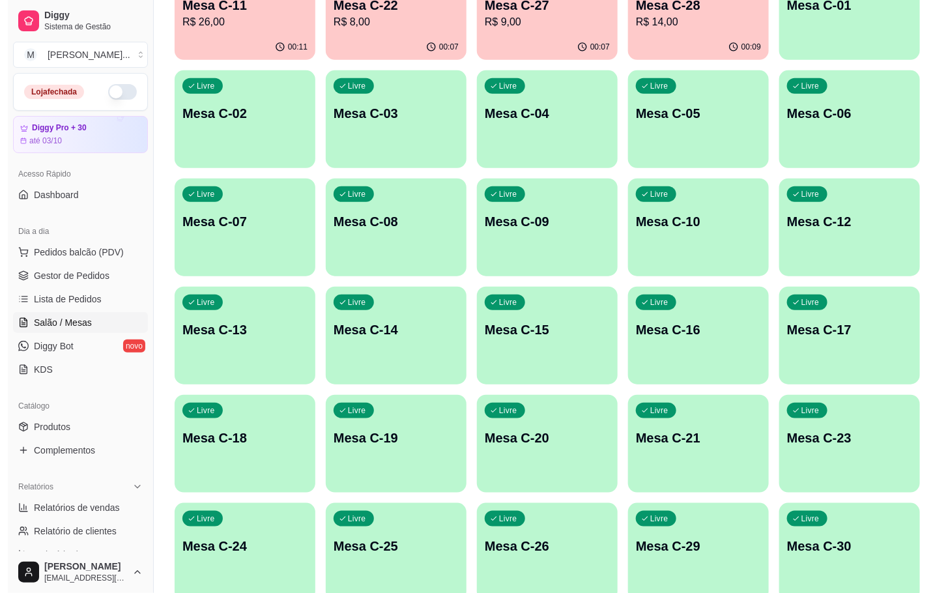
scroll to position [0, 0]
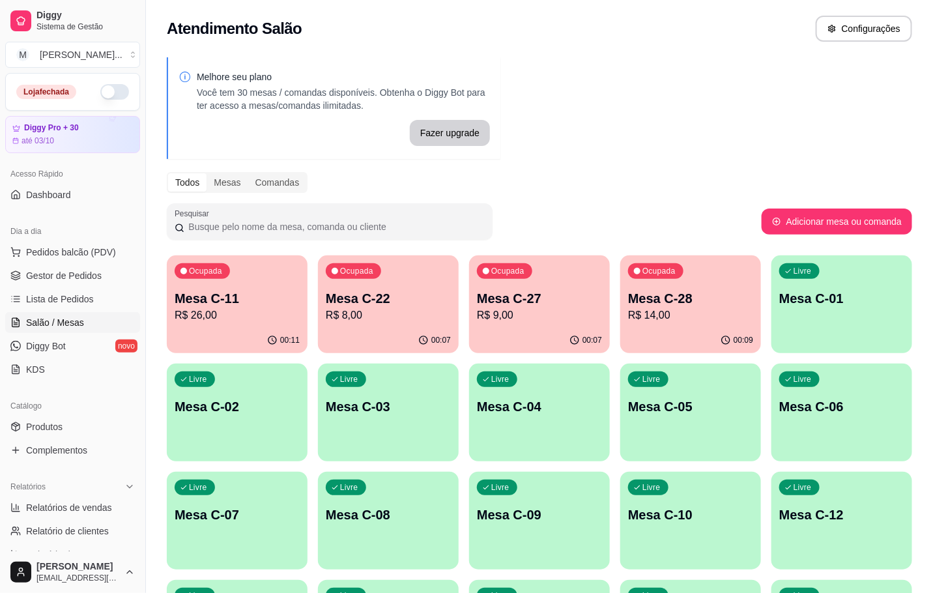
click p "R$ 26,00"
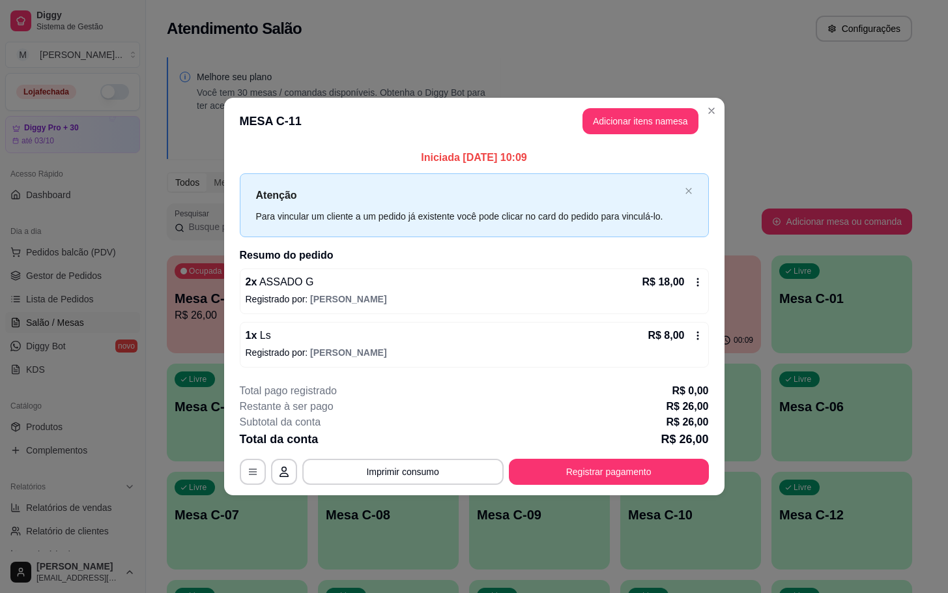
click header "MESA C-11 Adicionar itens na mesa"
click button "Adicionar itens na mesa"
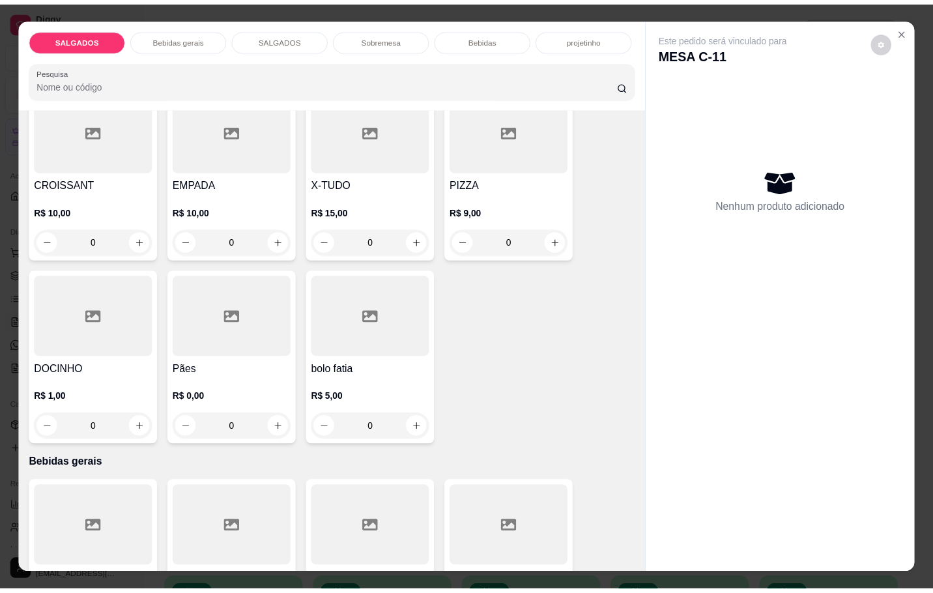
scroll to position [196, 0]
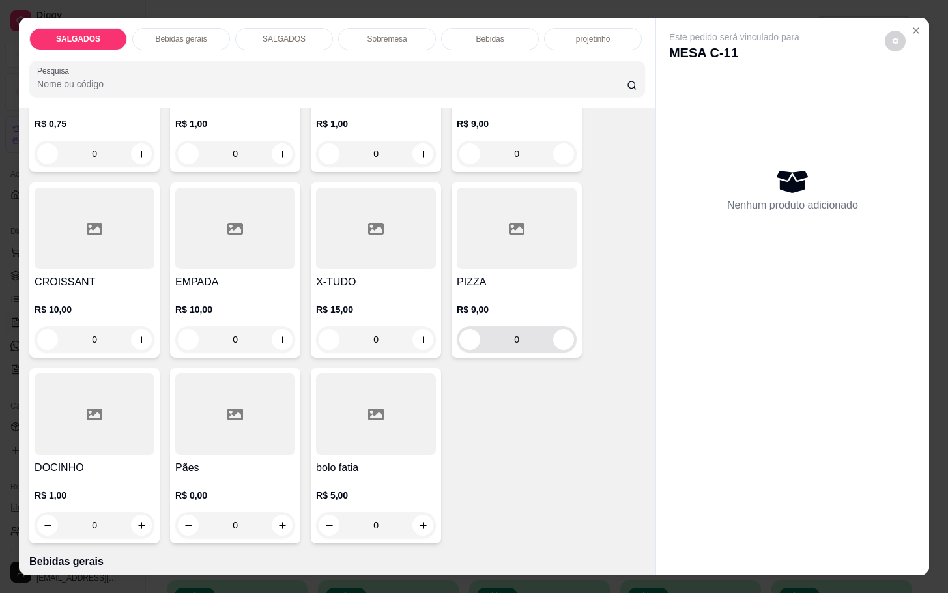
click div "0"
click icon "increase-product-quantity"
type input "2"
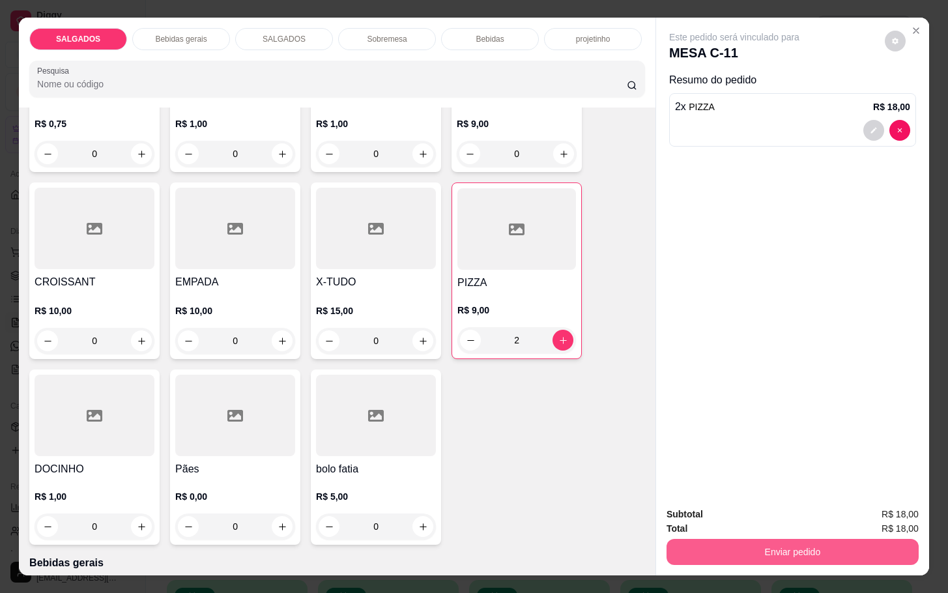
click button "Enviar pedido"
click button "Não registrar e enviar pedido"
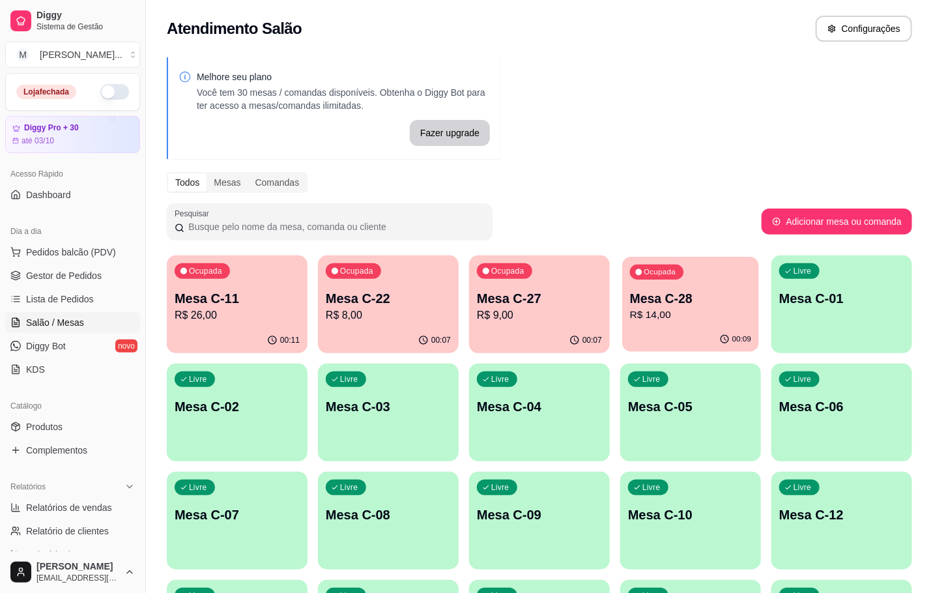
click div "00:09"
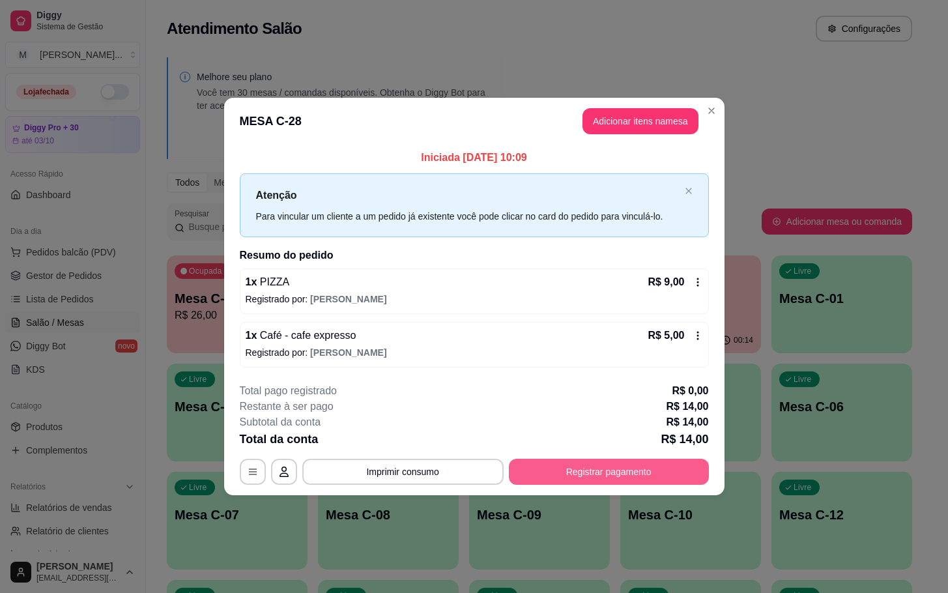
click button "Registrar pagamento"
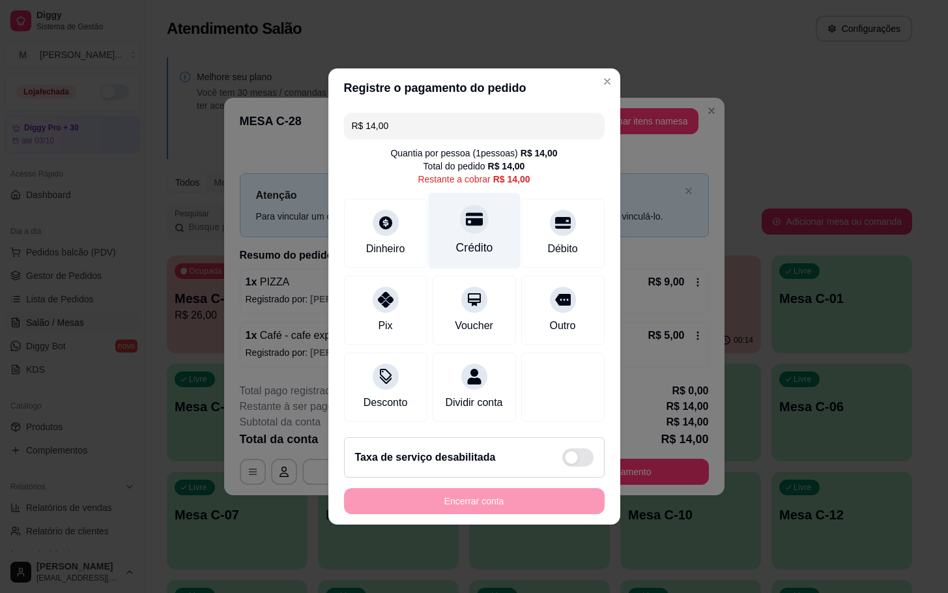
click div
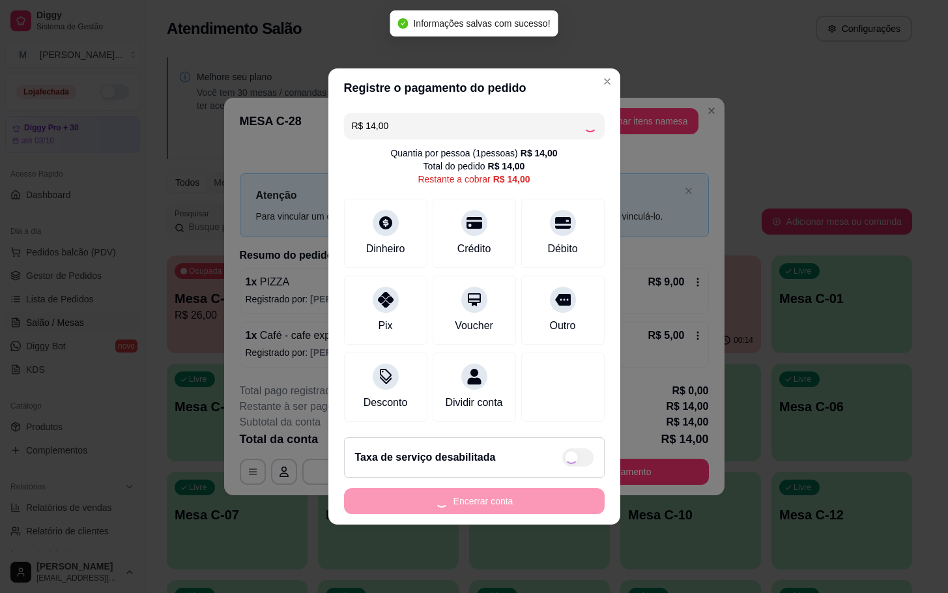
type input "R$ 0,00"
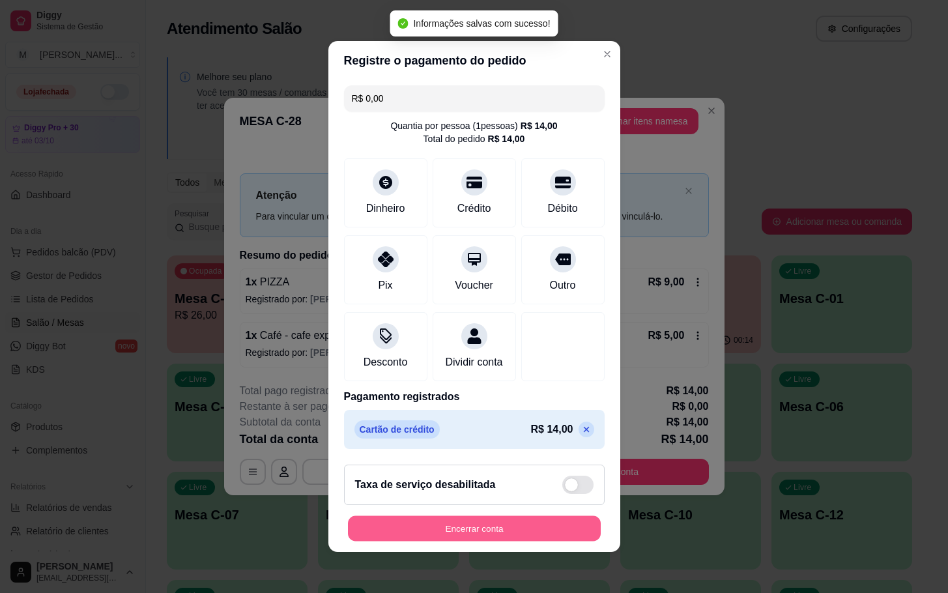
click button "Encerrar conta"
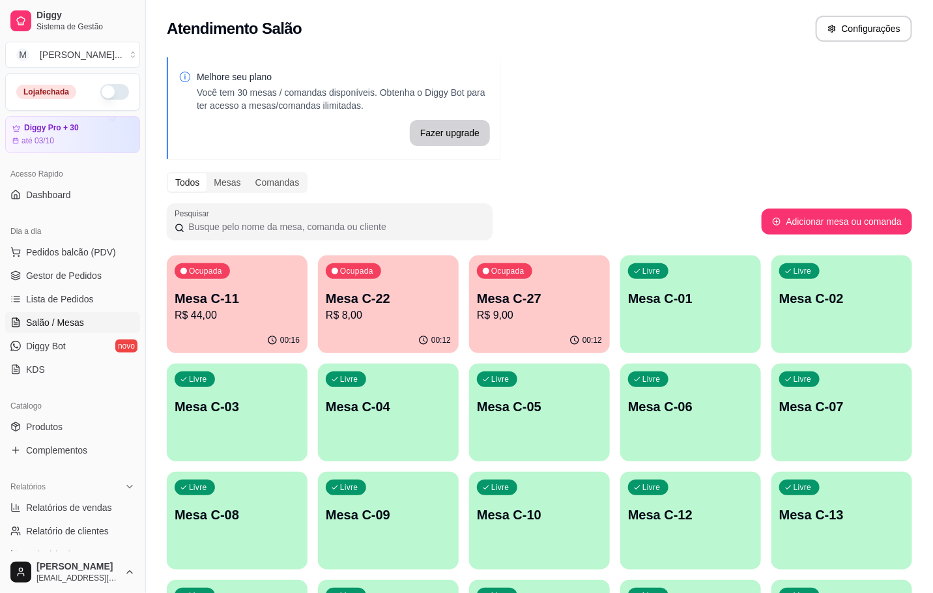
click p "R$ 8,00"
click p "R$ 9,00"
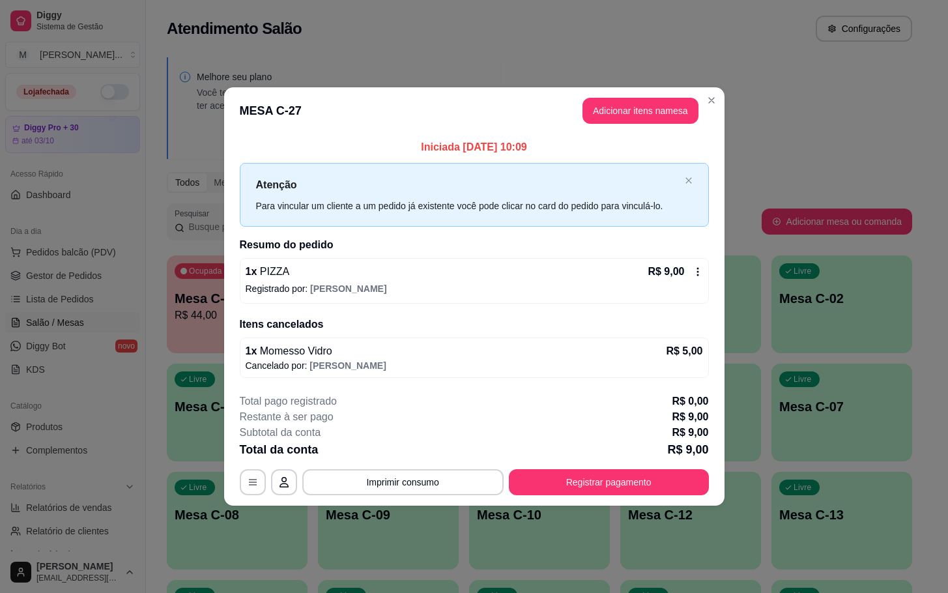
click button "Registrar pagamento"
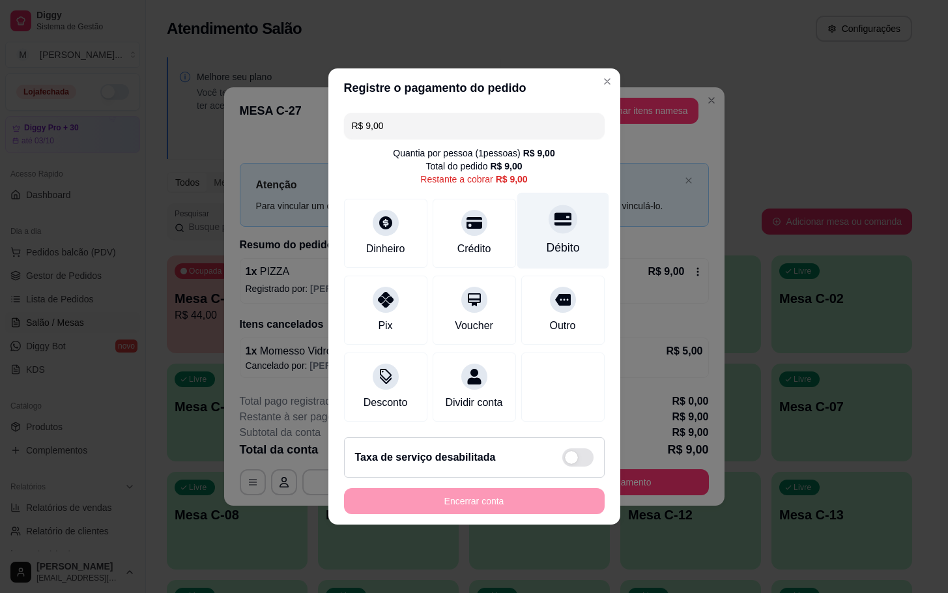
click div "Débito"
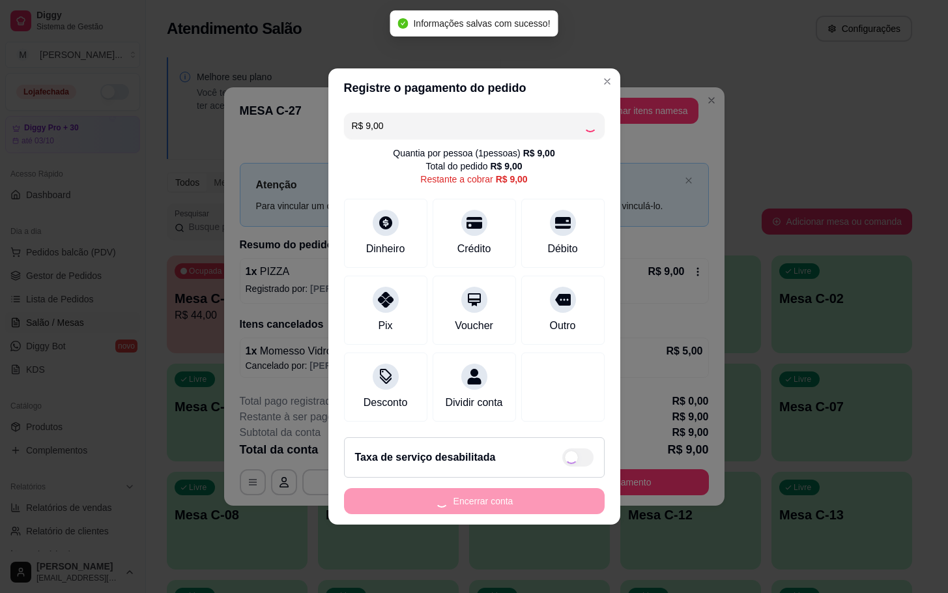
type input "R$ 0,00"
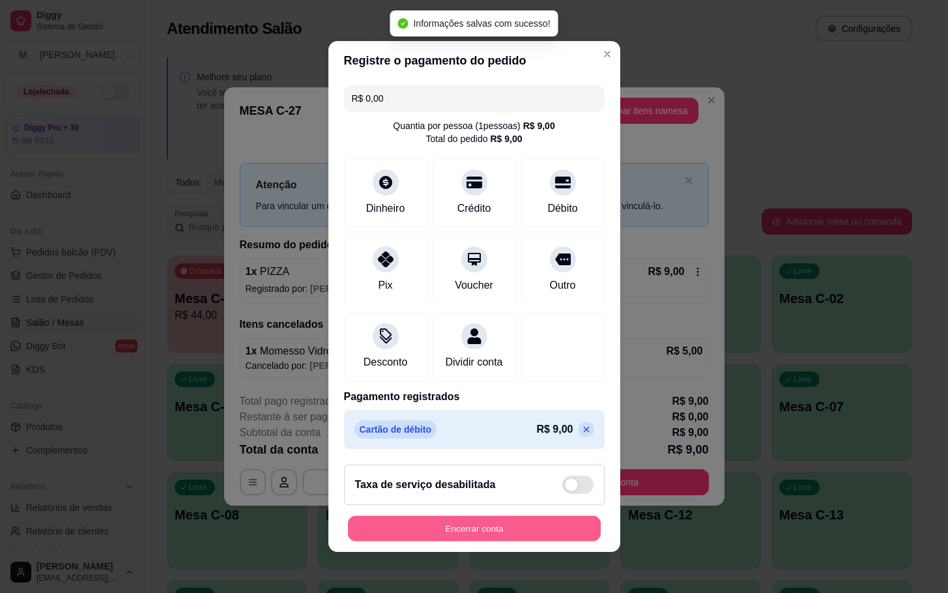
click button "Encerrar conta"
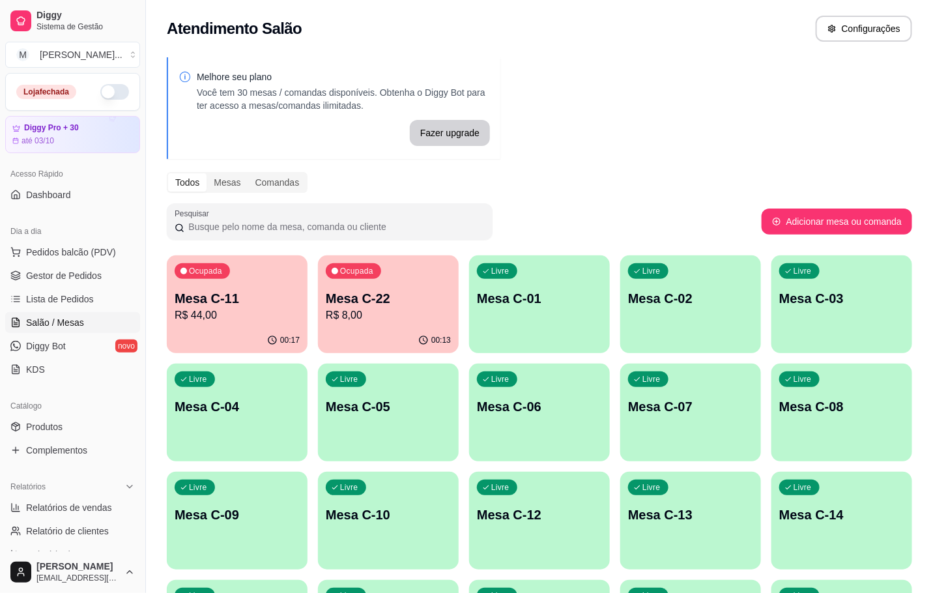
click p "Mesa C-22"
click p "R$ 8,00"
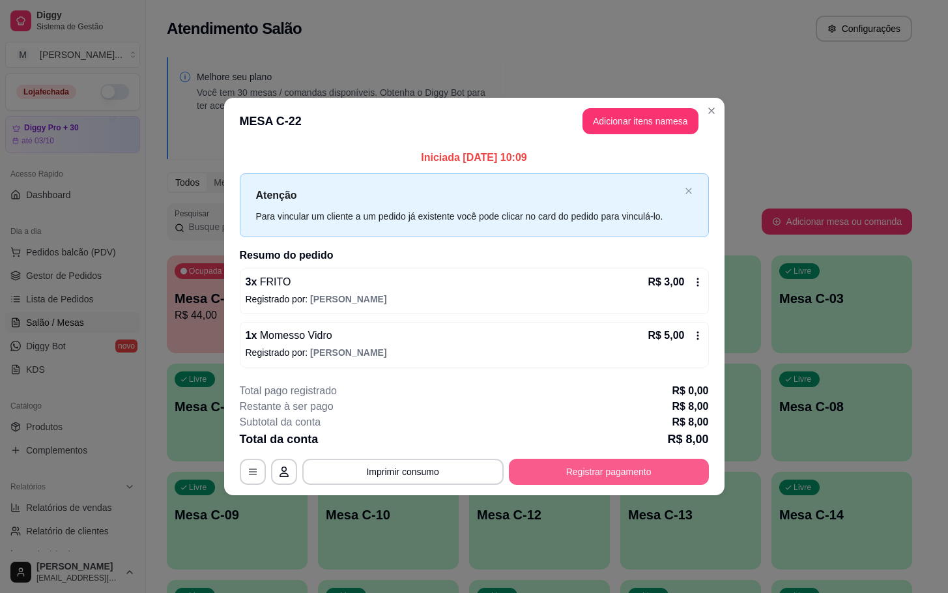
click button "Registrar pagamento"
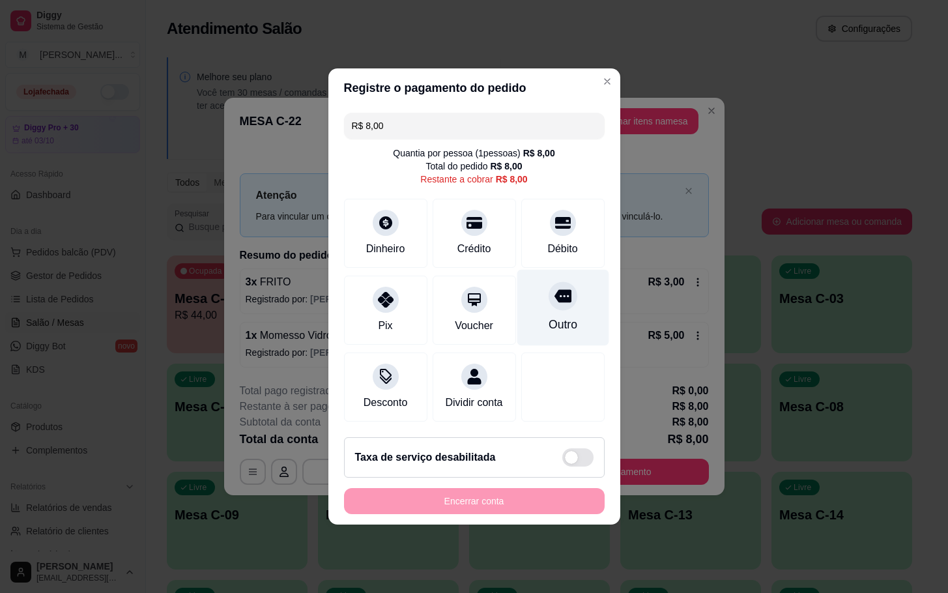
click div "Outro"
type input "R$ 0,00"
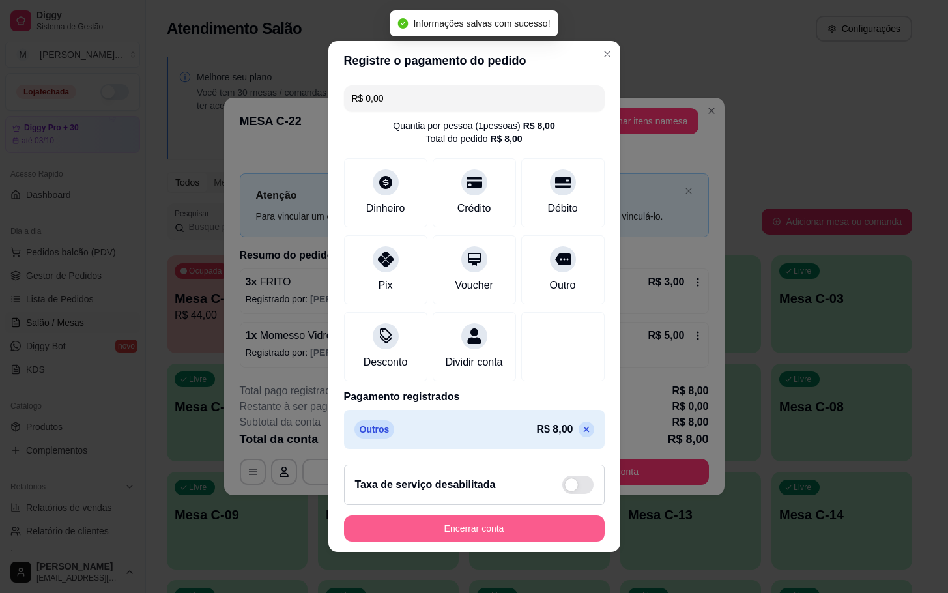
click button "Encerrar conta"
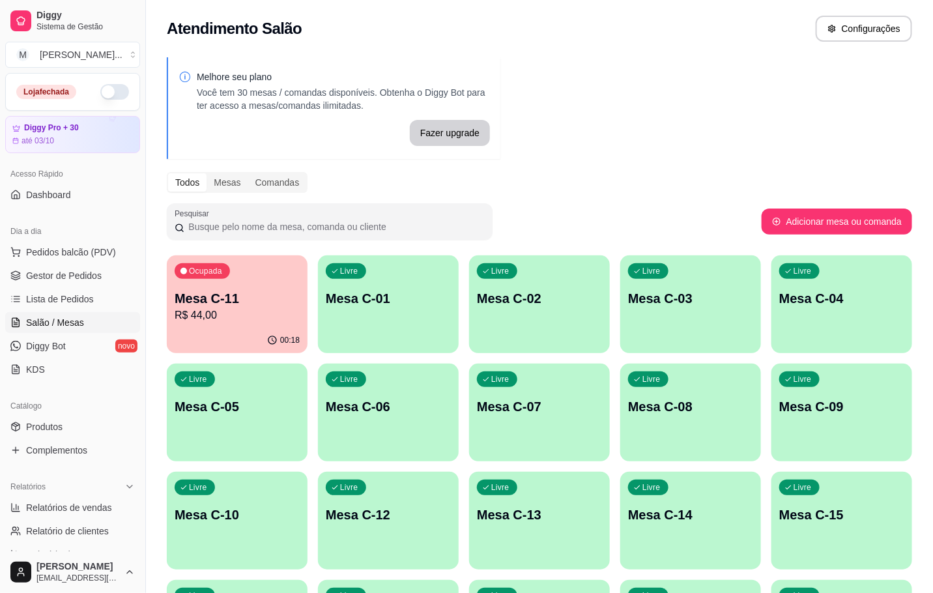
click p "Mesa C-11"
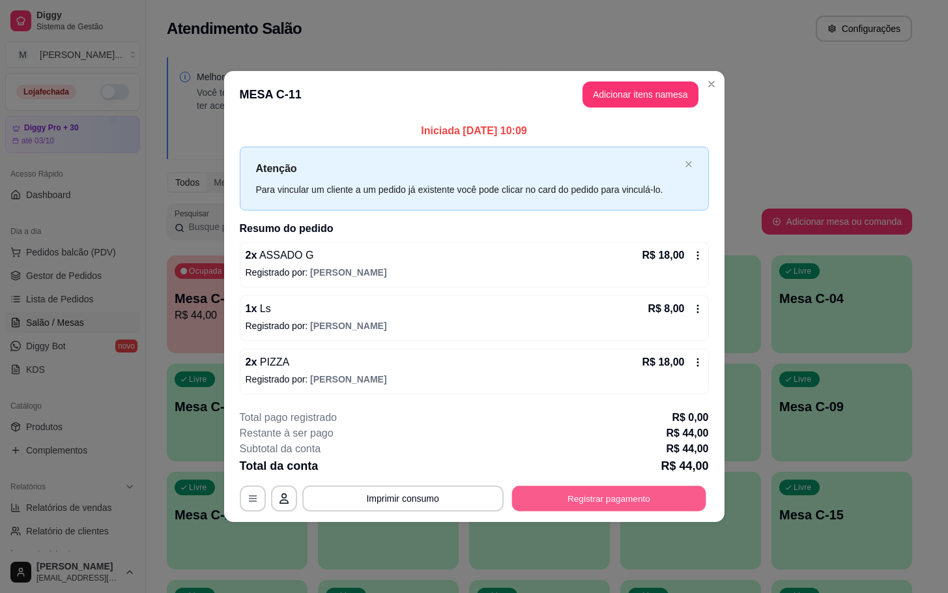
click button "Registrar pagamento"
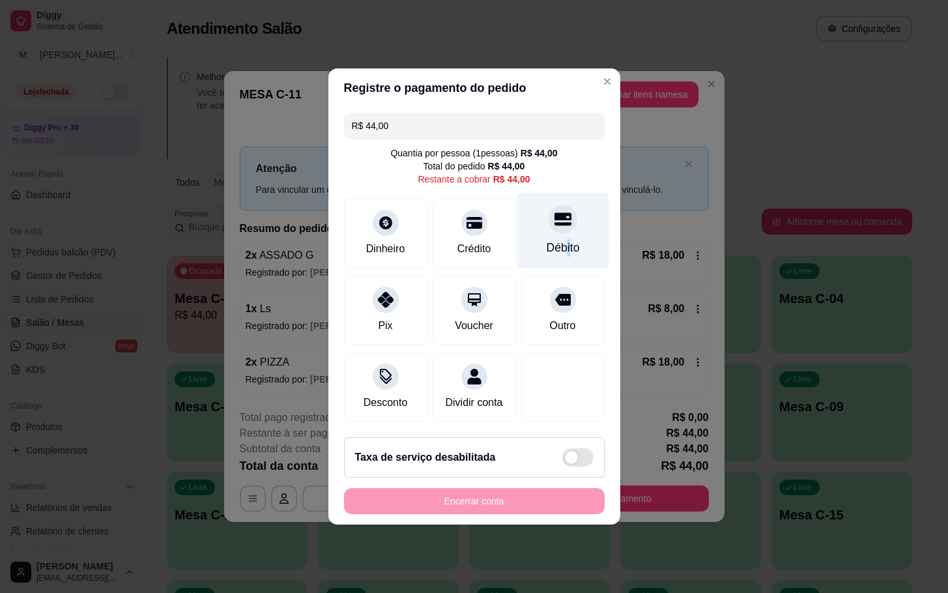
click div "Débito"
type input "R$ 0,00"
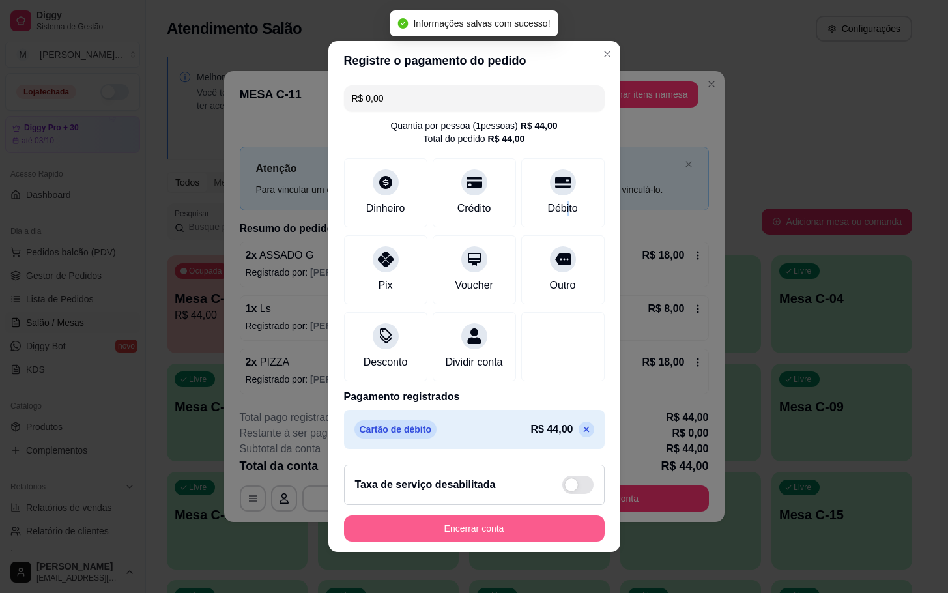
click button "Encerrar conta"
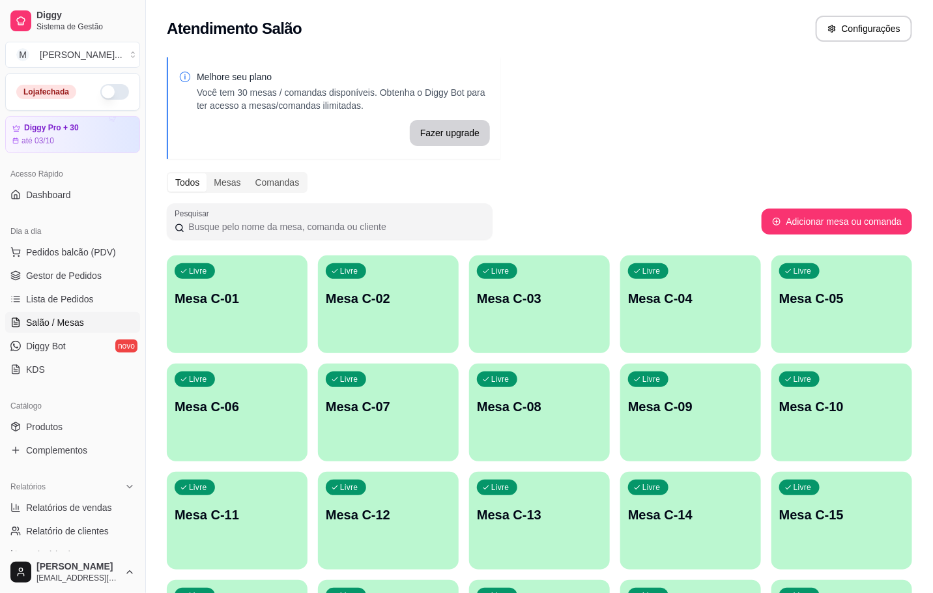
click div "Melhore seu plano Você tem 30 mesas / comandas disponíveis. Obtenha o Diggy Bot…"
click div "Livre Mesa C-01"
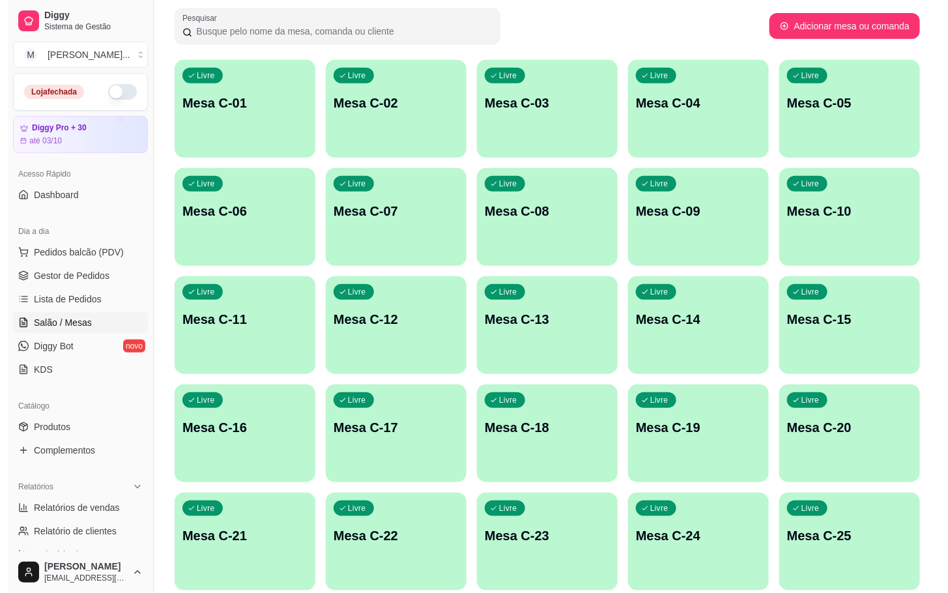
scroll to position [293, 0]
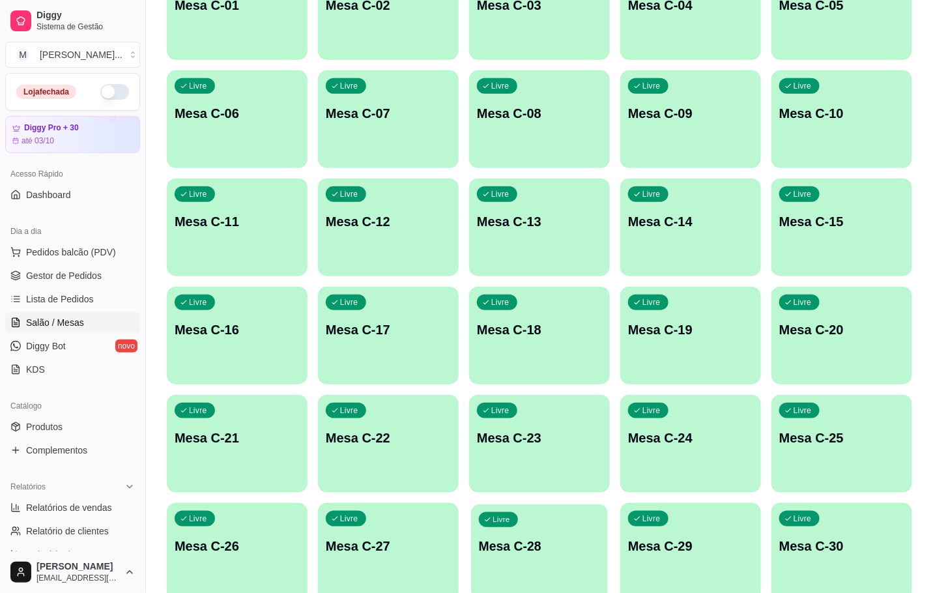
click div "Livre Mesa C-28"
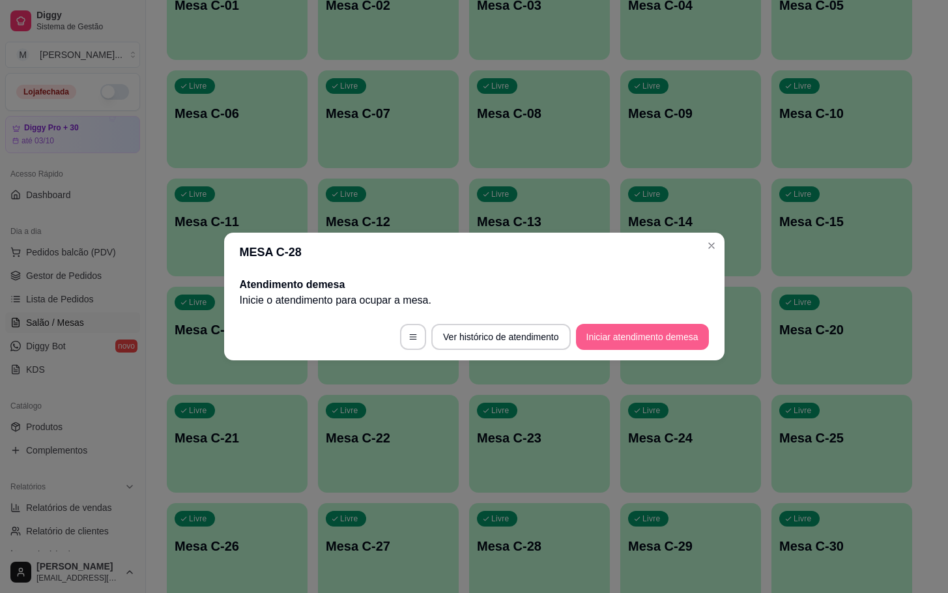
click button "Iniciar atendimento de mesa"
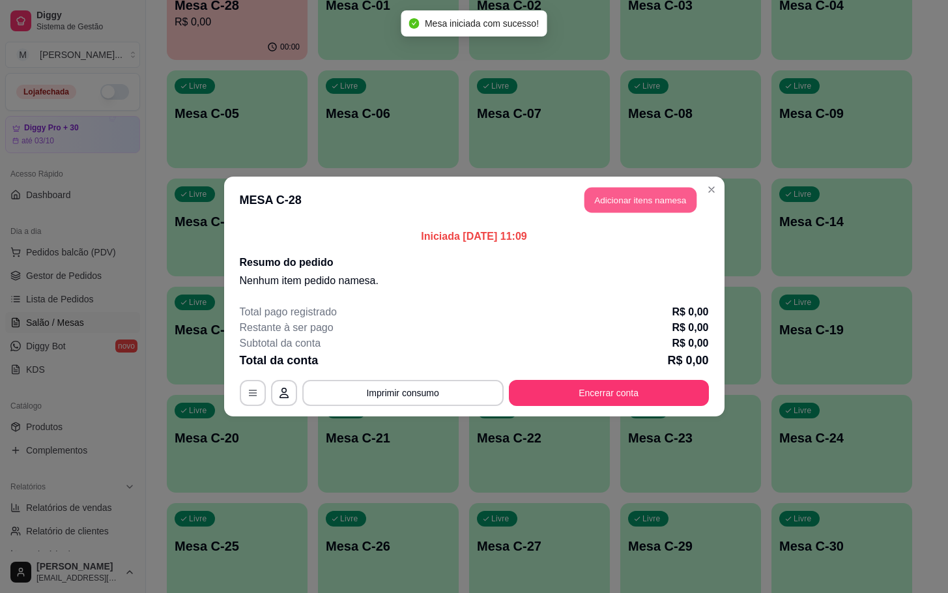
click button "Adicionar itens na mesa"
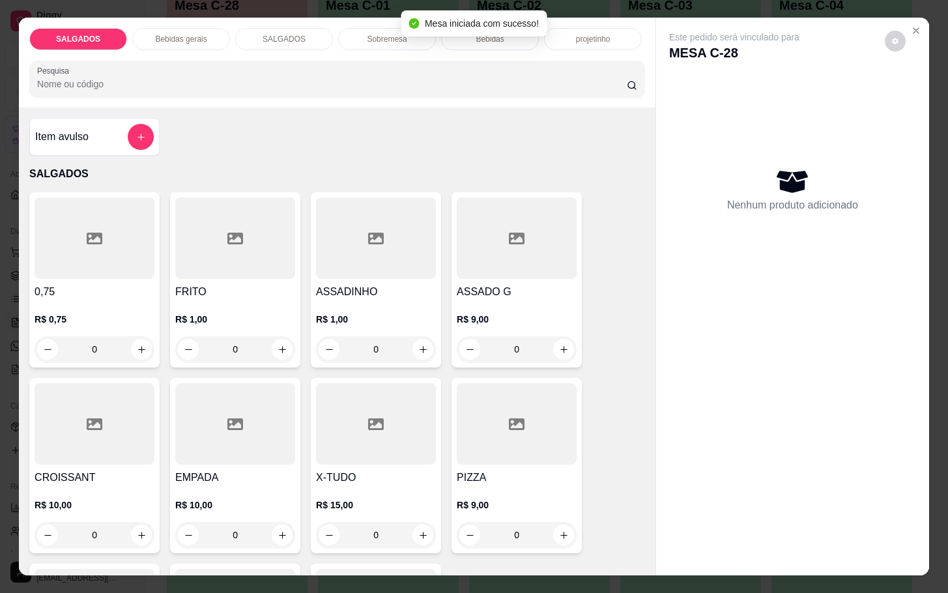
drag, startPoint x: 246, startPoint y: 336, endPoint x: 235, endPoint y: 336, distance: 11.1
click input "0"
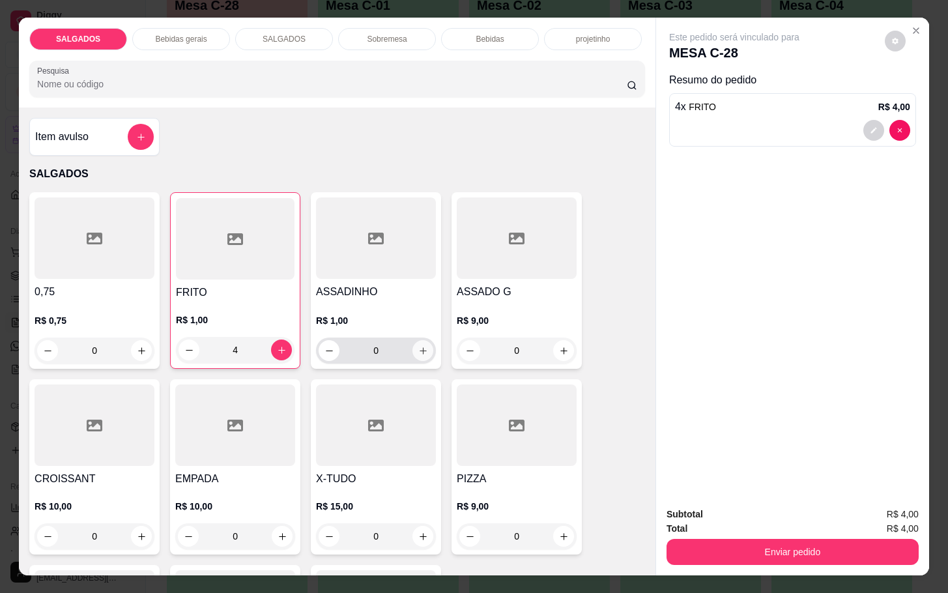
type input "4"
click button "increase-product-quantity"
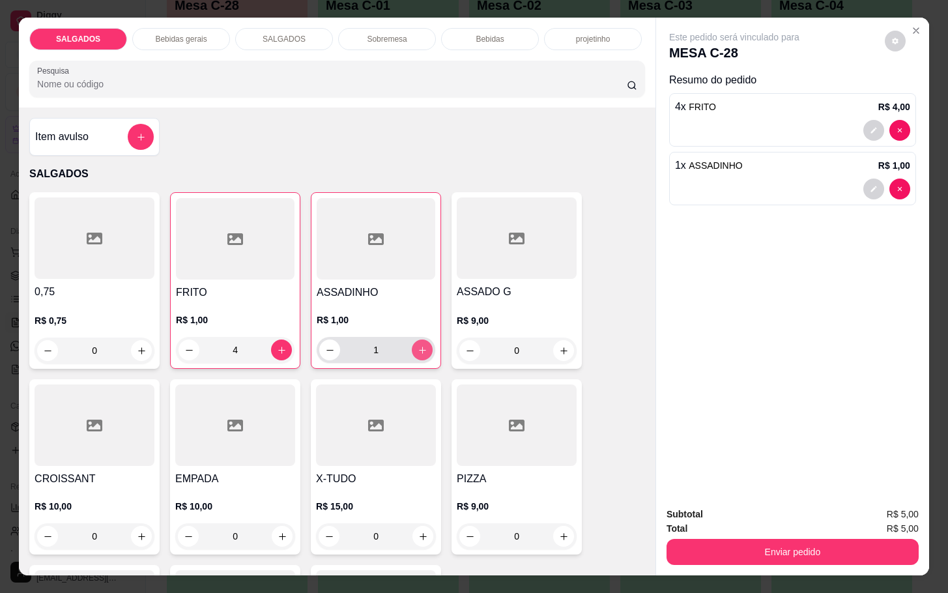
click button "increase-product-quantity"
type input "2"
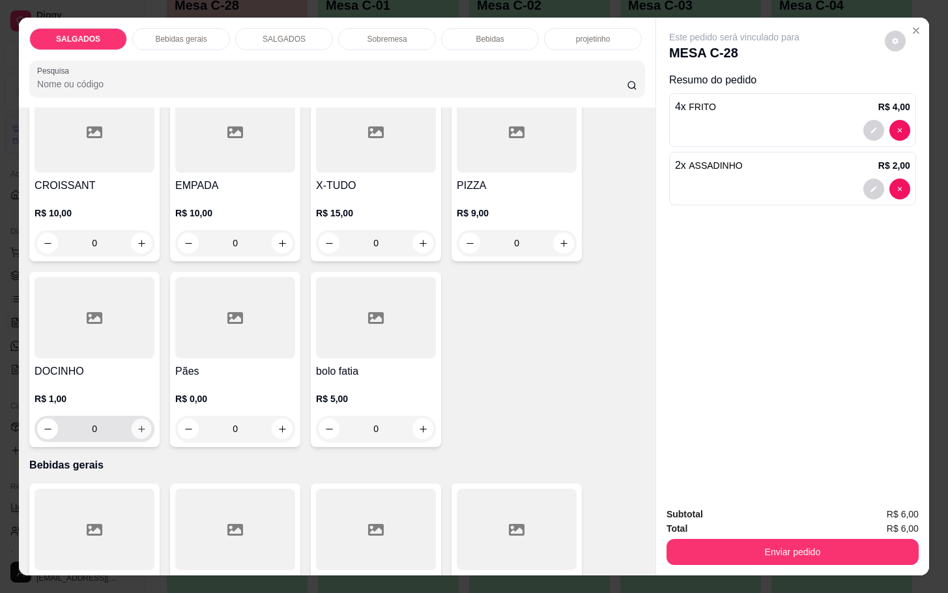
click button "increase-product-quantity"
type input "4"
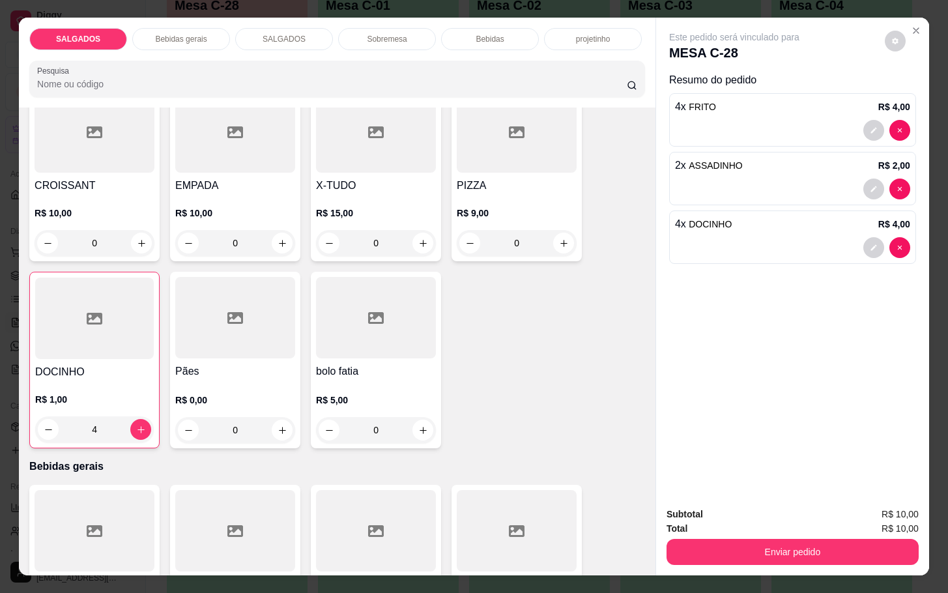
scroll to position [684, 0]
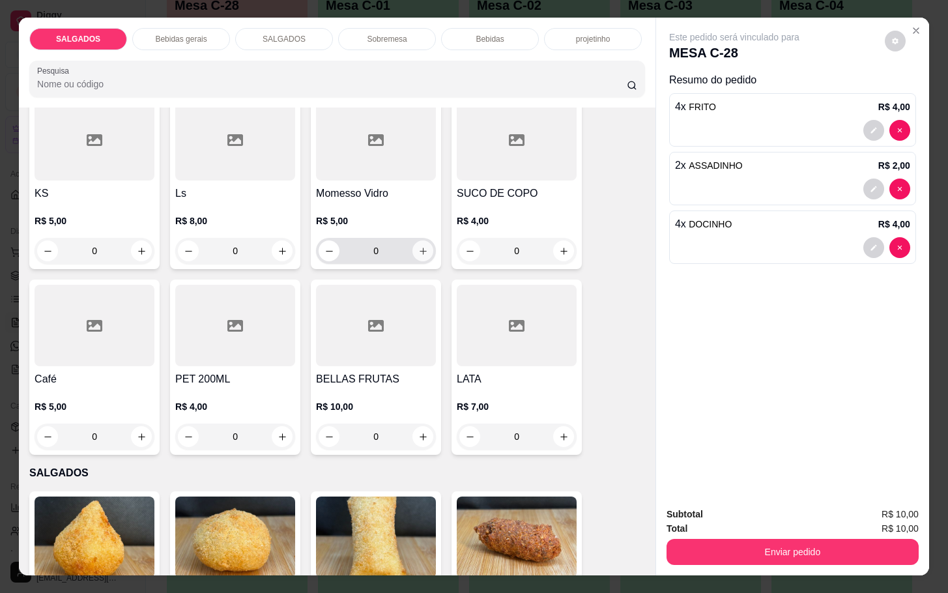
click button "increase-product-quantity"
type input "1"
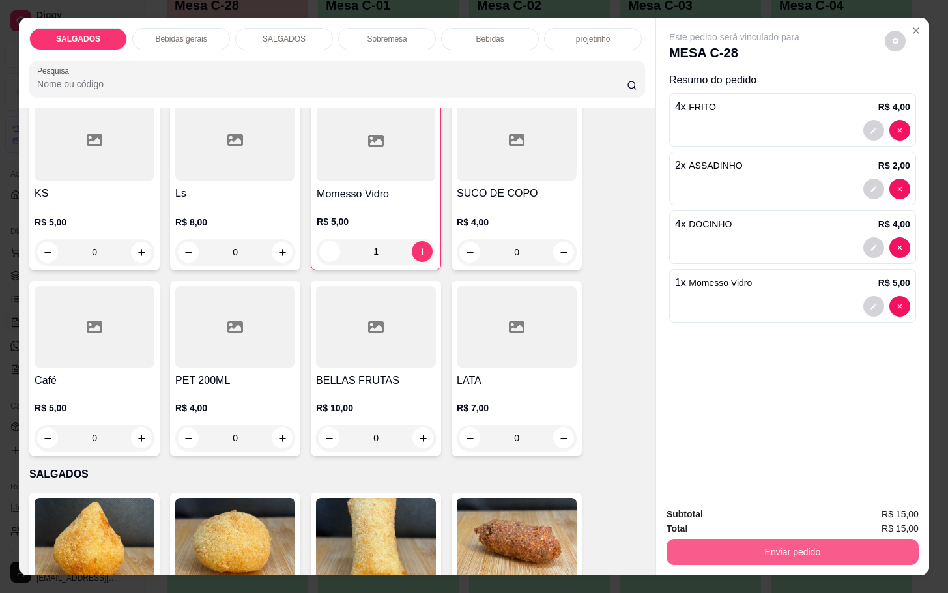
click button "Enviar pedido"
click button "Não registrar e enviar pedido"
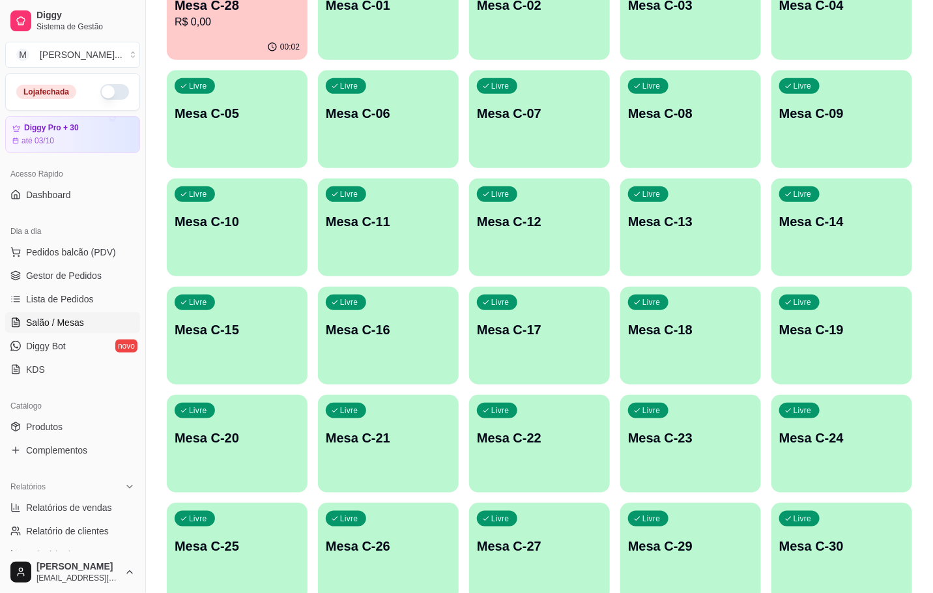
click div "Ocupada Mesa C-28 R$ 0,00 00:02 Livre Mesa C-01 Livre Mesa C-02 Livre Mesa C-03…"
click div "Livre Mesa C-30"
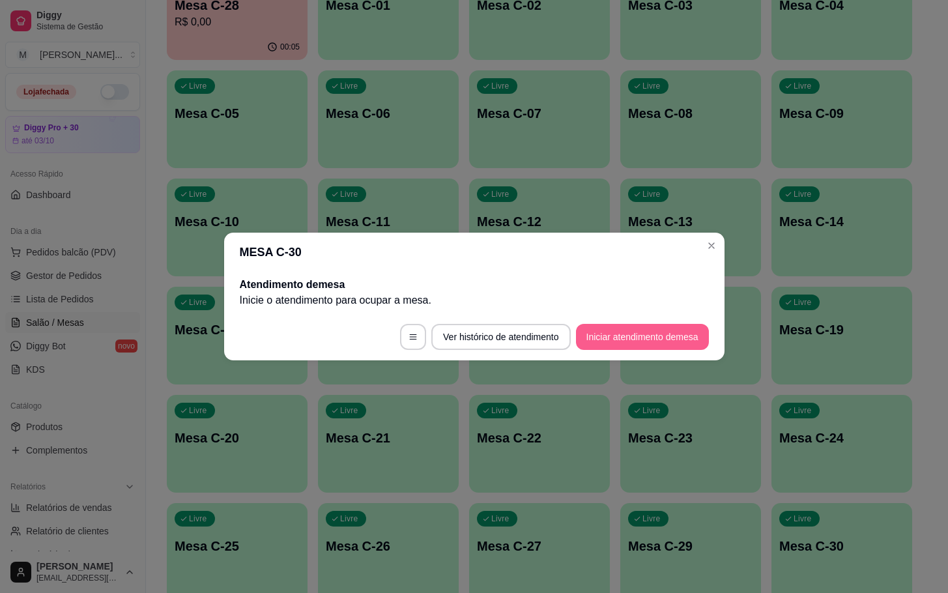
click button "Iniciar atendimento de mesa"
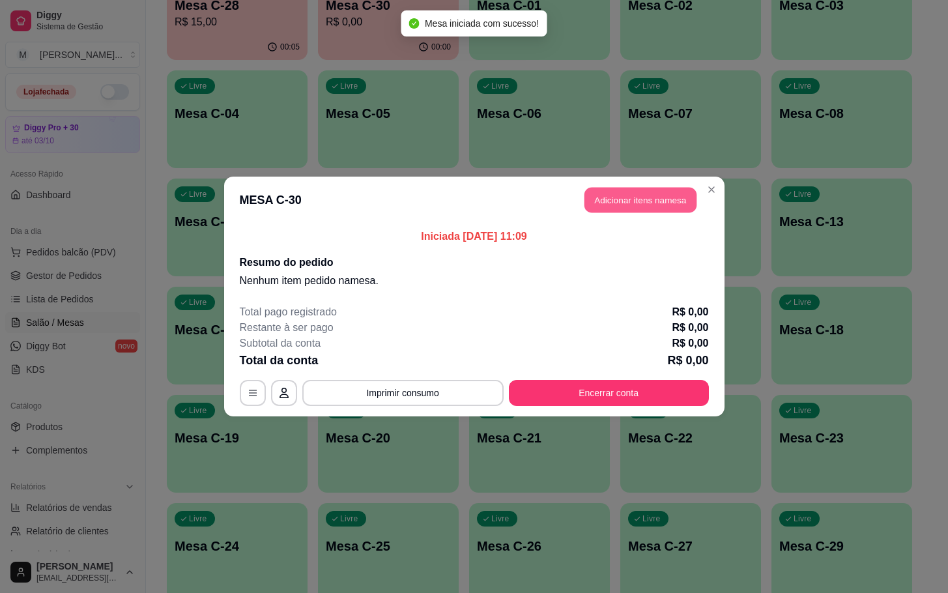
click button "Adicionar itens na mesa"
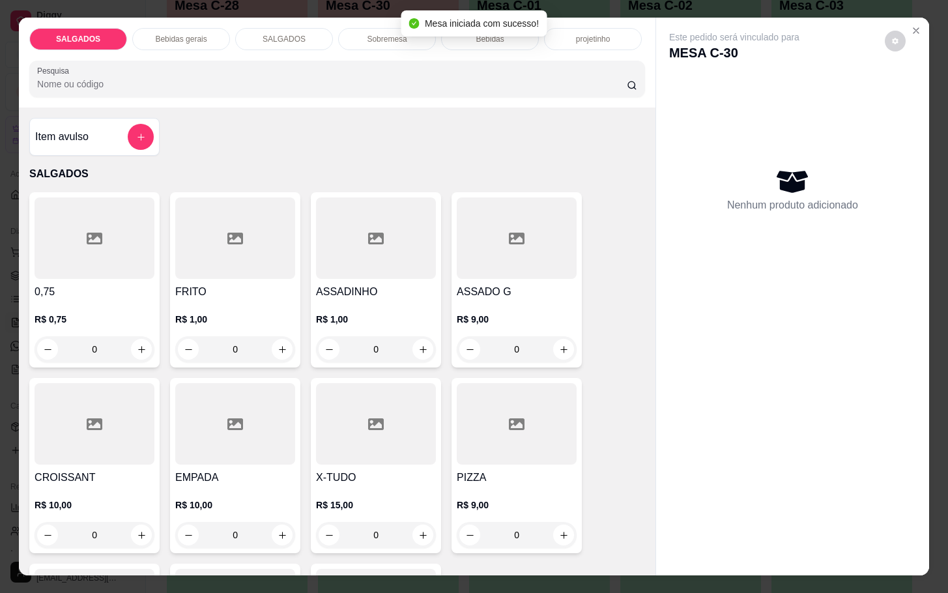
click div
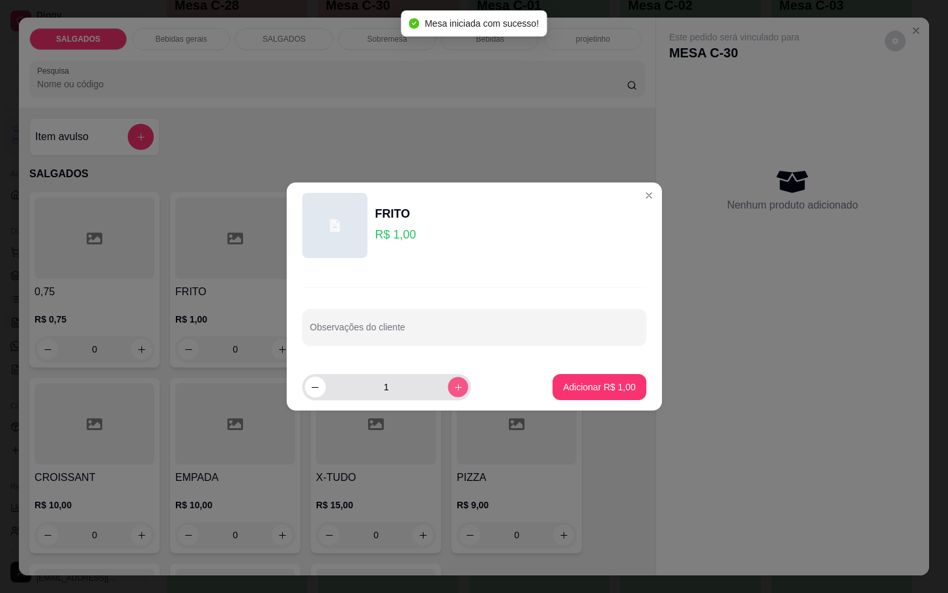
click button "increase-product-quantity"
click icon "increase-product-quantity"
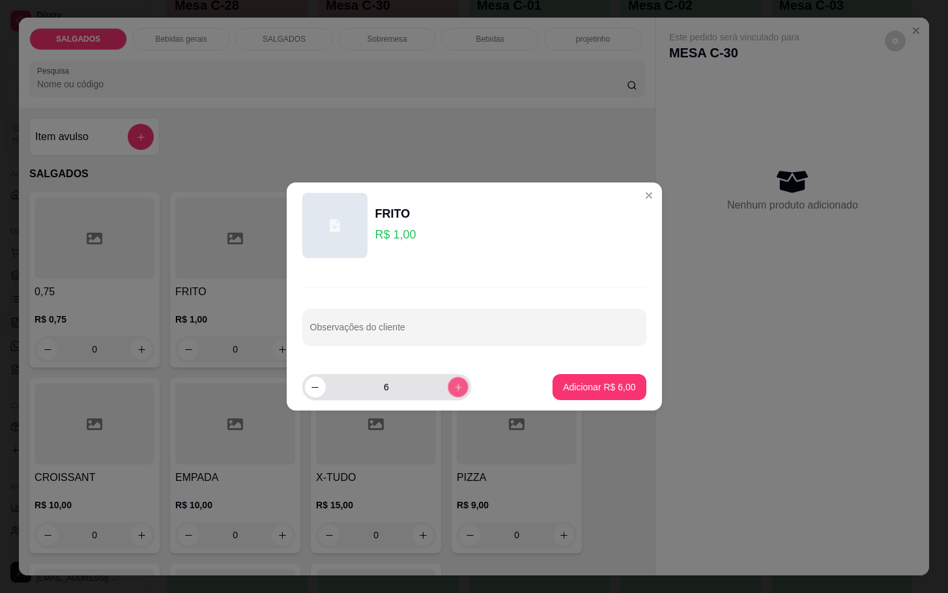
click icon "increase-product-quantity"
click button "increase-product-quantity"
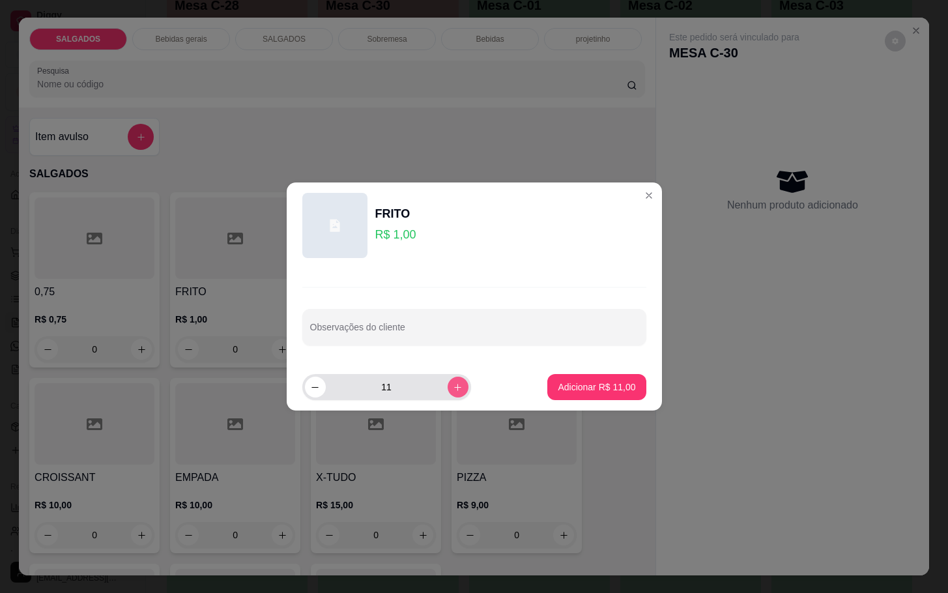
click button "increase-product-quantity"
type input "14"
click button "Adicionar R$ 14,00"
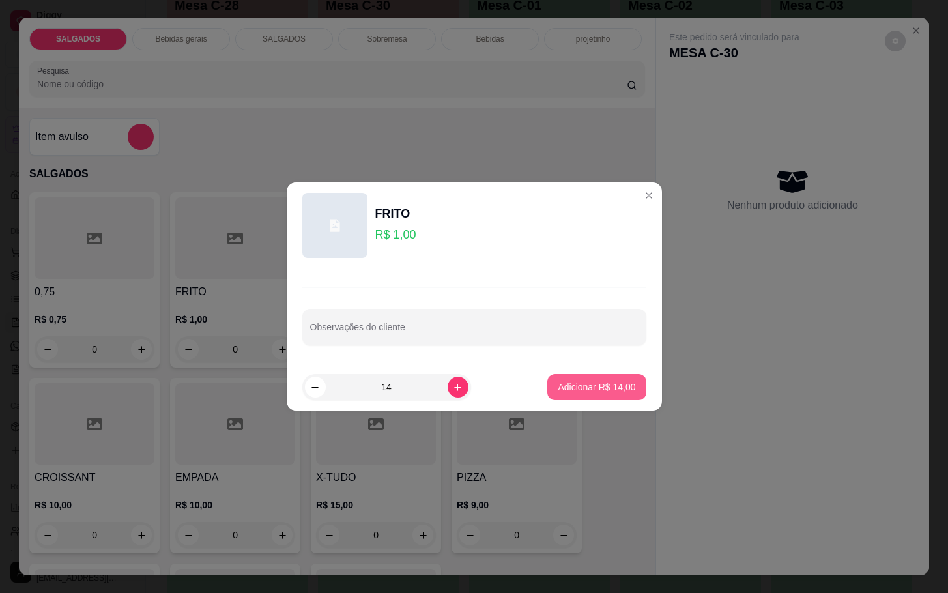
type input "14"
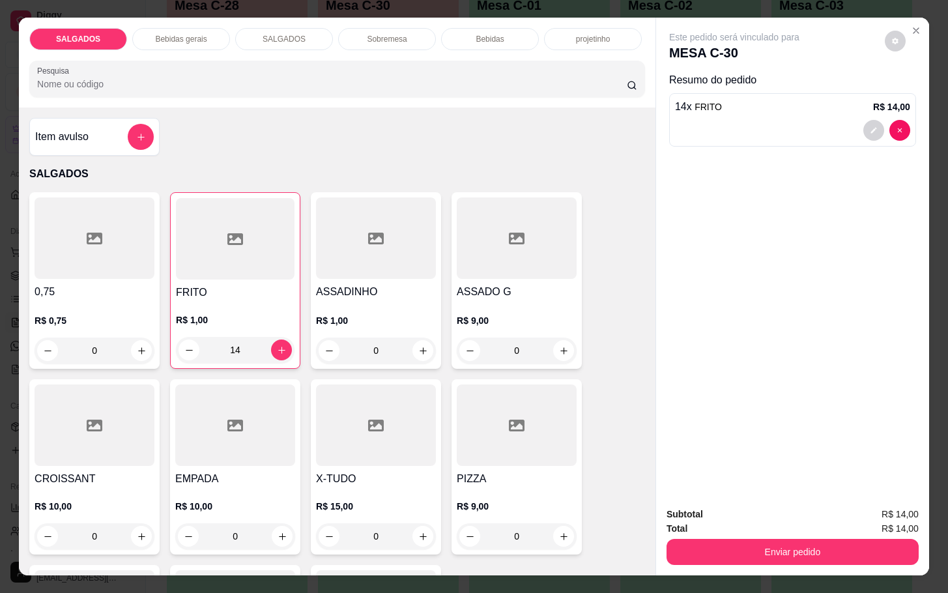
click div "SALGADOS Bebidas gerais SALGADOS Sobremesa Bebidas projetinho Pesquisa"
click div "Bebidas gerais"
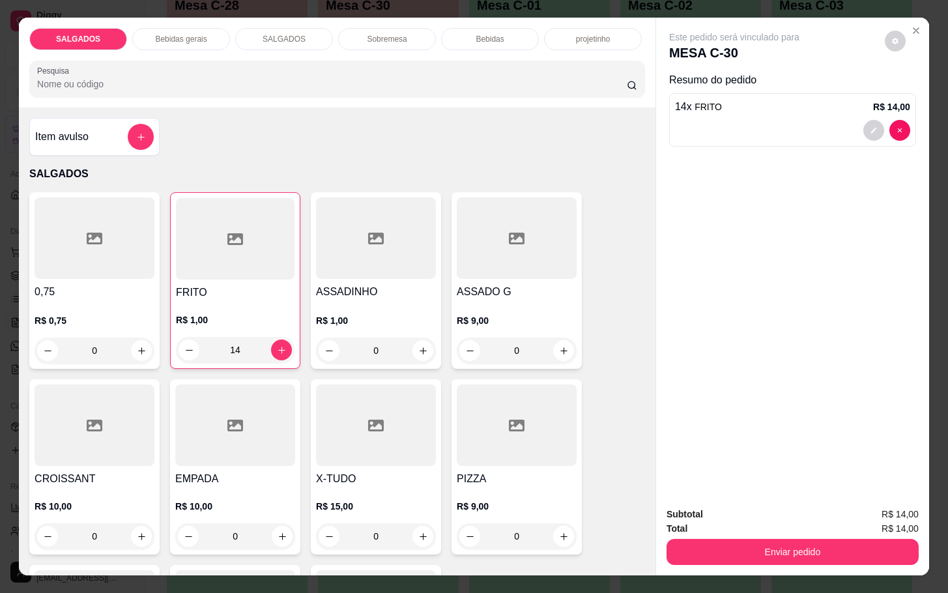
scroll to position [31, 0]
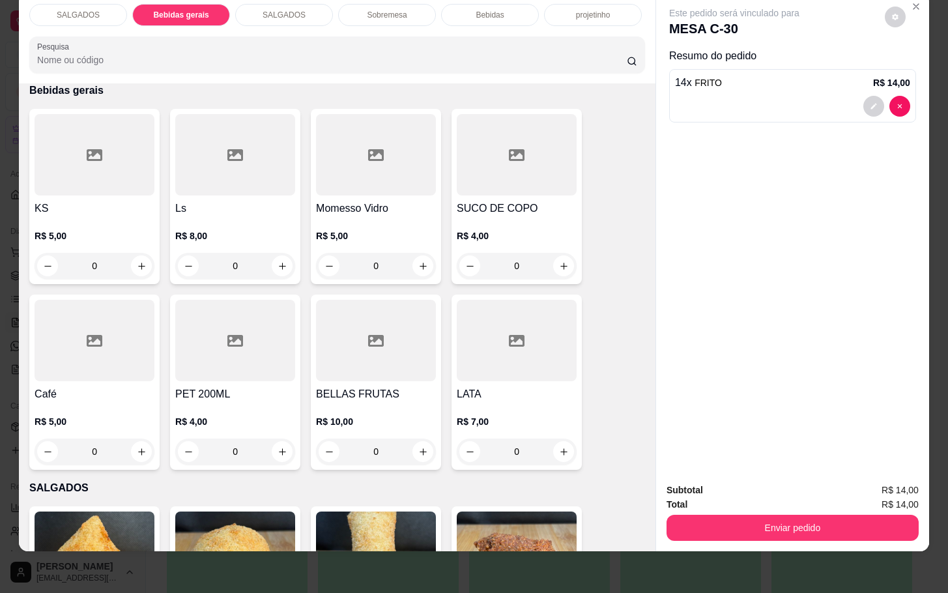
click div
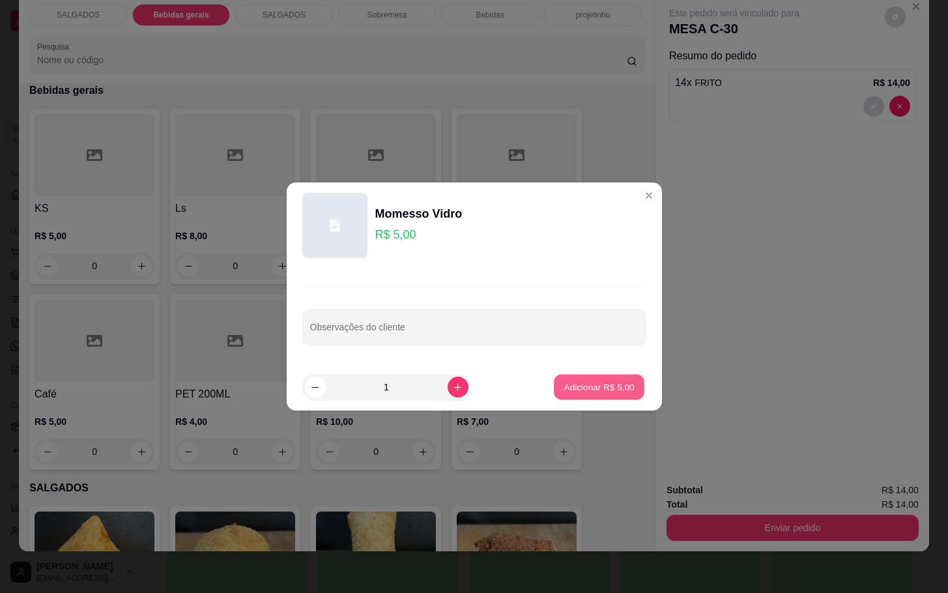
click button "Adicionar R$ 5,00"
type input "1"
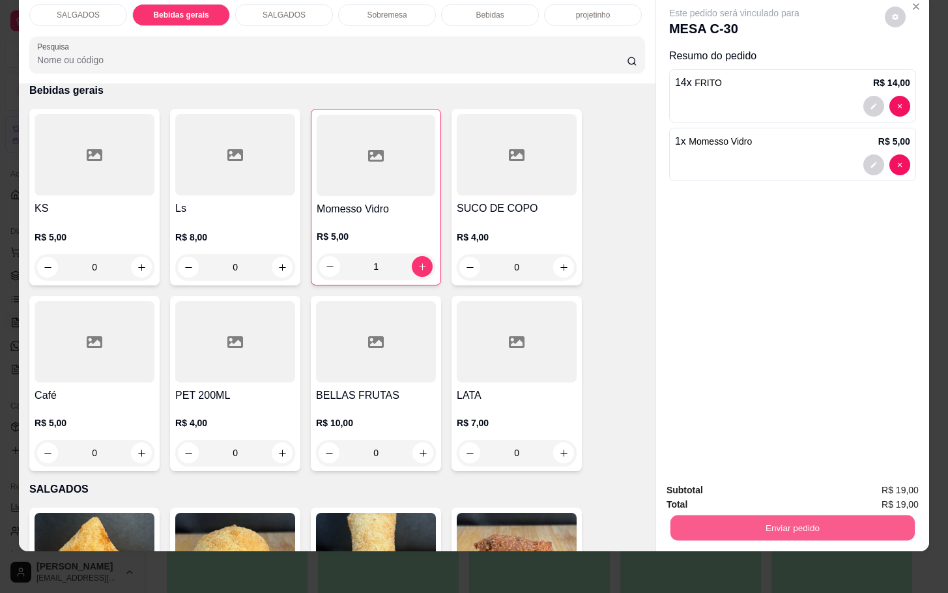
click button "Enviar pedido"
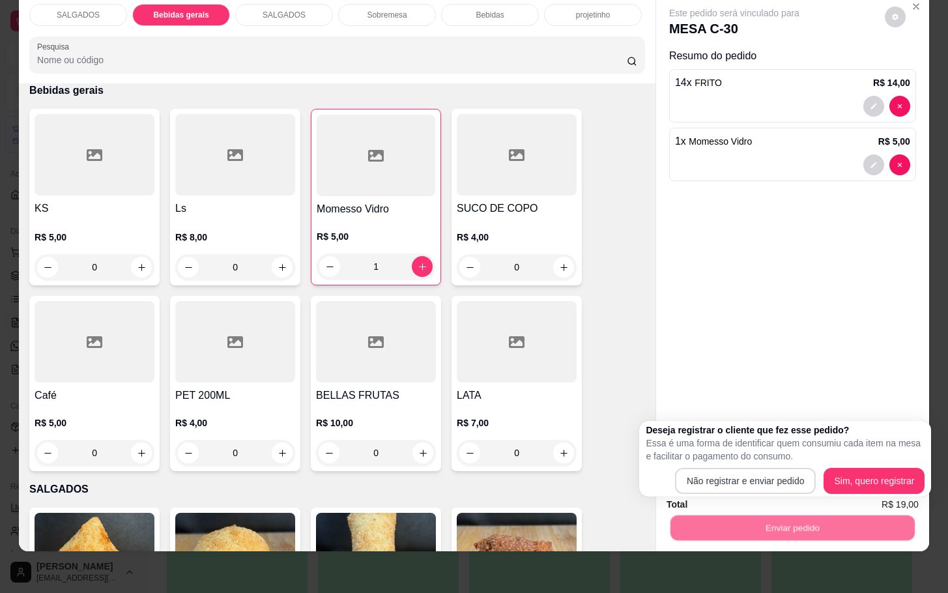
click div "Deseja registrar o cliente que fez esse pedido? Essa é uma forma de identificar…"
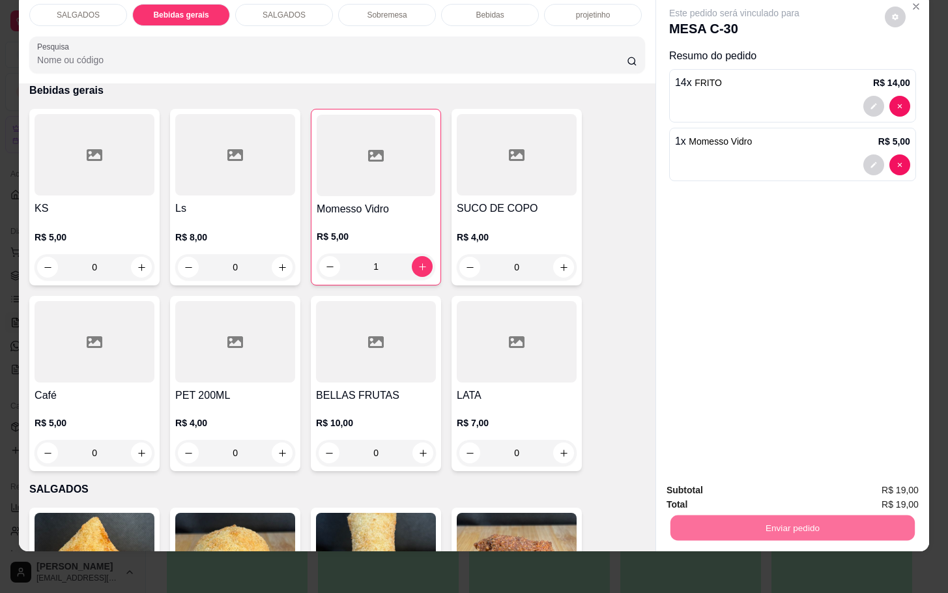
click button "Não registrar e enviar pedido"
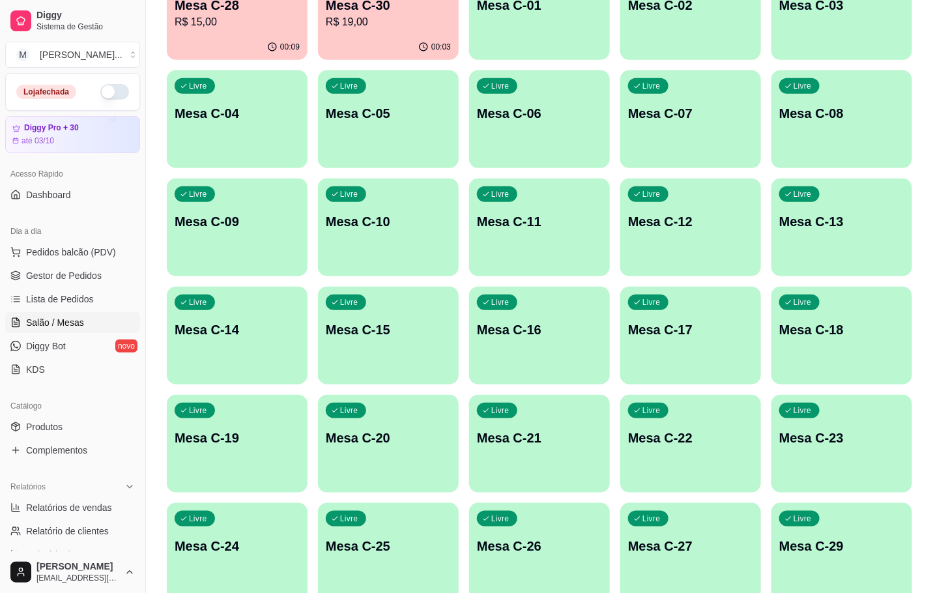
click div "Livre Mesa C-22"
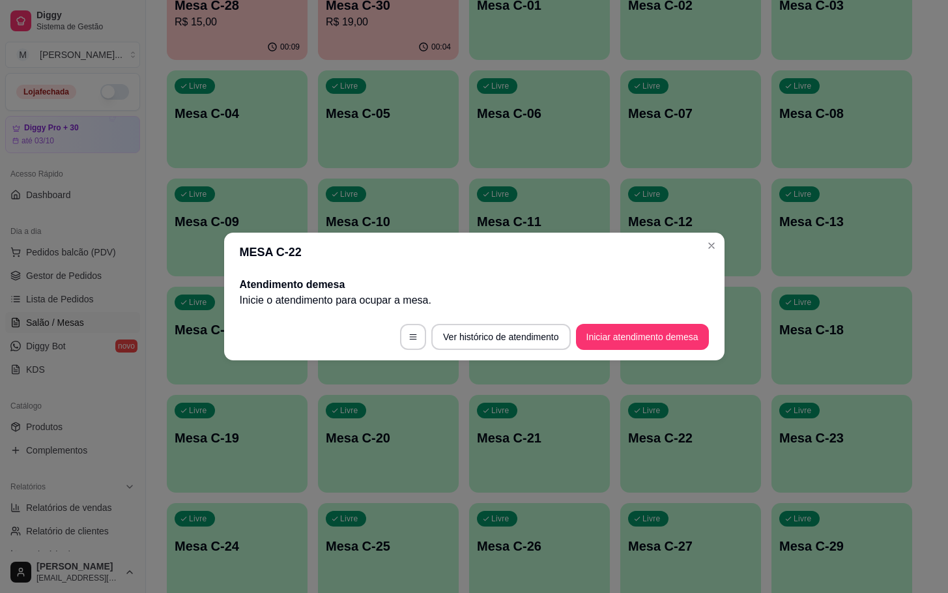
drag, startPoint x: 695, startPoint y: 352, endPoint x: 700, endPoint y: 339, distance: 14.0
click footer "Ver histórico de atendimento Iniciar atendimento de mesa"
click button "Iniciar atendimento de mesa"
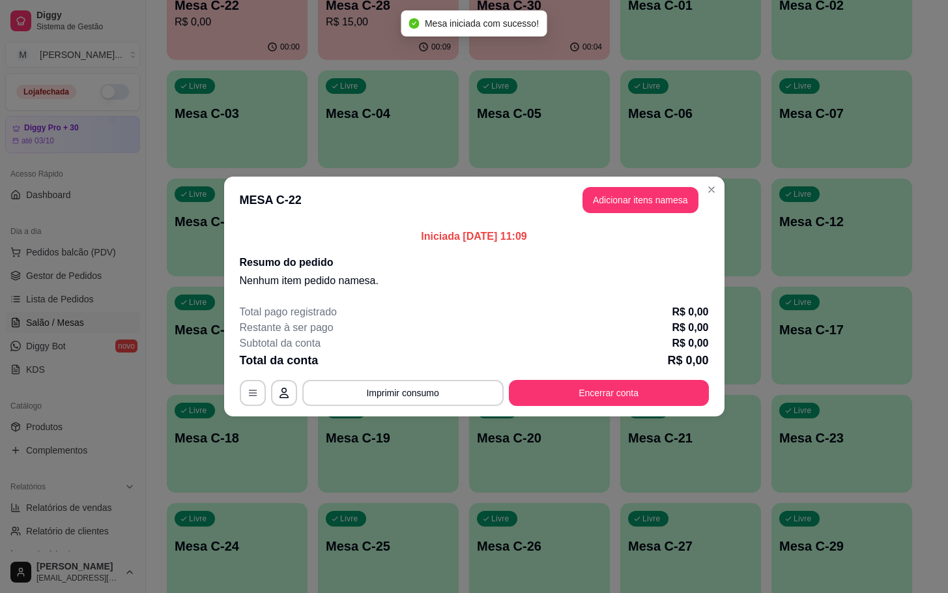
click header "MESA C-22 Adicionar itens na mesa"
click button "Adicionar itens na mesa"
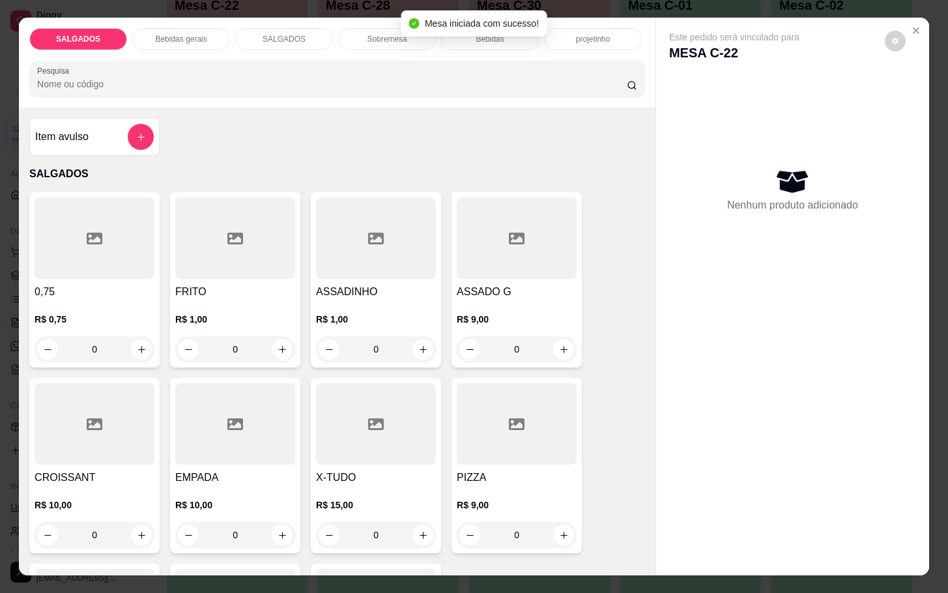
click div
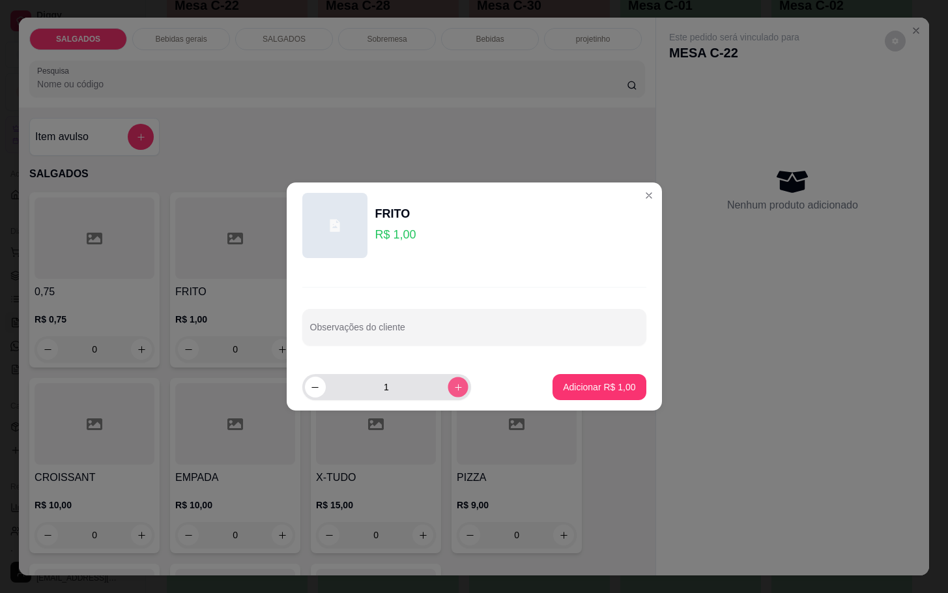
click button "increase-product-quantity"
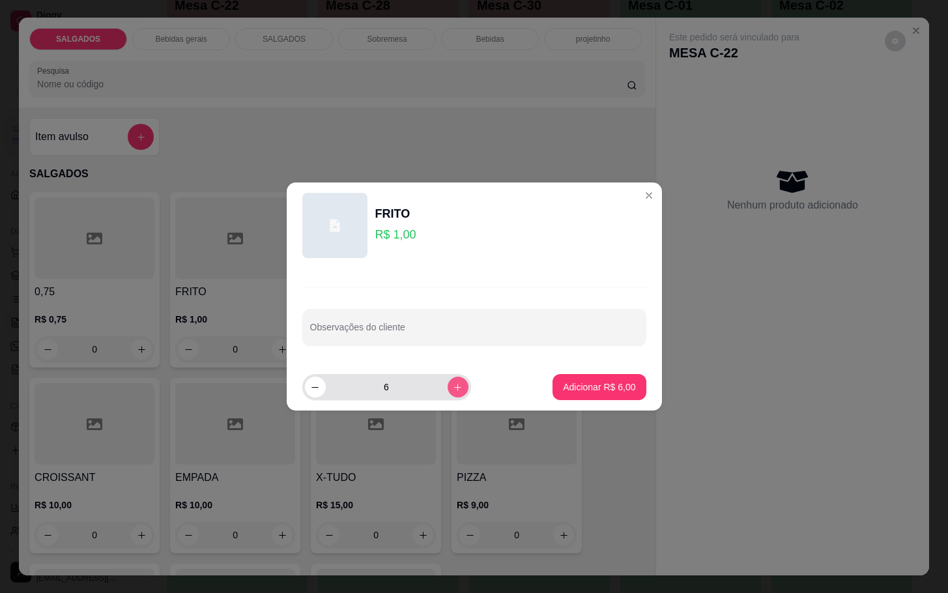
click icon "increase-product-quantity"
type input "7"
click button "Adicionar R$ 7,00"
type input "7"
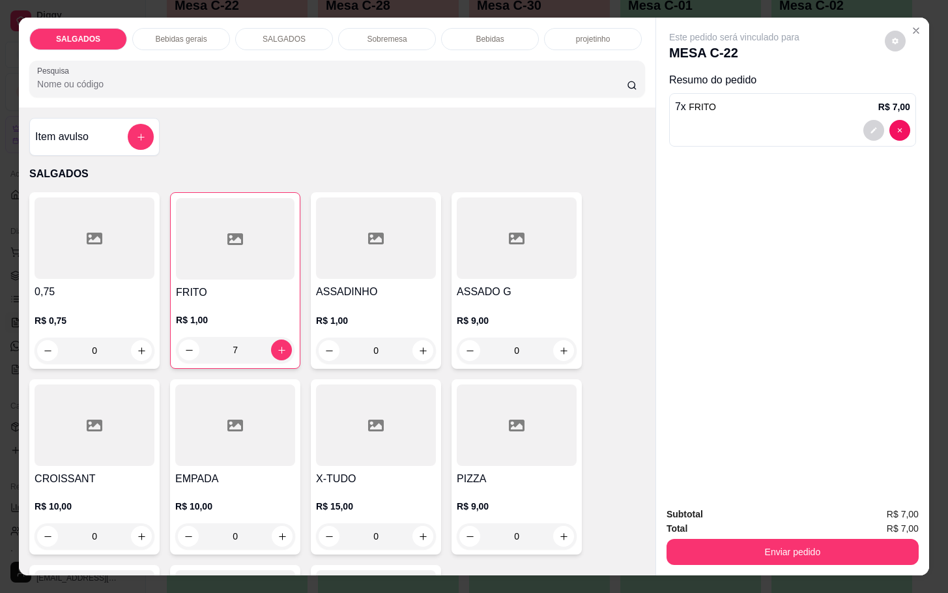
click div "Bebidas gerais"
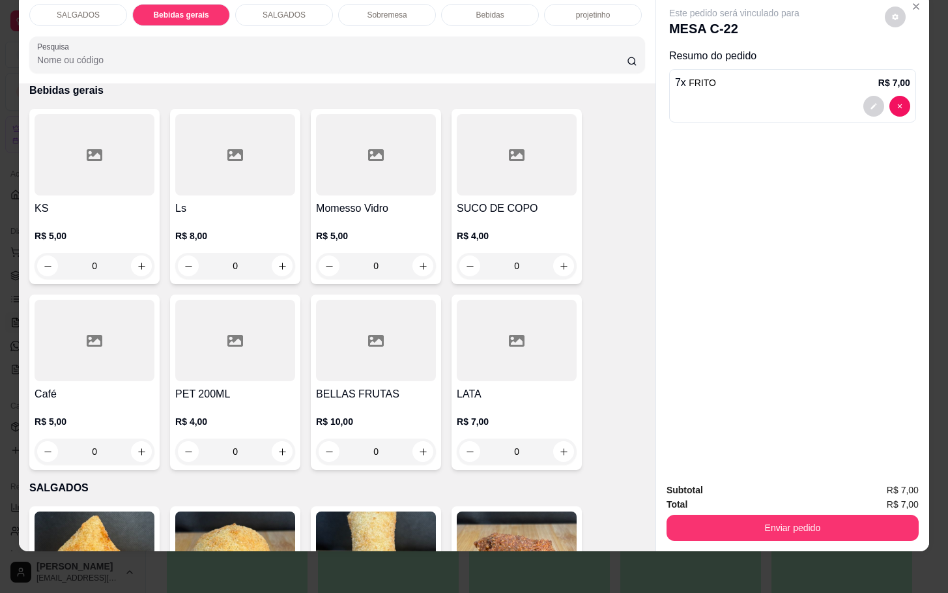
click div
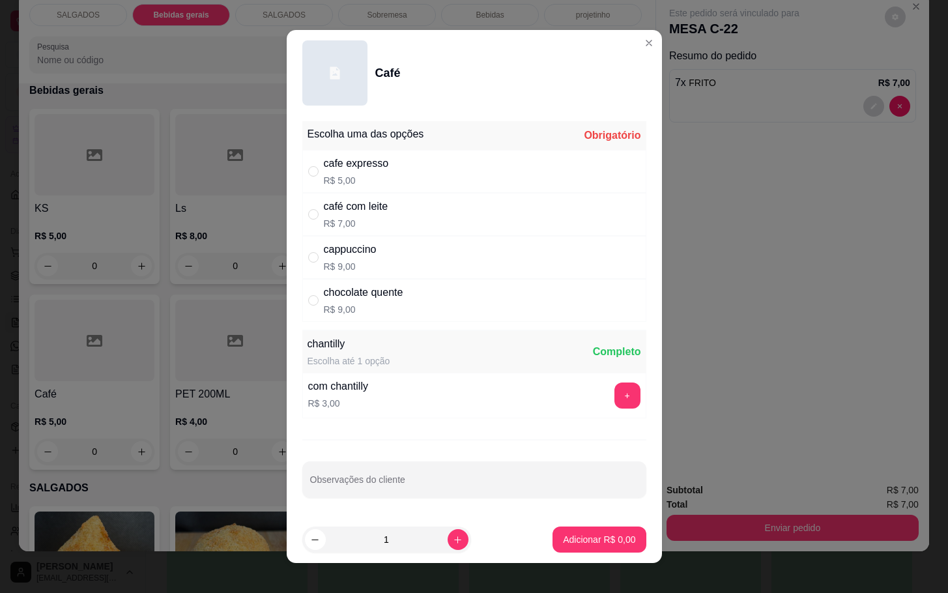
click p "R$ 7,00"
radio input "true"
click p "Adicionar R$ 7,00"
type input "1"
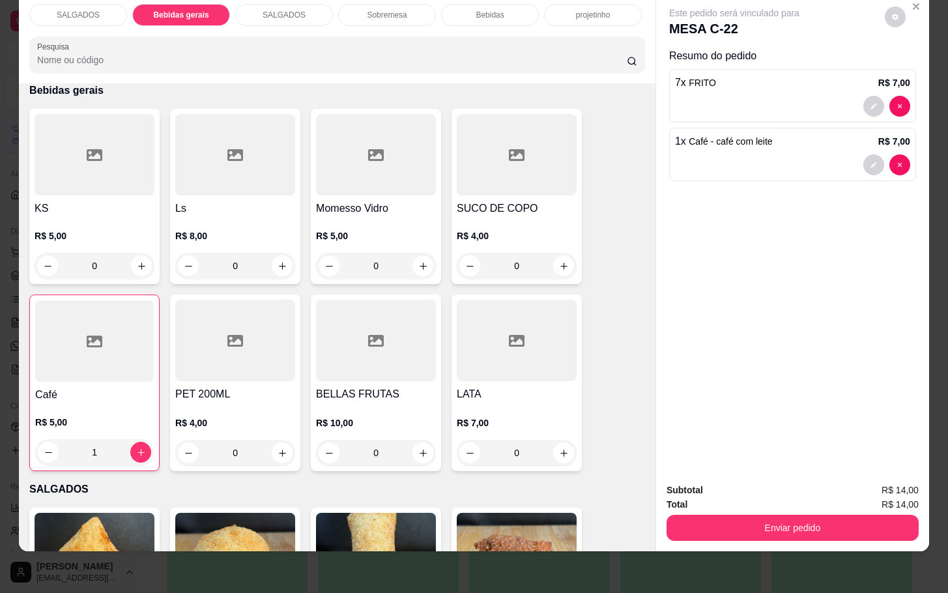
click div
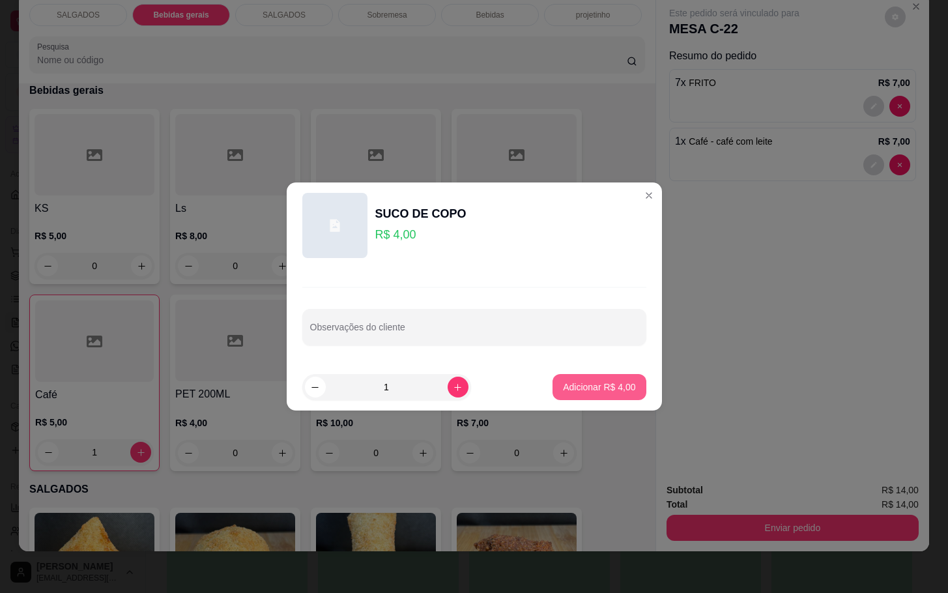
click p "Adicionar R$ 4,00"
type input "1"
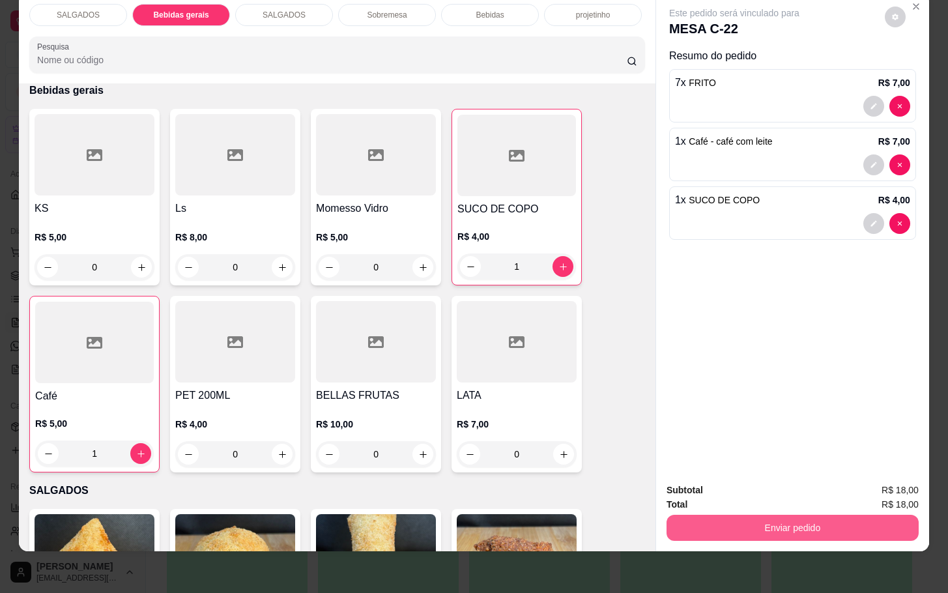
click button "Enviar pedido"
click button "Não registrar e enviar pedido"
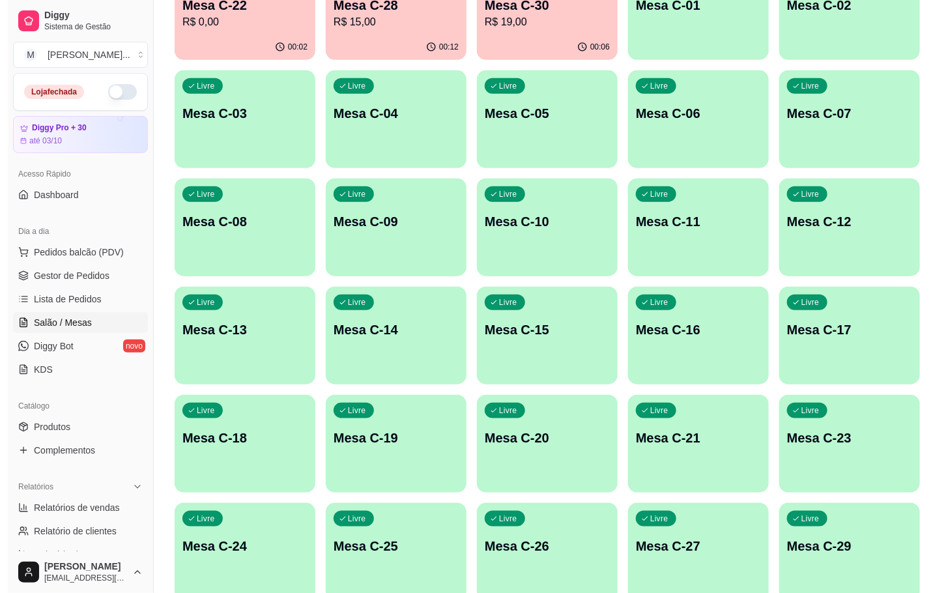
scroll to position [98, 0]
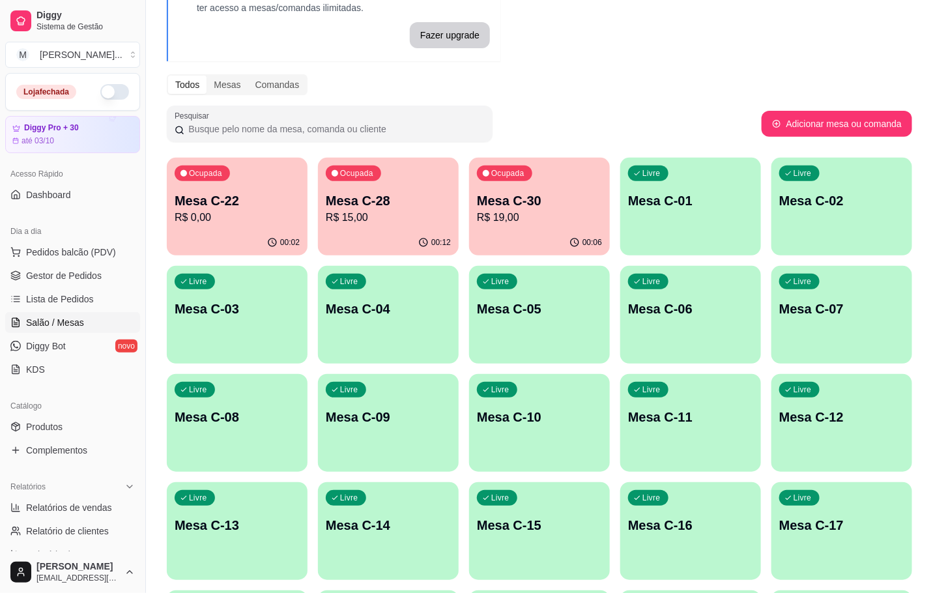
click p "Mesa C-28"
click p "Mesa C-30"
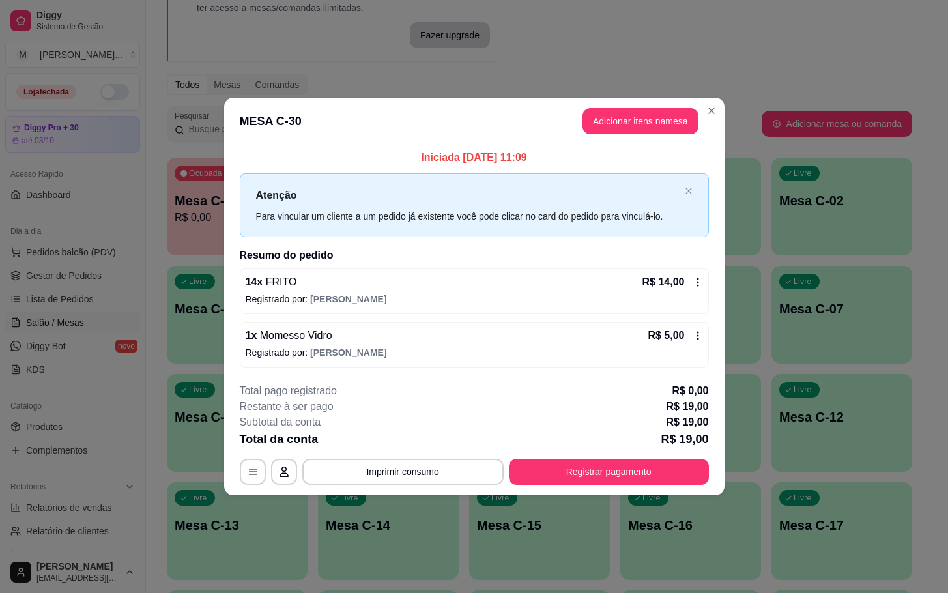
click div "**********"
click button "Registrar pagamento"
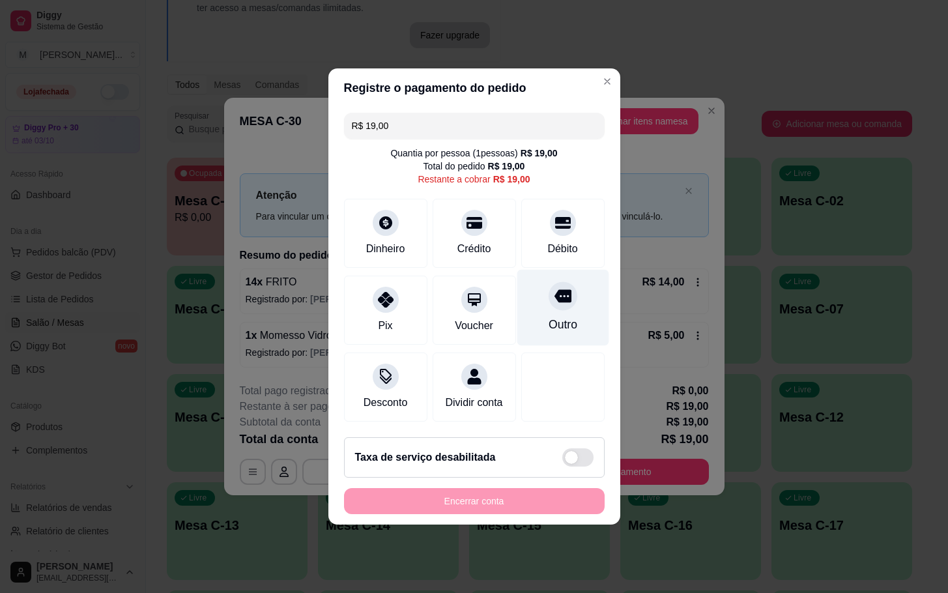
click div "Outro"
type input "R$ 0,00"
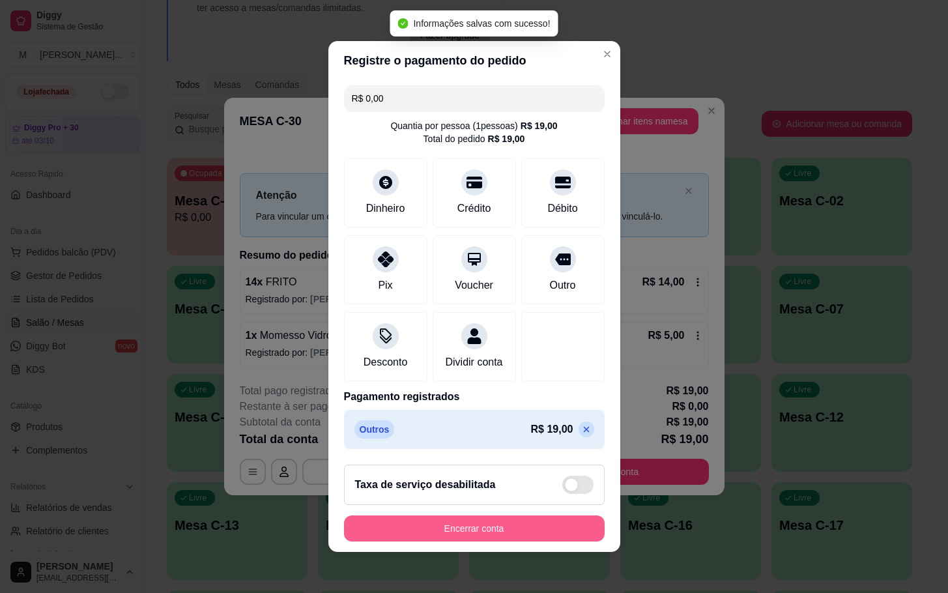
click button "Encerrar conta"
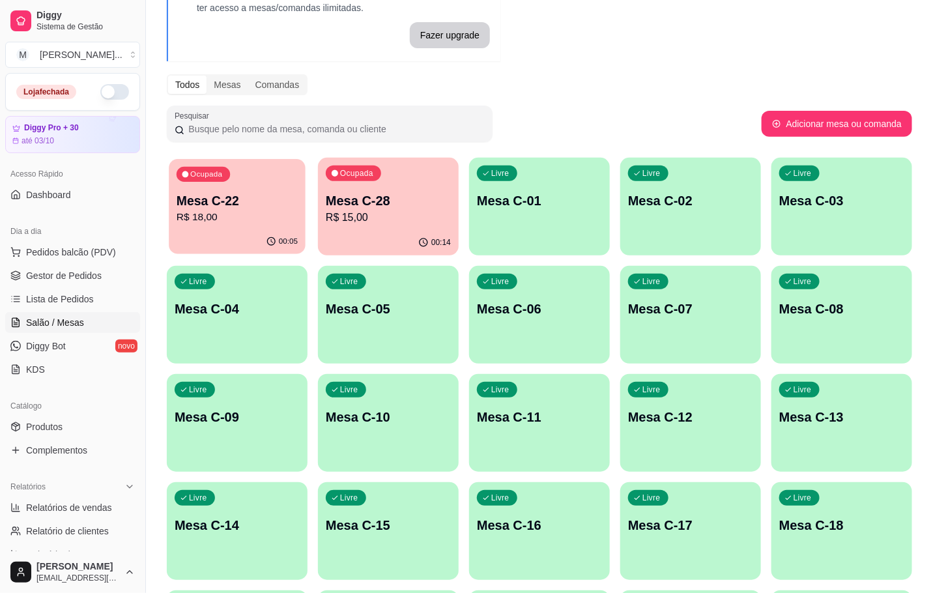
click p "R$ 18,00"
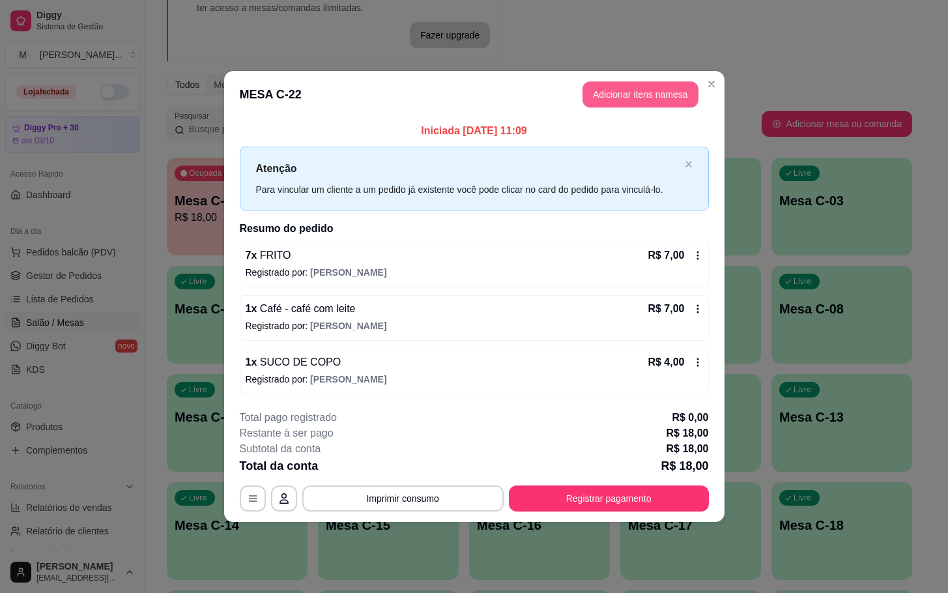
click button "Adicionar itens na mesa"
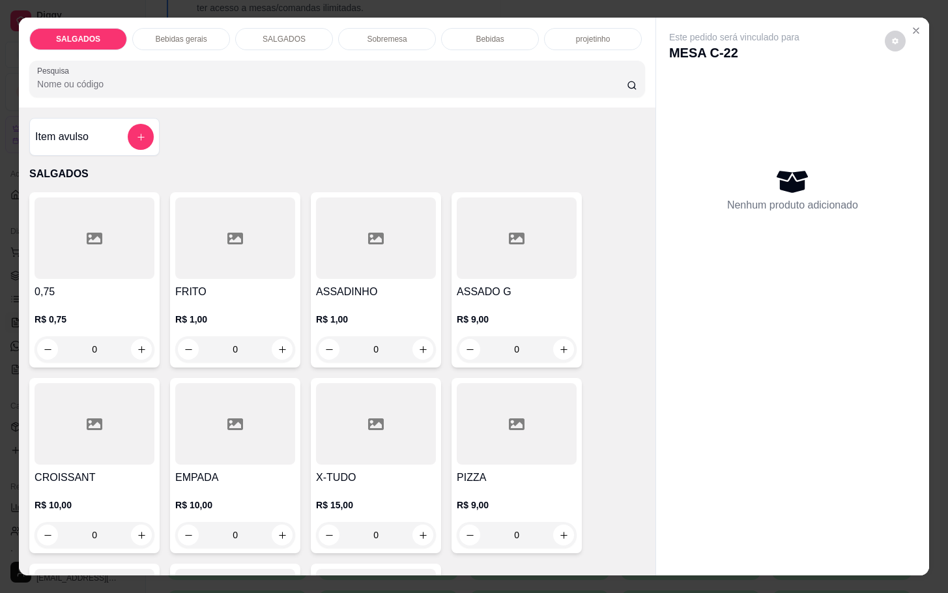
click div
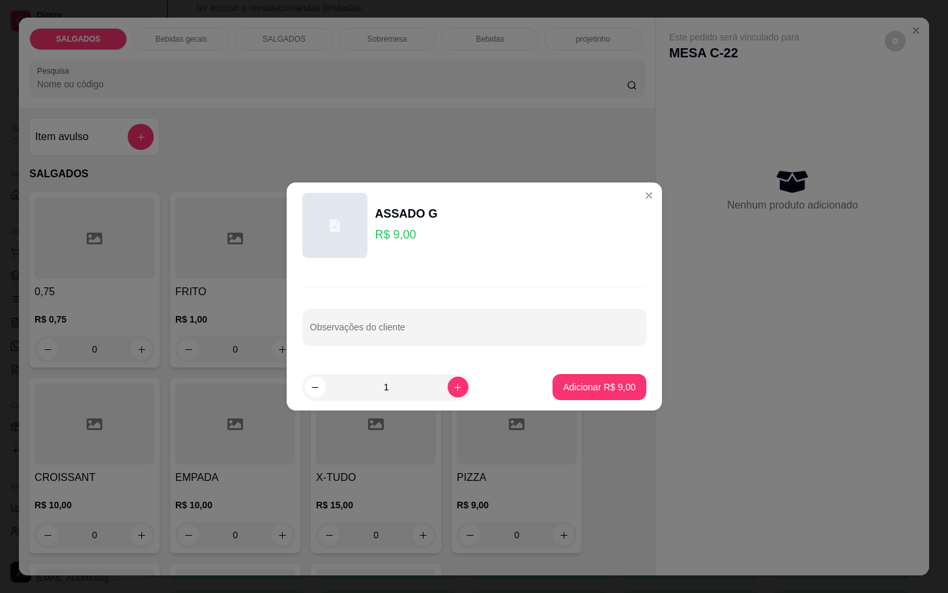
drag, startPoint x: 573, startPoint y: 370, endPoint x: 573, endPoint y: 381, distance: 11.1
click footer "1 Adicionar R$ 9,00"
click p "Adicionar R$ 9,00"
type input "1"
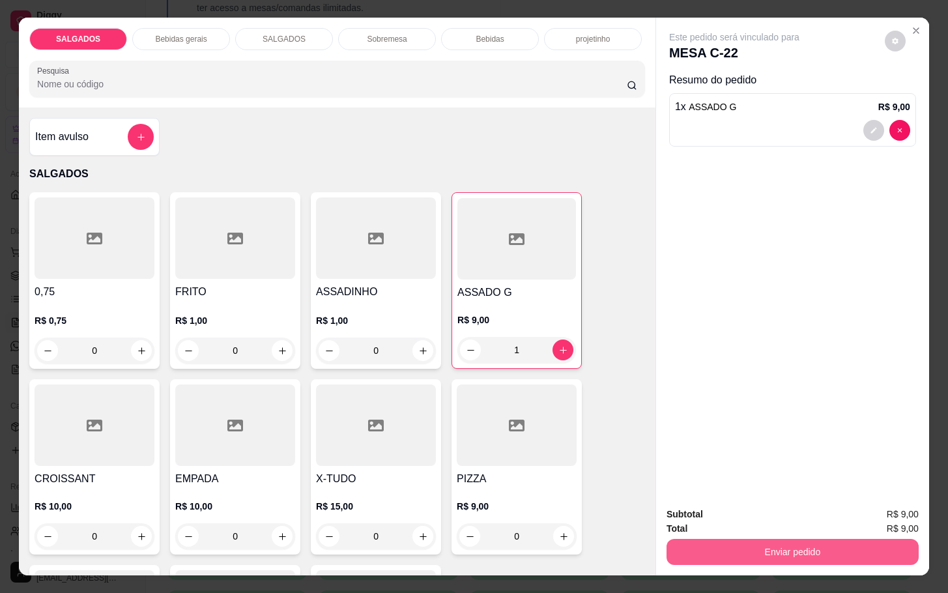
click button "Enviar pedido"
click button "Não registrar e enviar pedido"
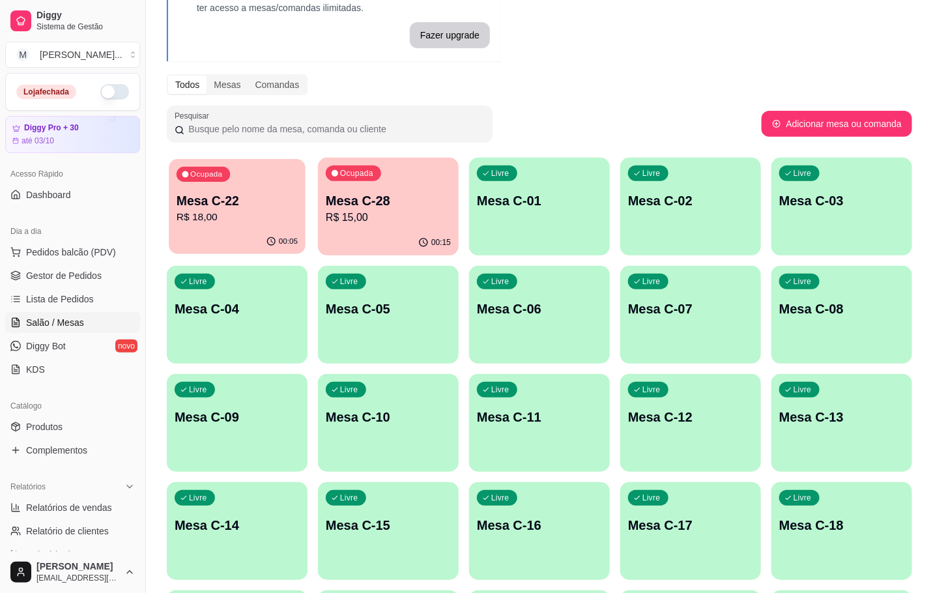
click p "R$ 18,00"
click div "Ocupada Mesa C-28 R$ 15,00"
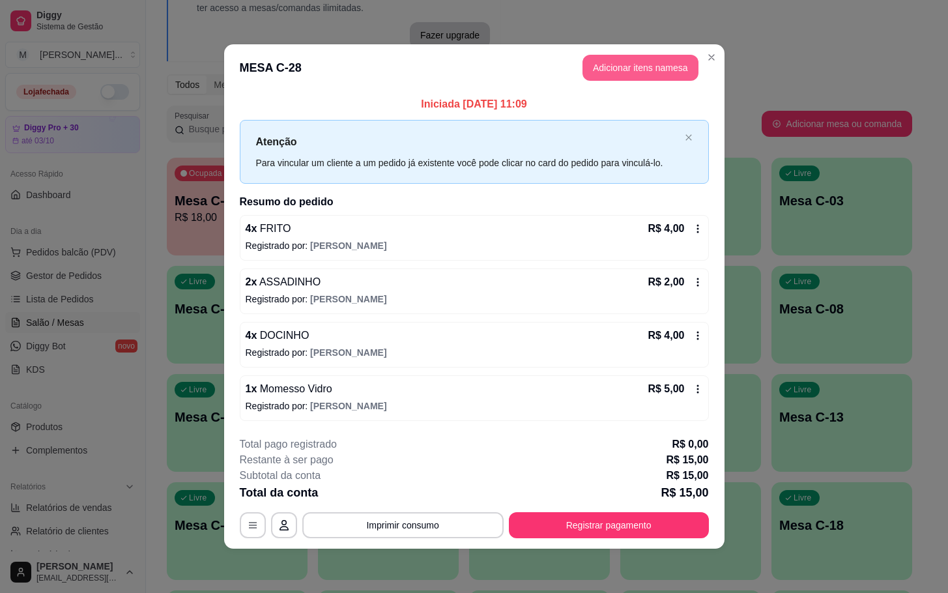
click button "Adicionar itens na mesa"
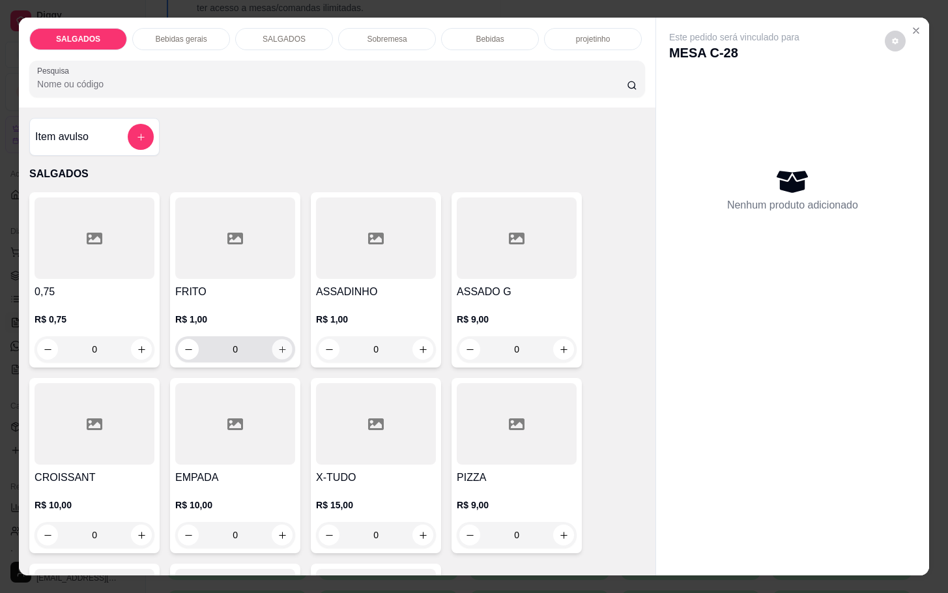
click icon "increase-product-quantity"
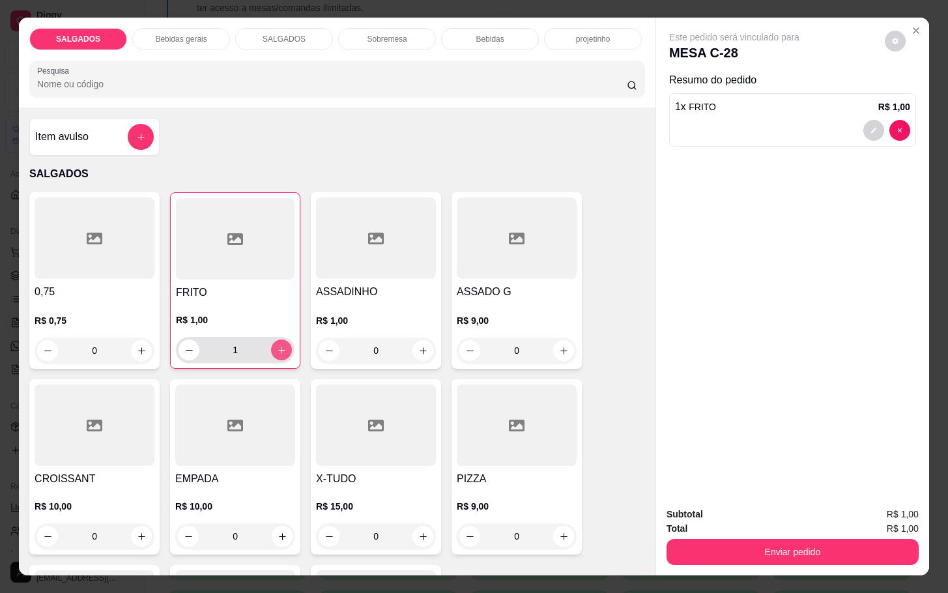
click icon "increase-product-quantity"
type input "5"
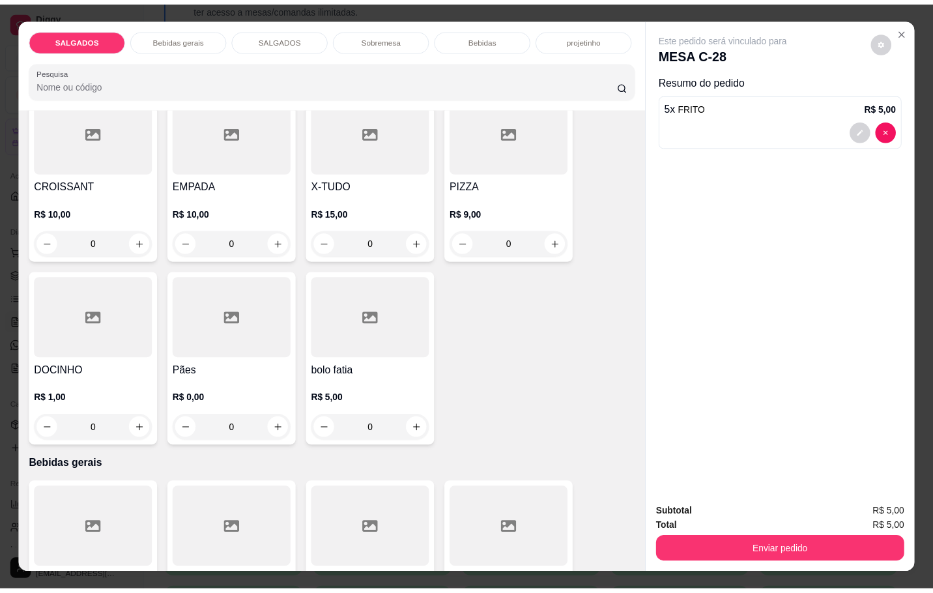
scroll to position [0, 0]
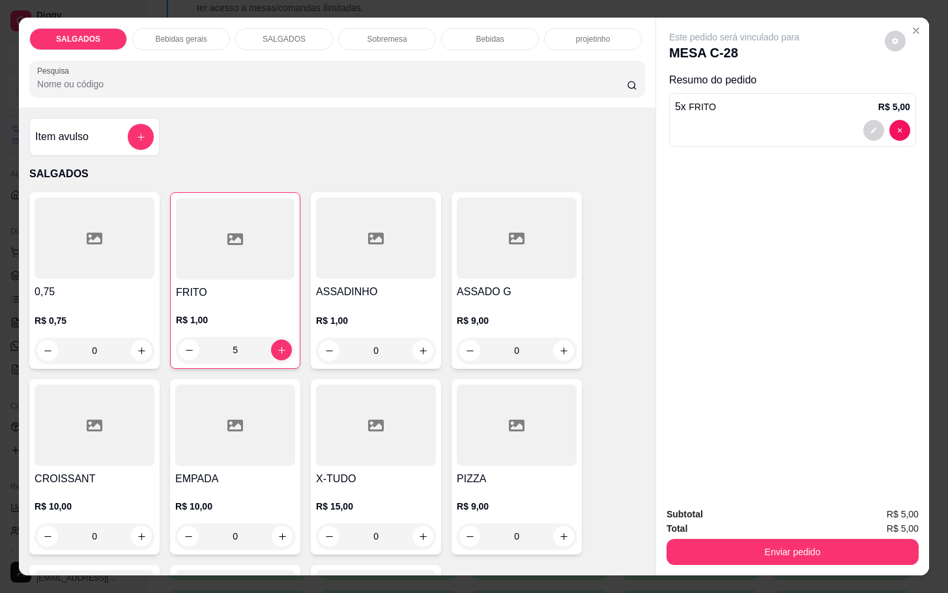
click div "Item avulso"
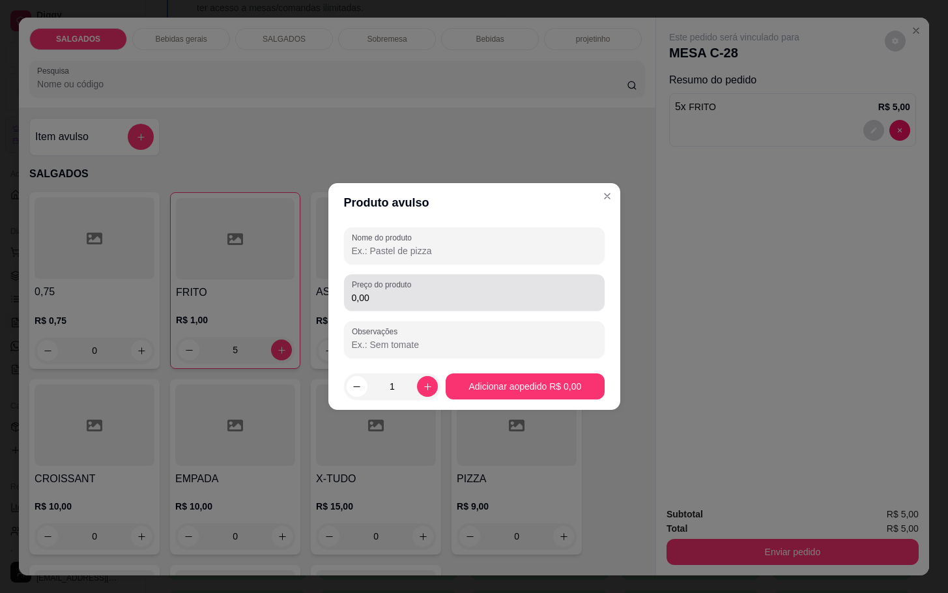
click label "Preço do produto"
click input "0,00"
type input "0,50"
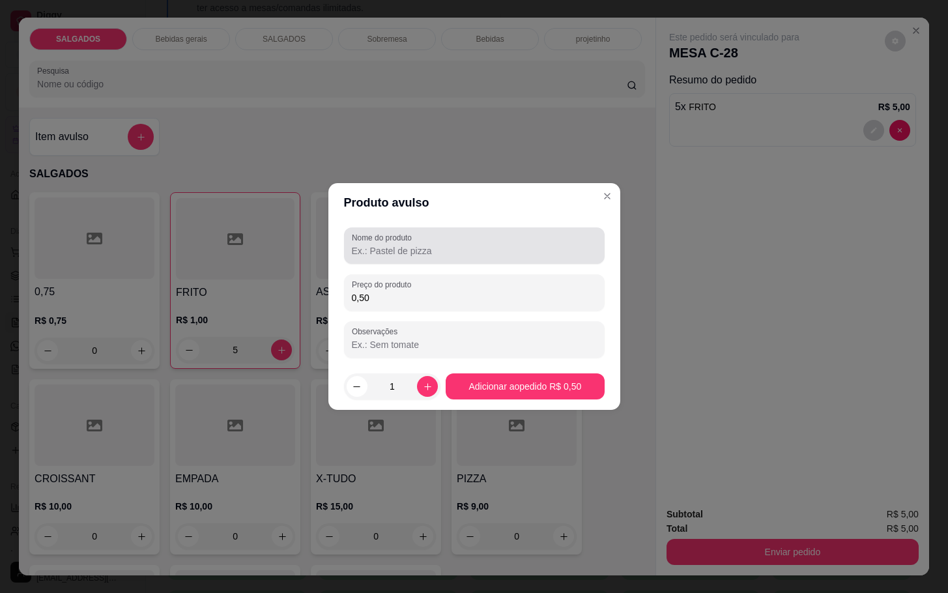
click div "Nome do produto"
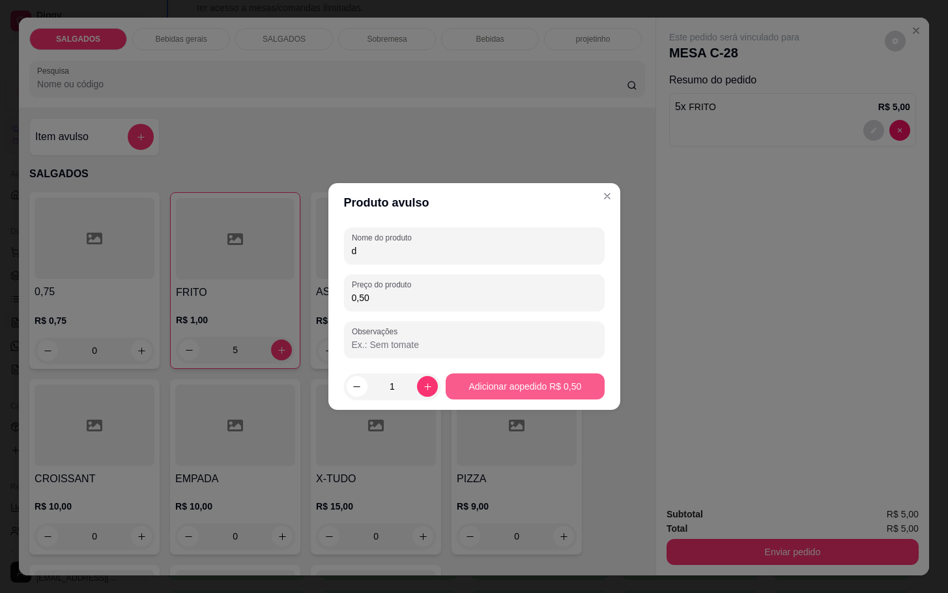
type input "d"
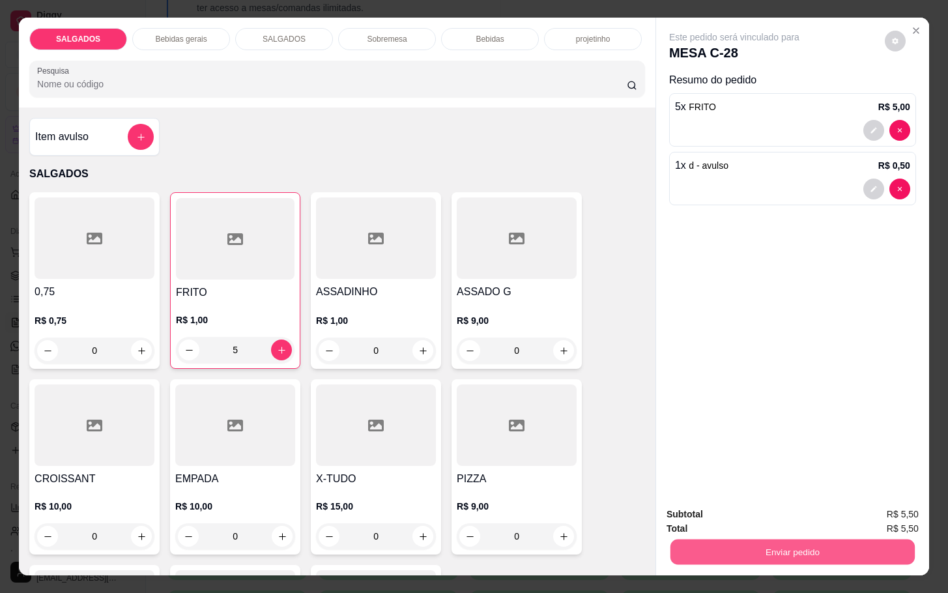
click button "Enviar pedido"
click button "Não registrar e enviar pedido"
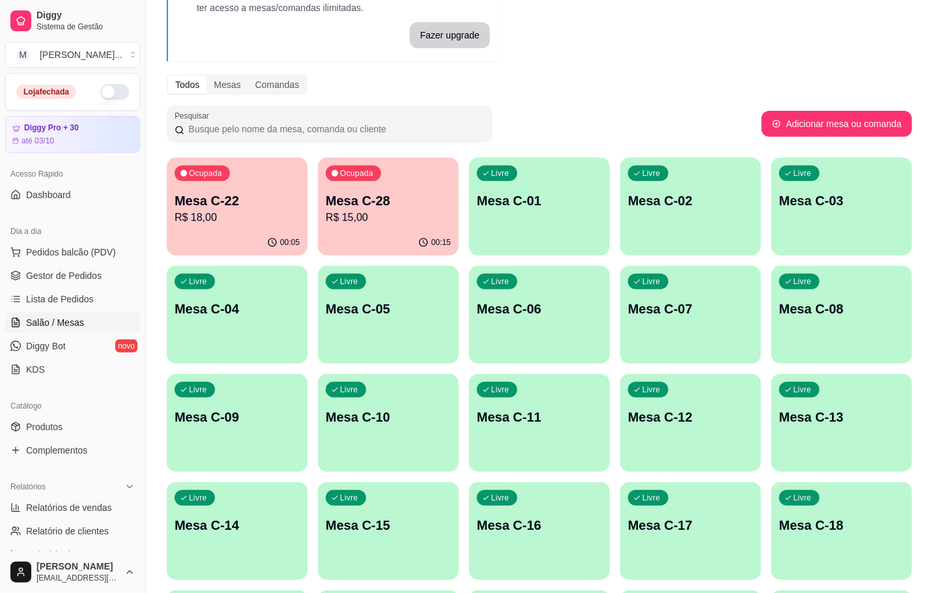
click div "00:05"
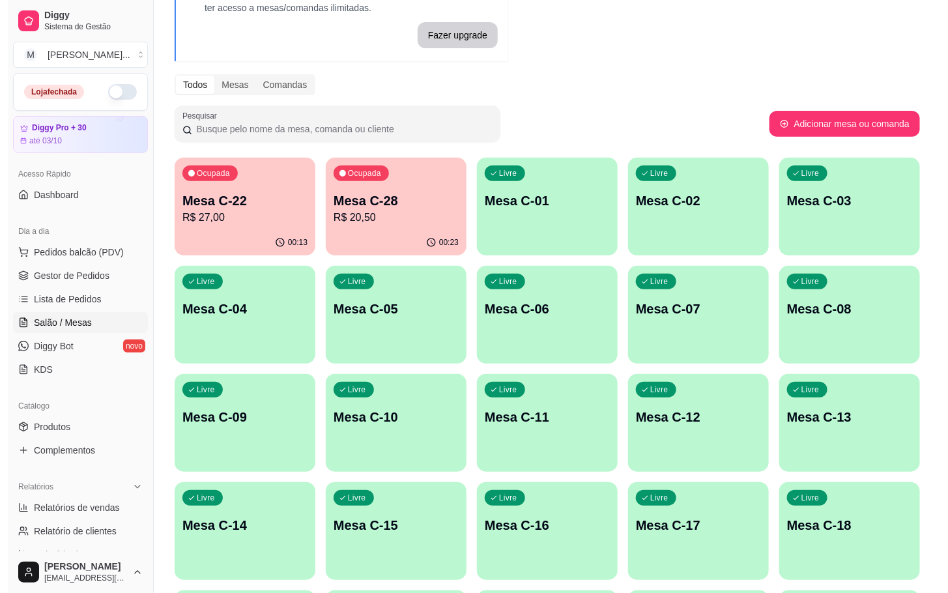
scroll to position [354, 0]
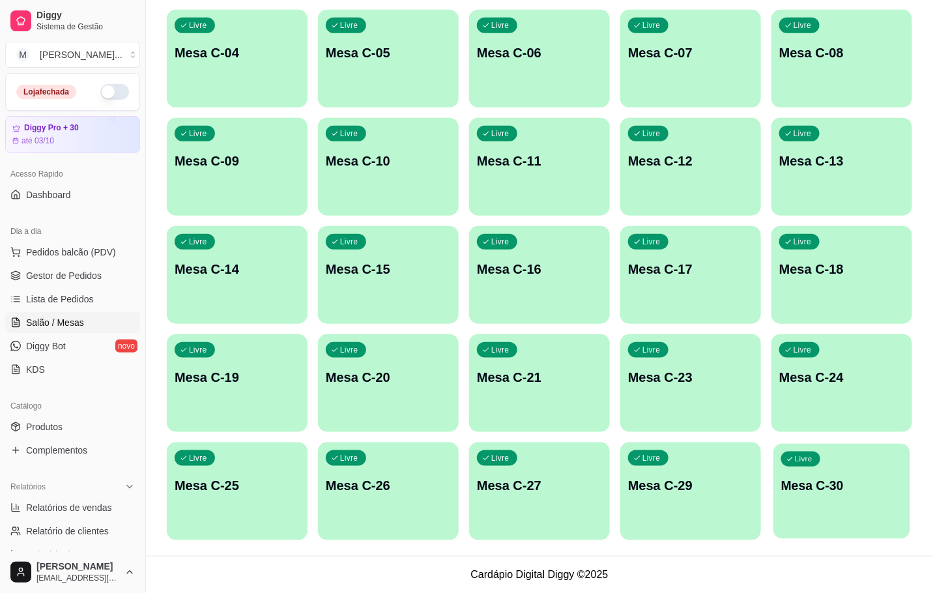
click p "Mesa C-30"
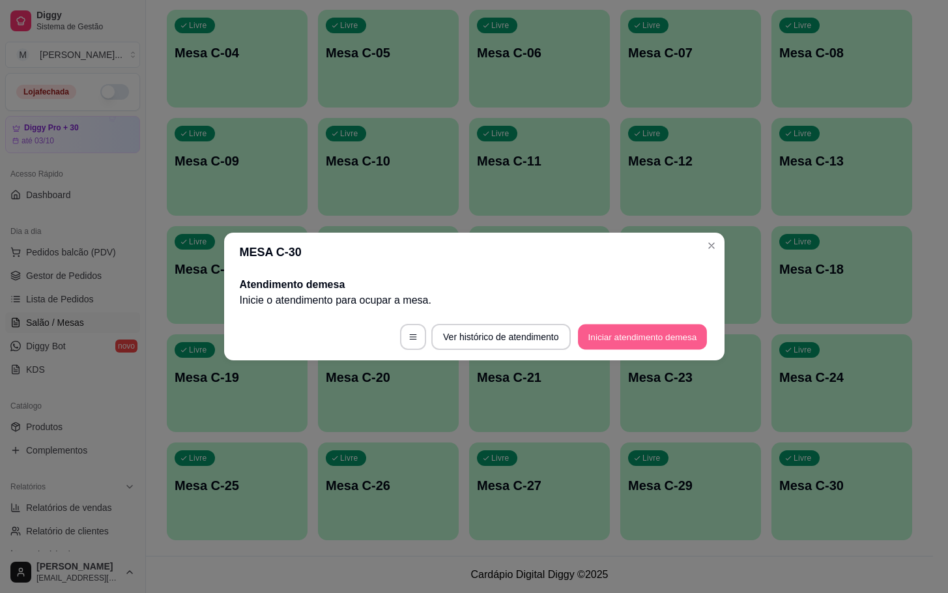
click button "Iniciar atendimento de mesa"
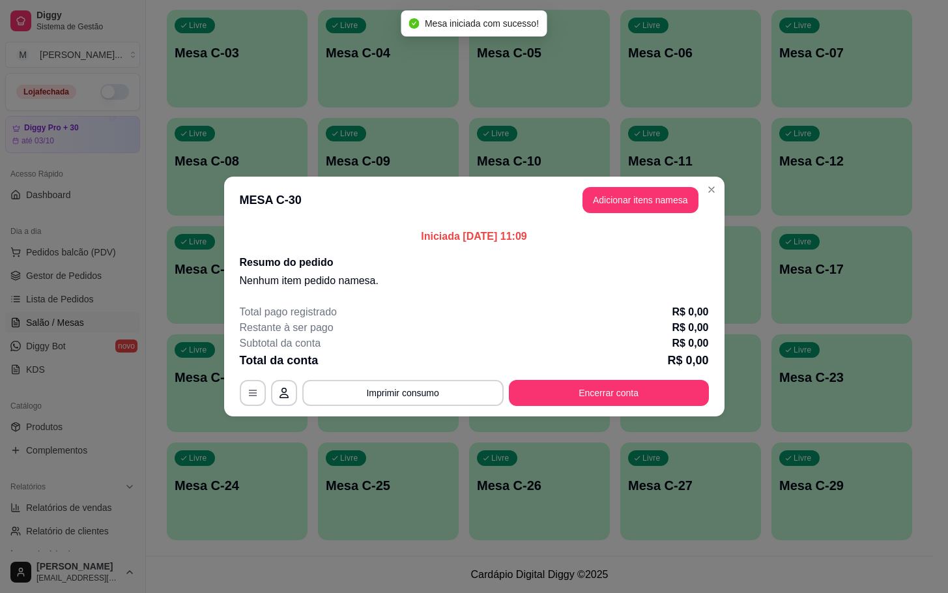
click header "MESA C-30 Adicionar itens na mesa"
click button "Adicionar itens na mesa"
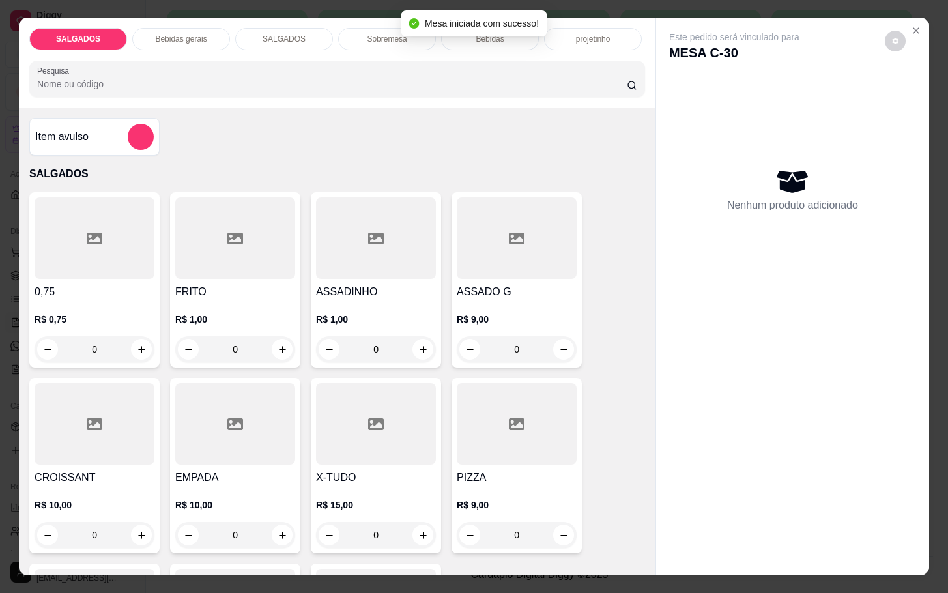
click h4 "FRITO"
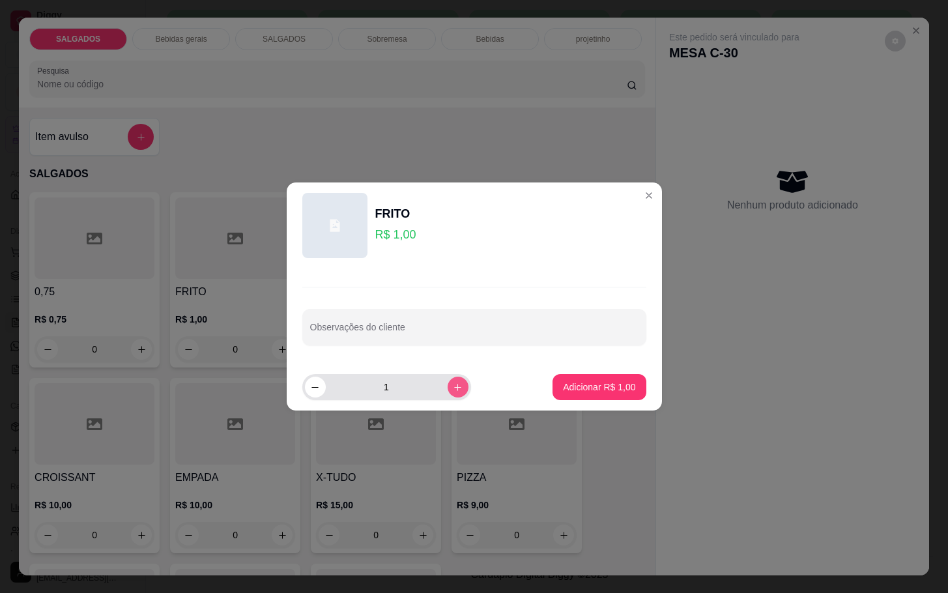
click icon "increase-product-quantity"
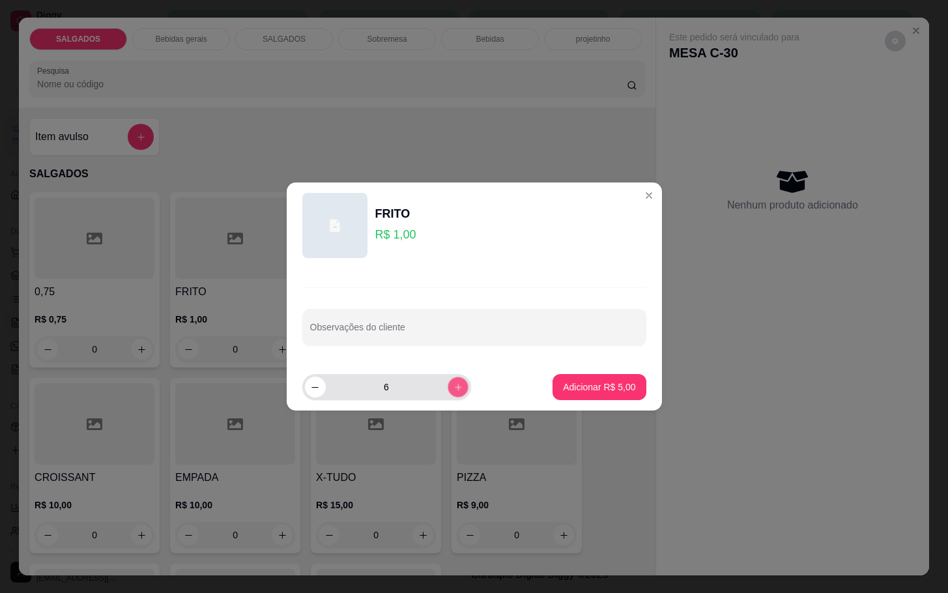
click icon "increase-product-quantity"
click button "increase-product-quantity"
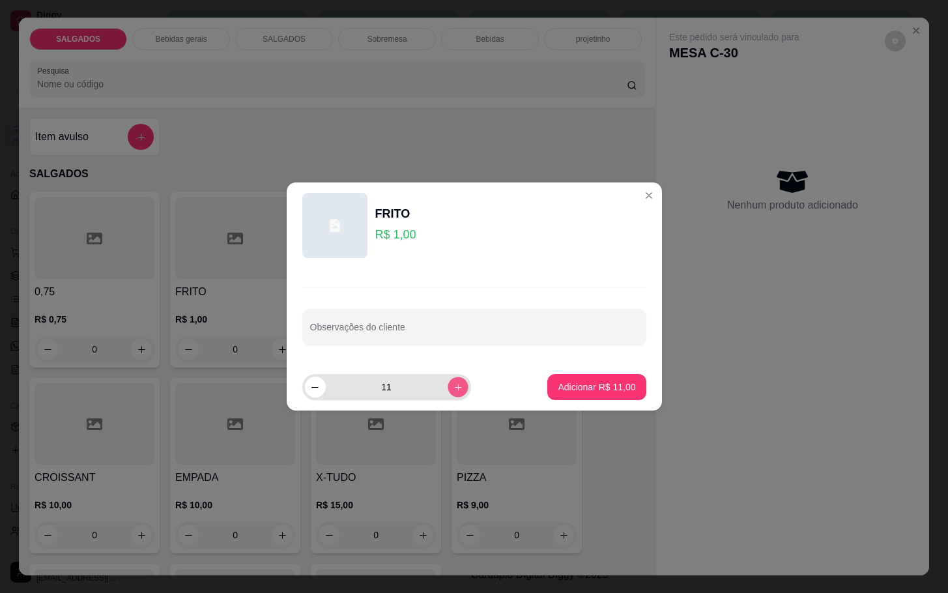
click button "increase-product-quantity"
type input "12"
click button "Adicionar R$ 12,00"
type input "12"
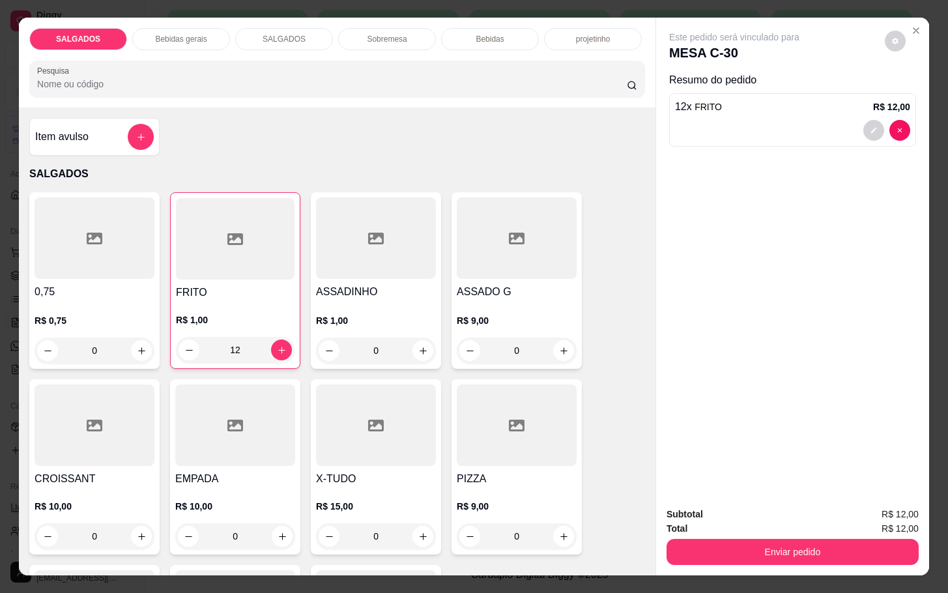
click p "Bebidas gerais"
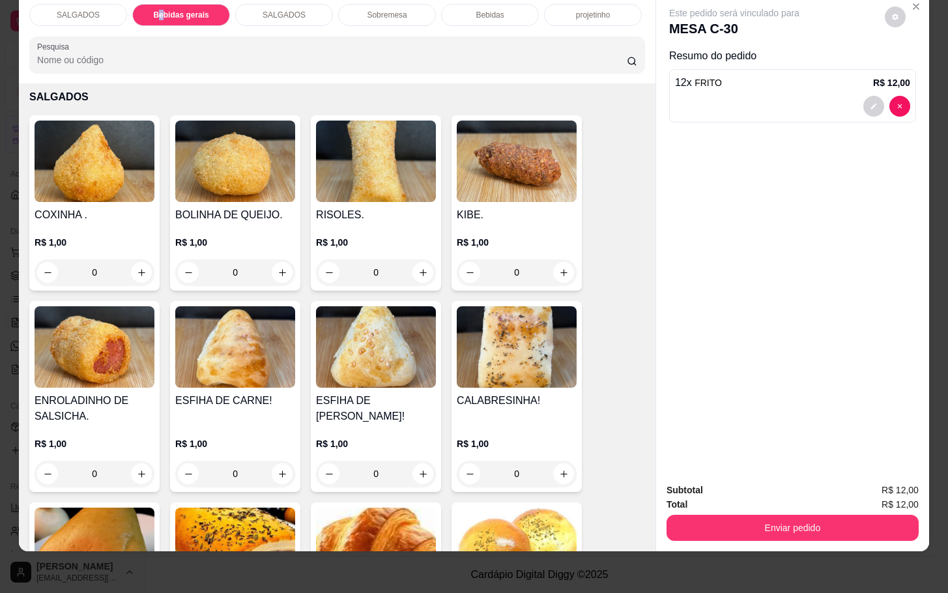
scroll to position [1328, 0]
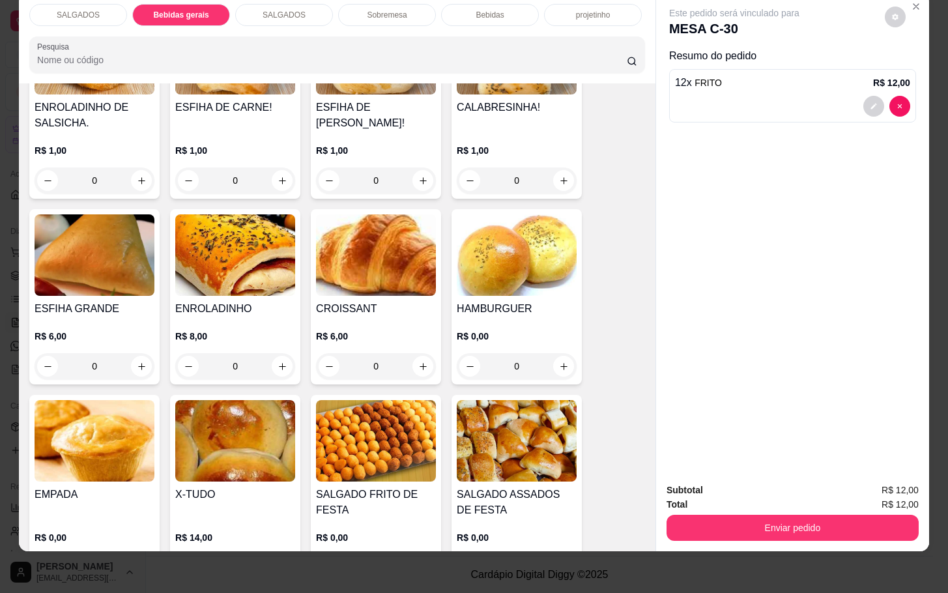
click div "Bebidas"
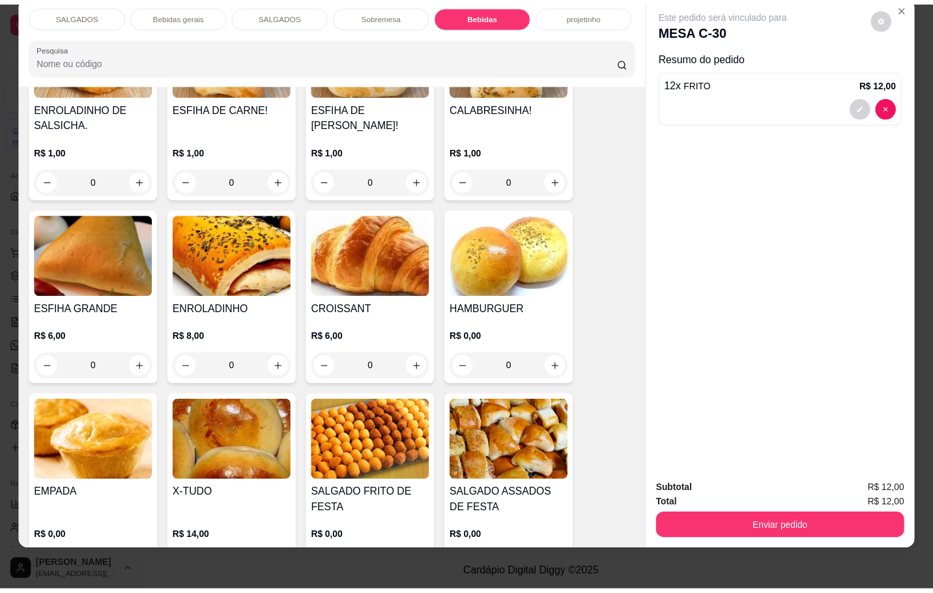
scroll to position [2425, 0]
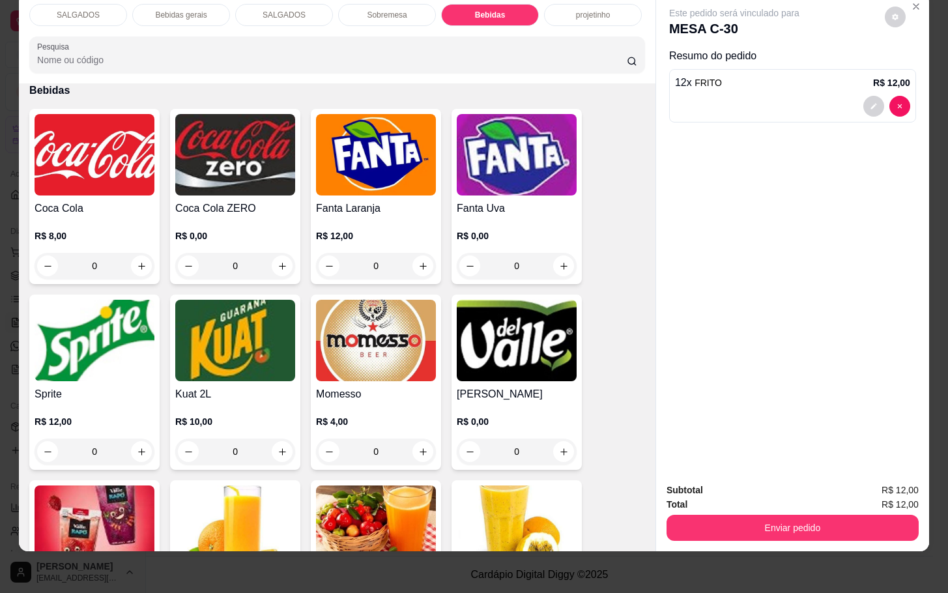
click img
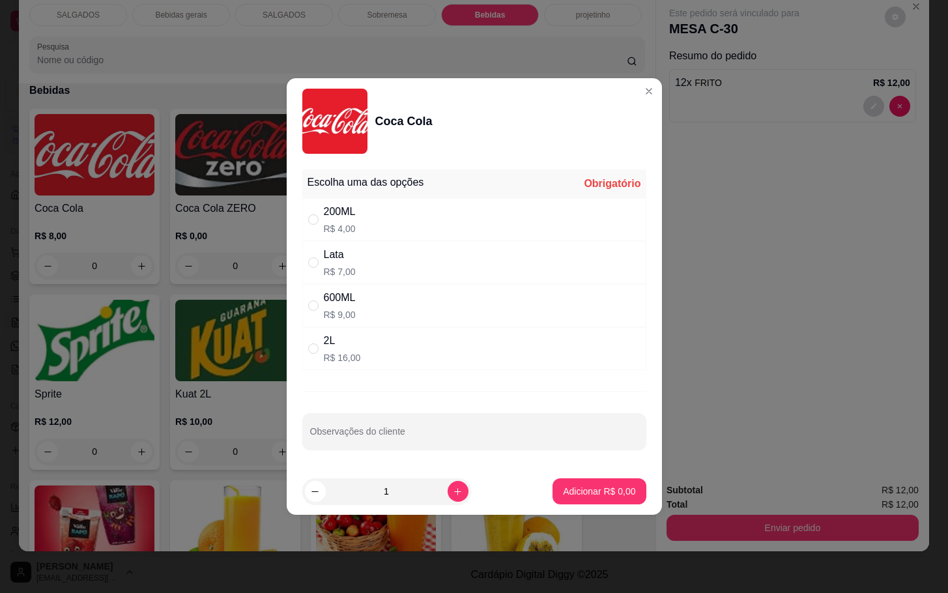
click div "600ML R$ 9,00"
radio input "true"
click p "Adicionar R$ 9,00"
type input "1"
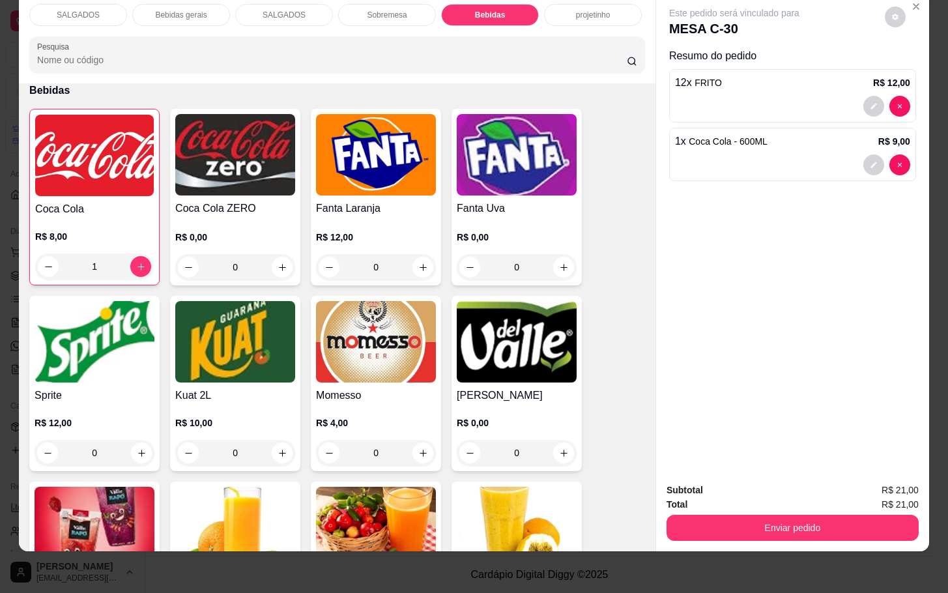
click span "Total"
click div "Enviar pedido"
click button "Enviar pedido"
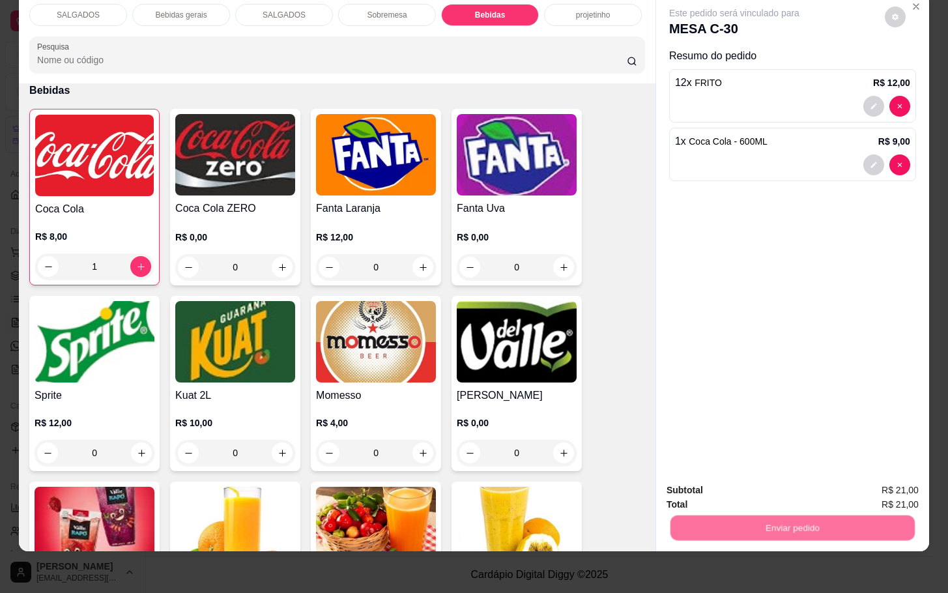
click button "Não registrar e enviar pedido"
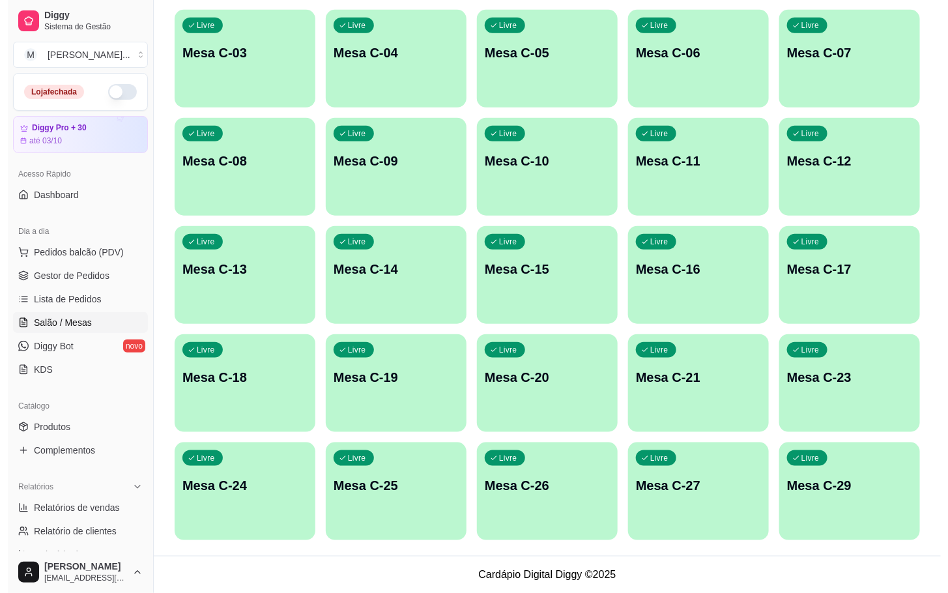
scroll to position [61, 0]
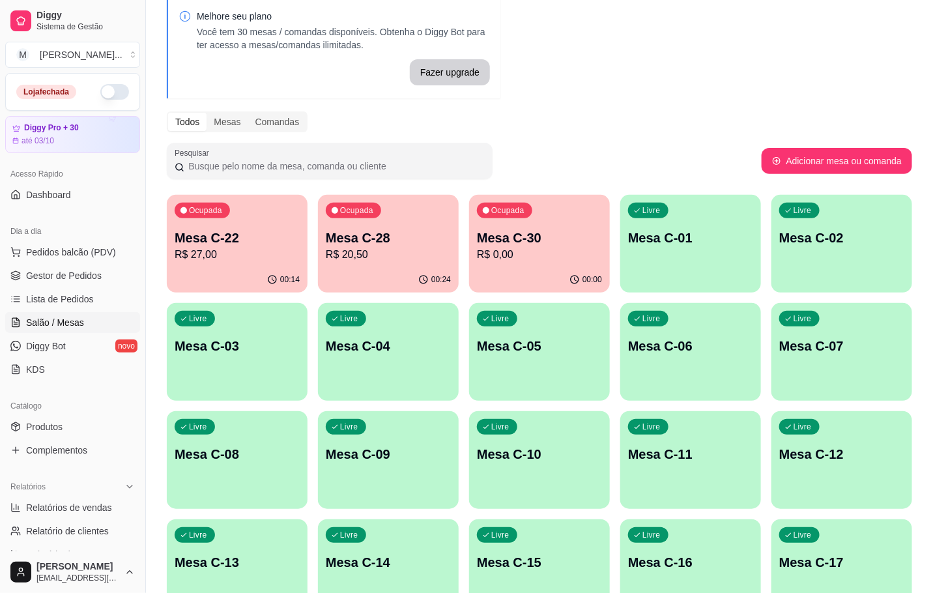
click div "00:24"
click p "R$ 20,50"
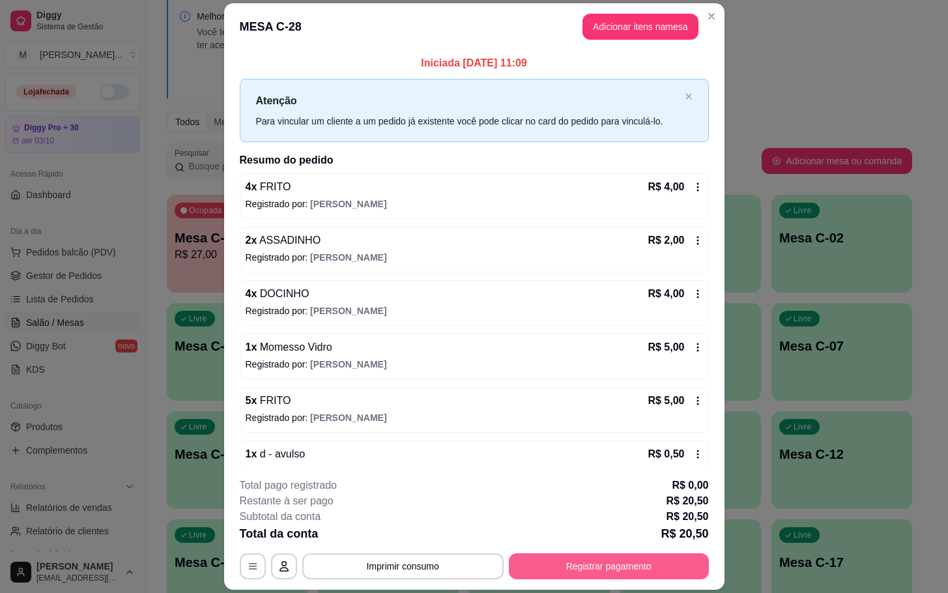
click button "Registrar pagamento"
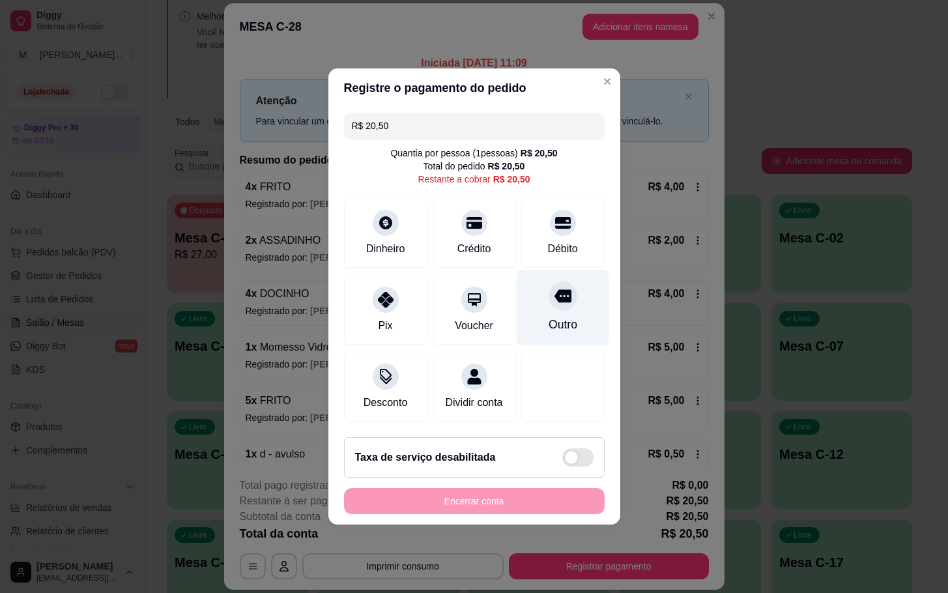
click div "Outro"
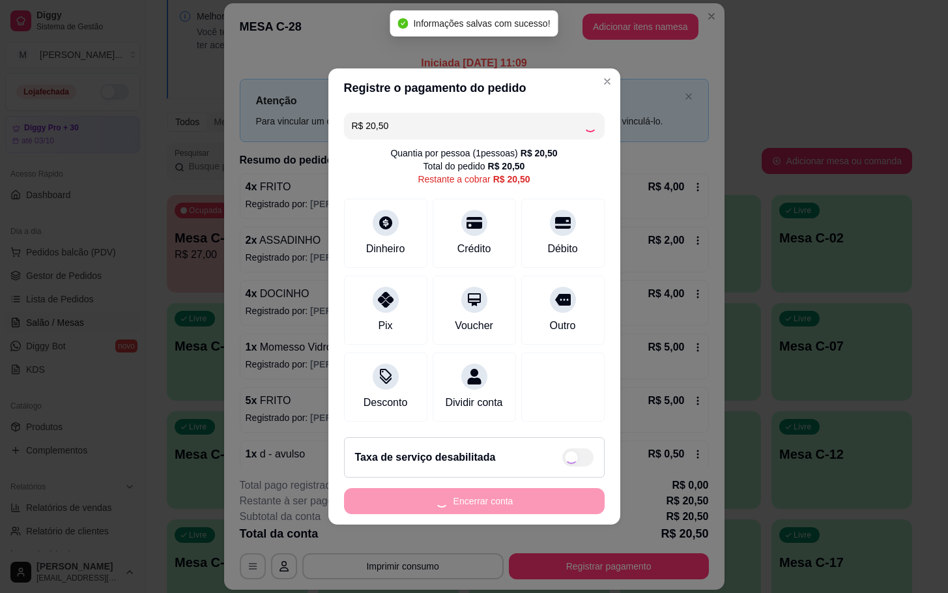
type input "R$ 0,00"
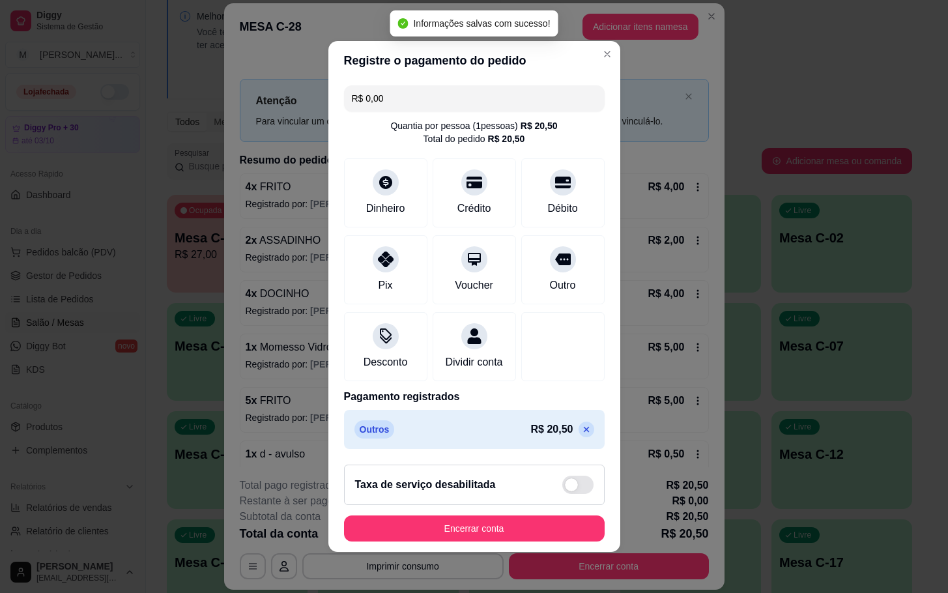
click button "Encerrar conta"
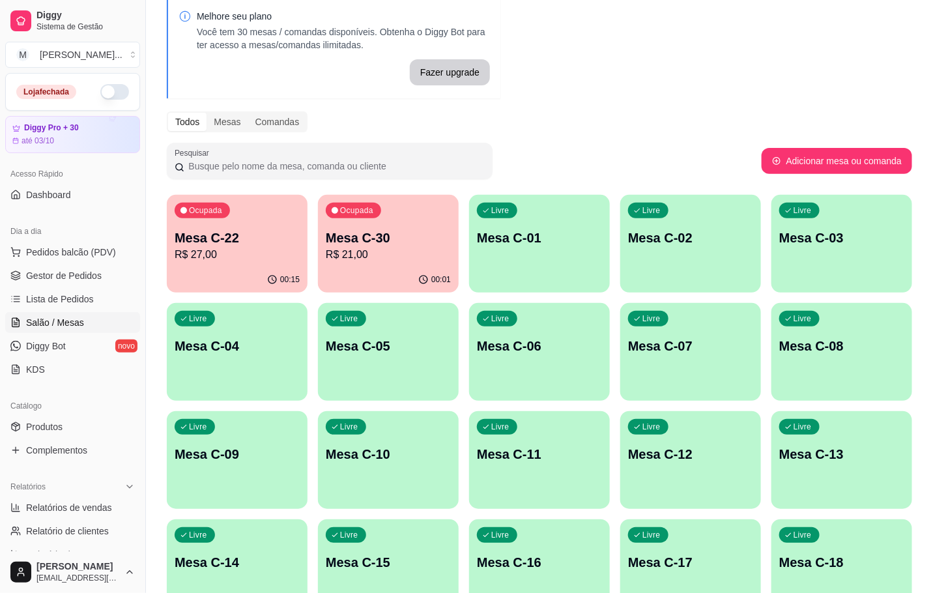
click p "Mesa C-22"
click div "Ocupada Mesa C-30 R$ 21,00"
click div "00:15"
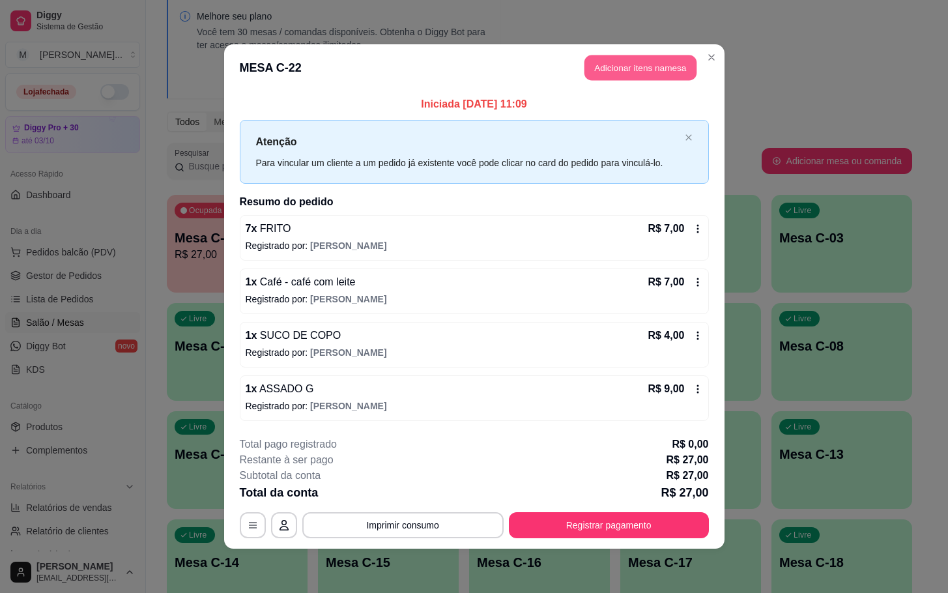
click button "Adicionar itens na mesa"
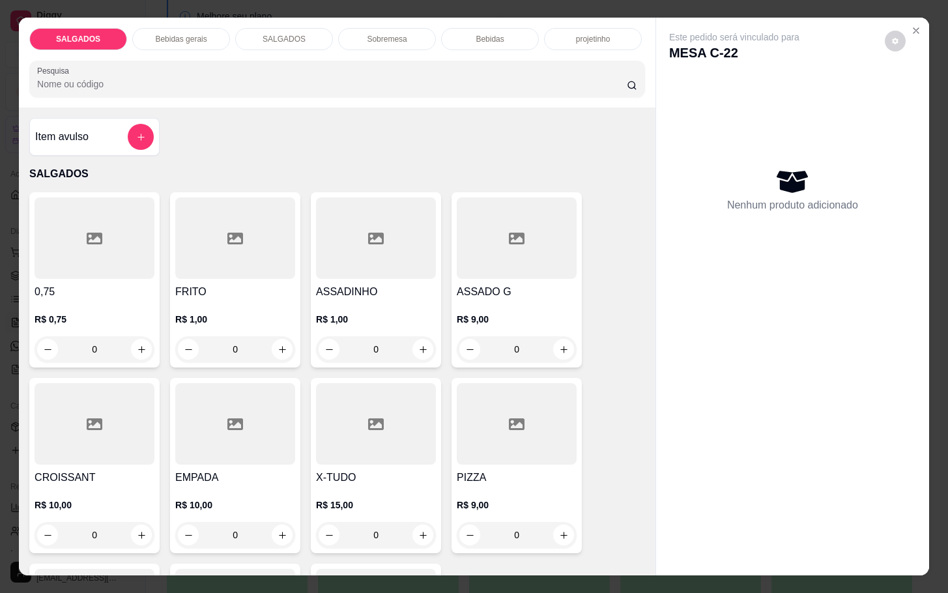
click div "Bebidas gerais"
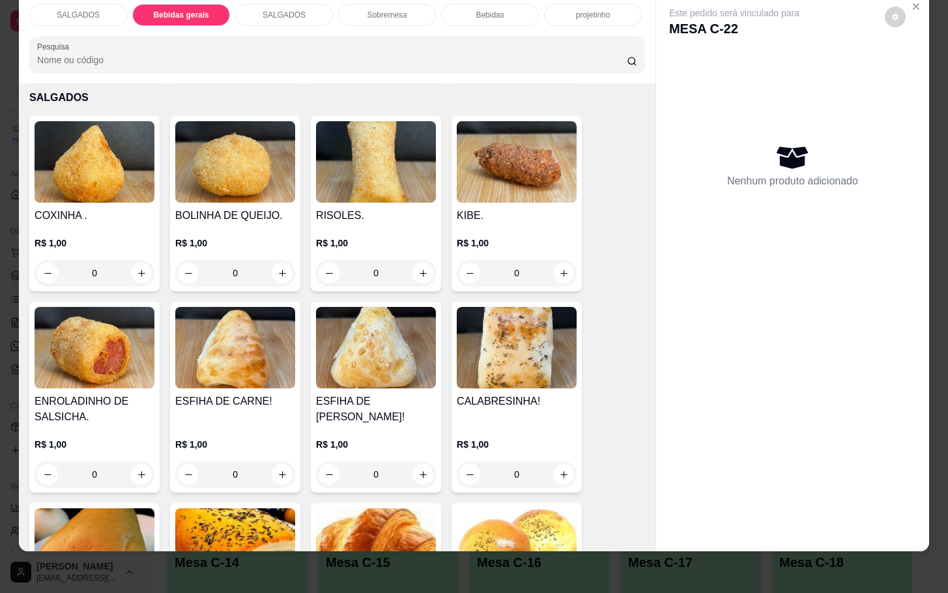
scroll to position [1131, 0]
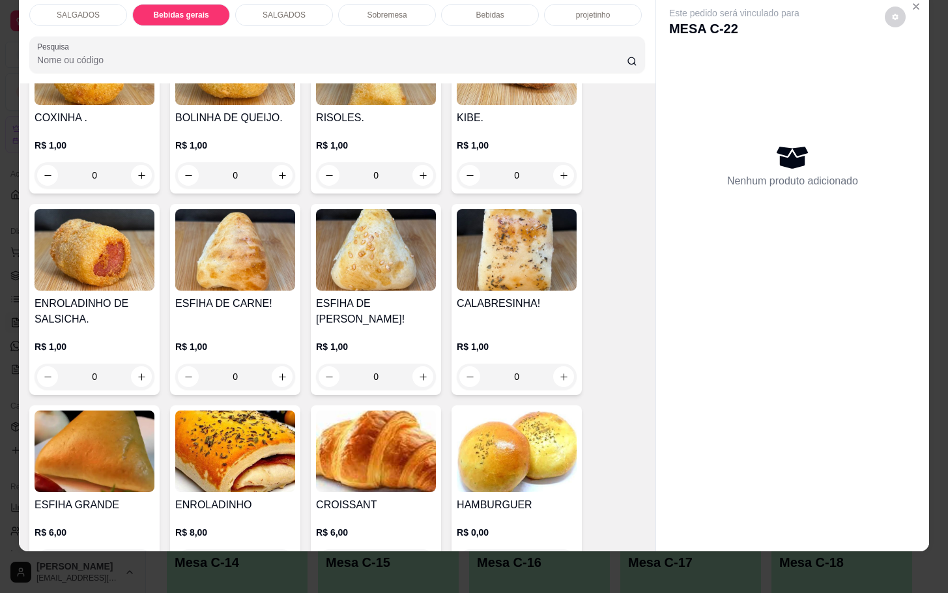
click p "Bebidas"
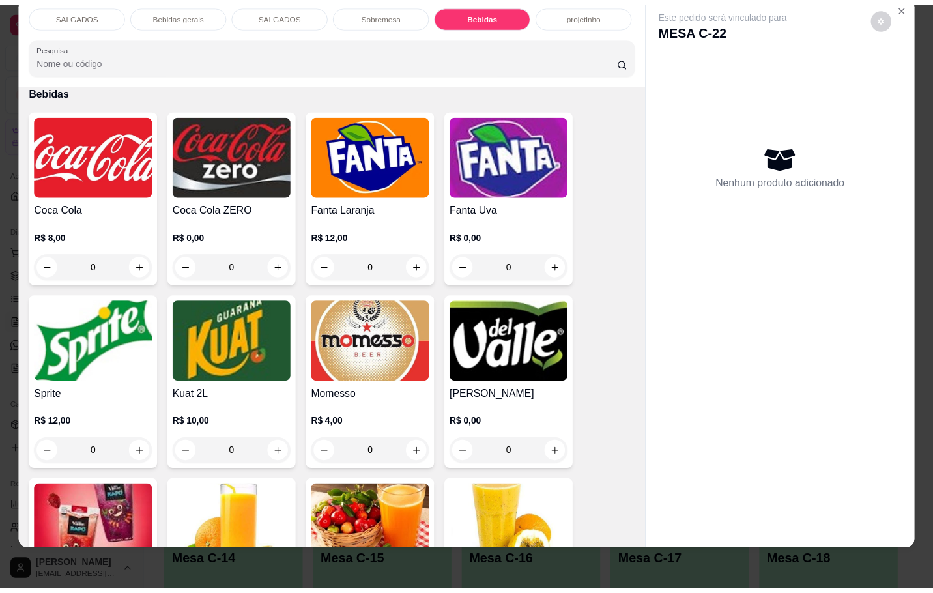
scroll to position [2716, 0]
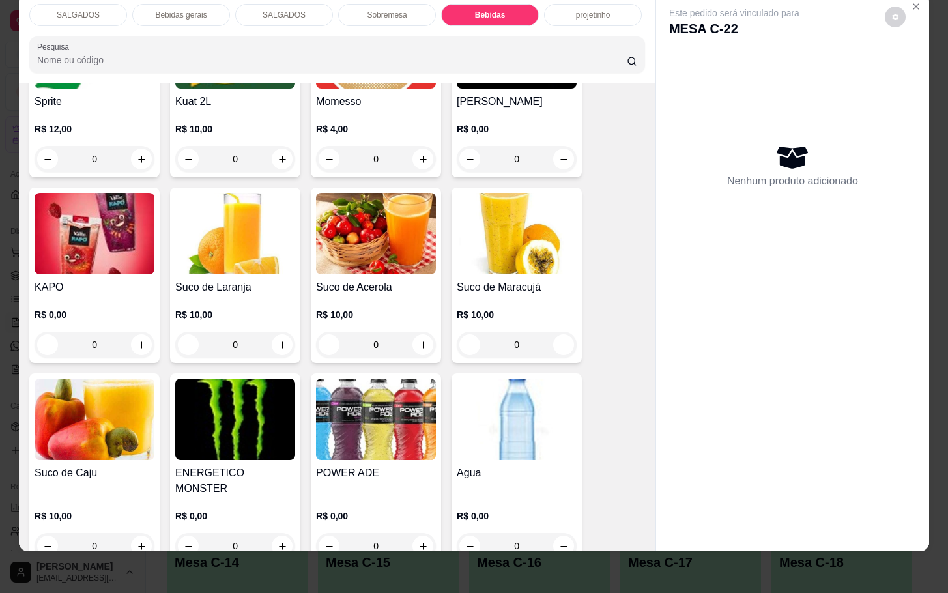
click img
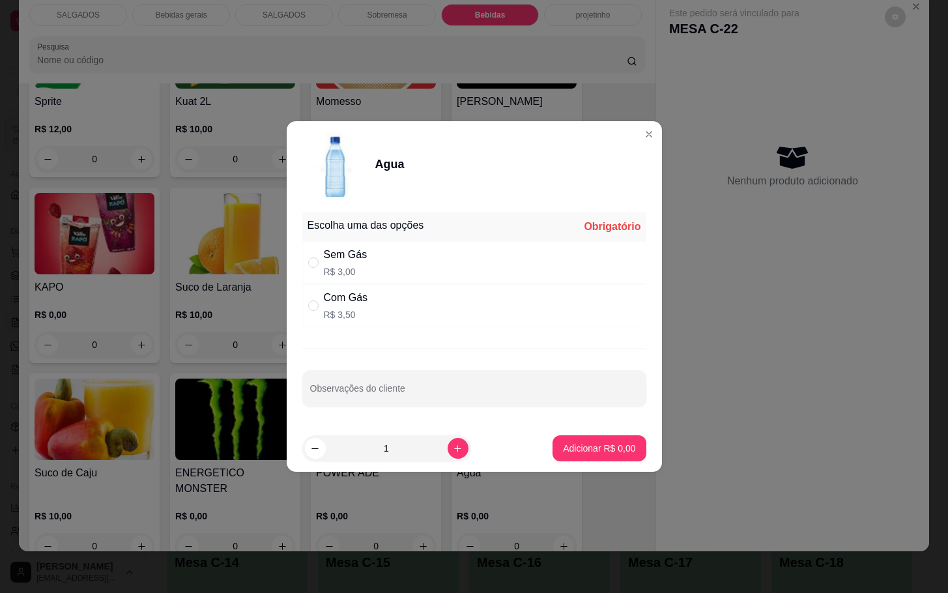
click div "Sem Gás R$ 3,00"
radio input "true"
click button "Adicionar R$ 3,00"
type input "1"
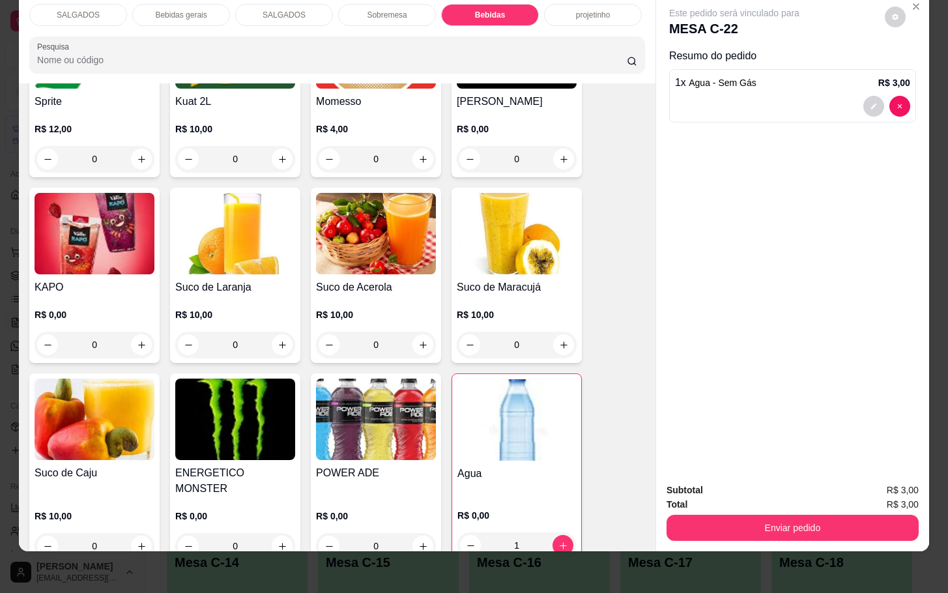
click div "R$ 0,00 1"
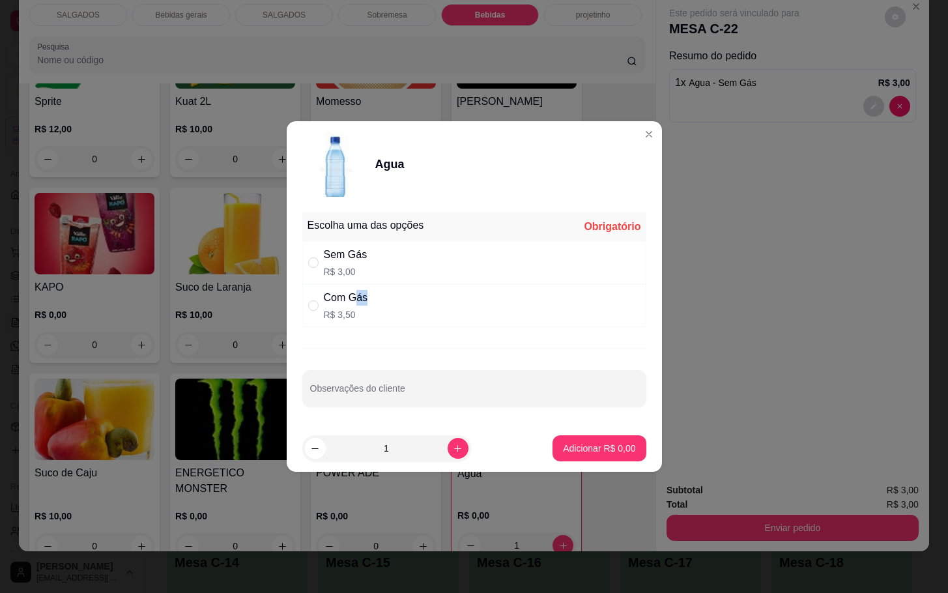
drag, startPoint x: 358, startPoint y: 304, endPoint x: 518, endPoint y: 409, distance: 191.6
click div "Com Gás"
radio input "true"
click button "Adicionar R$ 3,50"
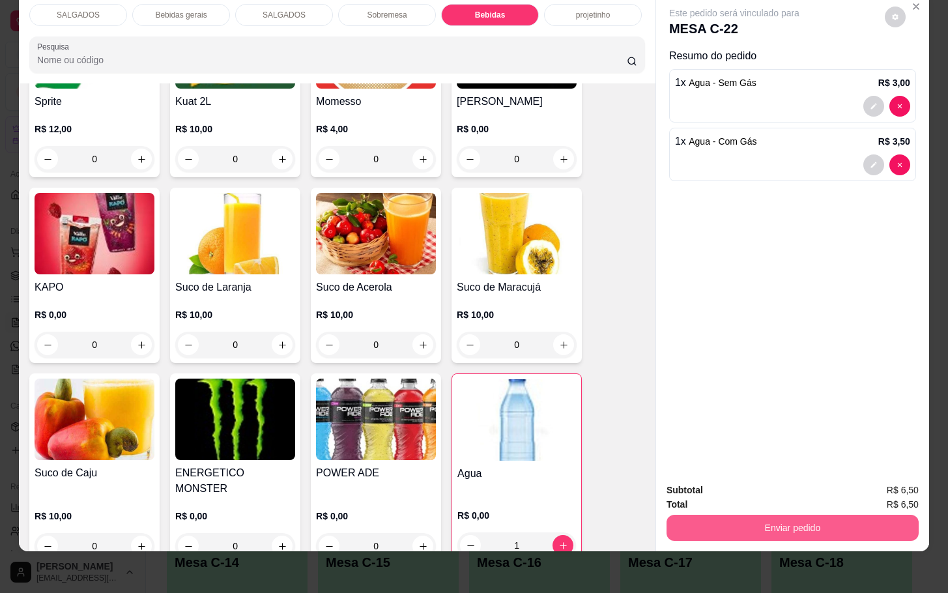
click button "Enviar pedido"
click button "Não registrar e enviar pedido"
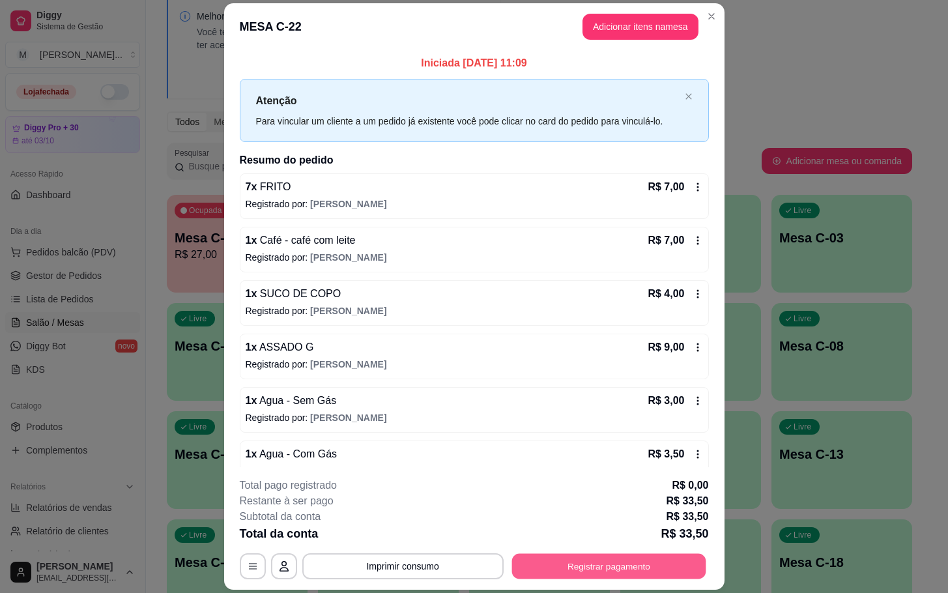
click button "Registrar pagamento"
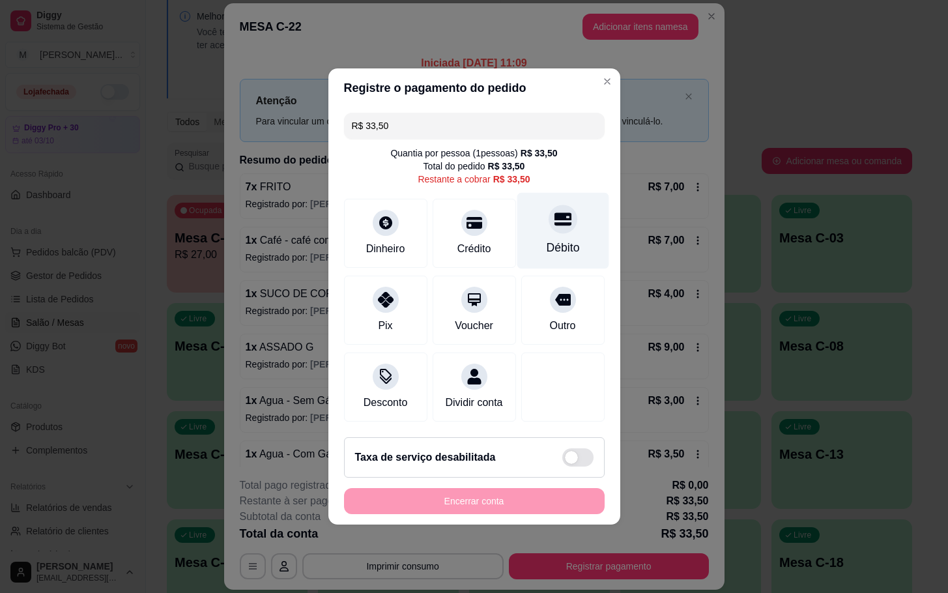
click div "Débito"
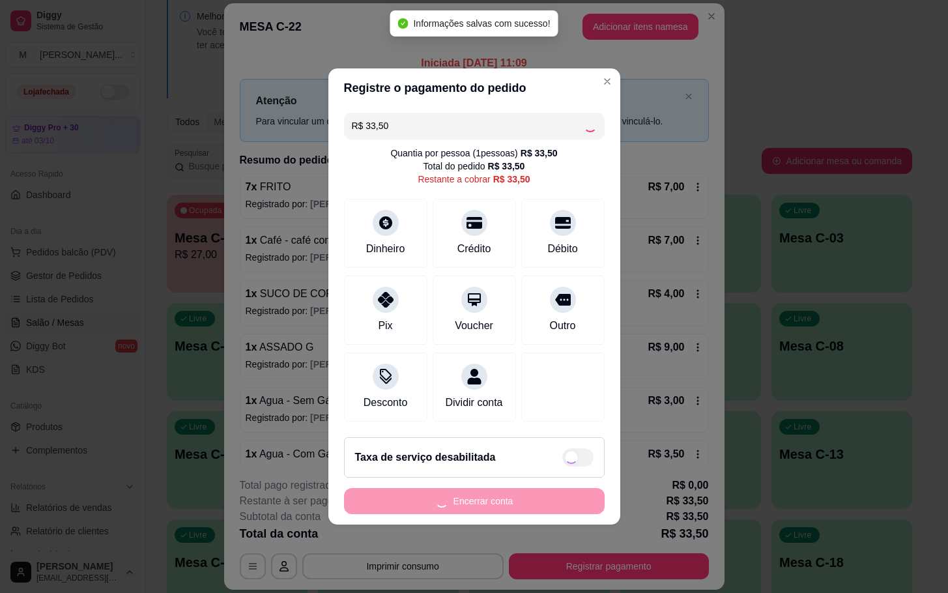
type input "R$ 0,00"
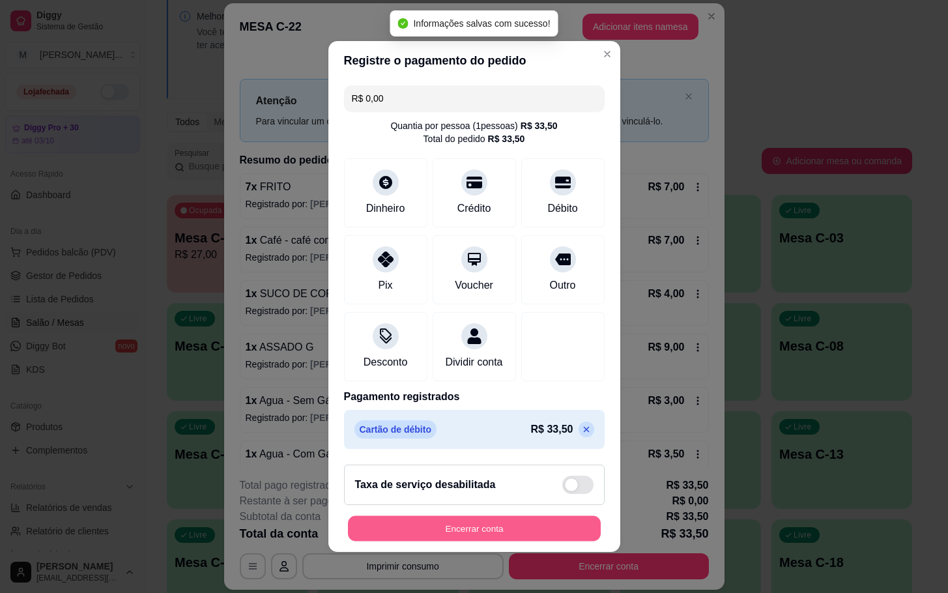
click button "Encerrar conta"
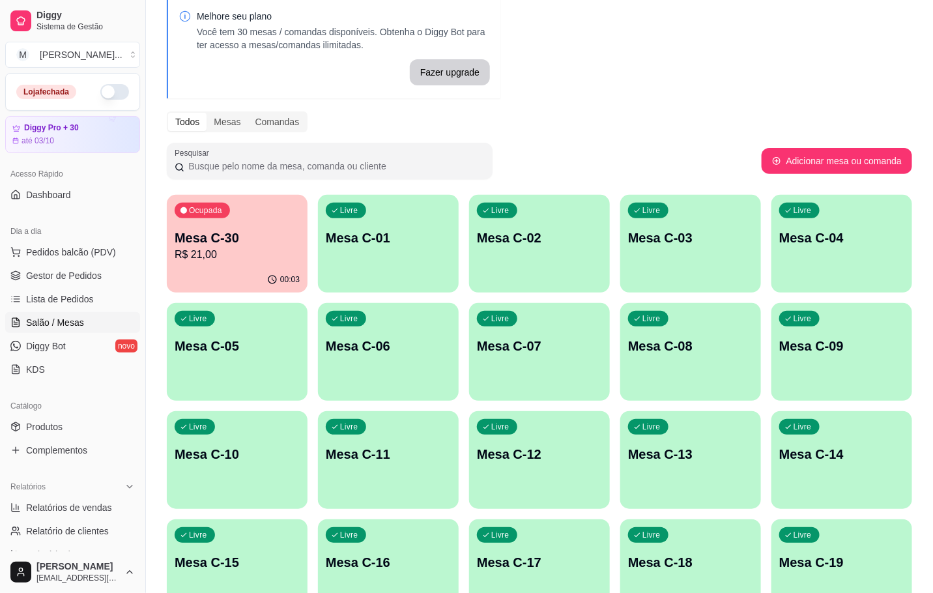
click div "Ocupada Mesa C-30 R$ 21,00"
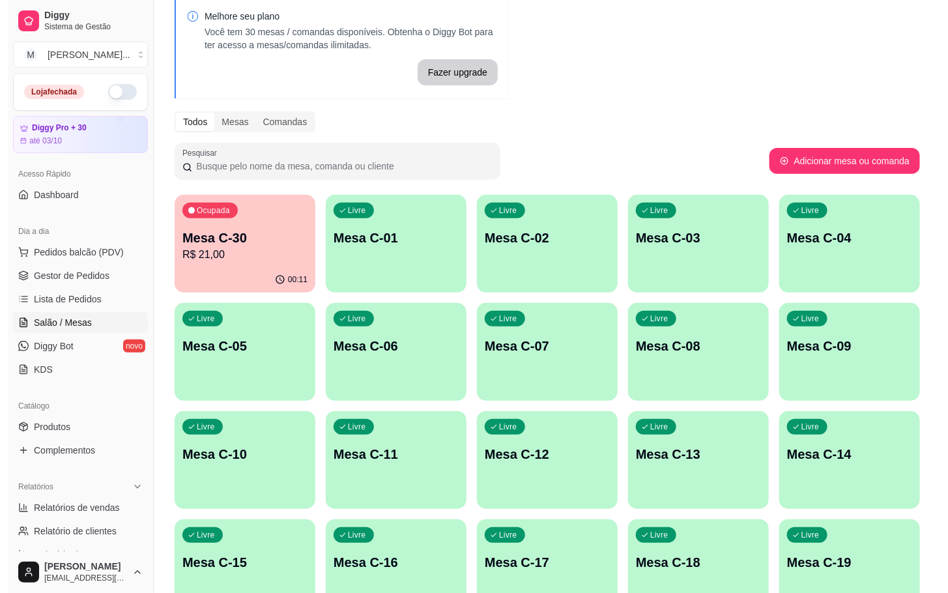
scroll to position [354, 0]
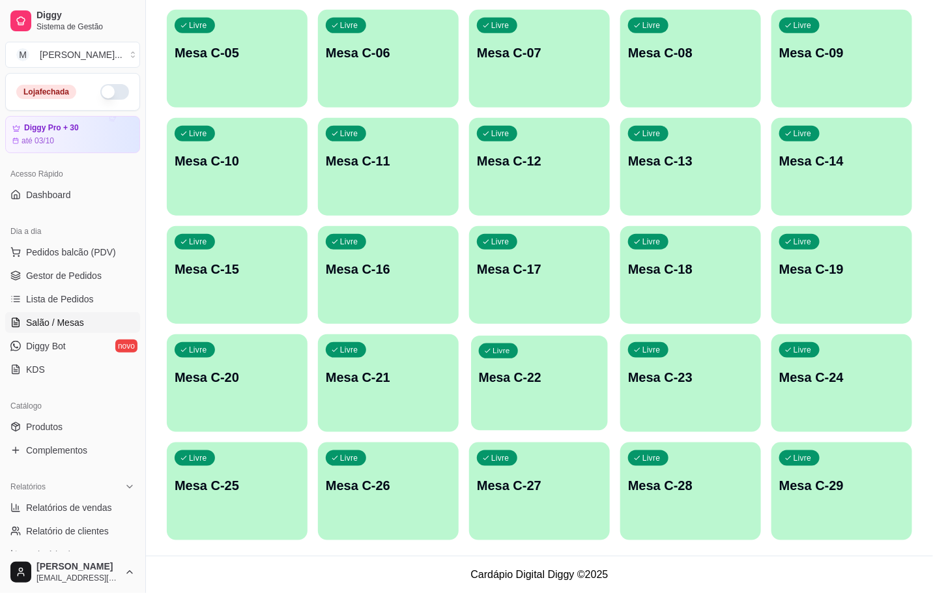
click div "Livre Mesa C-22"
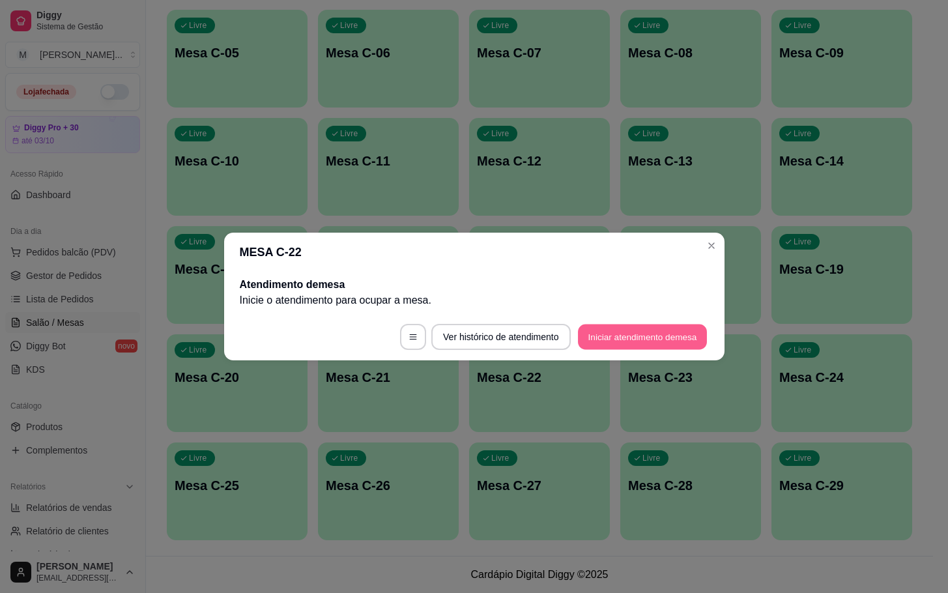
click button "Iniciar atendimento de mesa"
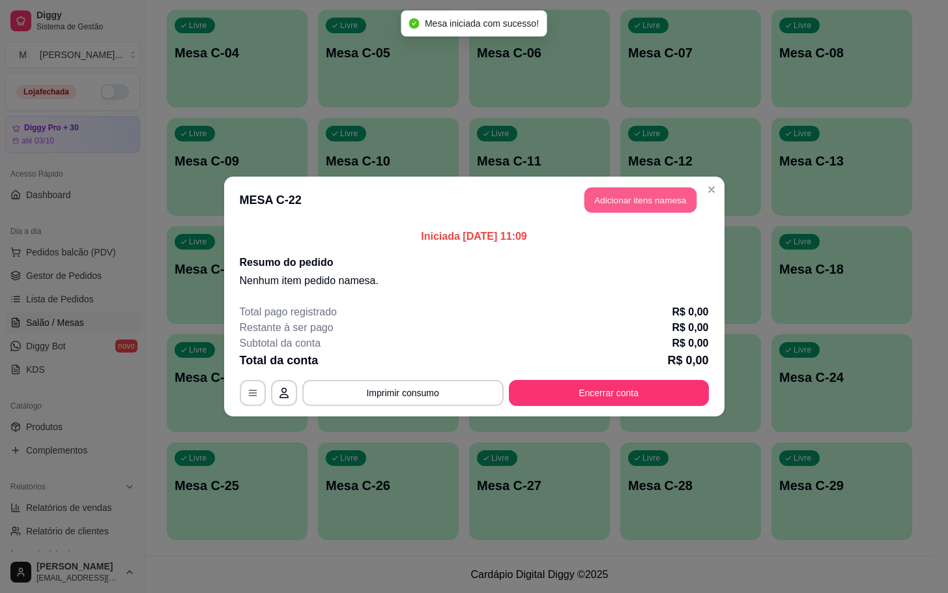
click button "Adicionar itens na mesa"
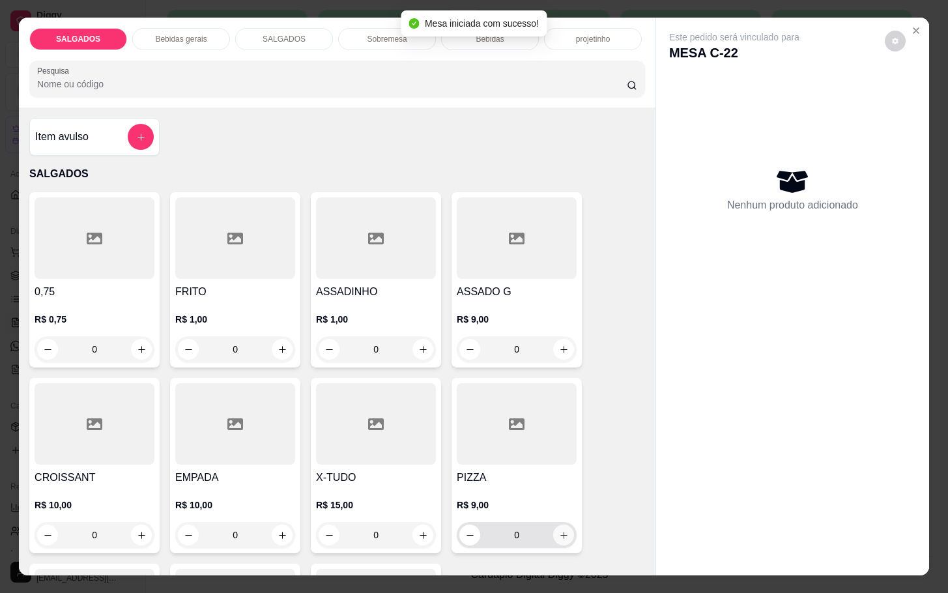
click button "increase-product-quantity"
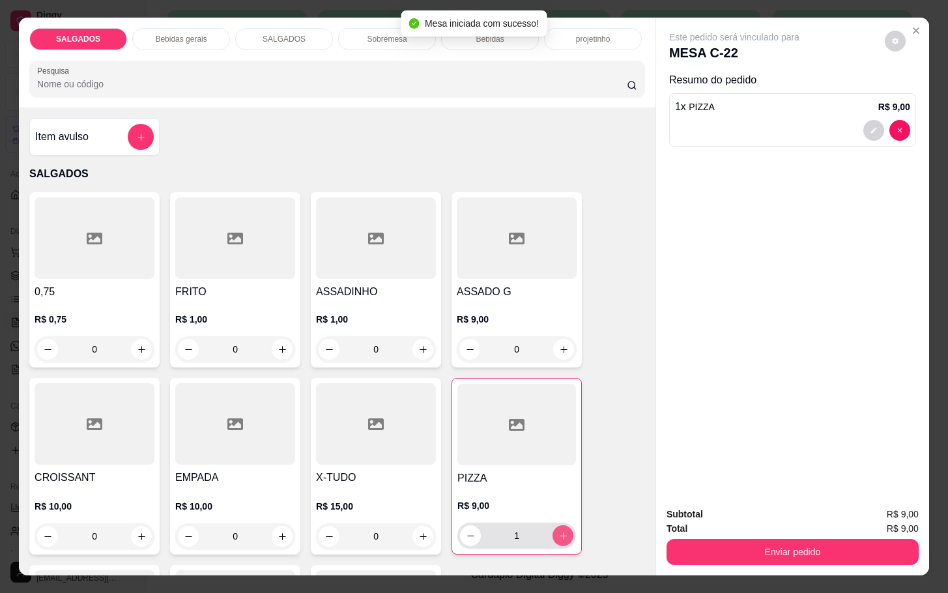
click button "increase-product-quantity"
type input "3"
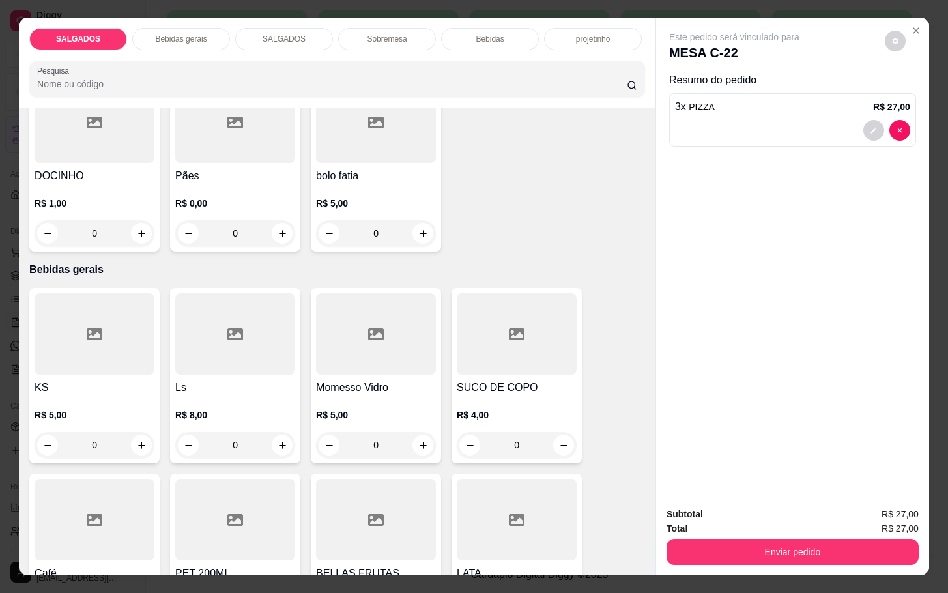
scroll to position [587, 0]
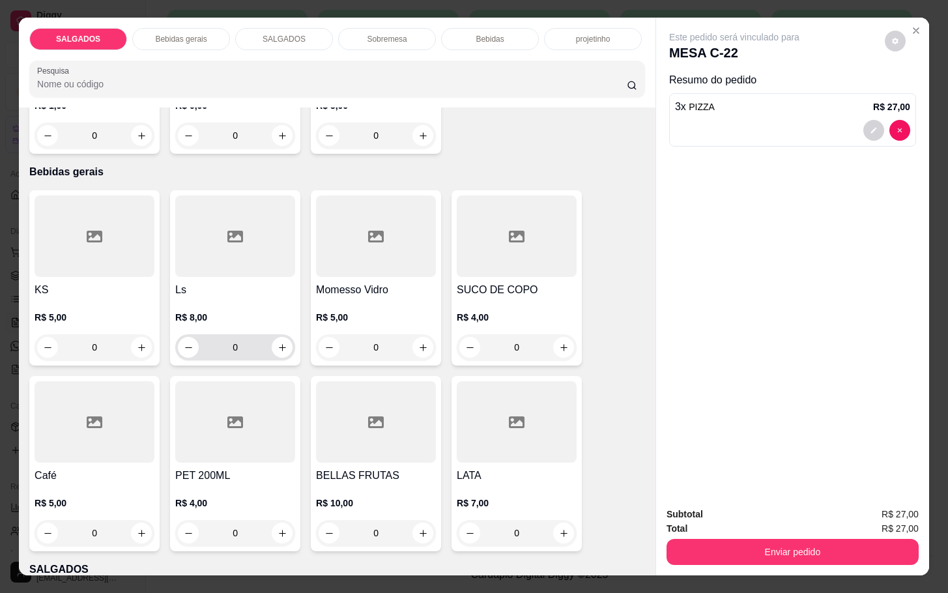
click div "0"
click button "increase-product-quantity"
type input "1"
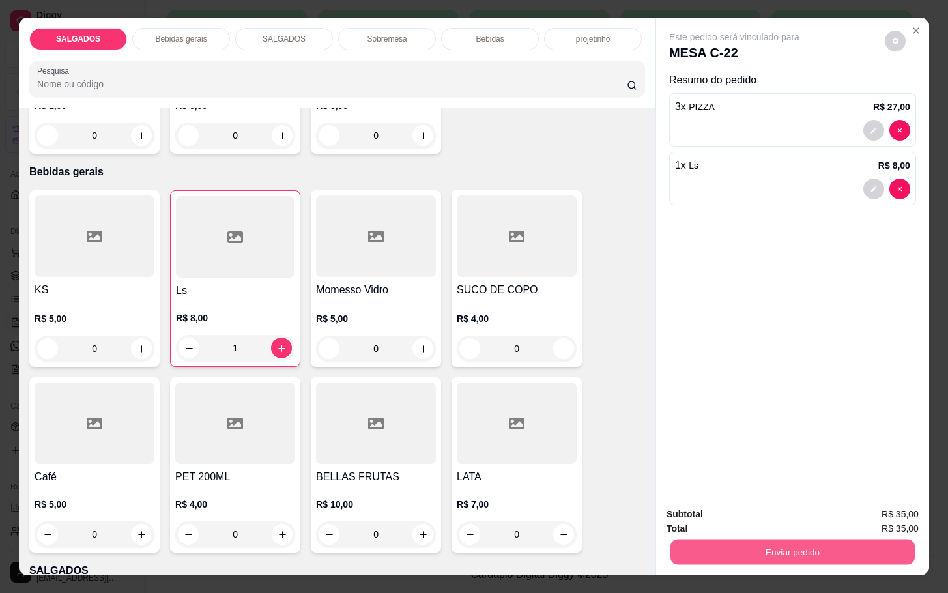
click button "Enviar pedido"
click button "Não registrar e enviar pedido"
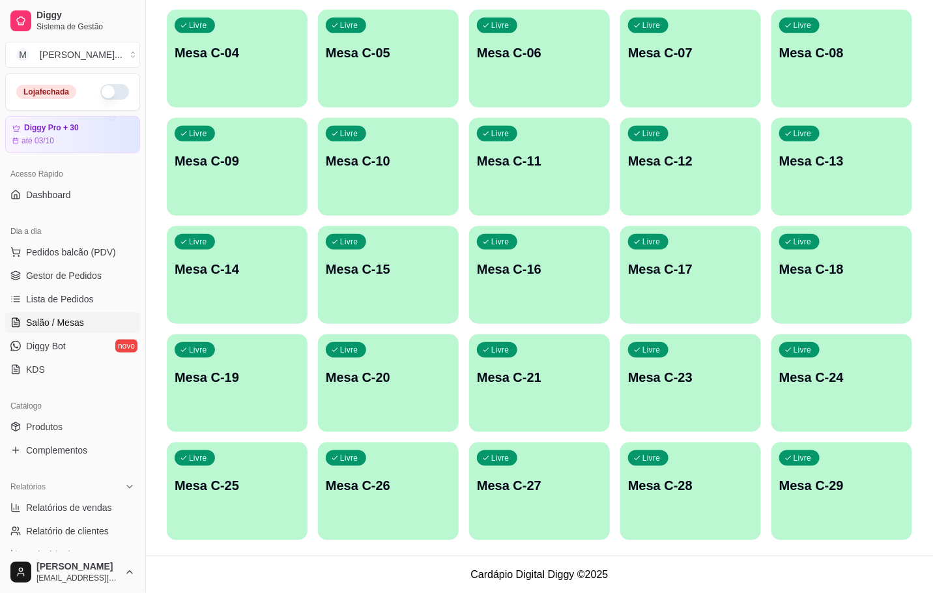
click p "Mesa C-28"
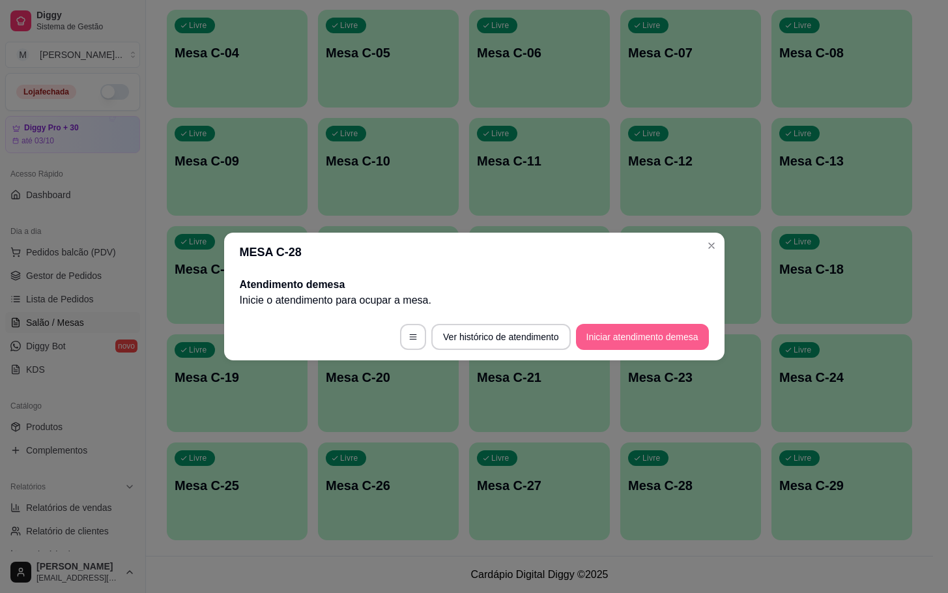
click button "Iniciar atendimento de mesa"
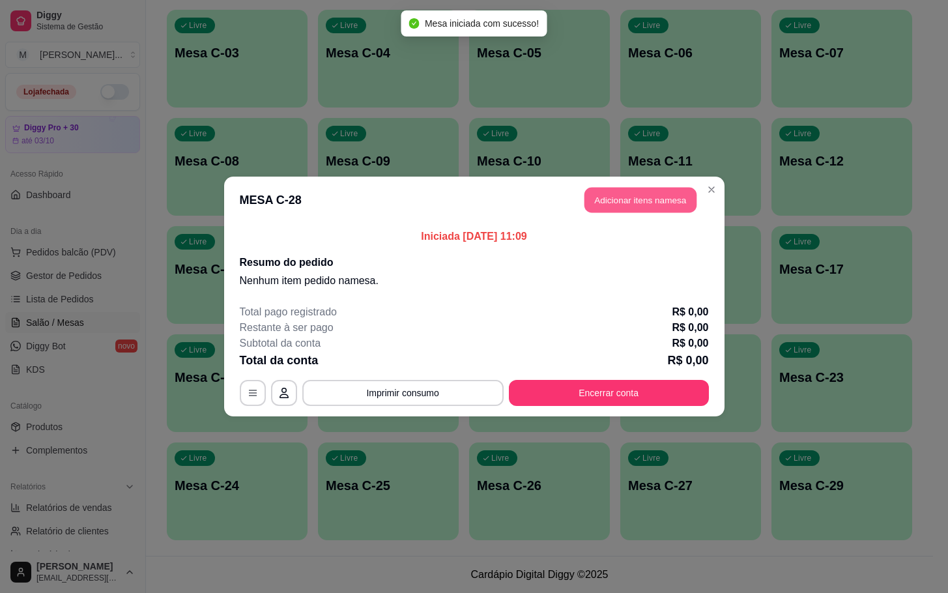
click button "Adicionar itens na mesa"
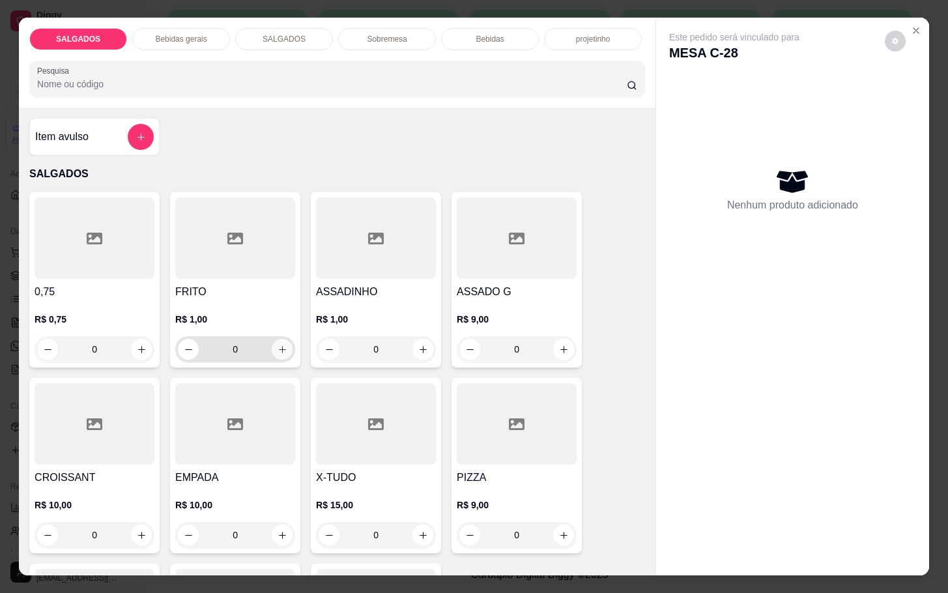
click button "increase-product-quantity"
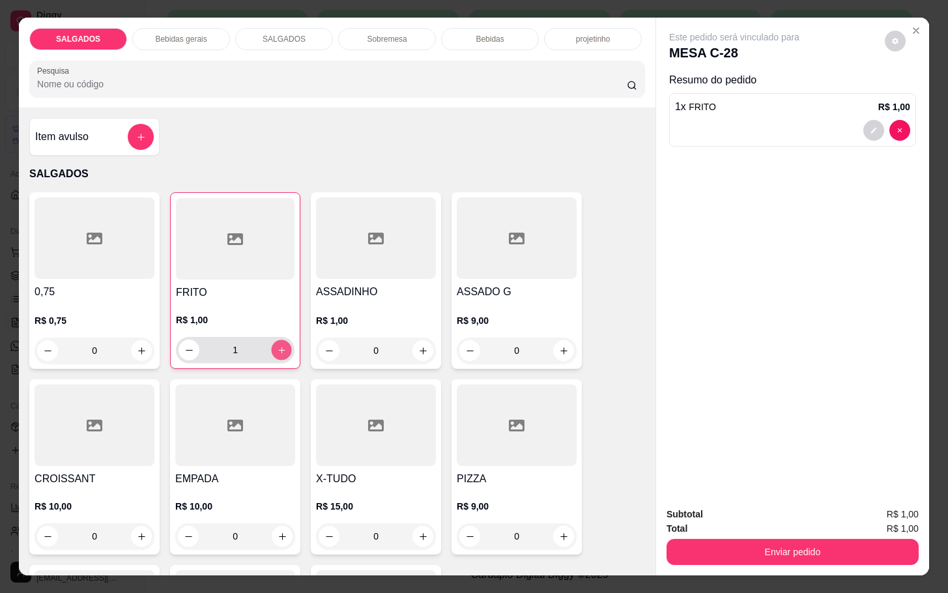
click button "increase-product-quantity"
type input "4"
click icon "increase-product-quantity"
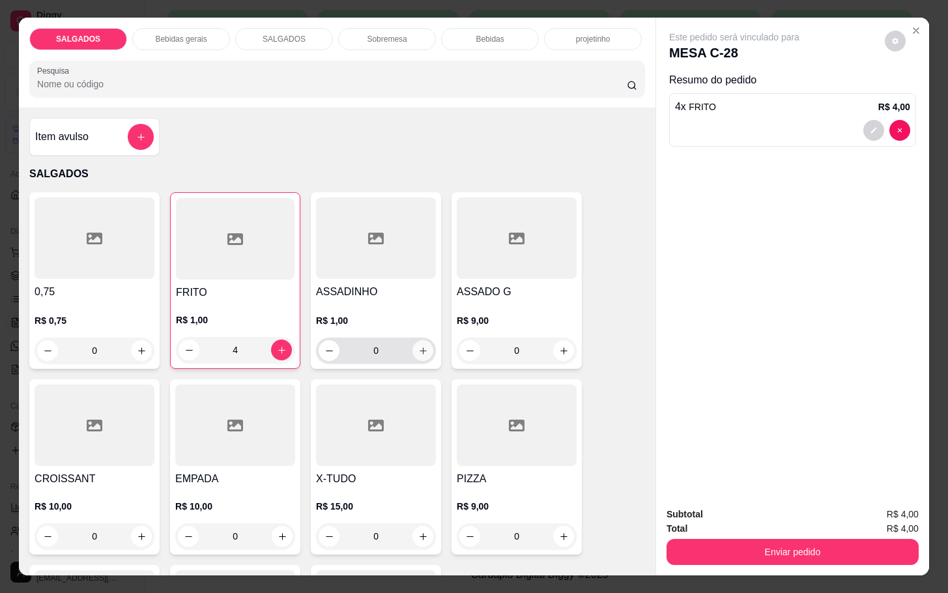
type input "1"
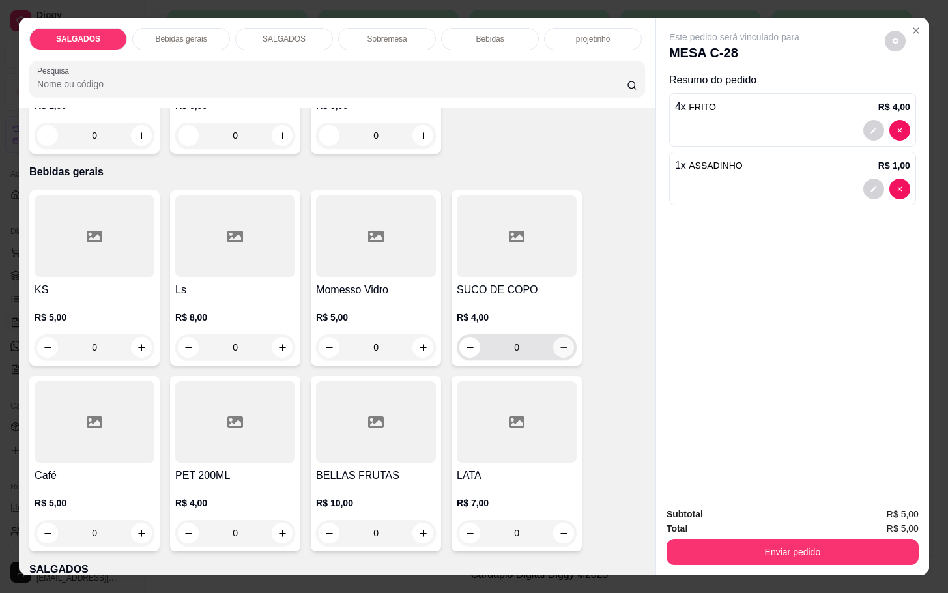
click button "increase-product-quantity"
type input "1"
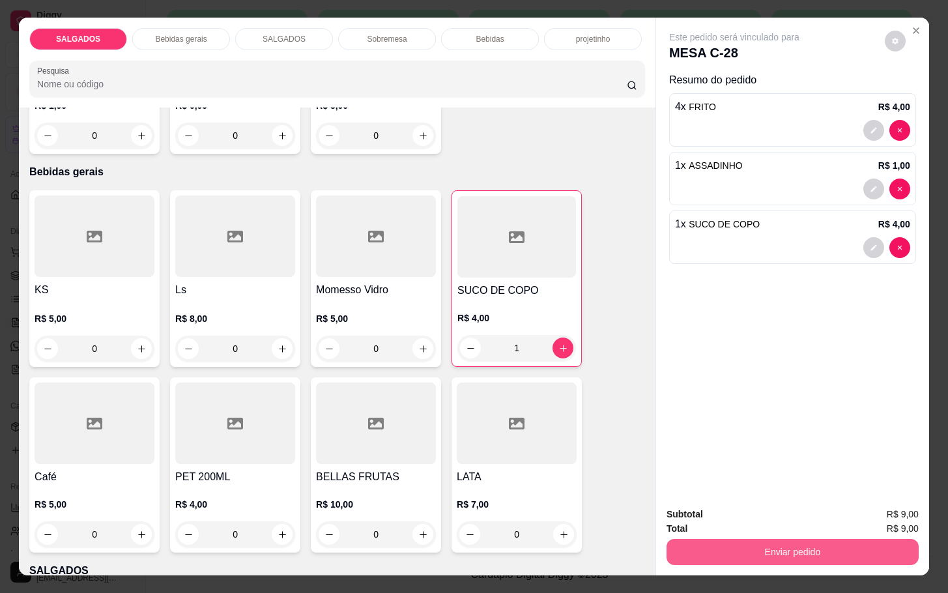
click button "Enviar pedido"
click button "Não registrar e enviar pedido"
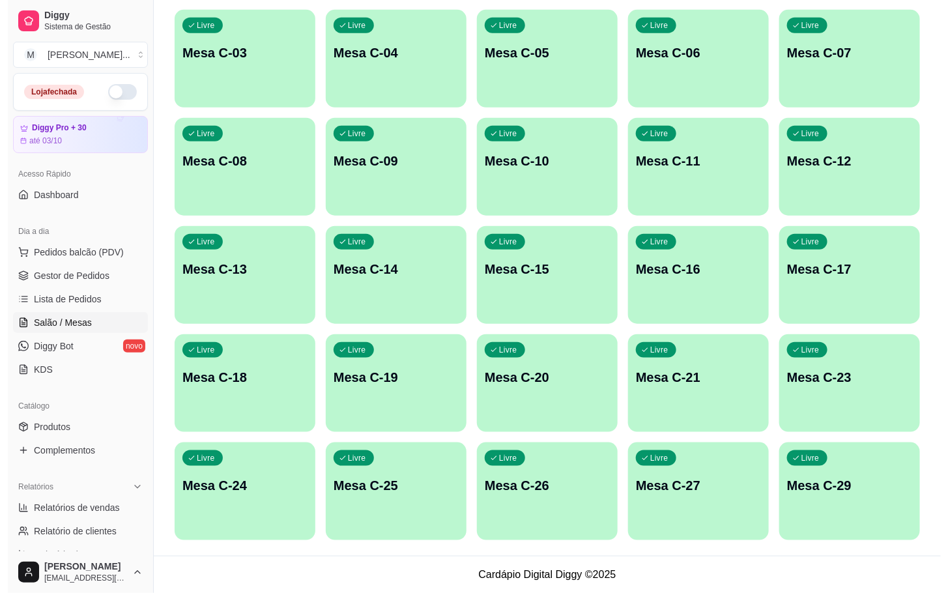
scroll to position [158, 0]
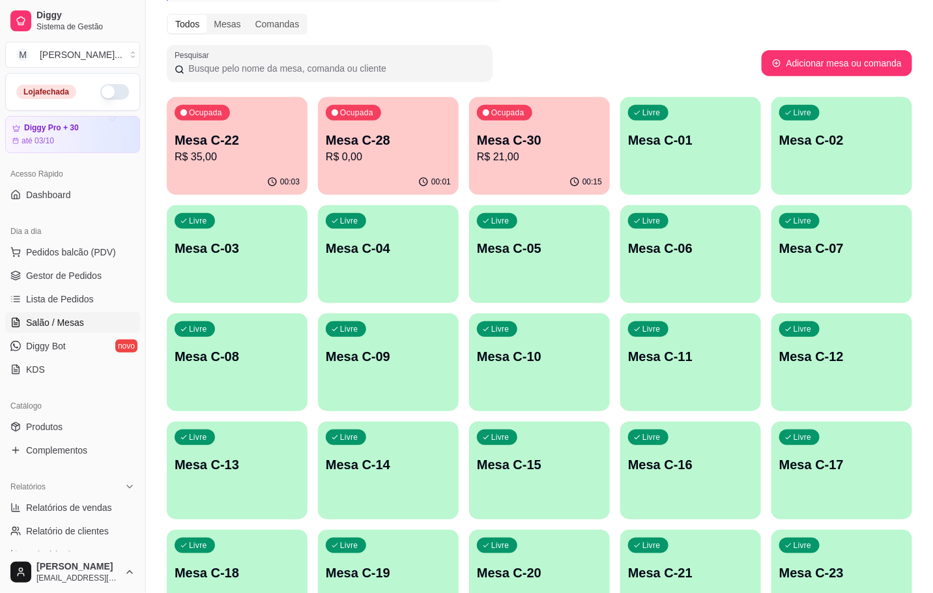
click div "00:15"
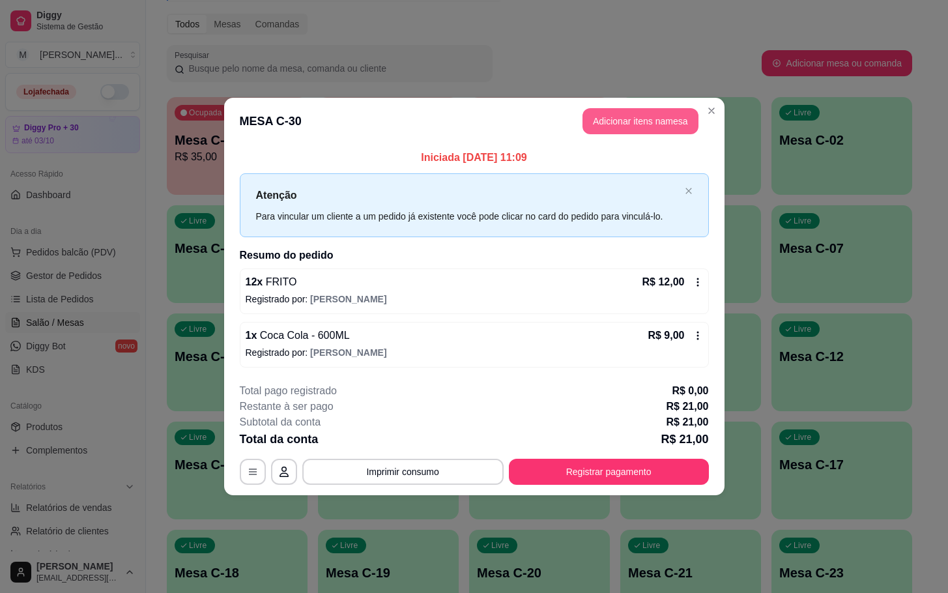
click button "Adicionar itens na mesa"
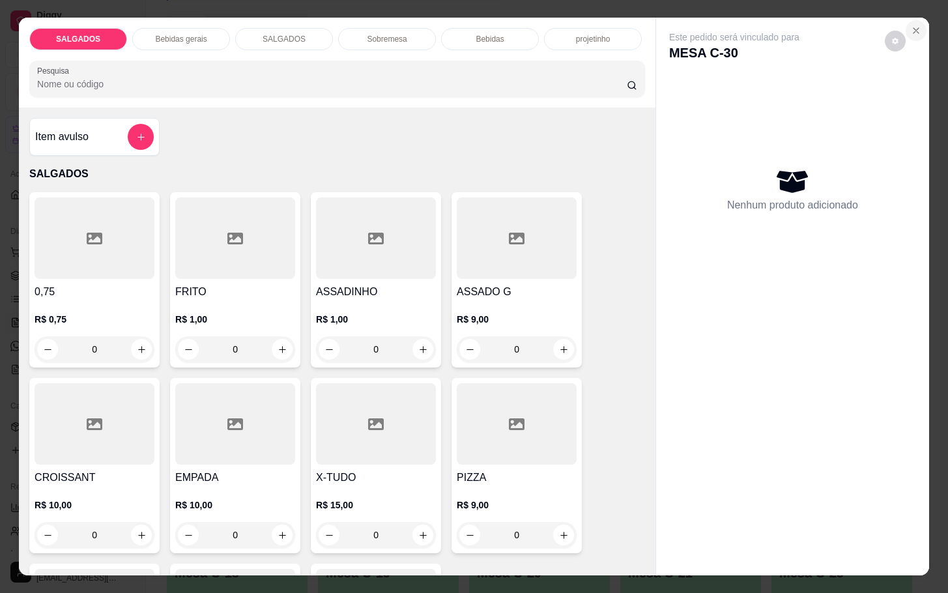
click icon "Close"
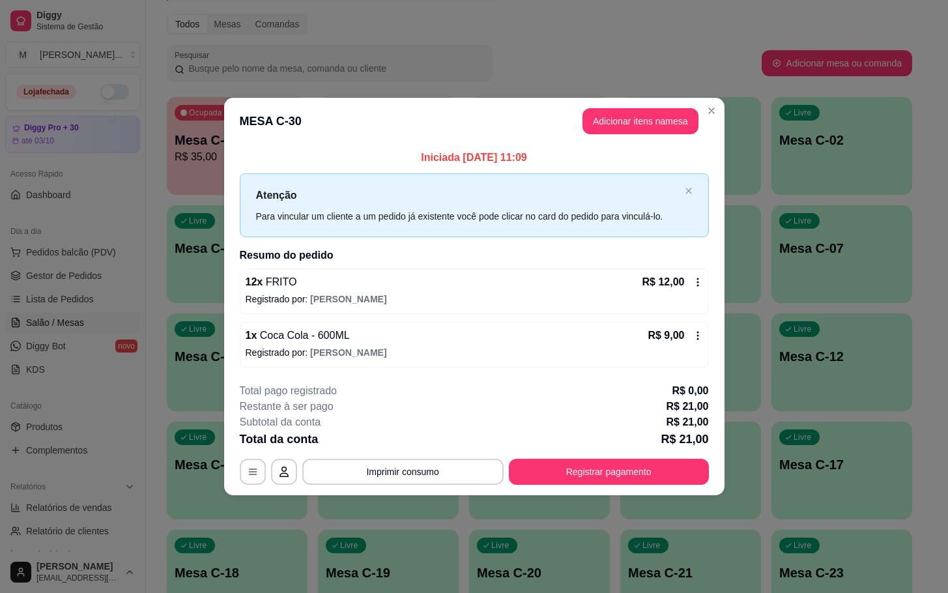
click header "MESA C-30 Adicionar itens na mesa"
click button "Adicionar itens na mesa"
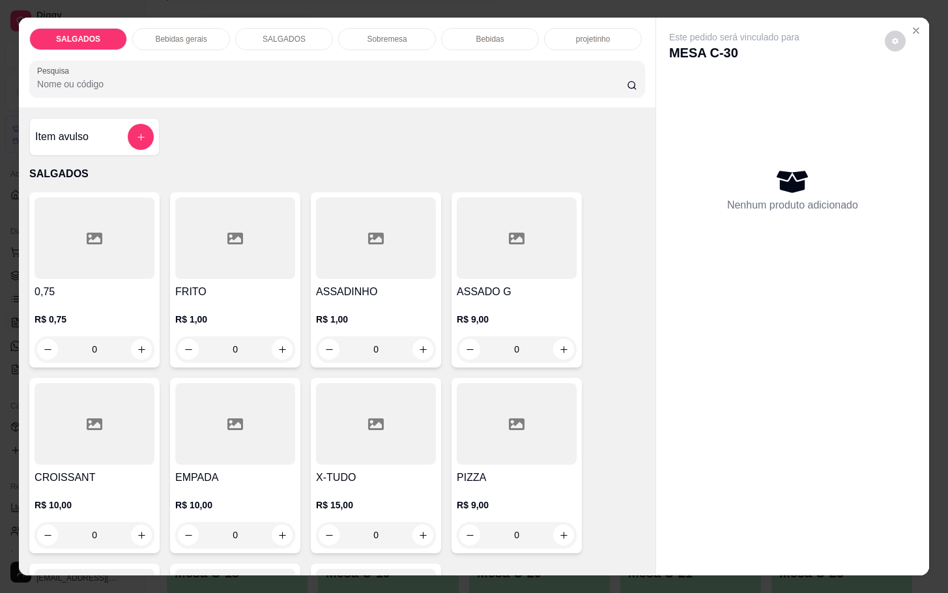
click h4 "FRITO"
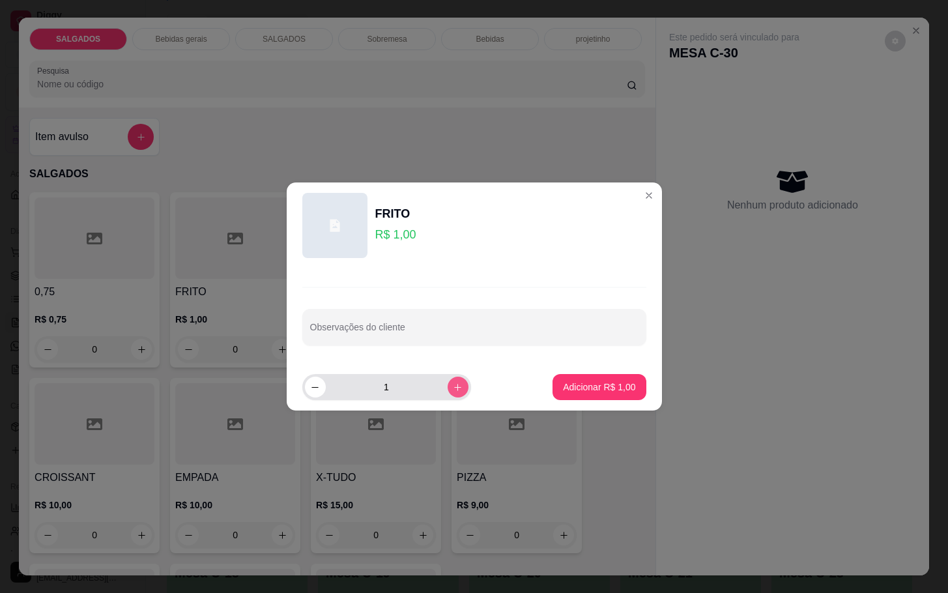
click button "increase-product-quantity"
type input "3"
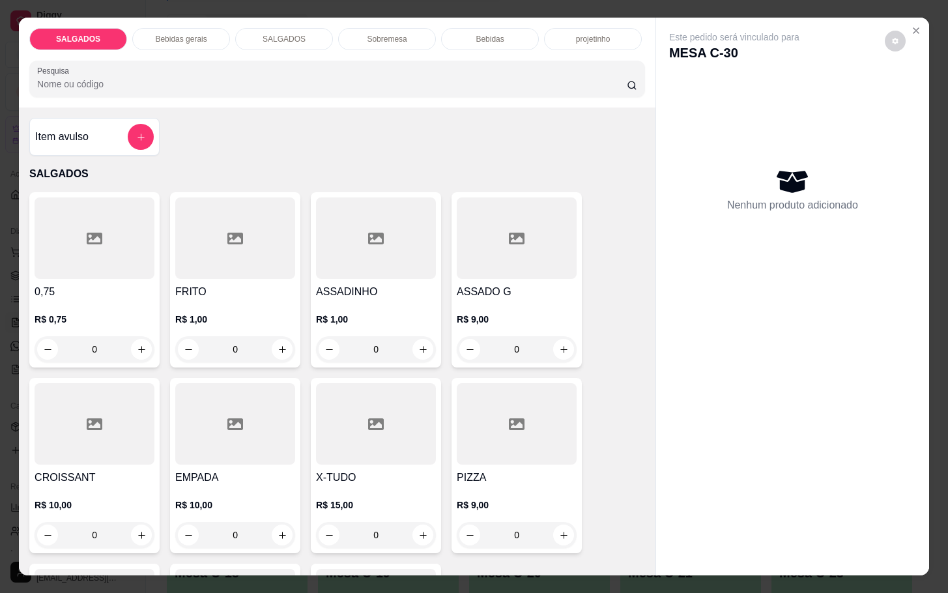
click div "0,75 R$ 0,75 0 FRITO R$ 1,00 0 ASSADINHO R$ 1,00 0 ASSADO G R$ 9,00 0 CROISSANT…"
click h4 "FRITO"
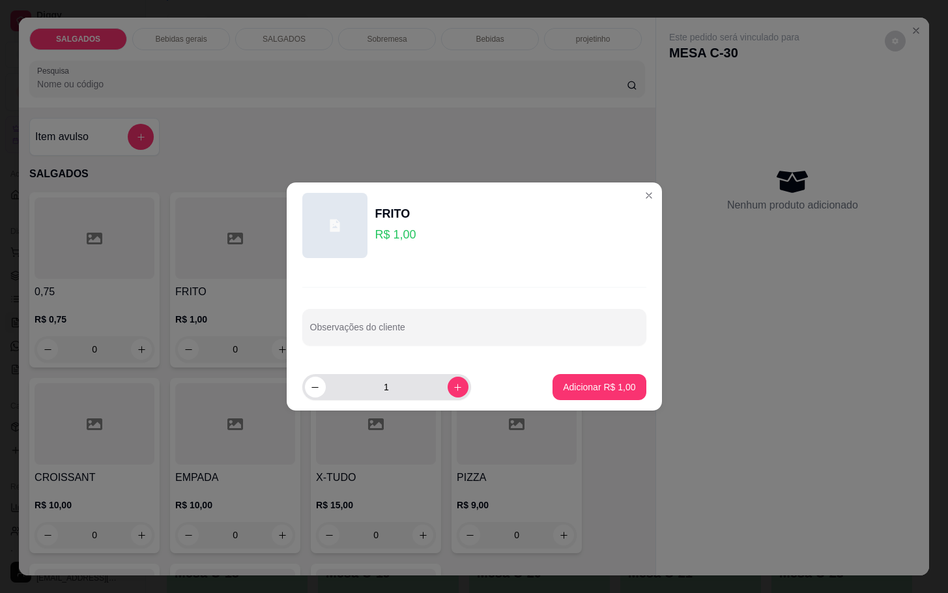
click div "1"
click icon "increase-product-quantity"
type input "3"
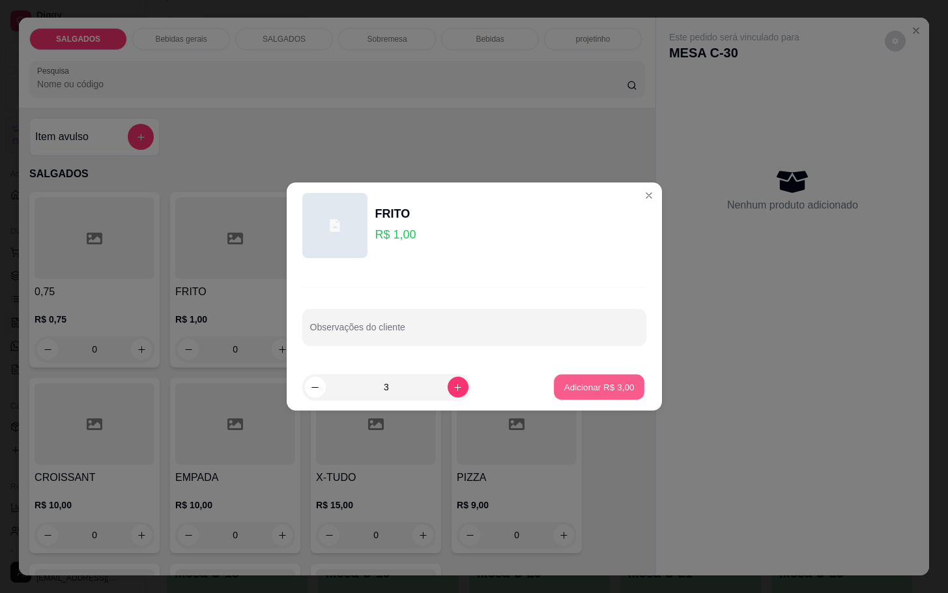
click button "Adicionar R$ 3,00"
type input "3"
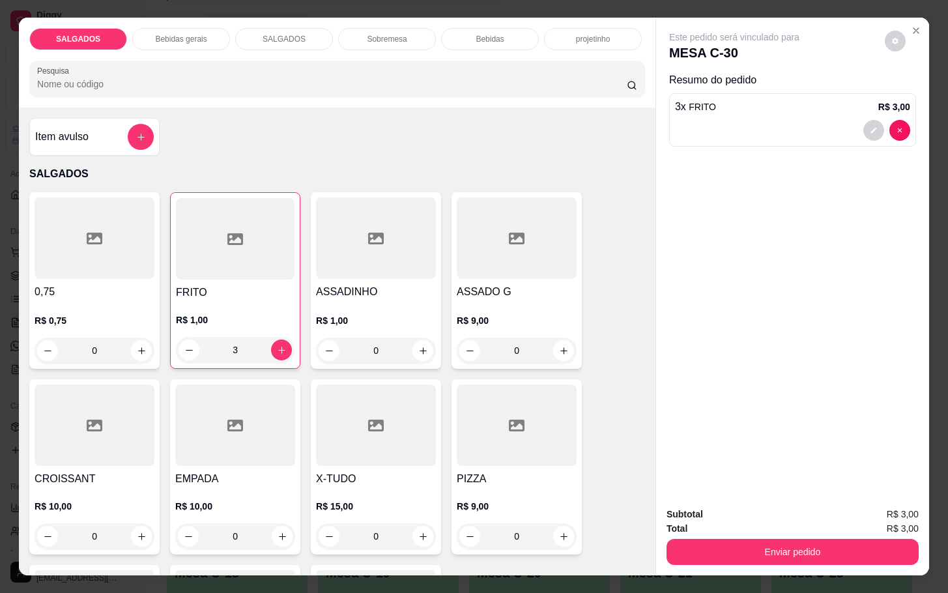
drag, startPoint x: 680, startPoint y: 524, endPoint x: 688, endPoint y: 534, distance: 13.0
click div "Total R$ 3,00"
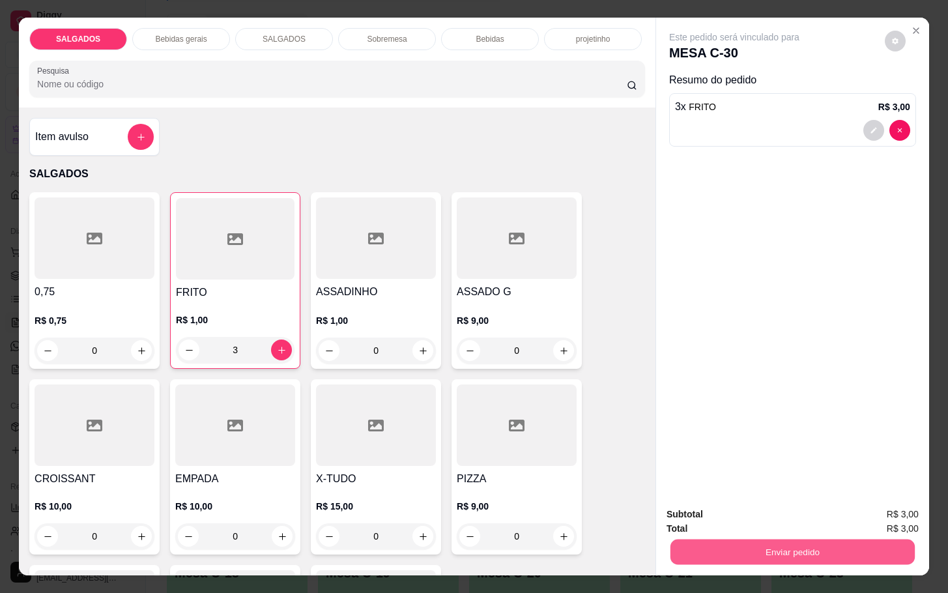
click button "Enviar pedido"
click button "Não registrar e enviar pedido"
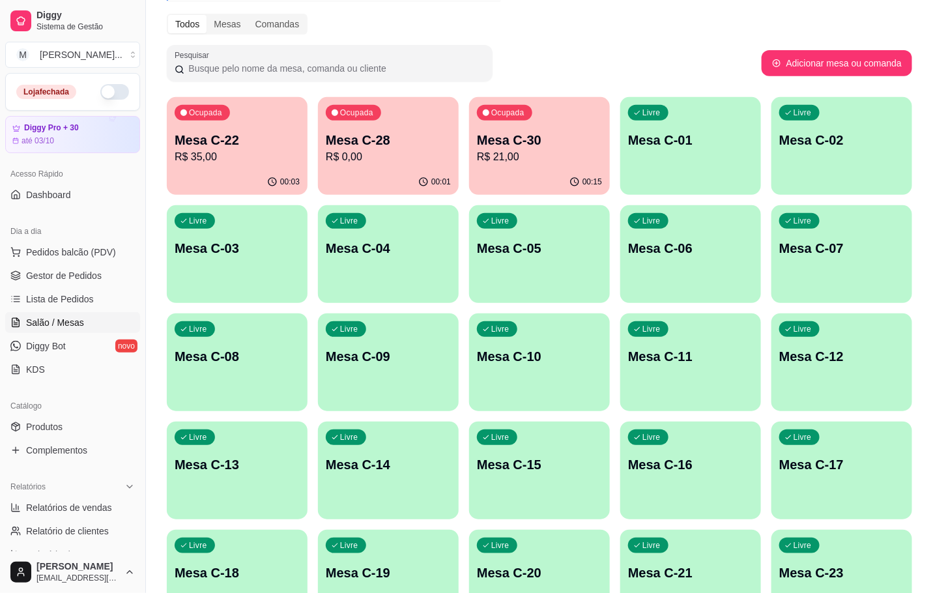
click div "Ocupada Mesa C-28 R$ 0,00"
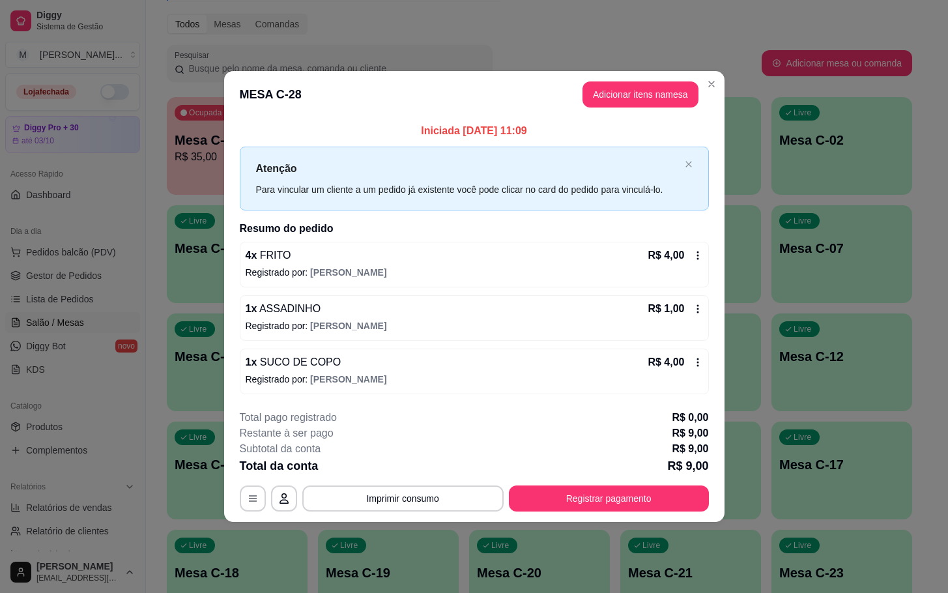
click button "Registrar pagamento"
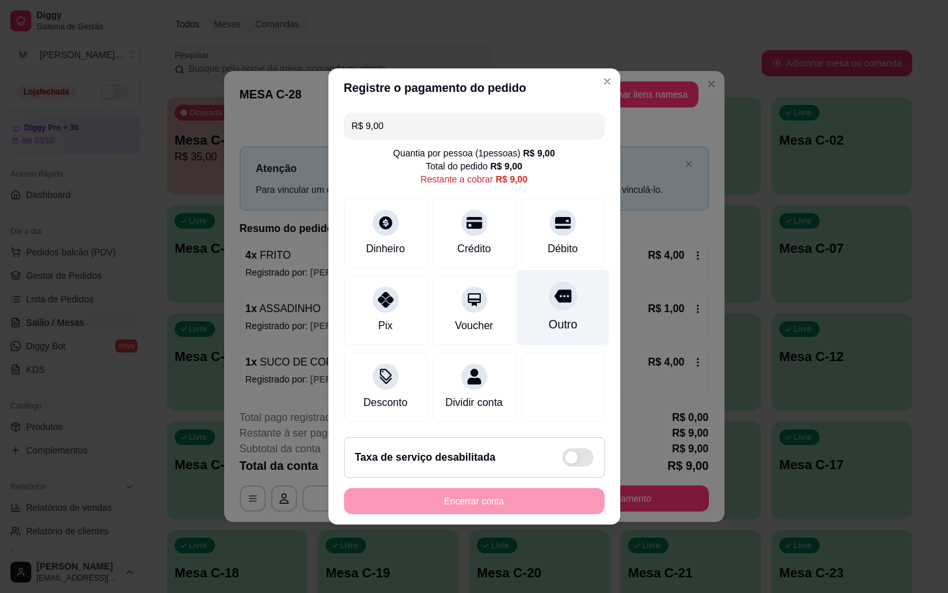
click div "Outro"
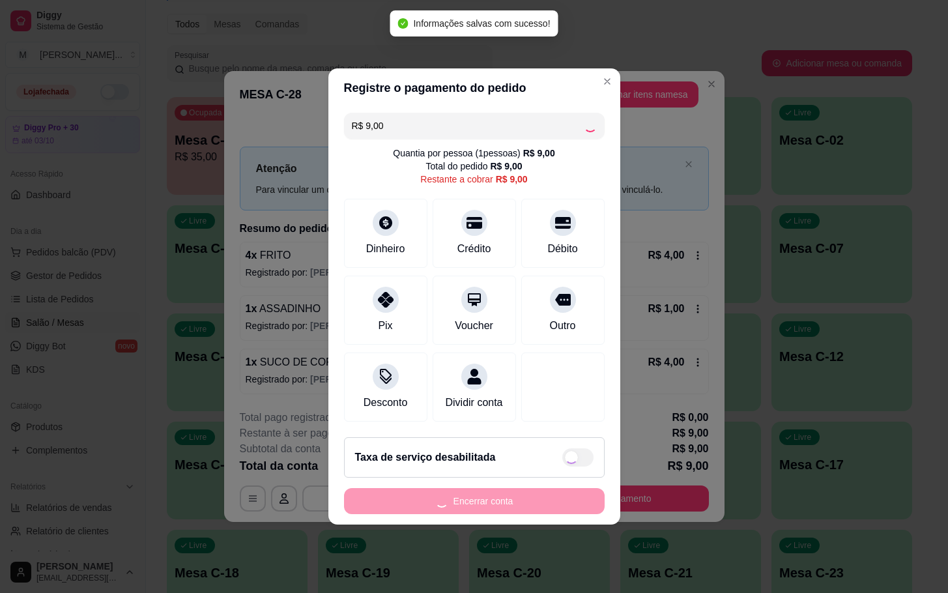
type input "R$ 0,00"
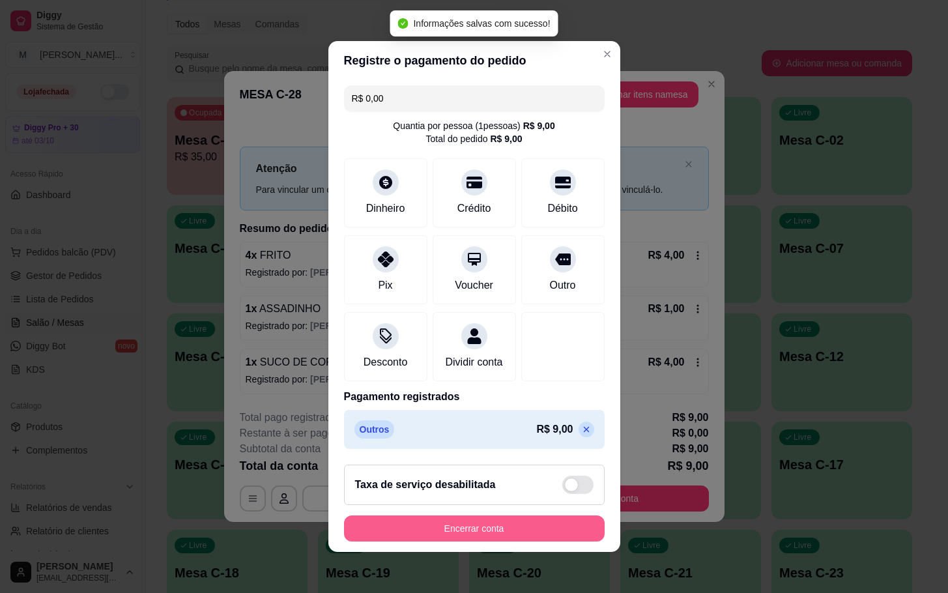
click button "Encerrar conta"
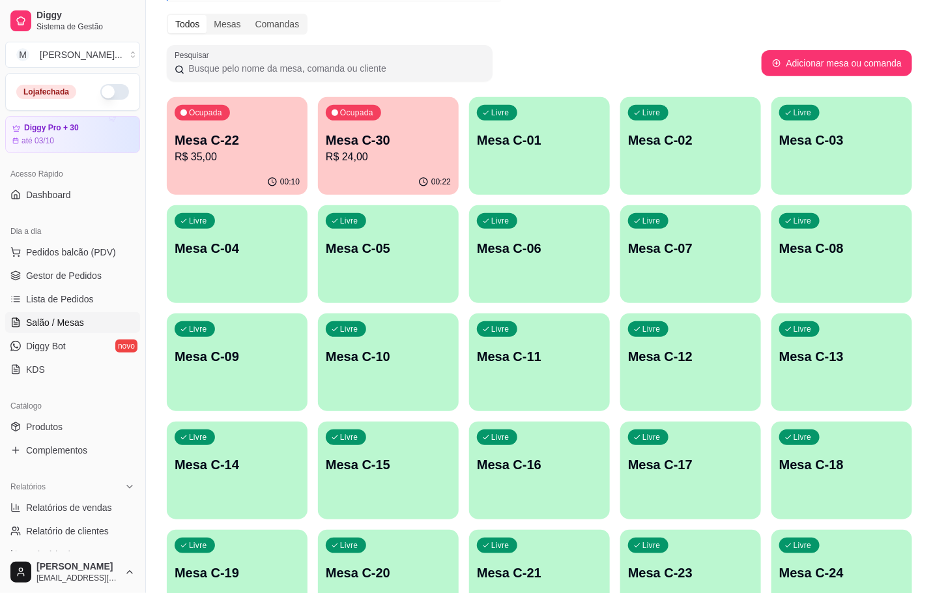
click p "Mesa C-30"
click p "R$ 35,00"
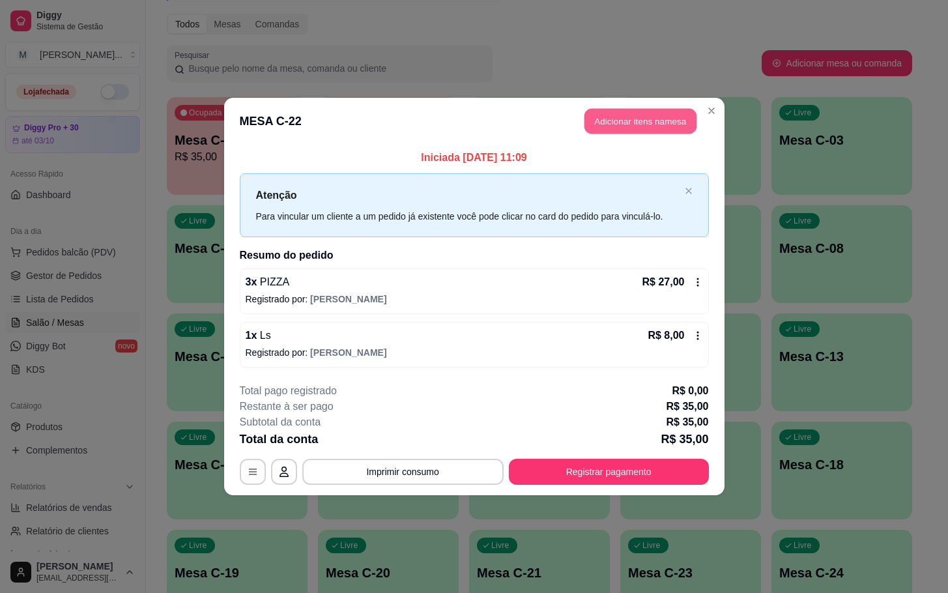
click button "Adicionar itens na mesa"
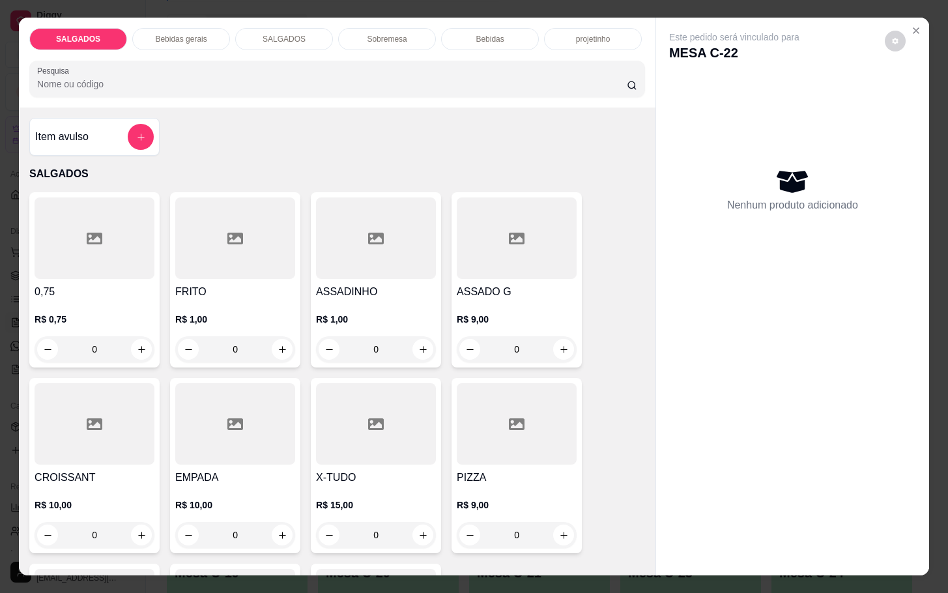
scroll to position [196, 0]
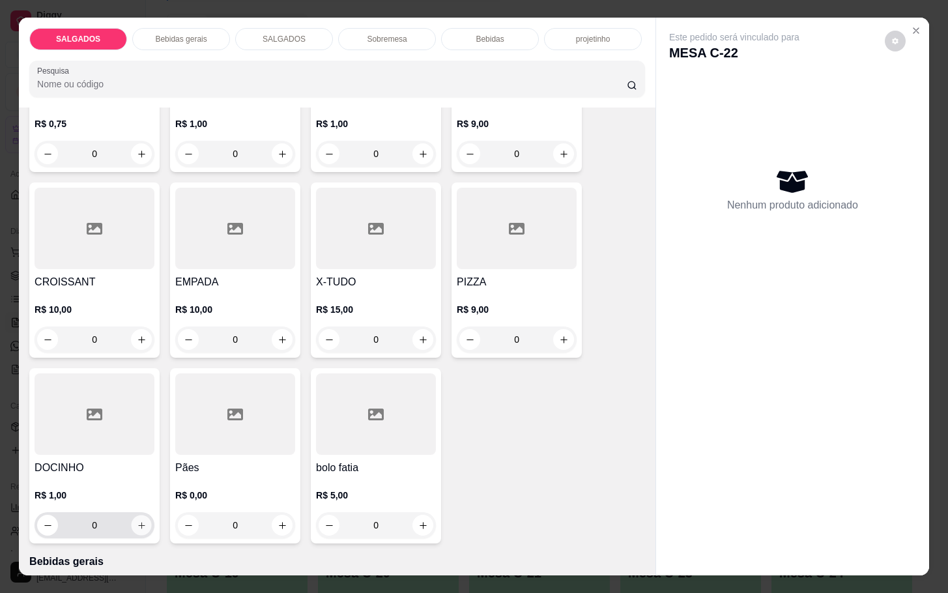
click button "increase-product-quantity"
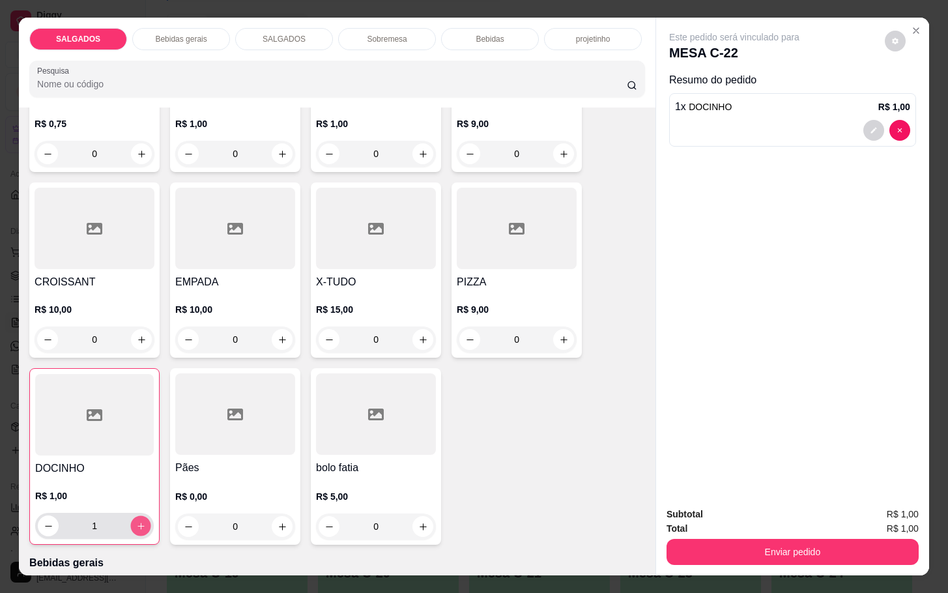
click button "increase-product-quantity"
click button "decrease-product-quantity"
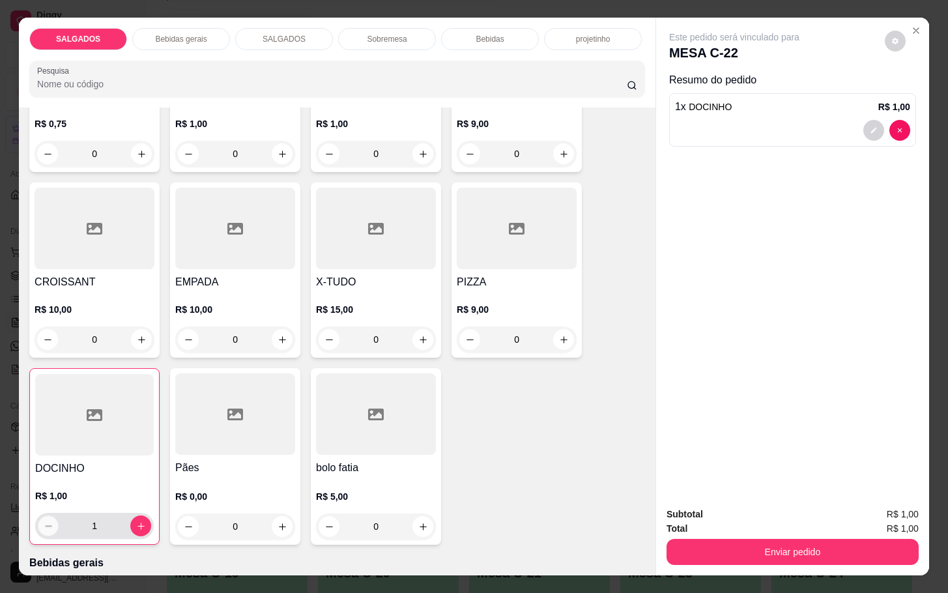
type input "0"
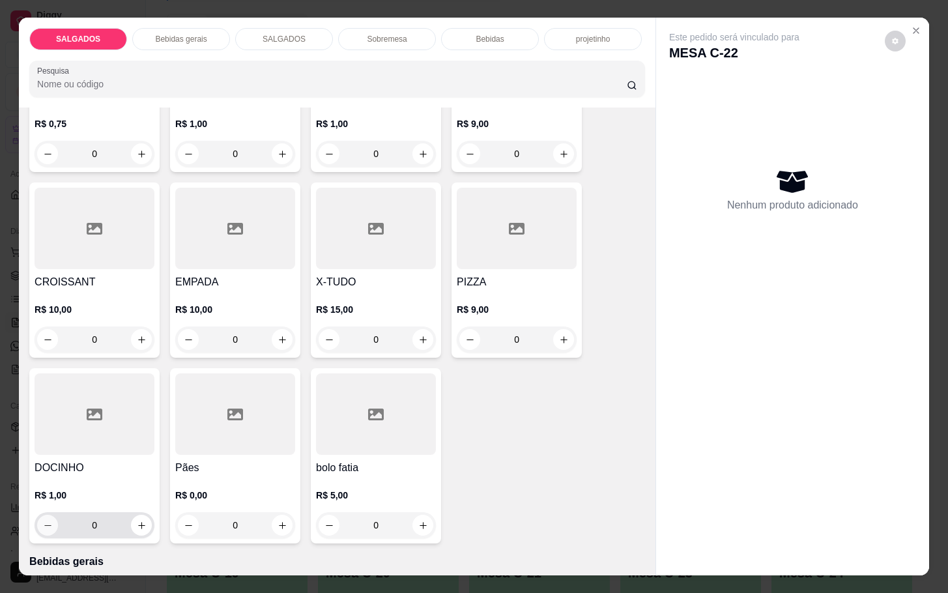
click button "decrease-product-quantity"
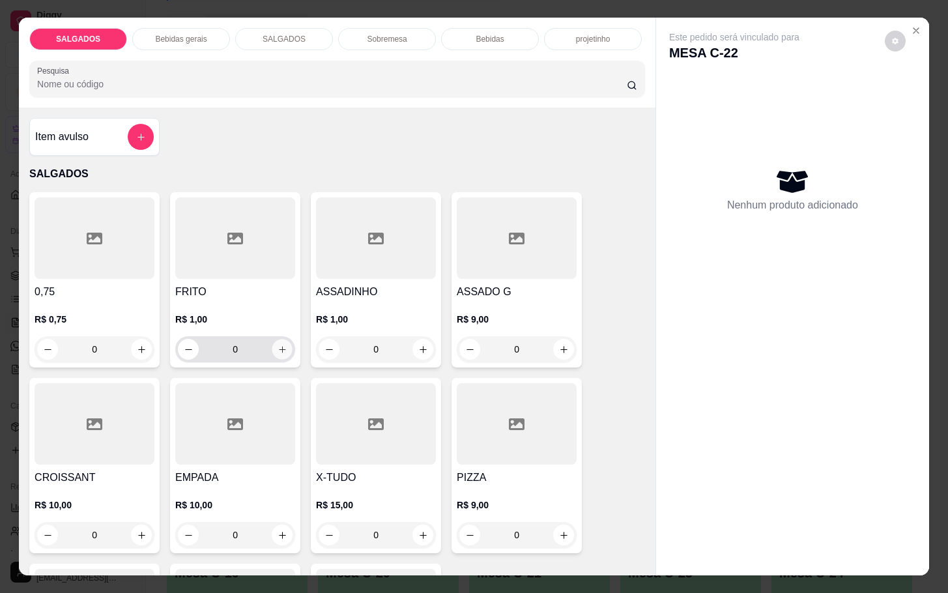
click icon "increase-product-quantity"
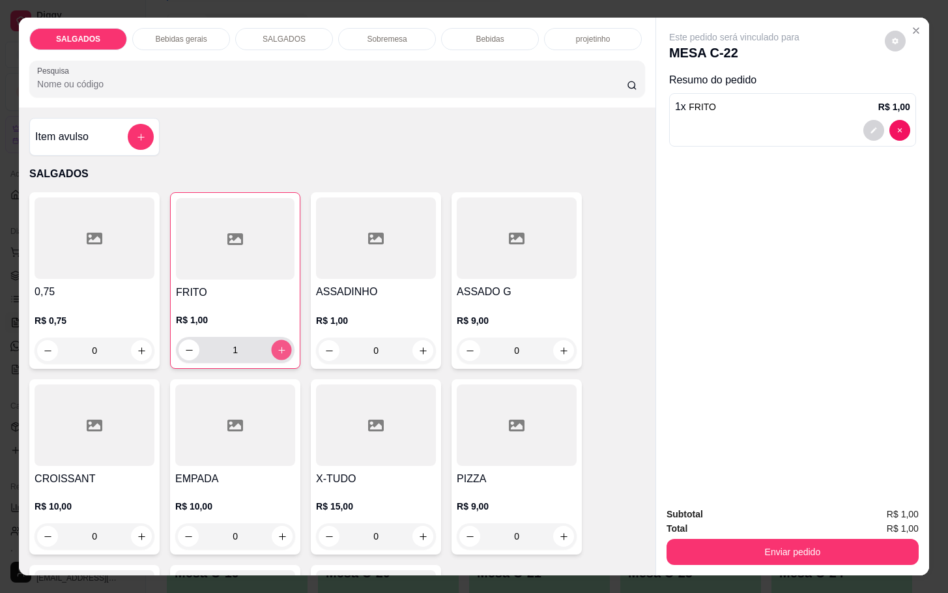
click icon "increase-product-quantity"
type input "4"
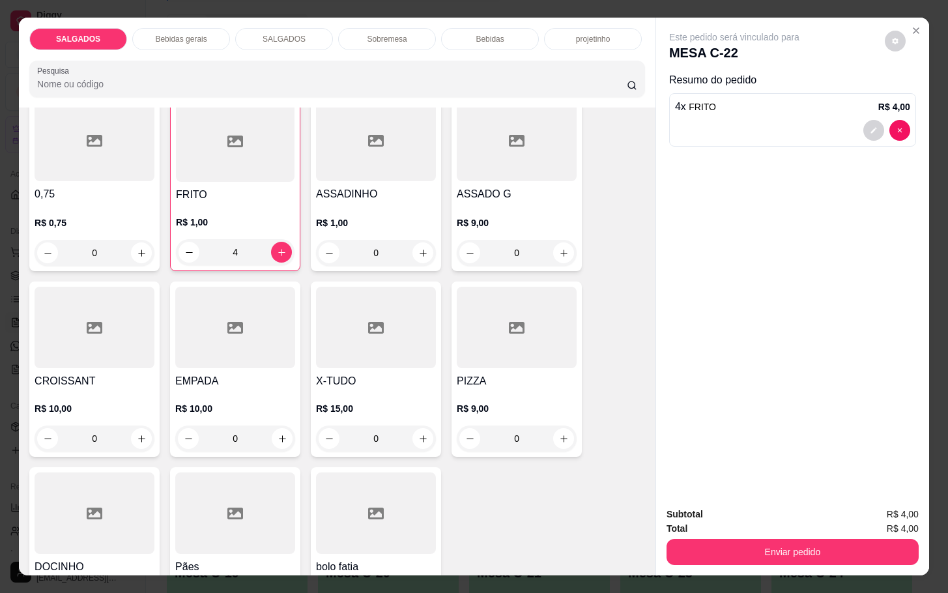
scroll to position [293, 0]
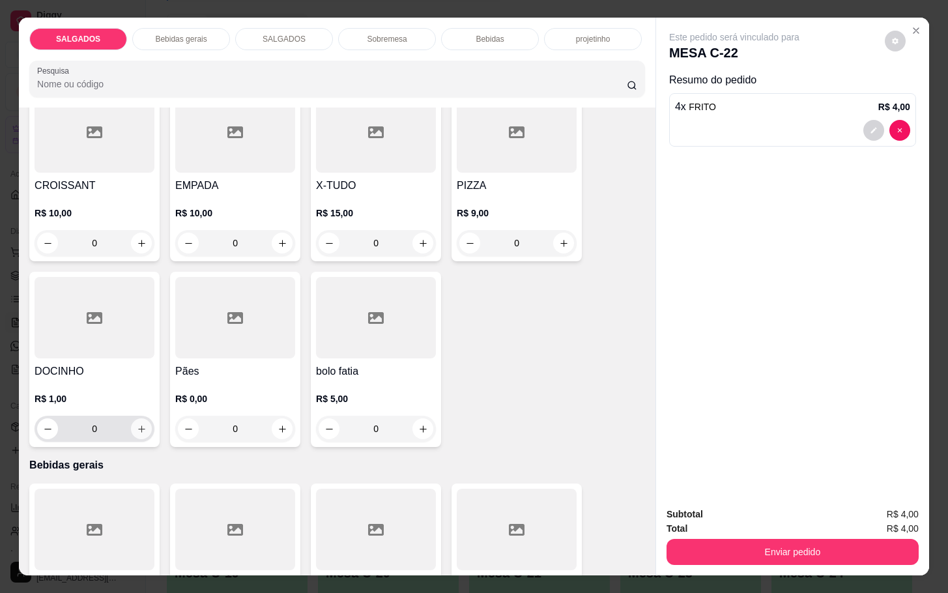
click icon "increase-product-quantity"
type input "1"
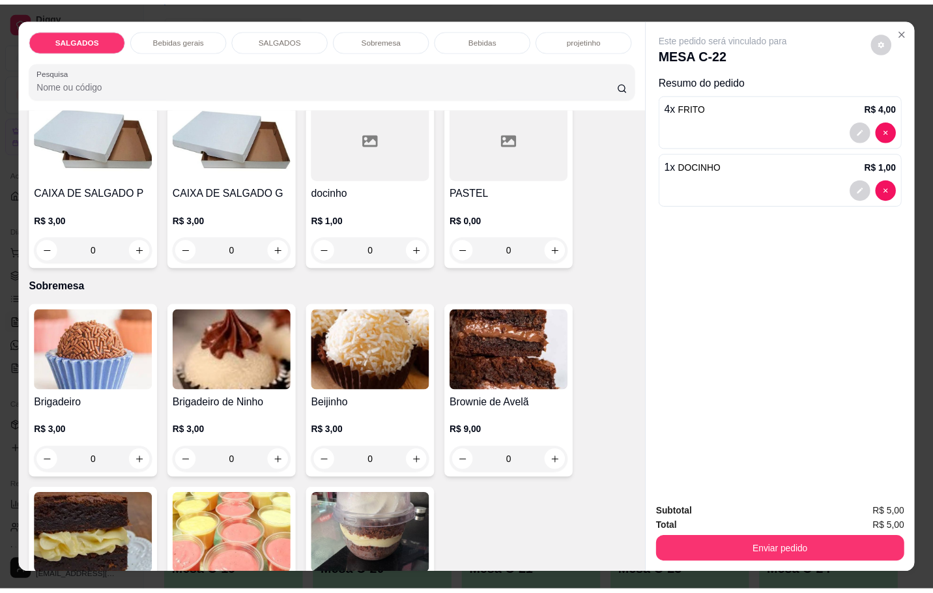
scroll to position [2053, 0]
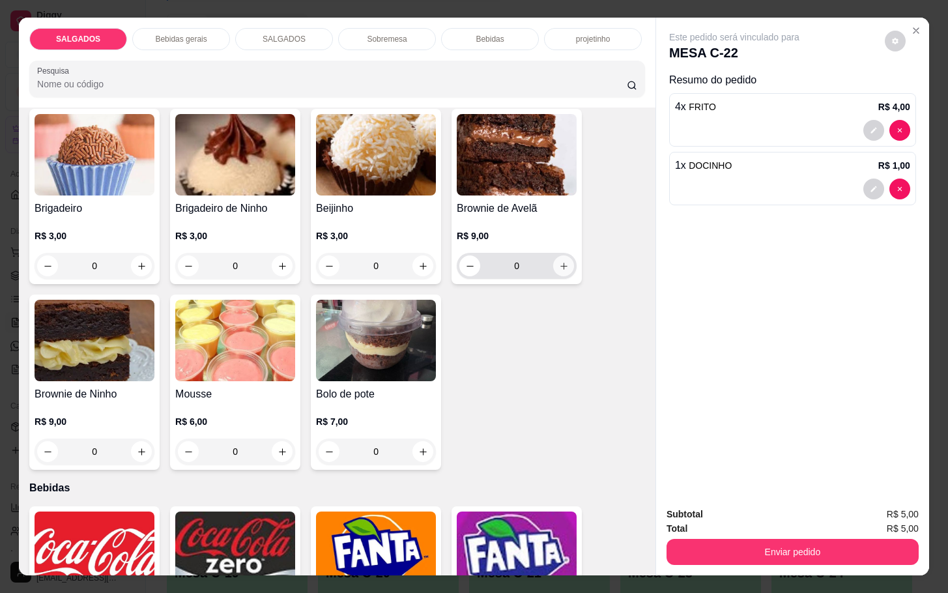
click icon "increase-product-quantity"
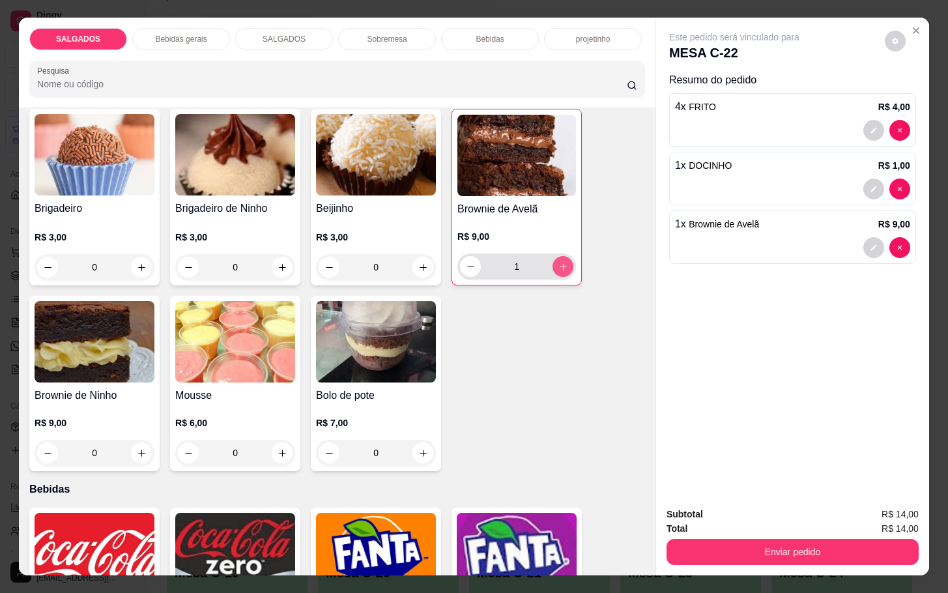
click icon "increase-product-quantity"
type input "2"
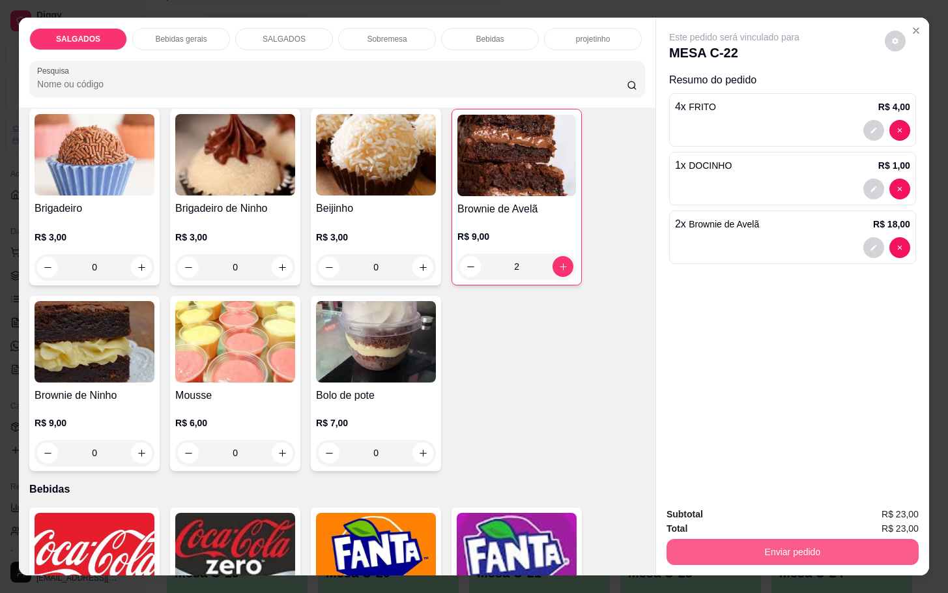
click button "Enviar pedido"
click button "Não registrar e enviar pedido"
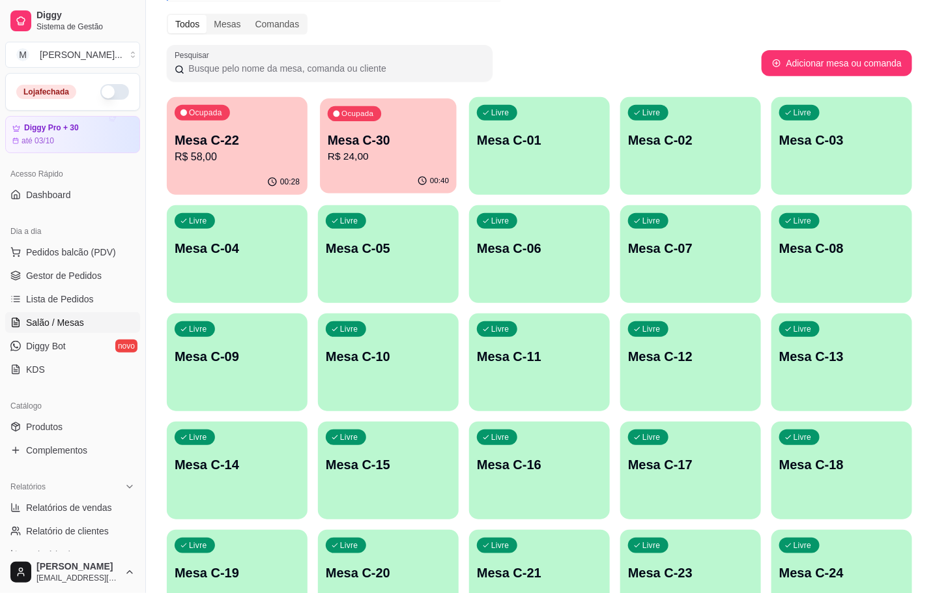
click div "Ocupada Mesa C-30 R$ 24,00"
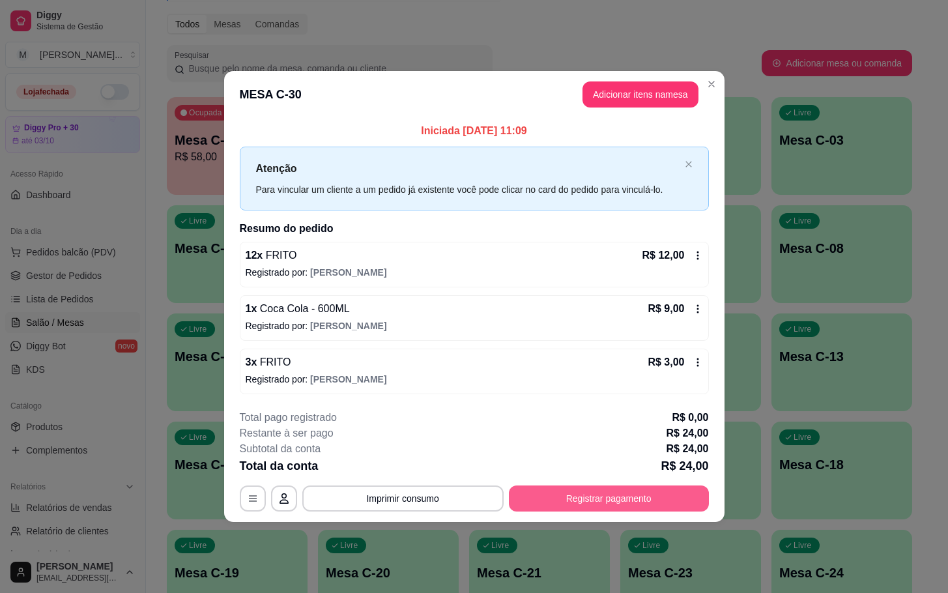
click button "Registrar pagamento"
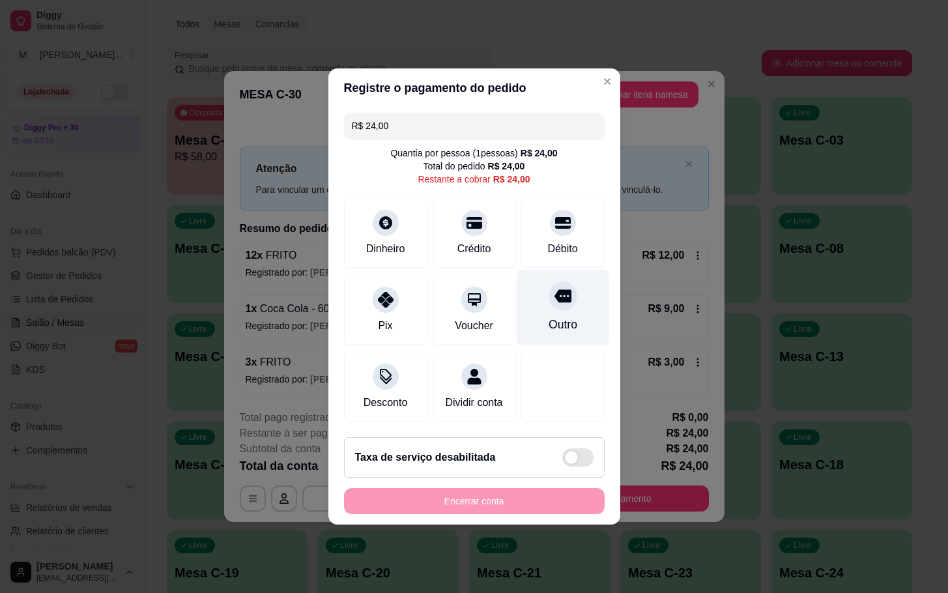
click div "Outro"
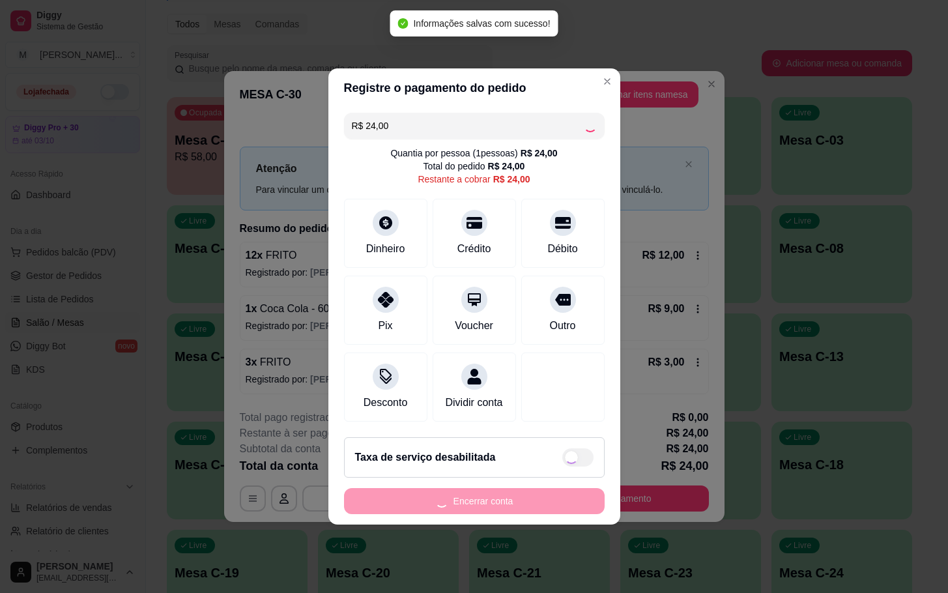
type input "R$ 0,00"
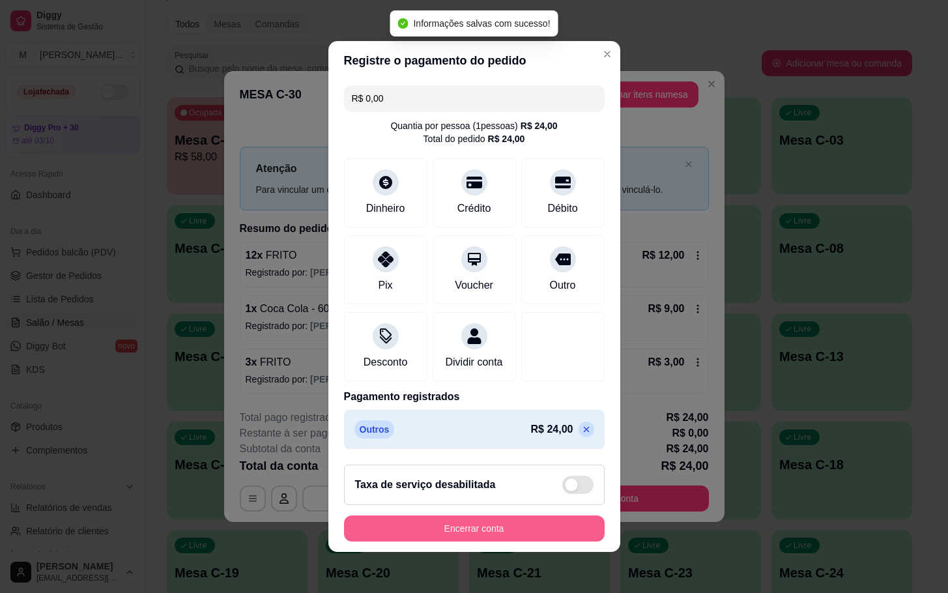
click button "Encerrar conta"
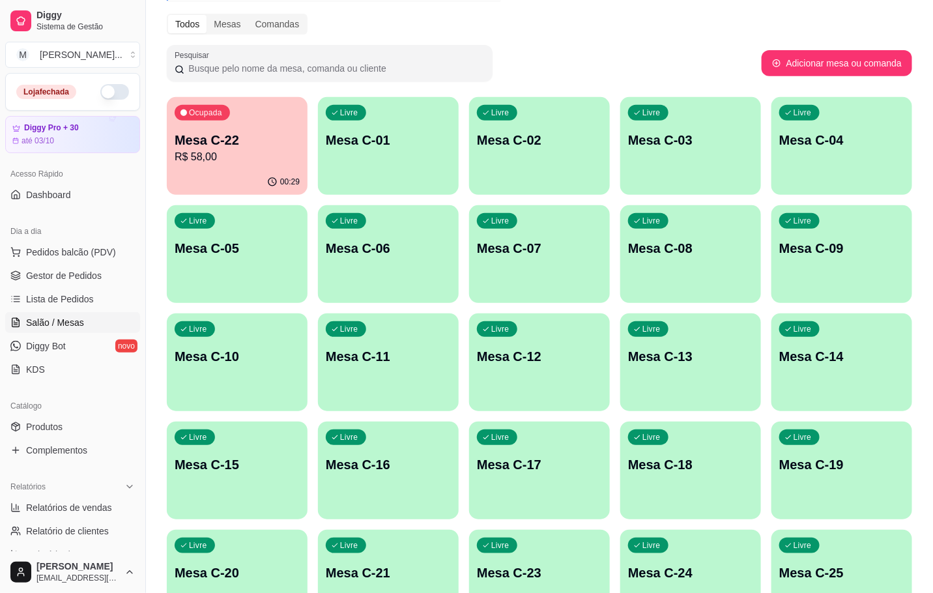
click p "R$ 58,00"
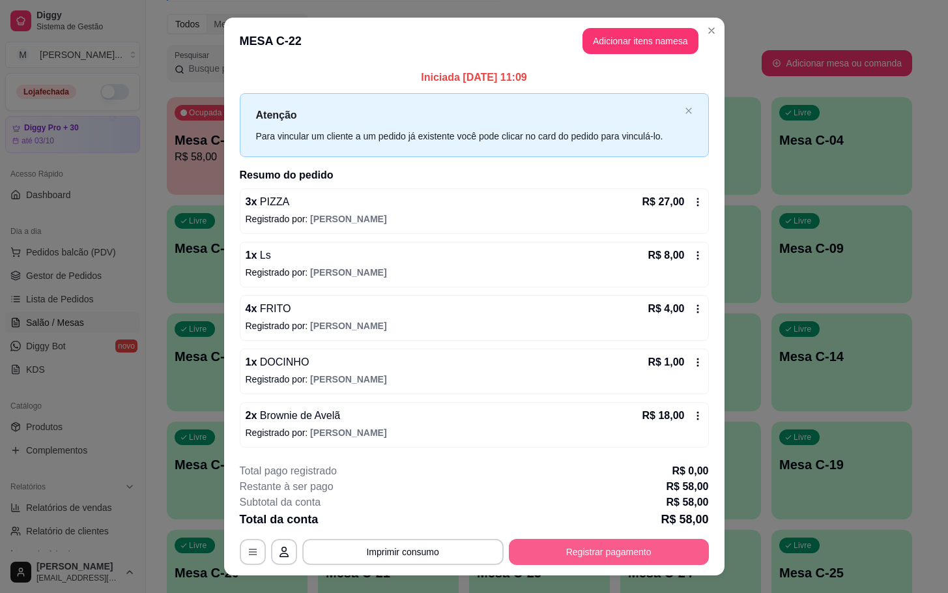
click button "Registrar pagamento"
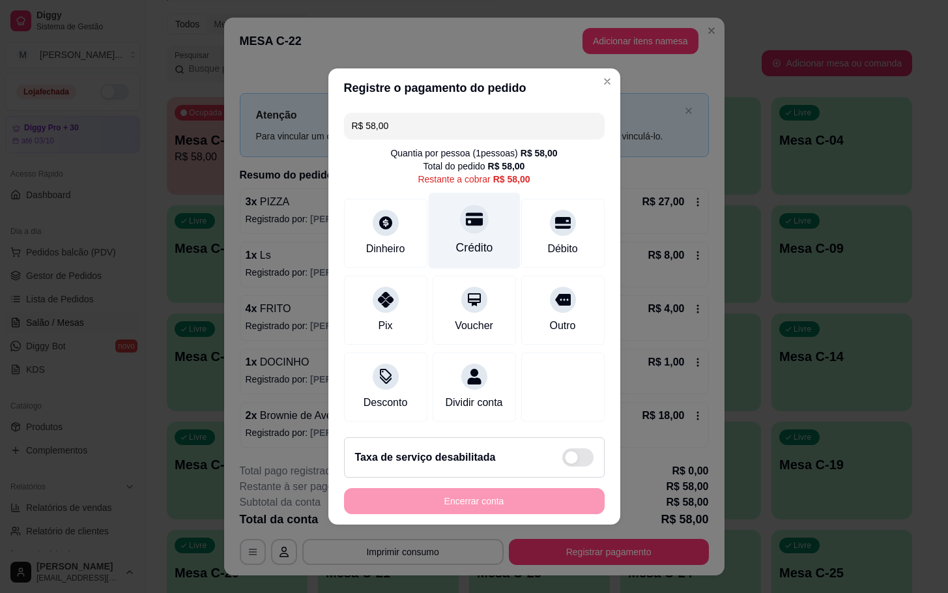
click div "Crédito"
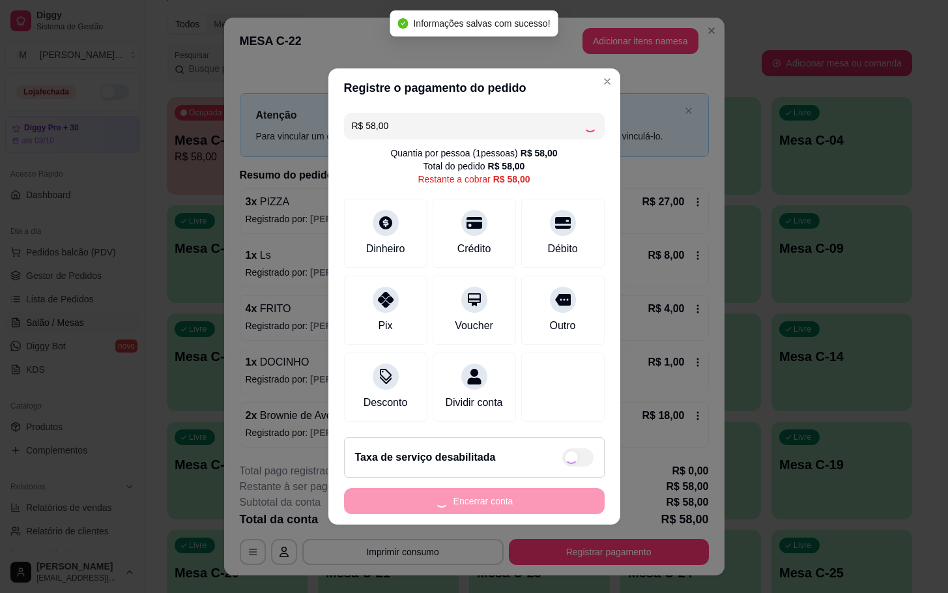
type input "R$ 0,00"
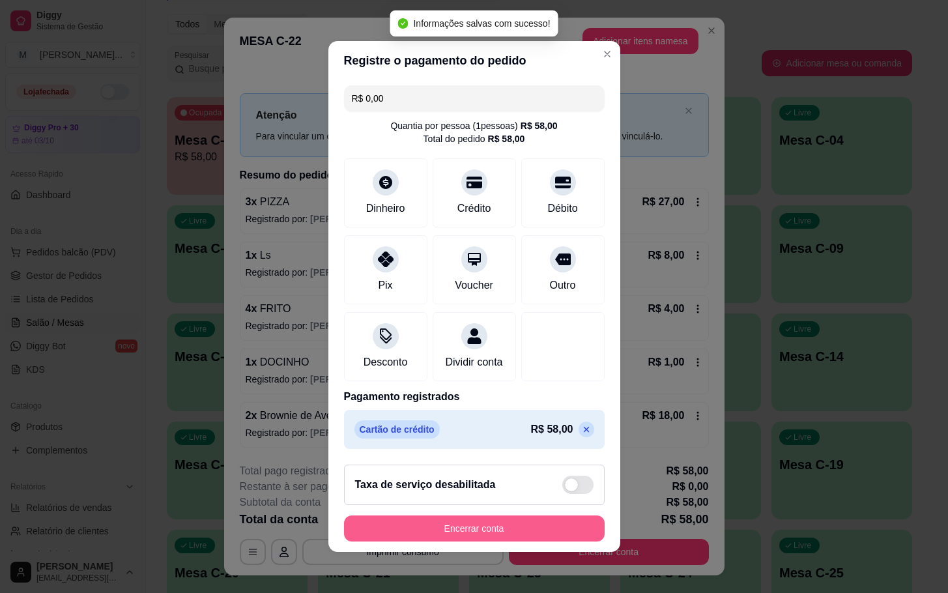
click button "Encerrar conta"
